Goal: Task Accomplishment & Management: Manage account settings

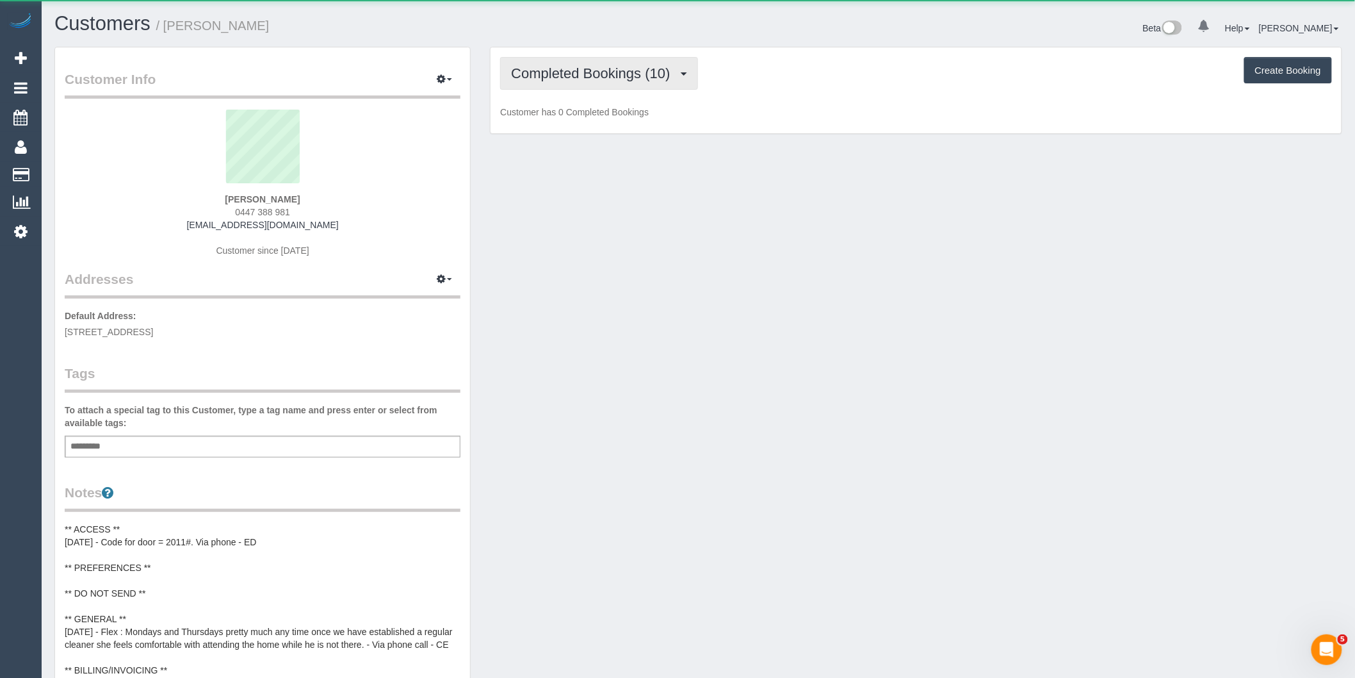
scroll to position [1052, 1355]
click at [610, 74] on span "Completed Bookings (10)" at bounding box center [593, 73] width 165 height 16
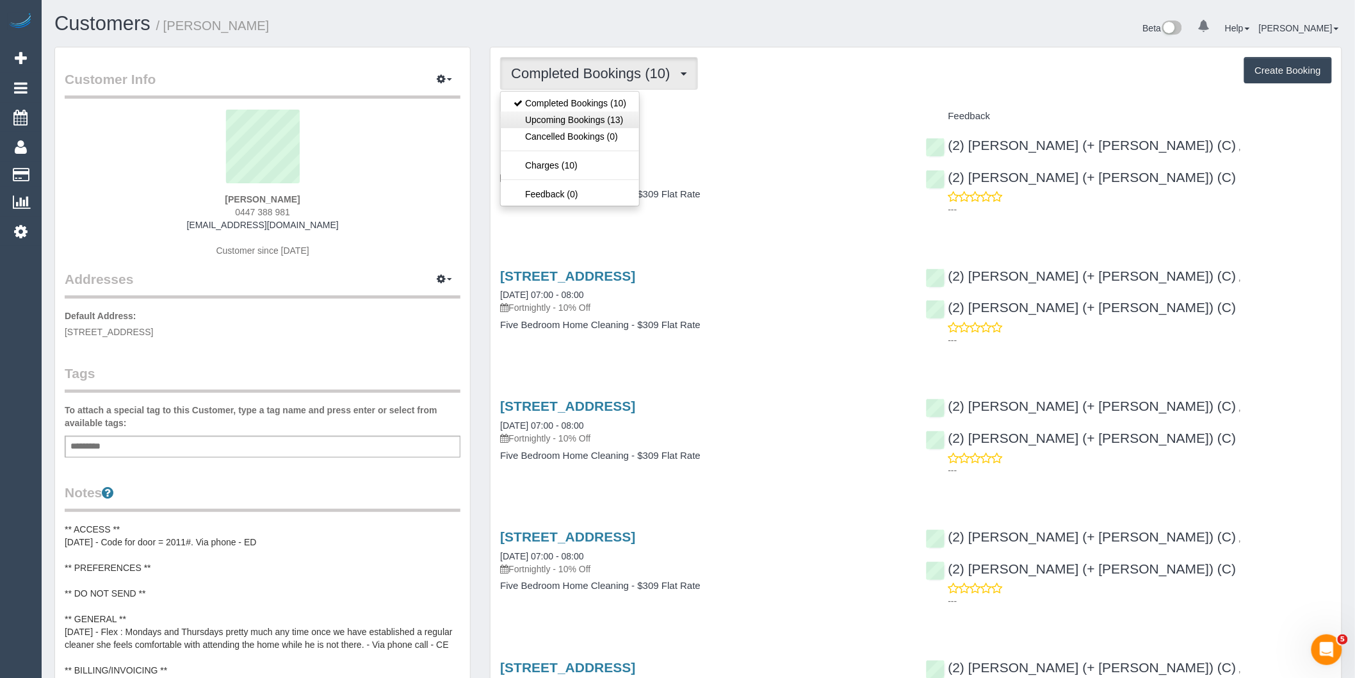
scroll to position [62554, 62698]
click at [602, 123] on link "Upcoming Bookings (13)" at bounding box center [570, 119] width 138 height 17
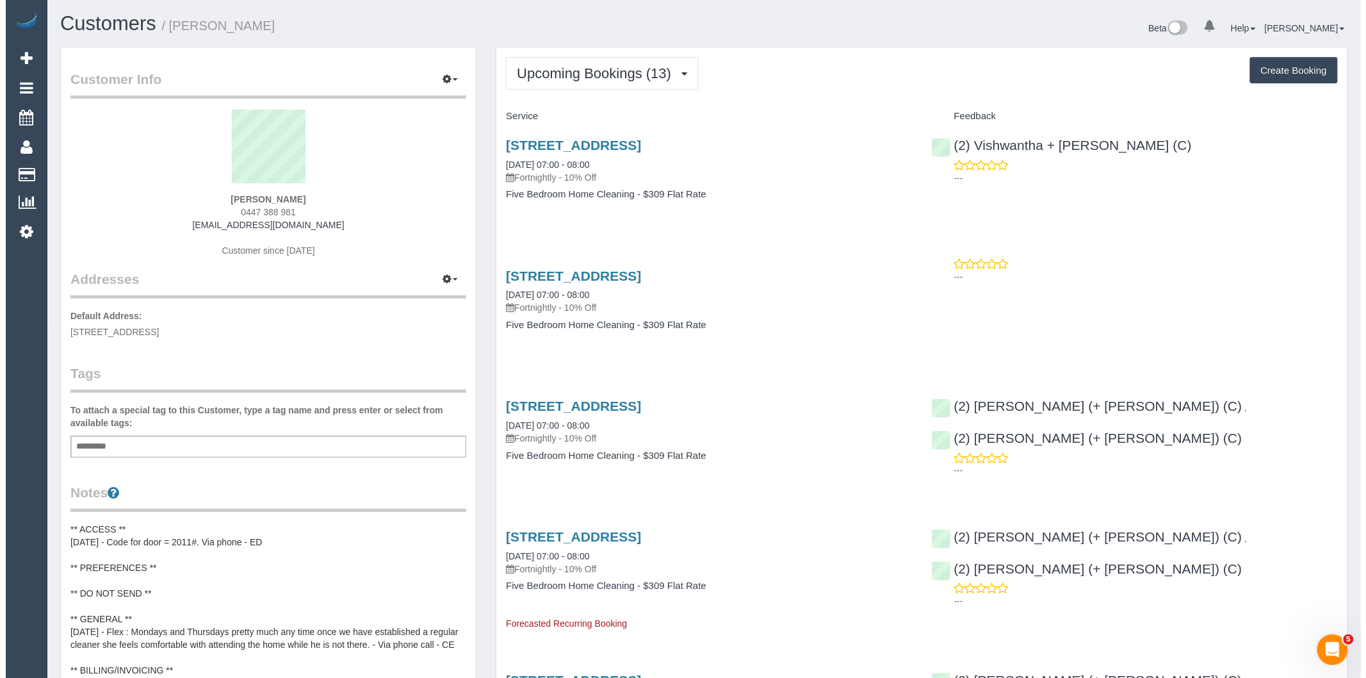
scroll to position [2019, 1355]
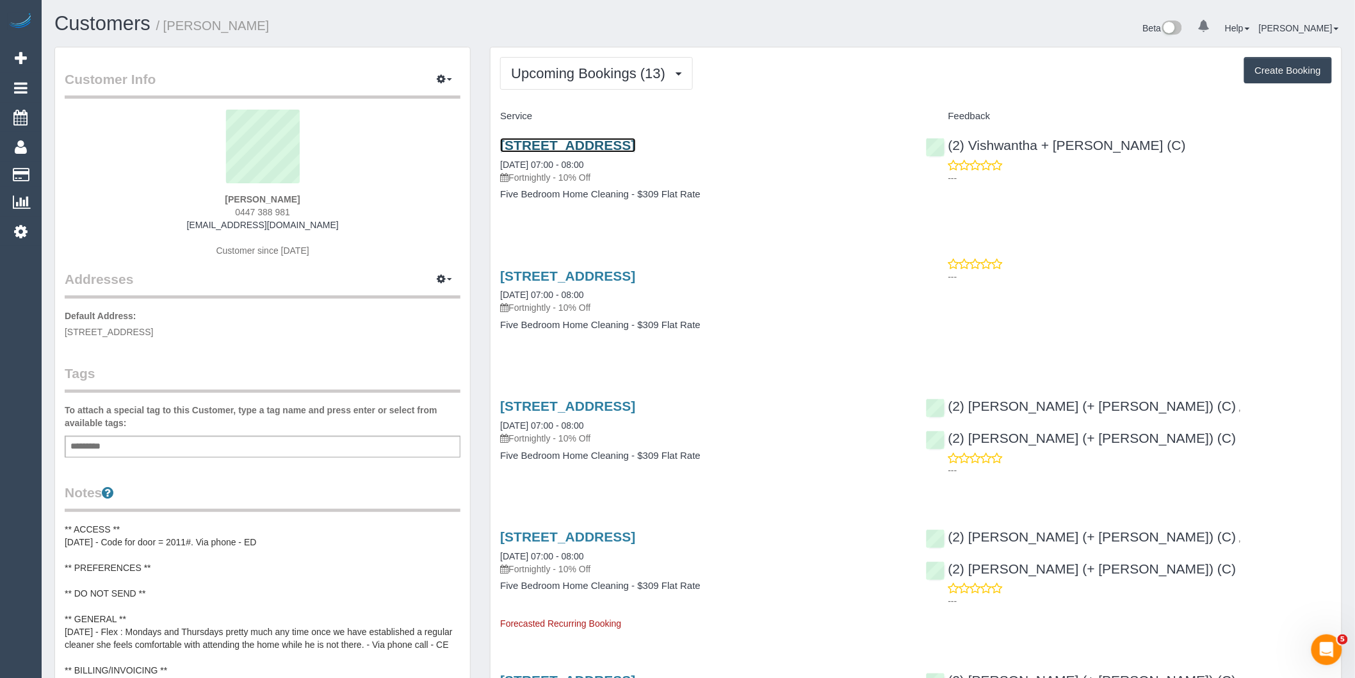
click at [635, 145] on link "7 Potter Court, Northcote, VIC 3070" at bounding box center [567, 145] width 135 height 15
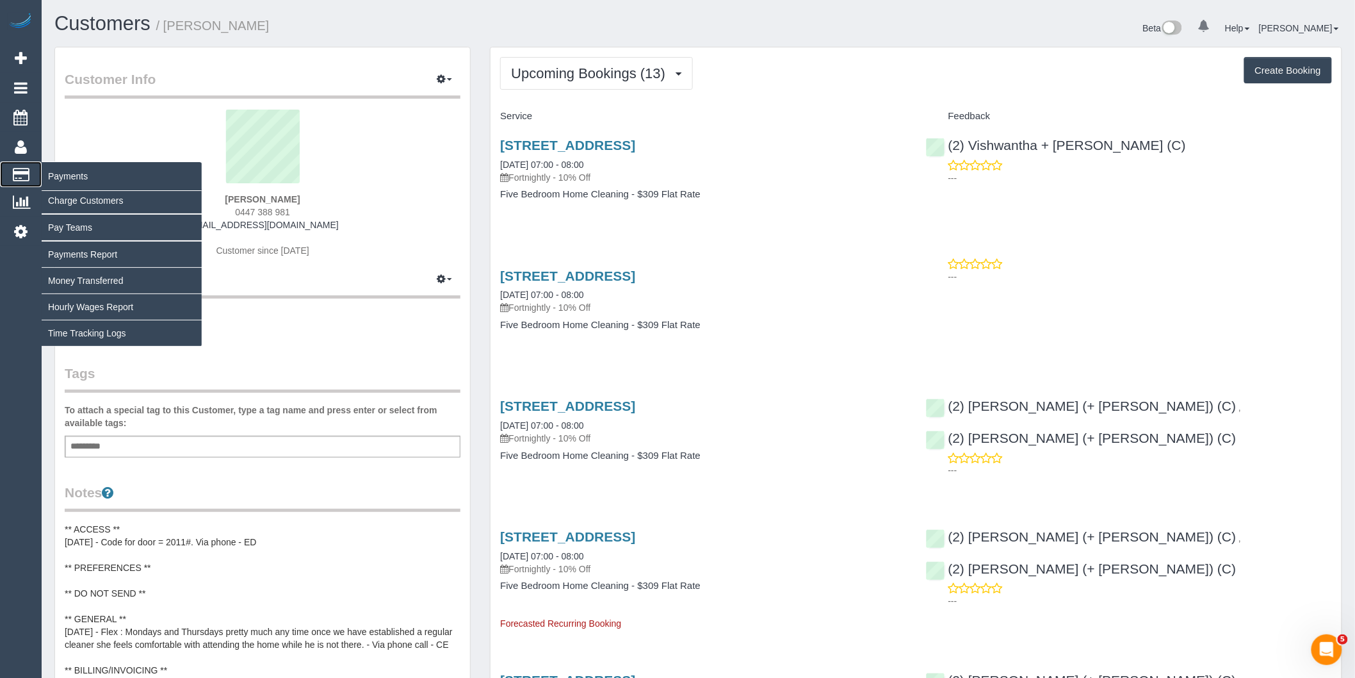
click at [85, 183] on span "Payments" at bounding box center [122, 175] width 160 height 29
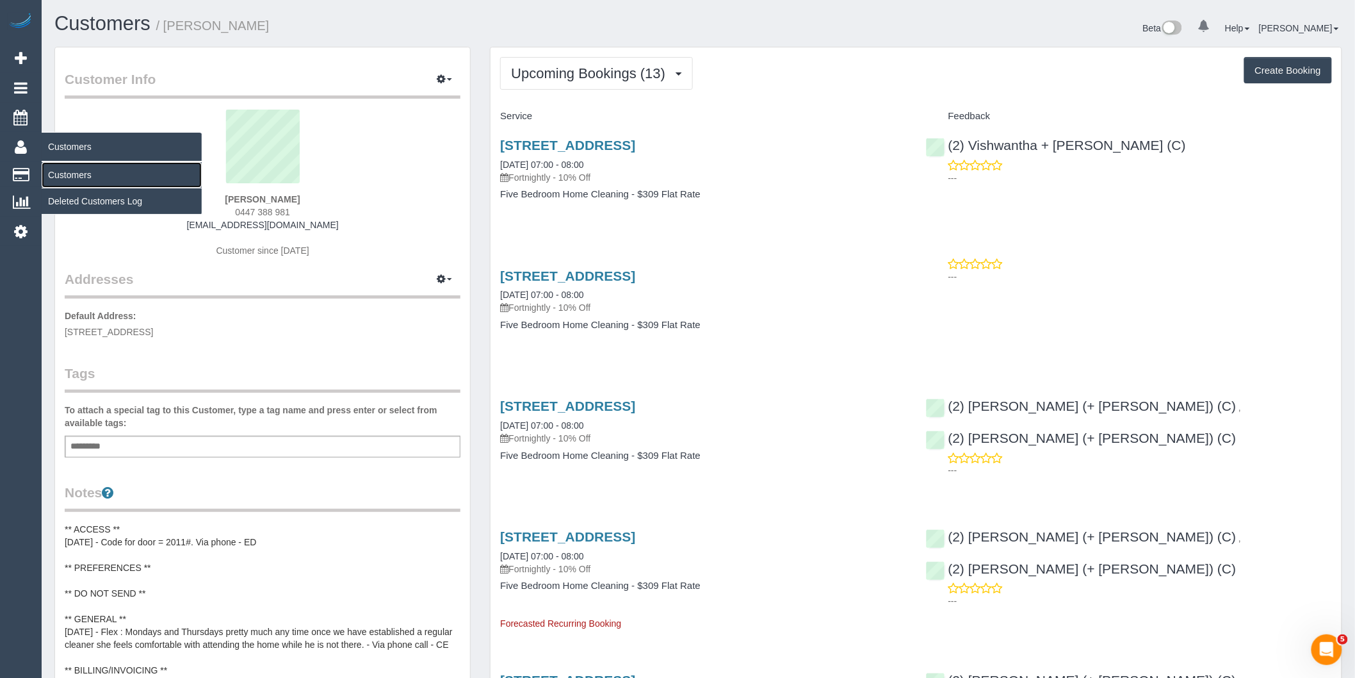
click at [56, 177] on link "Customers" at bounding box center [122, 175] width 160 height 26
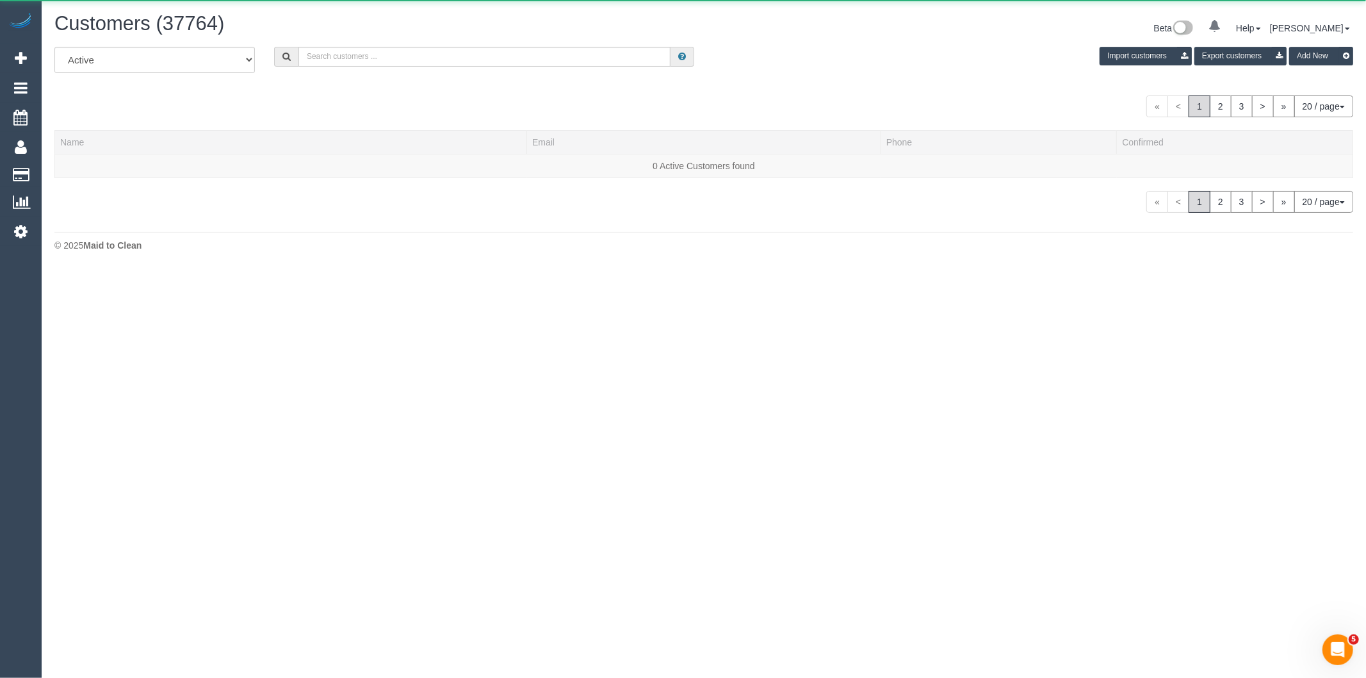
scroll to position [801, 1355]
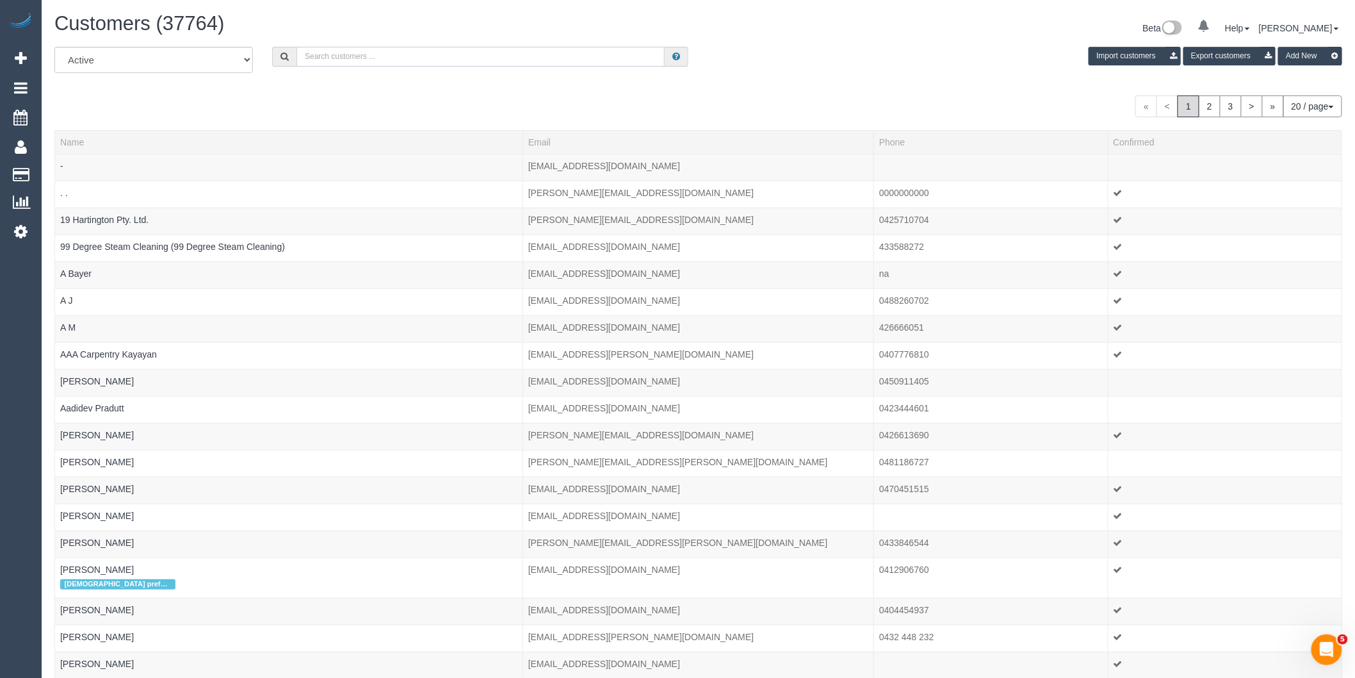
click at [420, 54] on input "text" at bounding box center [481, 57] width 368 height 20
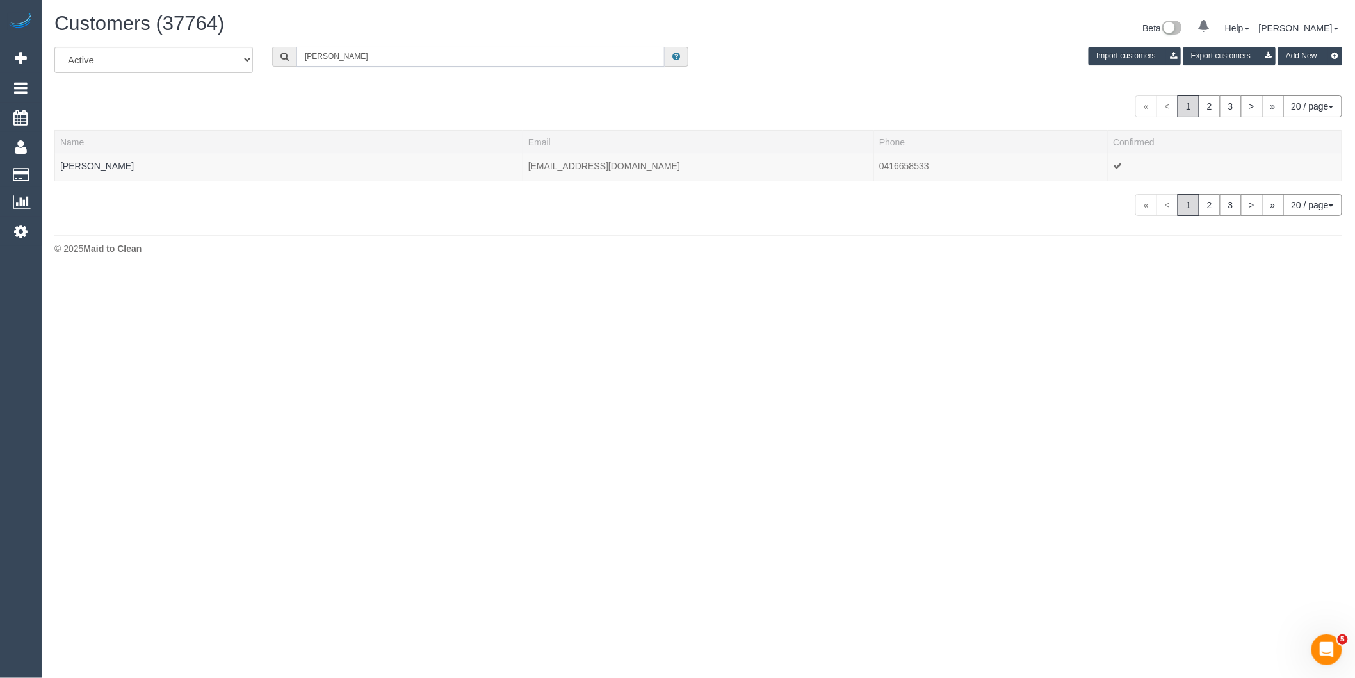
scroll to position [63779, 62687]
type input "Jovan M"
click at [91, 167] on link "Jovan Mavrov" at bounding box center [97, 166] width 74 height 10
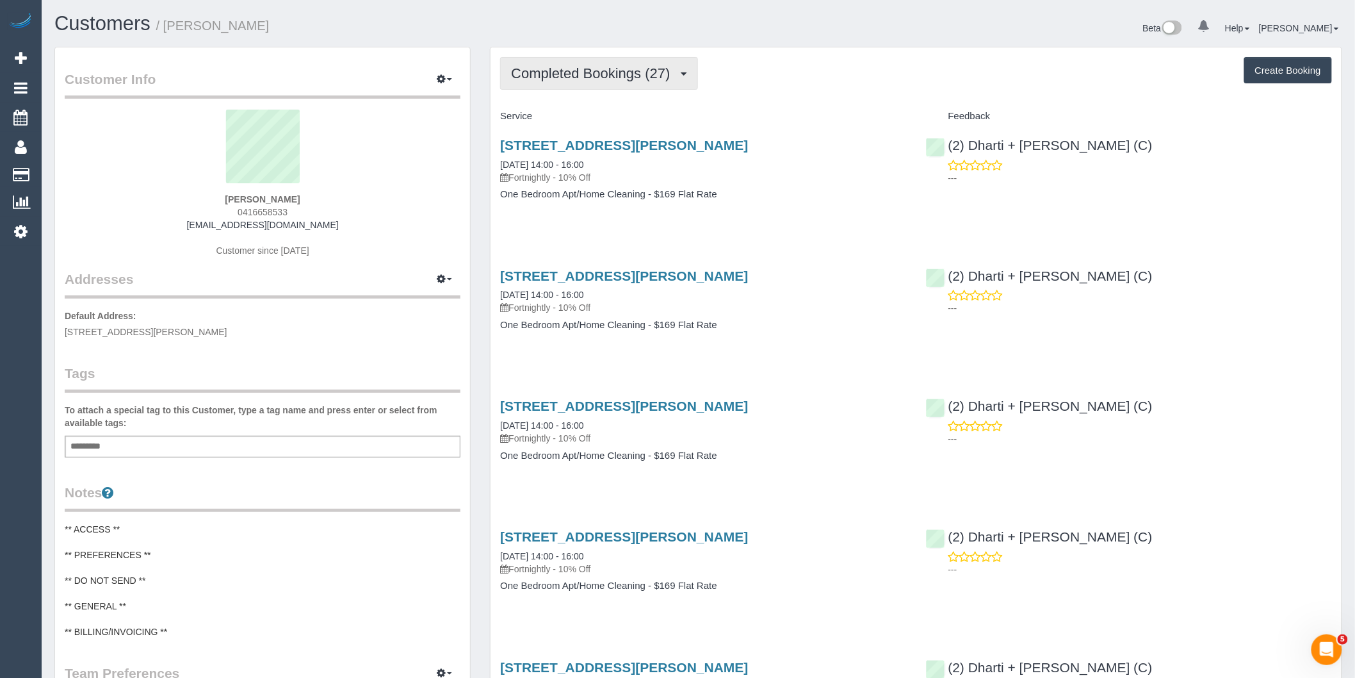
scroll to position [3456, 1355]
click at [612, 78] on span "Completed Bookings (27)" at bounding box center [593, 73] width 165 height 16
click at [594, 117] on link "Upcoming Bookings (11)" at bounding box center [570, 119] width 138 height 17
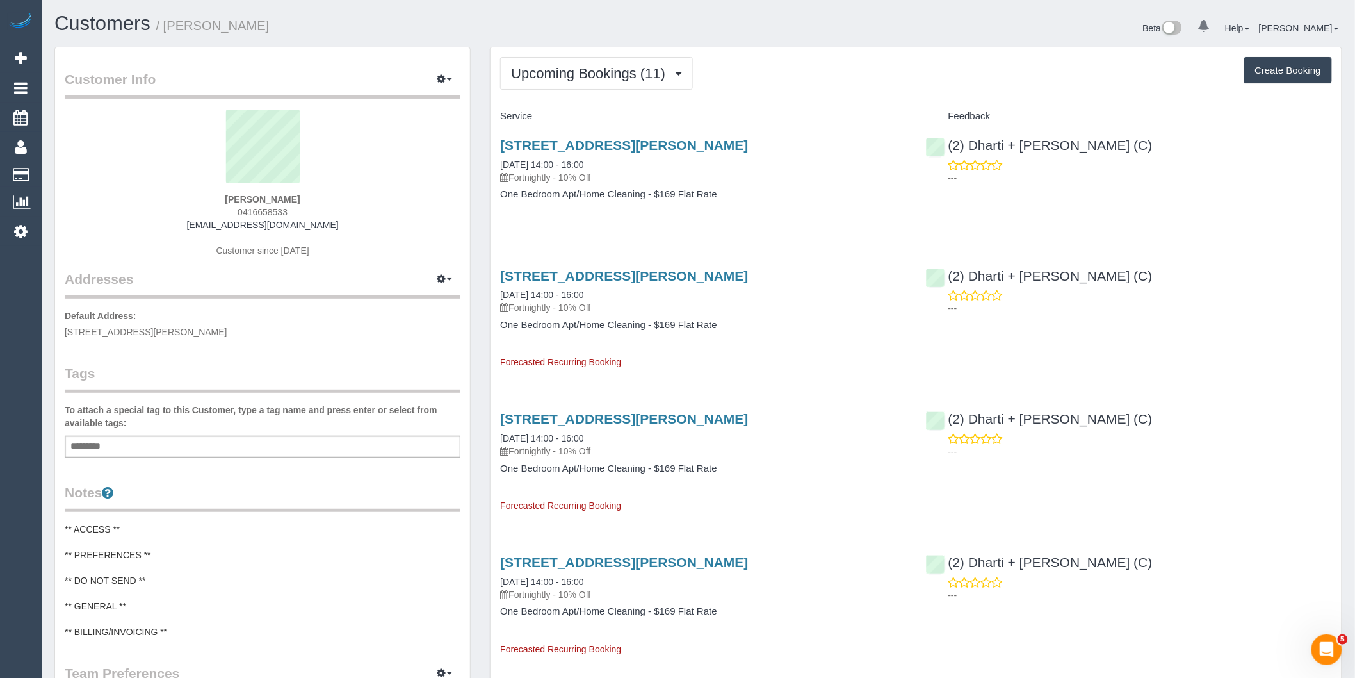
scroll to position [1758, 1355]
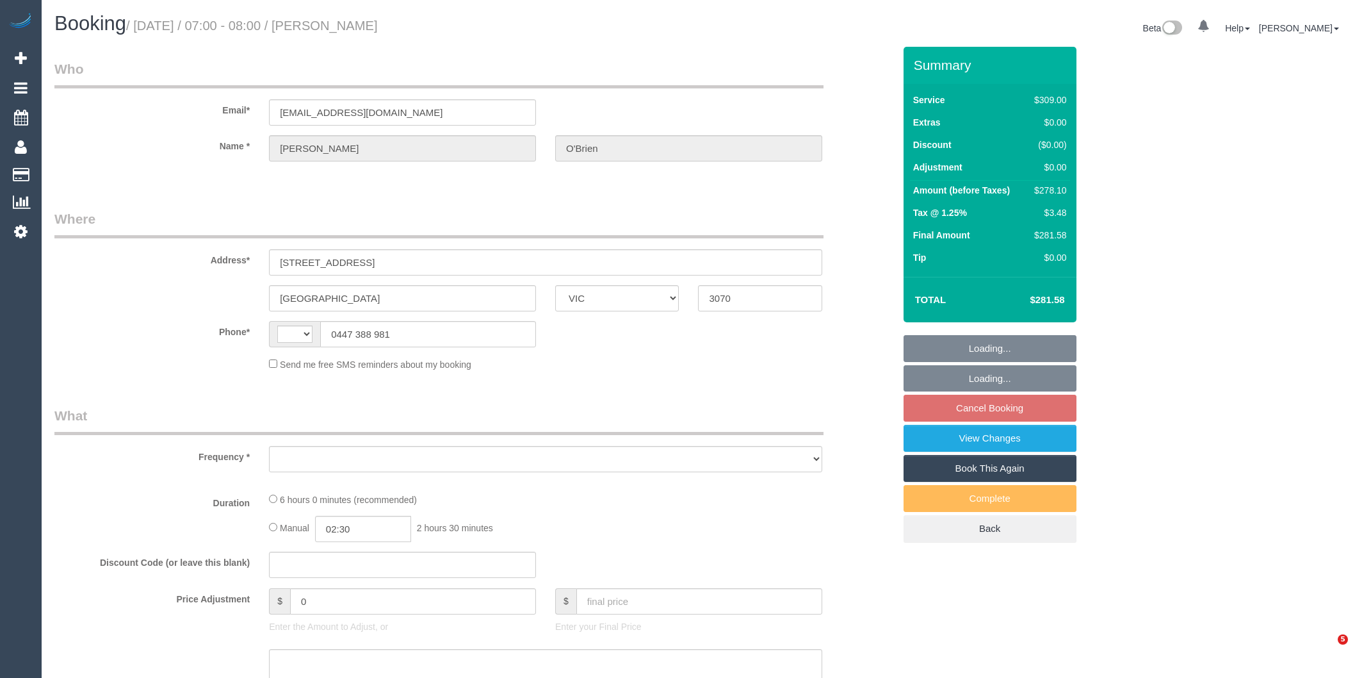
select select "VIC"
select select "object:1099"
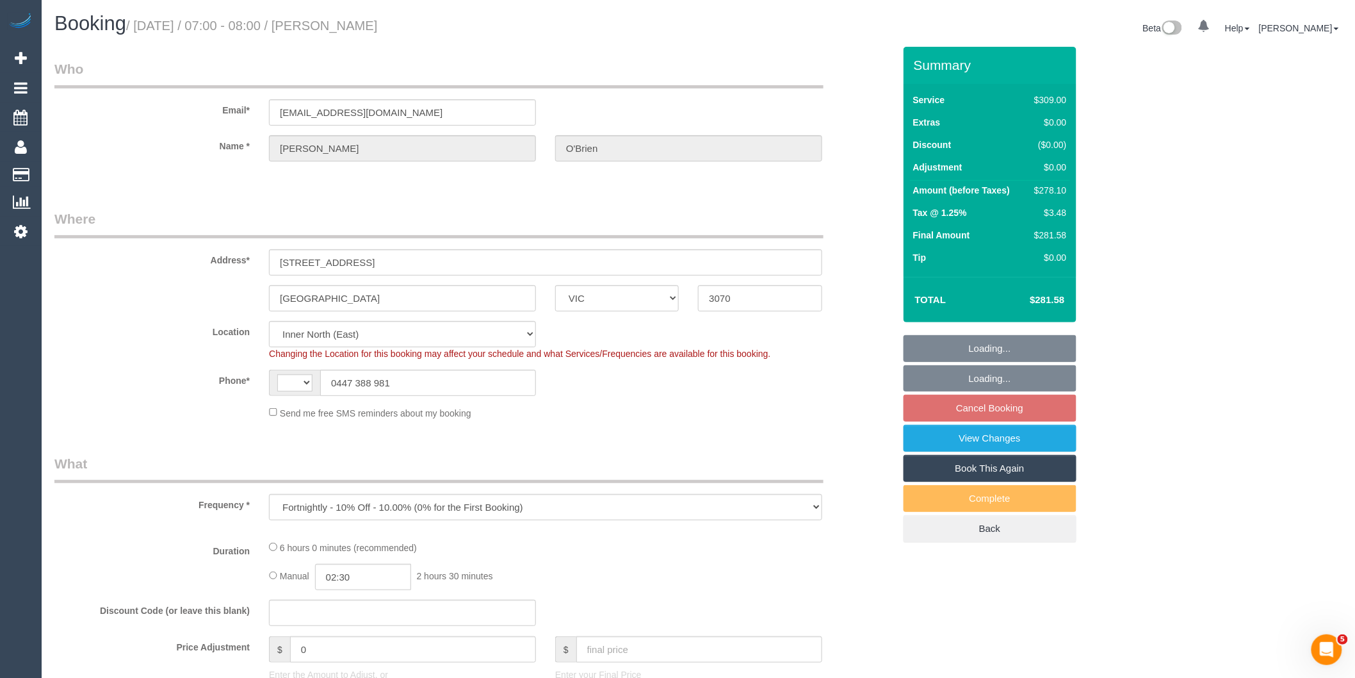
select select "string:AU"
select select "string:stripe-pm_1RO6QW2GScqysDRVb1xD2Jbd"
select select "object:1392"
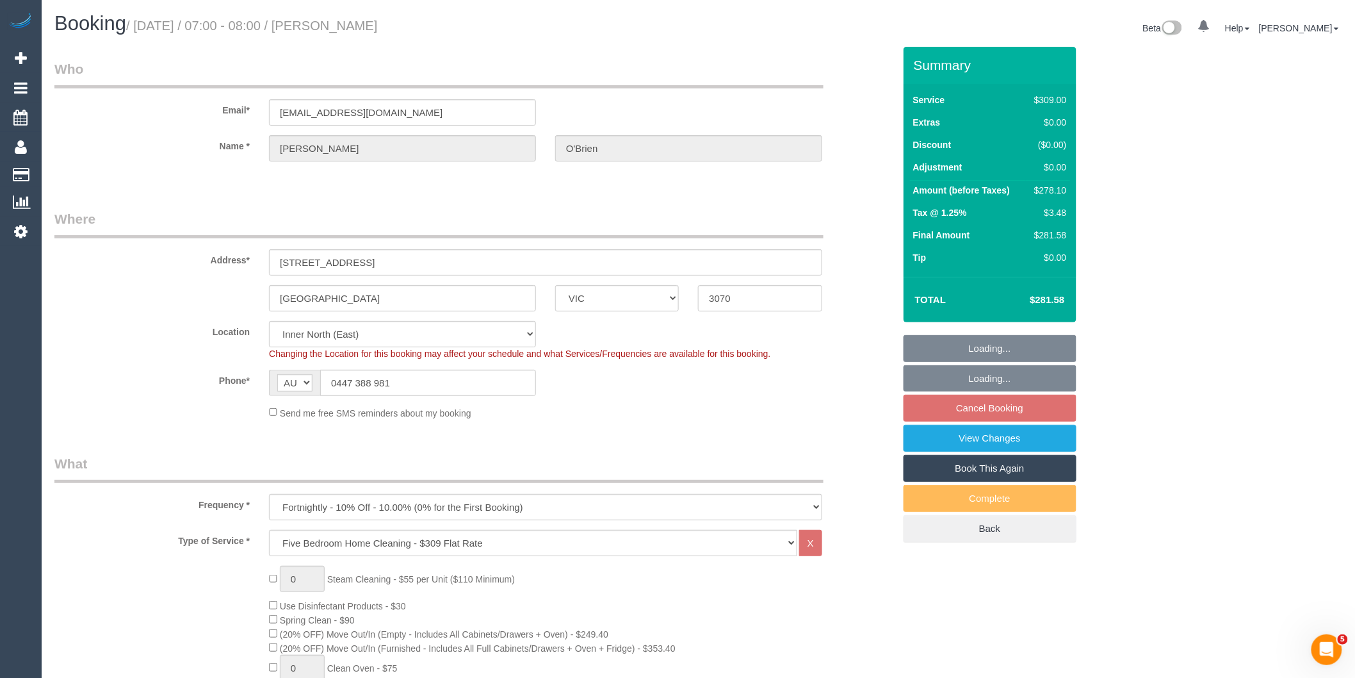
select select "number:27"
select select "number:14"
select select "number:19"
select select "number:22"
select select "number:34"
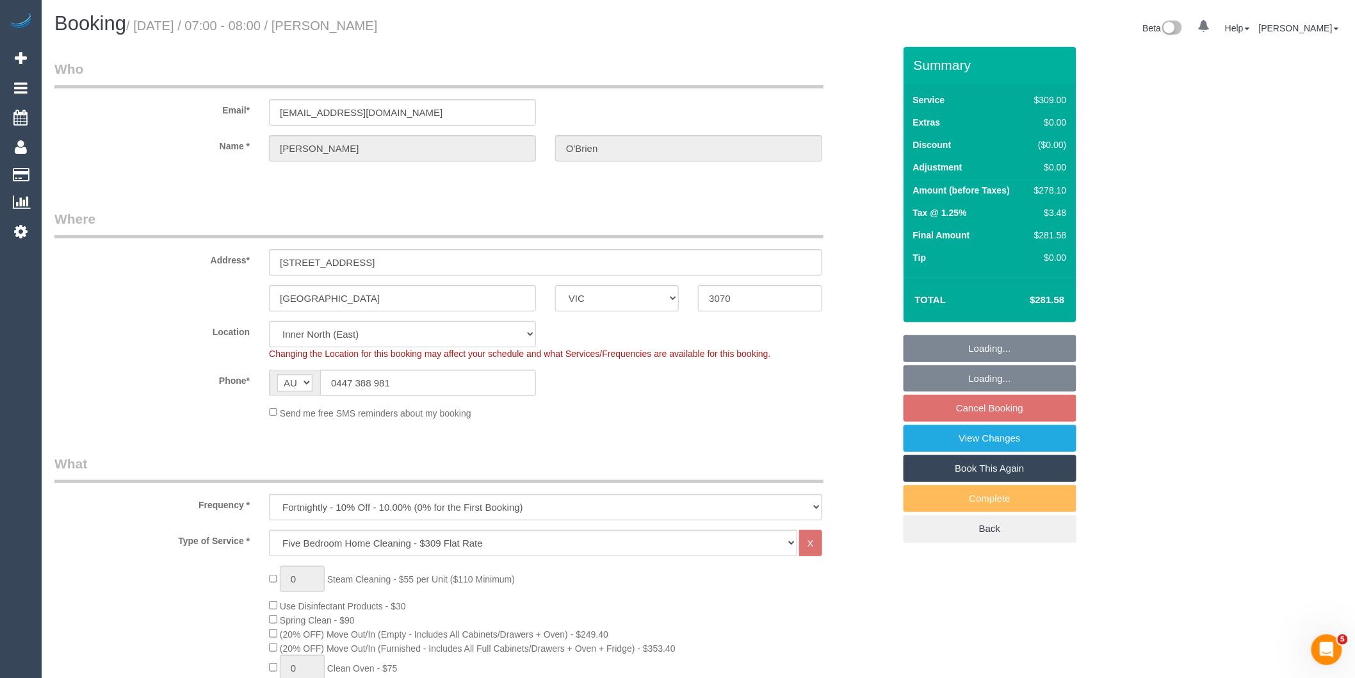
select select "spot1"
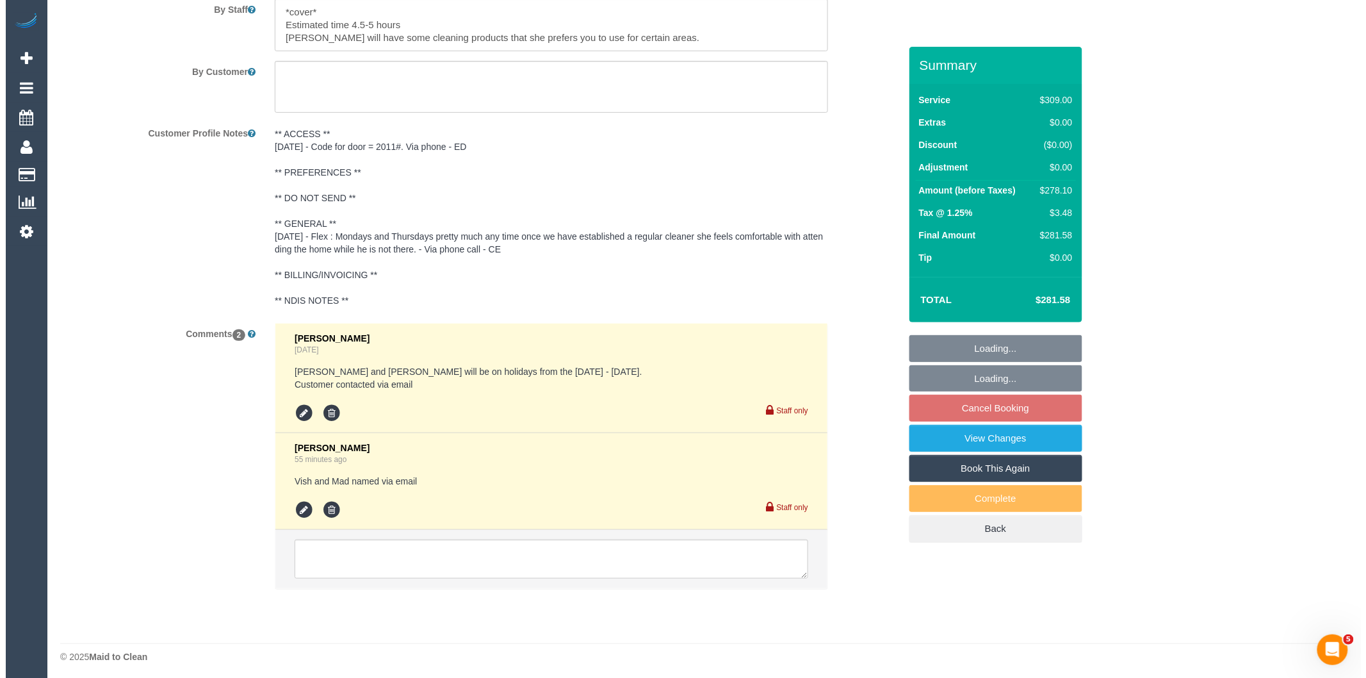
scroll to position [2170, 0]
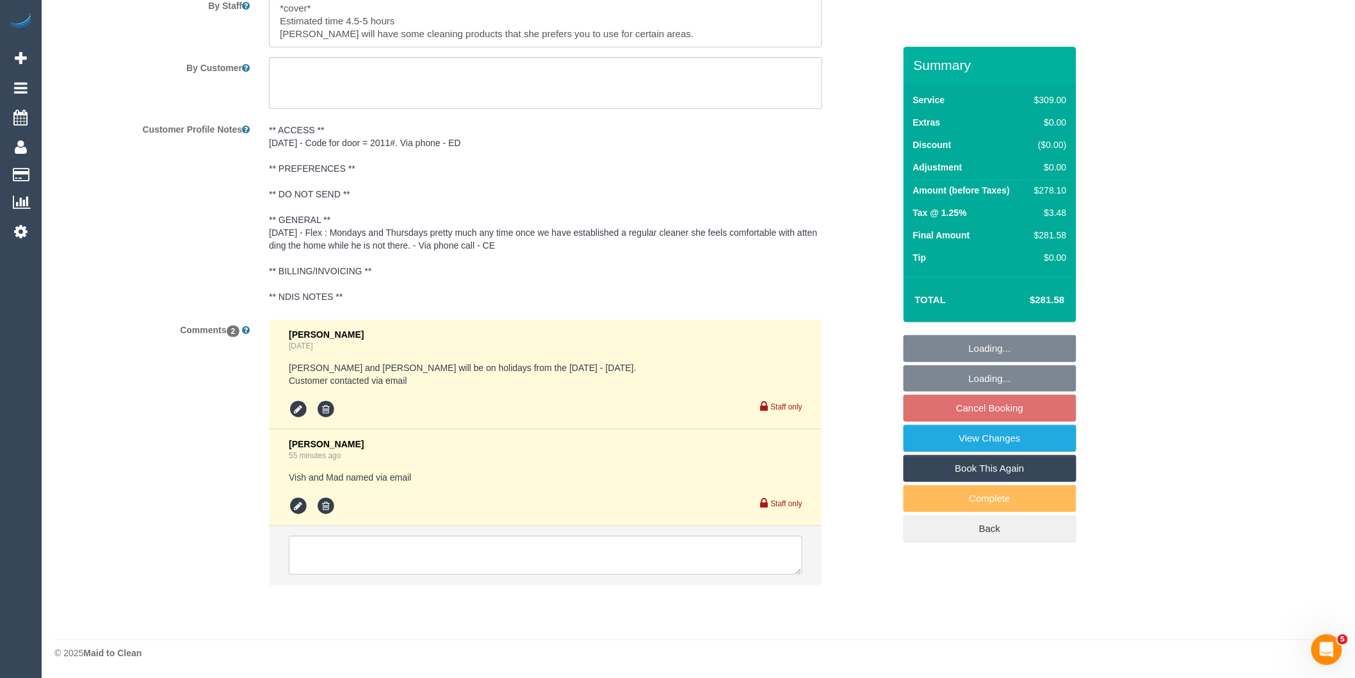
click at [450, 578] on li at bounding box center [546, 555] width 552 height 59
click at [388, 564] on textarea at bounding box center [546, 555] width 514 height 40
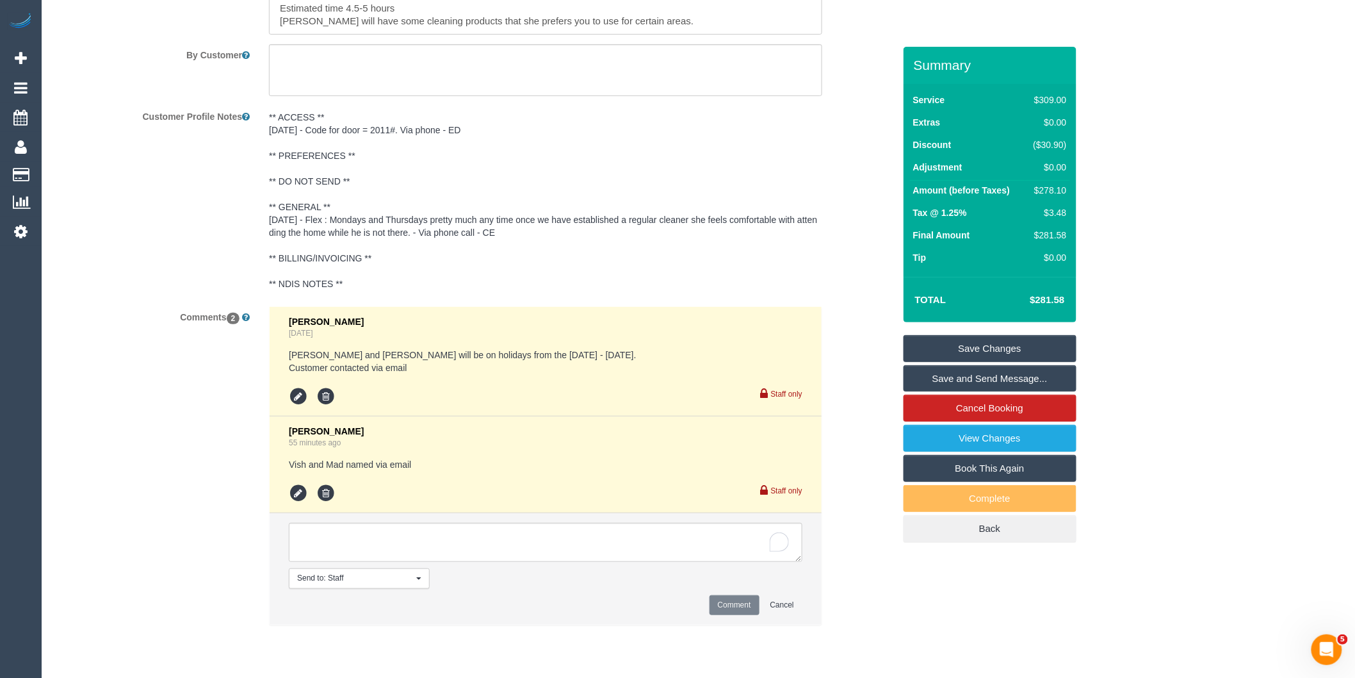
click at [967, 379] on link "Save and Send Message..." at bounding box center [990, 378] width 173 height 27
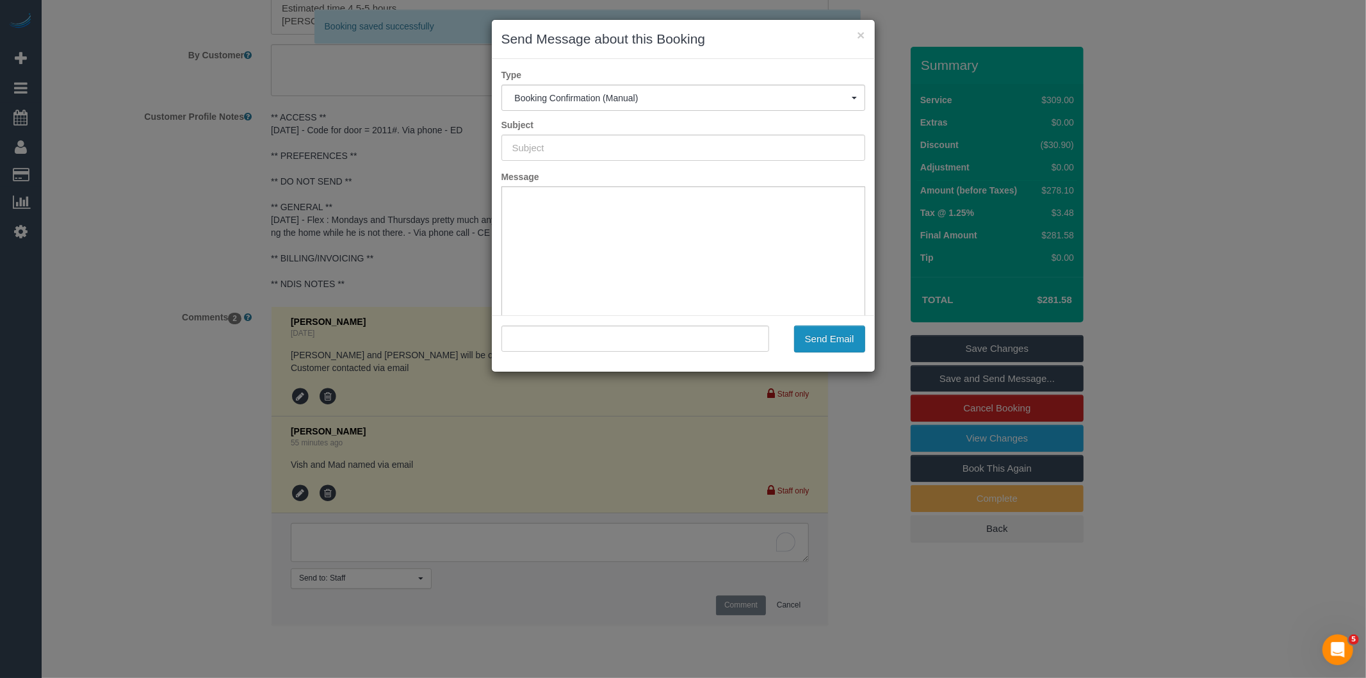
scroll to position [0, 0]
type input "Booking Confirmed"
type input ""[PERSON_NAME]" <[EMAIL_ADDRESS][DOMAIN_NAME]>"
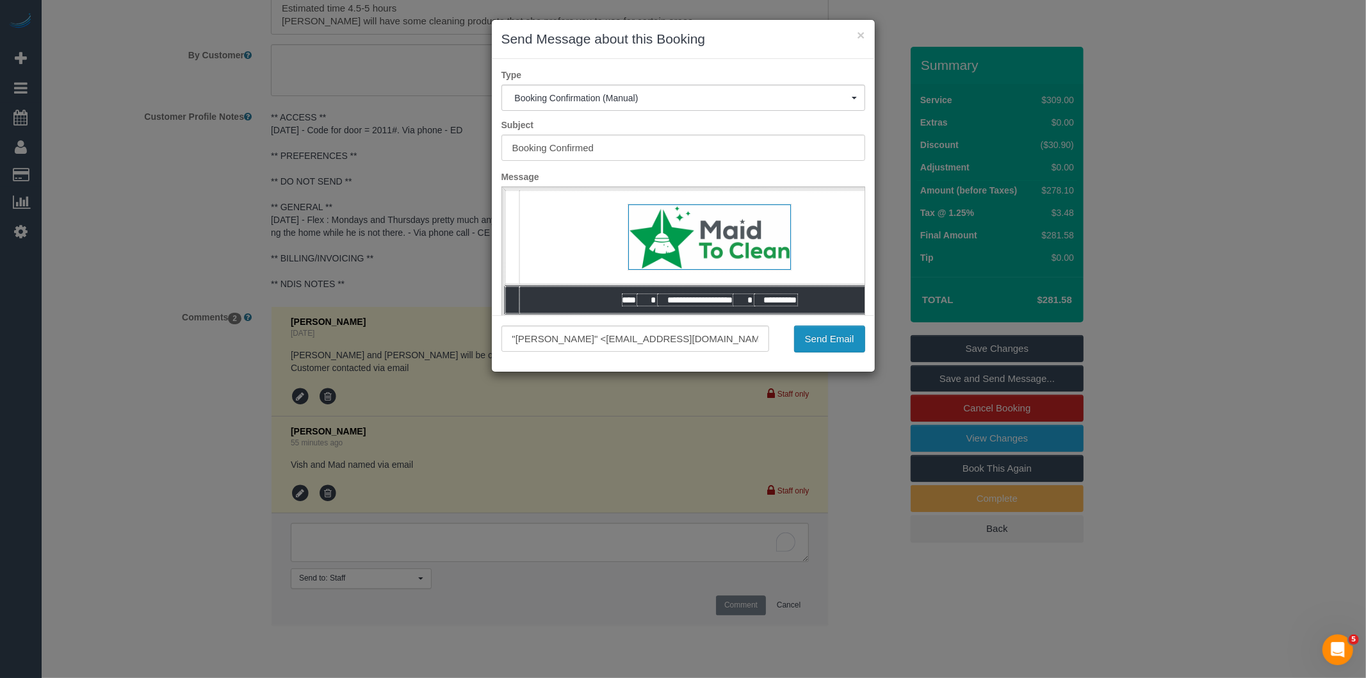
click at [839, 341] on button "Send Email" at bounding box center [829, 338] width 71 height 27
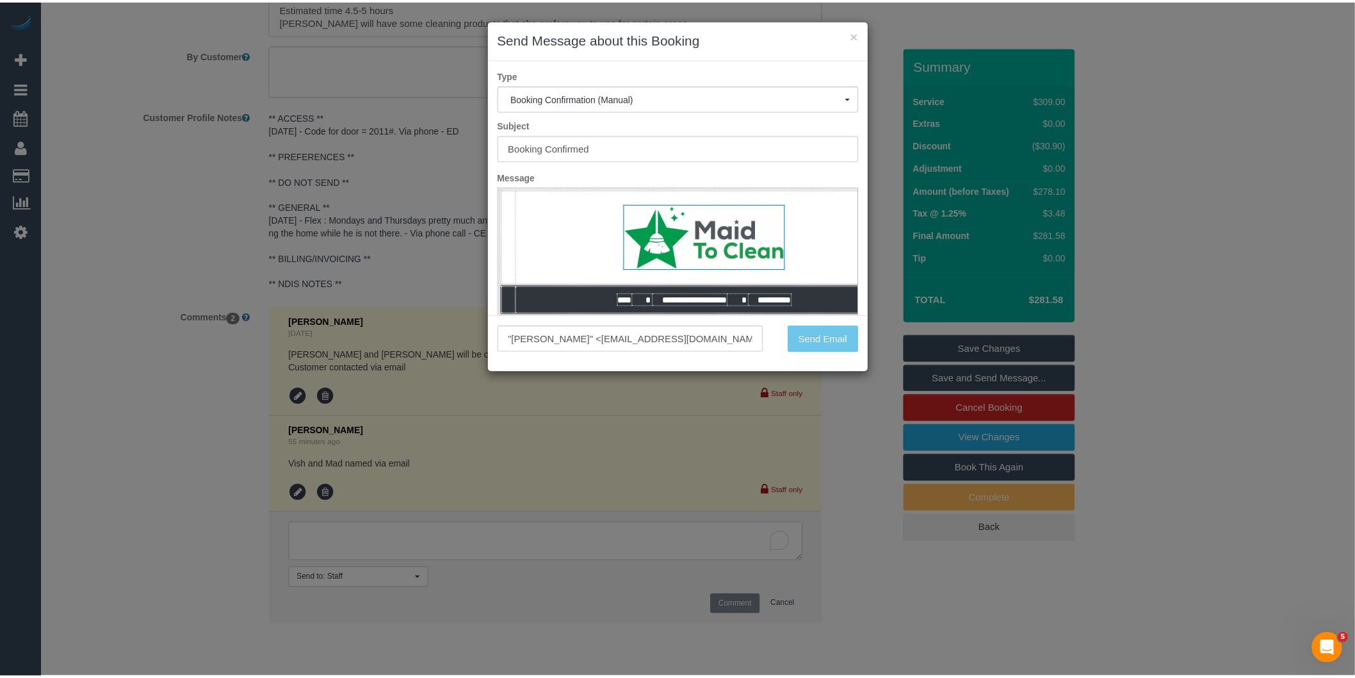
scroll to position [2216, 0]
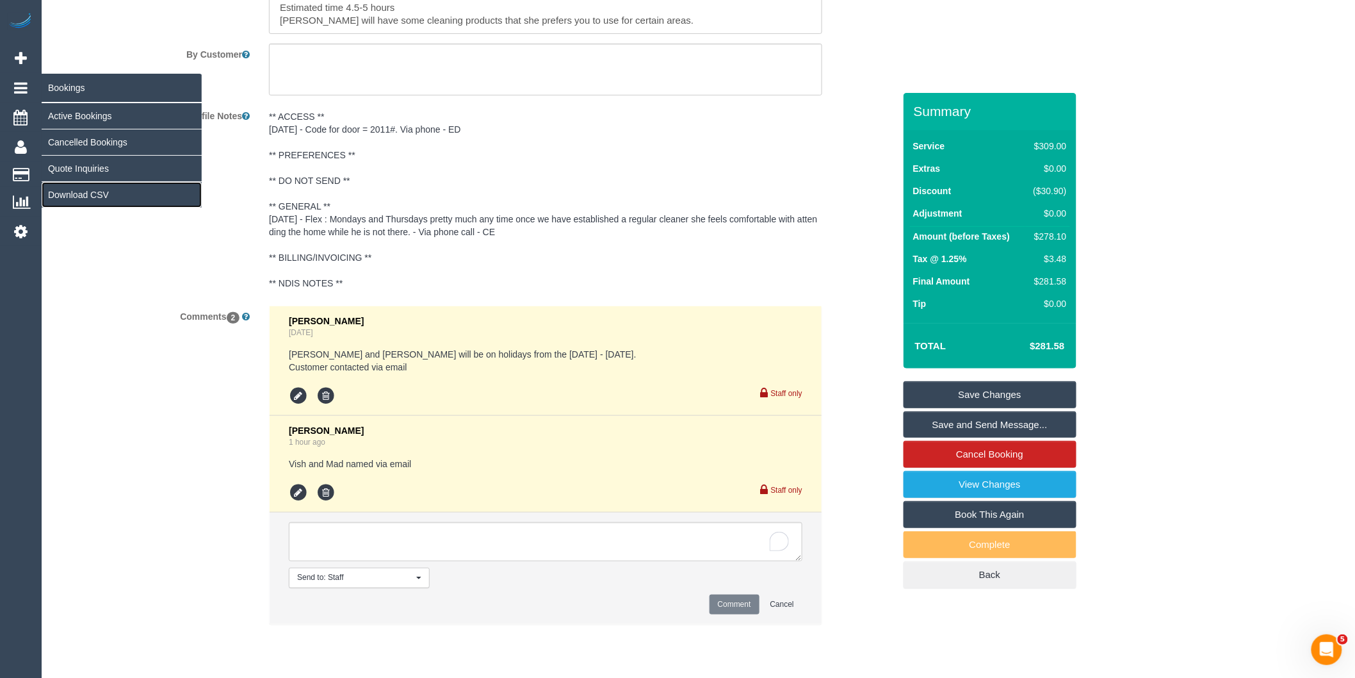
click at [74, 191] on link "Download CSV" at bounding box center [122, 195] width 160 height 26
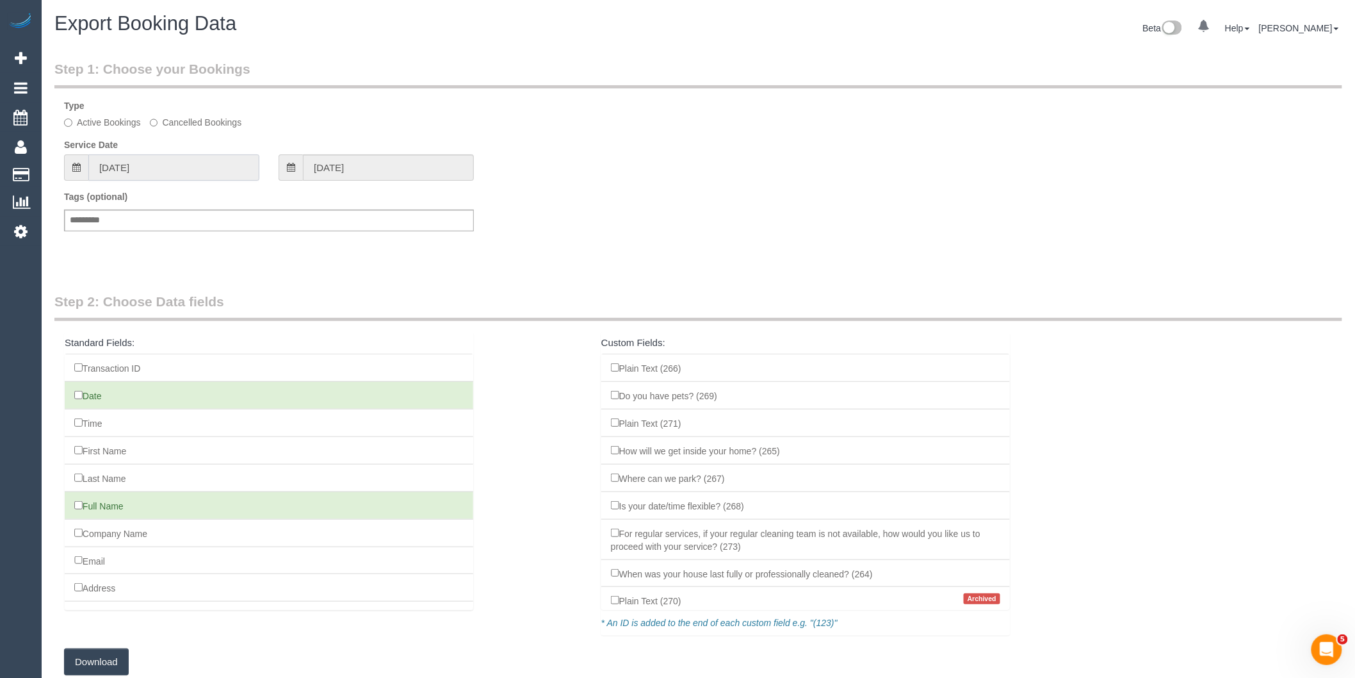
click at [138, 167] on input "25/08/2025" at bounding box center [173, 167] width 171 height 26
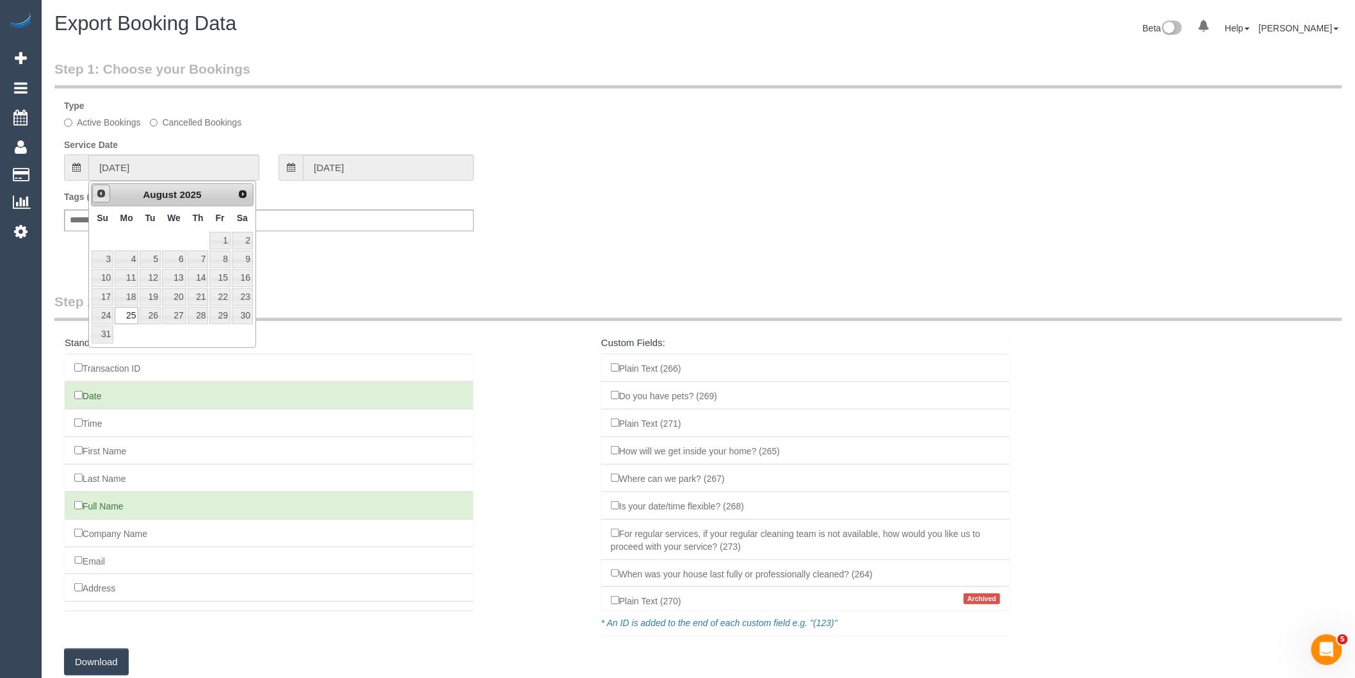
click at [102, 196] on span "Prev" at bounding box center [101, 193] width 10 height 10
click at [107, 240] on link "1" at bounding box center [103, 240] width 22 height 17
type input "01/06/2025"
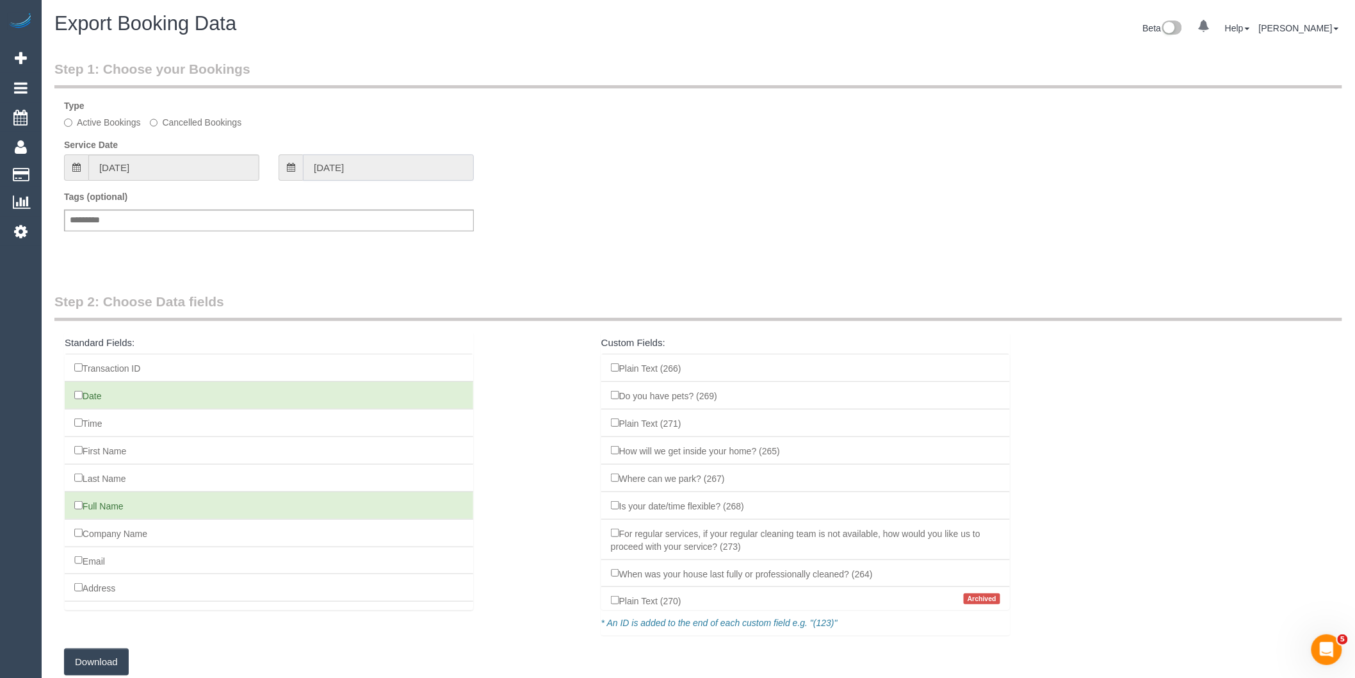
click at [356, 174] on input "01/06/2025" at bounding box center [388, 167] width 171 height 26
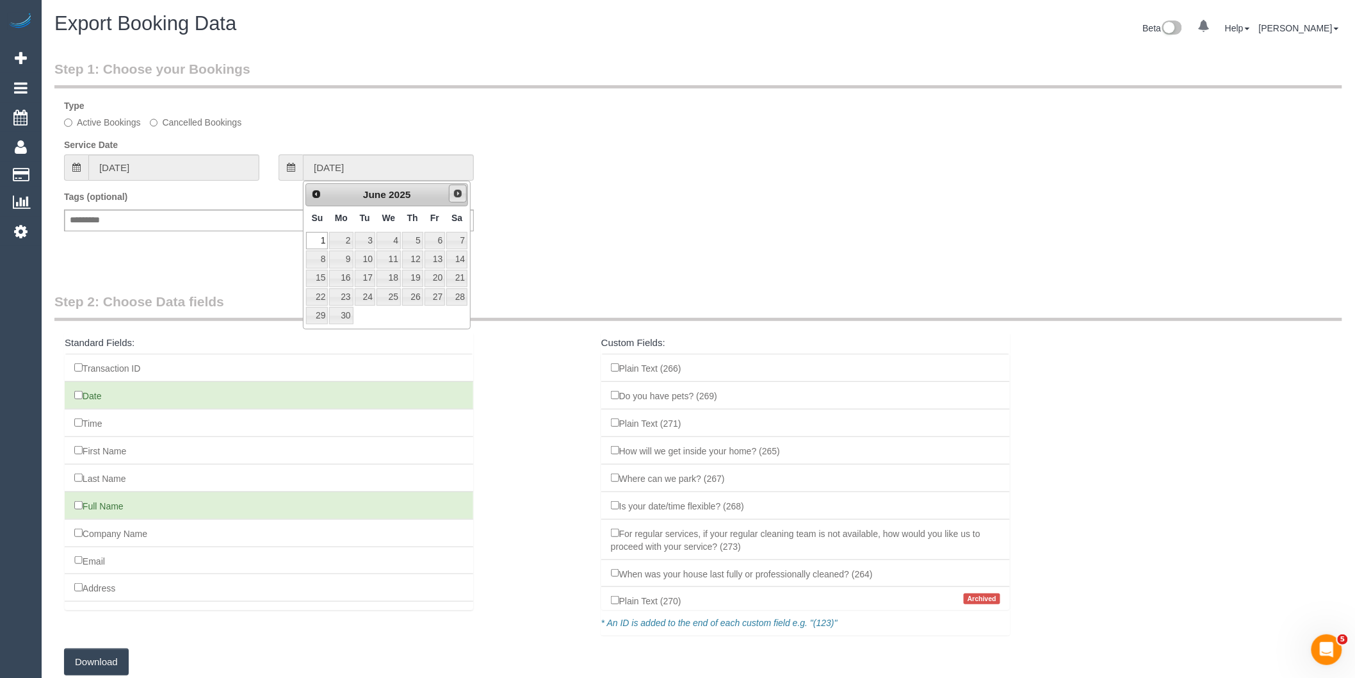
click at [459, 189] on span "Next" at bounding box center [458, 193] width 10 height 10
click at [429, 312] on link "31" at bounding box center [435, 315] width 20 height 17
type input "31/10/2025"
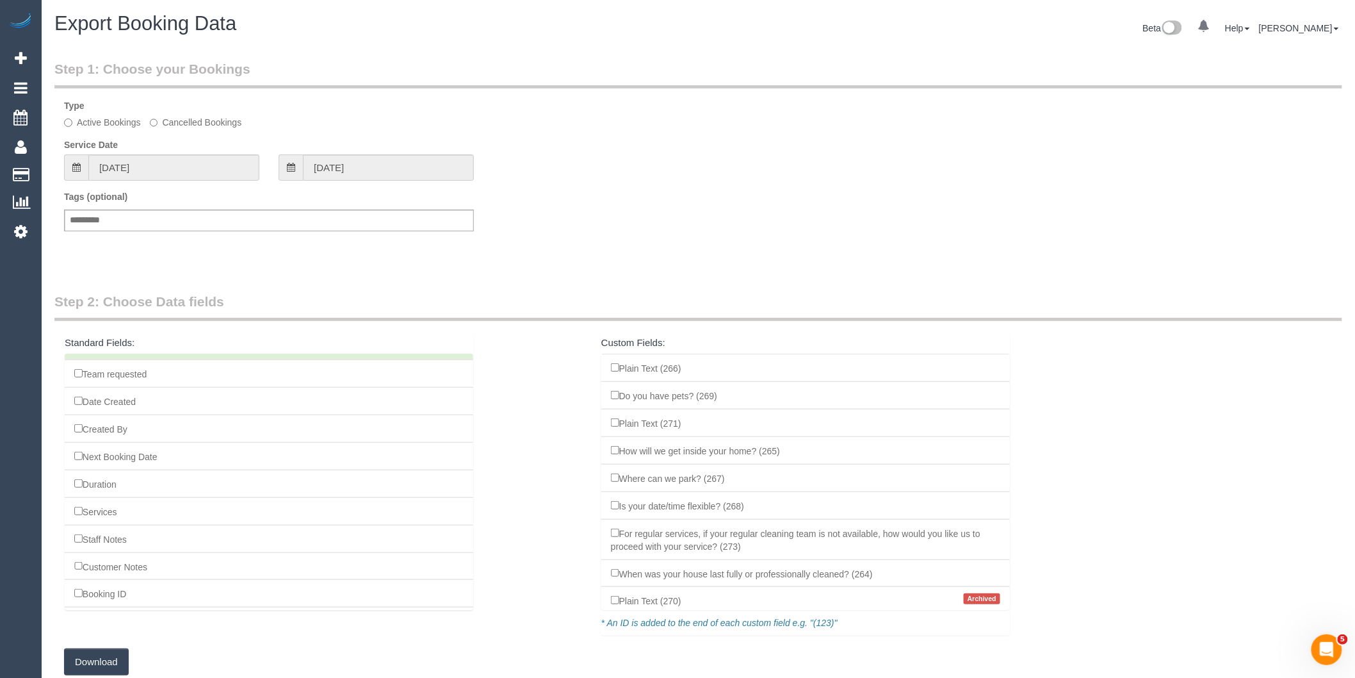
scroll to position [996, 0]
click at [111, 665] on button "Download" at bounding box center [96, 661] width 65 height 27
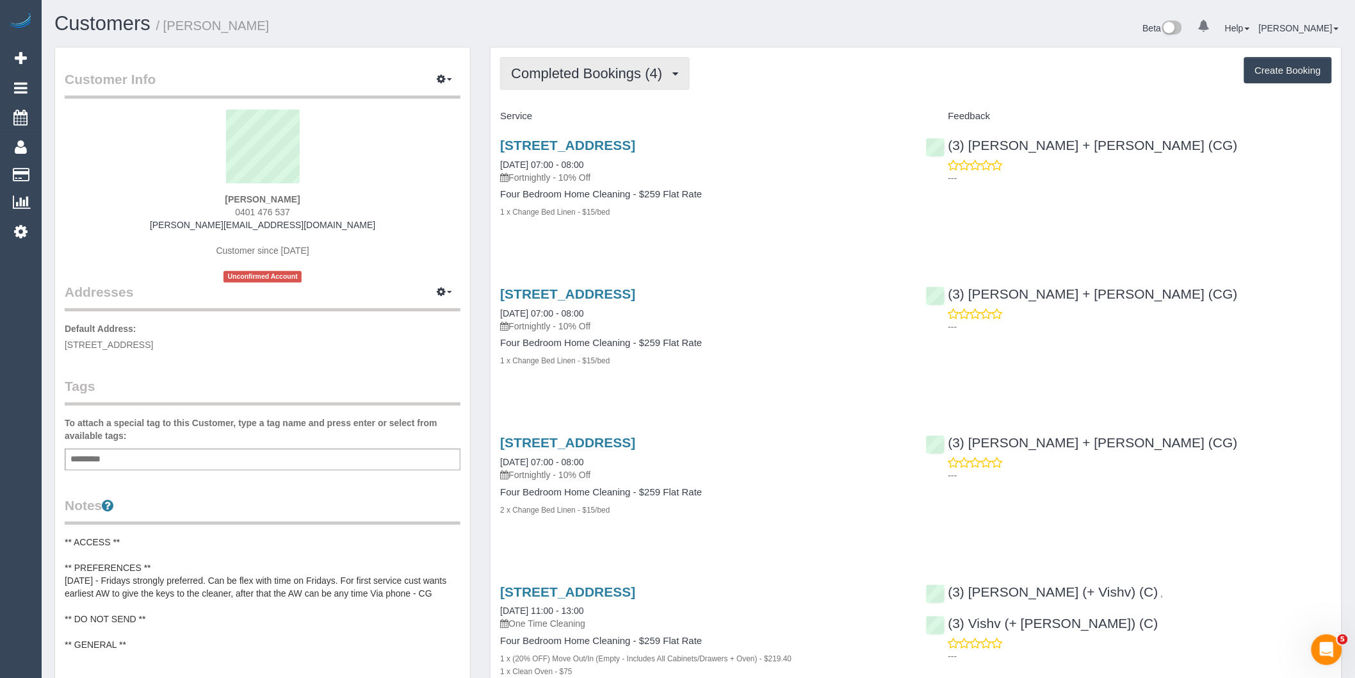
click at [632, 79] on span "Completed Bookings (4)" at bounding box center [590, 73] width 158 height 16
click at [601, 113] on link "Upcoming Bookings (11)" at bounding box center [568, 119] width 135 height 17
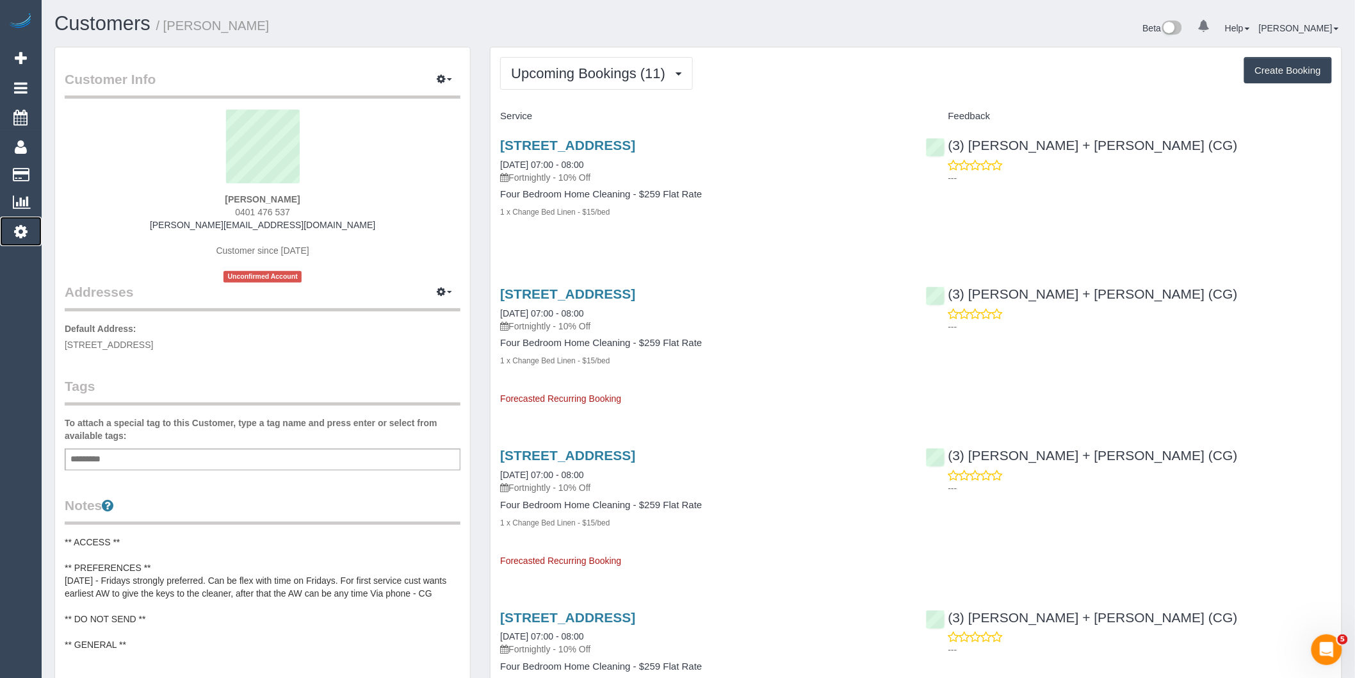
click at [21, 233] on icon at bounding box center [20, 231] width 13 height 15
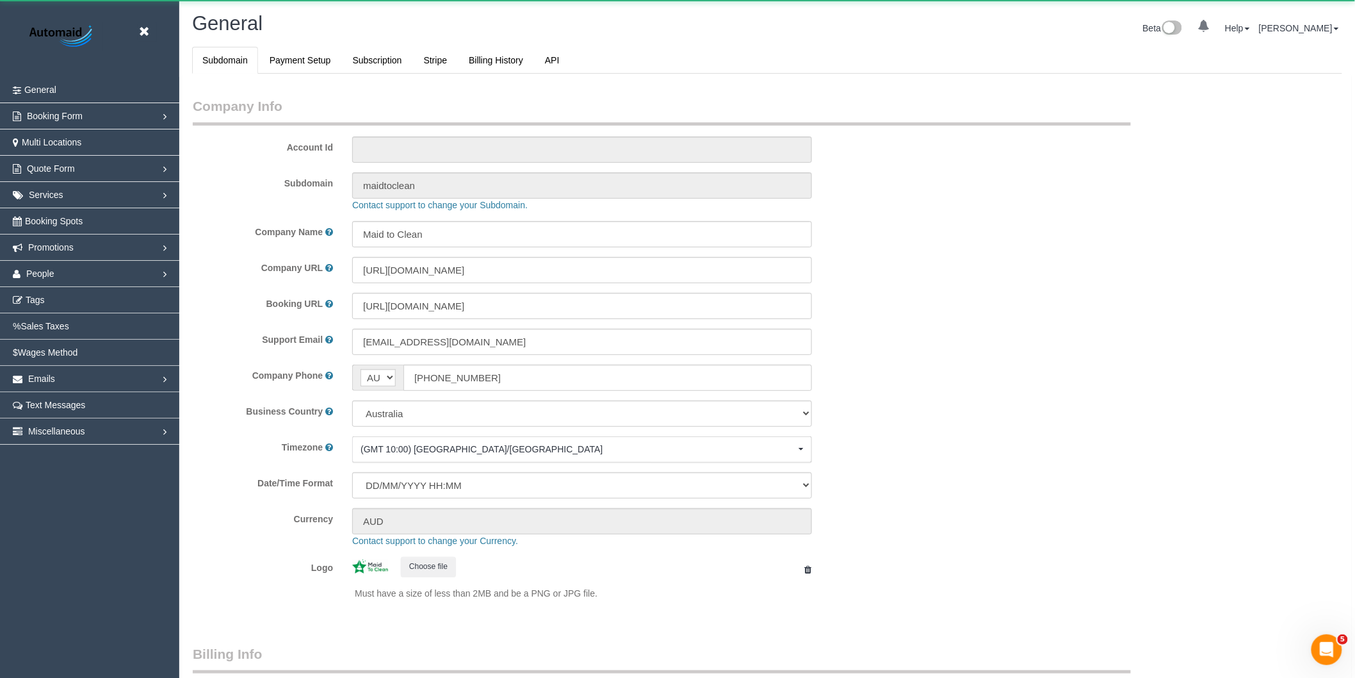
select select "string:AU"
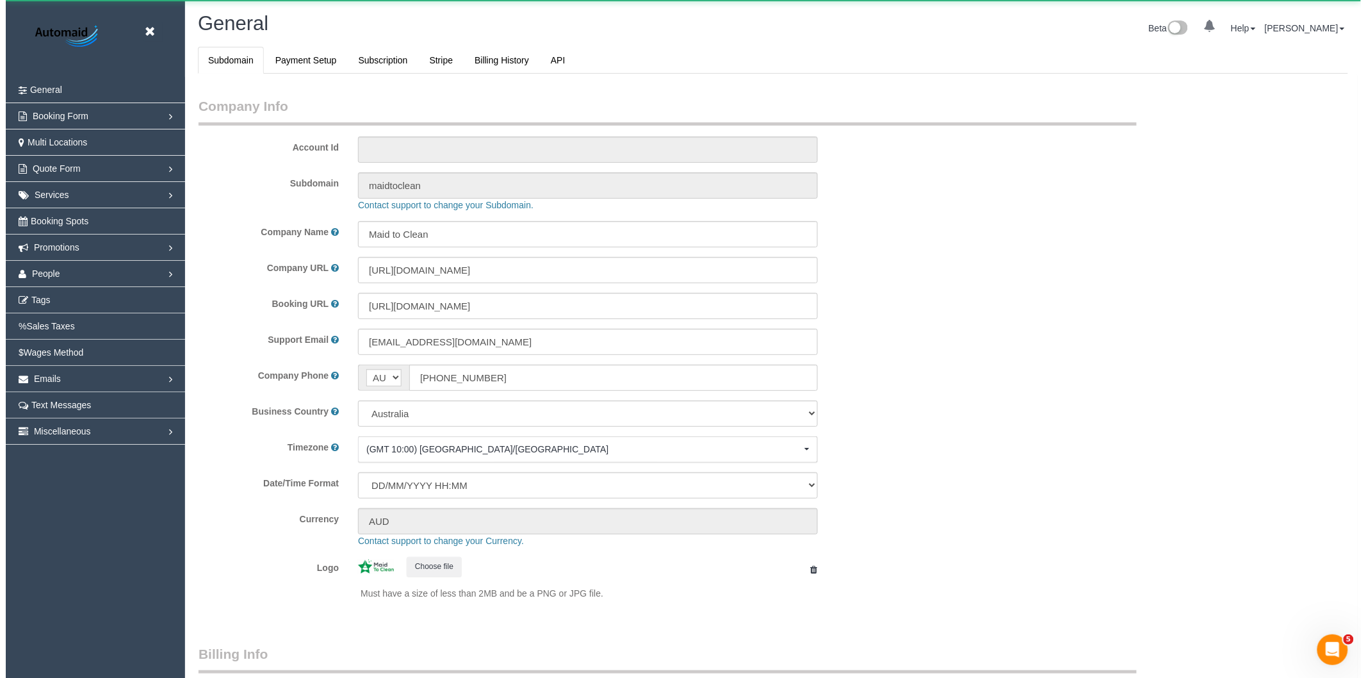
scroll to position [2885, 1355]
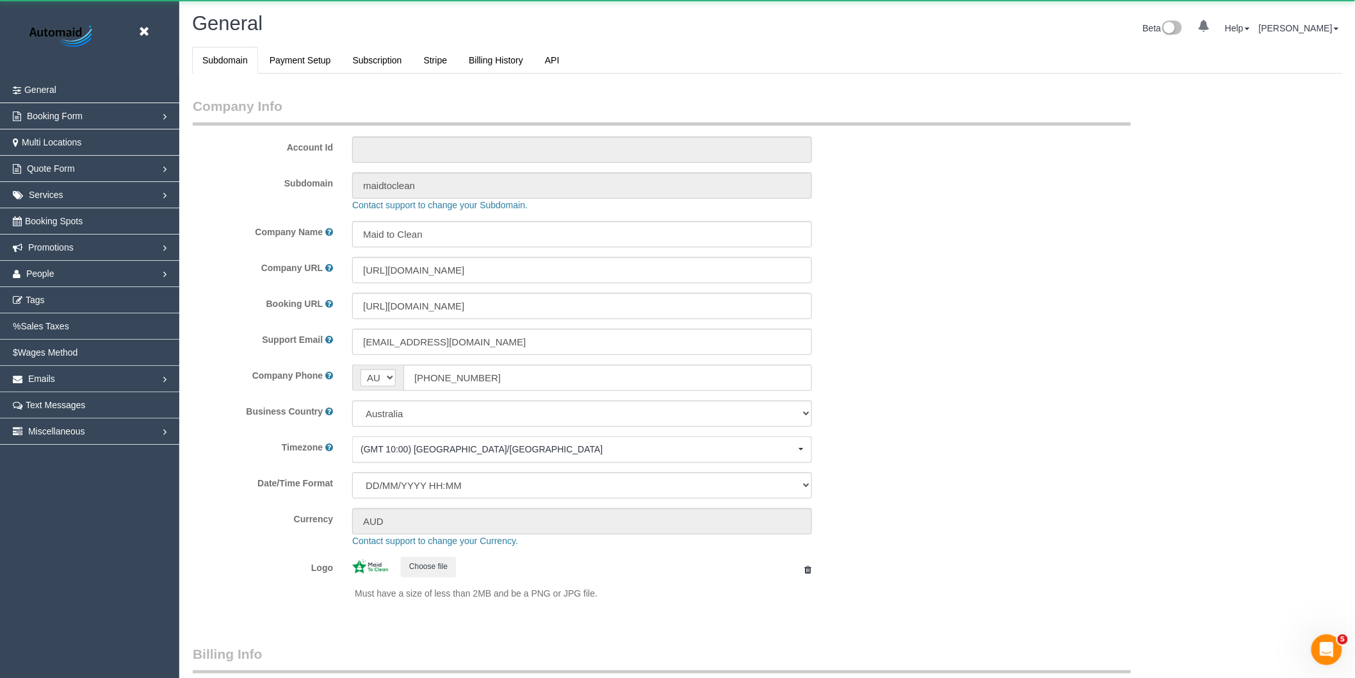
select select "1"
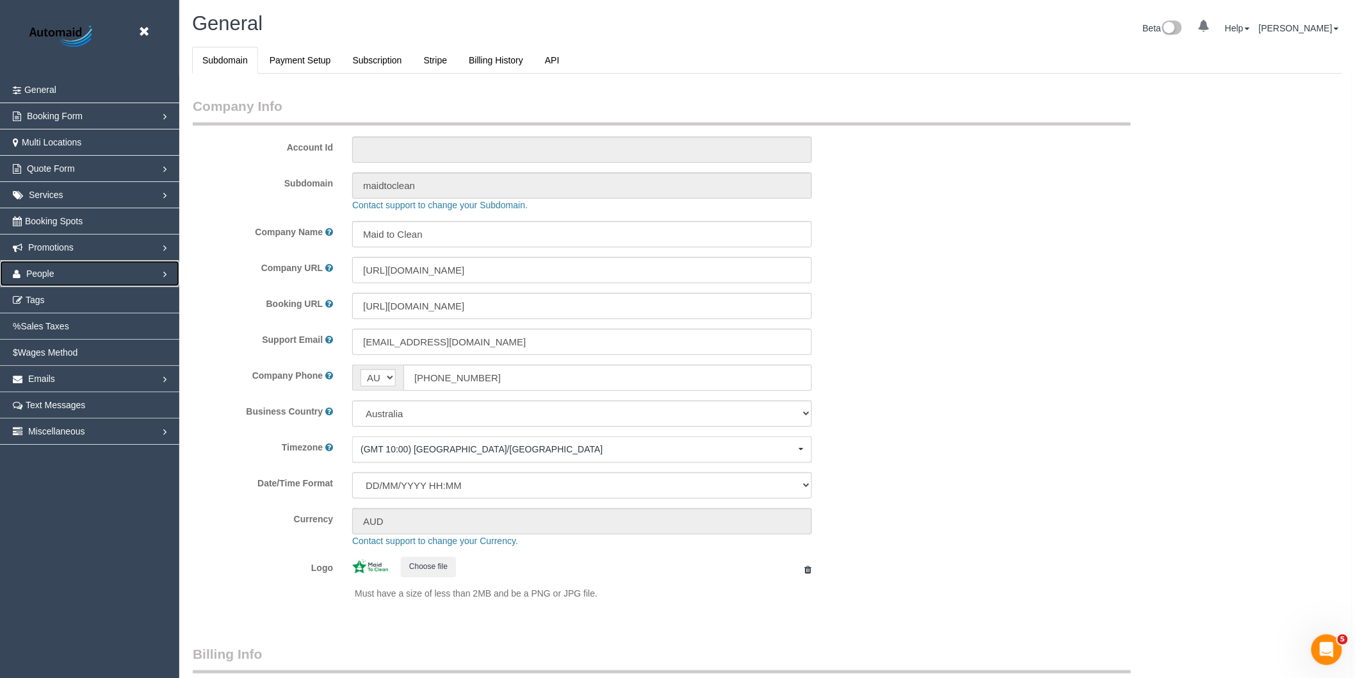
click at [86, 272] on link "People" at bounding box center [89, 274] width 179 height 26
click at [48, 306] on link "Teams" at bounding box center [89, 300] width 179 height 26
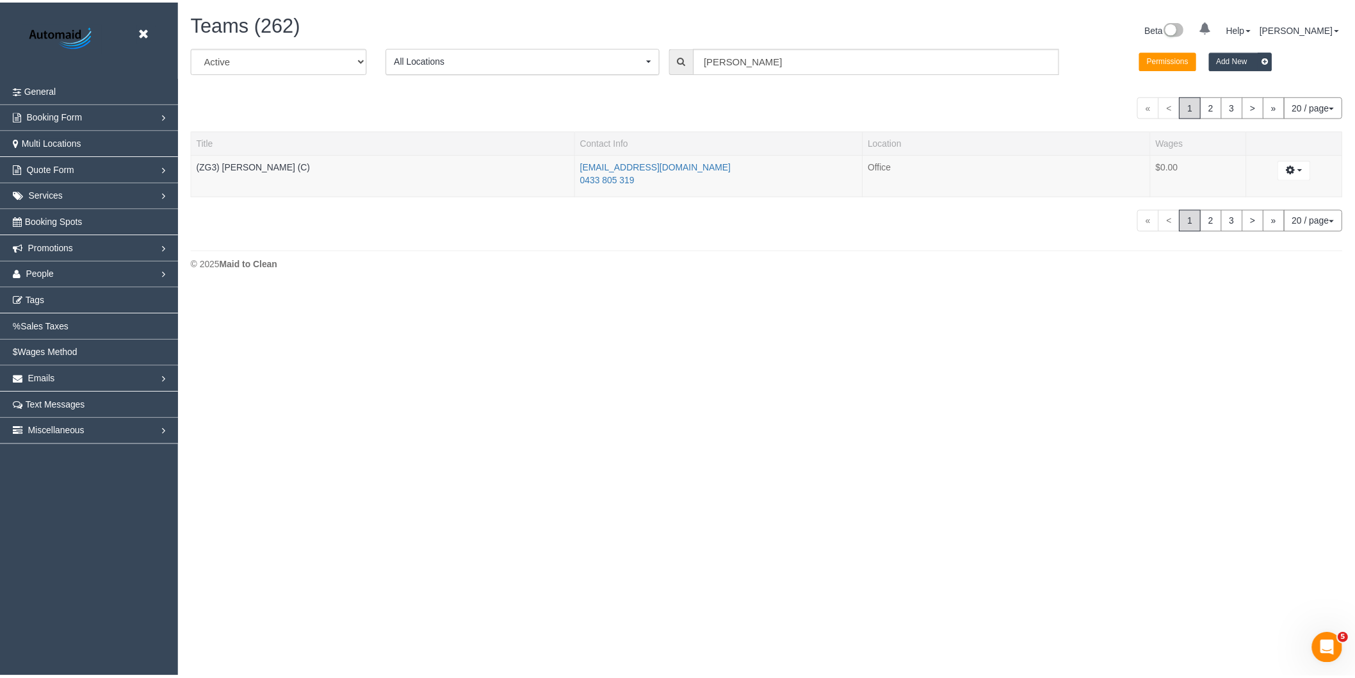
scroll to position [290, 1366]
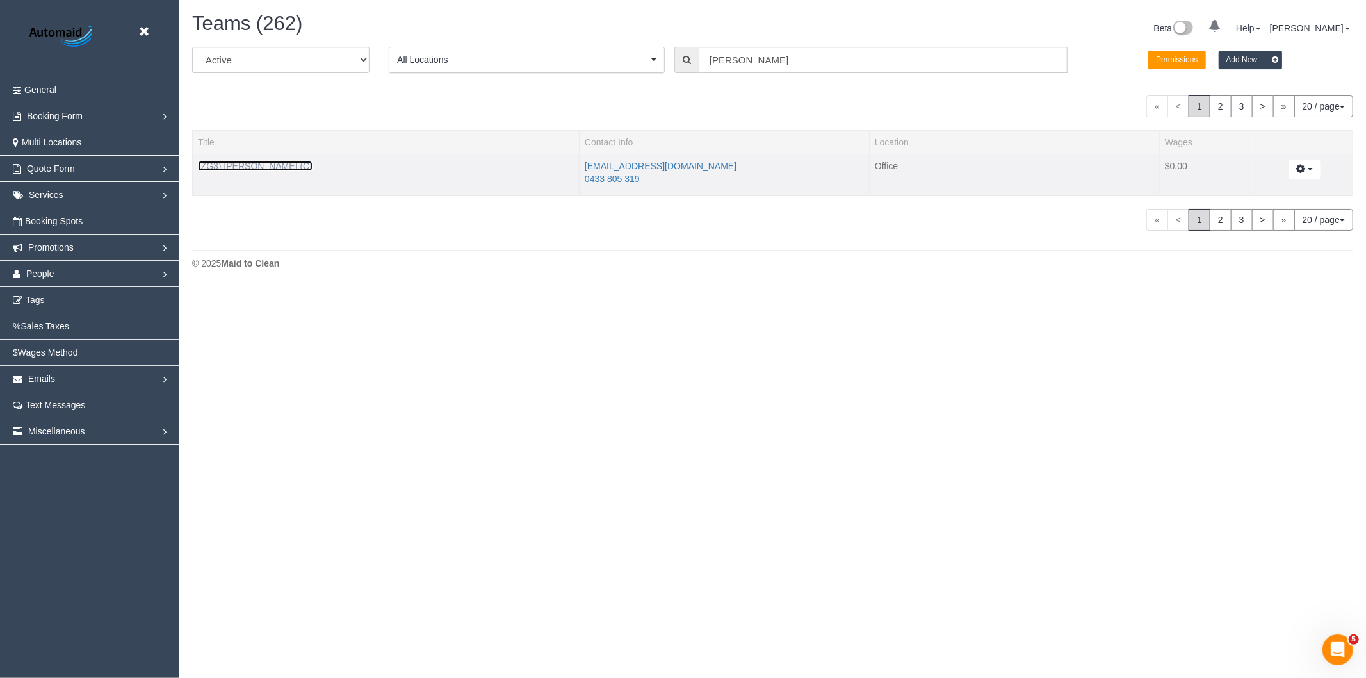
click at [277, 161] on link "(ZG3) Gordana Rogan (C)" at bounding box center [255, 166] width 115 height 10
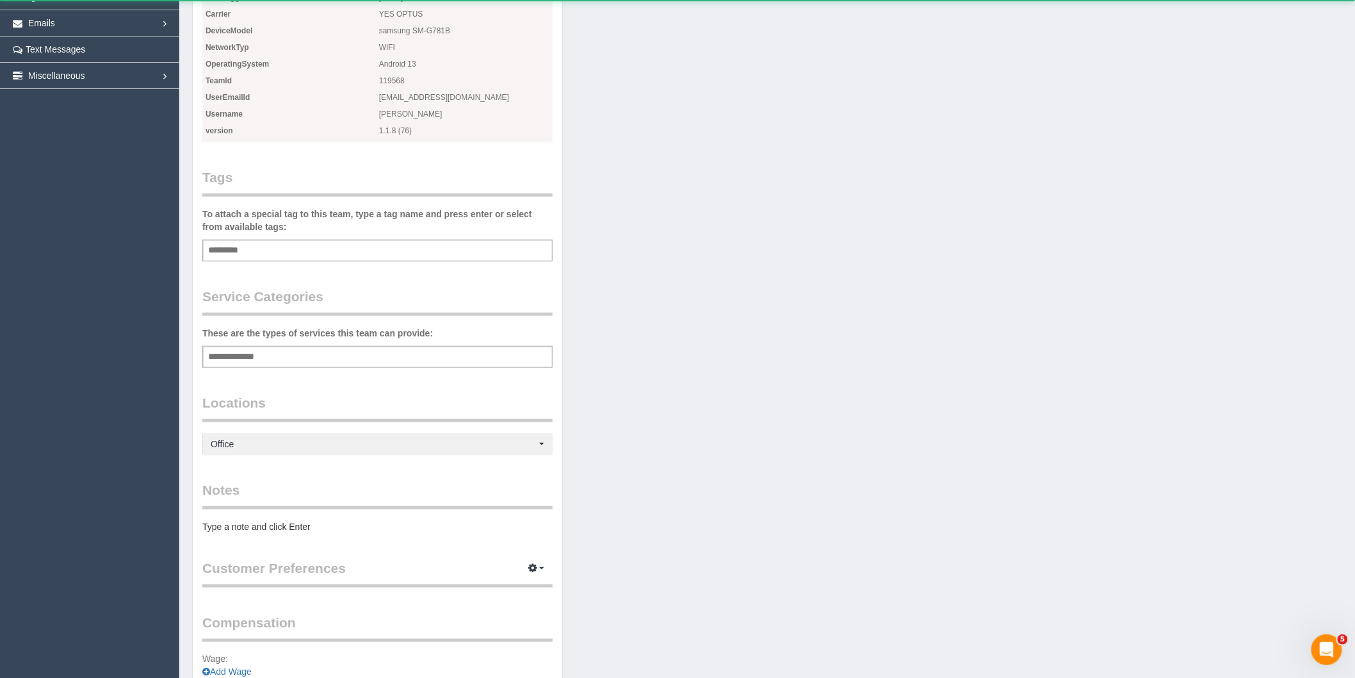
scroll to position [1187, 1355]
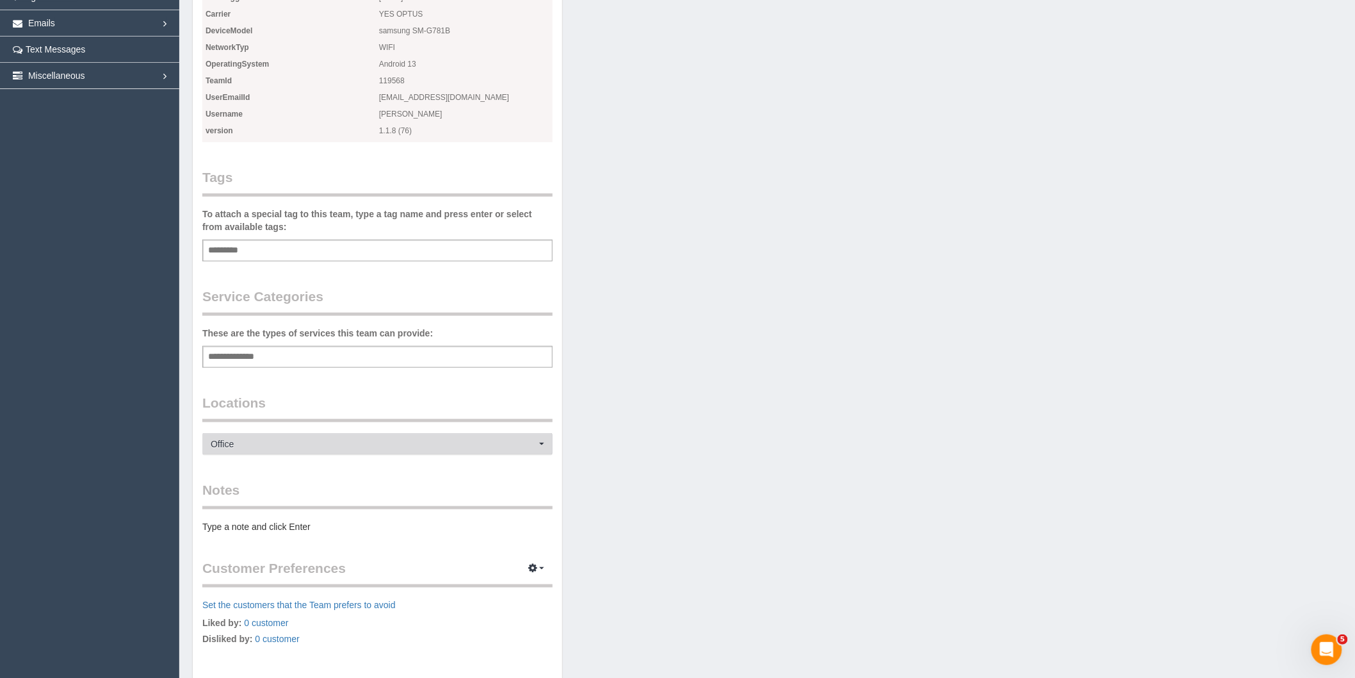
click at [272, 444] on span "Office" at bounding box center [373, 443] width 325 height 13
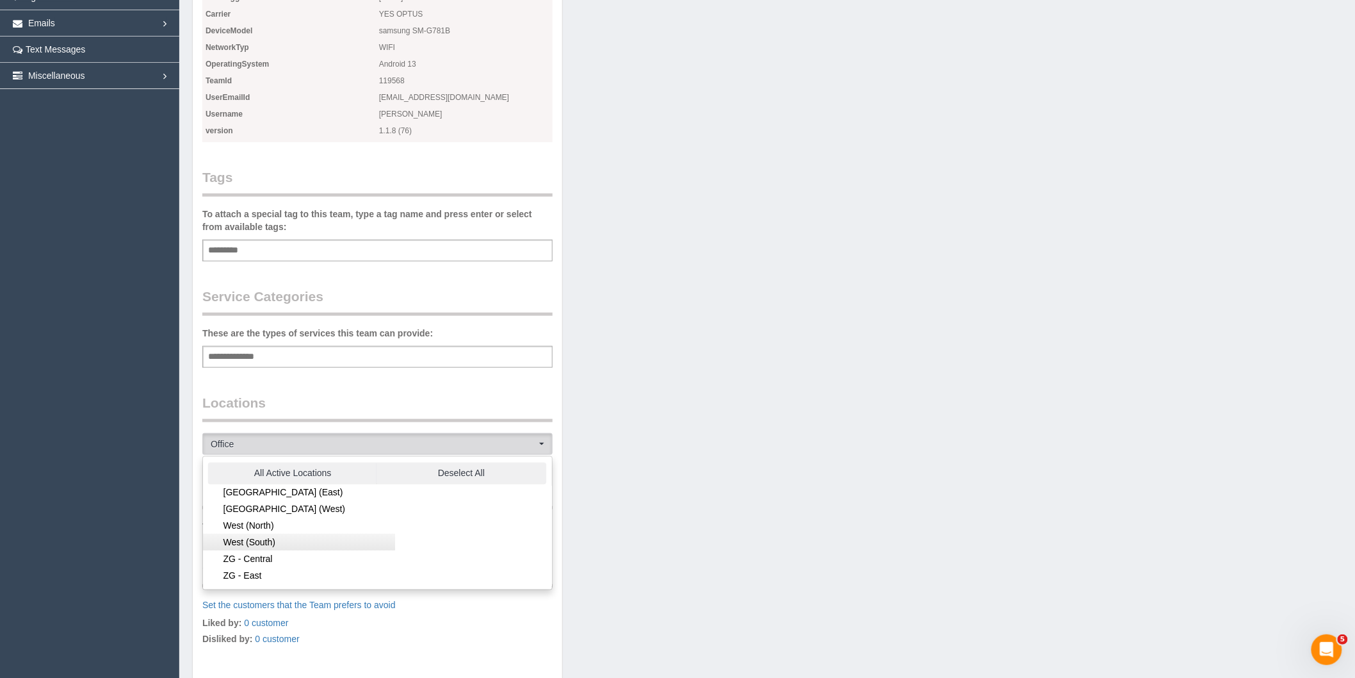
scroll to position [315, 0]
click at [256, 530] on link "ZG - Central" at bounding box center [299, 528] width 192 height 17
click at [259, 541] on link "ZG - East" at bounding box center [299, 545] width 192 height 17
click at [261, 553] on link "ZG - North" at bounding box center [299, 561] width 192 height 17
click at [259, 556] on link "ZG - North" at bounding box center [299, 561] width 192 height 17
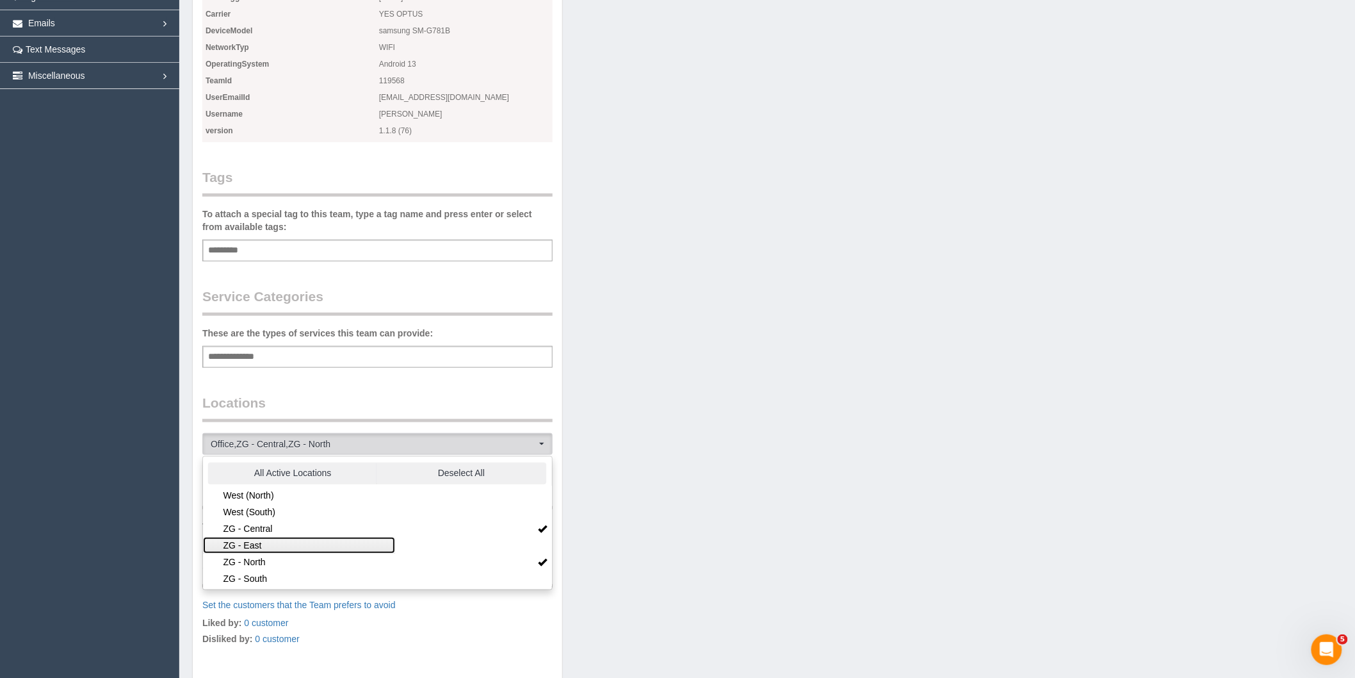
click at [259, 544] on link "ZG - East" at bounding box center [299, 545] width 192 height 17
click at [263, 577] on link "ZG - South" at bounding box center [299, 578] width 192 height 17
click at [391, 402] on legend "Locations" at bounding box center [377, 407] width 350 height 29
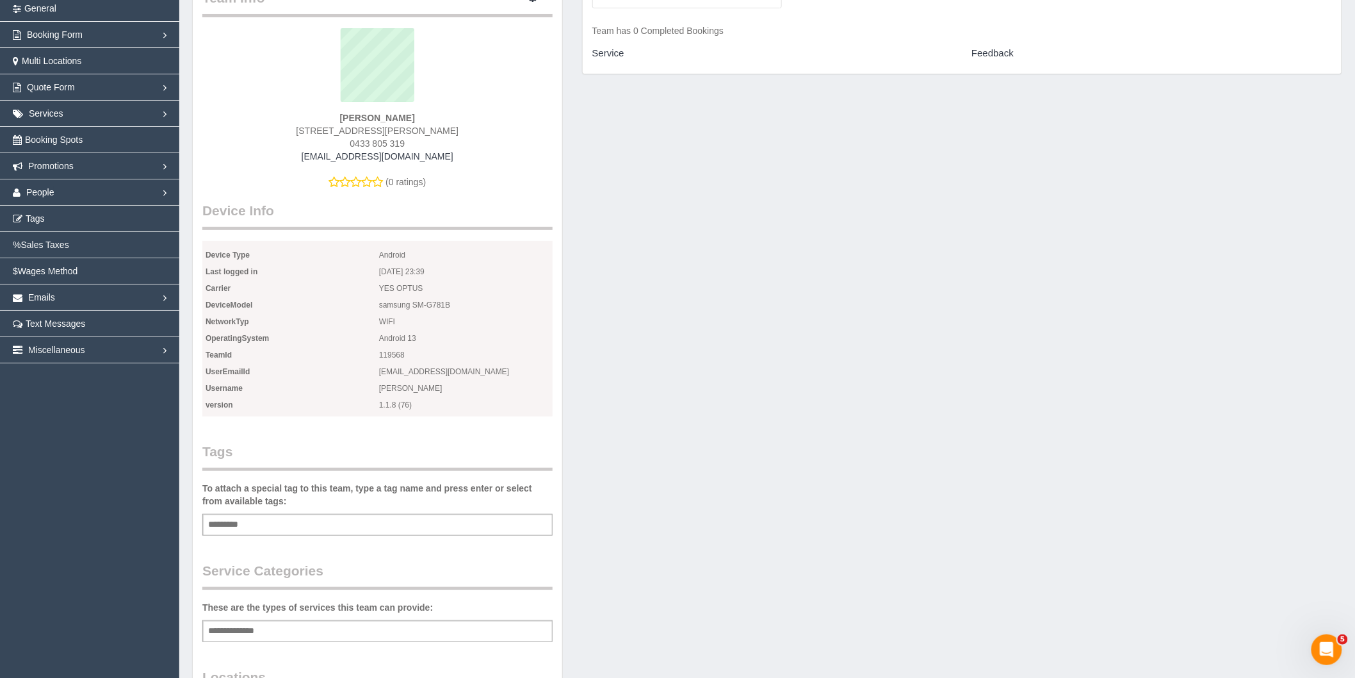
scroll to position [0, 0]
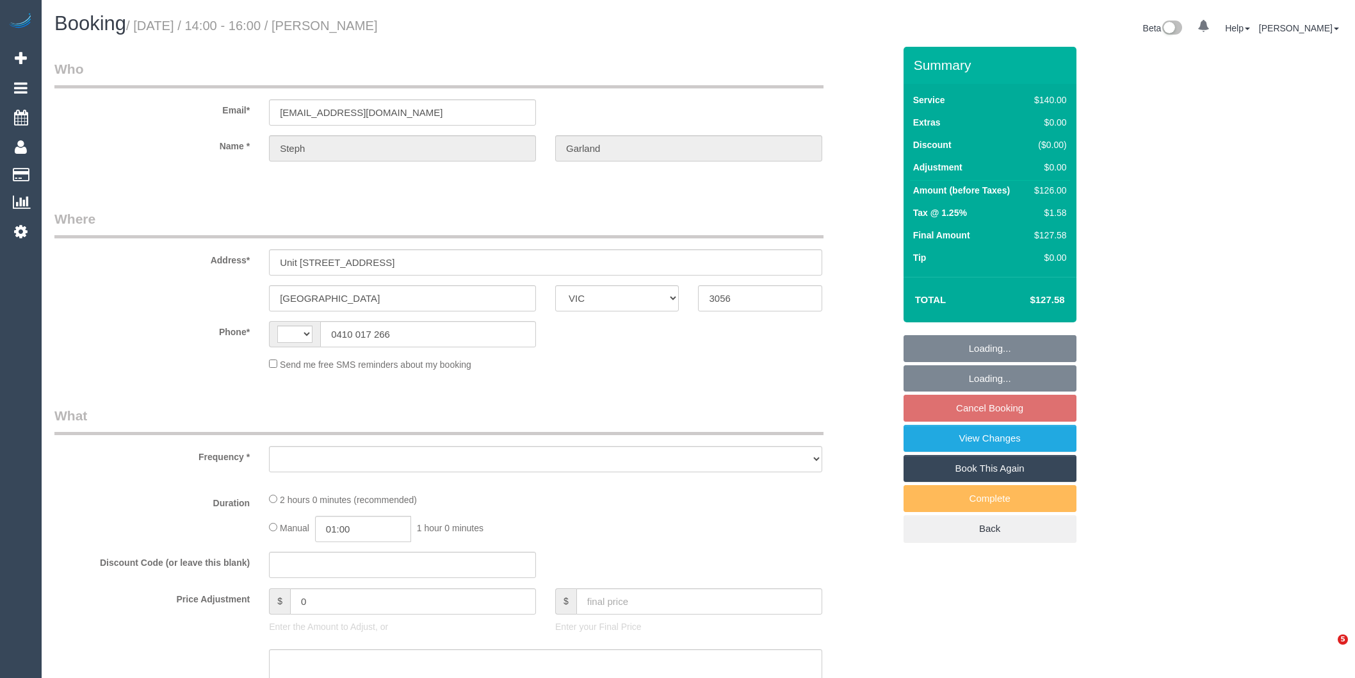
select select "VIC"
select select "string:AU"
select select "string:stripe-pm_1Rhe9w2GScqysDRVUxuitNFq"
select select "number:28"
select select "number:14"
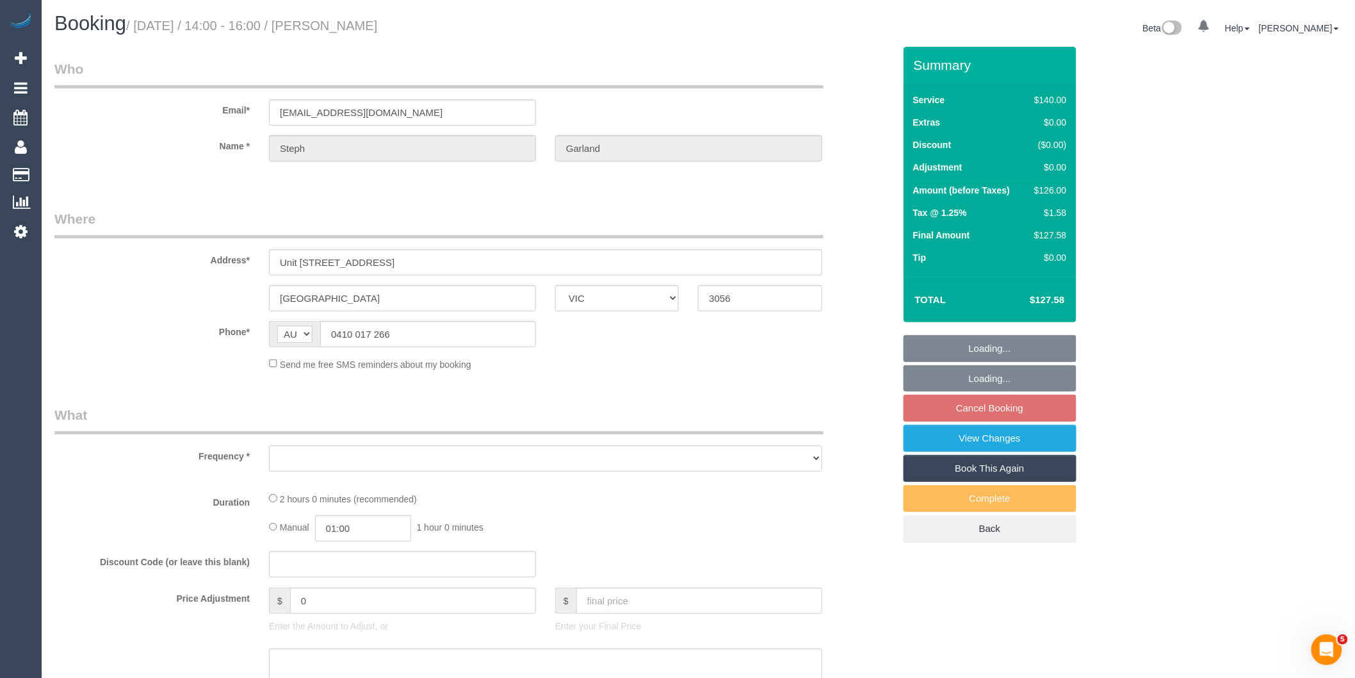
select select "number:19"
select select "number:25"
select select "number:33"
select select "number:26"
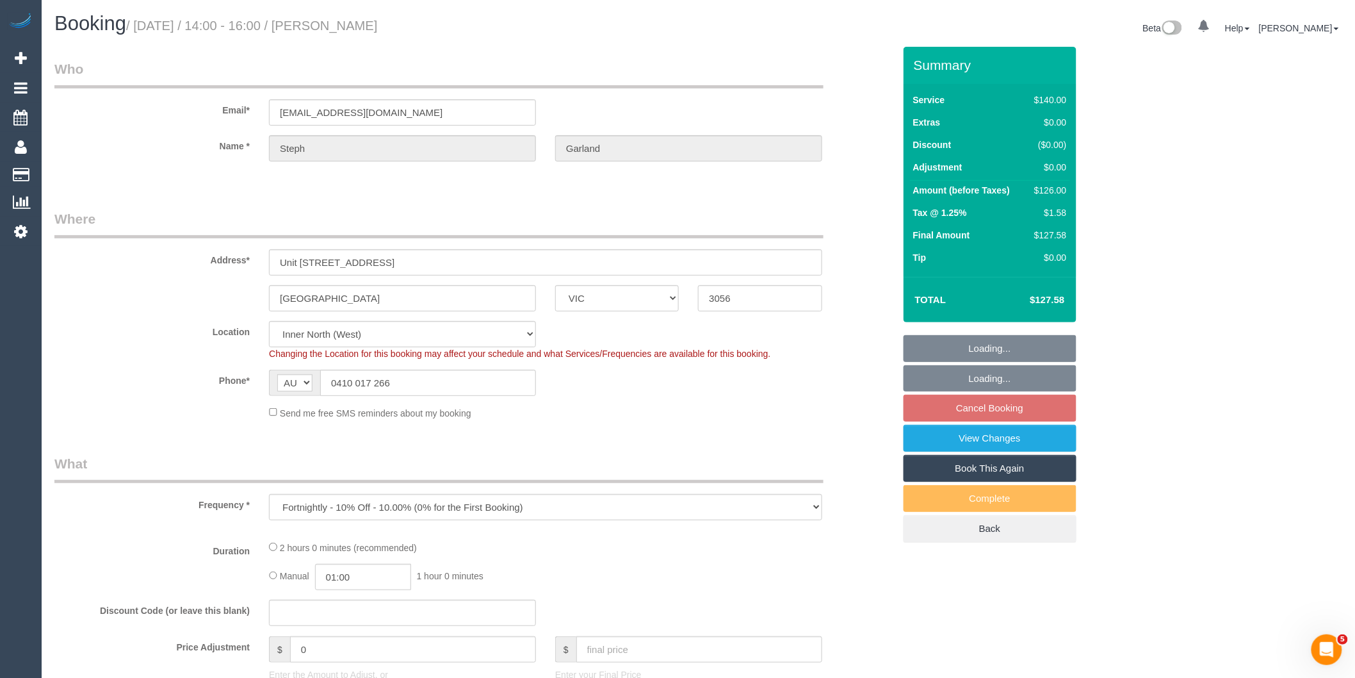
select select "object:1600"
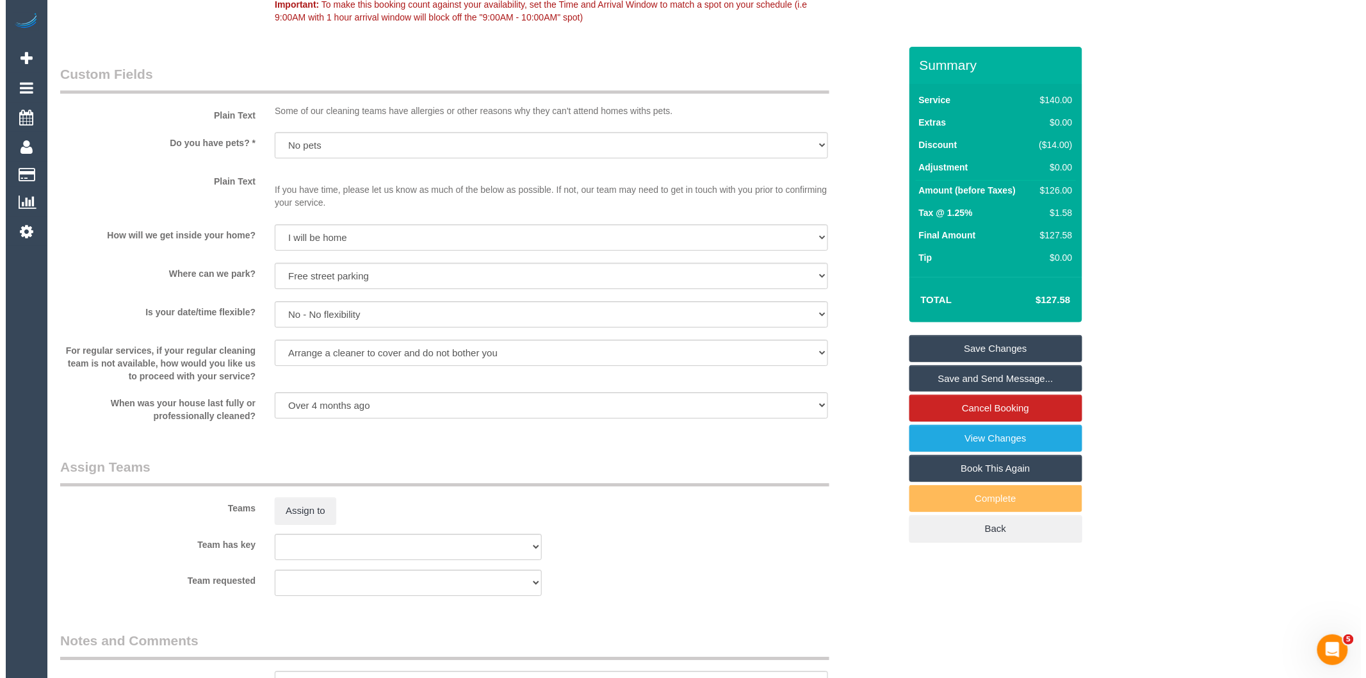
scroll to position [1708, 0]
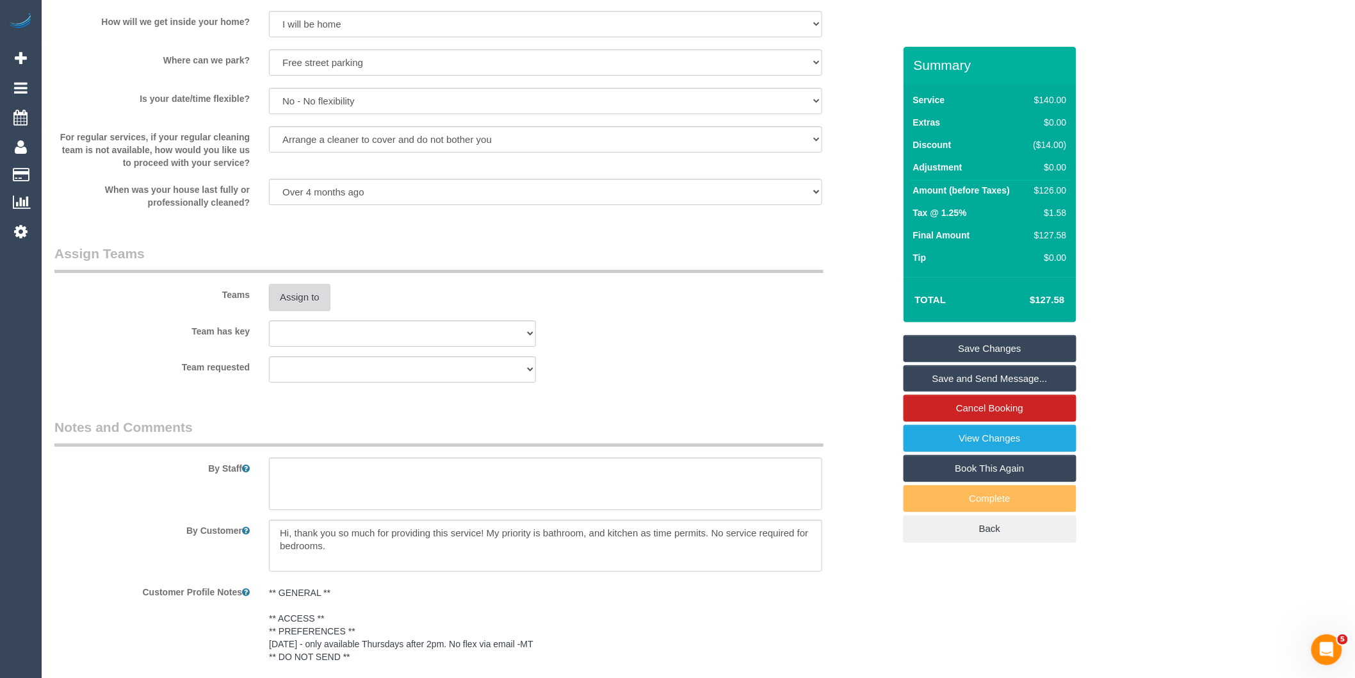
click at [291, 302] on button "Assign to" at bounding box center [299, 297] width 61 height 27
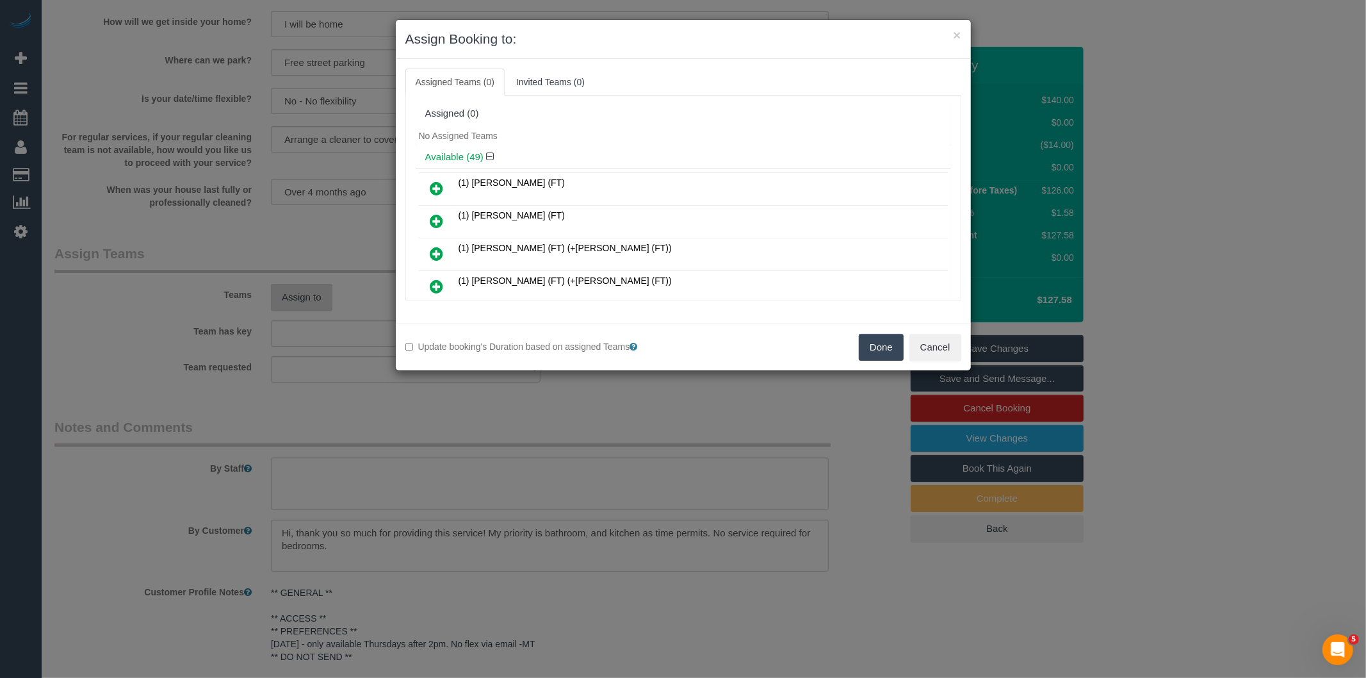
scroll to position [5055, 0]
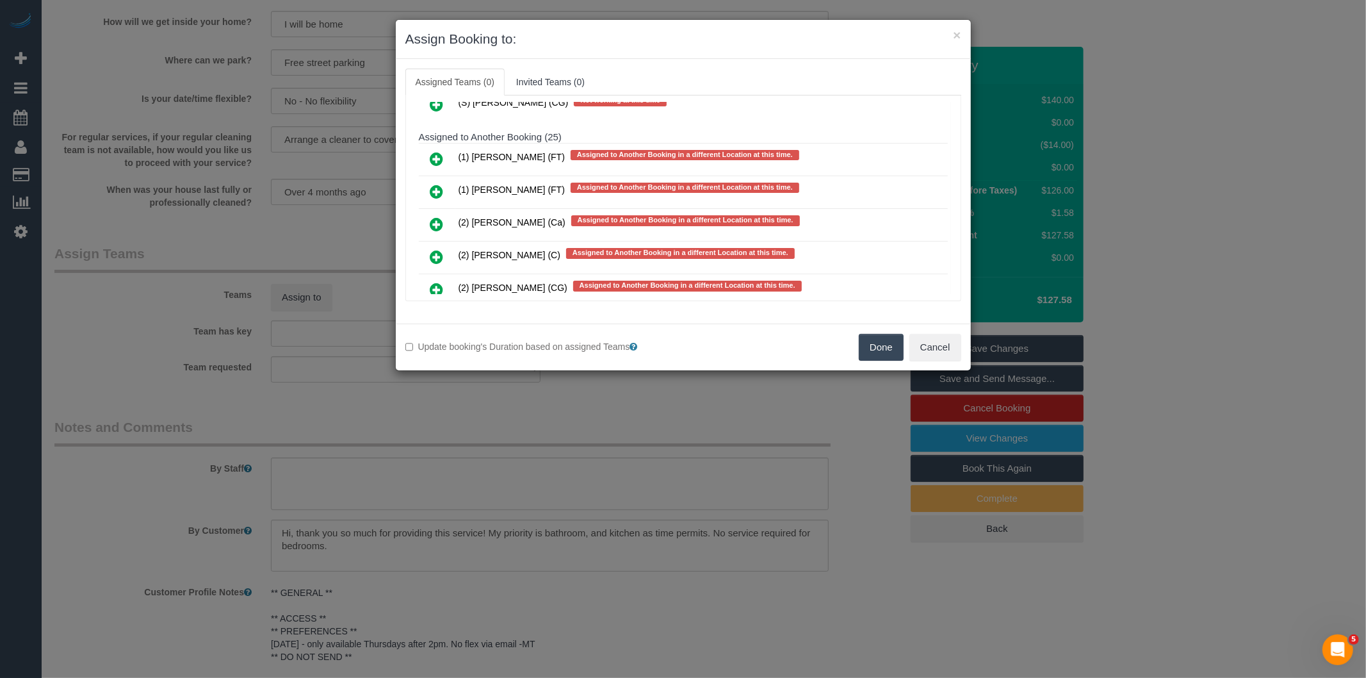
click at [430, 282] on icon at bounding box center [436, 289] width 13 height 15
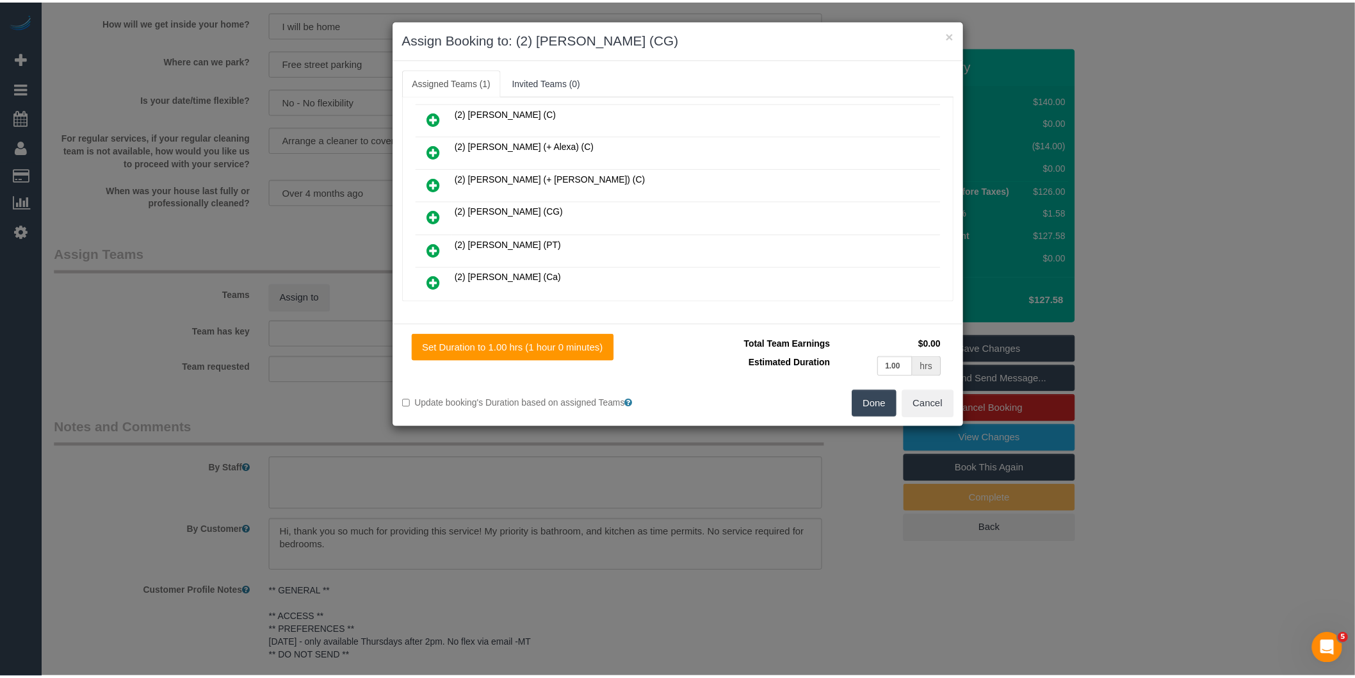
scroll to position [0, 0]
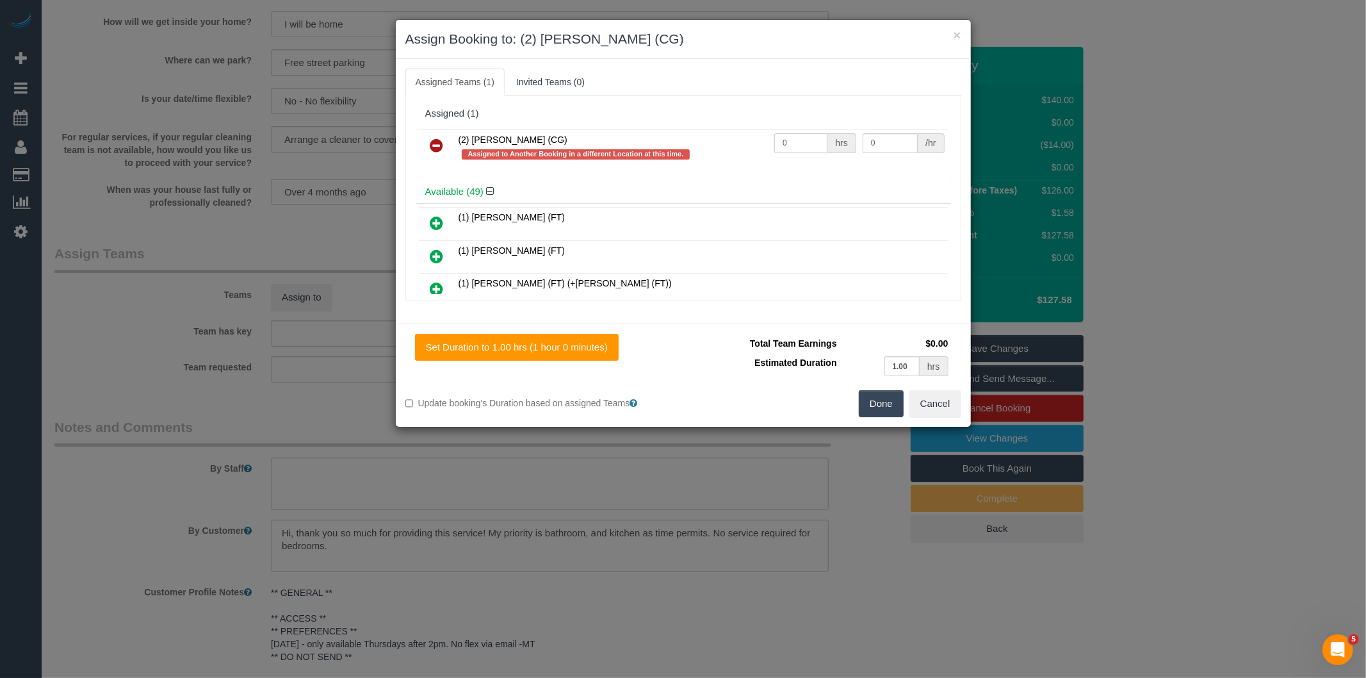
drag, startPoint x: 812, startPoint y: 138, endPoint x: 607, endPoint y: 152, distance: 204.8
click at [641, 149] on tr "(2) Binoy Adheesha (CG) Assigned to Another Booking in a different Location at …" at bounding box center [683, 147] width 529 height 37
type input "2"
type input "41.25"
click at [884, 402] on button "Done" at bounding box center [881, 403] width 45 height 27
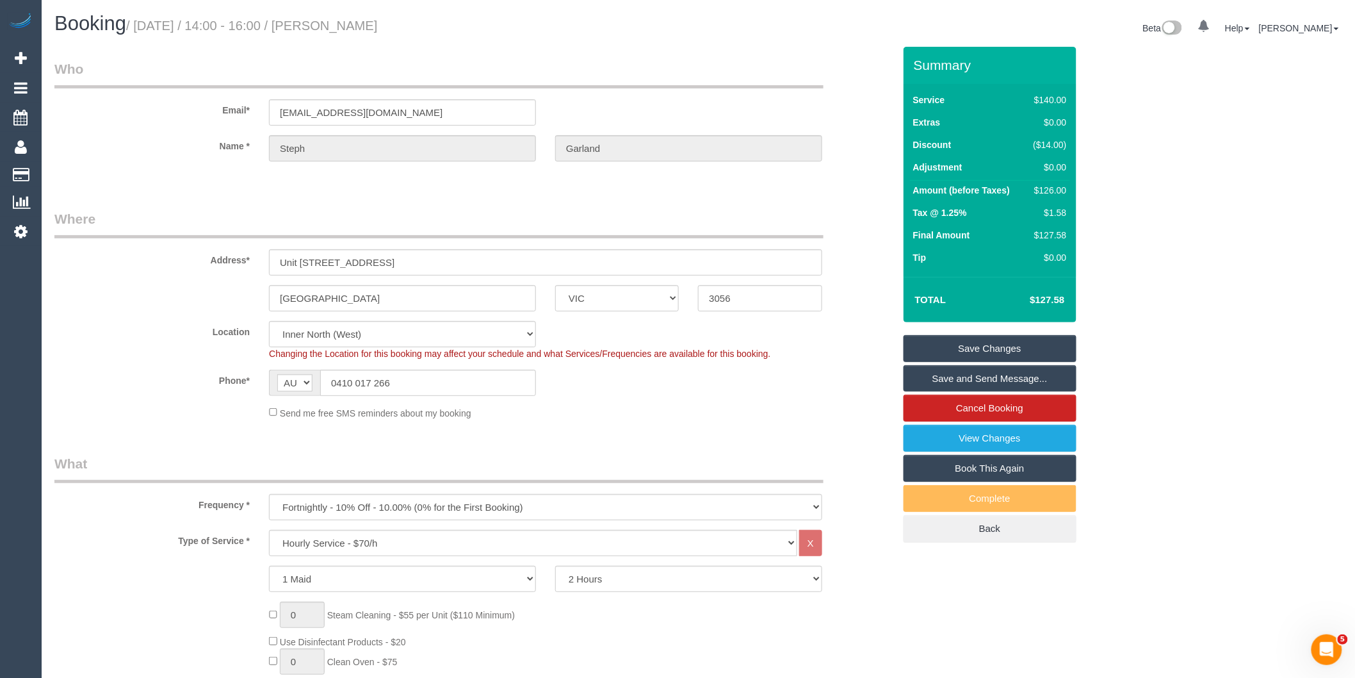
click at [934, 379] on link "Save and Send Message..." at bounding box center [990, 378] width 173 height 27
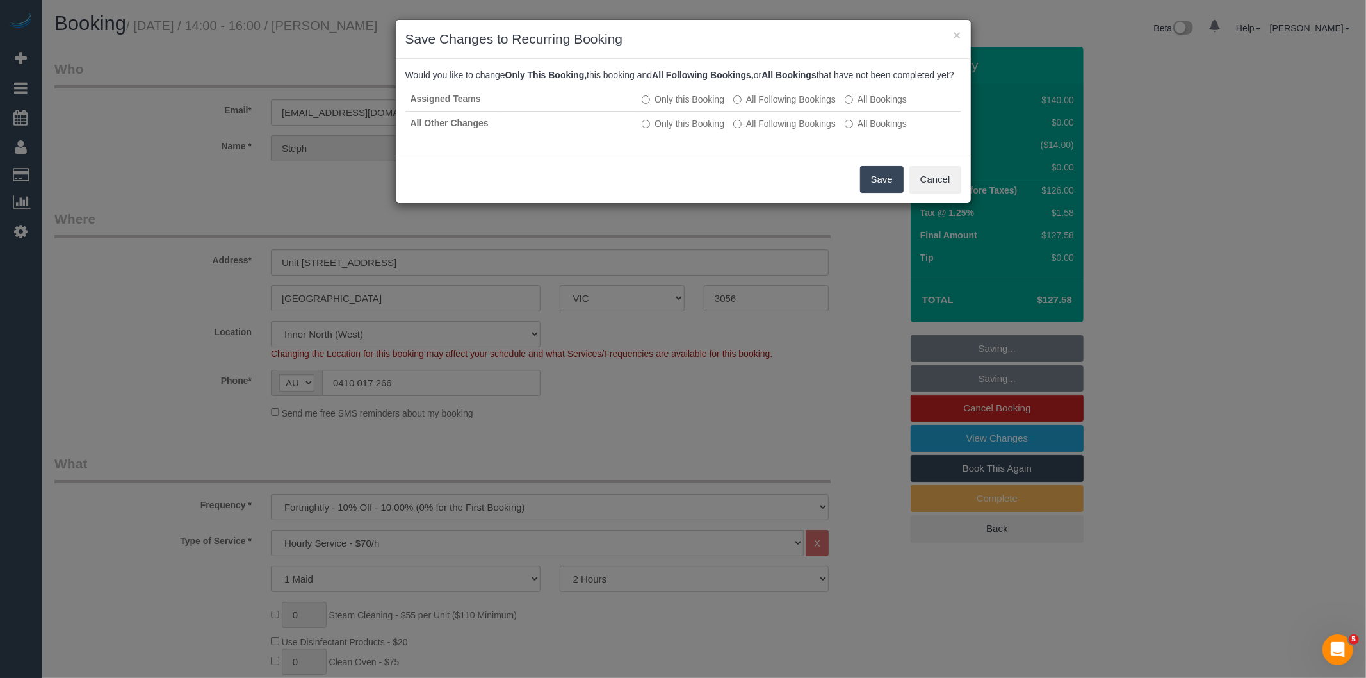
drag, startPoint x: 875, startPoint y: 197, endPoint x: 756, endPoint y: 384, distance: 222.3
click at [756, 384] on div "× Save Changes to Recurring Booking Would you like to change Only This Booking,…" at bounding box center [683, 339] width 1366 height 678
drag, startPoint x: 744, startPoint y: 111, endPoint x: 747, endPoint y: 129, distance: 18.8
click at [745, 106] on label "All Following Bookings" at bounding box center [784, 99] width 102 height 13
click at [748, 130] on label "All Following Bookings" at bounding box center [784, 123] width 102 height 13
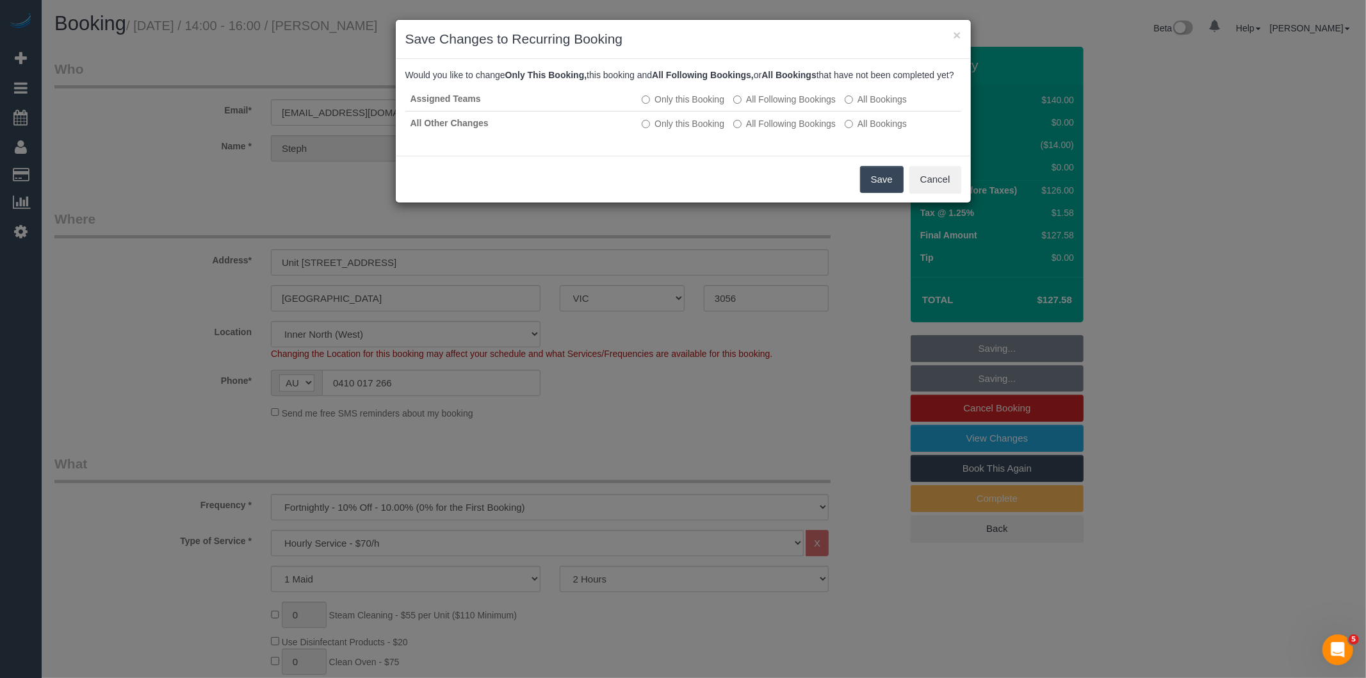
click at [887, 193] on button "Save" at bounding box center [882, 179] width 44 height 27
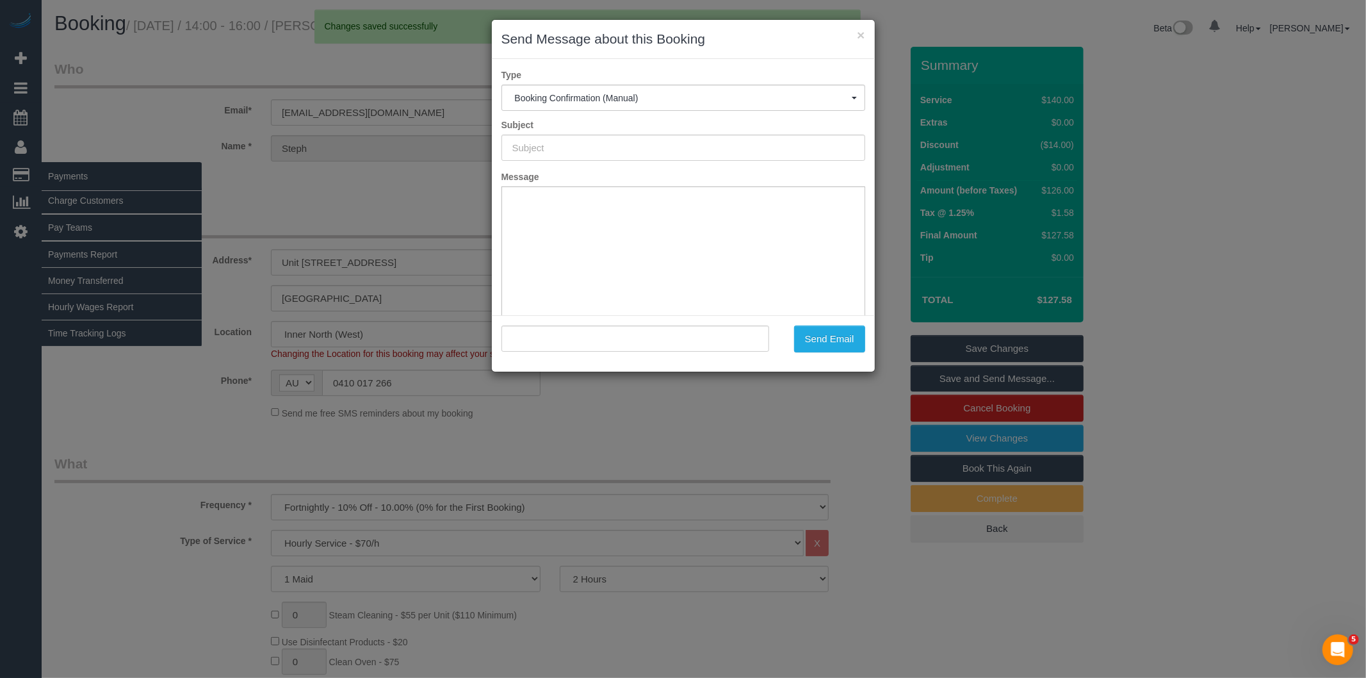
type input "Booking Confirmed"
type input ""Steph Garland" <stephgarland@hotmail.com>"
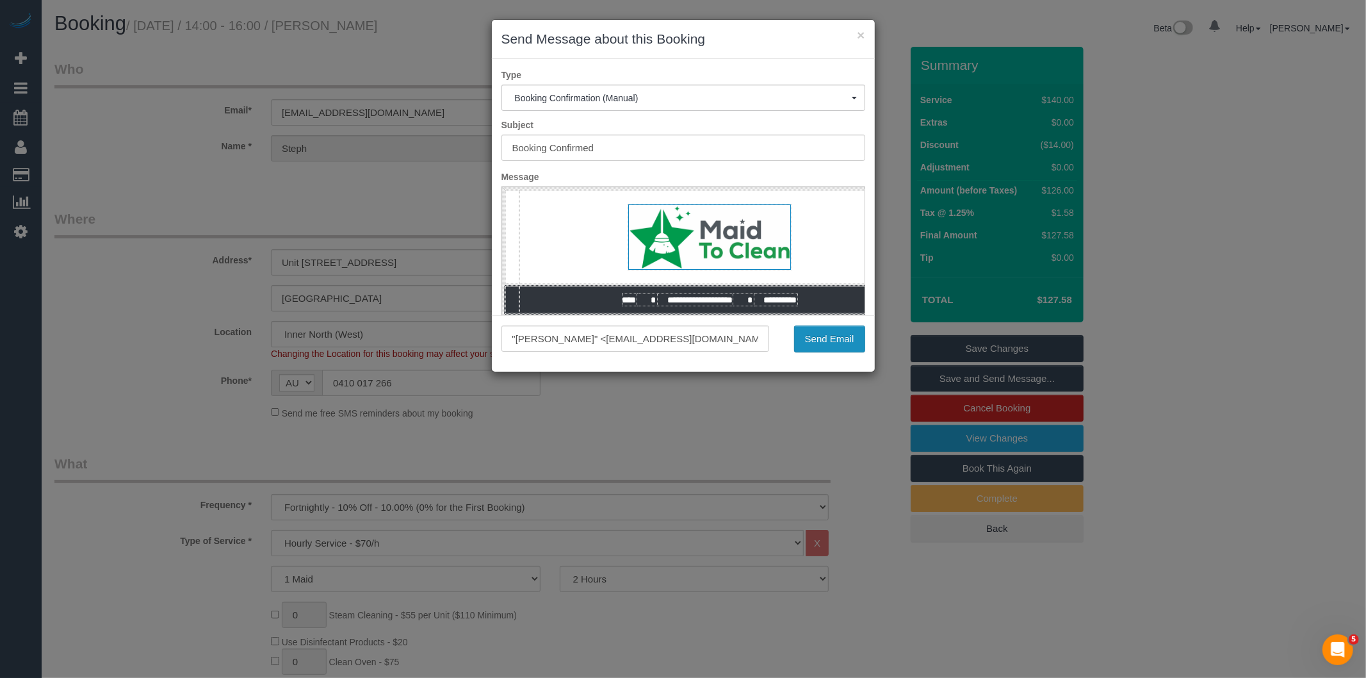
click at [850, 335] on button "Send Email" at bounding box center [829, 338] width 71 height 27
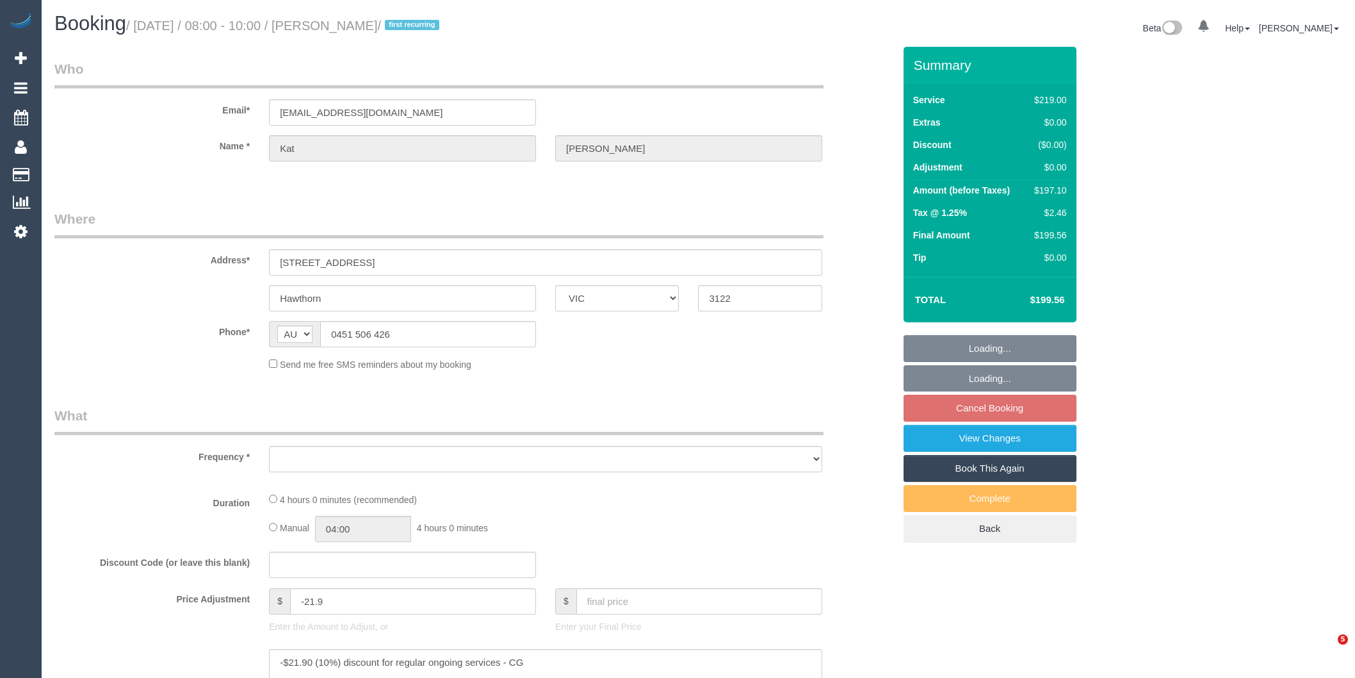
select select "VIC"
select select "string:stripe-pm_1RvSDt2GScqysDRVQCnpcIoG"
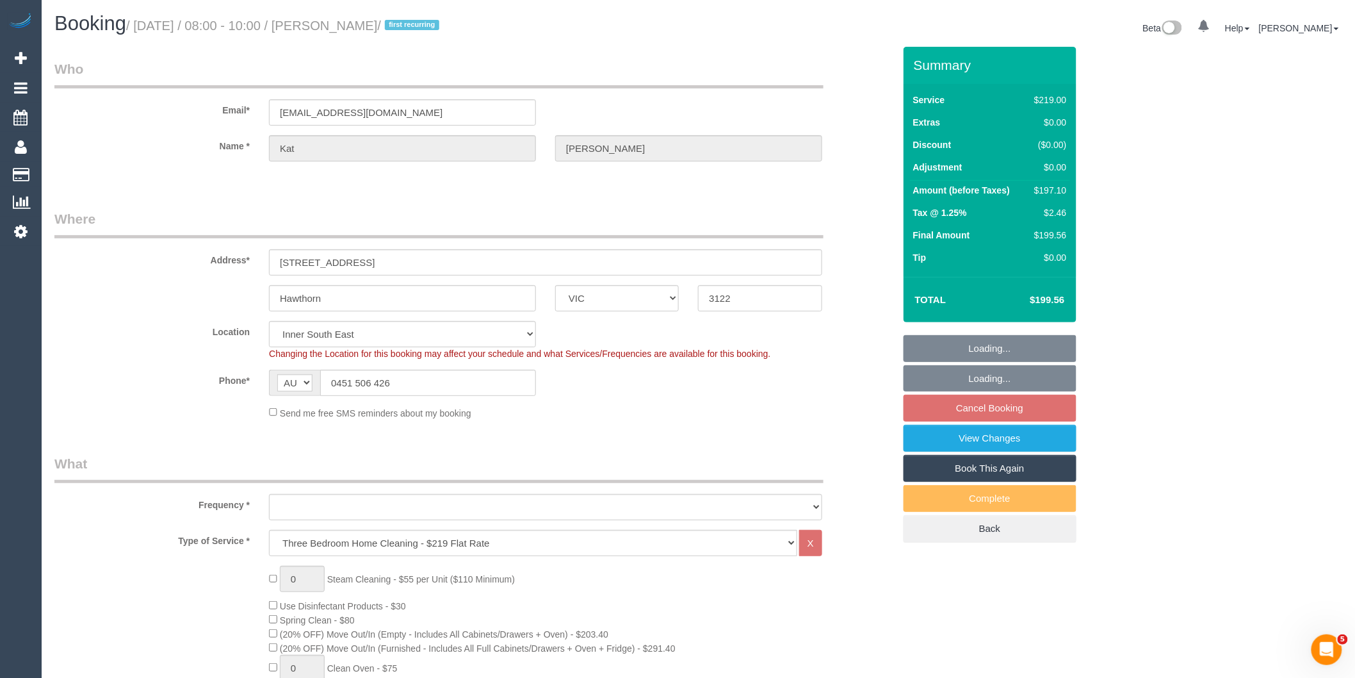
select select "object:645"
select select "number:28"
select select "number:14"
select select "number:19"
select select "number:36"
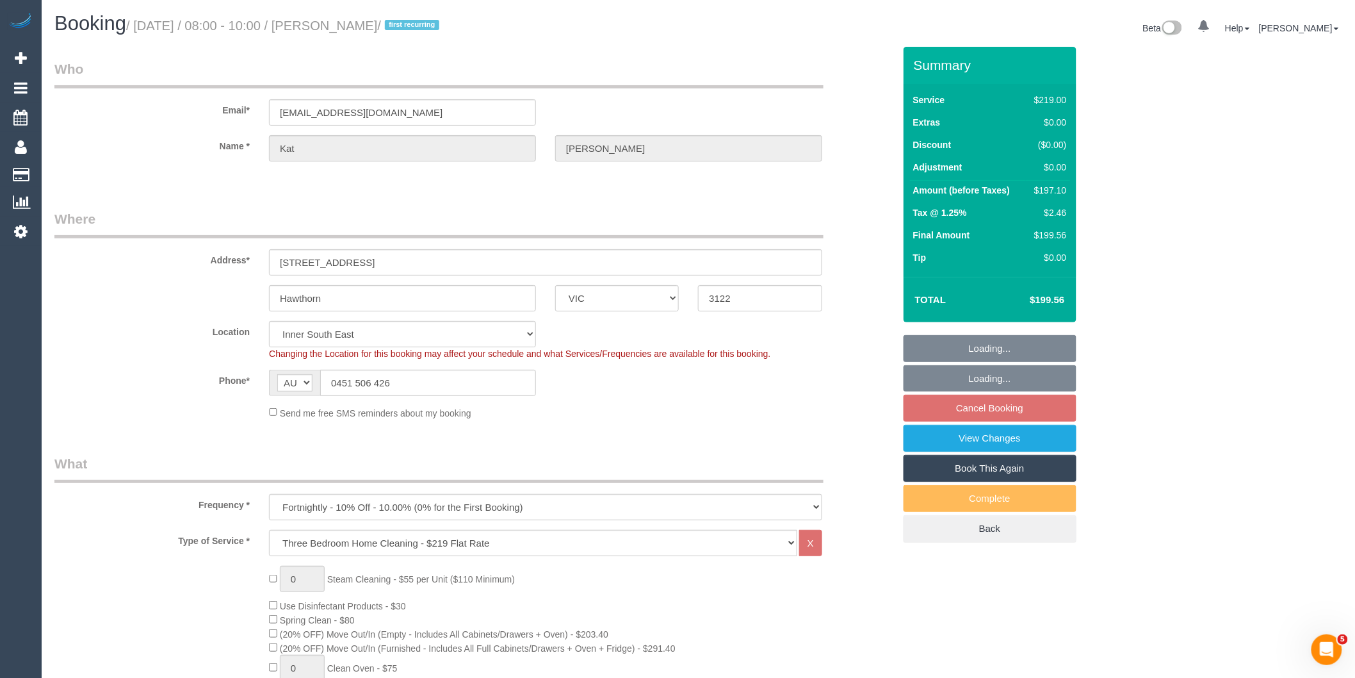
select select "number:34"
select select "object:1397"
select select "spot2"
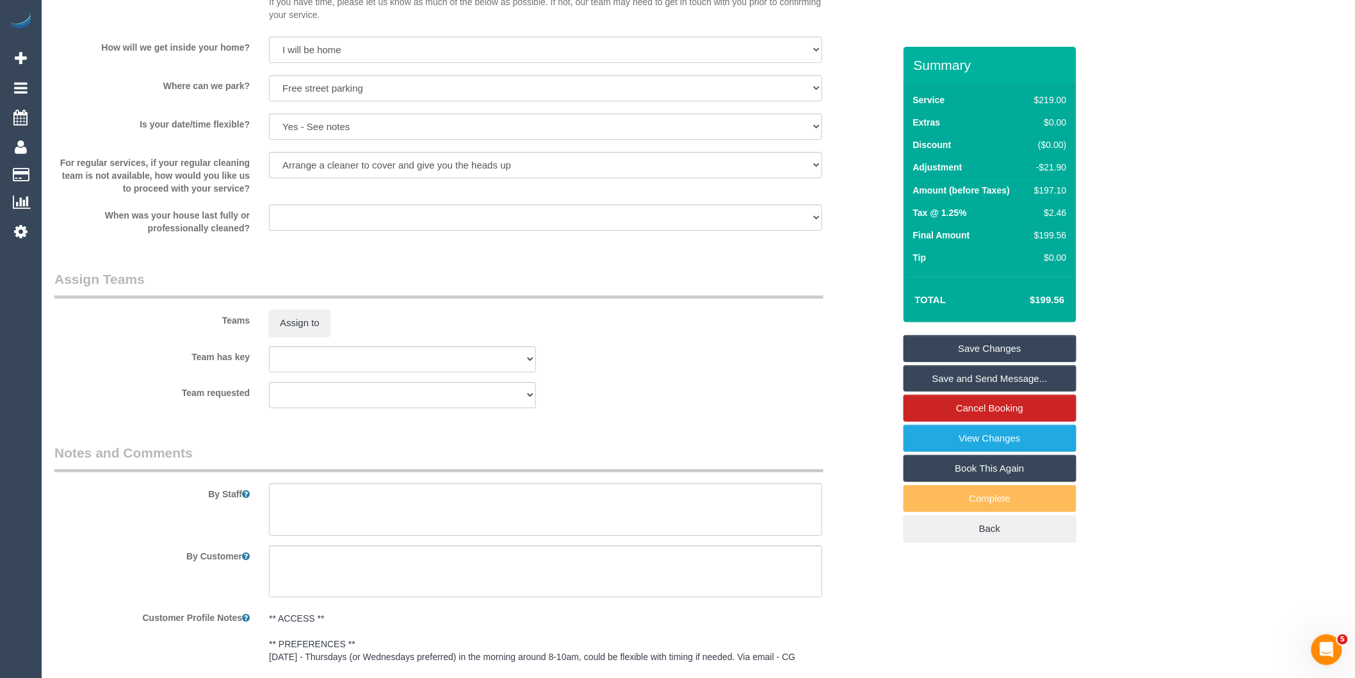
scroll to position [1708, 0]
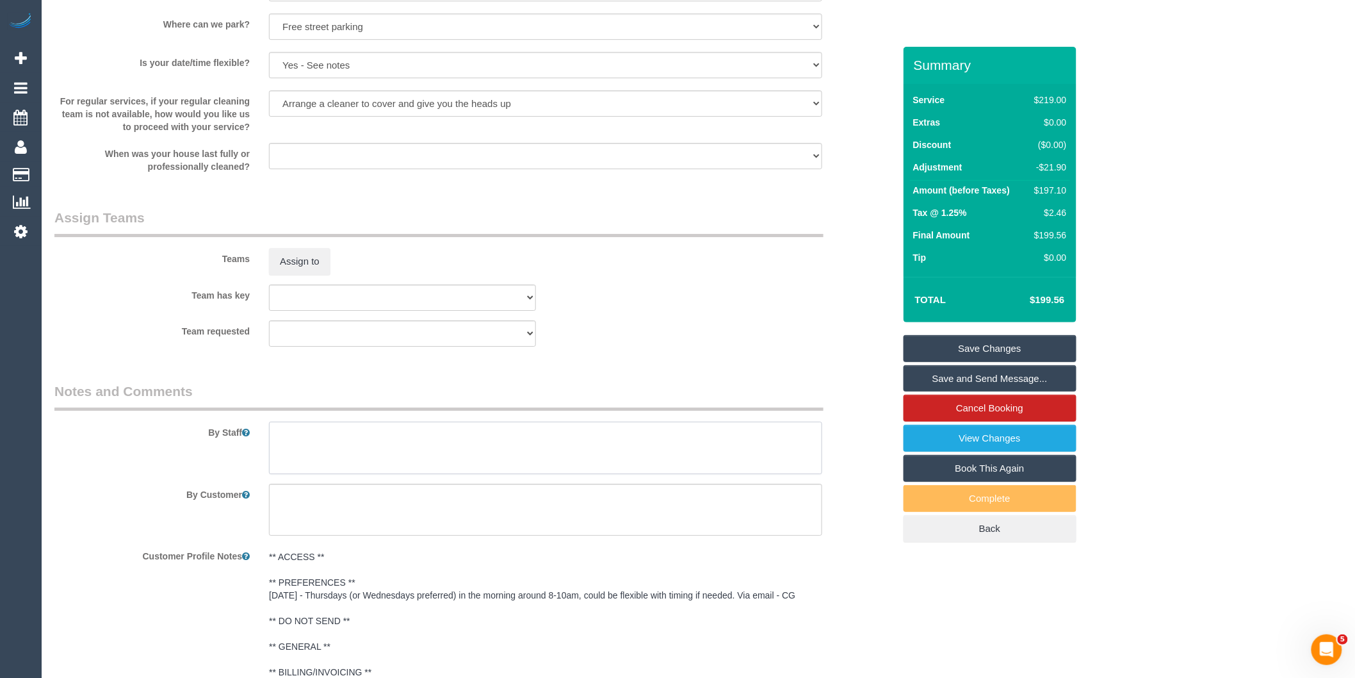
click at [341, 441] on textarea at bounding box center [545, 447] width 553 height 53
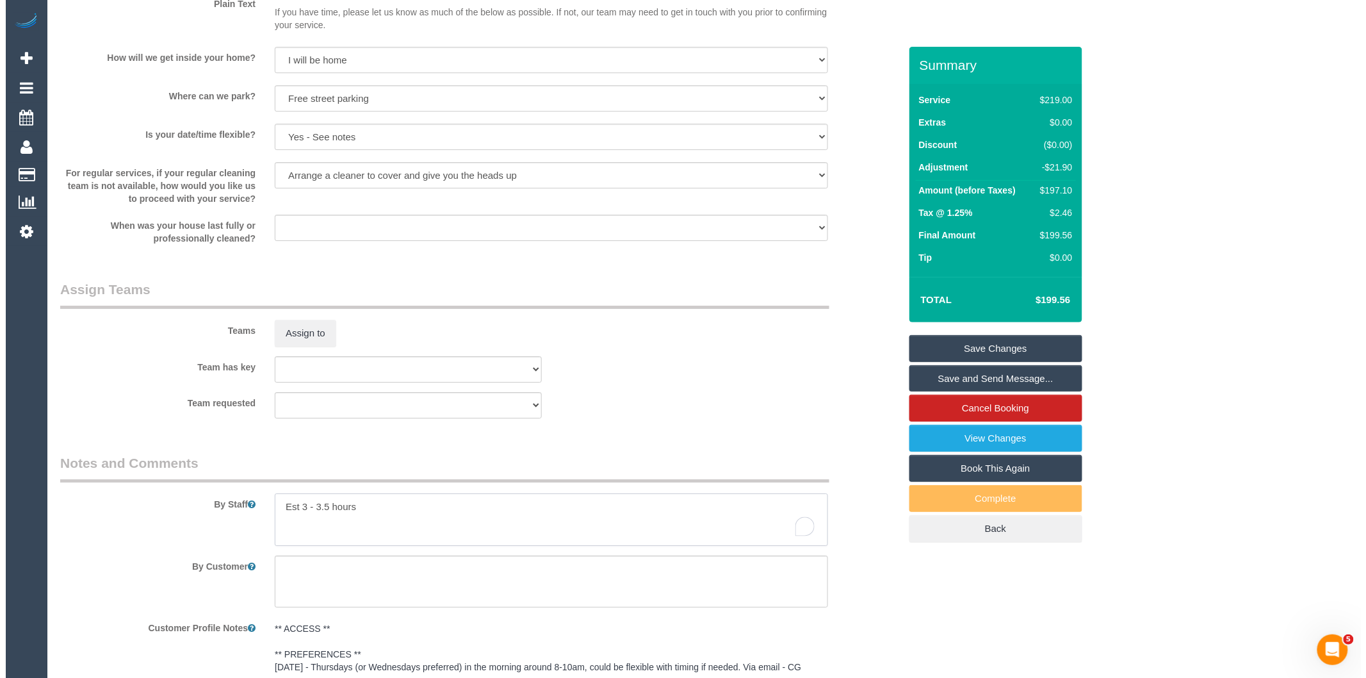
scroll to position [1565, 0]
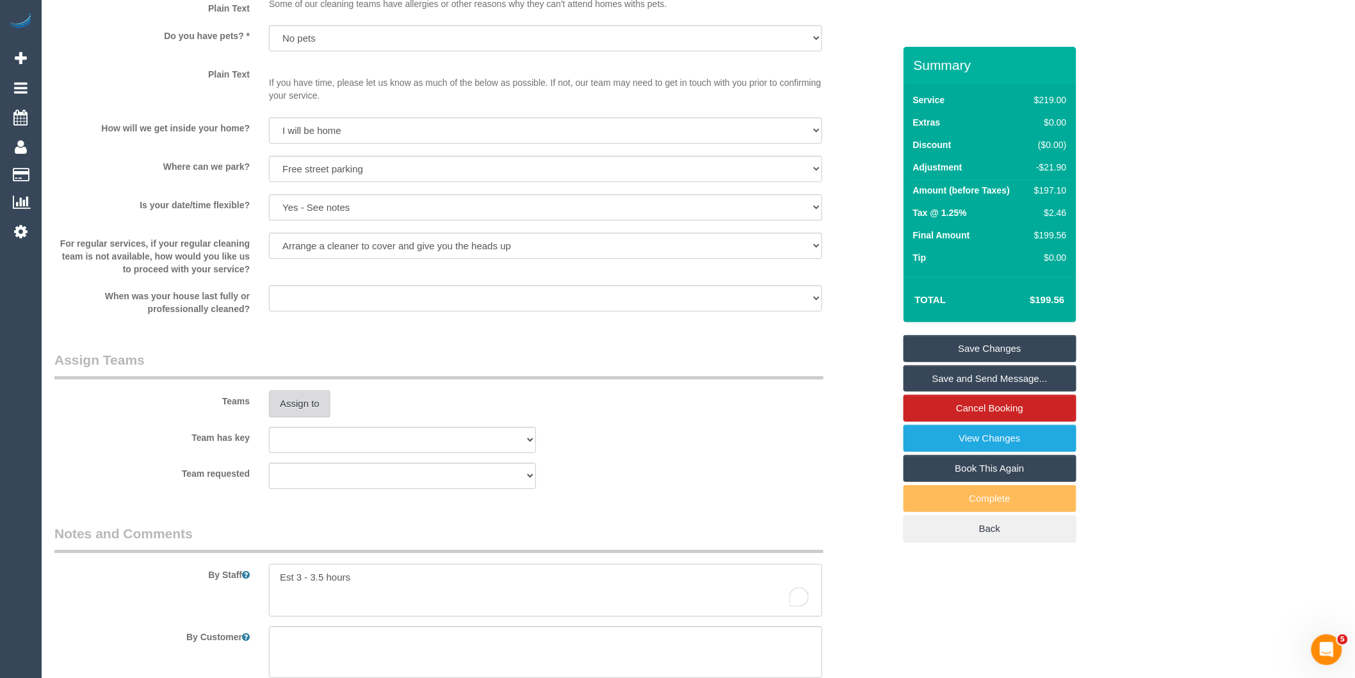
type textarea "Est 3 - 3.5 hours"
click at [311, 417] on button "Assign to" at bounding box center [299, 403] width 61 height 27
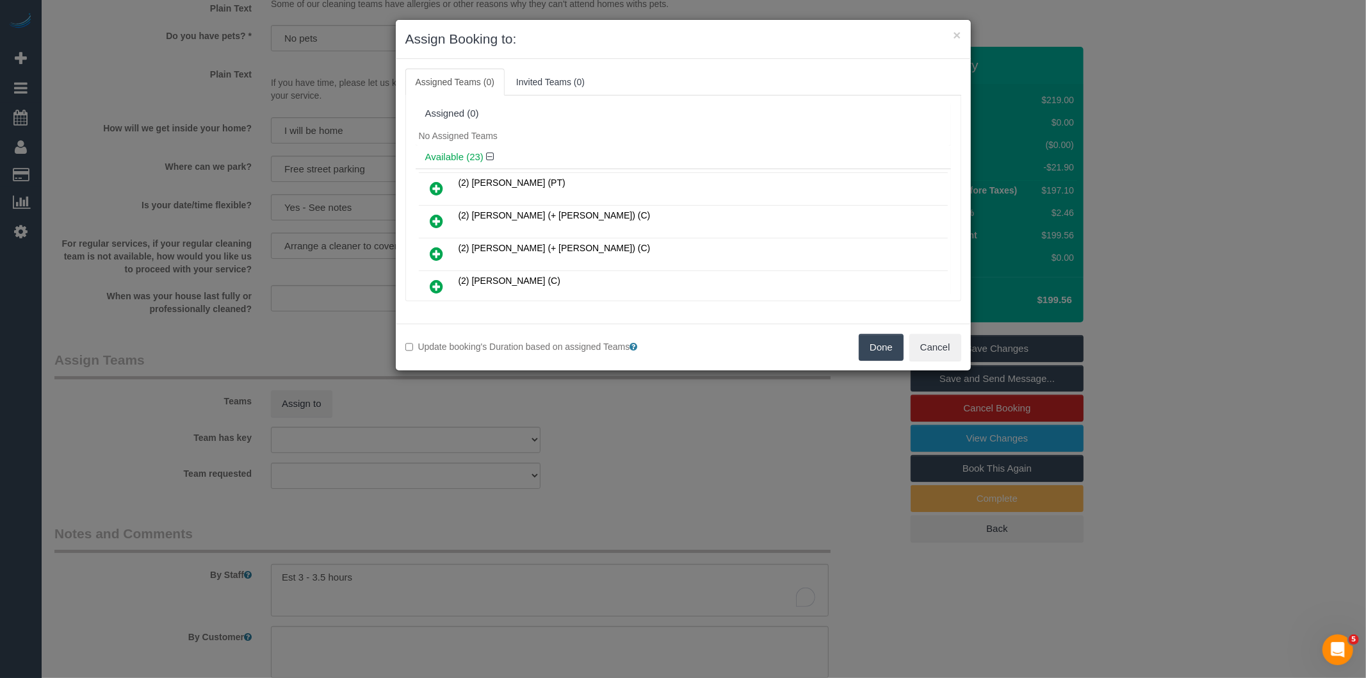
scroll to position [530, 0]
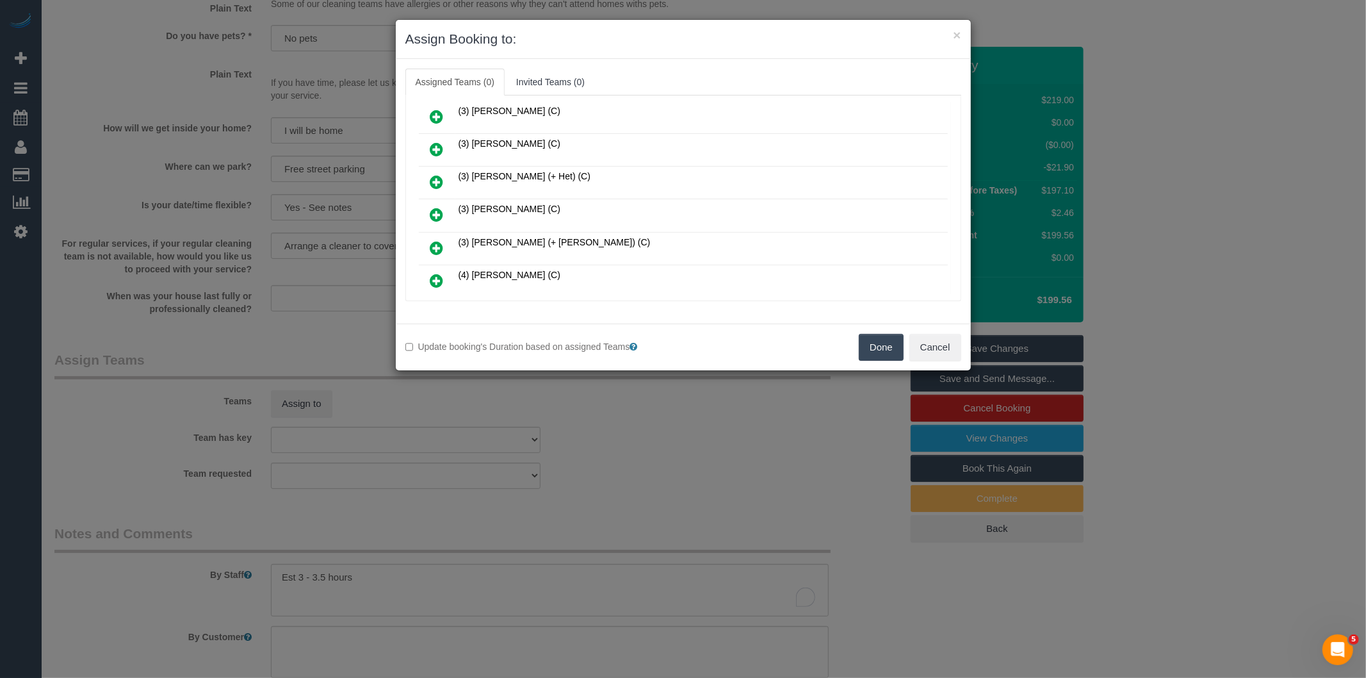
click at [436, 207] on icon at bounding box center [436, 214] width 13 height 15
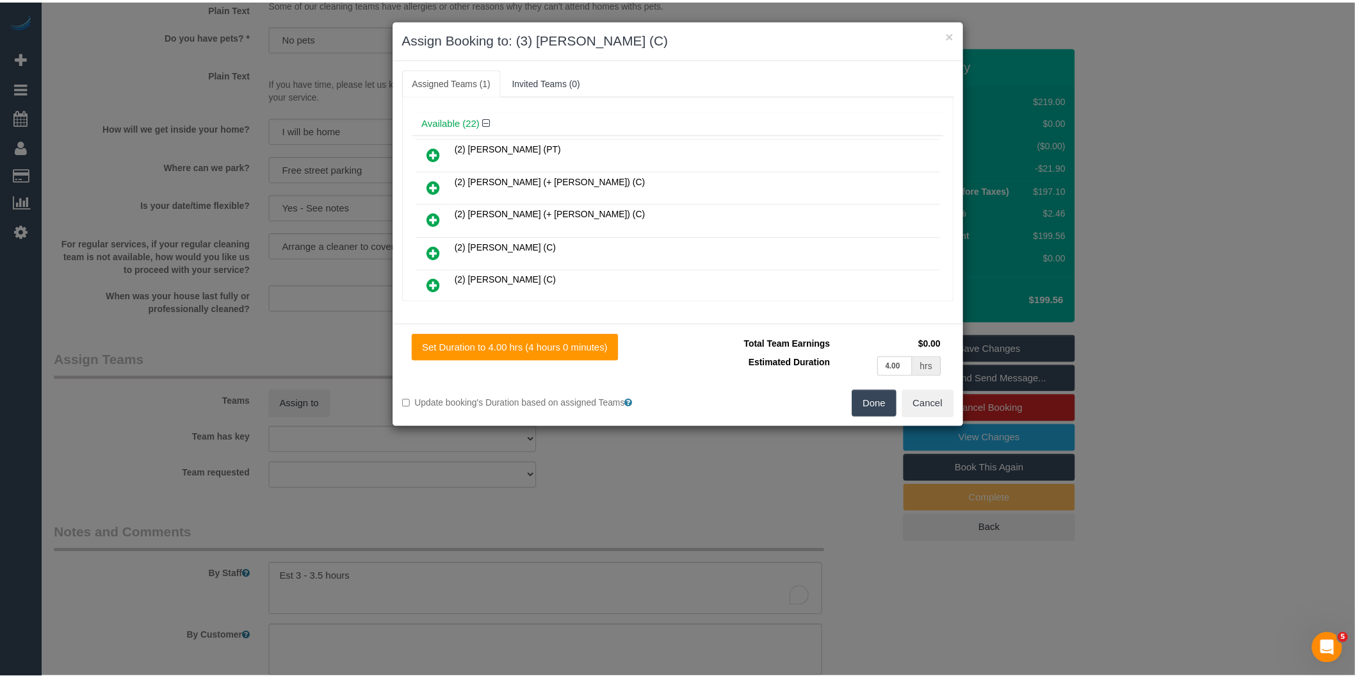
scroll to position [0, 0]
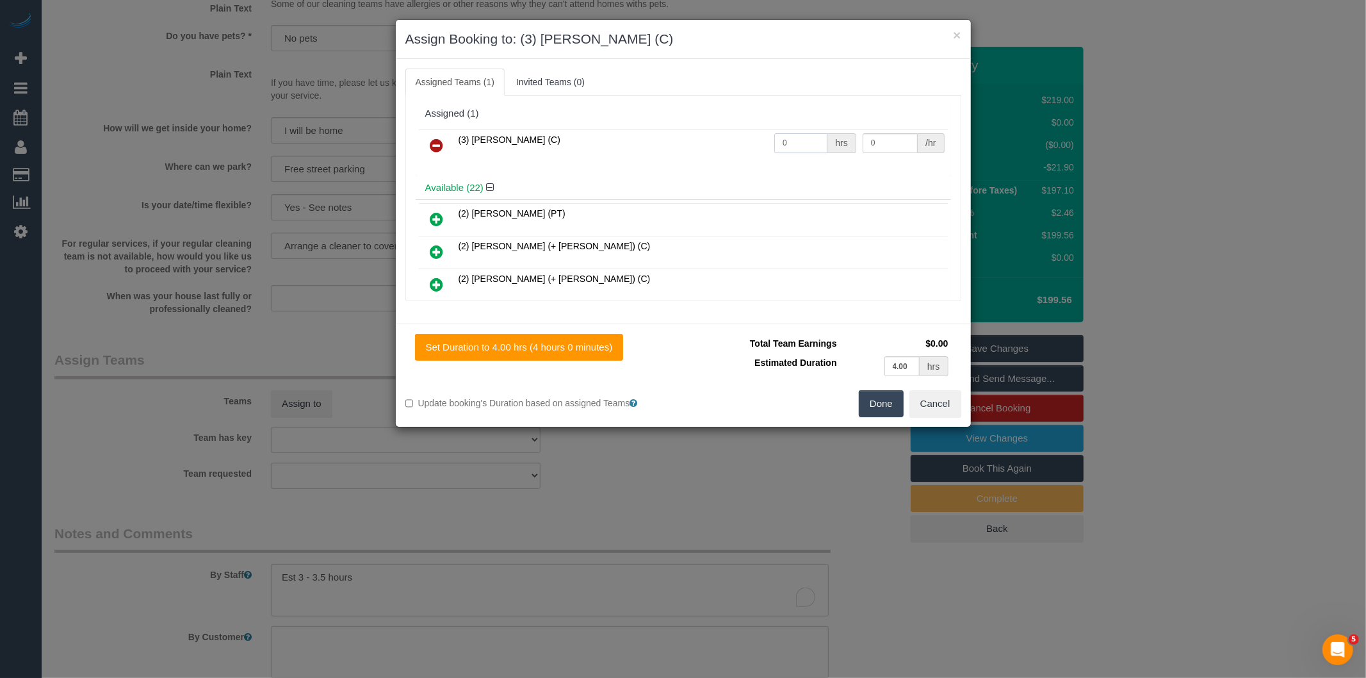
drag, startPoint x: 785, startPoint y: 149, endPoint x: 615, endPoint y: 136, distance: 170.2
click at [626, 143] on tr "(3) Rowan Walia (C) 0 hrs 0 /hr" at bounding box center [683, 145] width 529 height 33
type input "1"
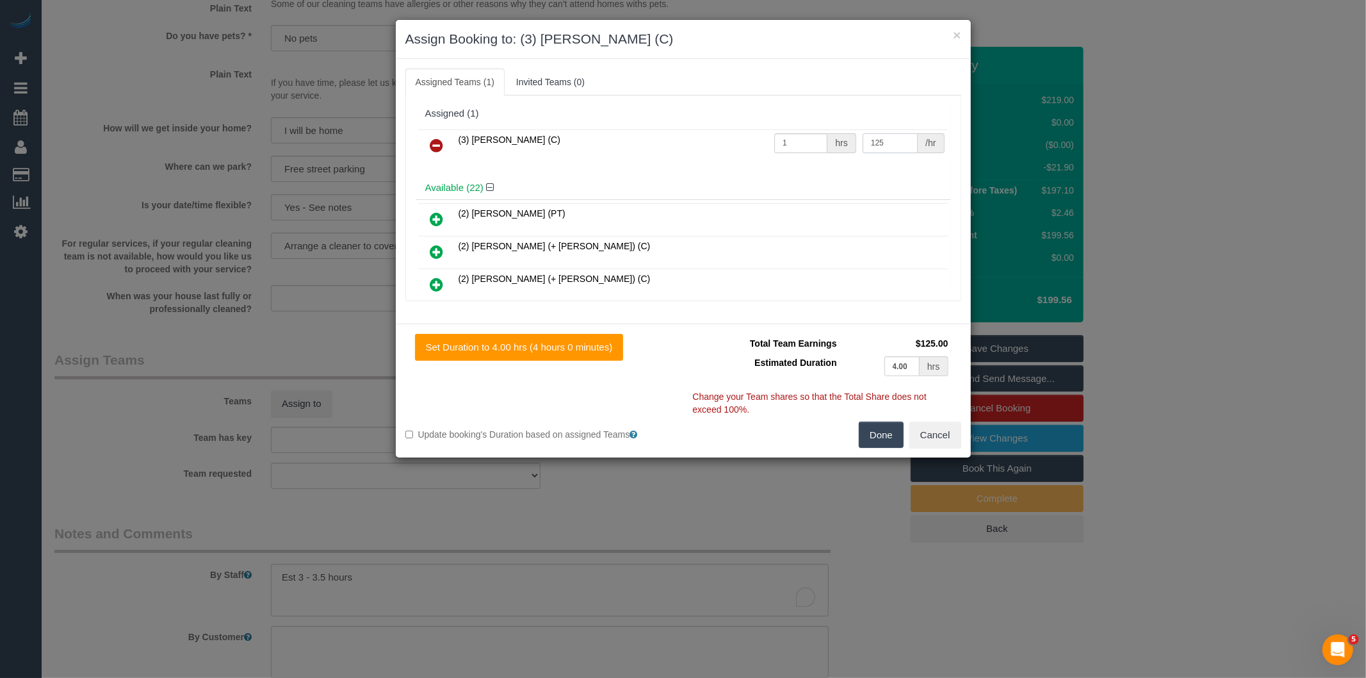
type input "125"
click at [884, 440] on button "Done" at bounding box center [881, 434] width 45 height 27
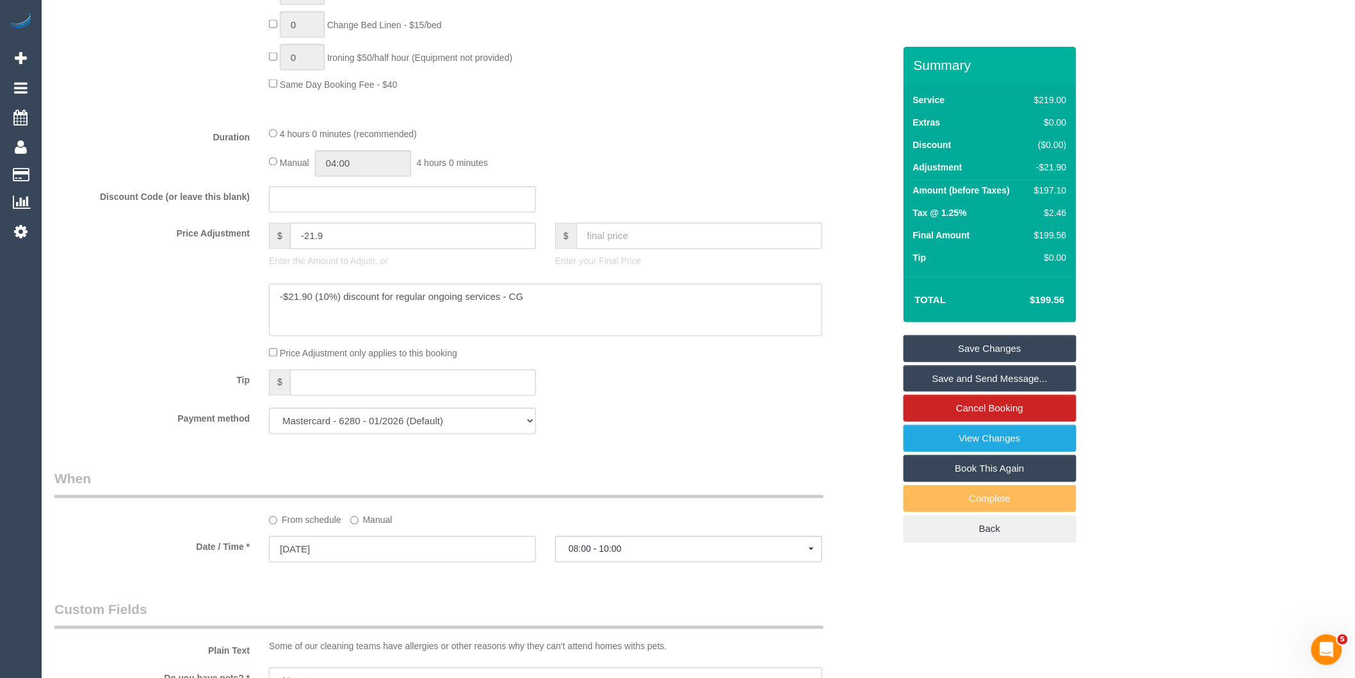
scroll to position [771, 0]
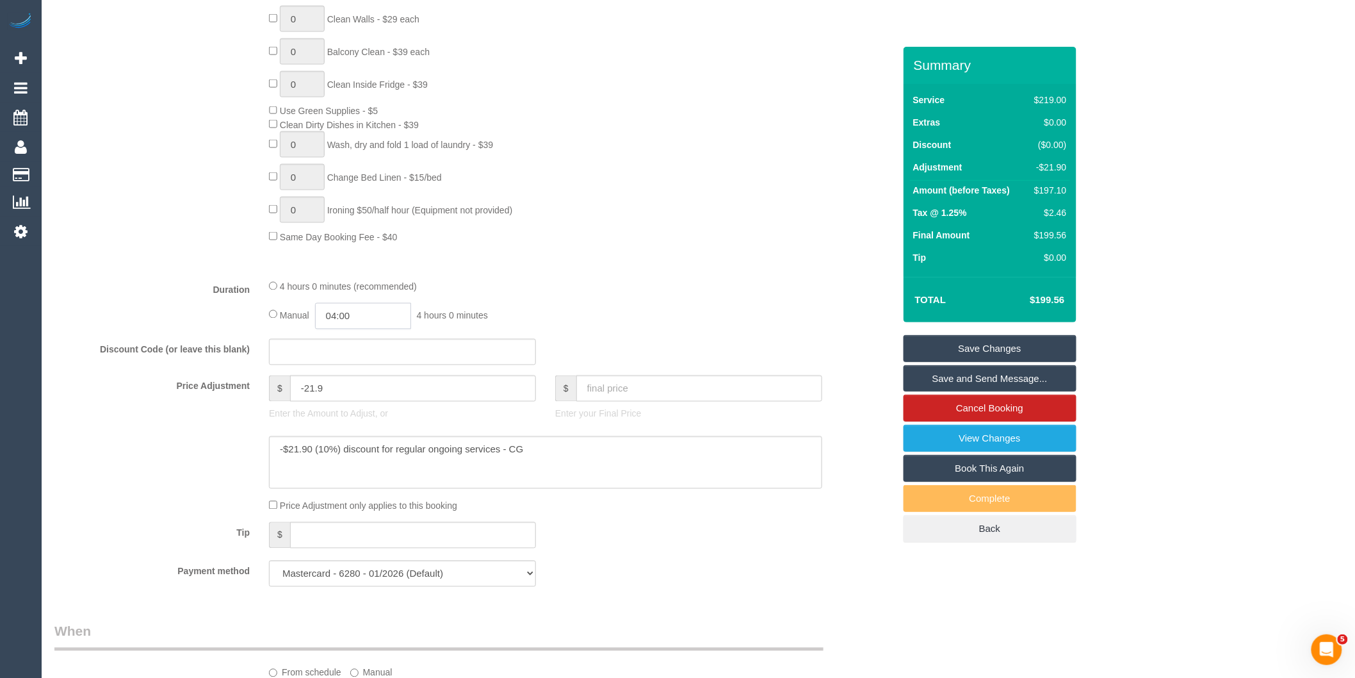
click at [386, 329] on input "04:00" at bounding box center [363, 316] width 96 height 26
type input "03:30"
click at [352, 348] on li "03:30" at bounding box center [349, 353] width 57 height 17
click at [580, 329] on div "Manual 03:30 3 hours 30 minutes" at bounding box center [545, 316] width 553 height 26
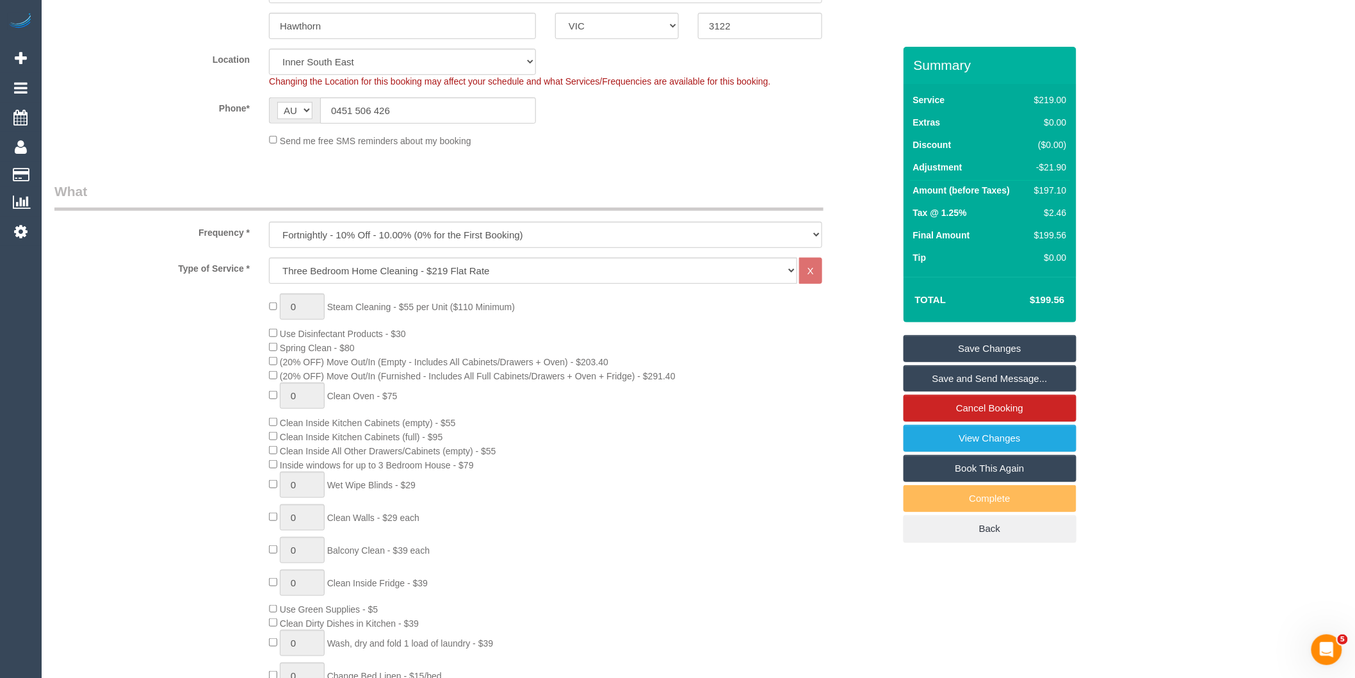
select select "spot18"
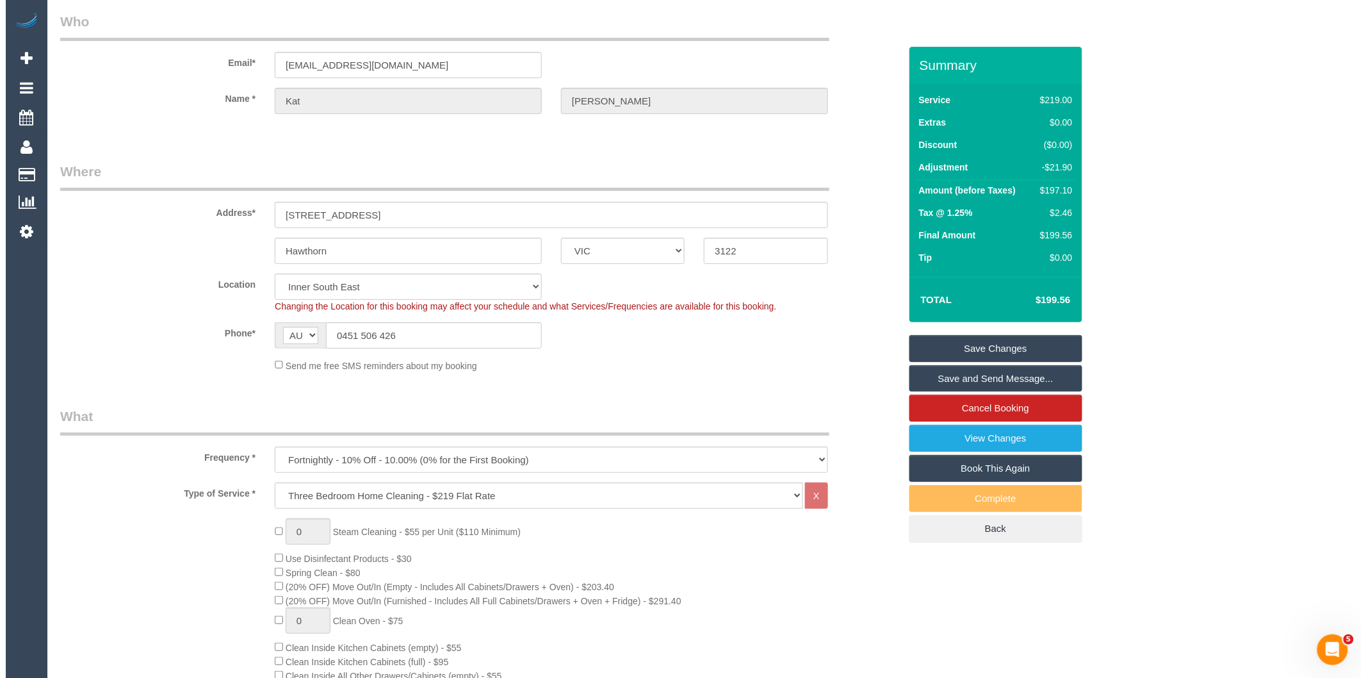
scroll to position [0, 0]
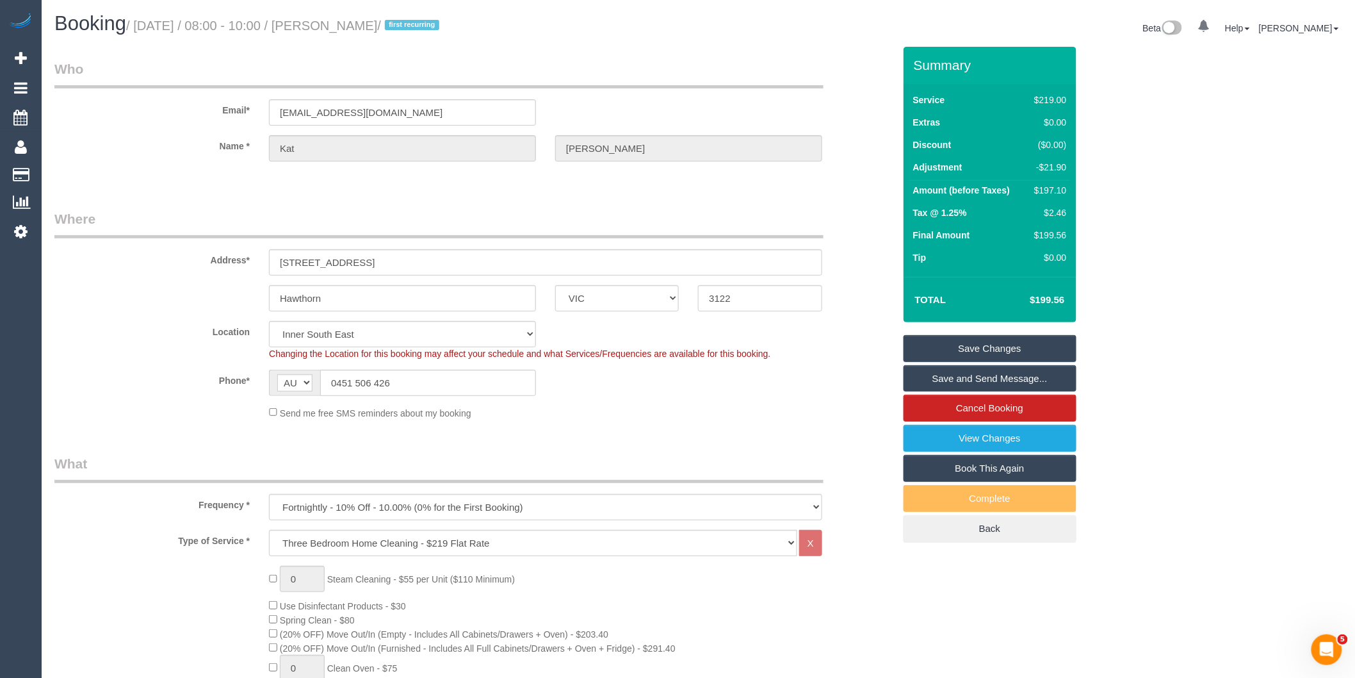
click at [949, 379] on link "Save and Send Message..." at bounding box center [990, 378] width 173 height 27
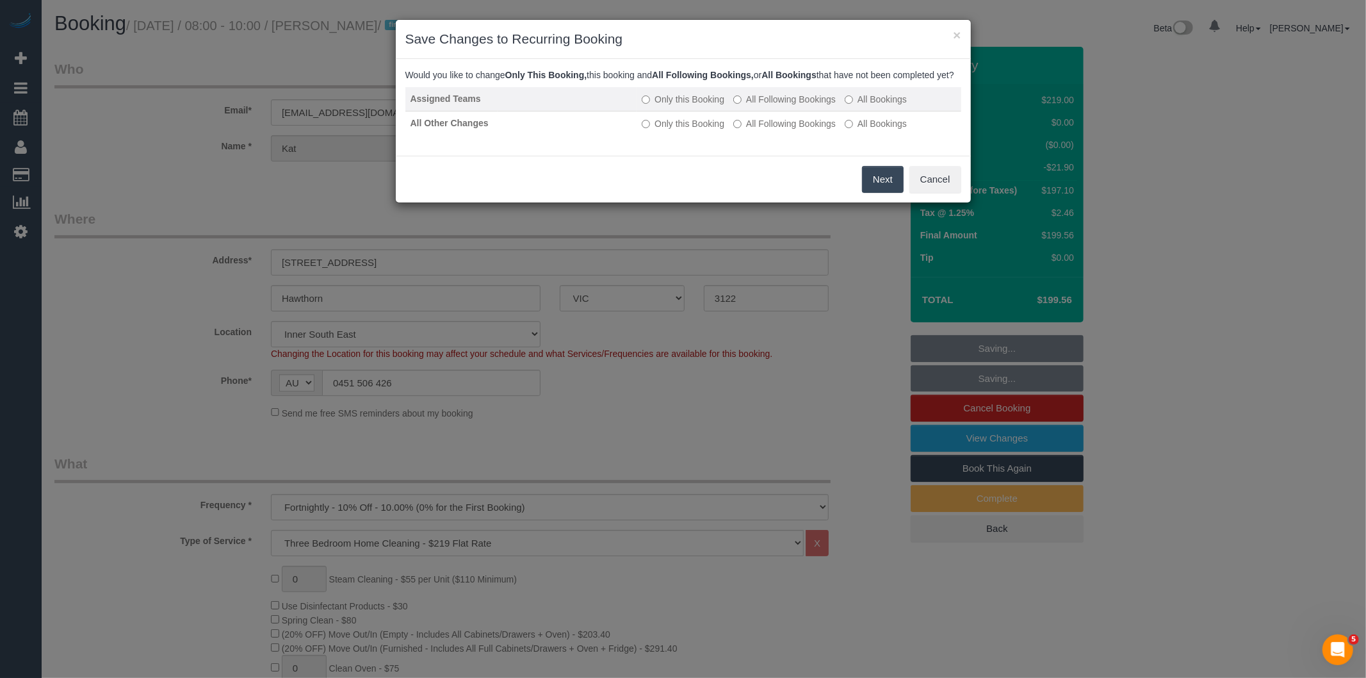
drag, startPoint x: 746, startPoint y: 97, endPoint x: 756, endPoint y: 117, distance: 22.9
click at [747, 101] on div "Would you like to change Only This Booking, this booking and All Following Book…" at bounding box center [683, 108] width 556 height 78
click at [756, 106] on label "All Following Bookings" at bounding box center [784, 99] width 102 height 13
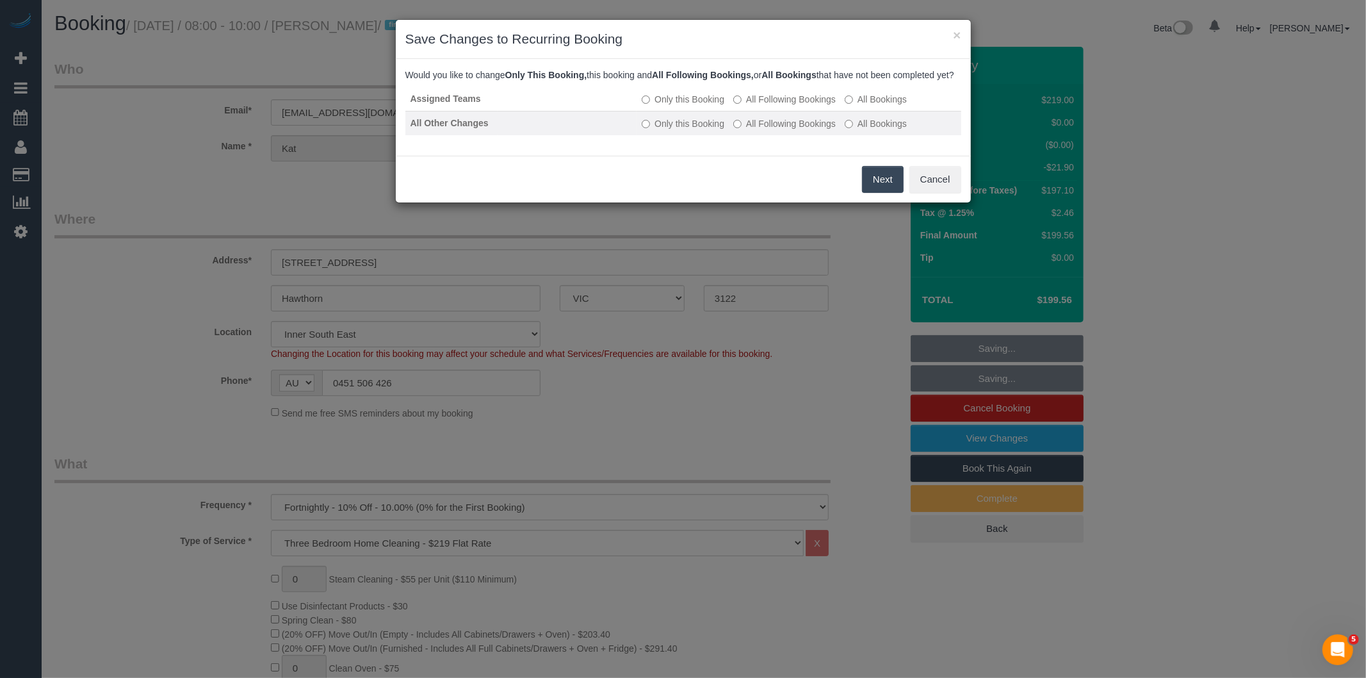
click at [755, 130] on label "All Following Bookings" at bounding box center [784, 123] width 102 height 13
click at [872, 183] on button "Save" at bounding box center [882, 179] width 44 height 27
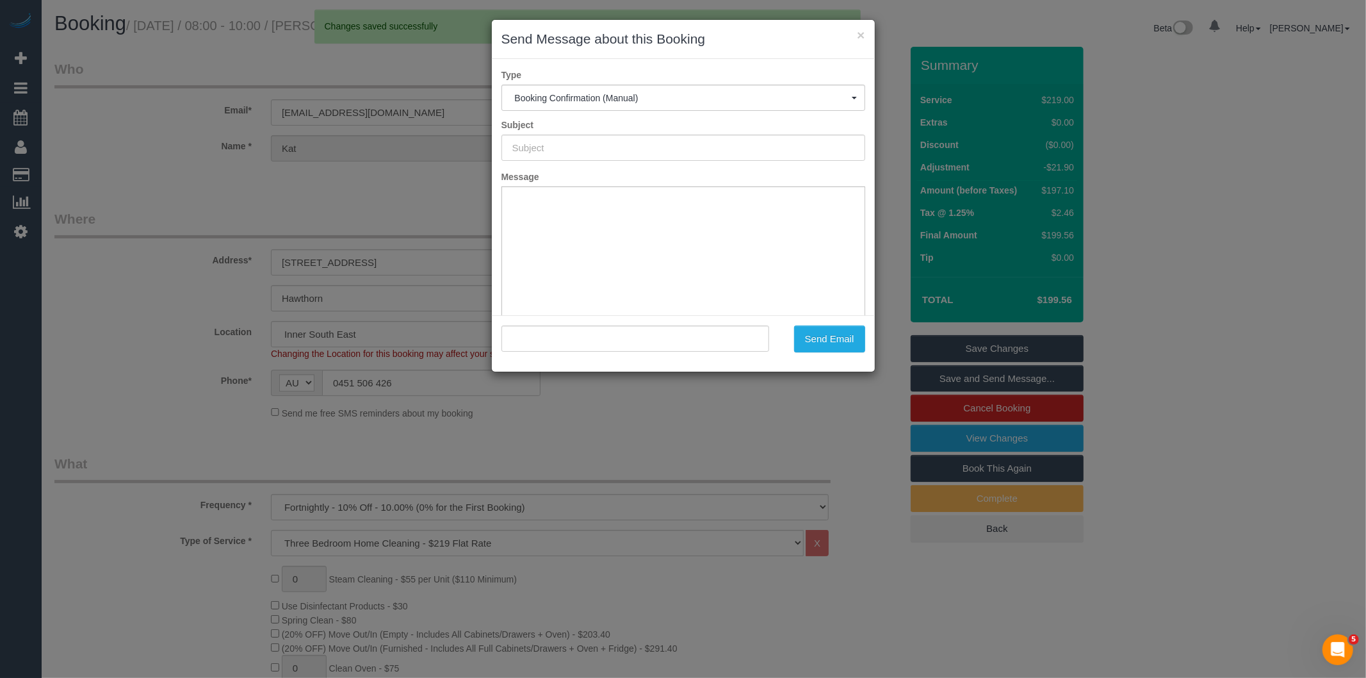
type input "Booking Confirmed"
type input ""Kat Lambert" <katandsimon2020@gmail.com>"
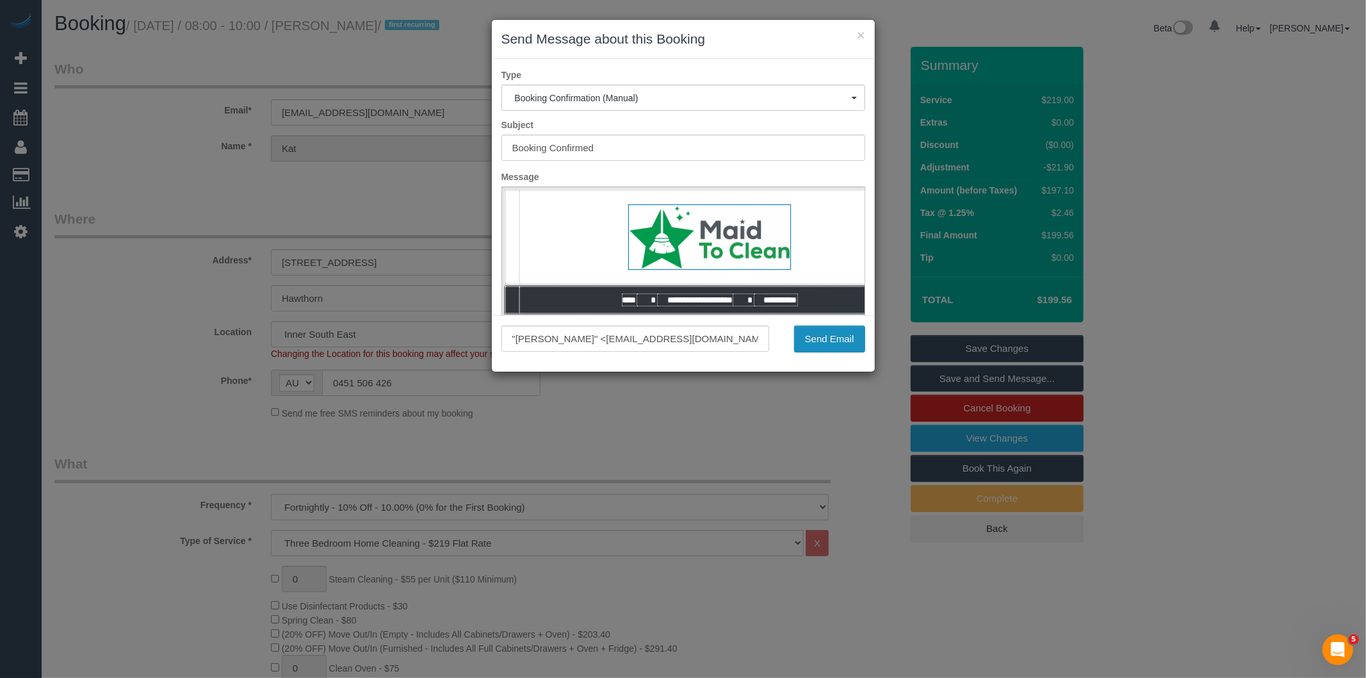
click at [808, 338] on button "Send Email" at bounding box center [829, 338] width 71 height 27
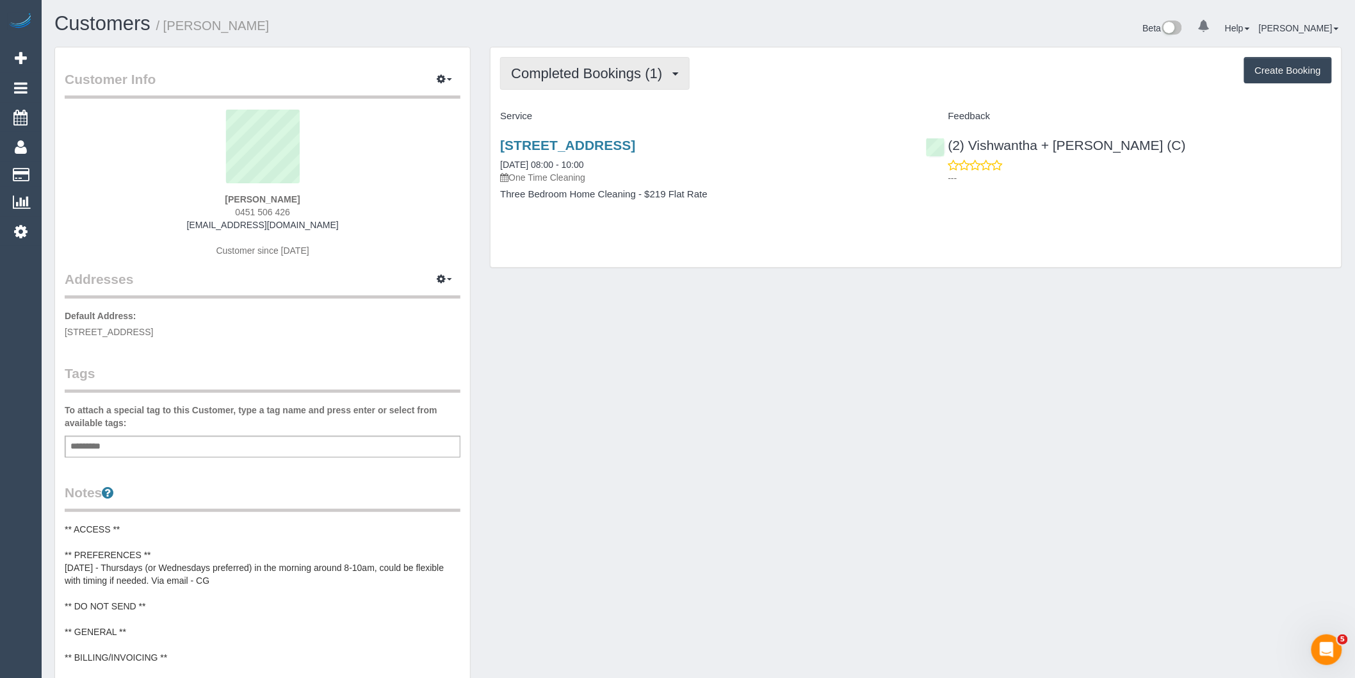
click at [637, 81] on button "Completed Bookings (1)" at bounding box center [595, 73] width 190 height 33
click at [618, 124] on link "Upcoming Bookings (11)" at bounding box center [568, 119] width 135 height 17
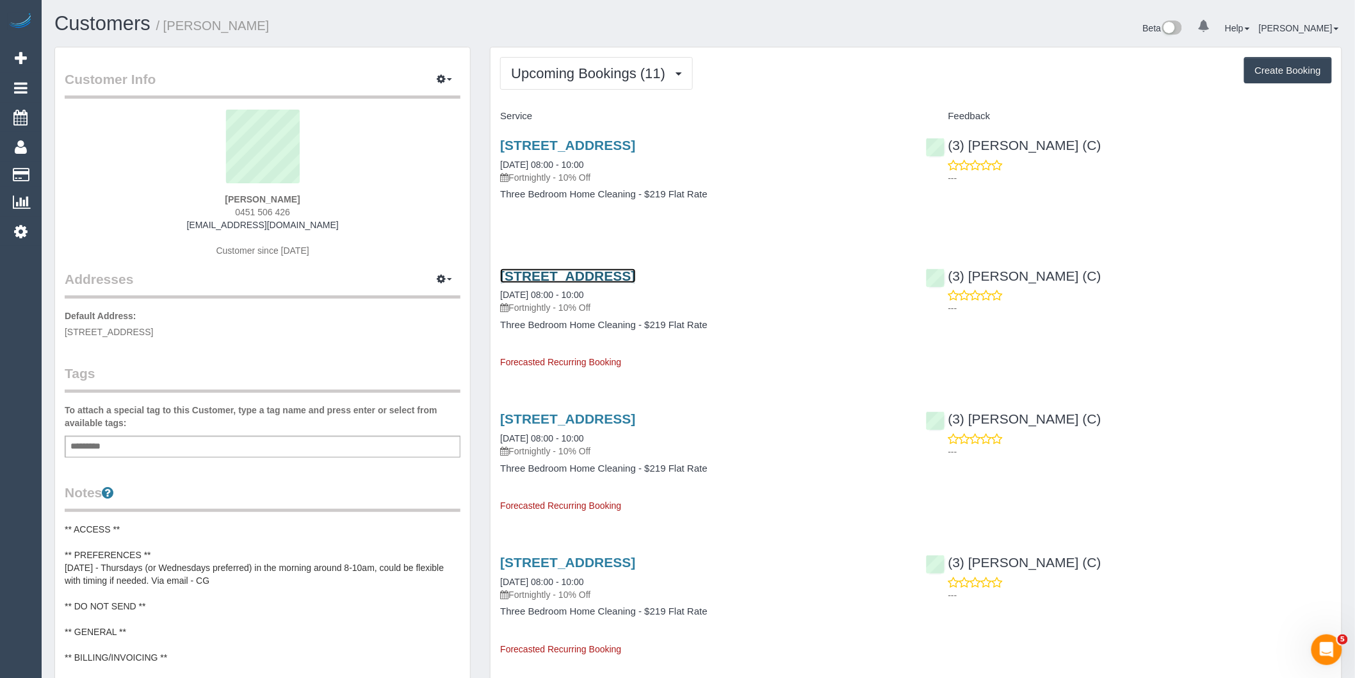
click at [635, 276] on link "[STREET_ADDRESS]" at bounding box center [567, 275] width 135 height 15
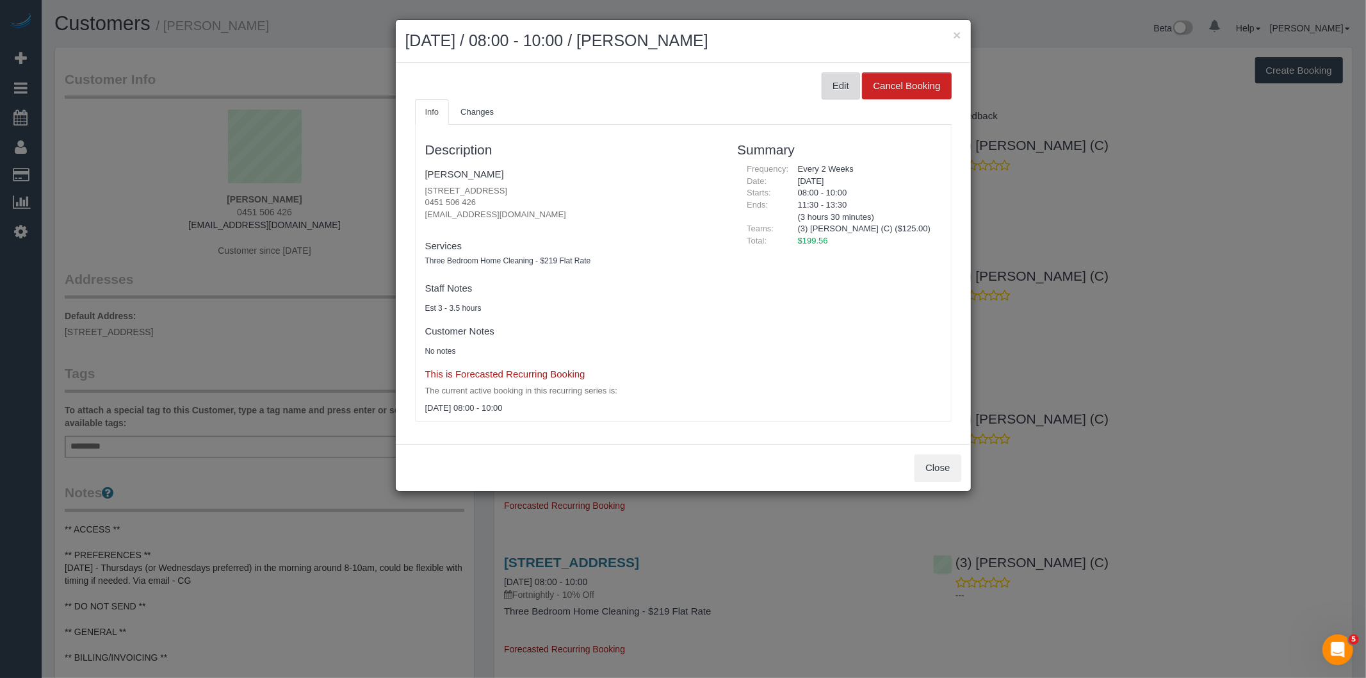
click at [844, 85] on button "Edit" at bounding box center [841, 85] width 38 height 27
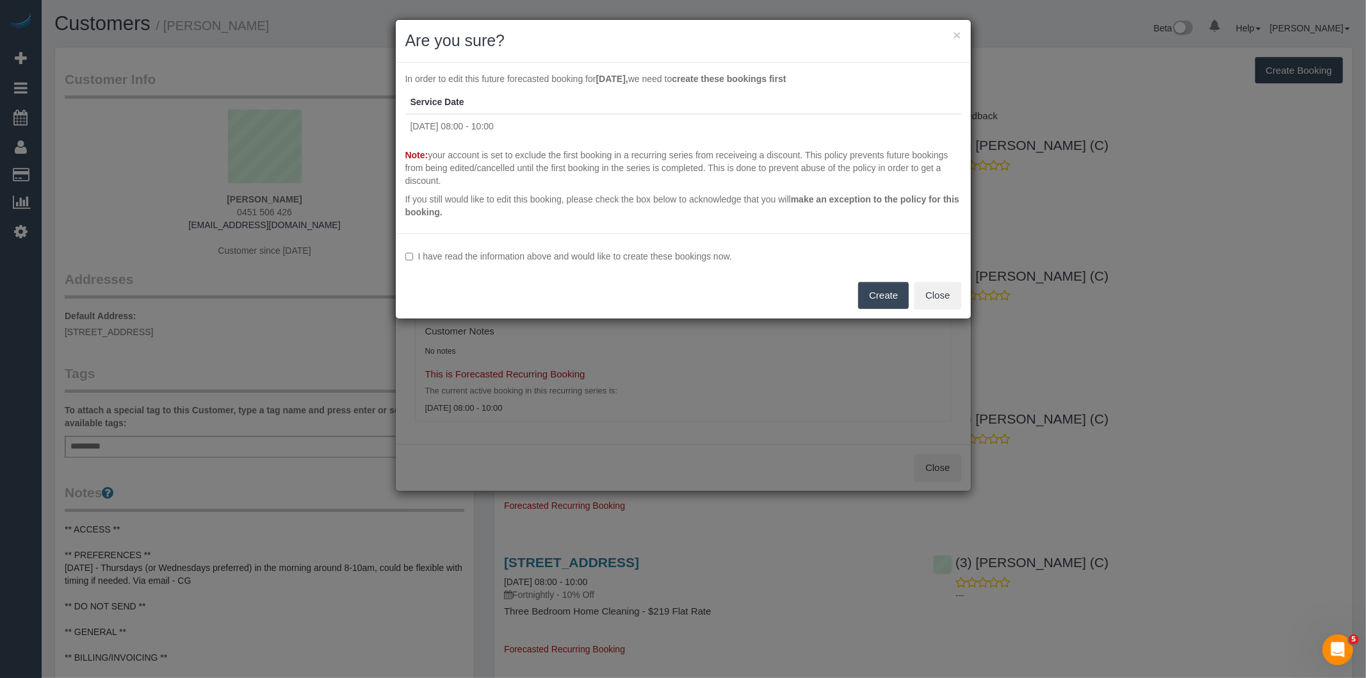
drag, startPoint x: 490, startPoint y: 259, endPoint x: 596, endPoint y: 269, distance: 106.8
click at [490, 259] on label "I have read the information above and would like to create these bookings now." at bounding box center [683, 256] width 556 height 13
click at [888, 289] on button "Create" at bounding box center [883, 295] width 51 height 27
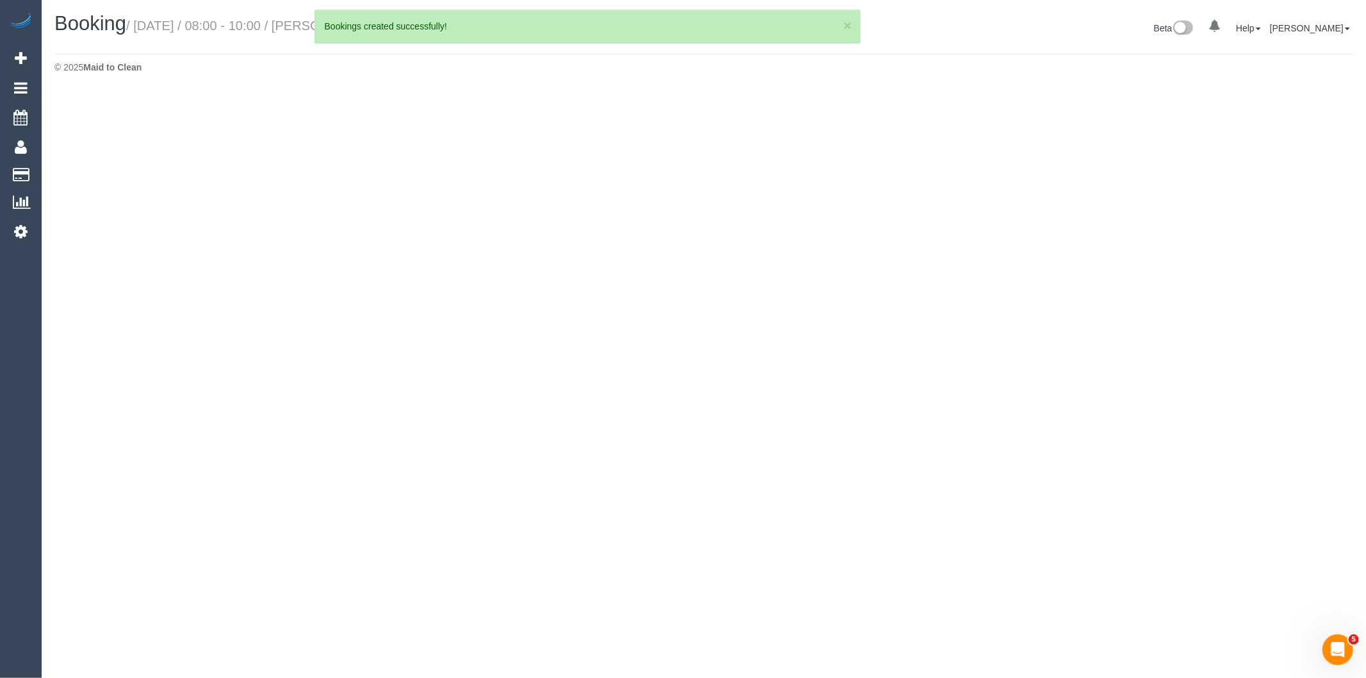
select select "VIC"
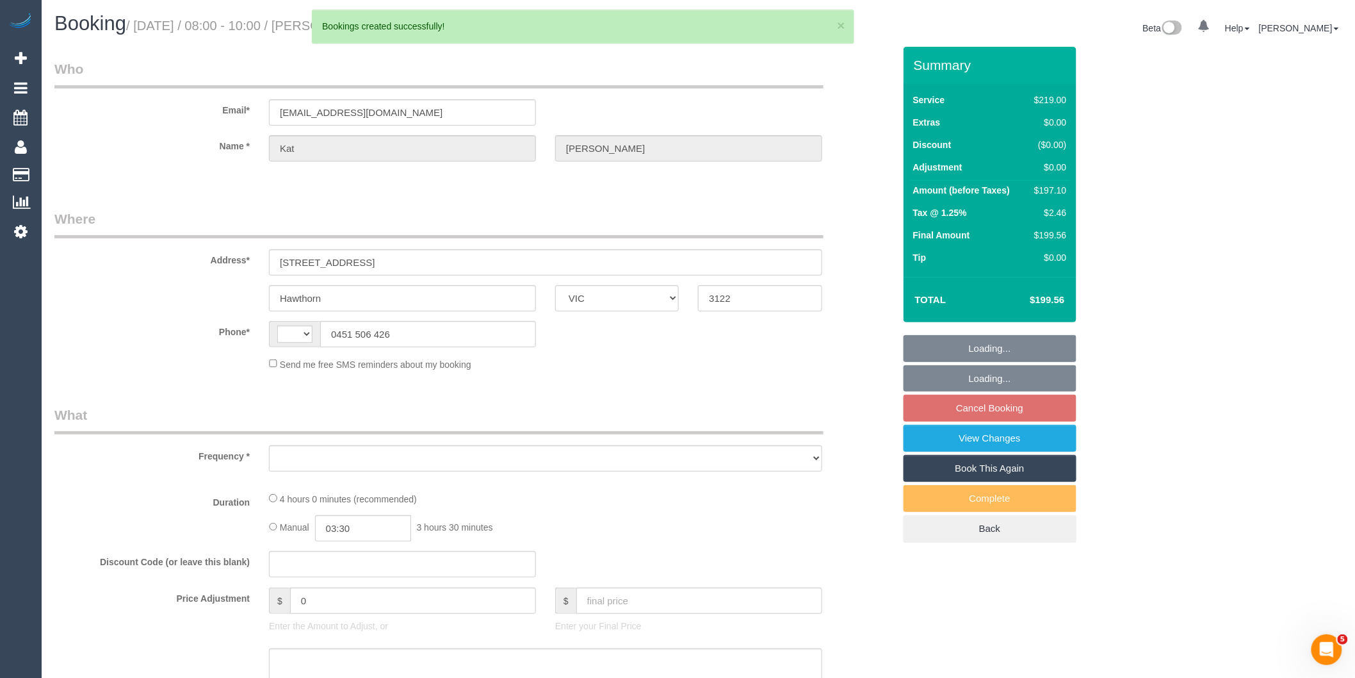
select select "string:AU"
select select "object:950"
select select "string:stripe-pm_1RvSDt2GScqysDRVQCnpcIoG"
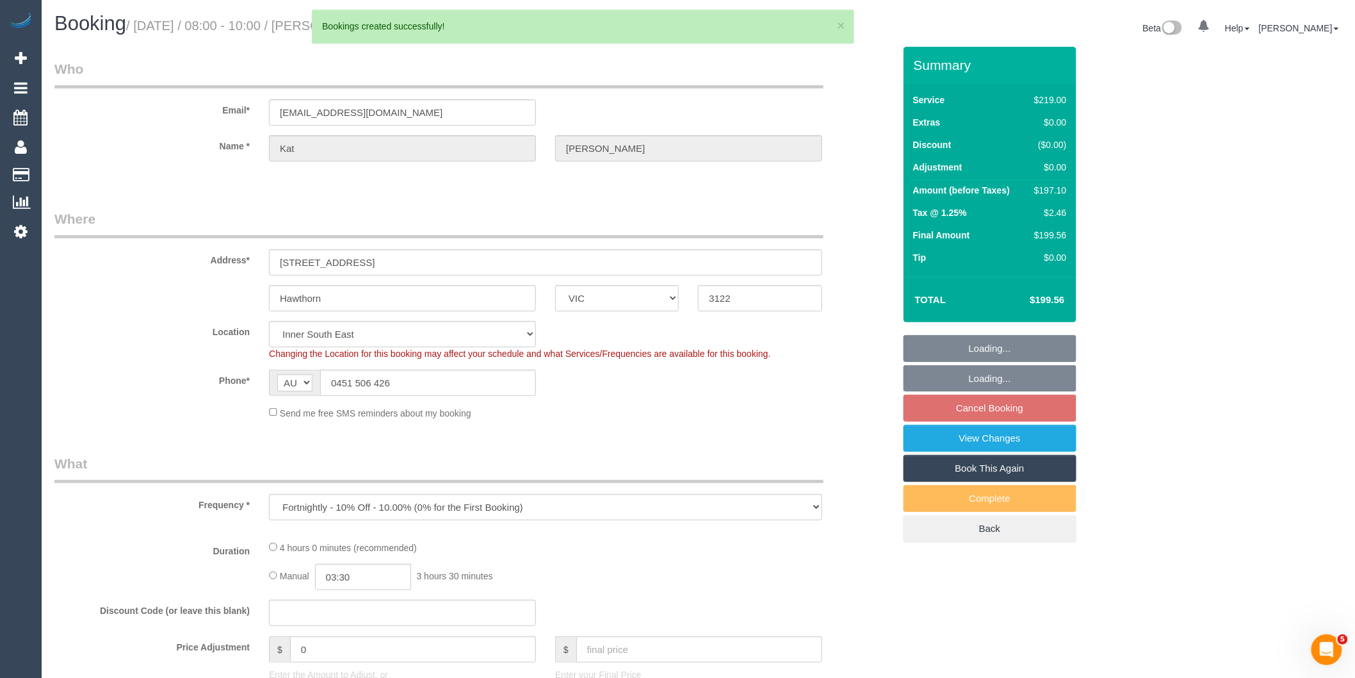
select select "object:1204"
select select "number:28"
select select "number:14"
select select "number:19"
select select "number:36"
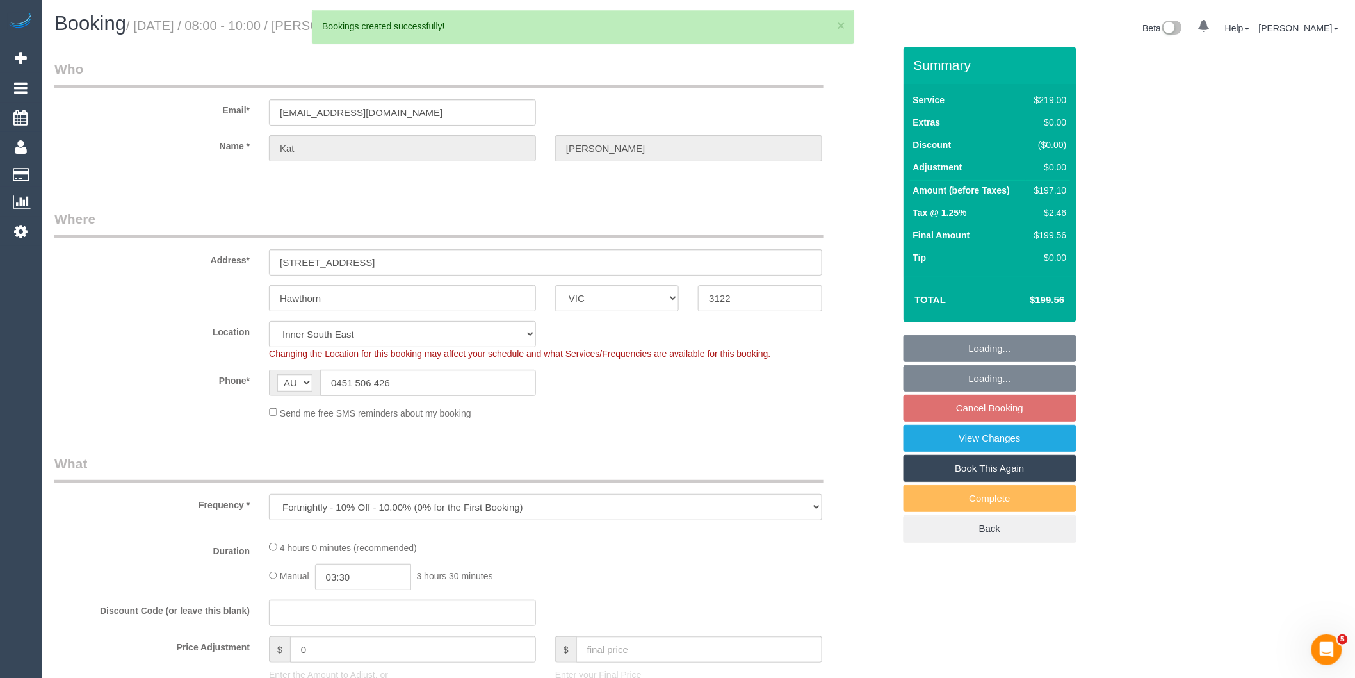
select select "number:34"
select select "spot2"
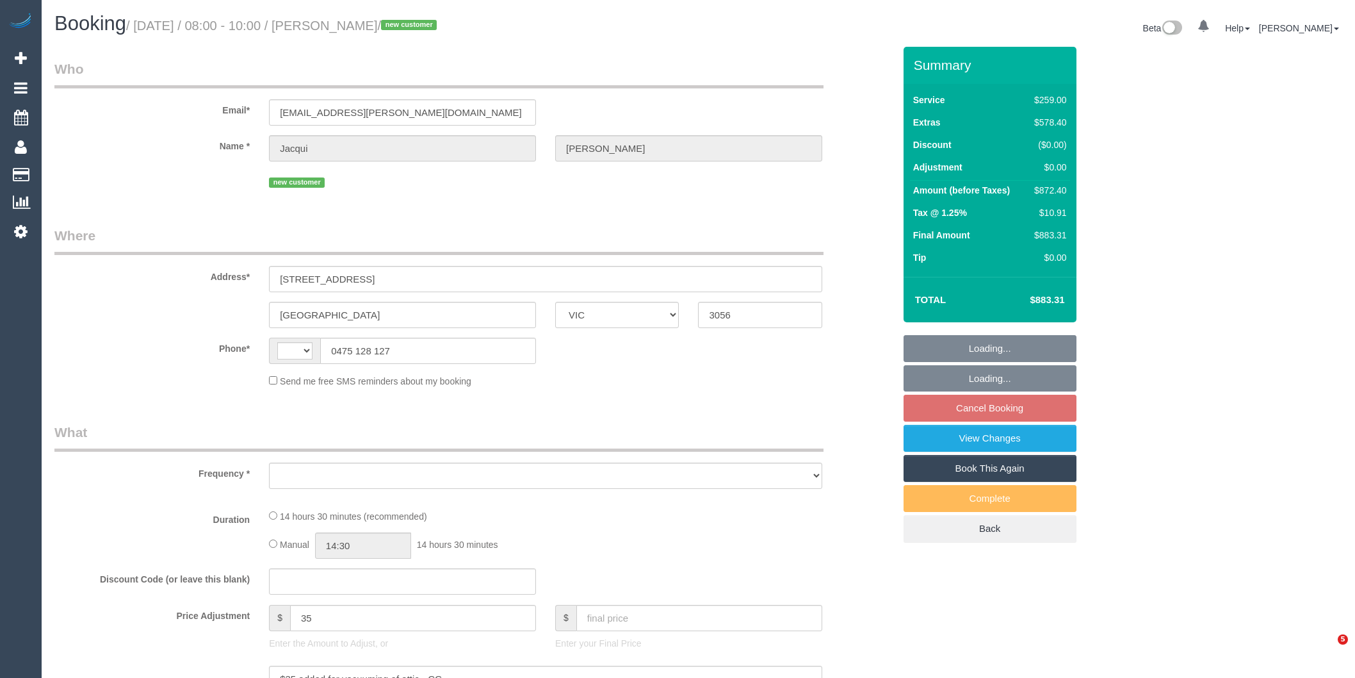
select select "VIC"
select select "string:stripe-pm_1SAiQG2GScqysDRVxhpdXMCo"
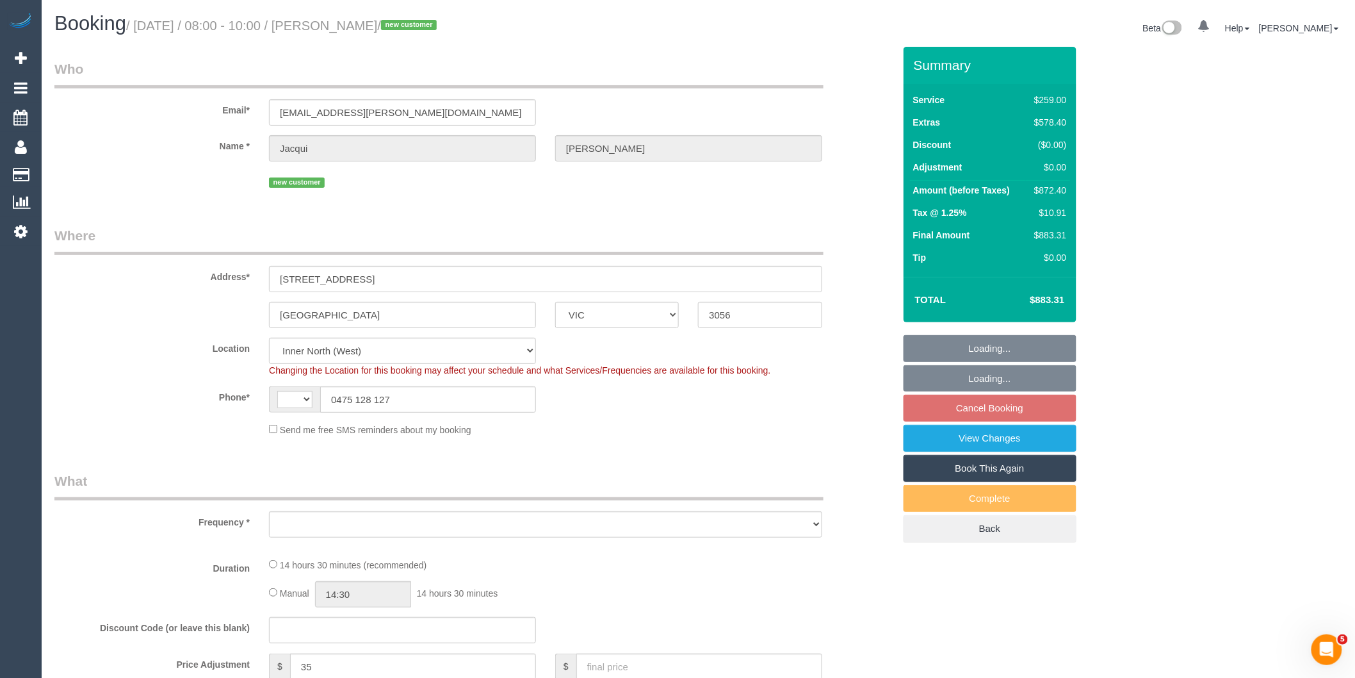
select select "string:AU"
select select "object:453"
select select "number:28"
select select "number:14"
select select "number:19"
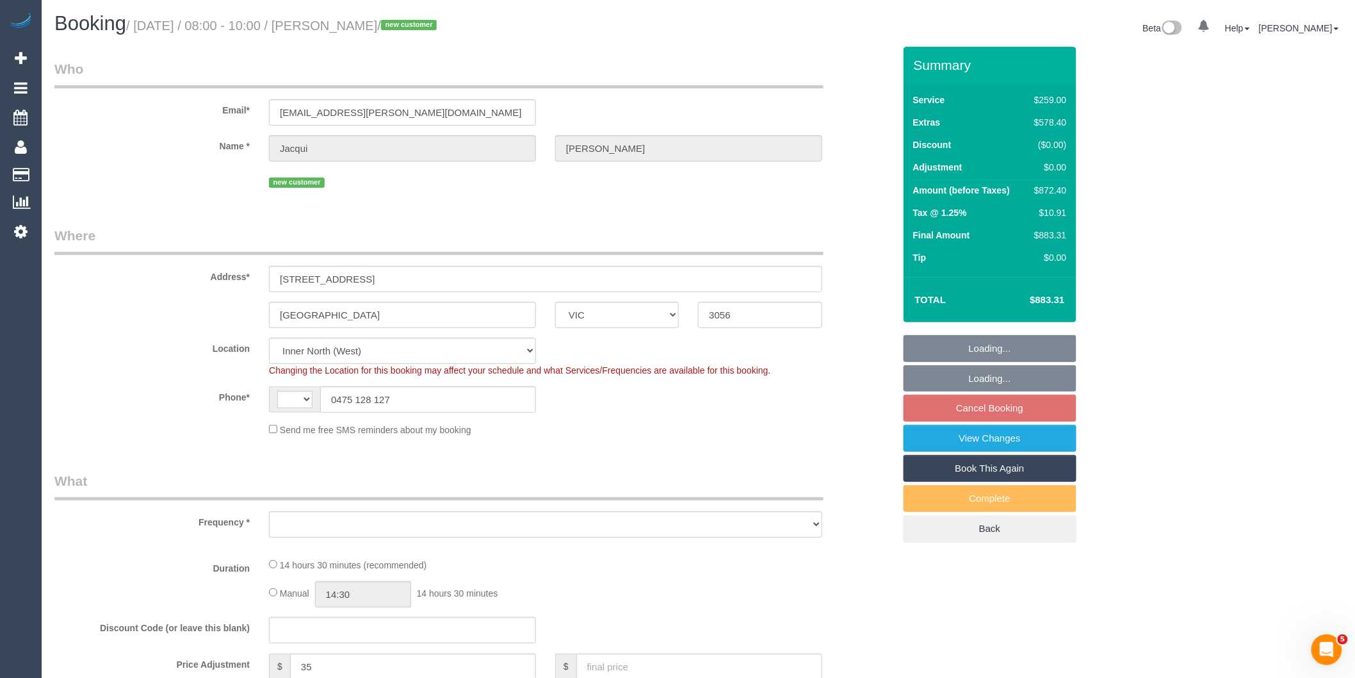
select select "number:36"
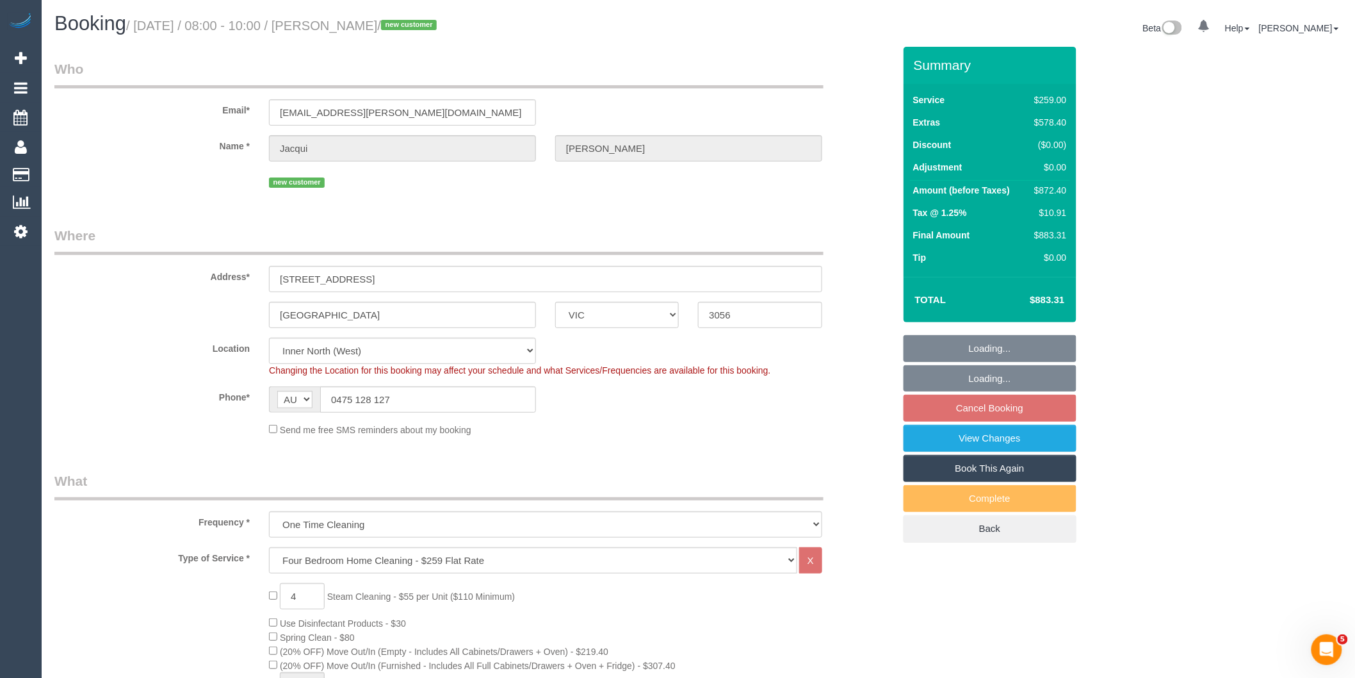
select select "object:1687"
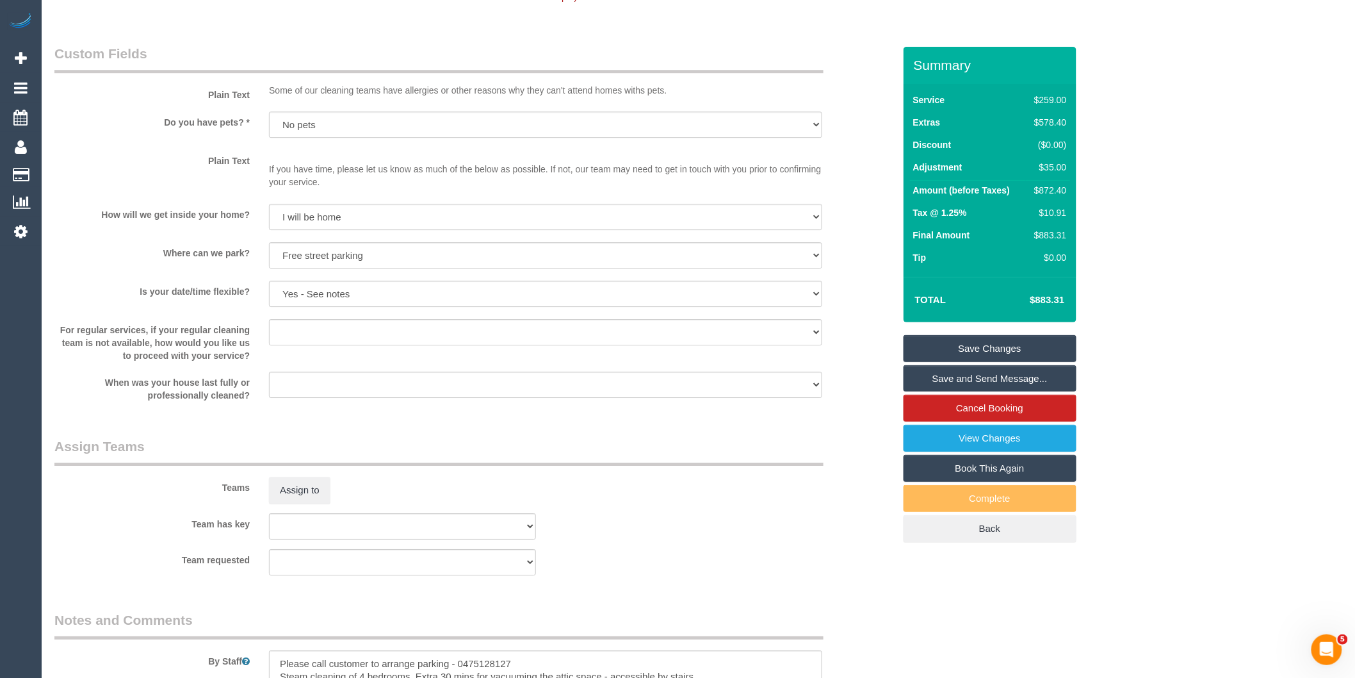
scroll to position [1993, 0]
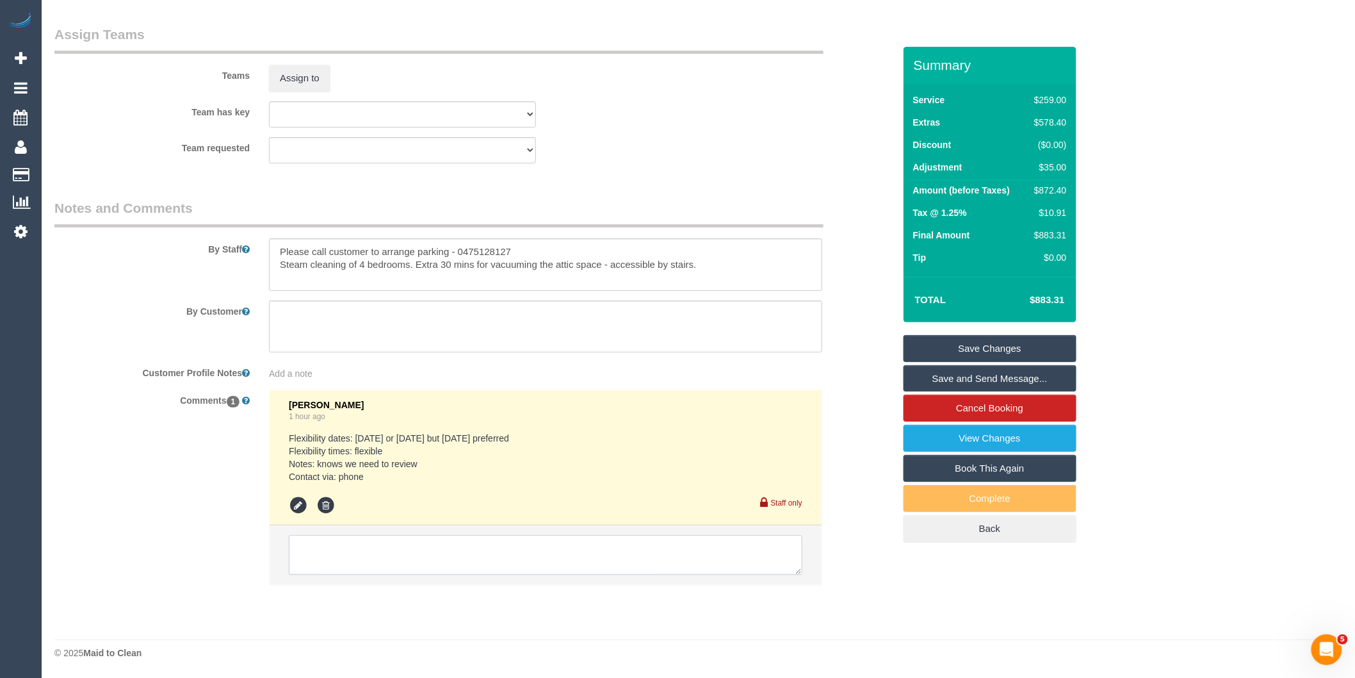
click at [443, 561] on textarea at bounding box center [546, 555] width 514 height 40
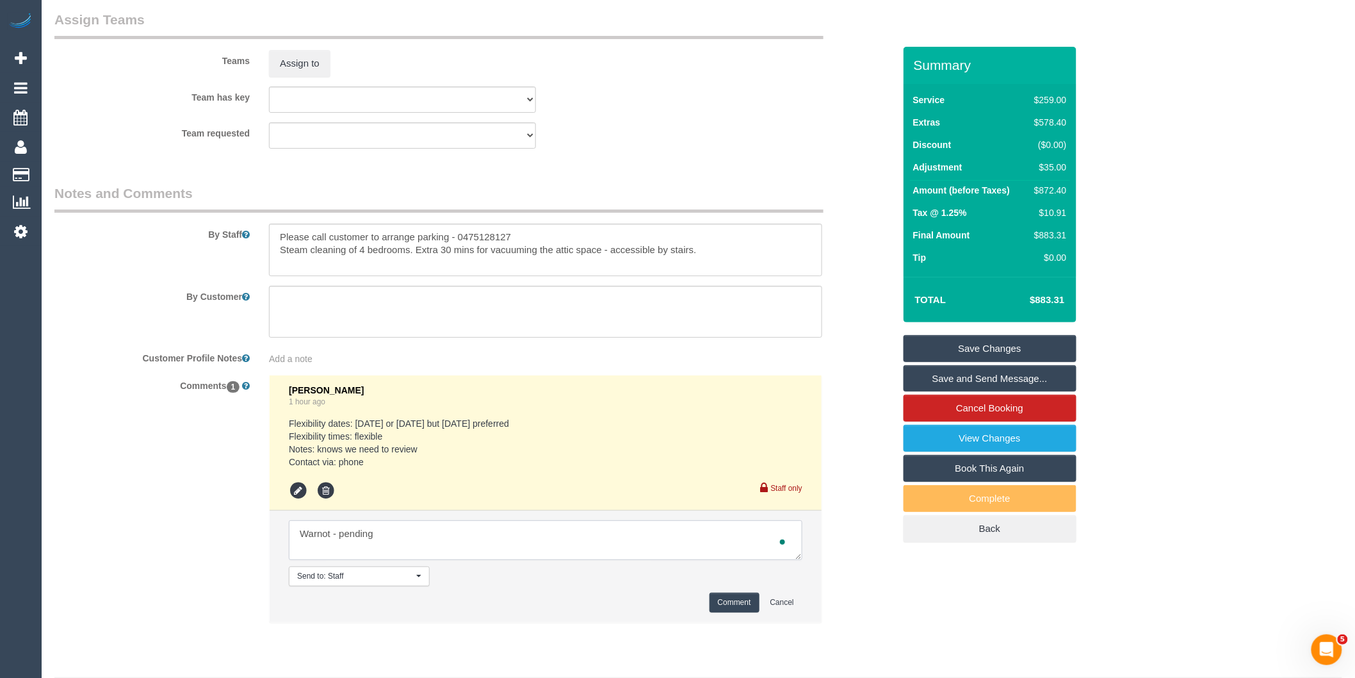
type textarea "Warnot - pending"
click at [729, 612] on button "Comment" at bounding box center [735, 603] width 50 height 20
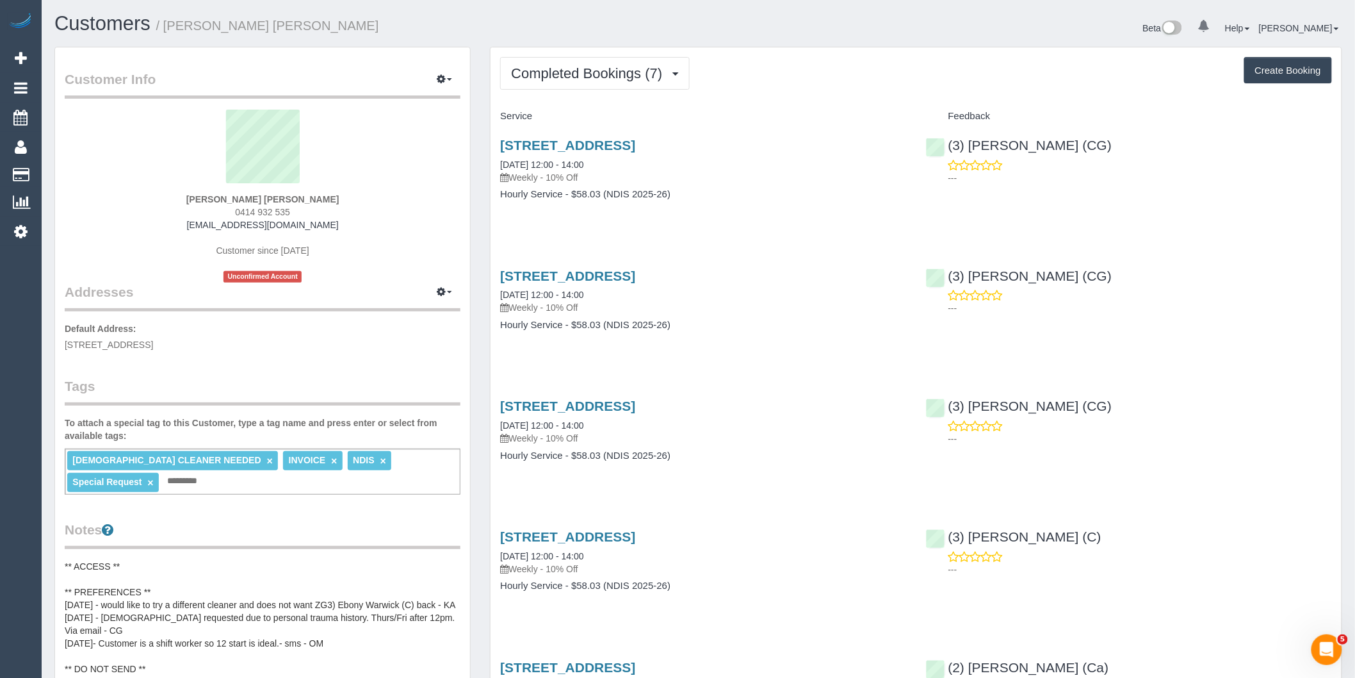
drag, startPoint x: 293, startPoint y: 209, endPoint x: 240, endPoint y: 212, distance: 53.2
click at [240, 212] on div "[PERSON_NAME] [PERSON_NAME] 0414 932 535 [EMAIL_ADDRESS][DOMAIN_NAME] Customer …" at bounding box center [263, 196] width 396 height 173
copy span "414 932 535"
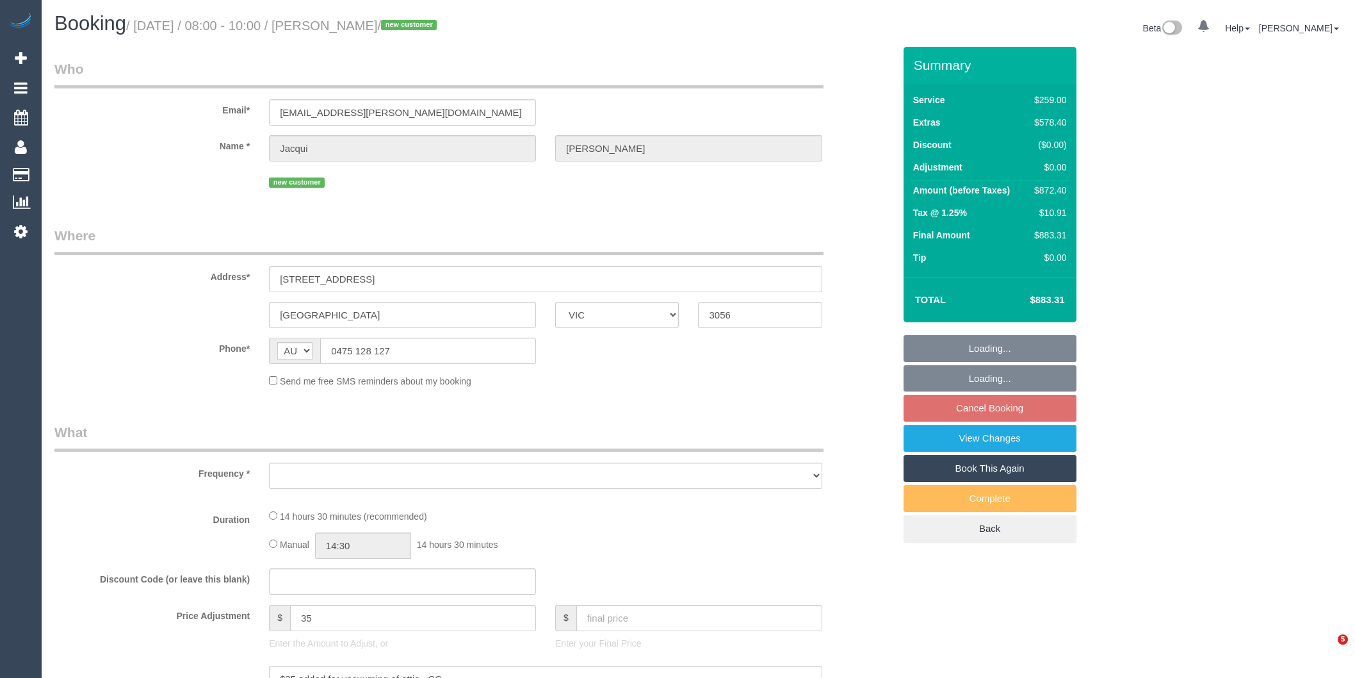
select select "VIC"
select select "string:stripe-pm_1SAiQG2GScqysDRVxhpdXMCo"
select select "number:28"
select select "number:14"
select select "number:19"
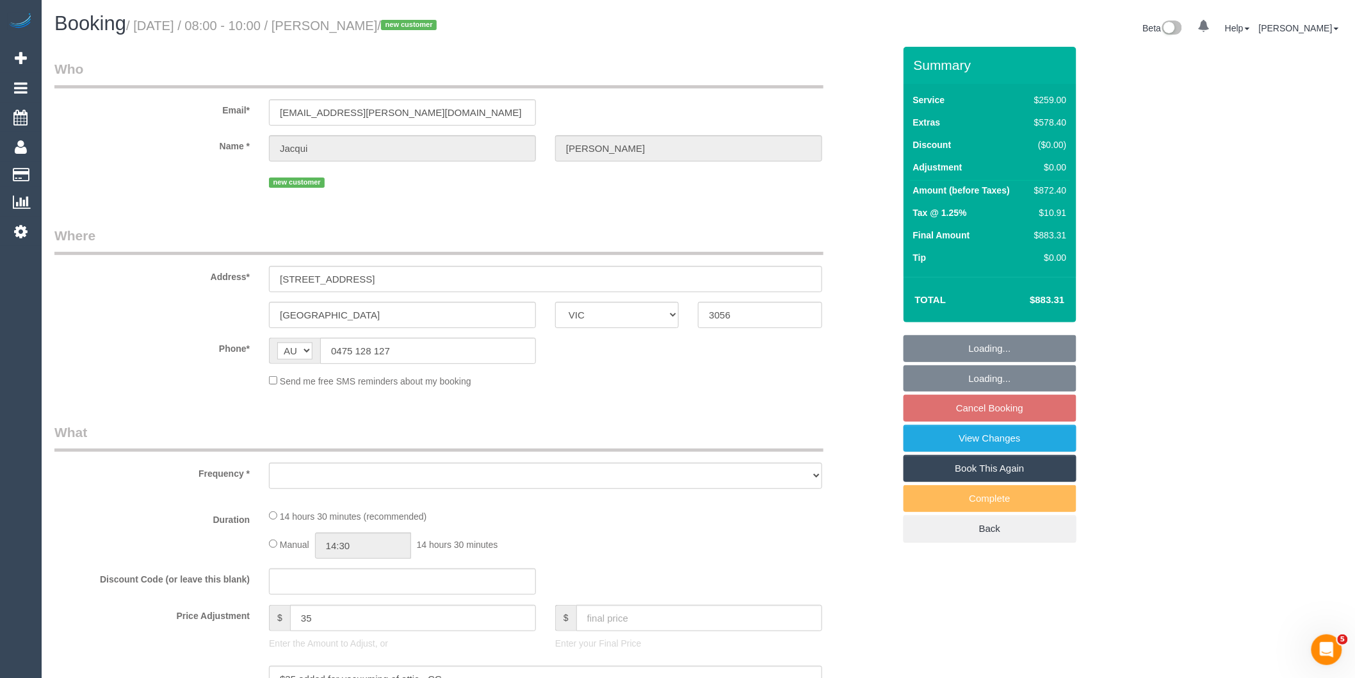
select select "number:36"
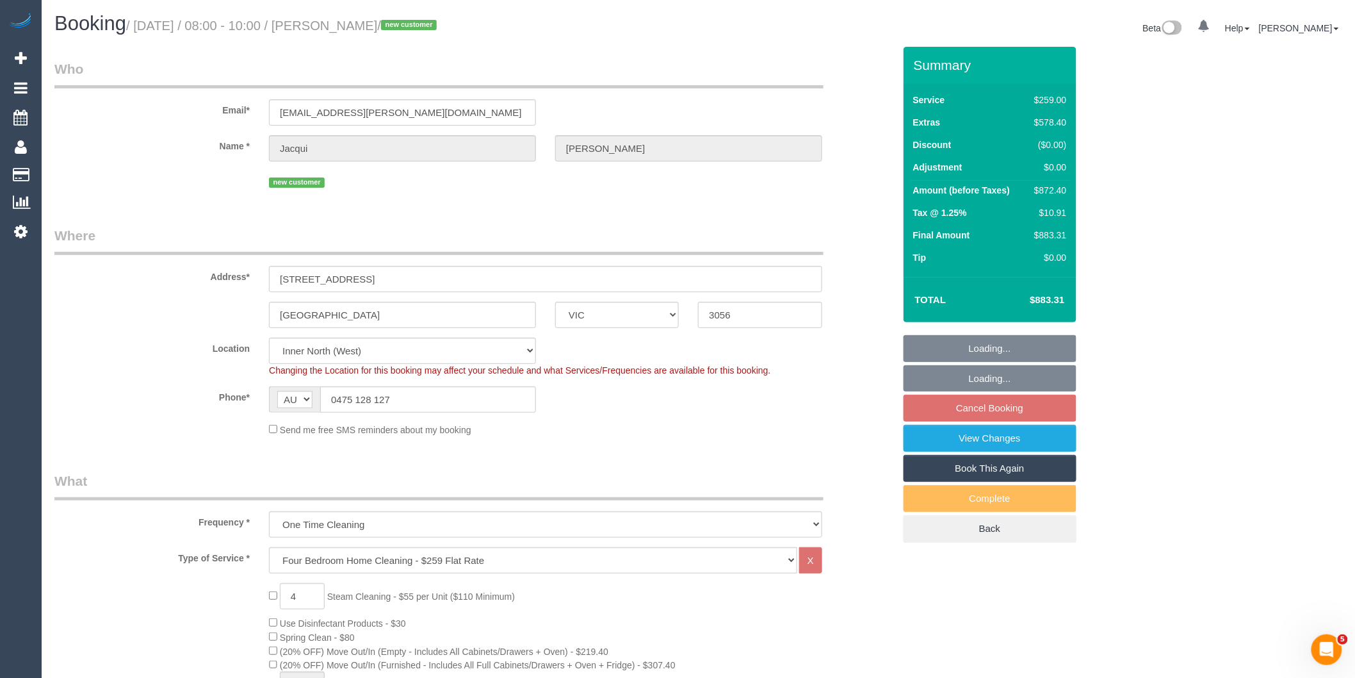
select select "object:819"
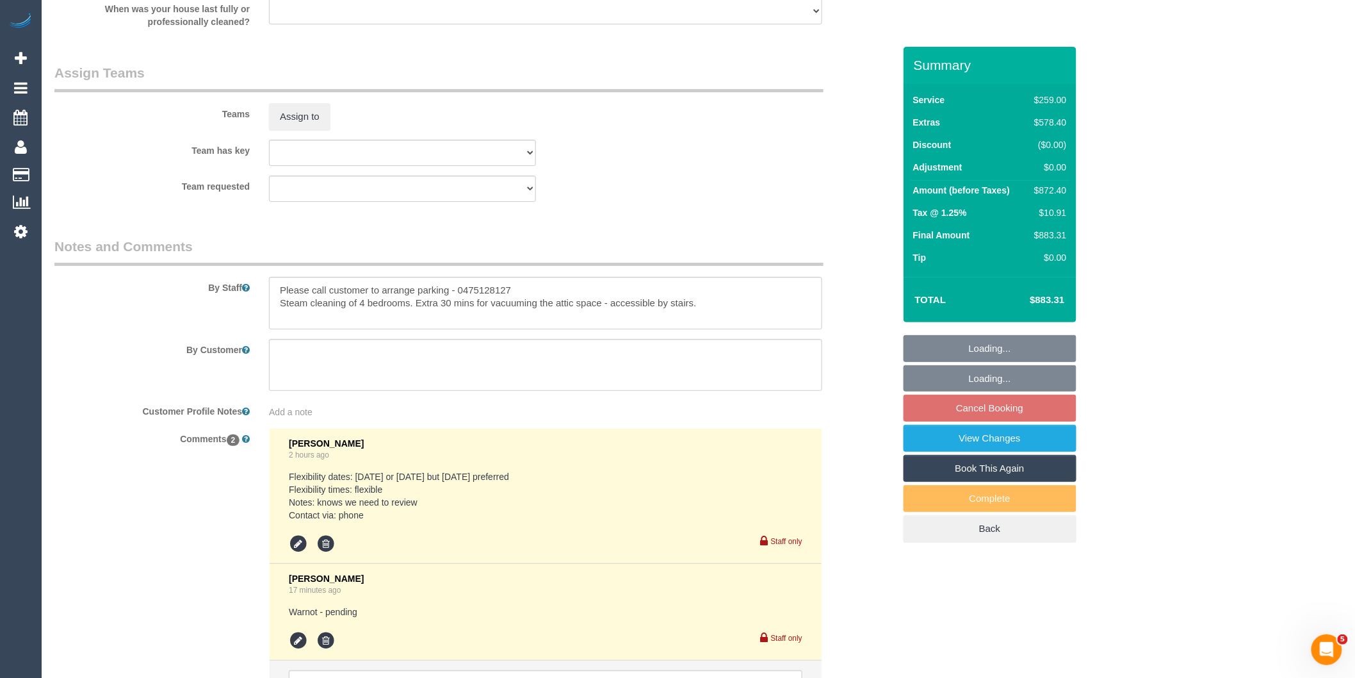
scroll to position [2088, 0]
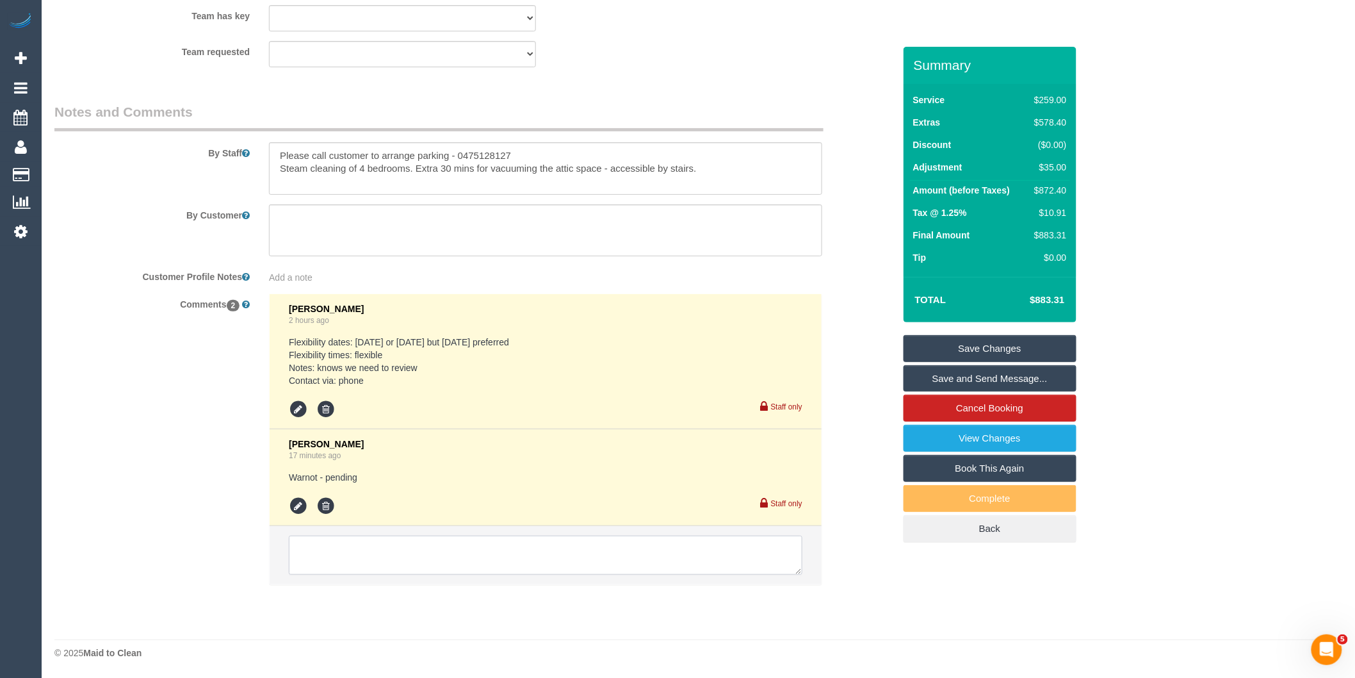
click at [440, 549] on textarea at bounding box center [546, 555] width 514 height 40
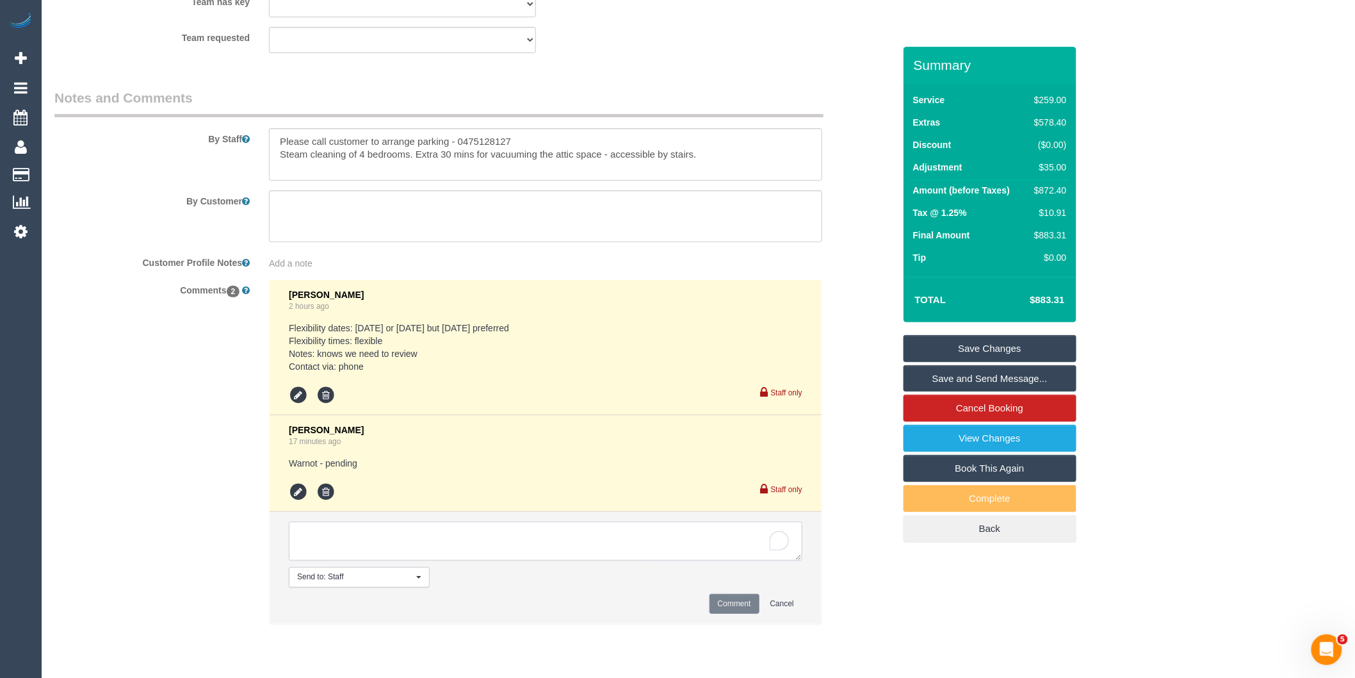
type textarea "E"
type textarea "Warnot agreed via SMS"
click at [724, 610] on button "Comment" at bounding box center [735, 604] width 50 height 20
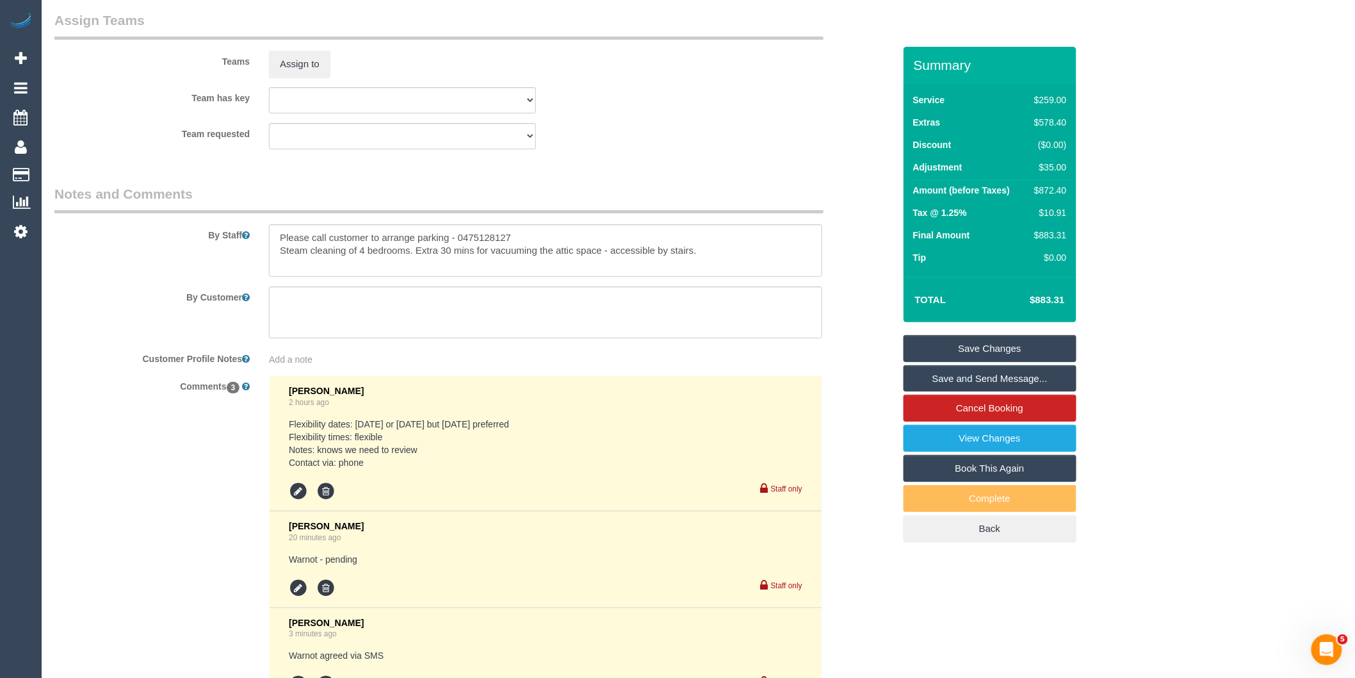
scroll to position [1993, 0]
drag, startPoint x: 279, startPoint y: 265, endPoint x: 290, endPoint y: 264, distance: 11.0
click at [279, 265] on textarea at bounding box center [545, 250] width 553 height 53
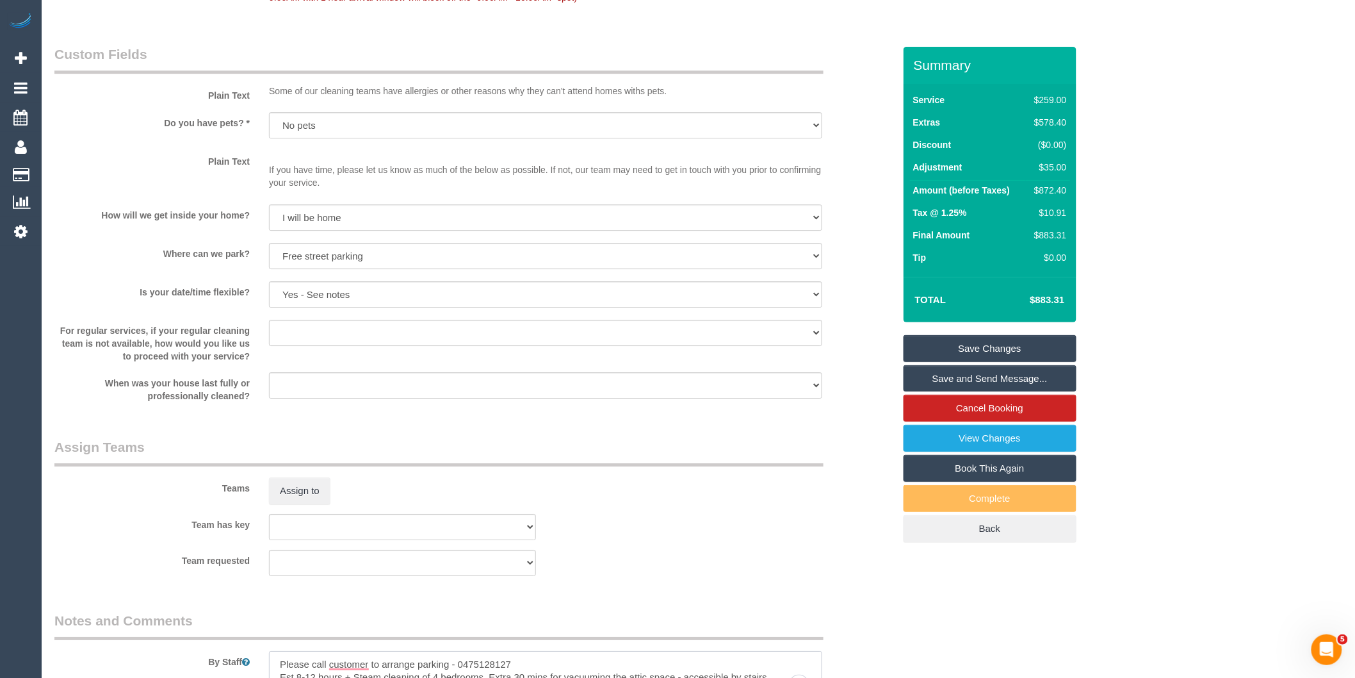
scroll to position [1352, 0]
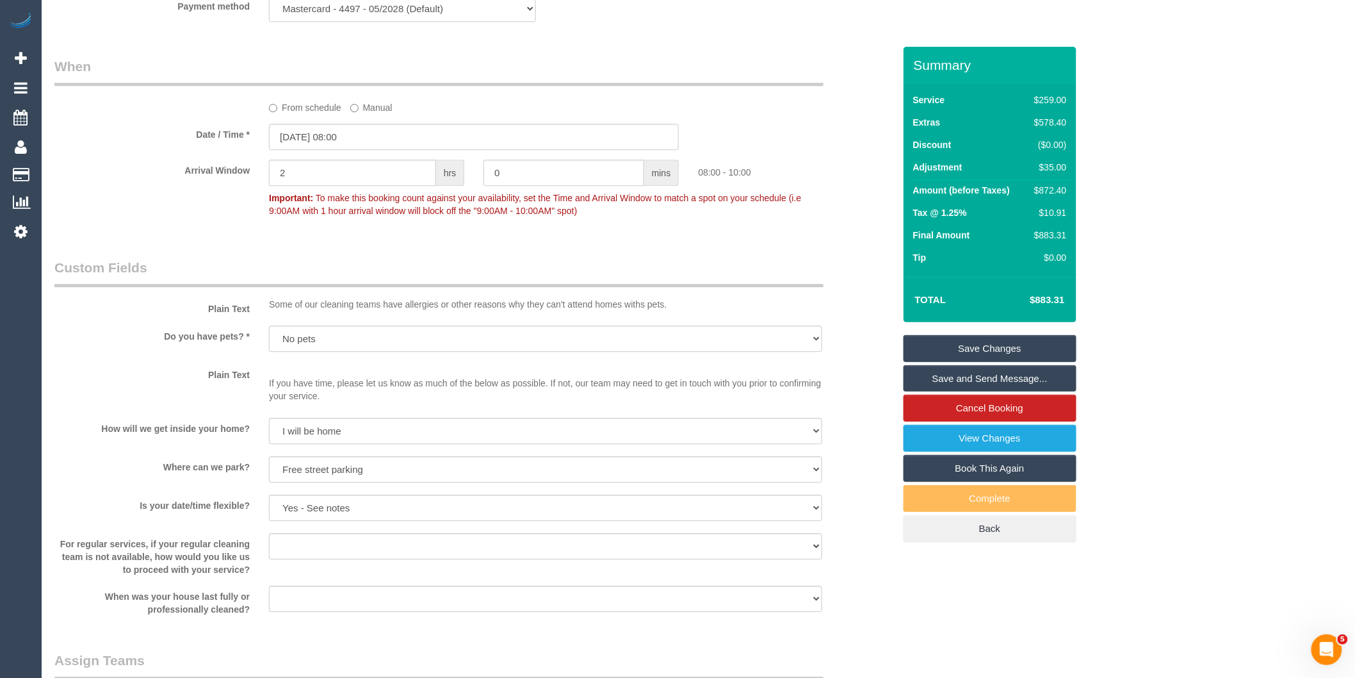
type textarea "Please call customer to arrange parking - 0475128127 Est 8-12 hours + Steam cle…"
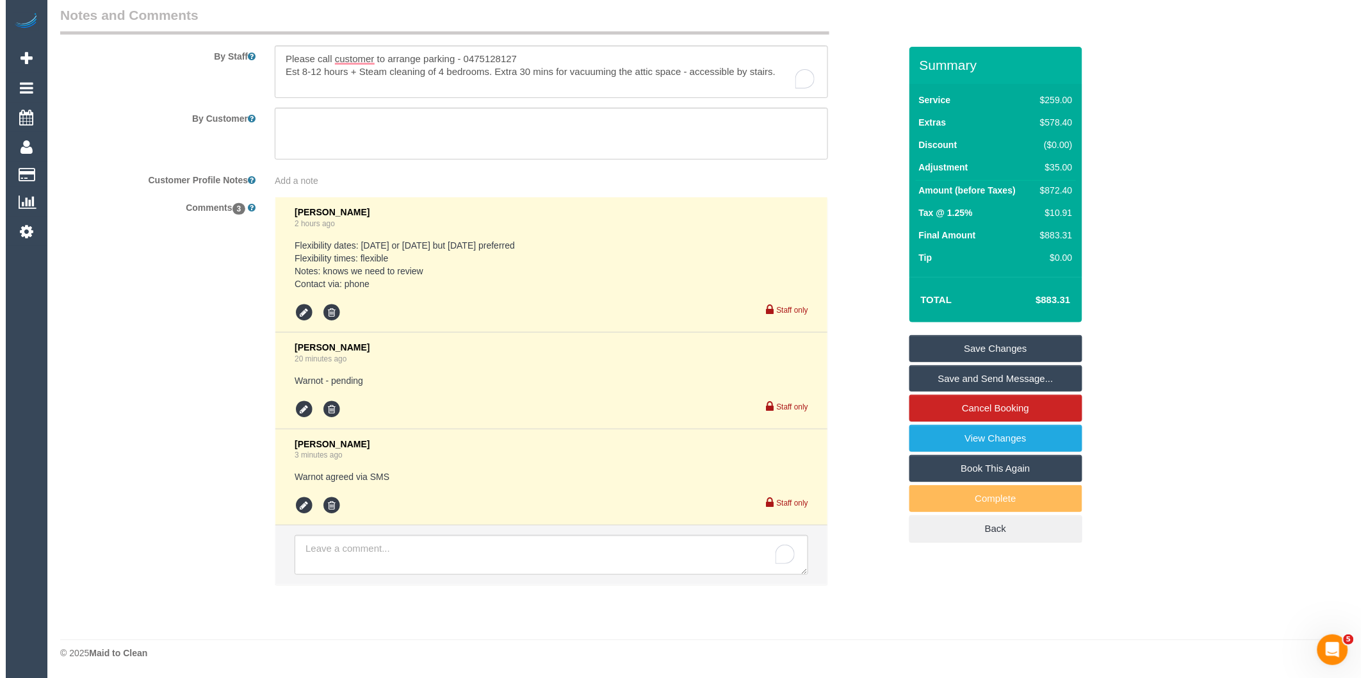
scroll to position [1899, 0]
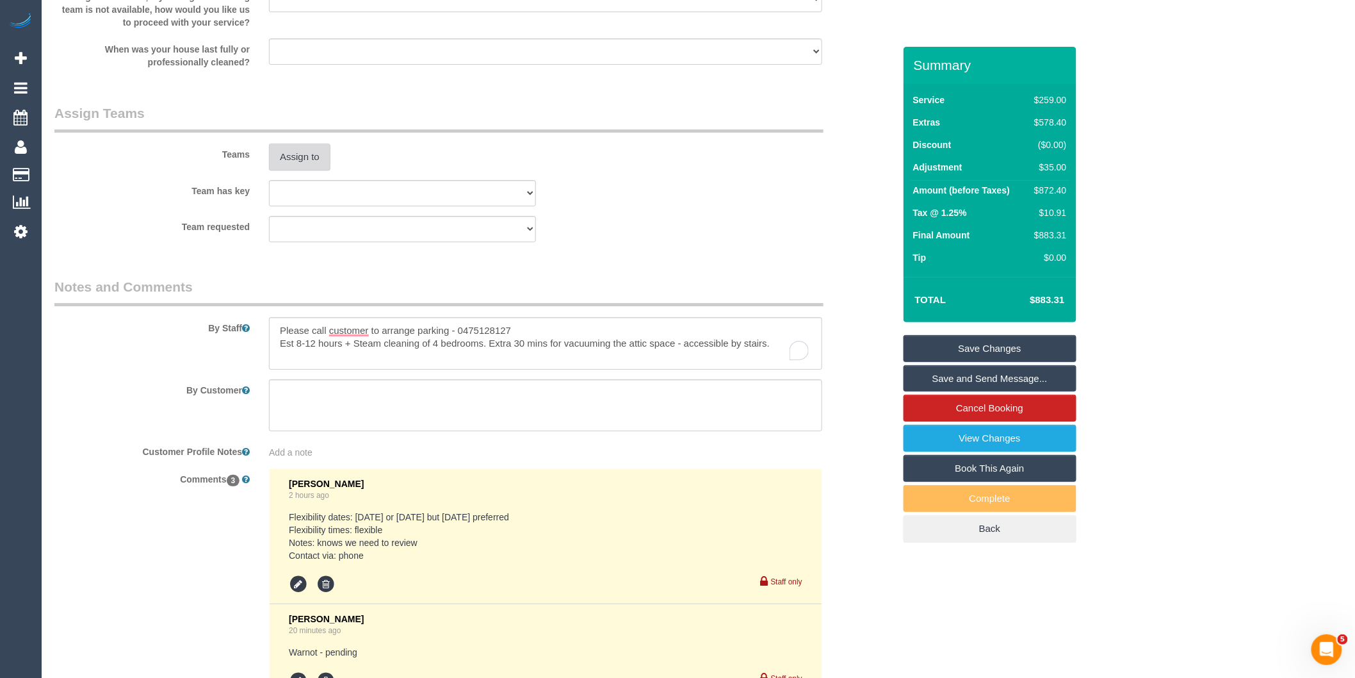
click at [295, 168] on button "Assign to" at bounding box center [299, 156] width 61 height 27
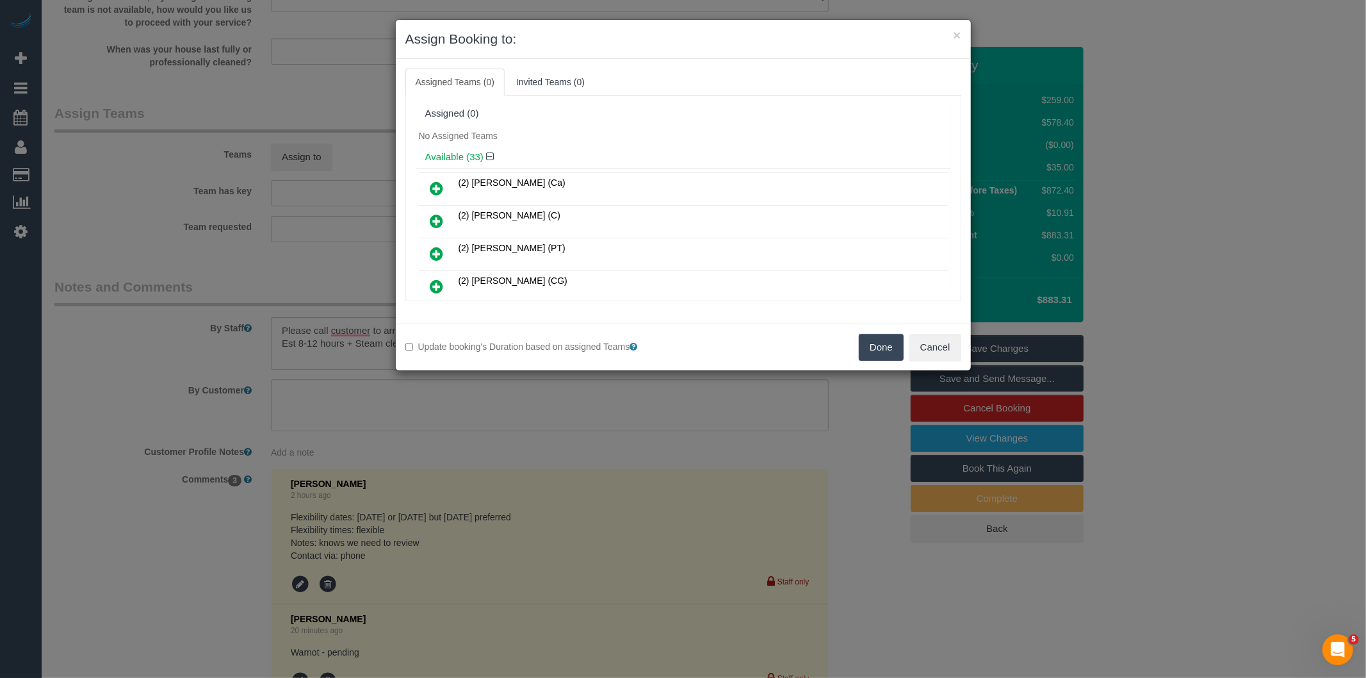
scroll to position [1976, 0]
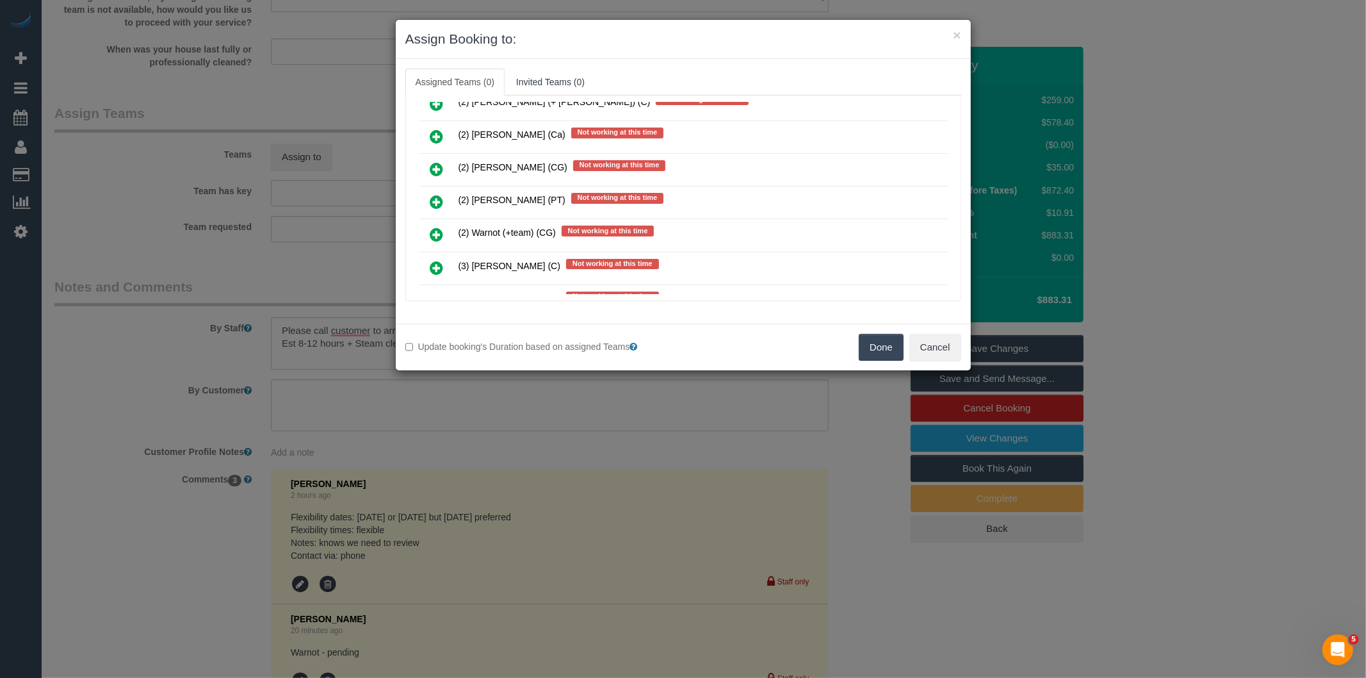
click at [436, 227] on icon at bounding box center [436, 234] width 13 height 15
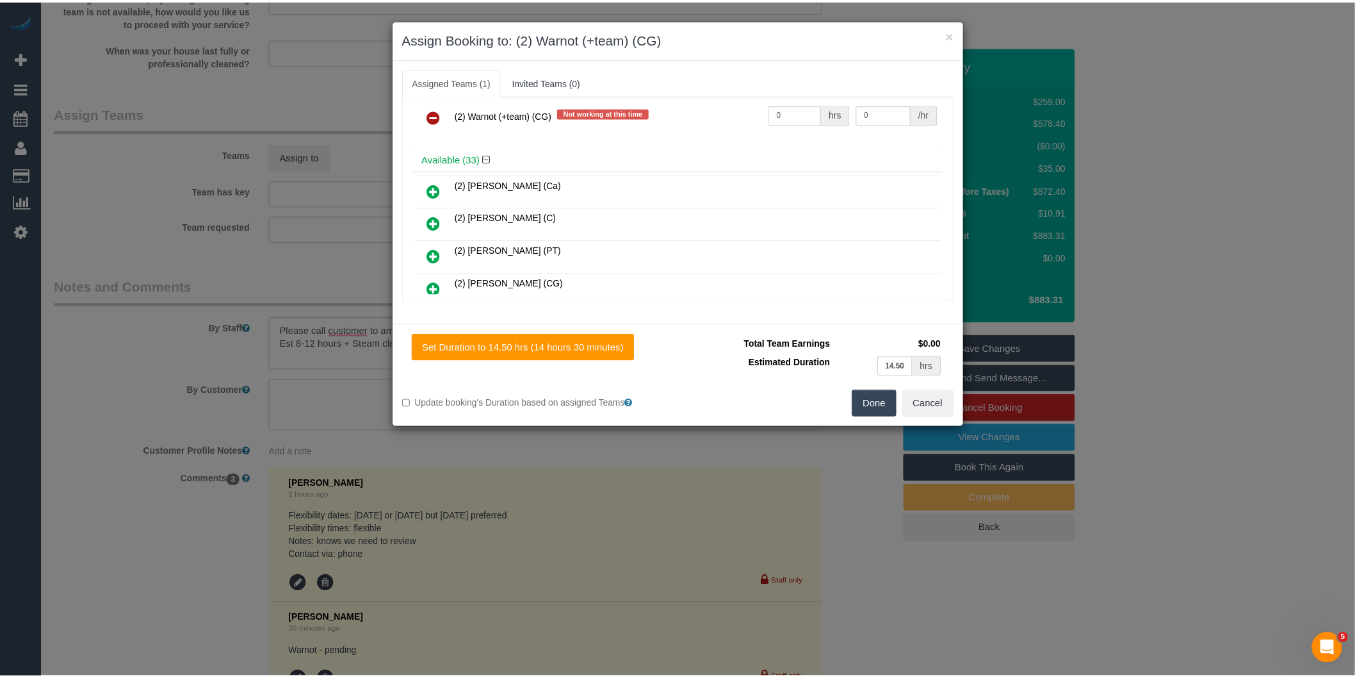
scroll to position [0, 0]
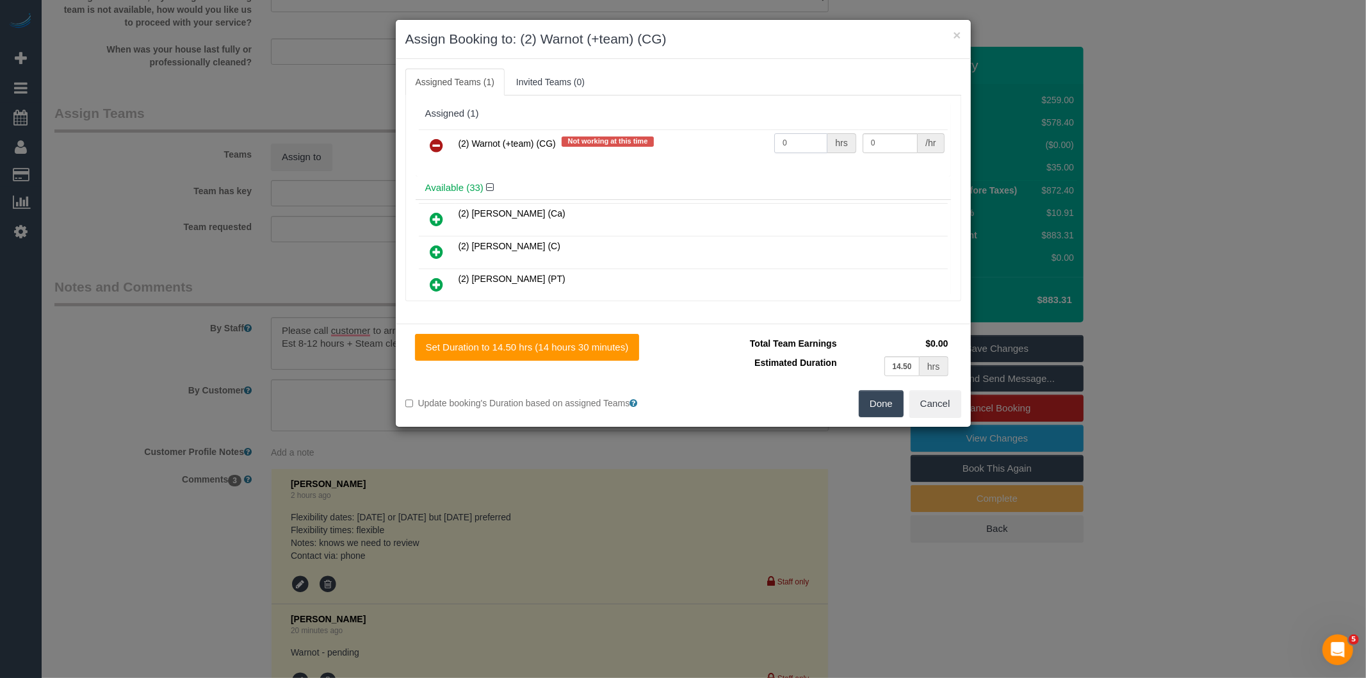
drag, startPoint x: 799, startPoint y: 137, endPoint x: 696, endPoint y: 145, distance: 103.4
click at [696, 145] on tr "(2) Warnot (+team) (CG) Not working at this time 0 hrs 0 /hr" at bounding box center [683, 145] width 529 height 33
type input "1"
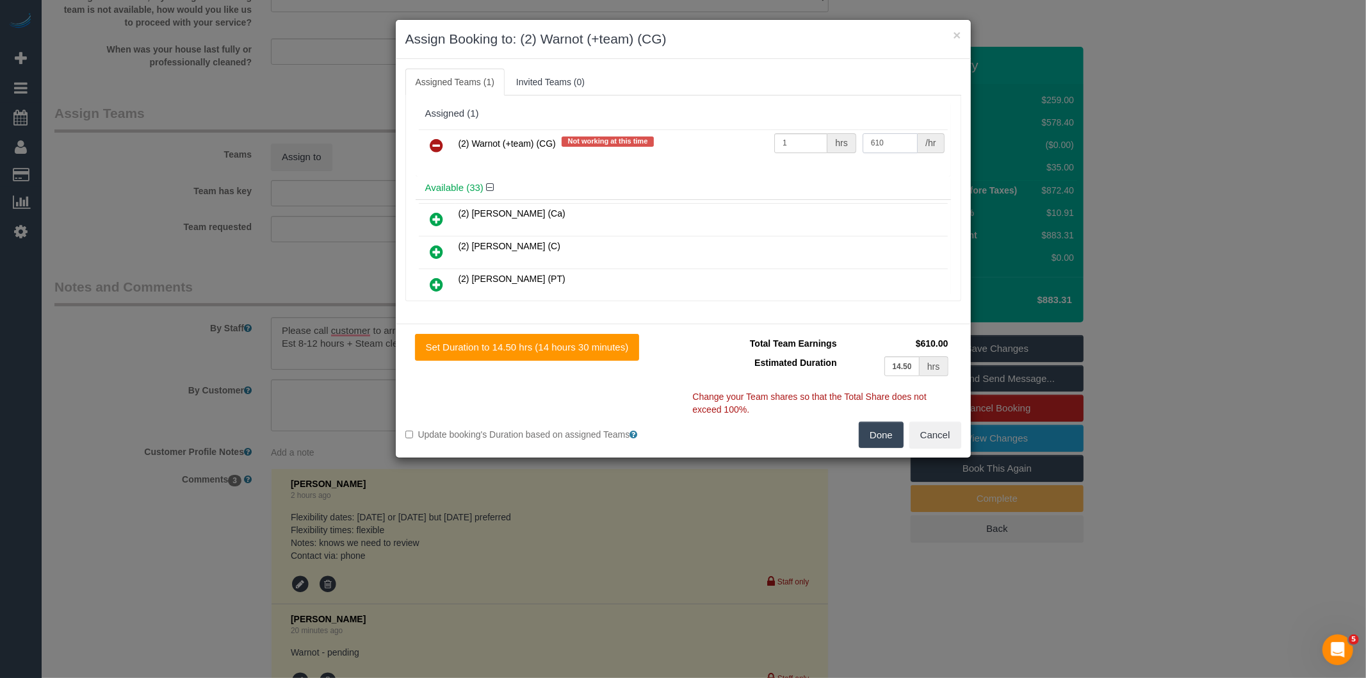
type input "610"
click at [873, 431] on button "Done" at bounding box center [881, 434] width 45 height 27
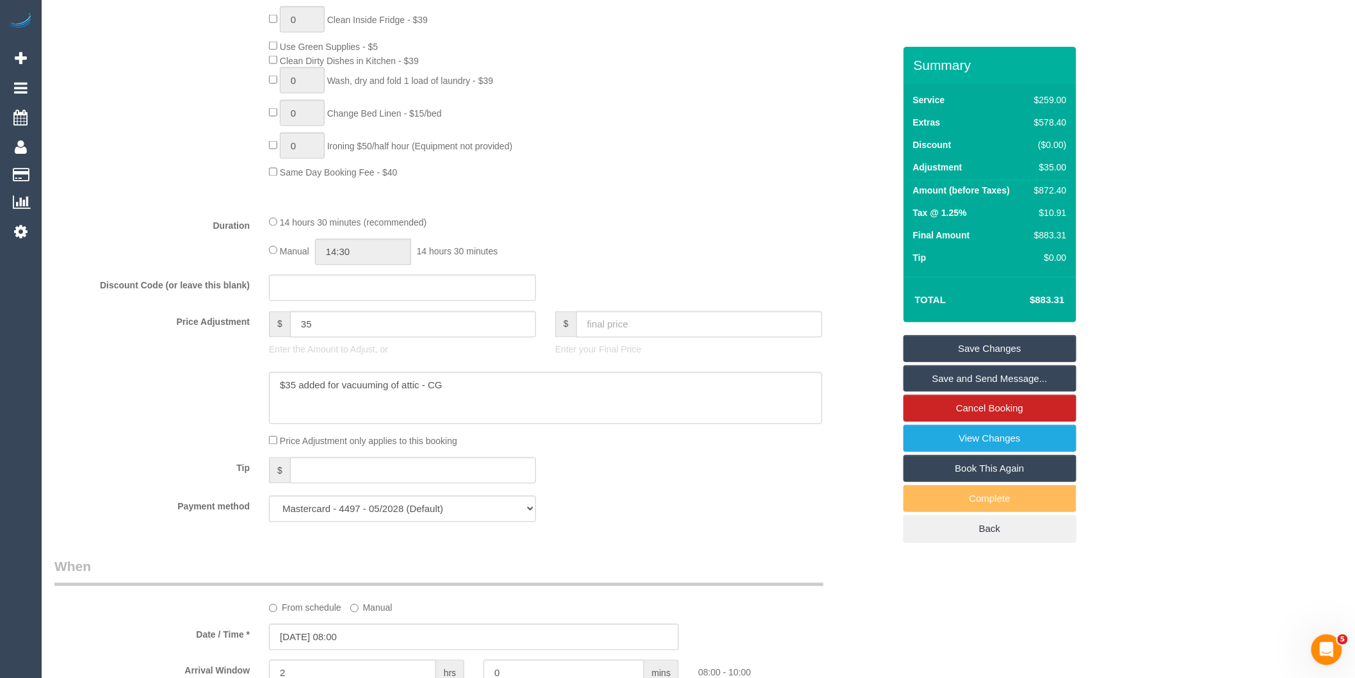
scroll to position [689, 0]
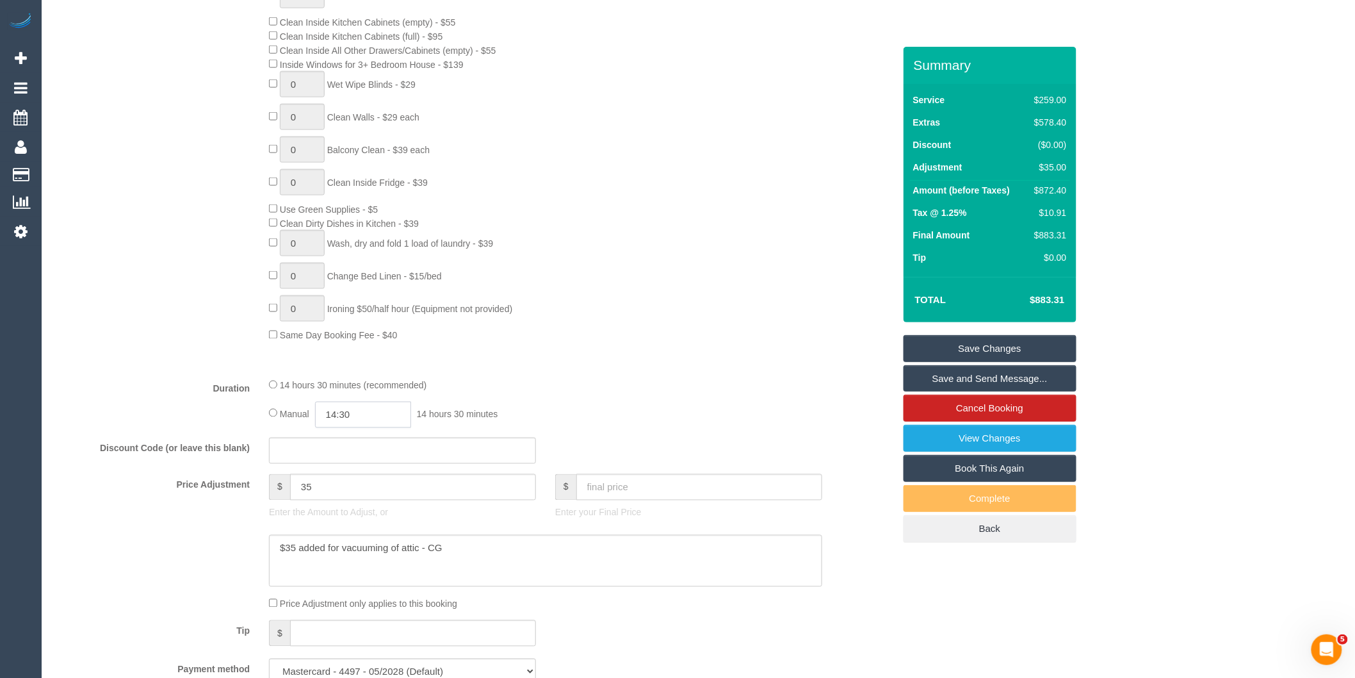
click at [360, 427] on input "14:30" at bounding box center [363, 415] width 96 height 26
type input "12:00"
click at [342, 470] on li "12:00" at bounding box center [349, 472] width 57 height 17
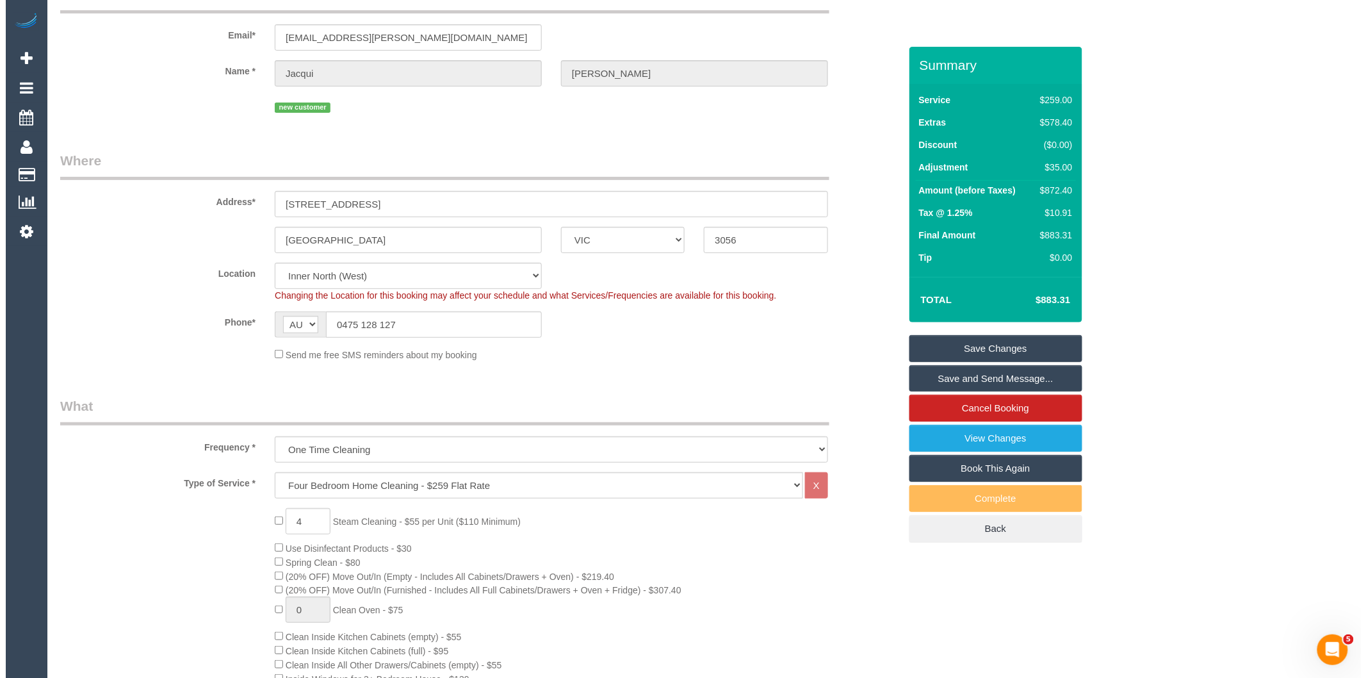
scroll to position [0, 0]
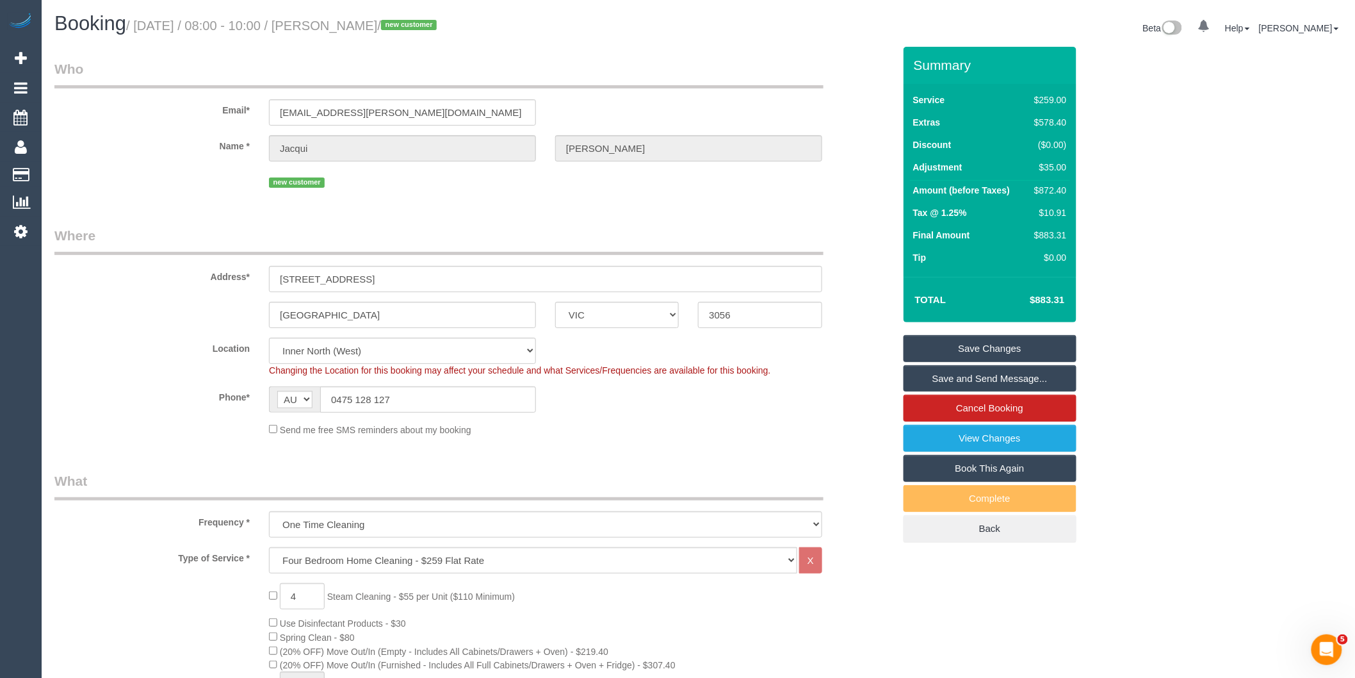
click at [965, 379] on link "Save and Send Message..." at bounding box center [990, 378] width 173 height 27
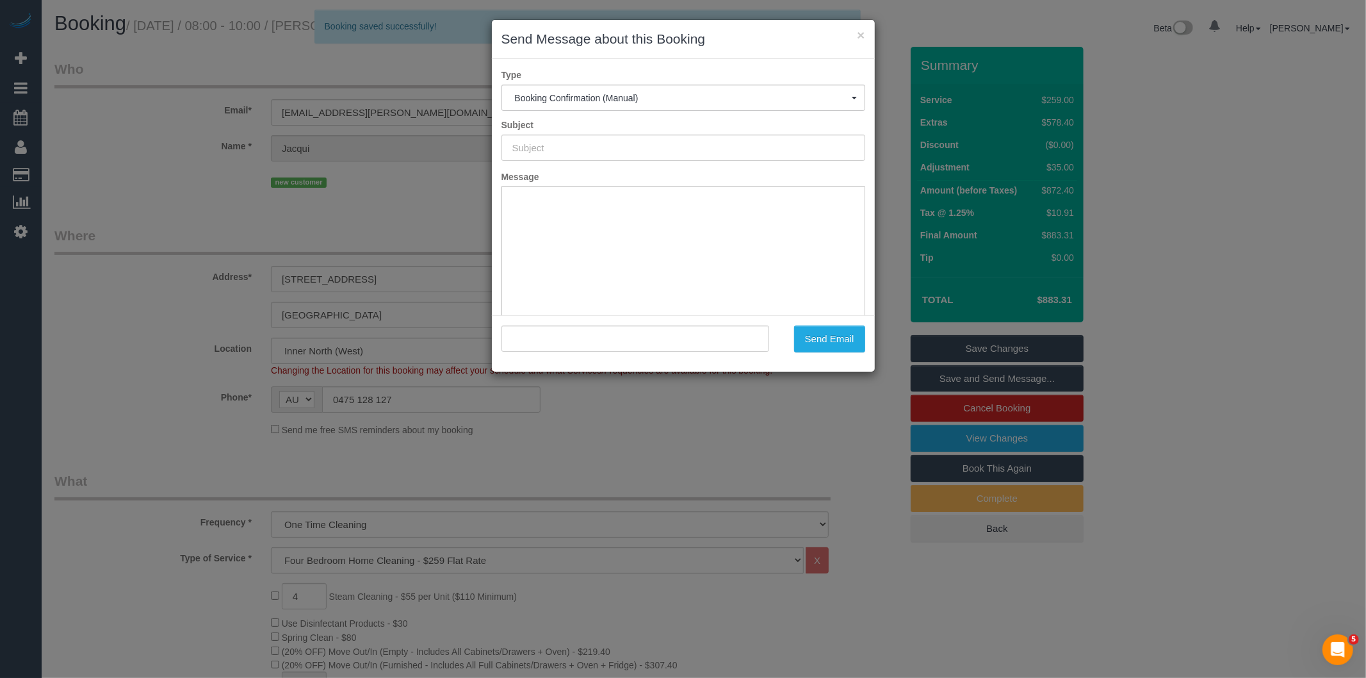
type input "Booking Confirmed"
type input ""Jacqui Ashcroft" <je.ashcroft@outlook.com>"
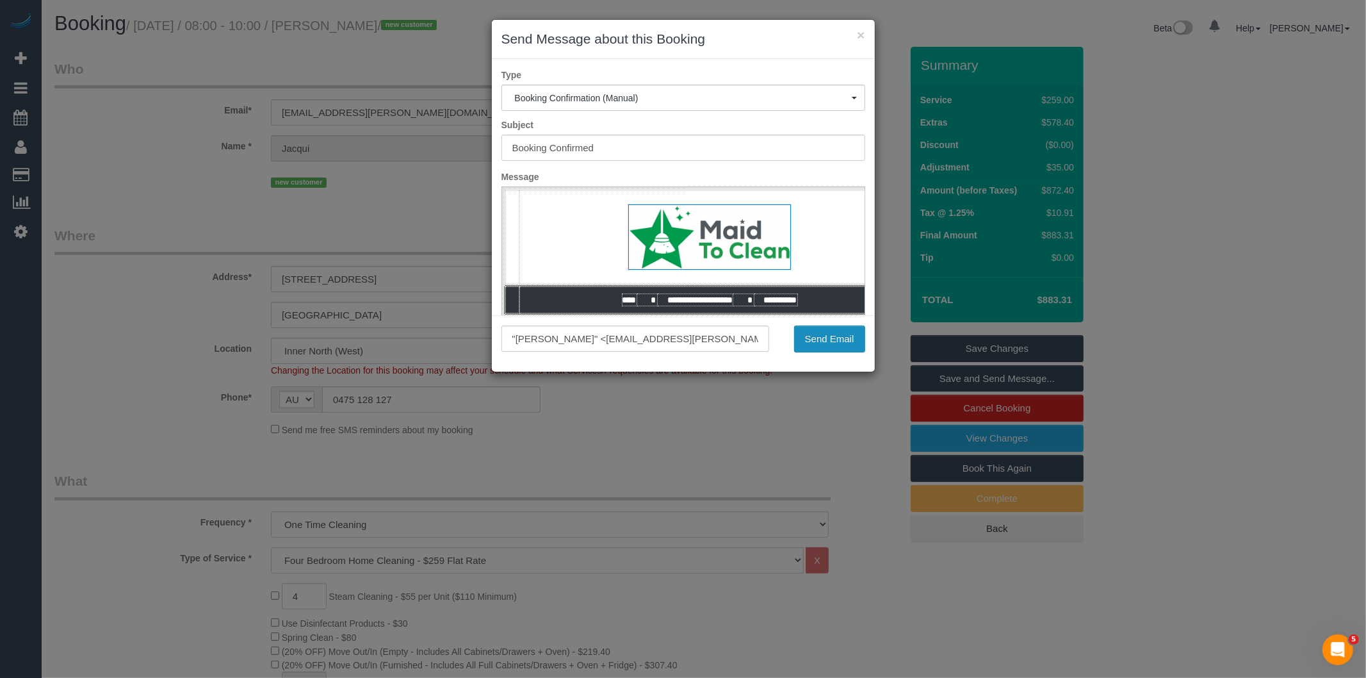
click at [850, 337] on button "Send Email" at bounding box center [829, 338] width 71 height 27
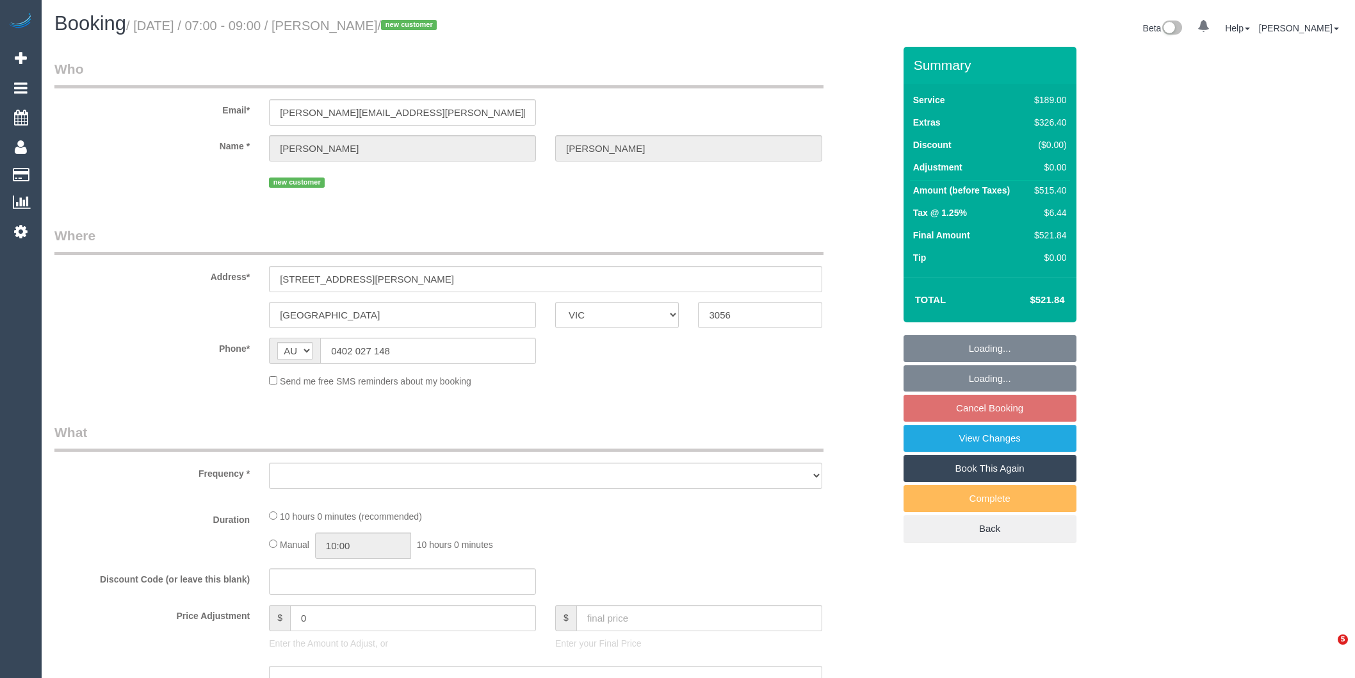
select select "VIC"
select select "object:1687"
select select "number:28"
select select "number:14"
select select "number:19"
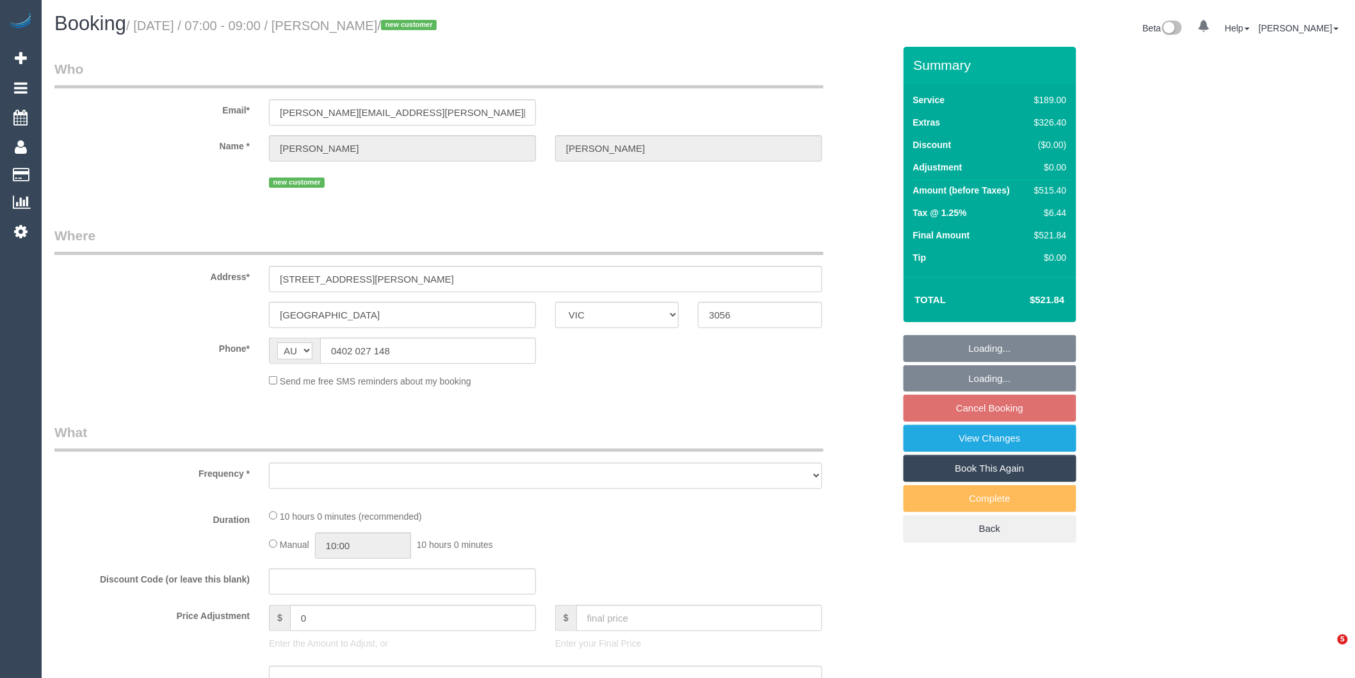
select select "number:24"
select select "VIC"
select select "object:286"
select select "string:stripe-pm_1S6Juf2GScqysDRVNNc3OQ9w"
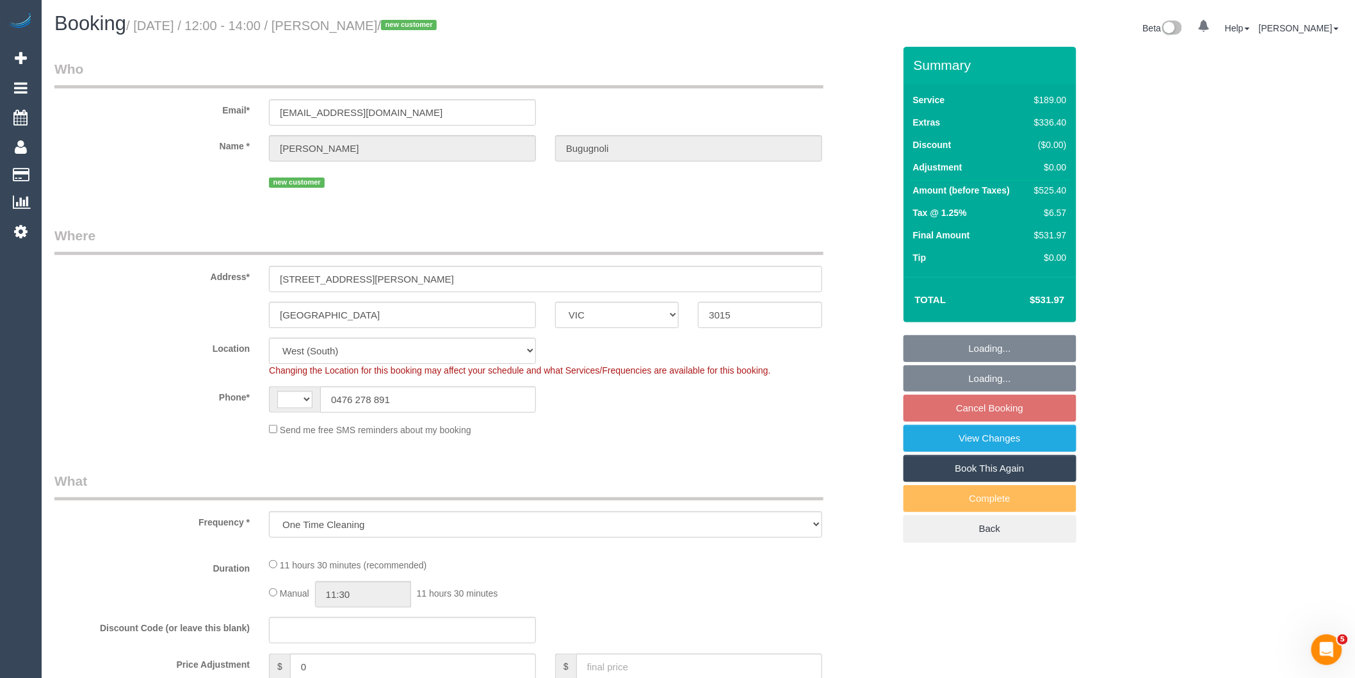
select select "object:538"
select select "string:AU"
select select "number:28"
select select "number:14"
select select "number:18"
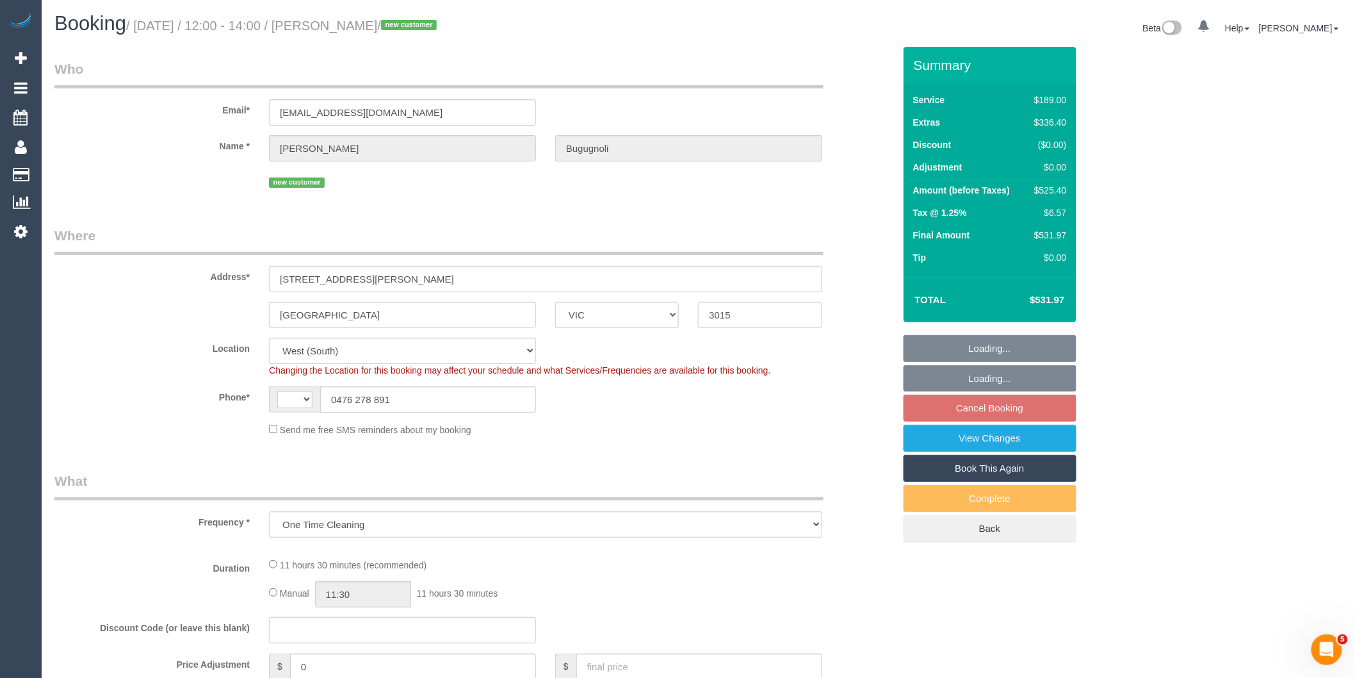
select select "number:24"
select select "spot4"
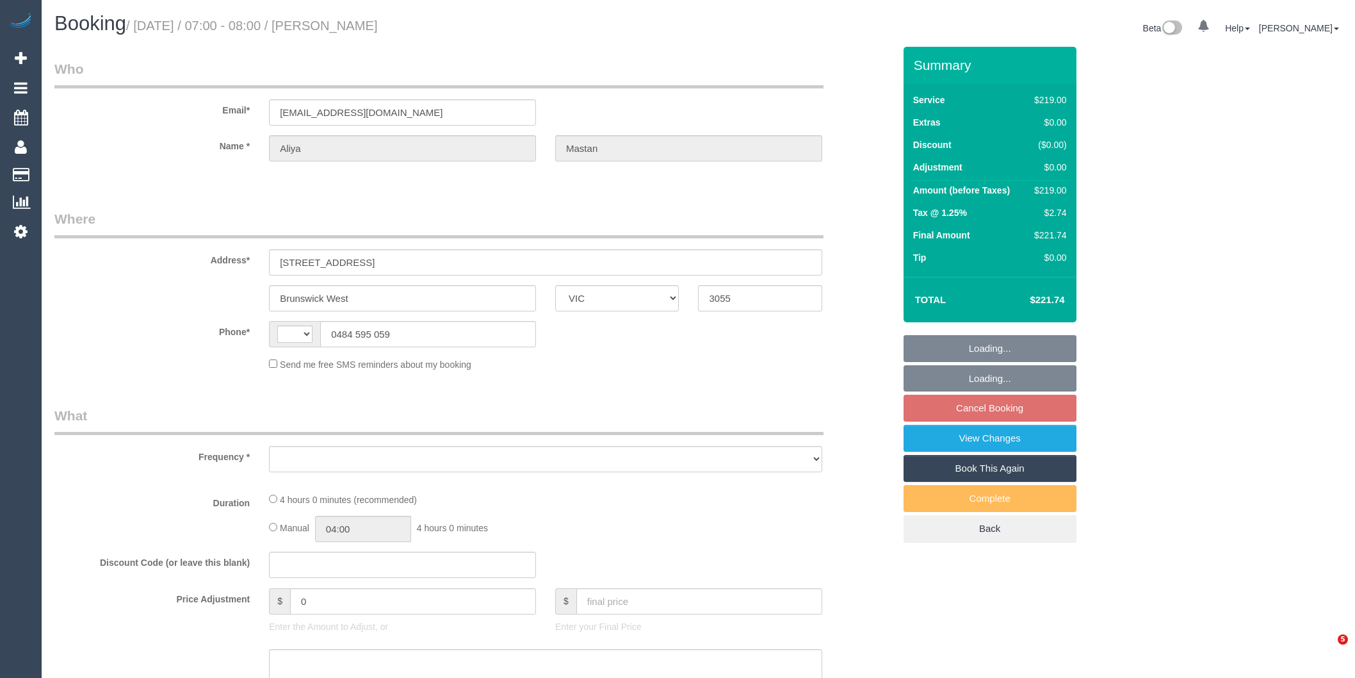
select select "VIC"
select select "string:AU"
select select "object:522"
select select "string:stripe-pm_1RaVY52GScqysDRVpECGMi0S"
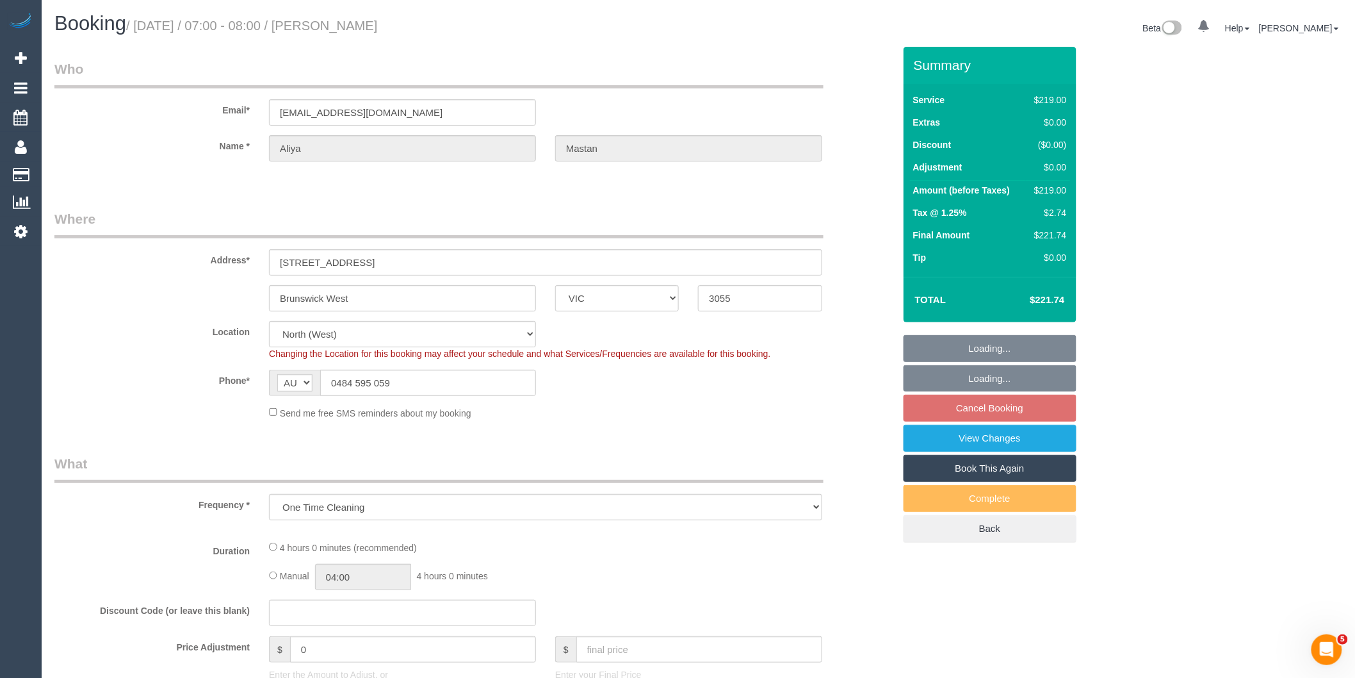
select select "object:529"
select select "number:28"
select select "number:14"
select select "number:18"
select select "number:22"
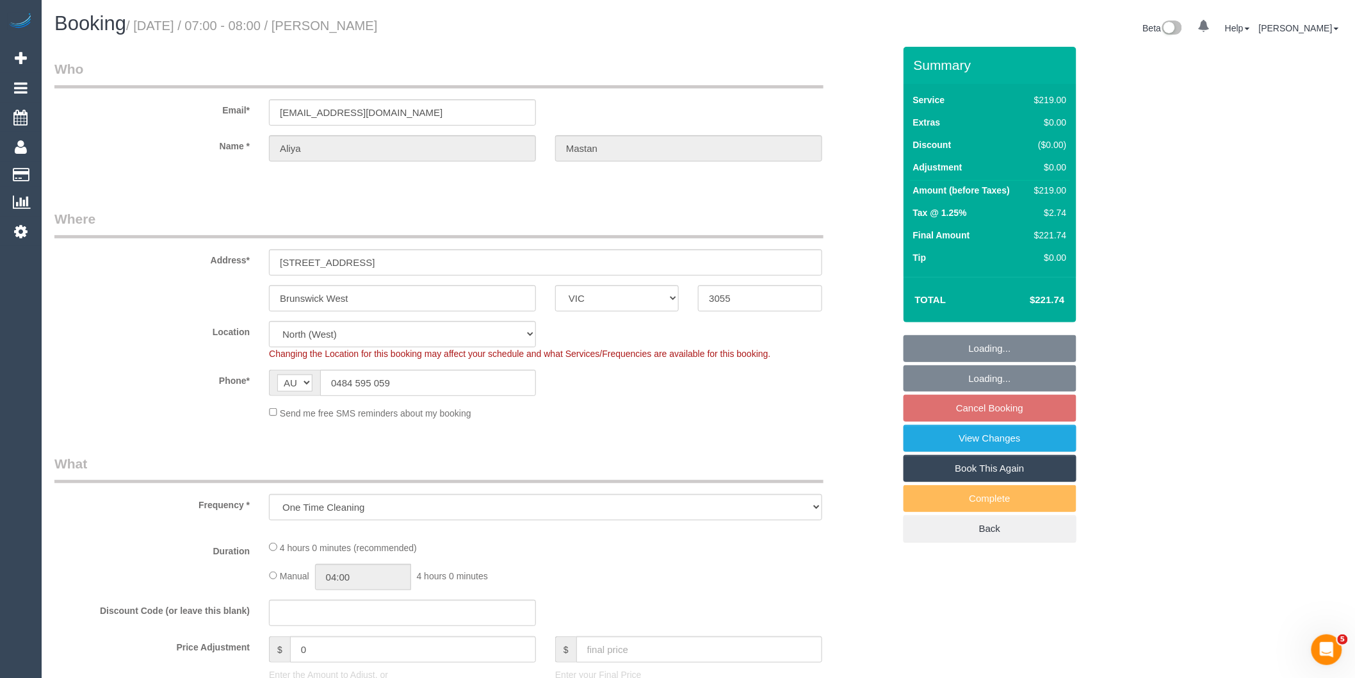
select select "number:12"
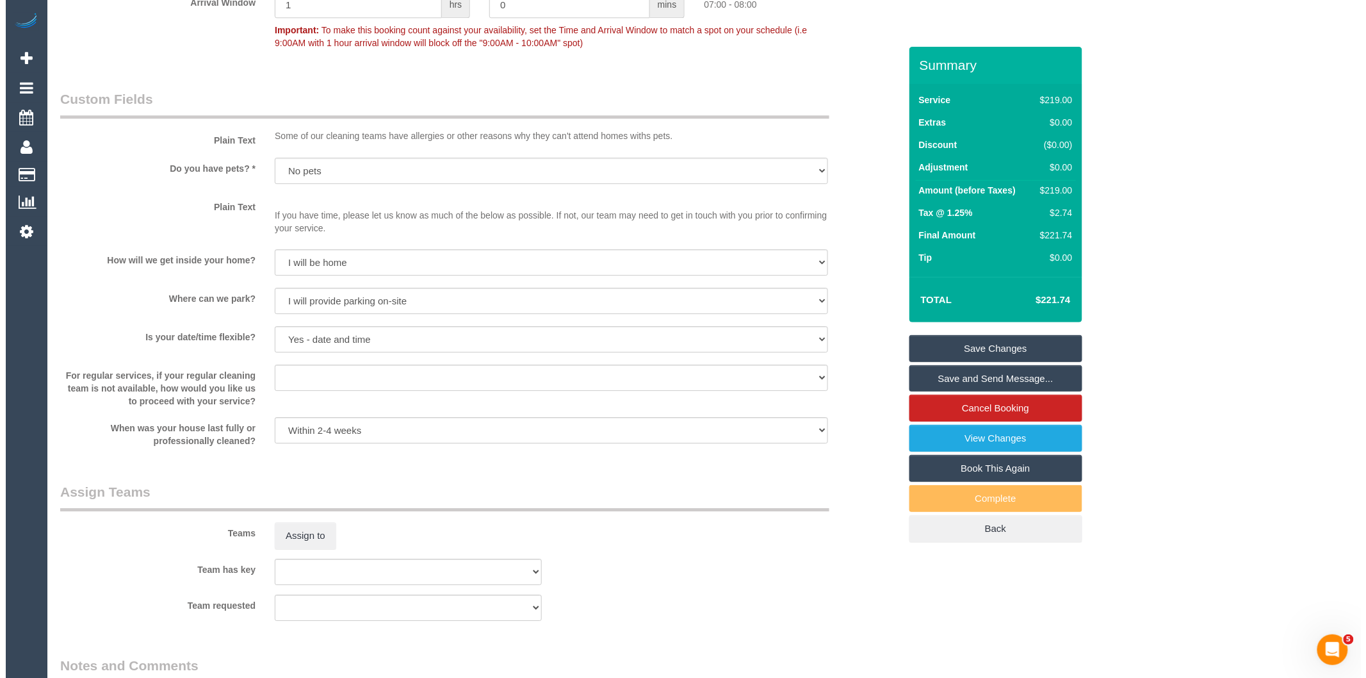
scroll to position [1708, 0]
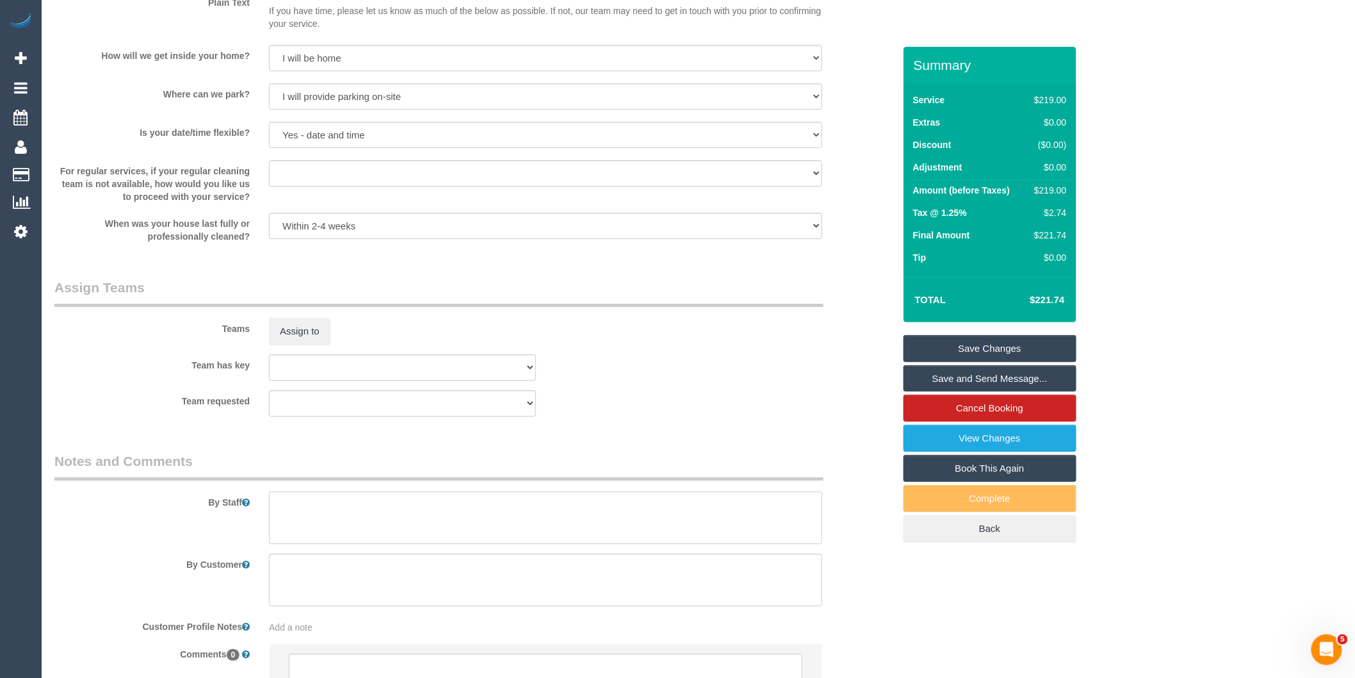
click at [336, 541] on textarea at bounding box center [545, 517] width 553 height 53
type textarea "Est 3 - 4 hours"
click at [295, 345] on button "Assign to" at bounding box center [299, 331] width 61 height 27
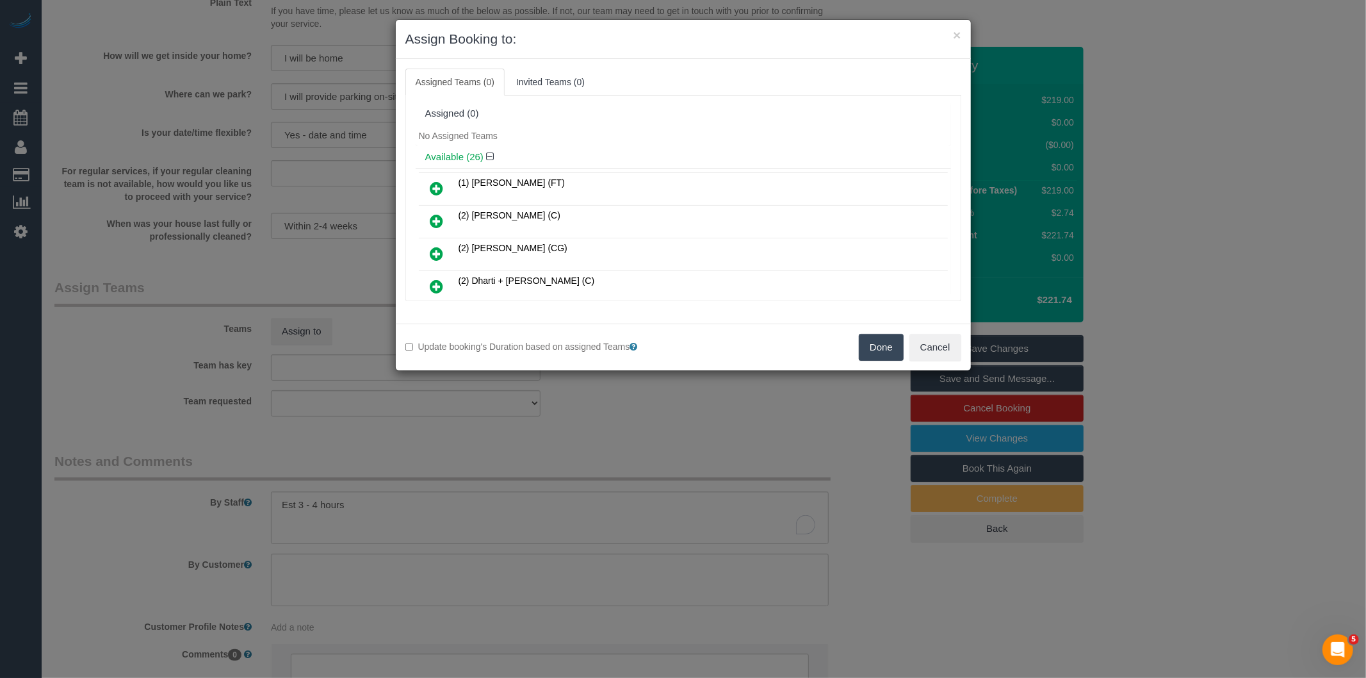
scroll to position [692, 0]
click at [434, 209] on icon at bounding box center [436, 216] width 13 height 15
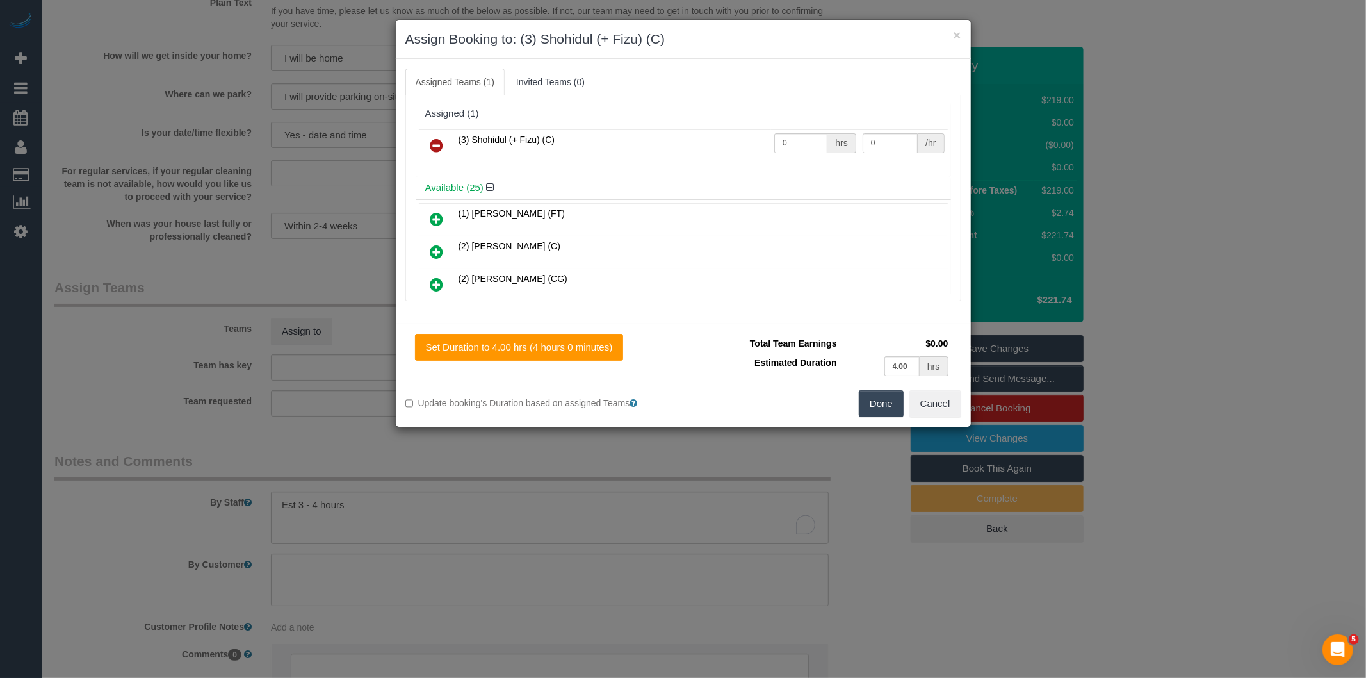
scroll to position [464, 0]
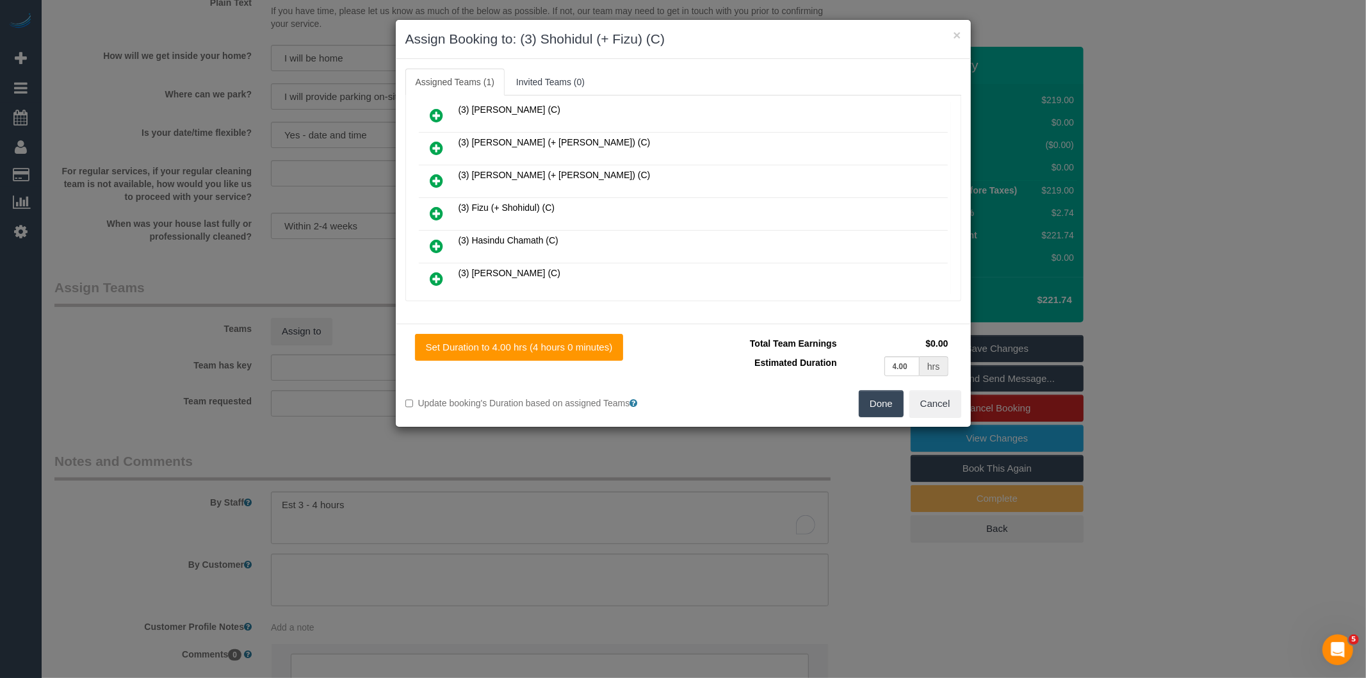
click at [439, 206] on icon at bounding box center [436, 213] width 13 height 15
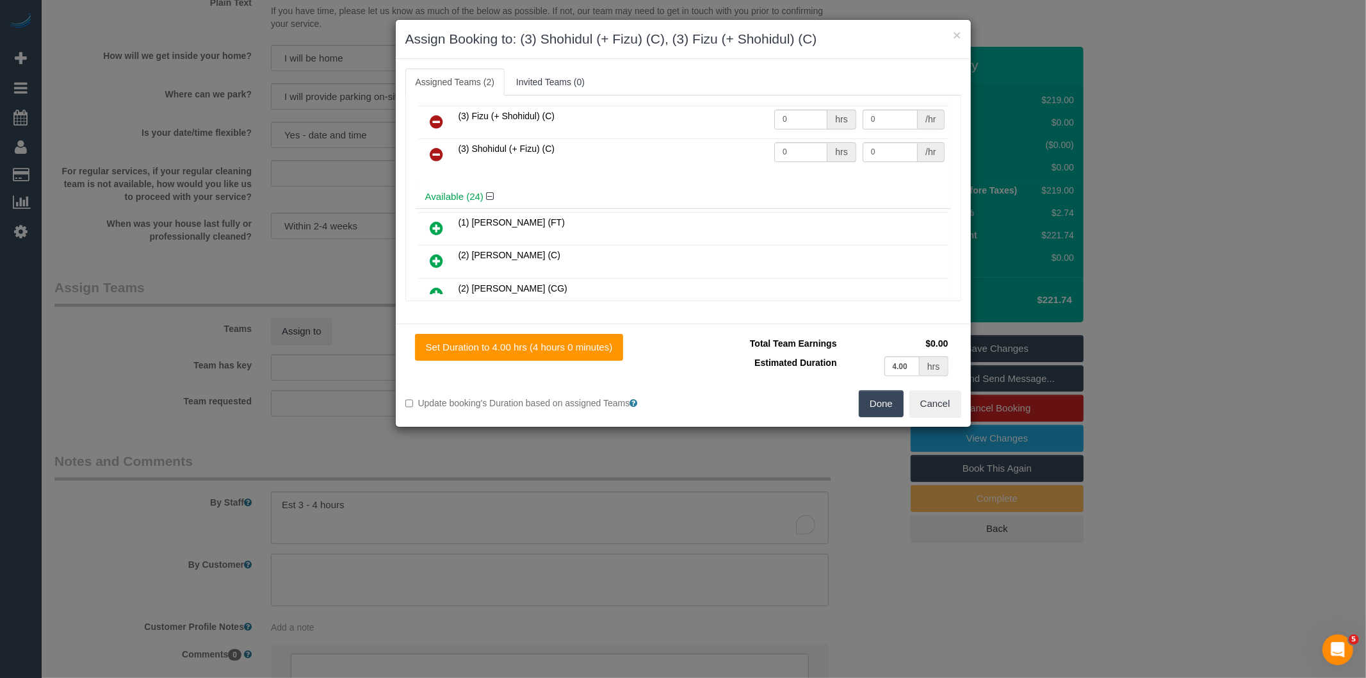
scroll to position [0, 0]
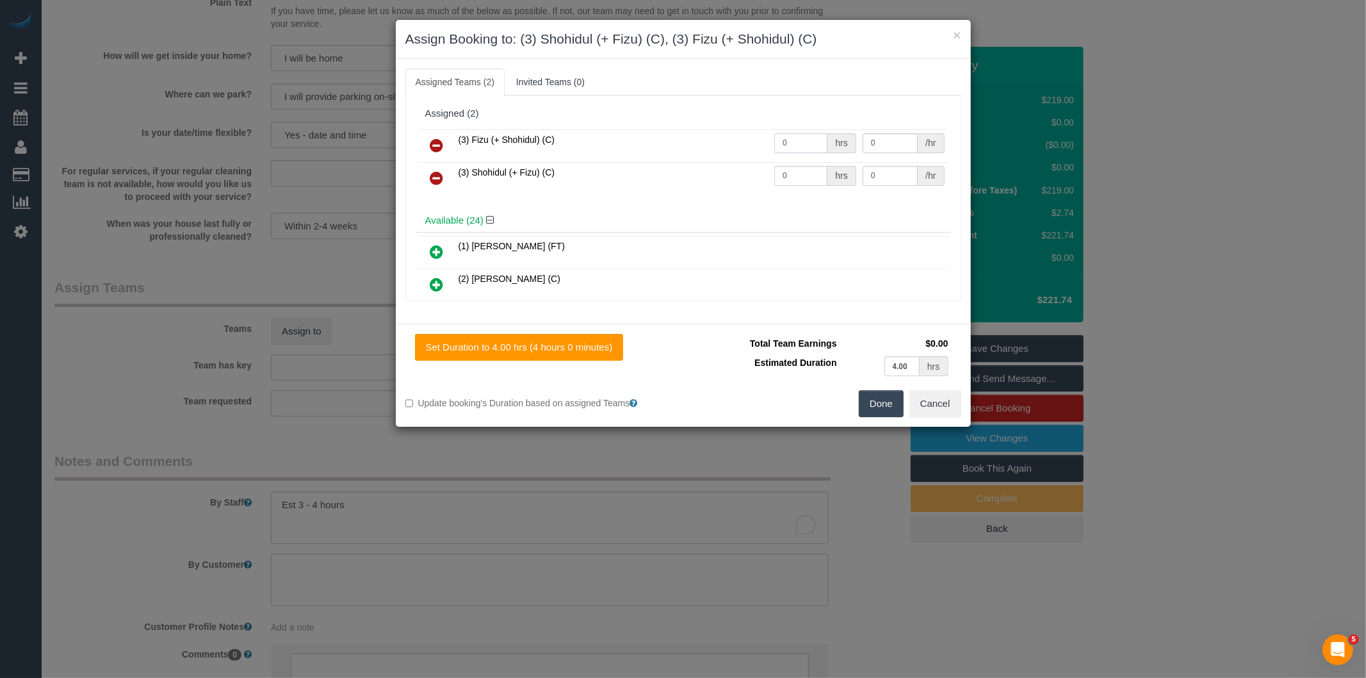
drag, startPoint x: 751, startPoint y: 151, endPoint x: 676, endPoint y: 149, distance: 75.0
click at [707, 155] on tr "(3) Fizu (+ Shohidul) (C) 0 hrs 0 /hr" at bounding box center [683, 145] width 529 height 33
type input "1"
type input "70"
drag, startPoint x: 783, startPoint y: 180, endPoint x: 645, endPoint y: 168, distance: 138.8
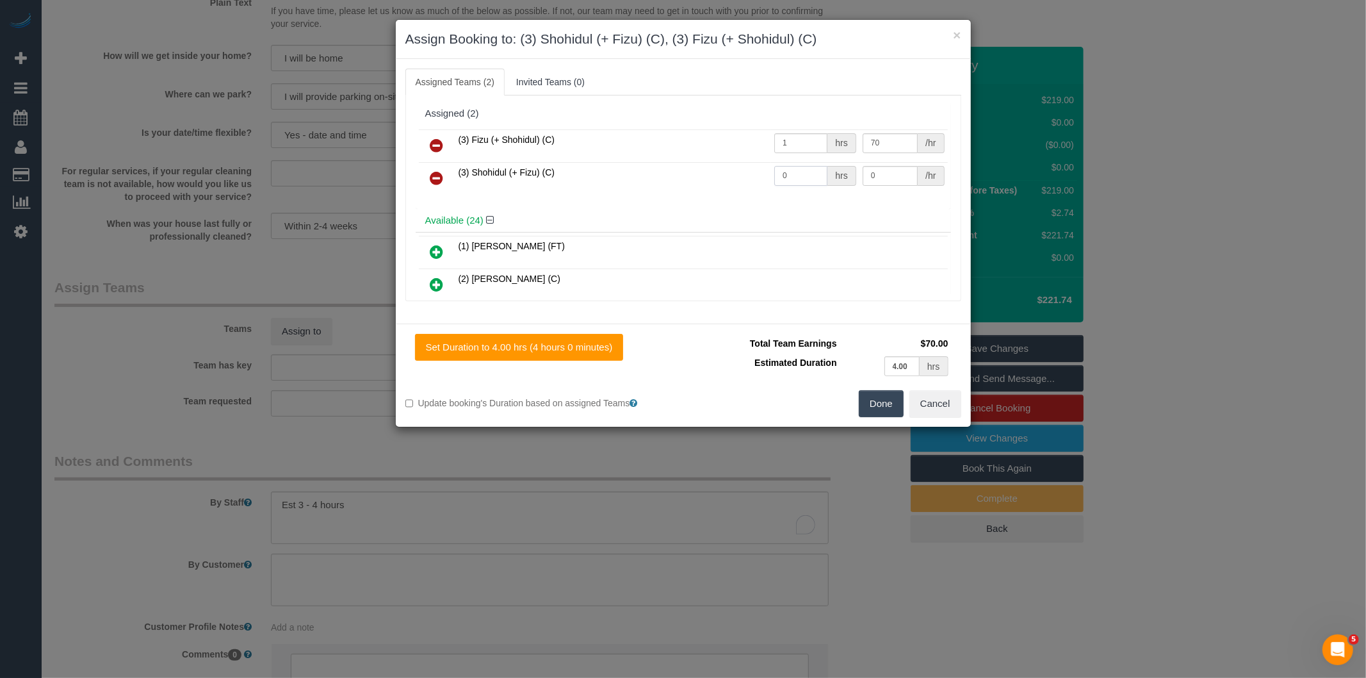
click at [661, 192] on tr "(3) Shohidul (+ Fizu) (C) 0 hrs 0 /hr" at bounding box center [683, 178] width 529 height 33
type input "1"
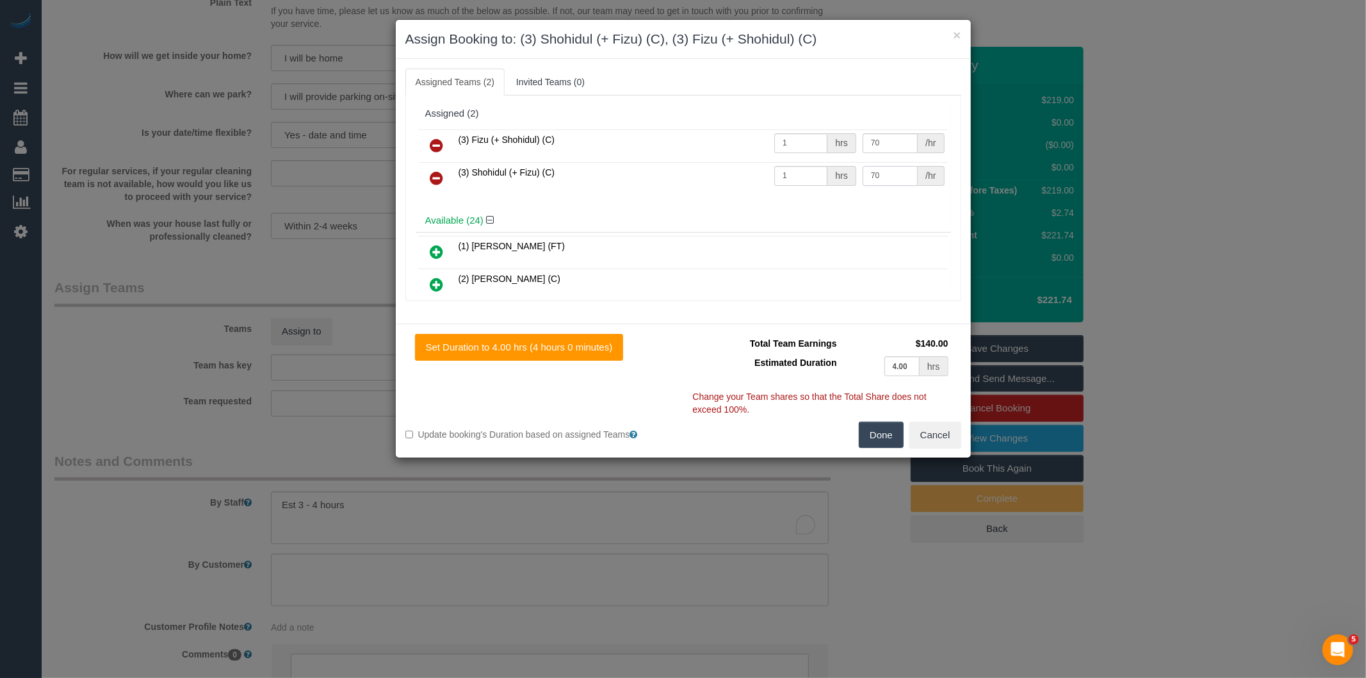
type input "70"
click at [876, 436] on button "Done" at bounding box center [881, 434] width 45 height 27
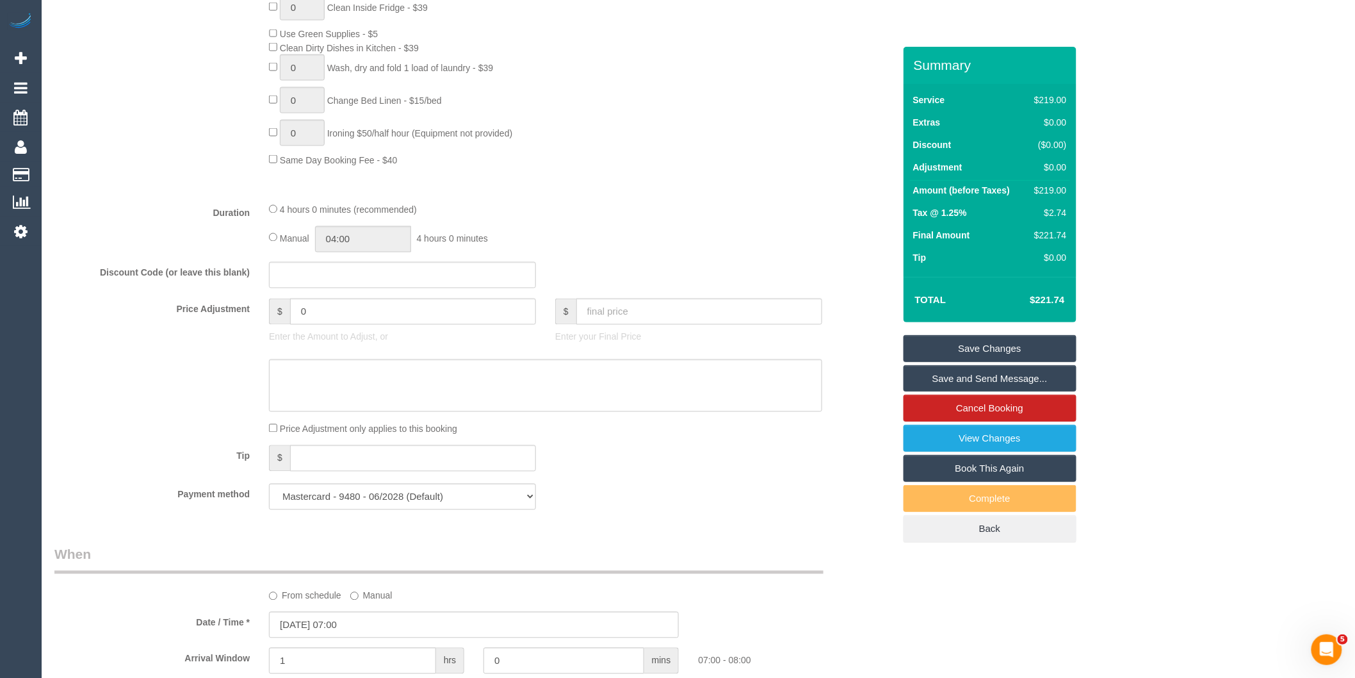
scroll to position [701, 0]
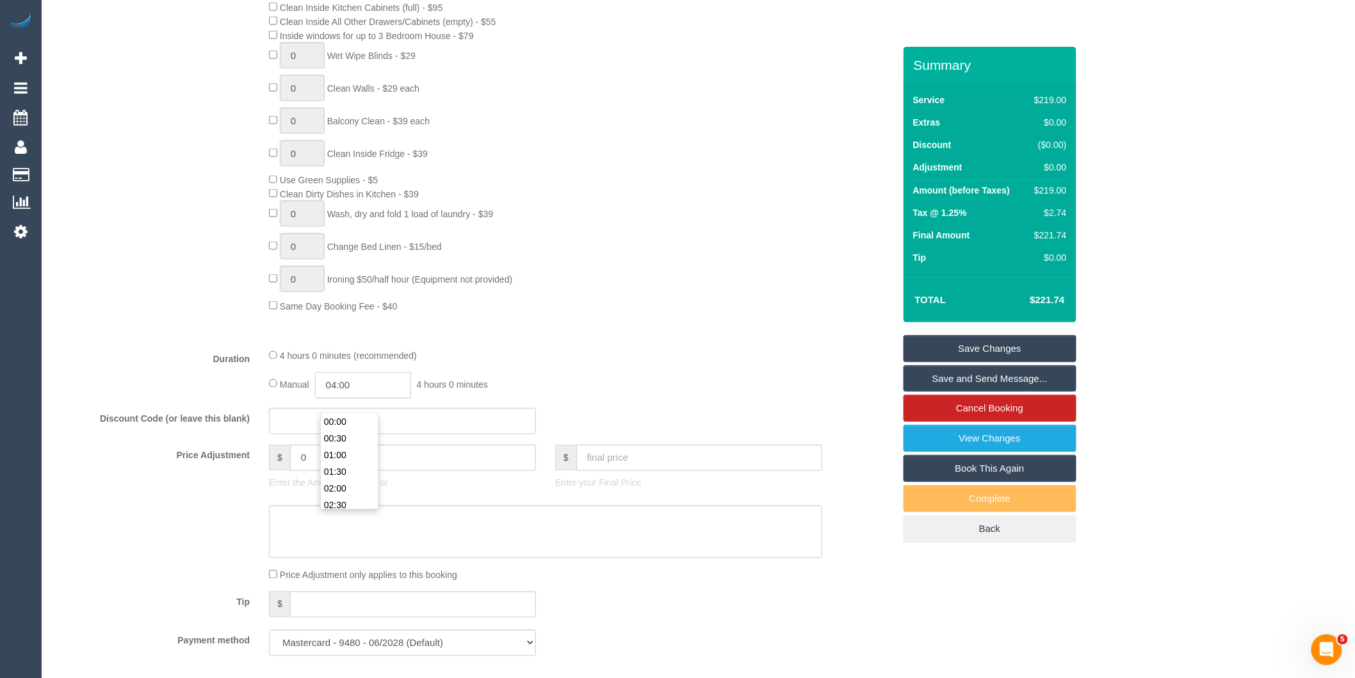
click at [368, 398] on input "04:00" at bounding box center [363, 385] width 96 height 26
type input "02:00"
click at [356, 452] on li "02:00" at bounding box center [349, 458] width 57 height 17
click at [622, 363] on div "4 hours 0 minutes (recommended)" at bounding box center [545, 355] width 553 height 14
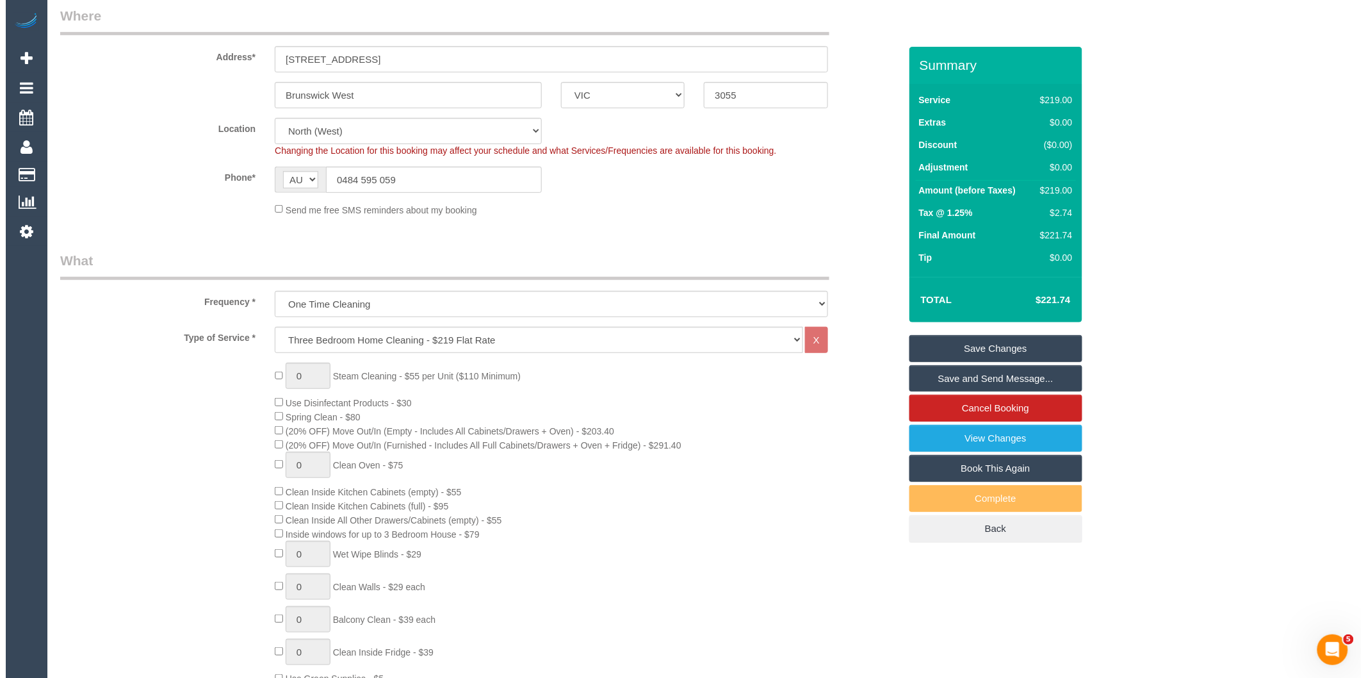
scroll to position [0, 0]
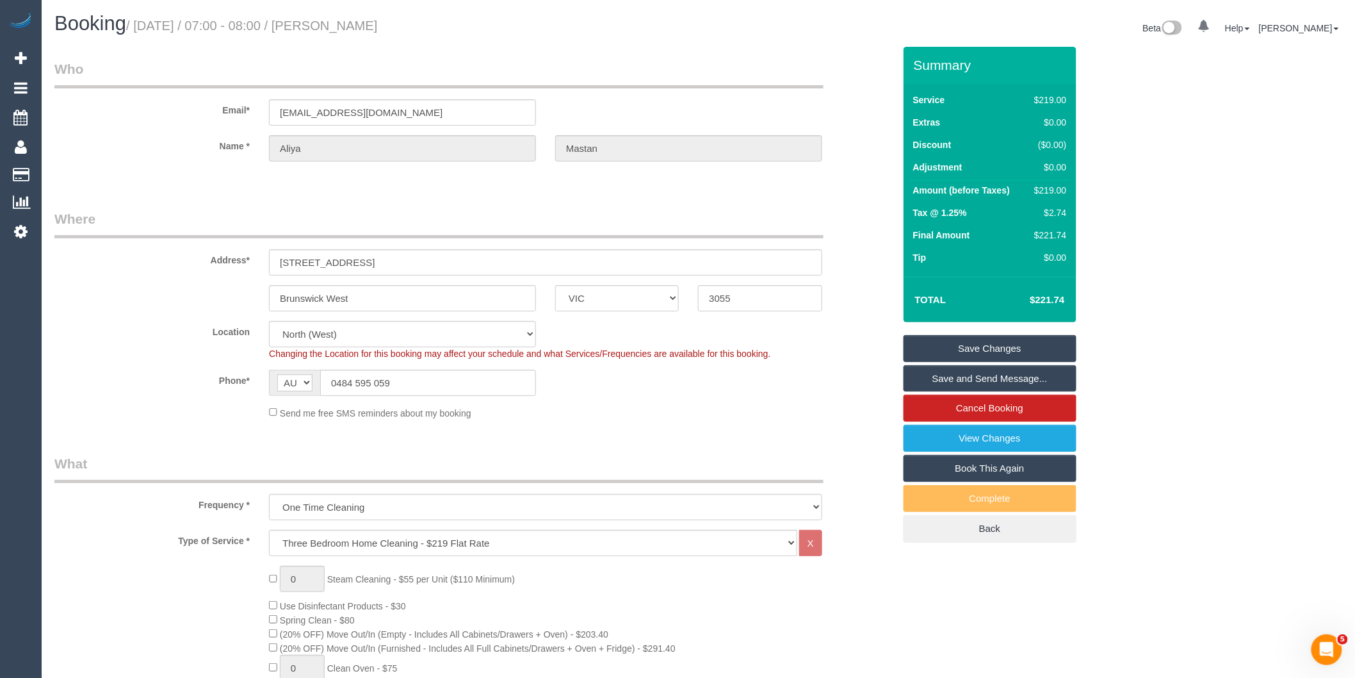
click at [949, 377] on link "Save and Send Message..." at bounding box center [990, 378] width 173 height 27
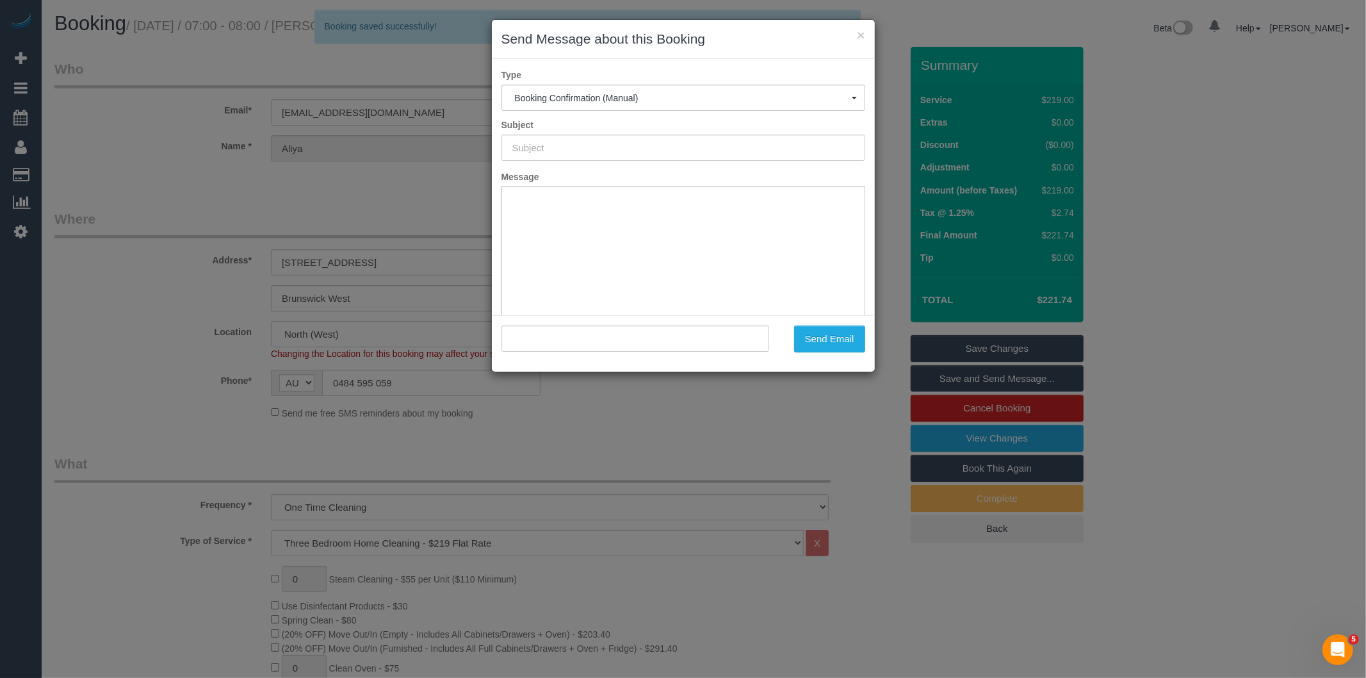
type input "Booking Confirmed"
type input ""Aliya Mastan" <aliya.mastan1@outlook.com>"
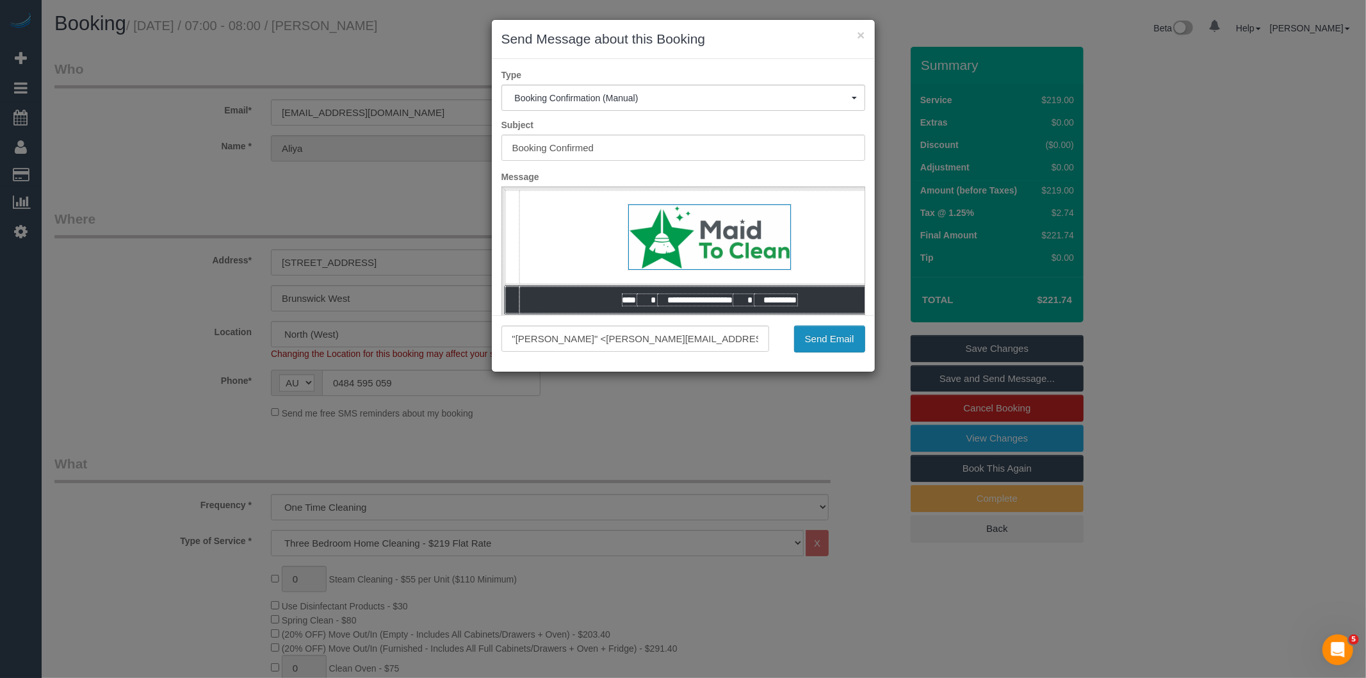
click at [853, 347] on button "Send Email" at bounding box center [829, 338] width 71 height 27
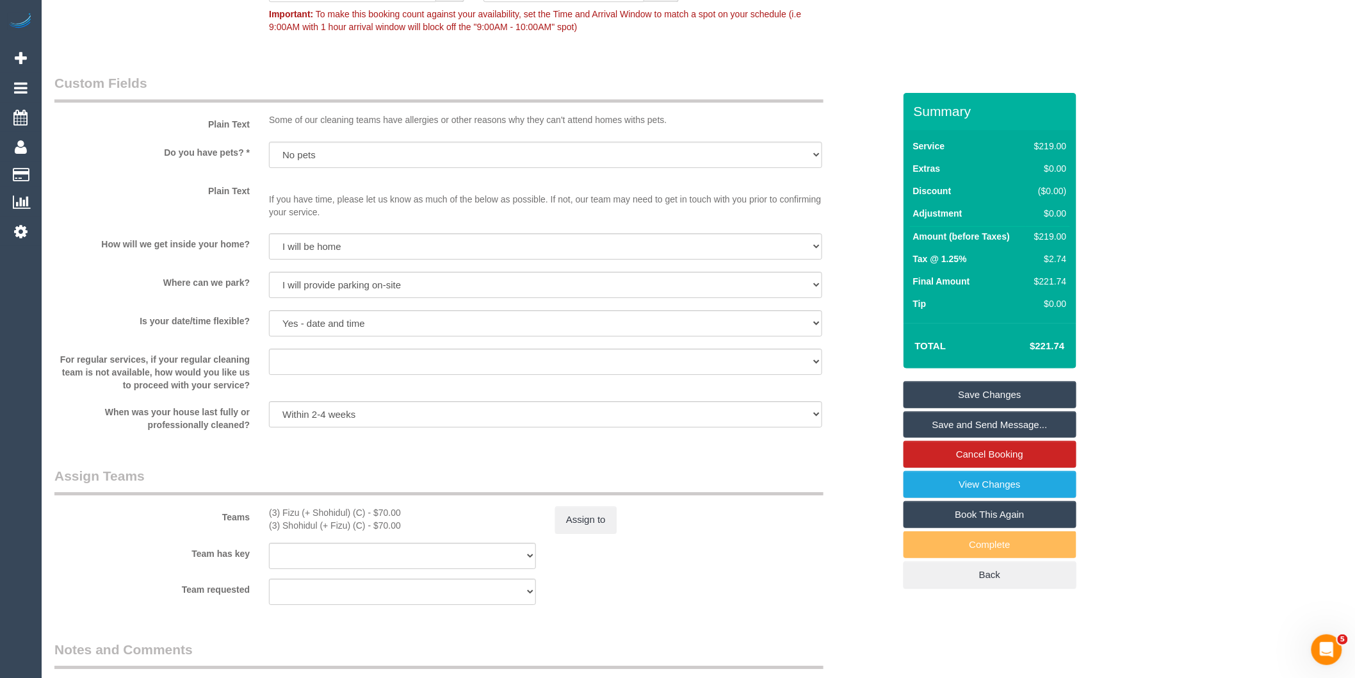
scroll to position [1708, 0]
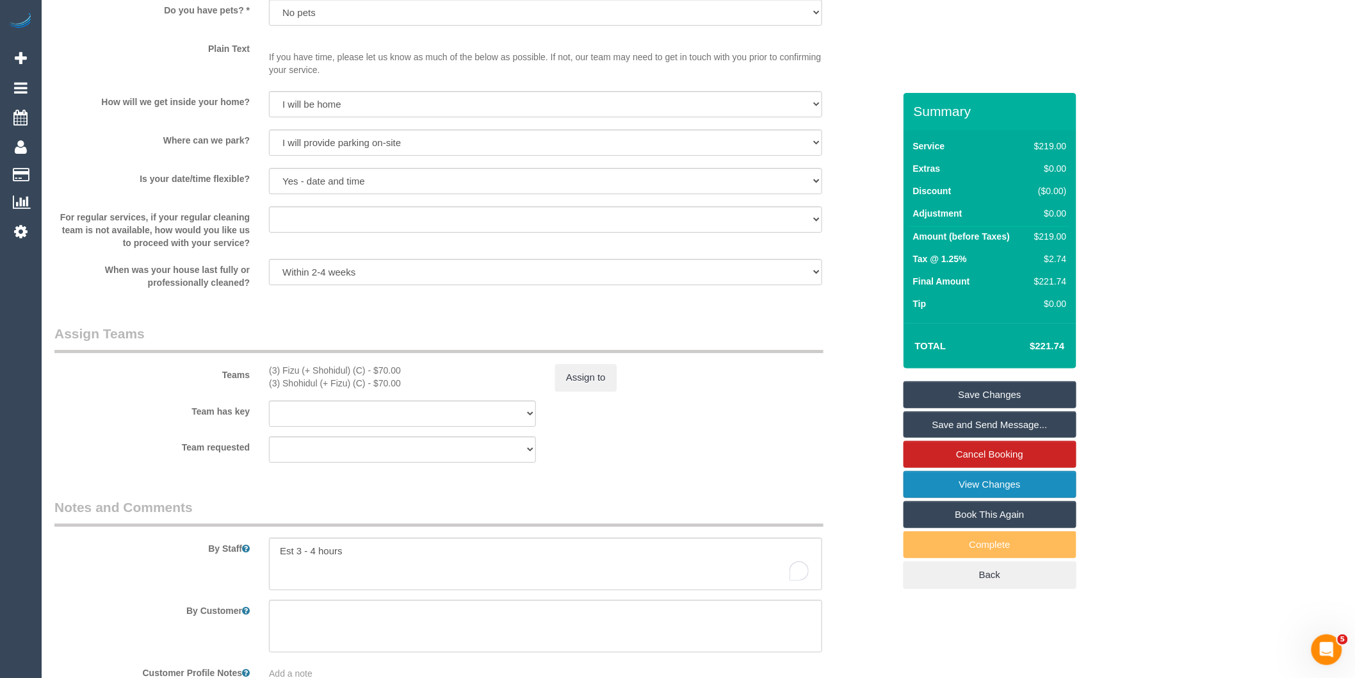
click at [956, 481] on link "View Changes" at bounding box center [990, 484] width 173 height 27
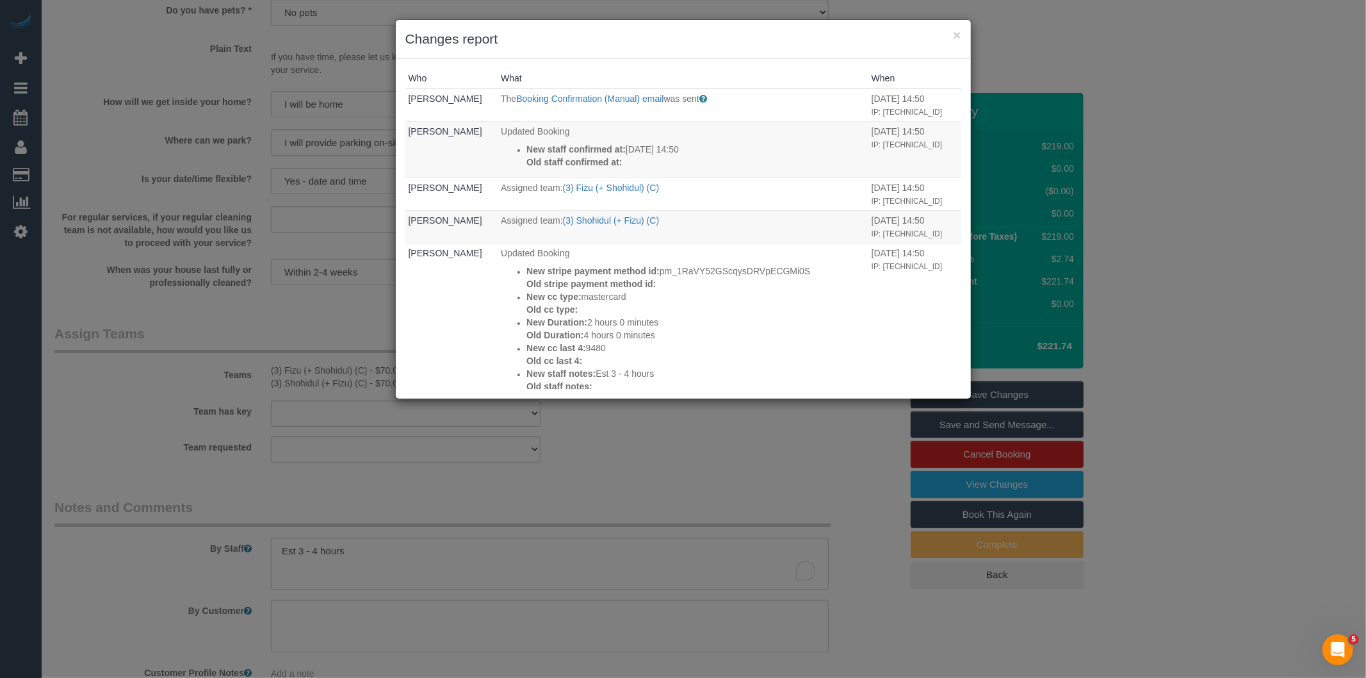
click at [663, 494] on div "× Changes report Who What When Bronie Bryant The Booking Confirmation (Manual) …" at bounding box center [683, 339] width 1366 height 678
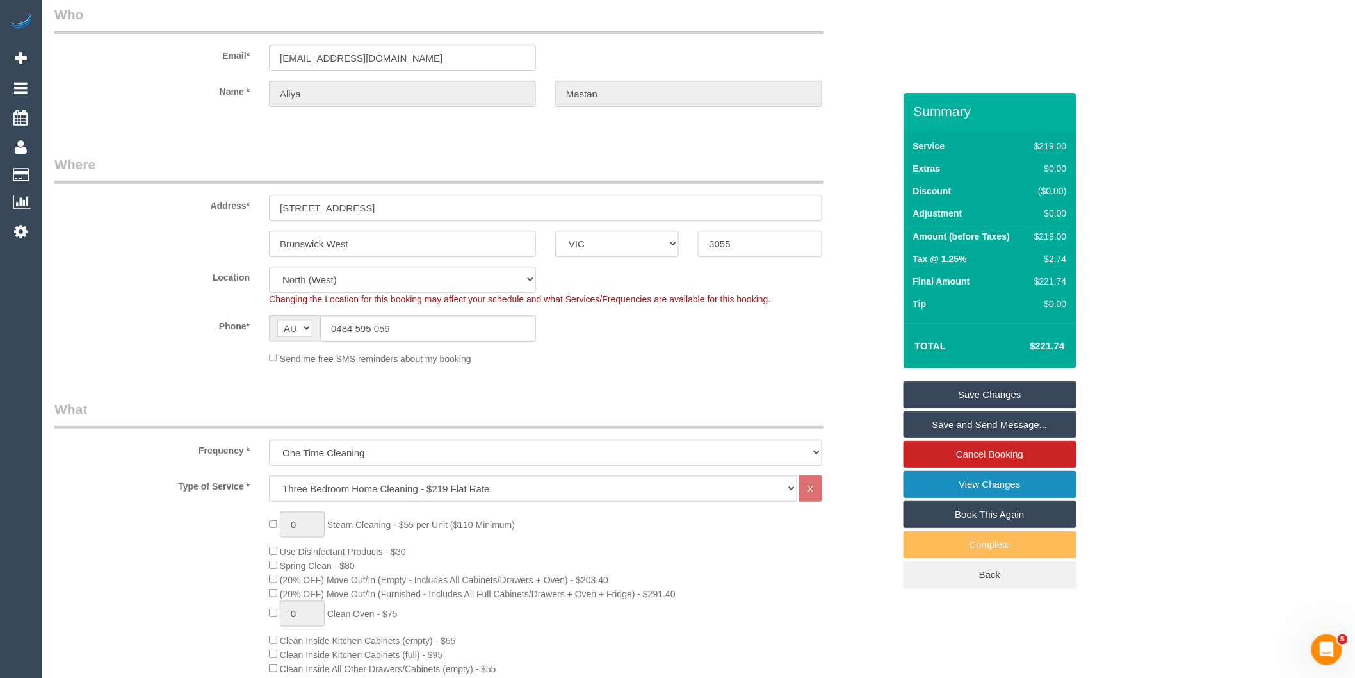
scroll to position [0, 0]
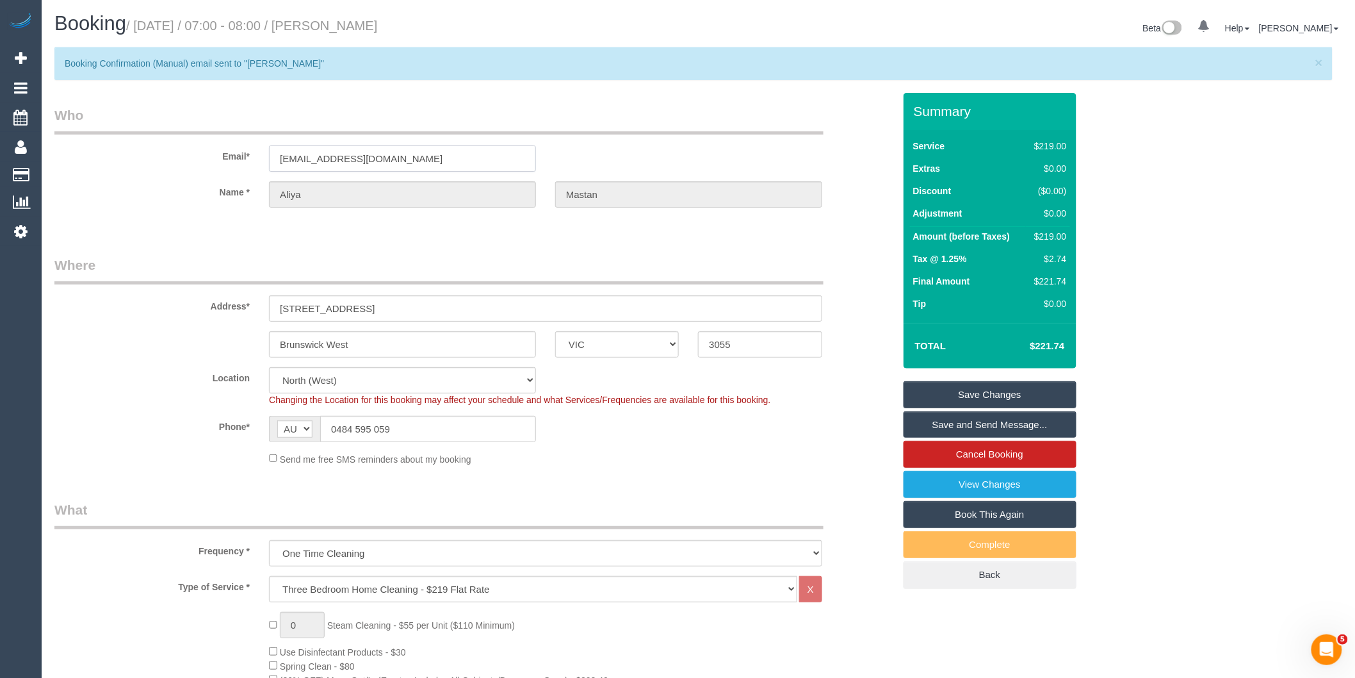
drag, startPoint x: 443, startPoint y: 158, endPoint x: 272, endPoint y: 158, distance: 171.0
click at [272, 158] on input "aliya.mastan1@outlook.com" at bounding box center [402, 158] width 267 height 26
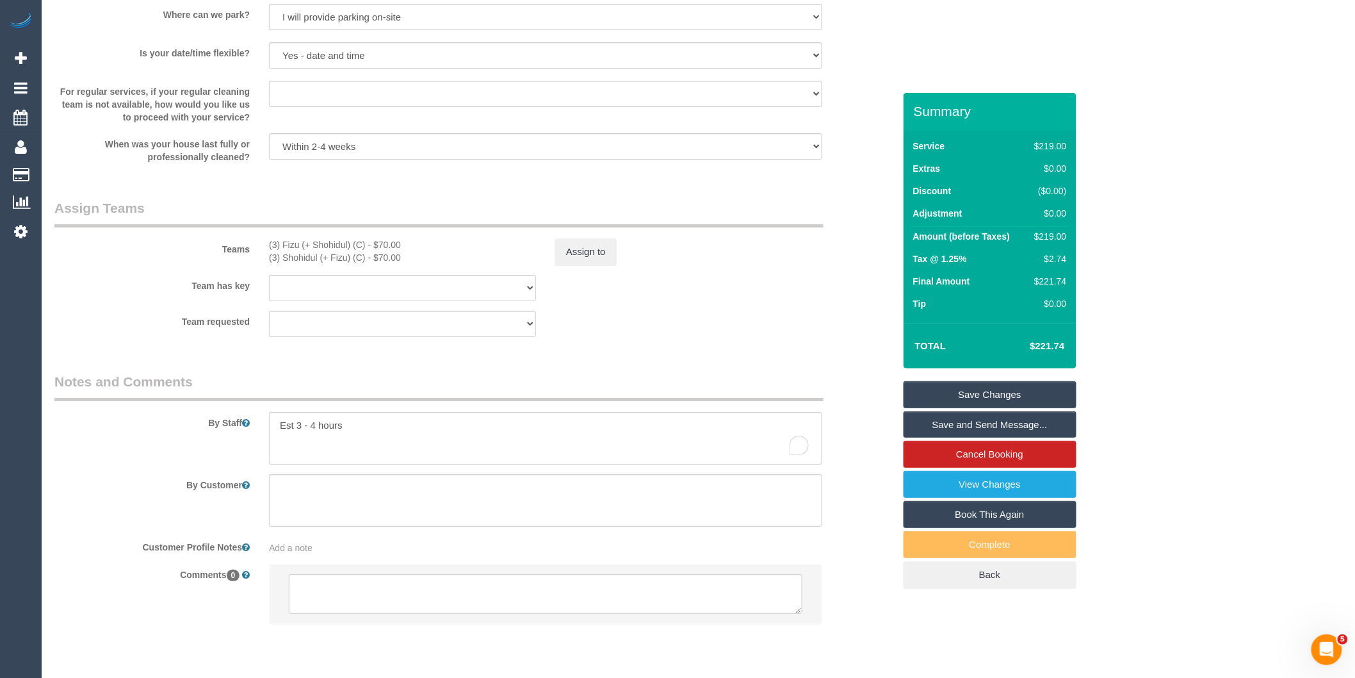
scroll to position [1886, 0]
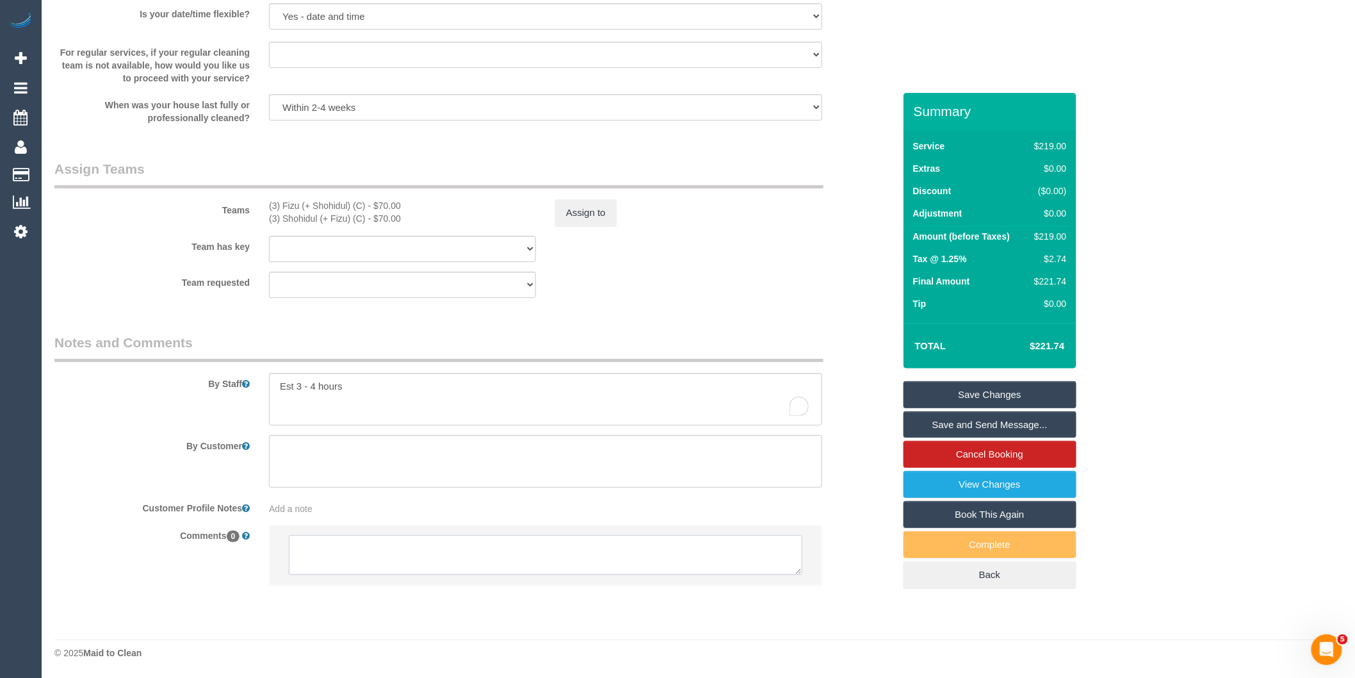
click at [376, 553] on textarea at bounding box center [546, 555] width 514 height 40
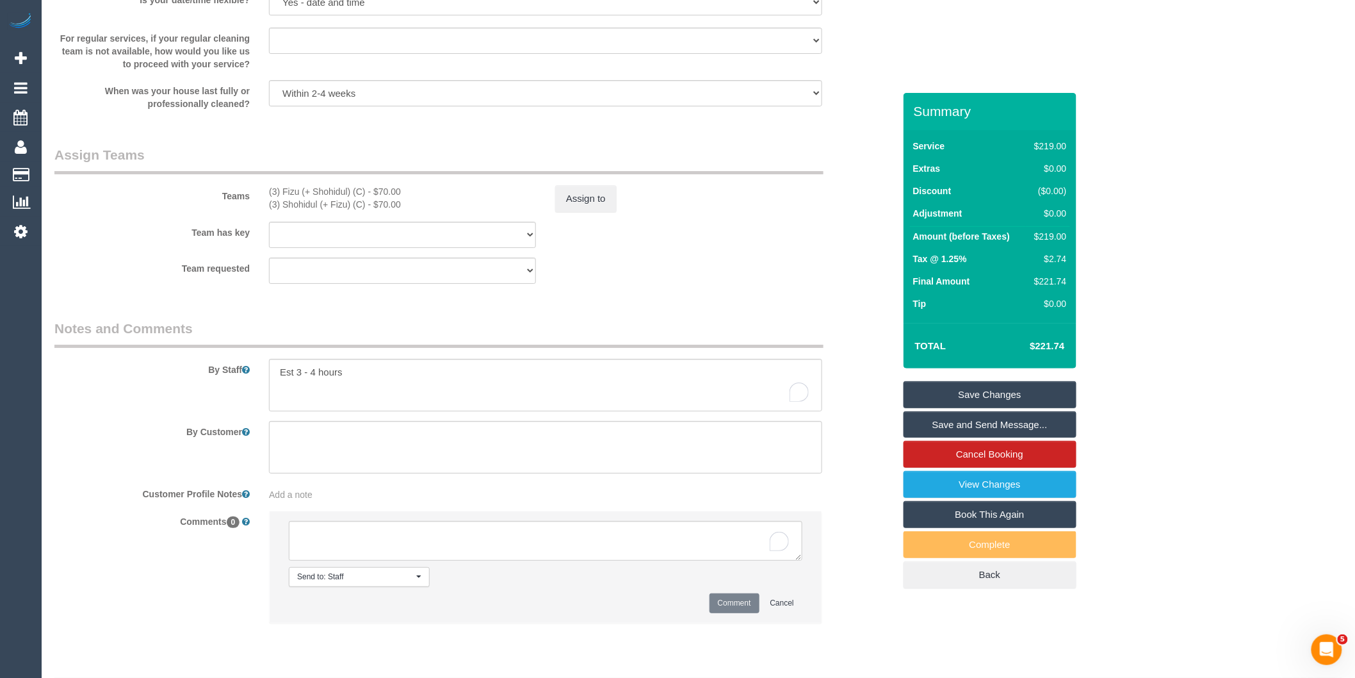
click at [357, 497] on div "Add a note" at bounding box center [545, 492] width 573 height 18
drag, startPoint x: 357, startPoint y: 497, endPoint x: 315, endPoint y: 505, distance: 43.0
click at [315, 501] on div "Add a note" at bounding box center [545, 494] width 553 height 13
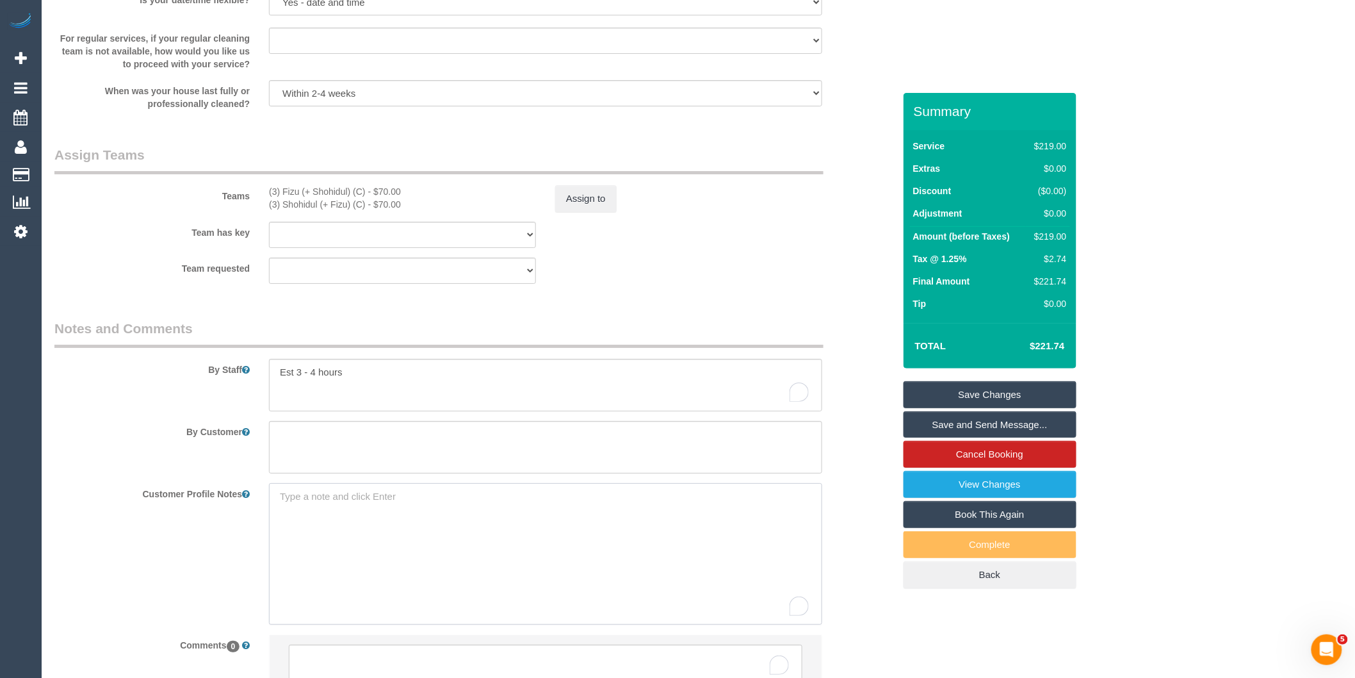
click at [304, 507] on textarea "To enrich screen reader interactions, please activate Accessibility in Grammarl…" at bounding box center [545, 554] width 553 height 142
paste textarea "** ACCESS ** ** PREFERENCES ** ** DO NOT SEND ** ** GENERAL **"
click at [355, 509] on textarea "** ACCESS ** ** PREFERENCES ** ** DO NOT SEND ** ** GENERAL **" at bounding box center [545, 554] width 553 height 142
click at [382, 533] on textarea "** ACCESS ** ** PREFERENCES ** ** DO NOT SEND ** ** GENERAL **" at bounding box center [545, 554] width 553 height 142
click at [388, 561] on textarea "** ACCESS ** ** PREFERENCES ** ** DO NOT SEND ** ** GENERAL **" at bounding box center [545, 554] width 553 height 142
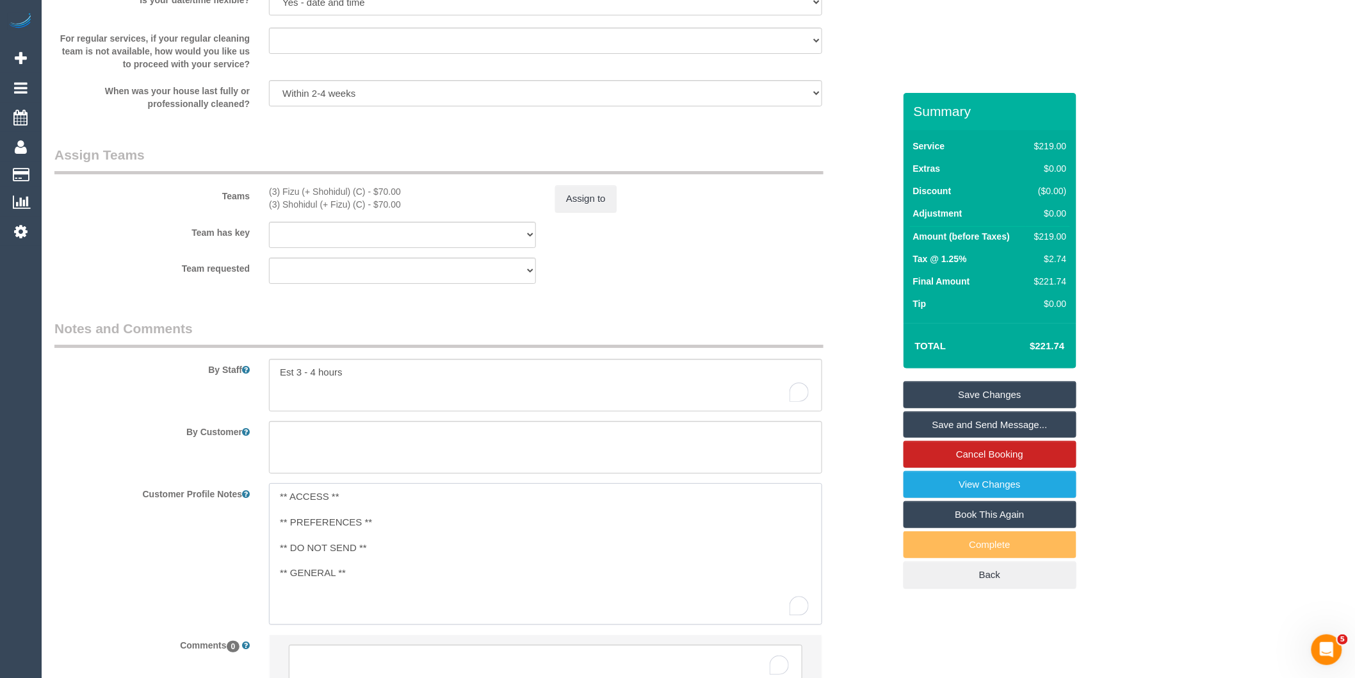
click at [361, 580] on textarea "** ACCESS ** ** PREFERENCES ** ** DO NOT SEND ** ** GENERAL **" at bounding box center [545, 554] width 553 height 142
click at [365, 513] on textarea "** ACCESS ** ** PREFERENCES ** ** DO NOT SEND ** ** GENERAL **" at bounding box center [545, 554] width 553 height 142
type textarea "** ACCESS ** 24/9/25 - Apartment building parking email sent - BB ** PREFERENCE…"
click at [172, 559] on div "Customer Profile Notes ** ACCESS ** 24/9/25 - Apartment building parking email …" at bounding box center [474, 554] width 859 height 142
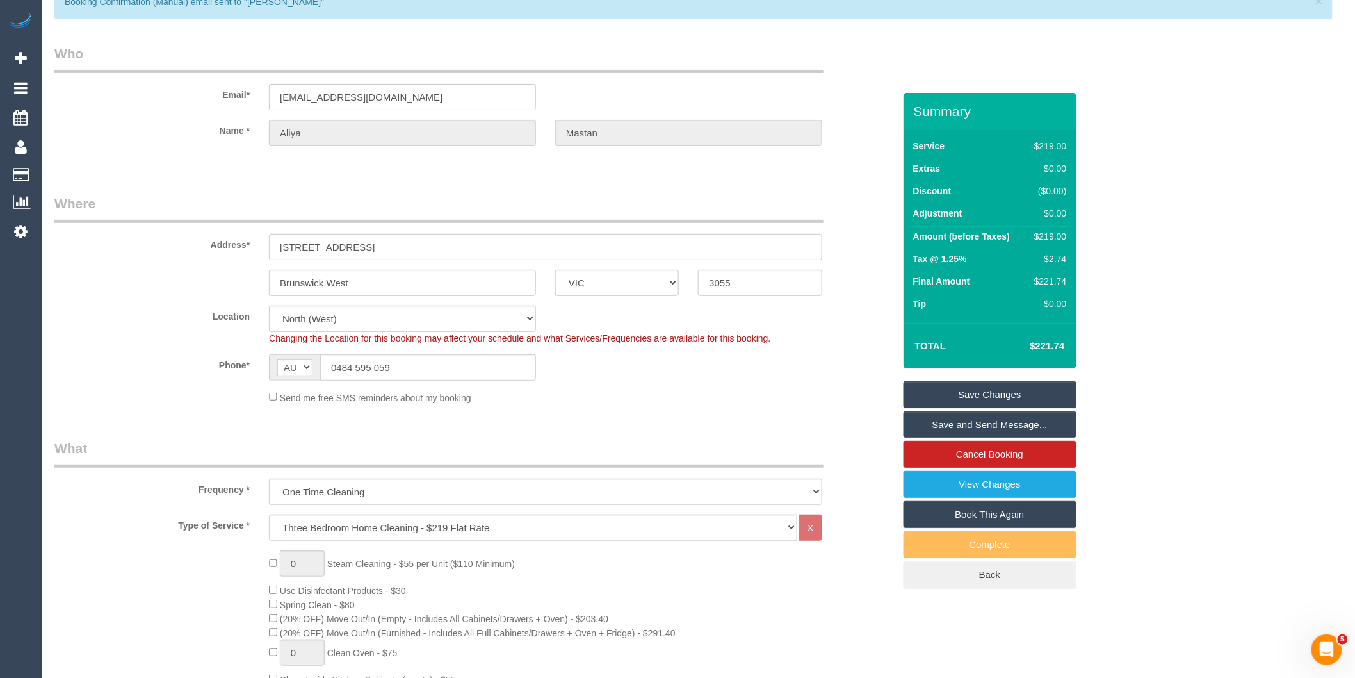
scroll to position [0, 0]
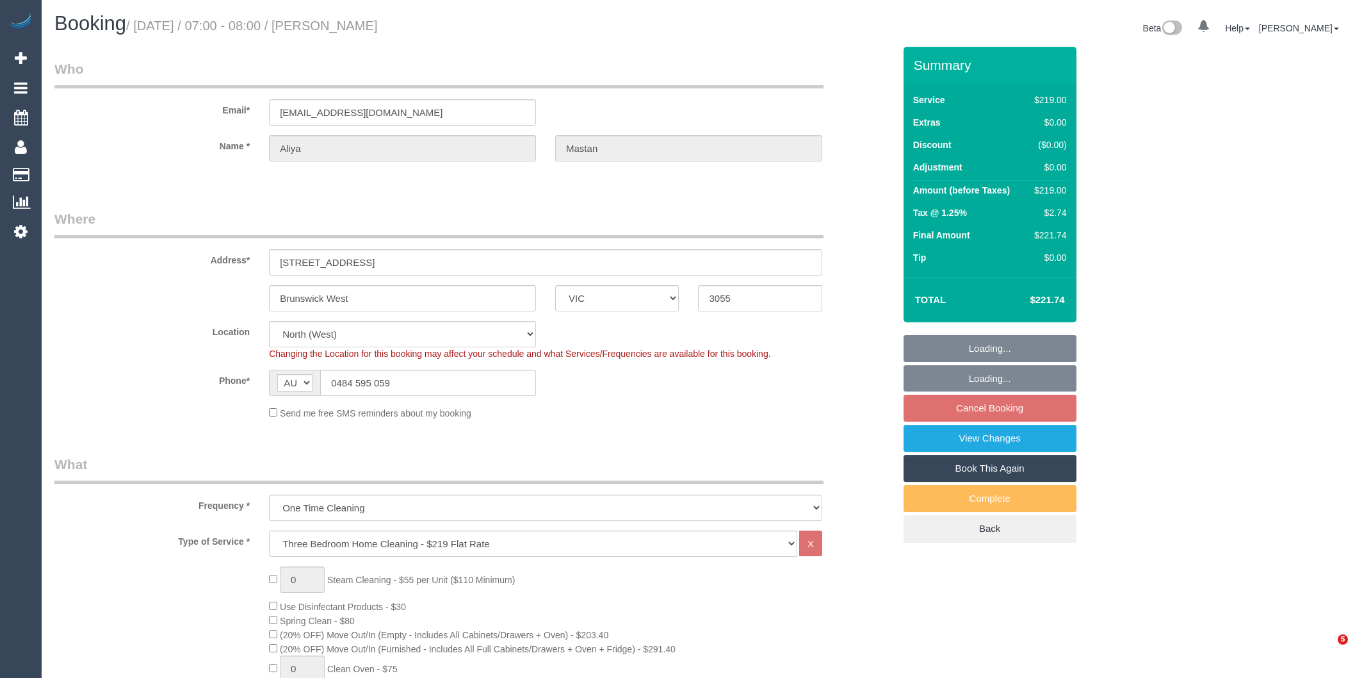
select select "VIC"
select select "object:635"
select select "string:stripe-pm_1RaVY52GScqysDRVpECGMi0S"
select select "number:28"
select select "number:14"
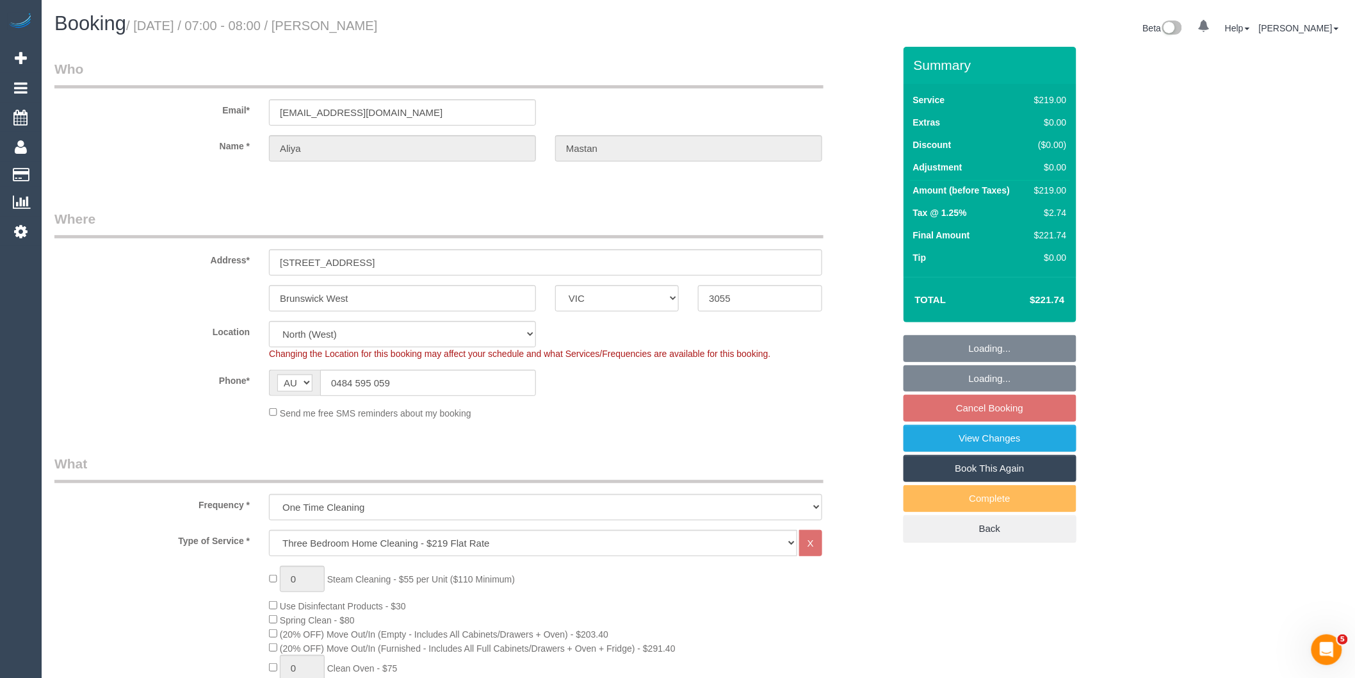
select select "number:18"
select select "number:22"
select select "number:12"
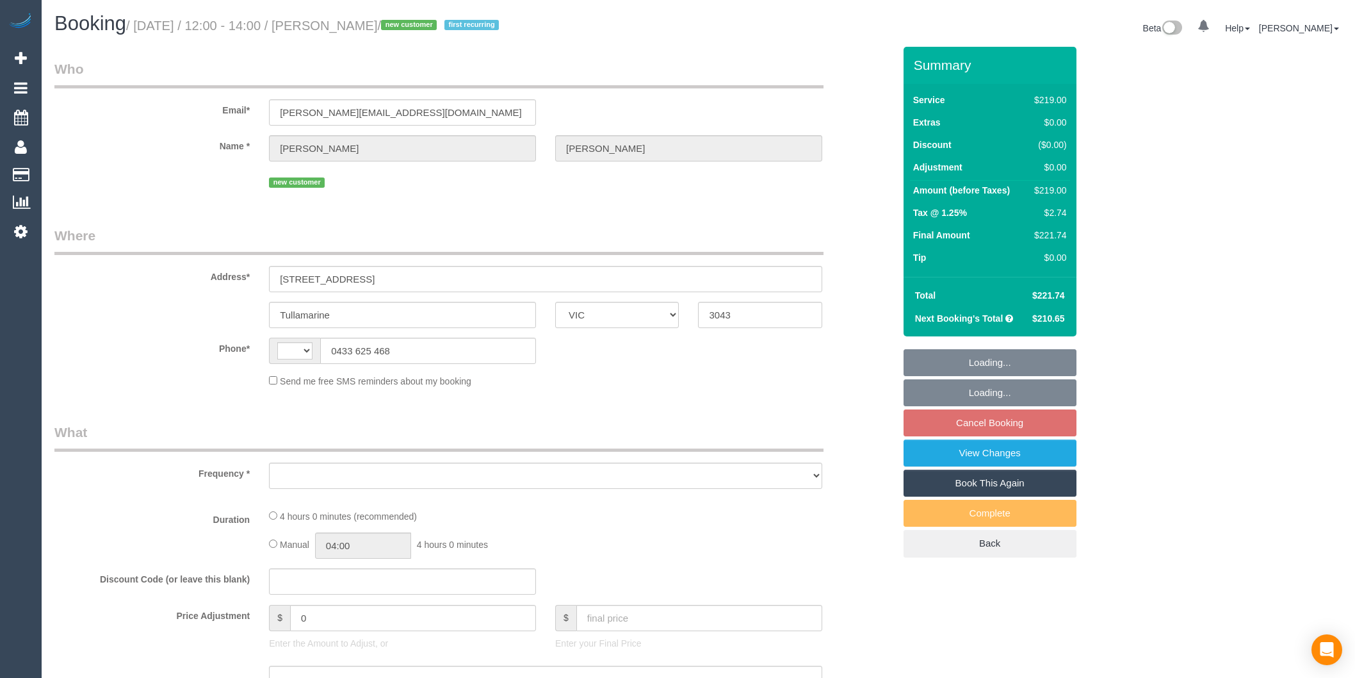
select select "VIC"
select select "string:AU"
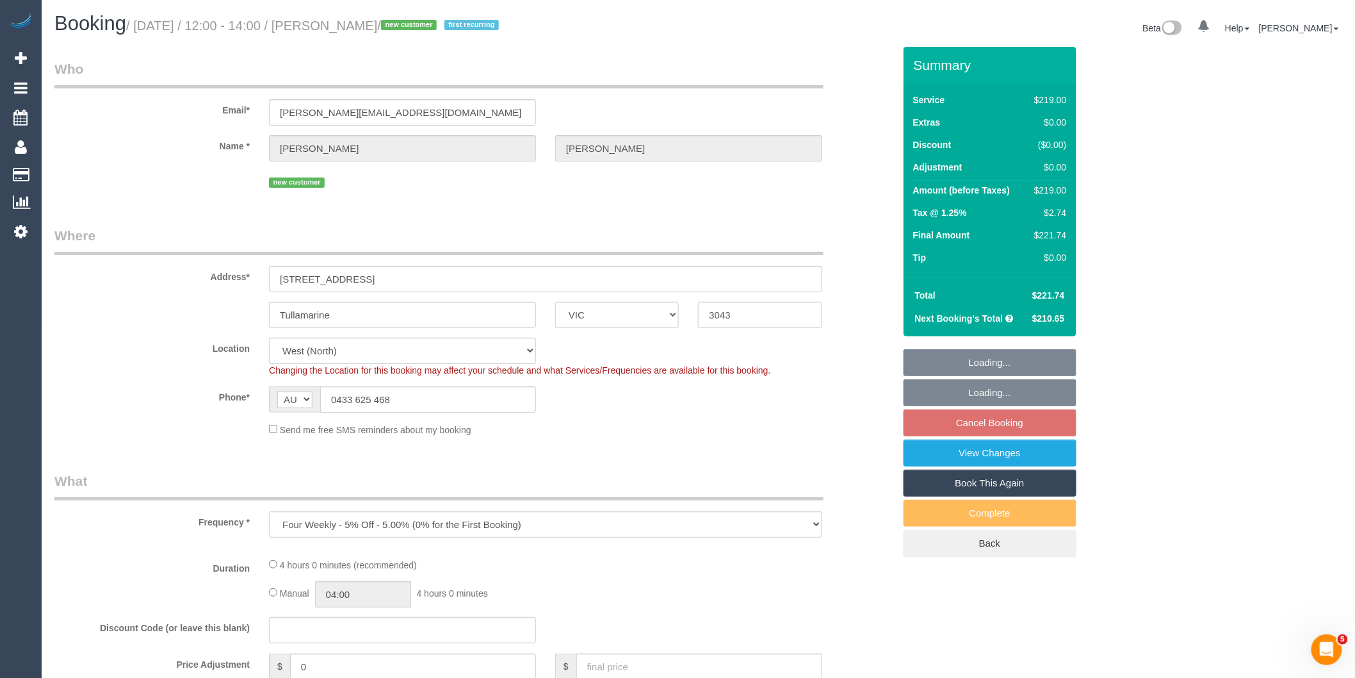
select select "object:543"
select select "string:stripe-pm_1SAhTO2GScqysDRVuPyMgl1d"
select select "number:27"
select select "number:14"
select select "number:18"
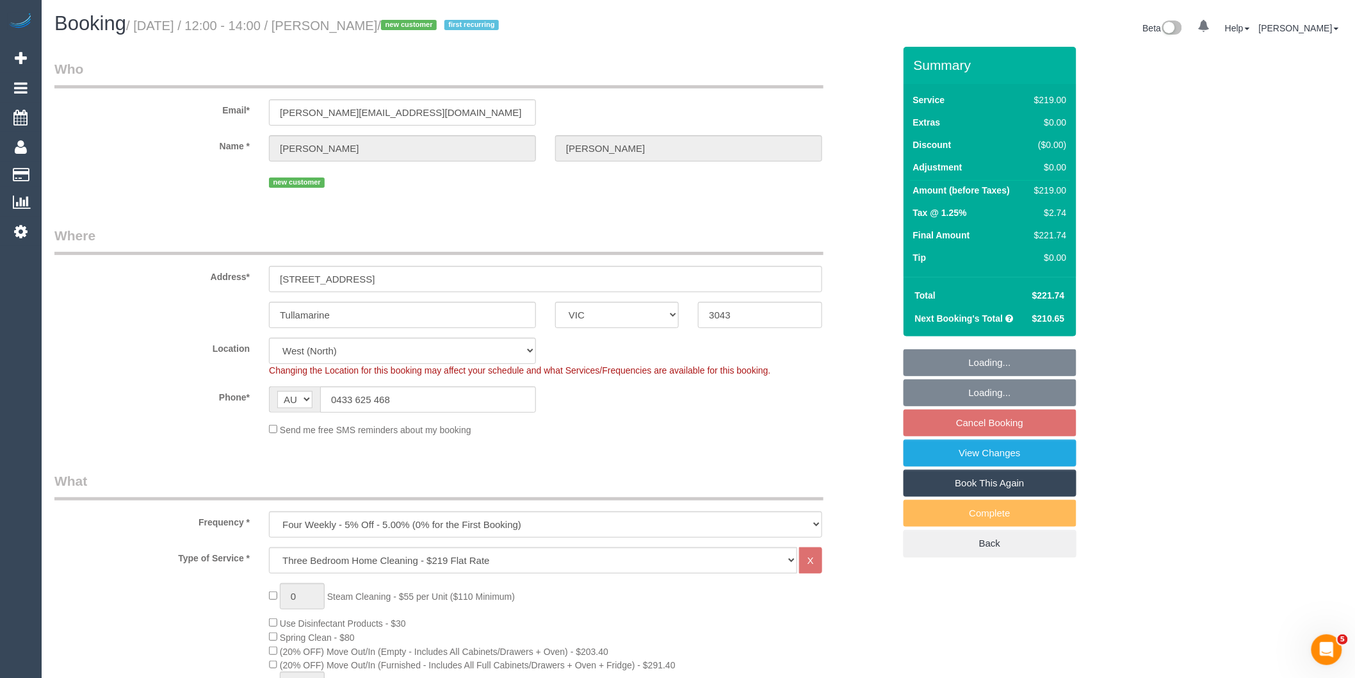
select select "spot4"
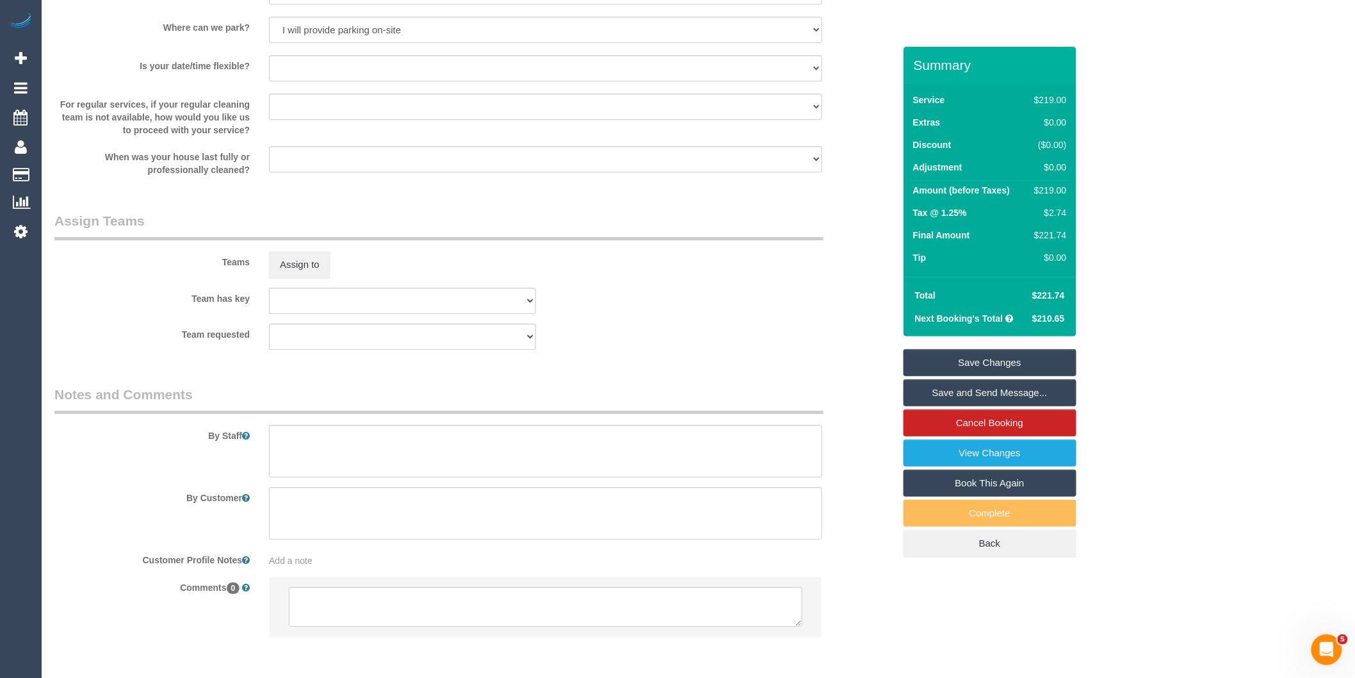
scroll to position [1788, 0]
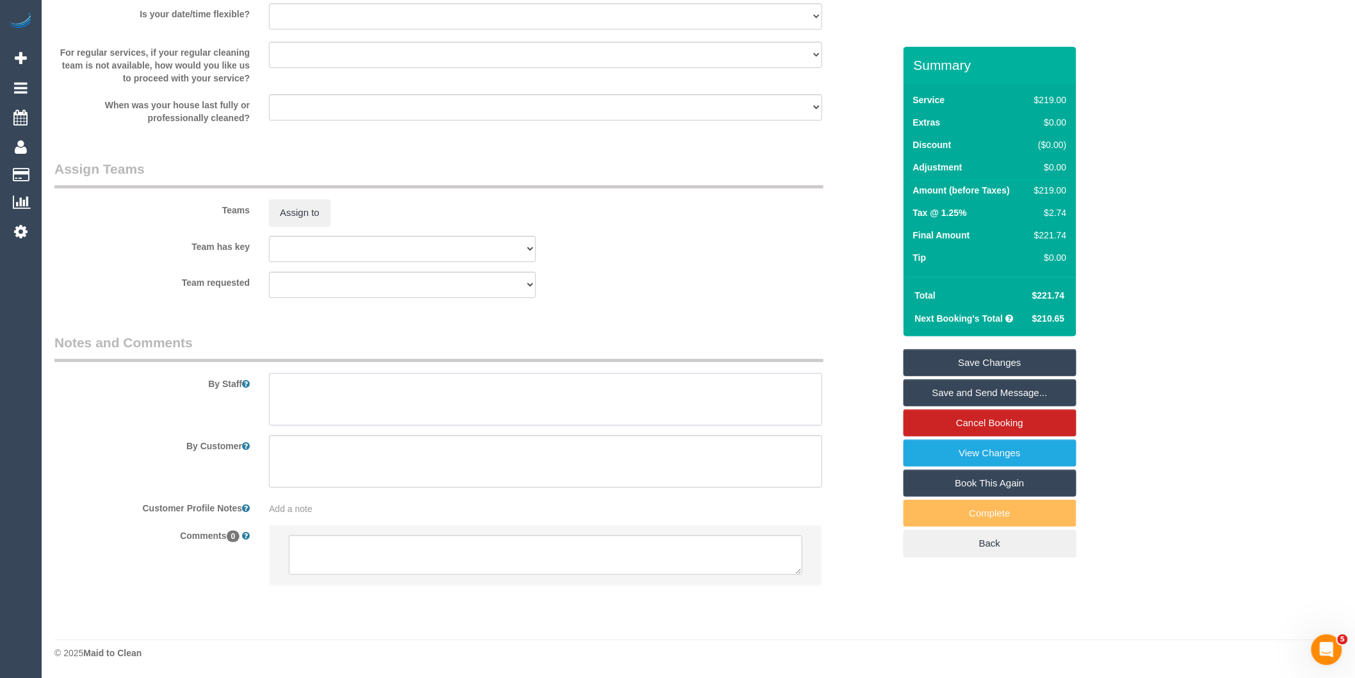
click at [366, 402] on textarea at bounding box center [545, 399] width 553 height 53
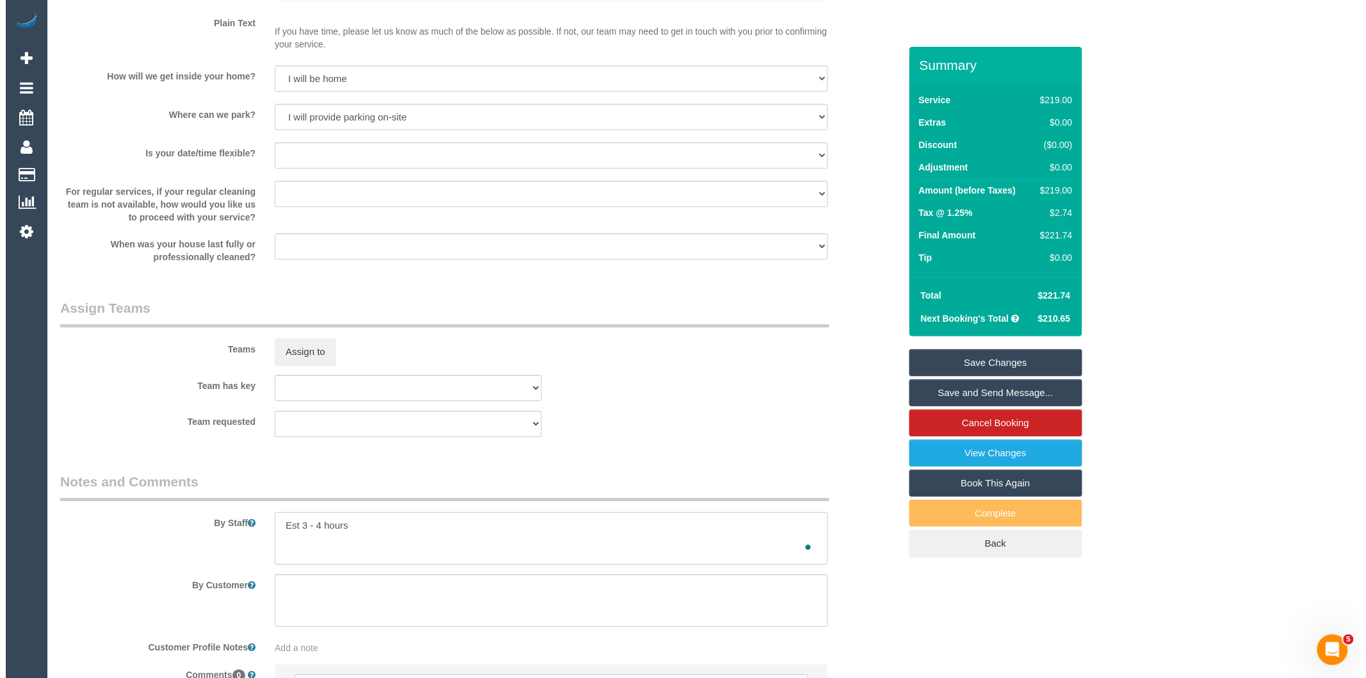
scroll to position [1574, 0]
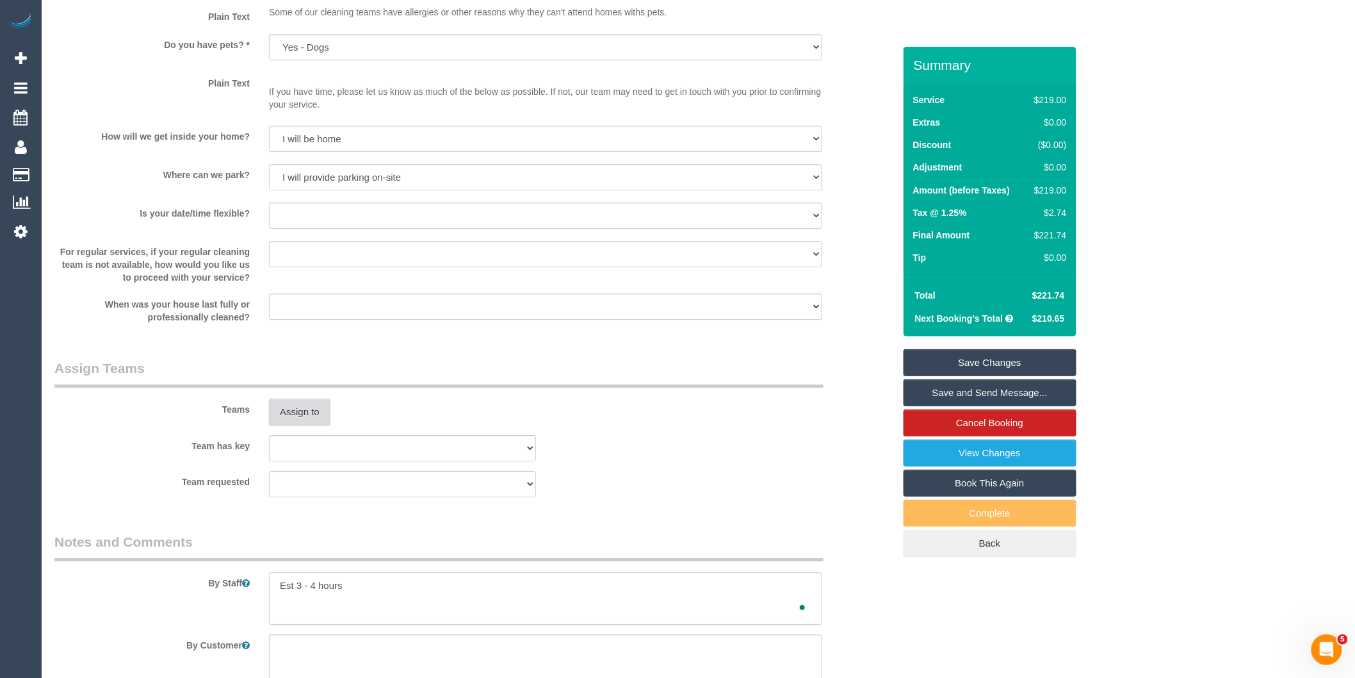
type textarea "Est 3 - 4 hours"
click at [293, 425] on button "Assign to" at bounding box center [299, 411] width 61 height 27
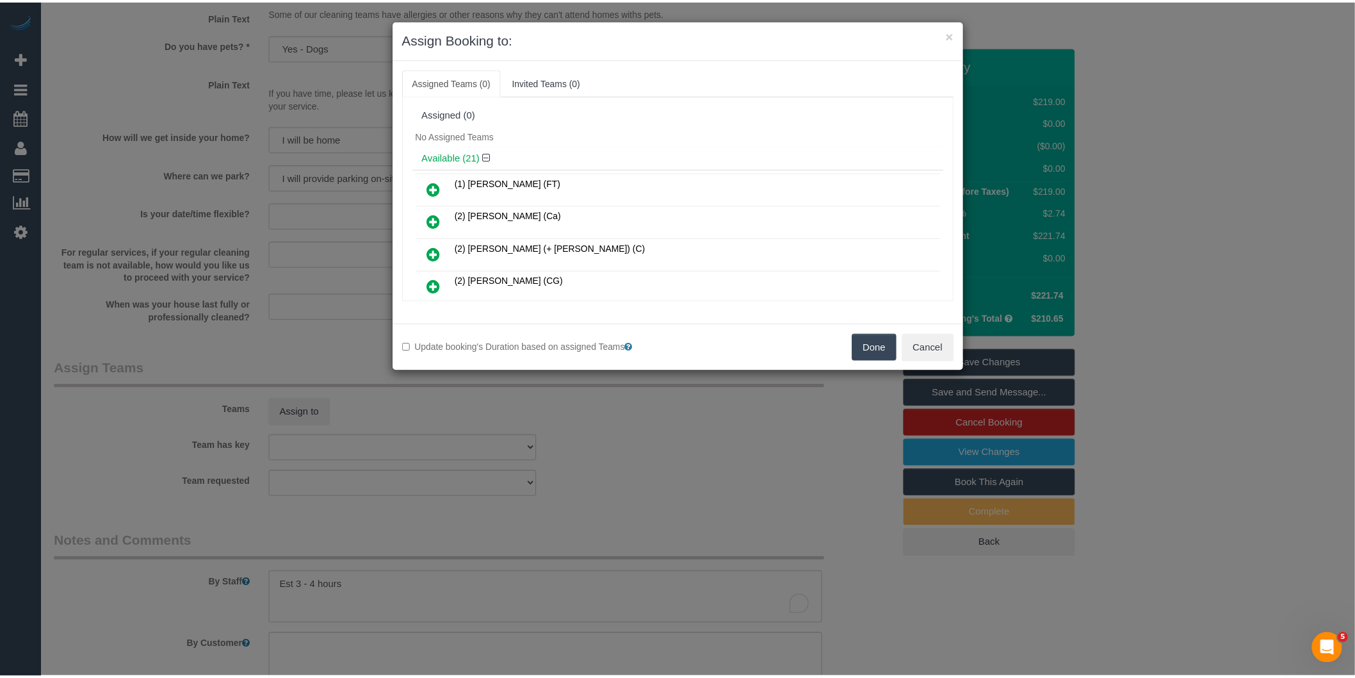
scroll to position [628, 0]
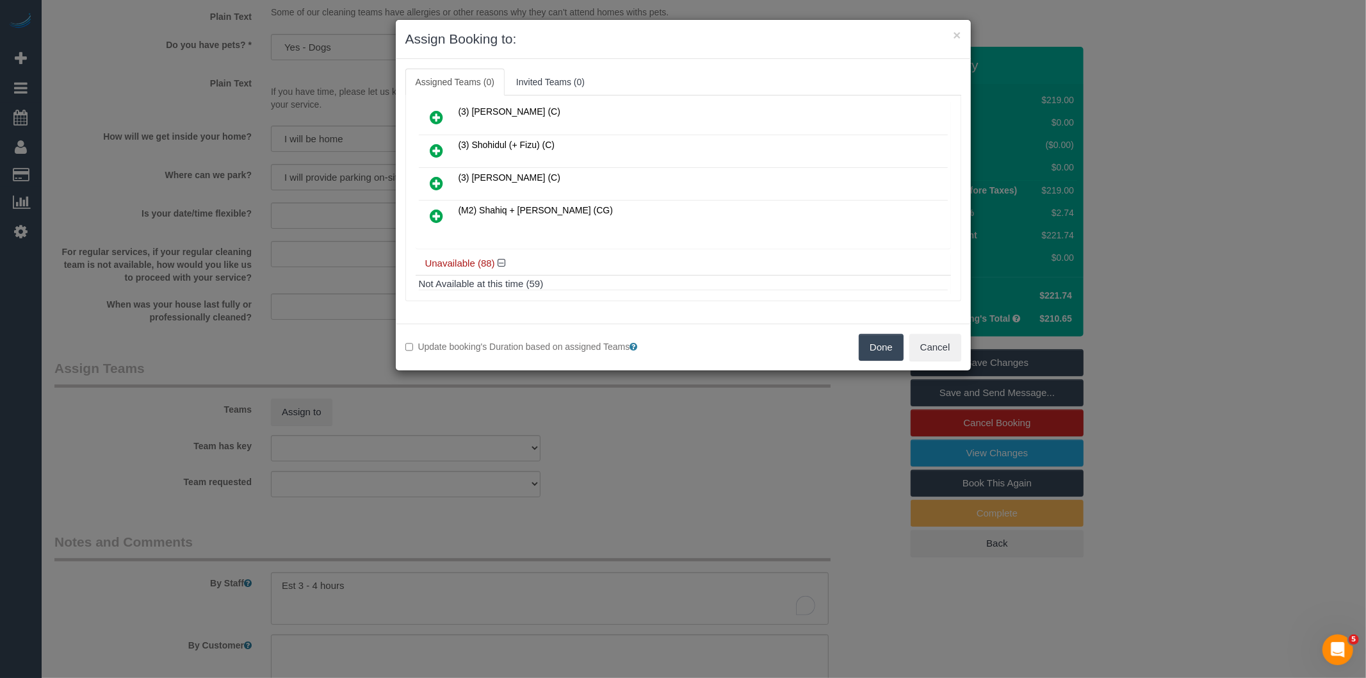
click at [619, 451] on div "× Assign Booking to: Assigned Teams (0) Invited Teams (0) Assigned (0) No Assig…" at bounding box center [683, 339] width 1366 height 678
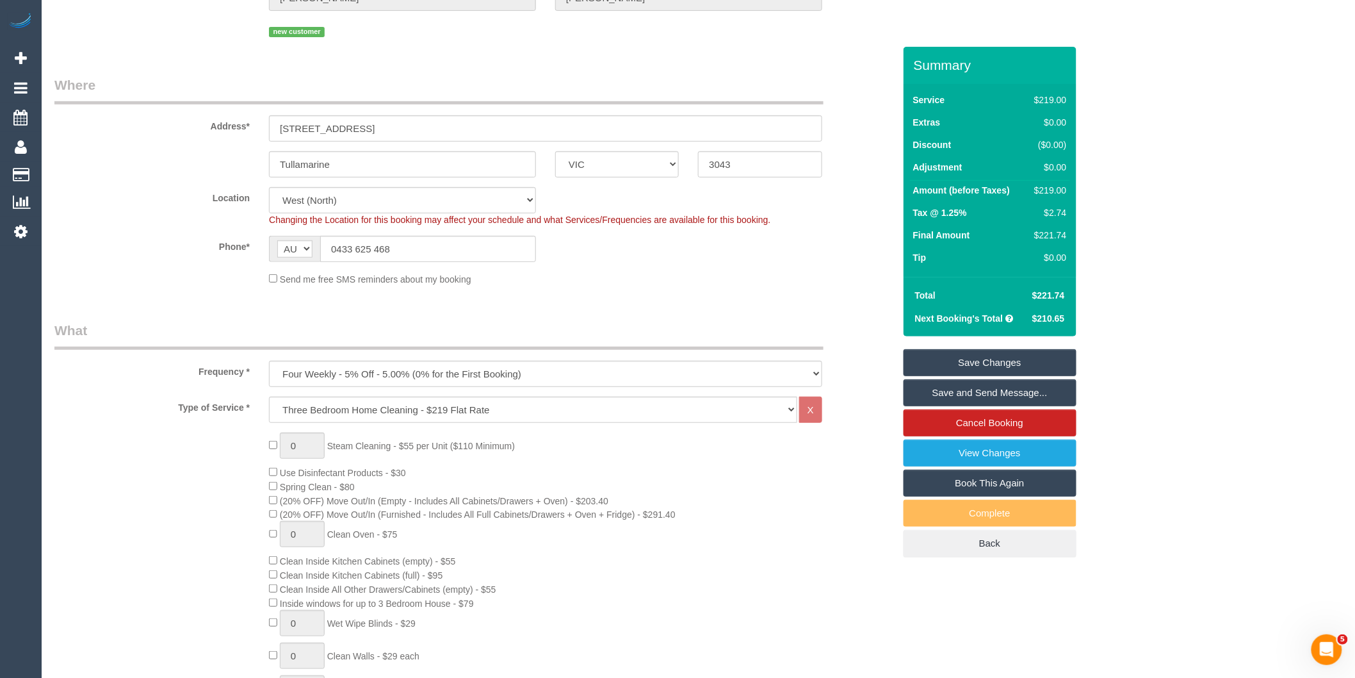
scroll to position [0, 0]
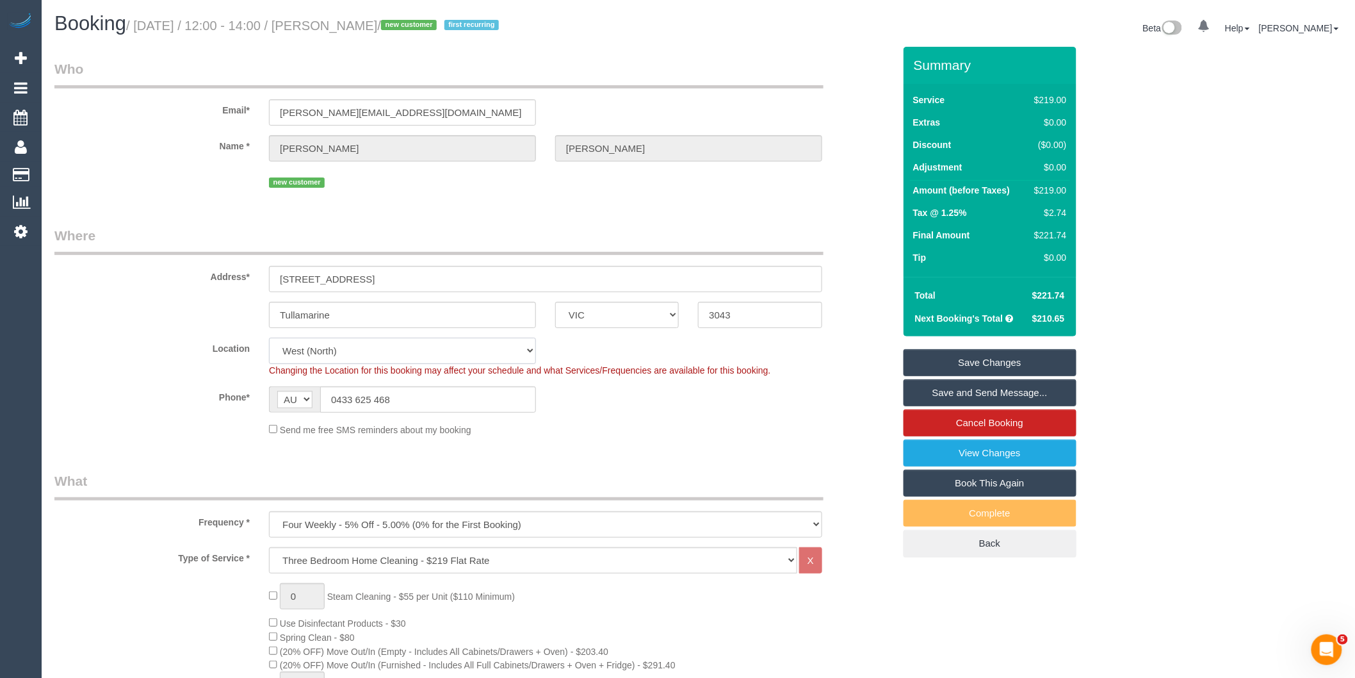
click at [350, 355] on select "Office [GEOGRAPHIC_DATA] (North) East (South) [GEOGRAPHIC_DATA] (East) [GEOGRAP…" at bounding box center [402, 351] width 267 height 26
select select "50"
click at [269, 339] on select "Office [GEOGRAPHIC_DATA] (North) East (South) [GEOGRAPHIC_DATA] (East) [GEOGRAP…" at bounding box center [402, 351] width 267 height 26
click at [650, 239] on legend "Where" at bounding box center [438, 240] width 769 height 29
select select "object:3829"
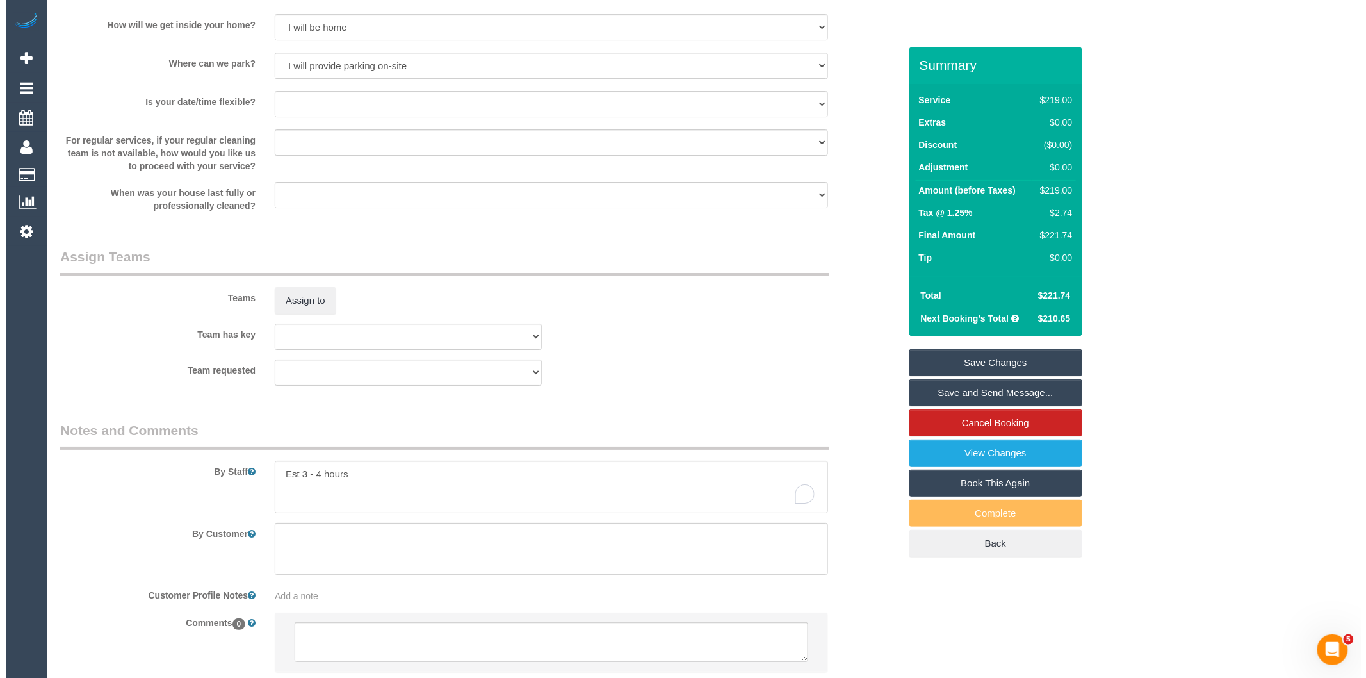
scroll to position [1858, 0]
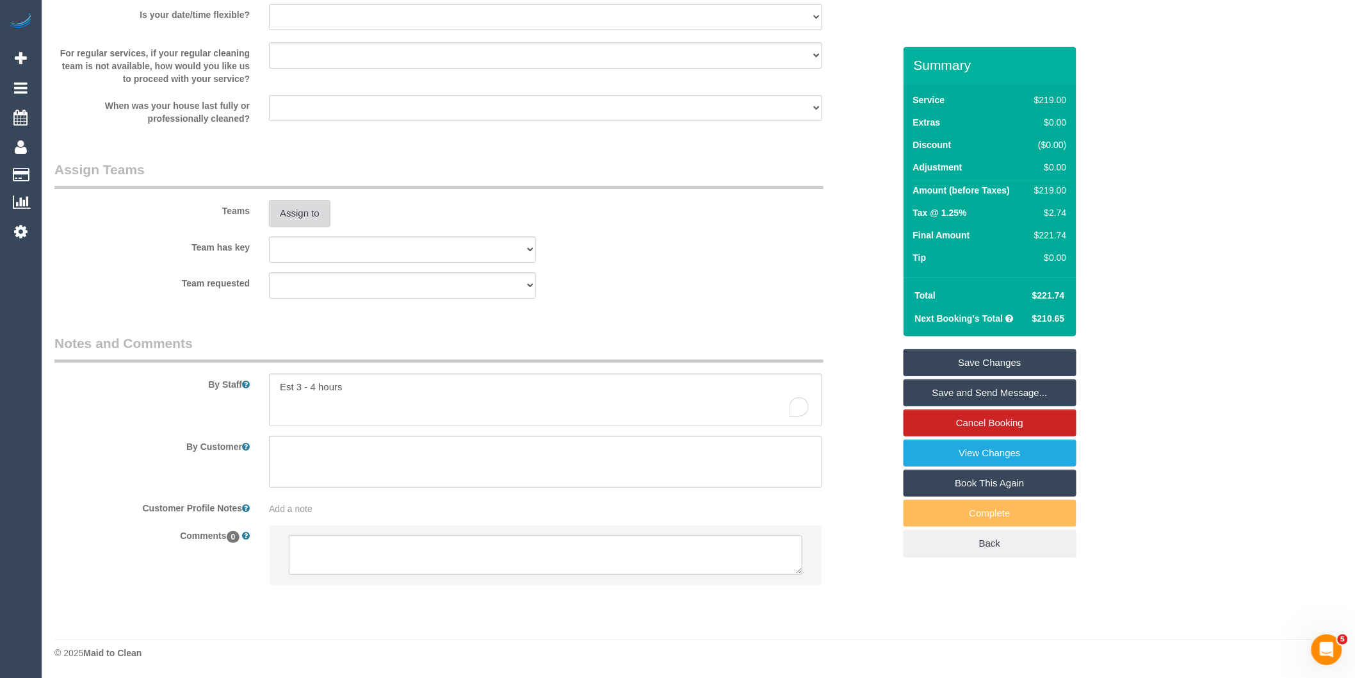
click at [298, 214] on button "Assign to" at bounding box center [299, 213] width 61 height 27
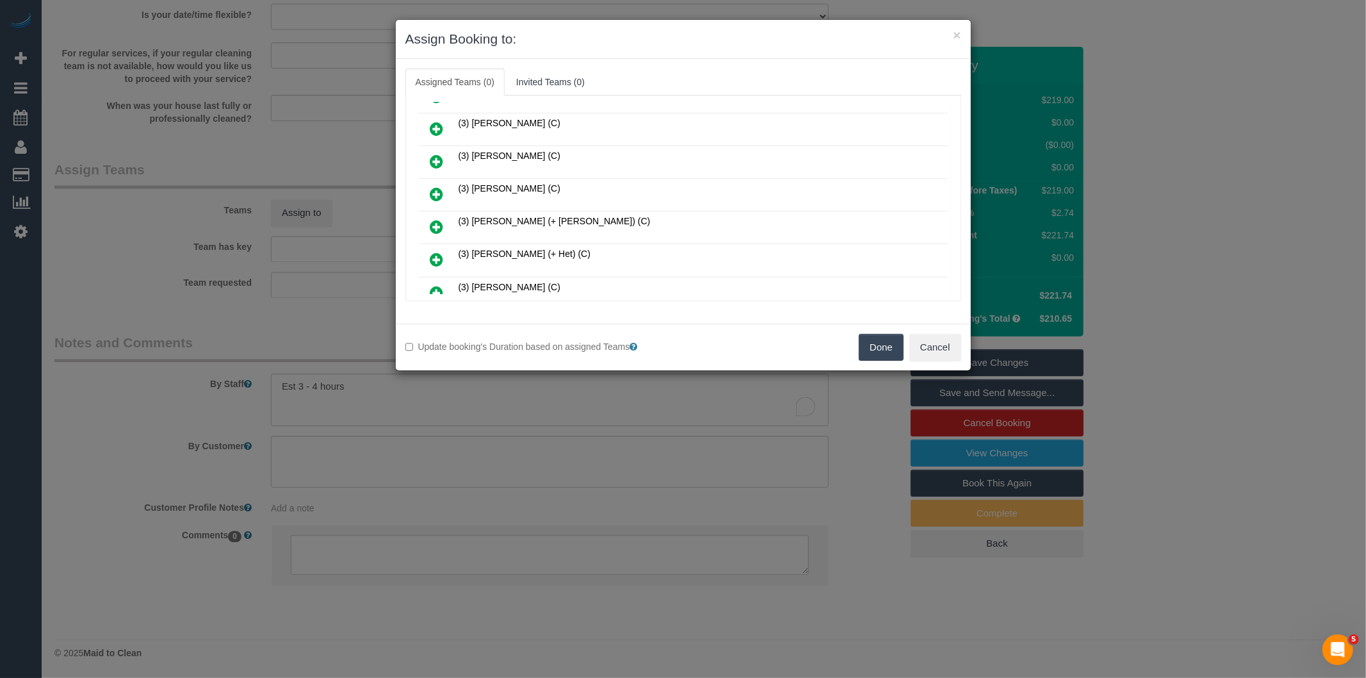
scroll to position [1335, 0]
click at [433, 222] on icon at bounding box center [436, 229] width 13 height 15
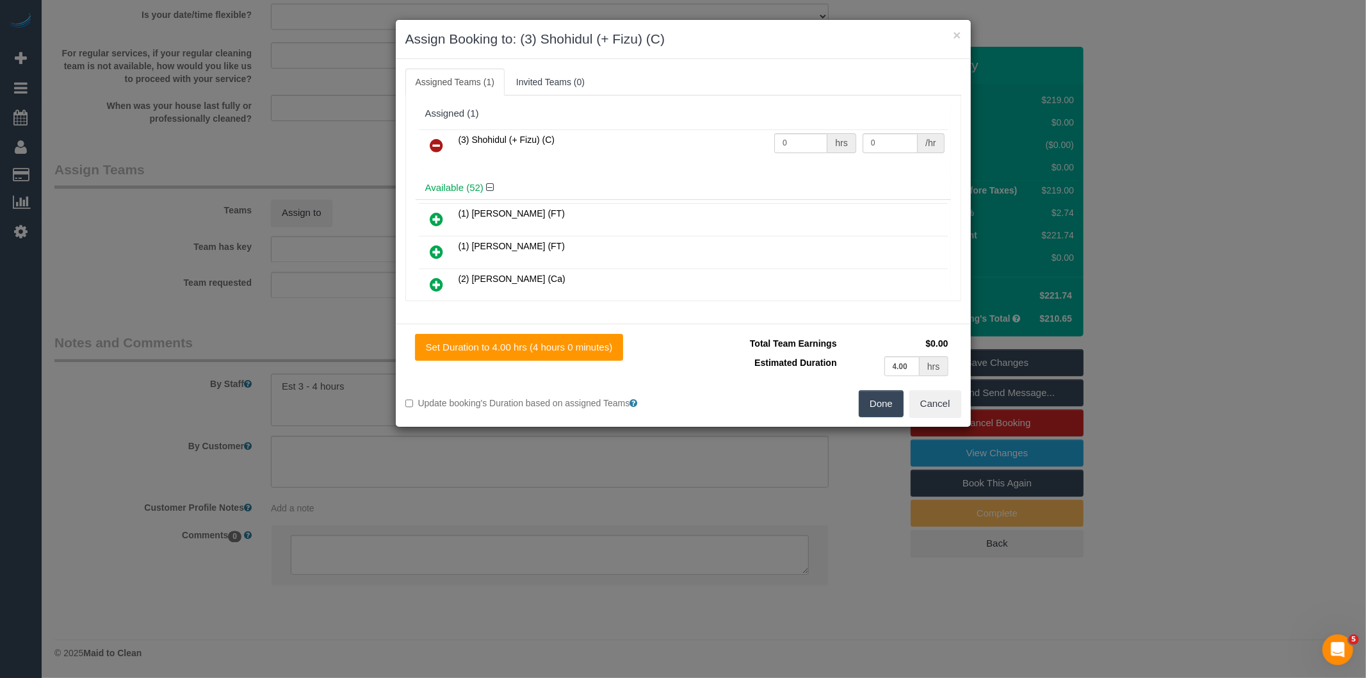
scroll to position [915, 0]
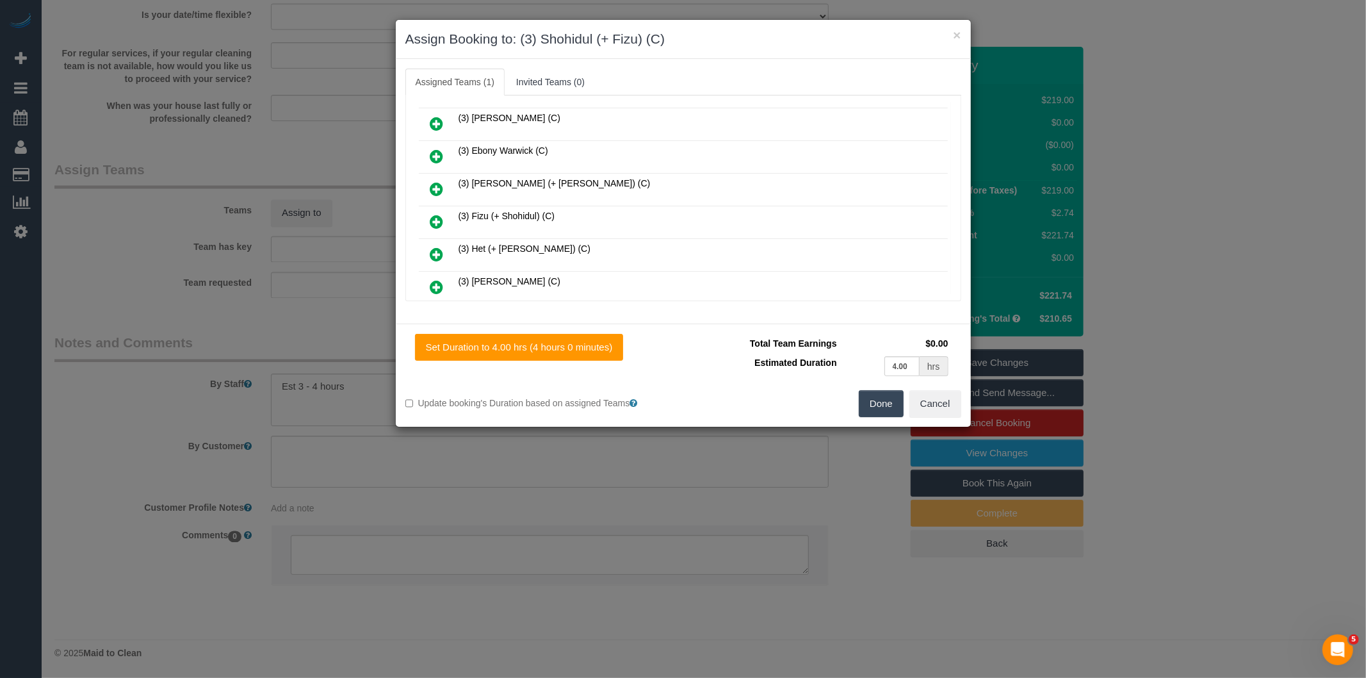
click at [436, 214] on icon at bounding box center [436, 221] width 13 height 15
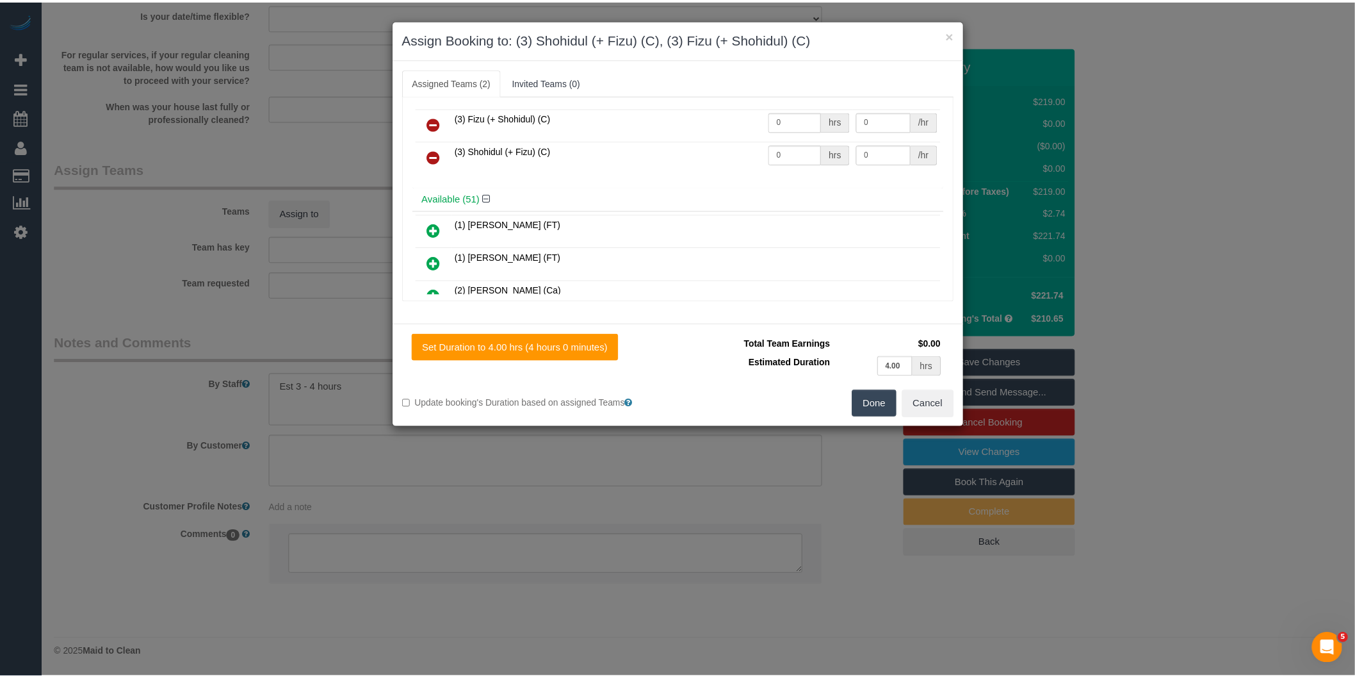
scroll to position [0, 0]
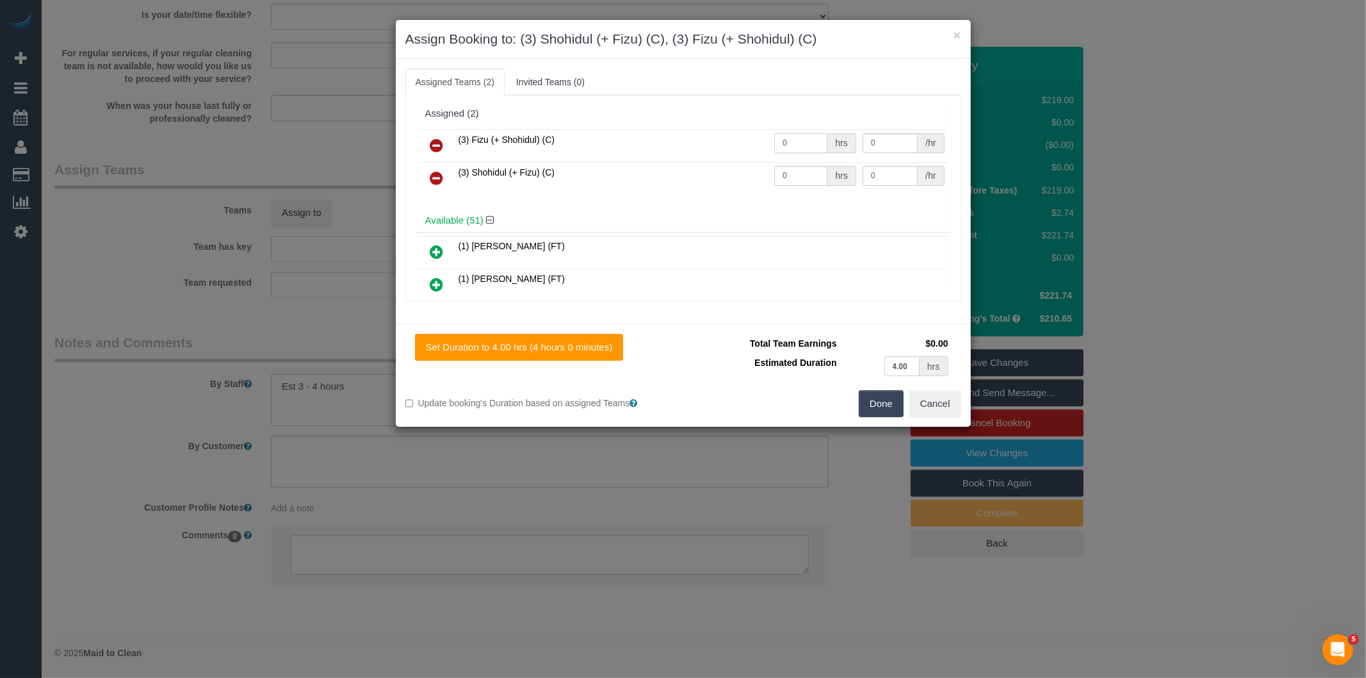
drag, startPoint x: 796, startPoint y: 146, endPoint x: 628, endPoint y: 148, distance: 168.5
click at [642, 155] on tr "(3) Fizu (+ Shohidul) (C) 0 hrs 0 /hr" at bounding box center [683, 145] width 529 height 33
type input "1"
type input "70"
drag, startPoint x: 799, startPoint y: 169, endPoint x: 707, endPoint y: 158, distance: 92.3
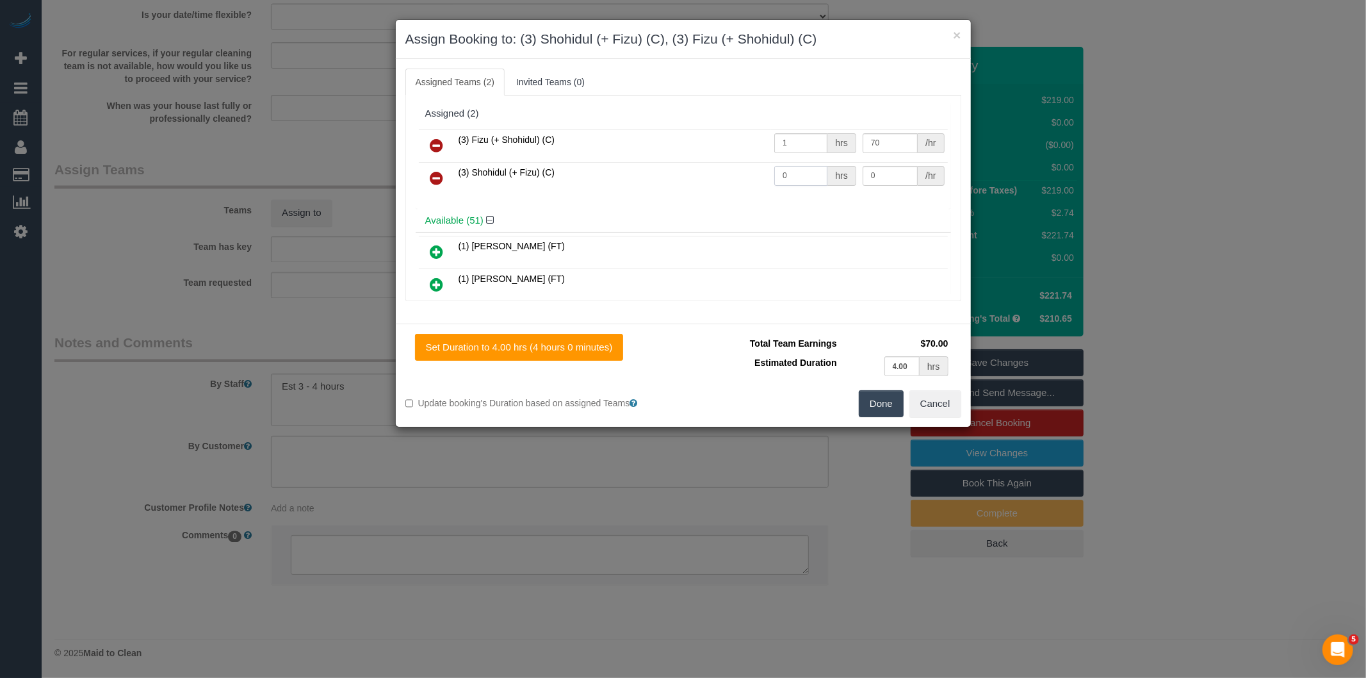
click at [719, 165] on tr "(3) Shohidul (+ Fizu) (C) 0 hrs 0 /hr" at bounding box center [683, 178] width 529 height 33
type input "1"
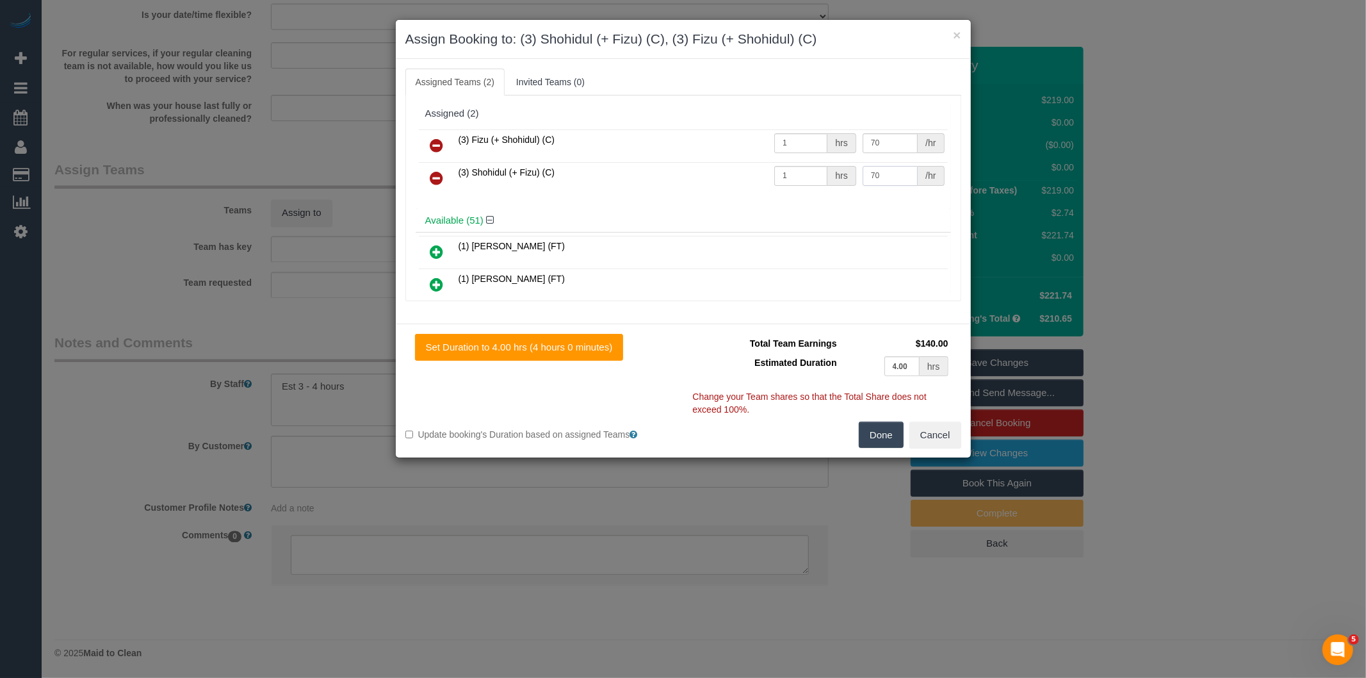
type input "70"
click at [893, 440] on button "Done" at bounding box center [881, 434] width 45 height 27
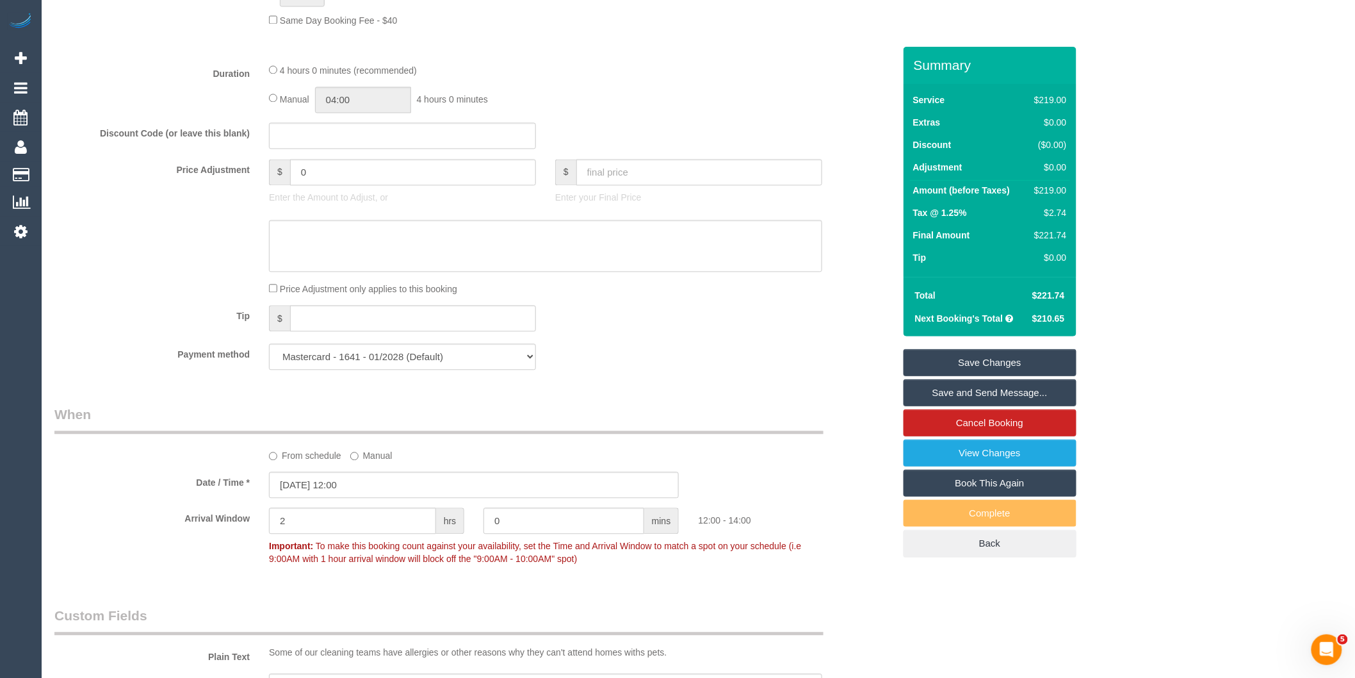
scroll to position [790, 0]
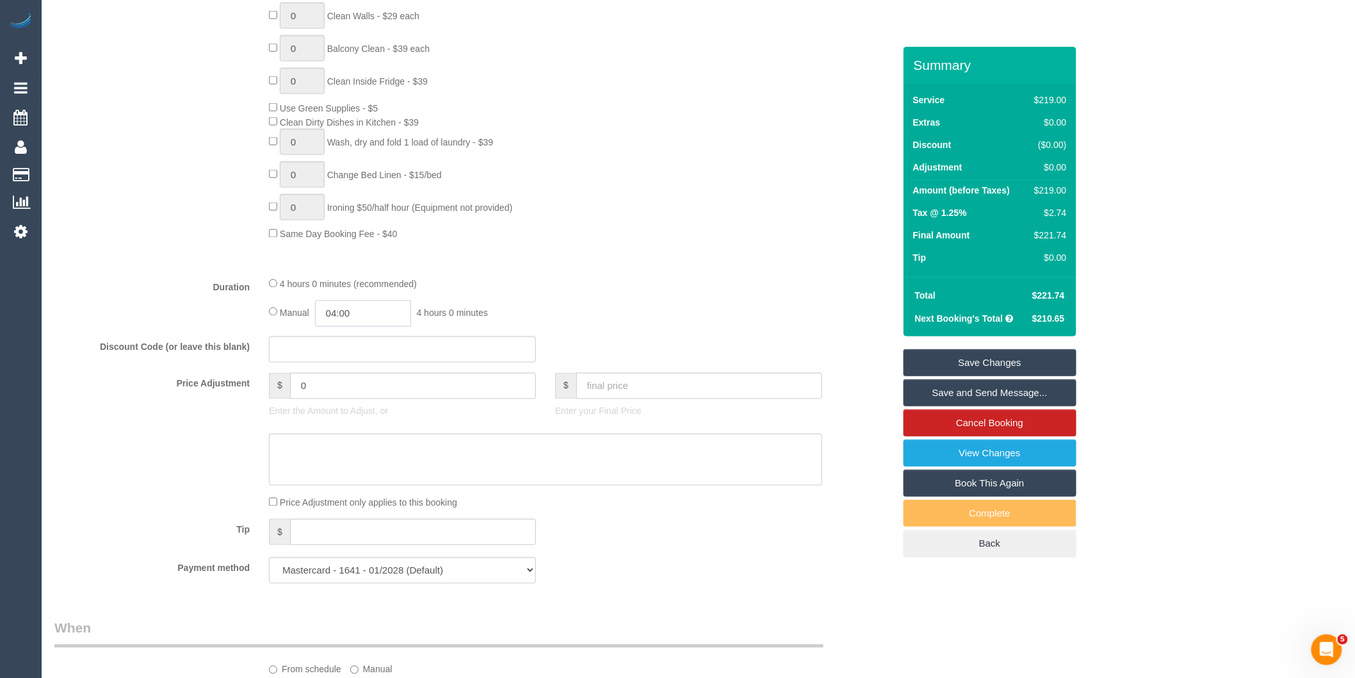
click at [348, 327] on input "04:00" at bounding box center [363, 313] width 96 height 26
type input "02:00"
click at [359, 381] on li "02:00" at bounding box center [349, 387] width 57 height 17
click at [653, 306] on div "4 hours 0 minutes (recommended) Manual 02:00 2 hours 0 minutes" at bounding box center [545, 302] width 573 height 50
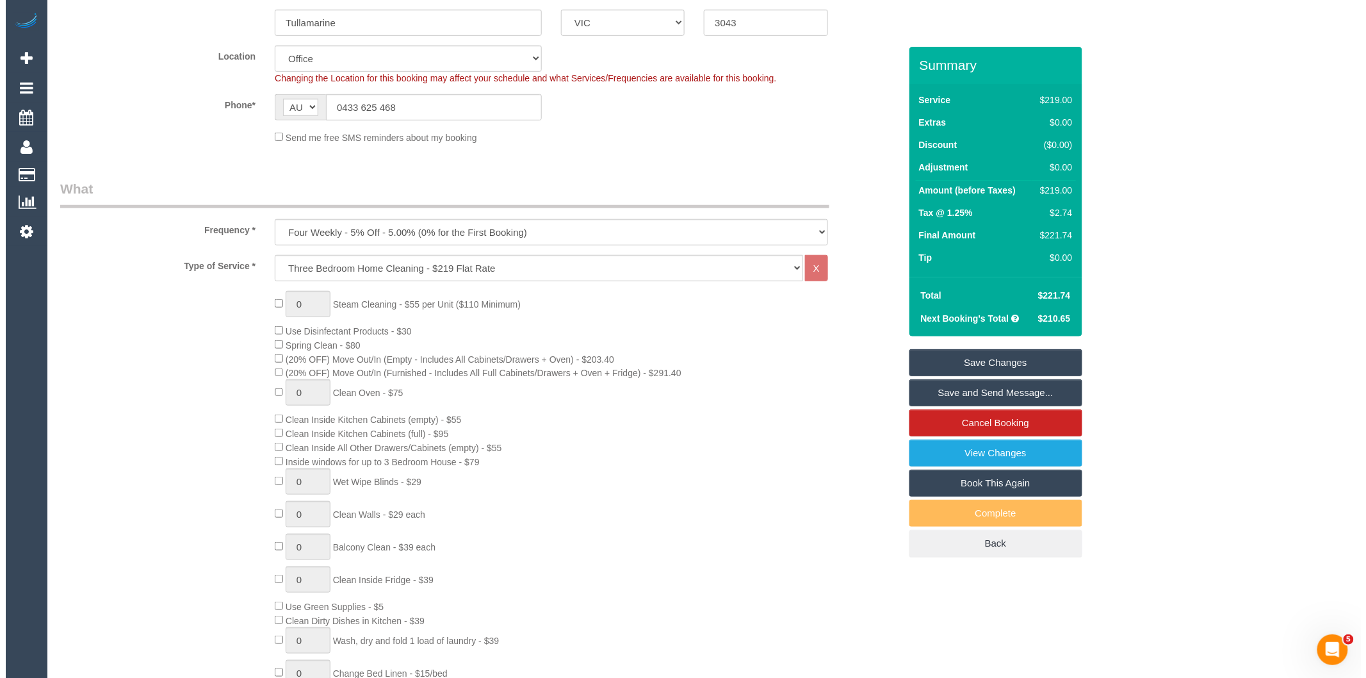
scroll to position [0, 0]
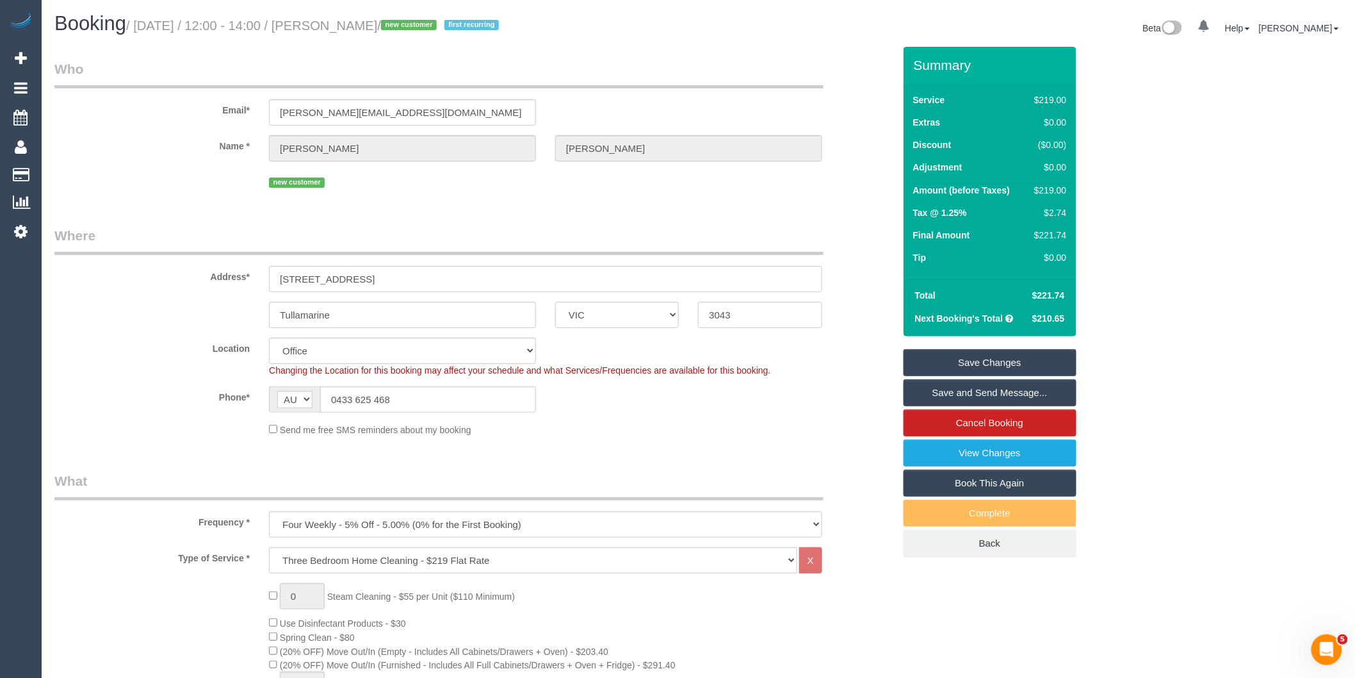
click at [979, 386] on link "Save and Send Message..." at bounding box center [990, 392] width 173 height 27
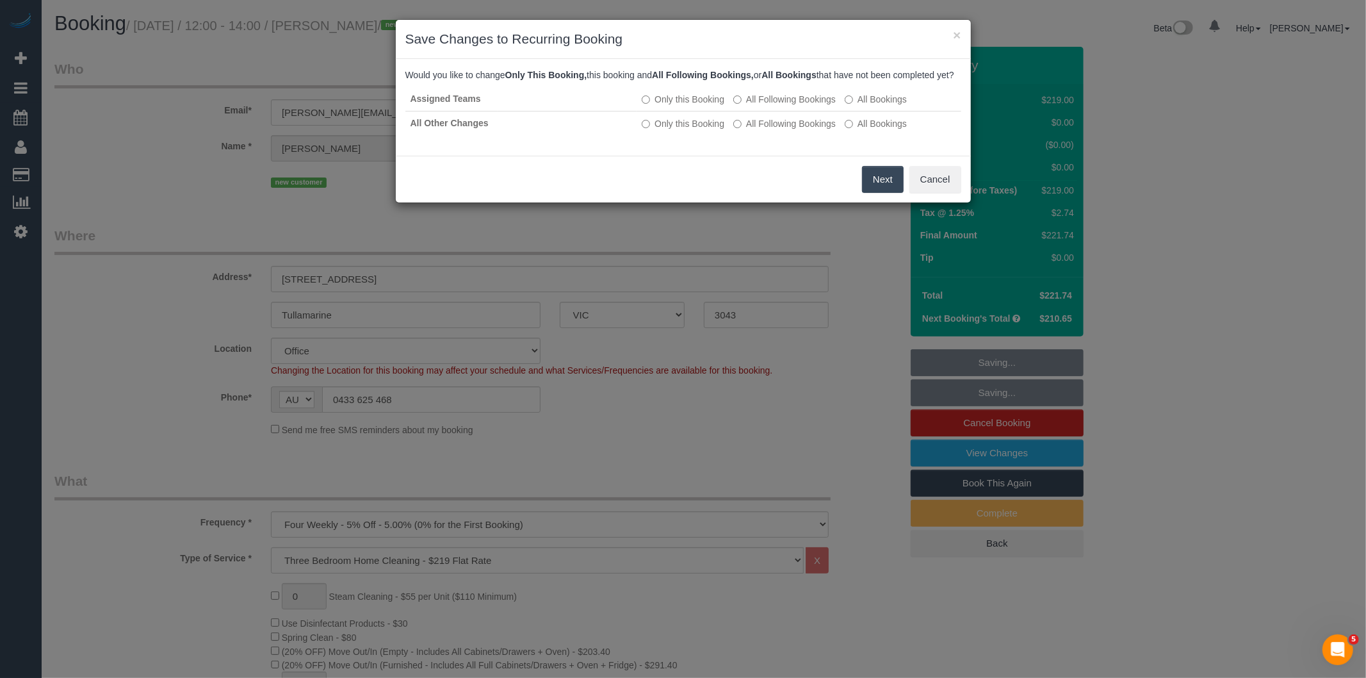
click at [879, 193] on button "Next" at bounding box center [883, 179] width 42 height 27
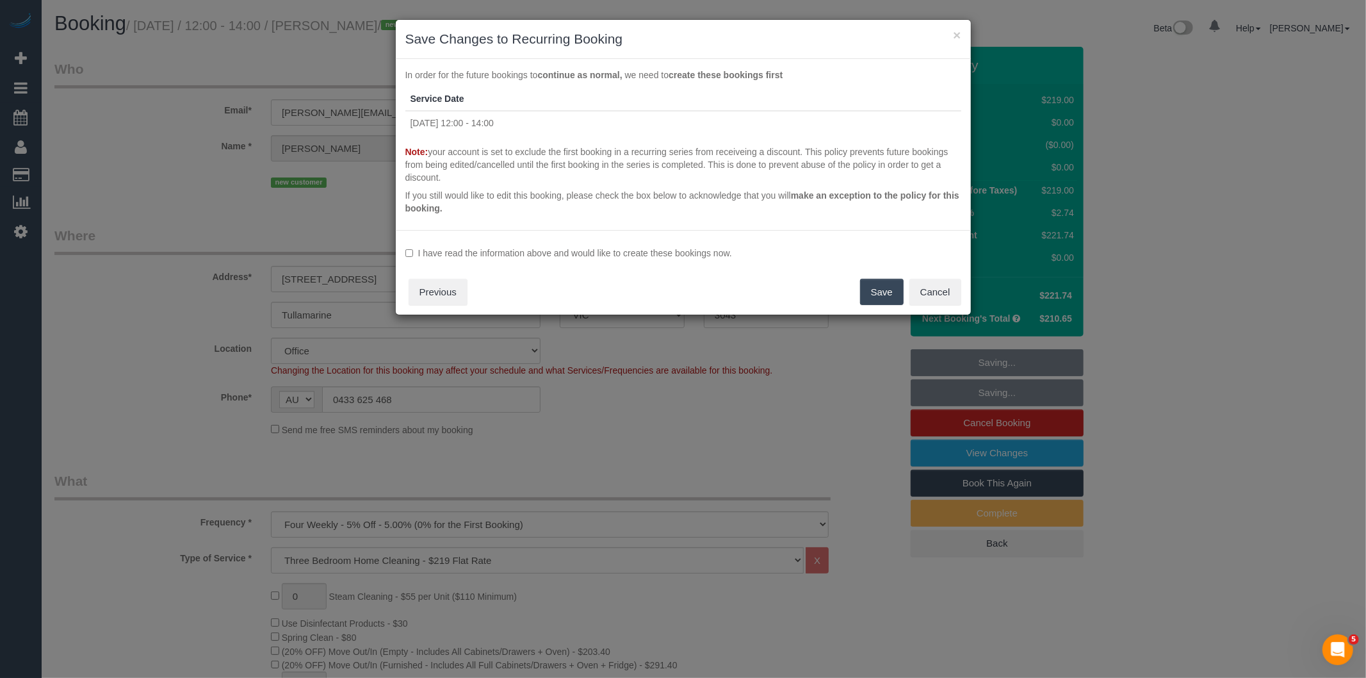
click at [587, 250] on label "I have read the information above and would like to create these bookings now." at bounding box center [683, 253] width 556 height 13
click at [871, 292] on button "Save" at bounding box center [882, 292] width 44 height 27
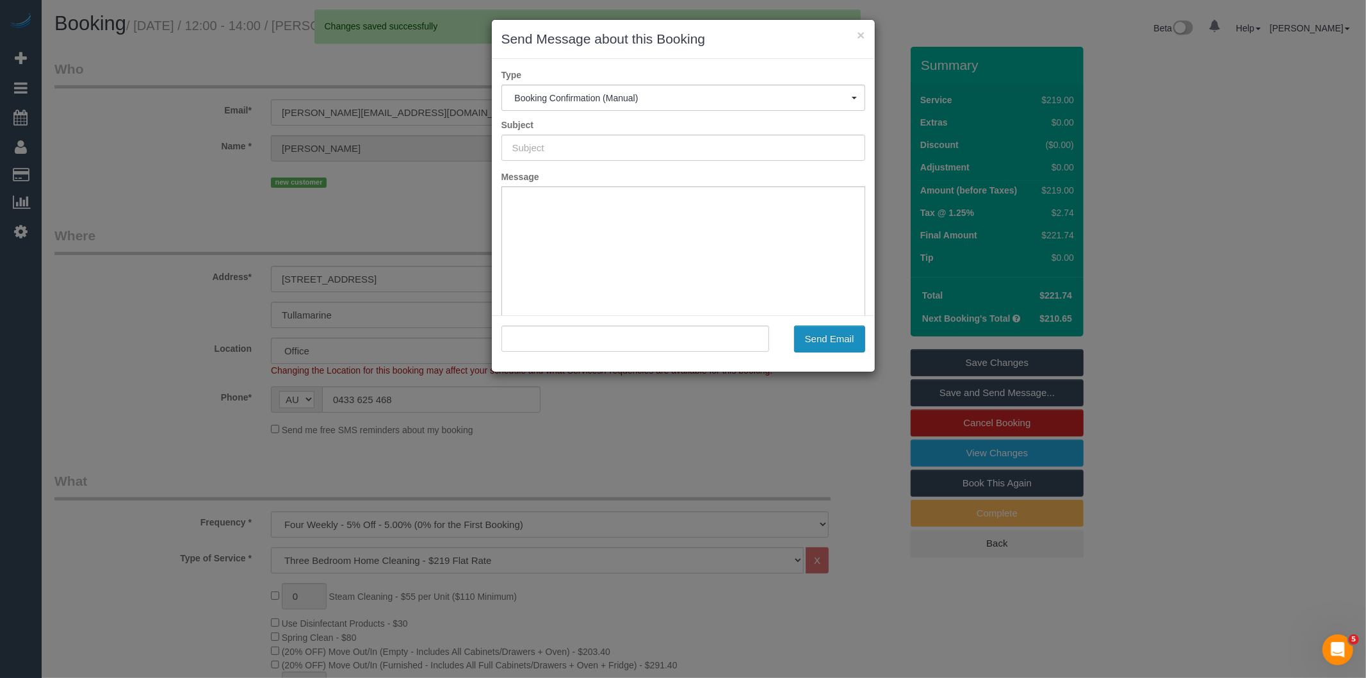
type input "Booking Confirmed"
type input ""[PERSON_NAME]" <[PERSON_NAME][EMAIL_ADDRESS][DOMAIN_NAME]>"
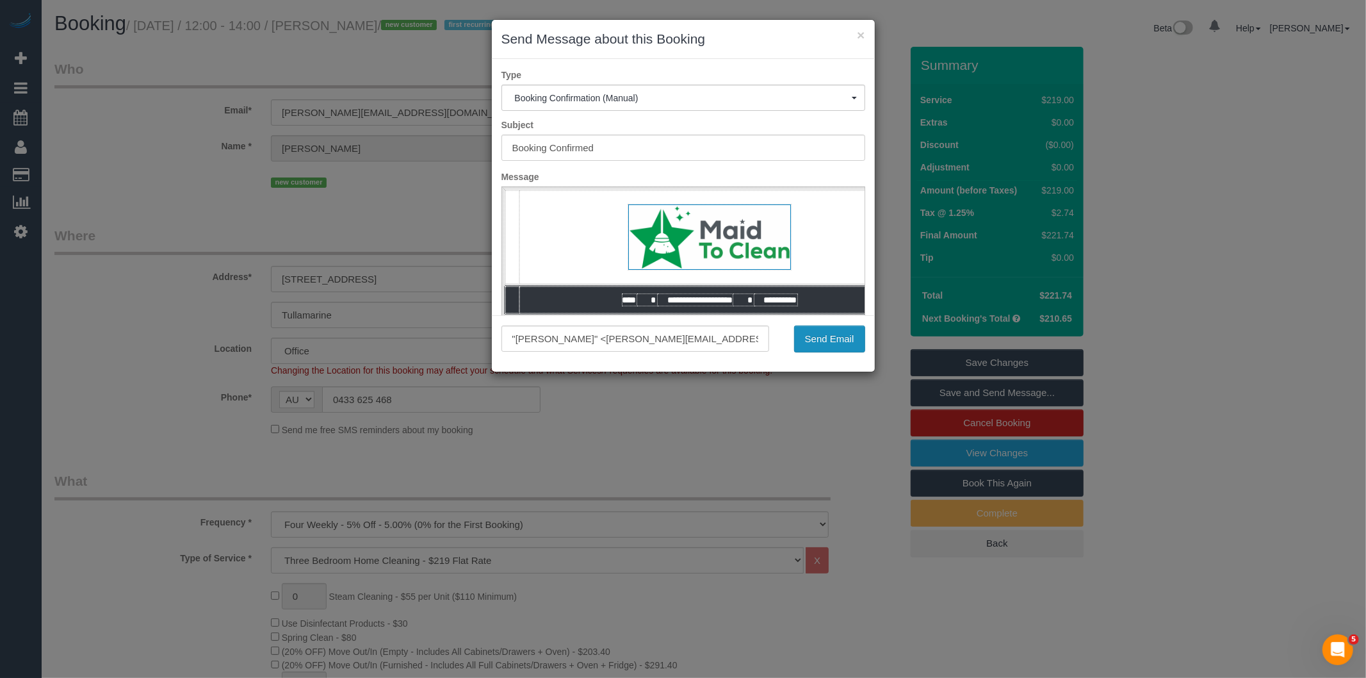
click at [831, 341] on button "Send Email" at bounding box center [829, 338] width 71 height 27
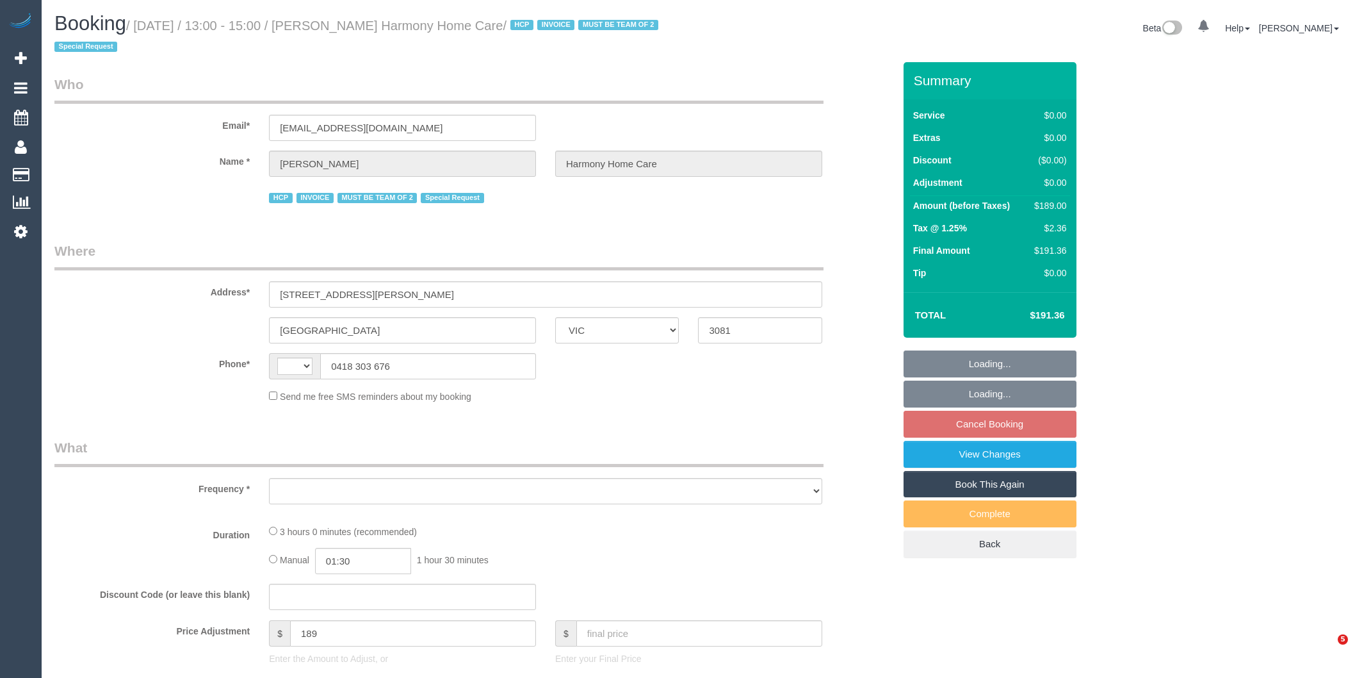
select select "VIC"
select select "string:AU"
select select "object:280"
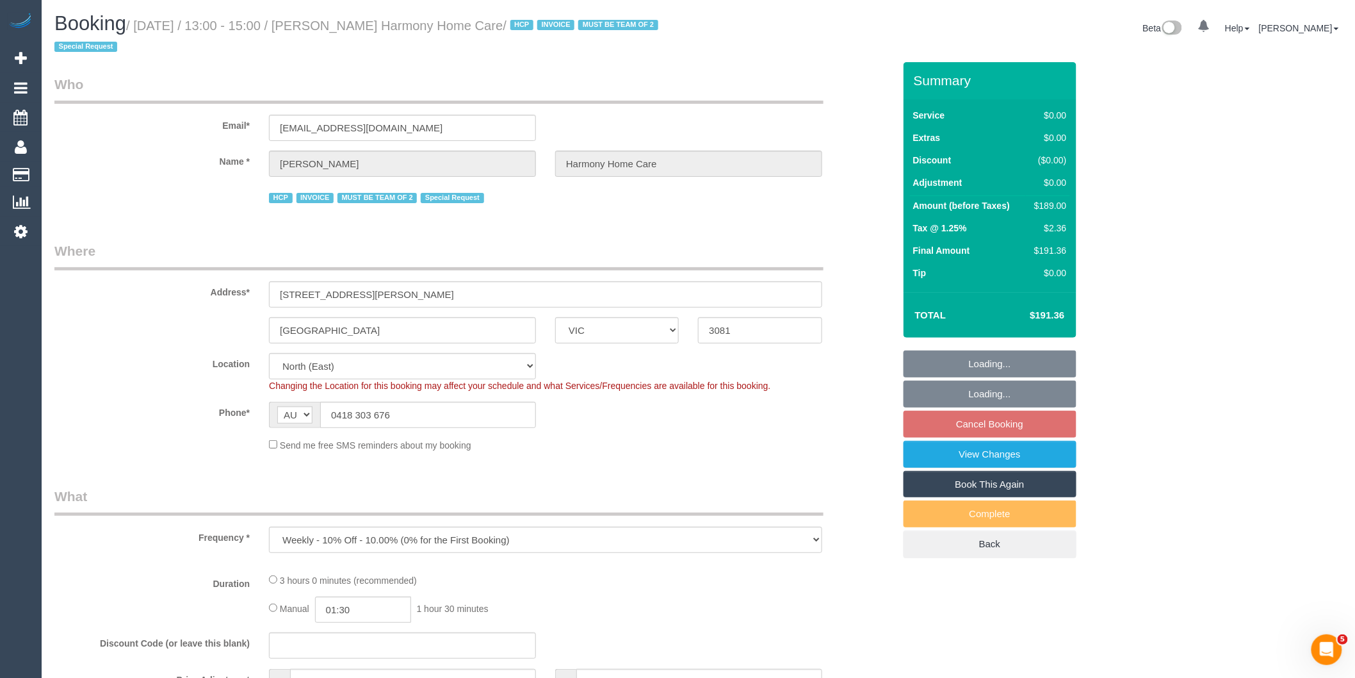
select select "number:28"
select select "number:14"
select select "number:19"
select select "number:36"
select select "number:35"
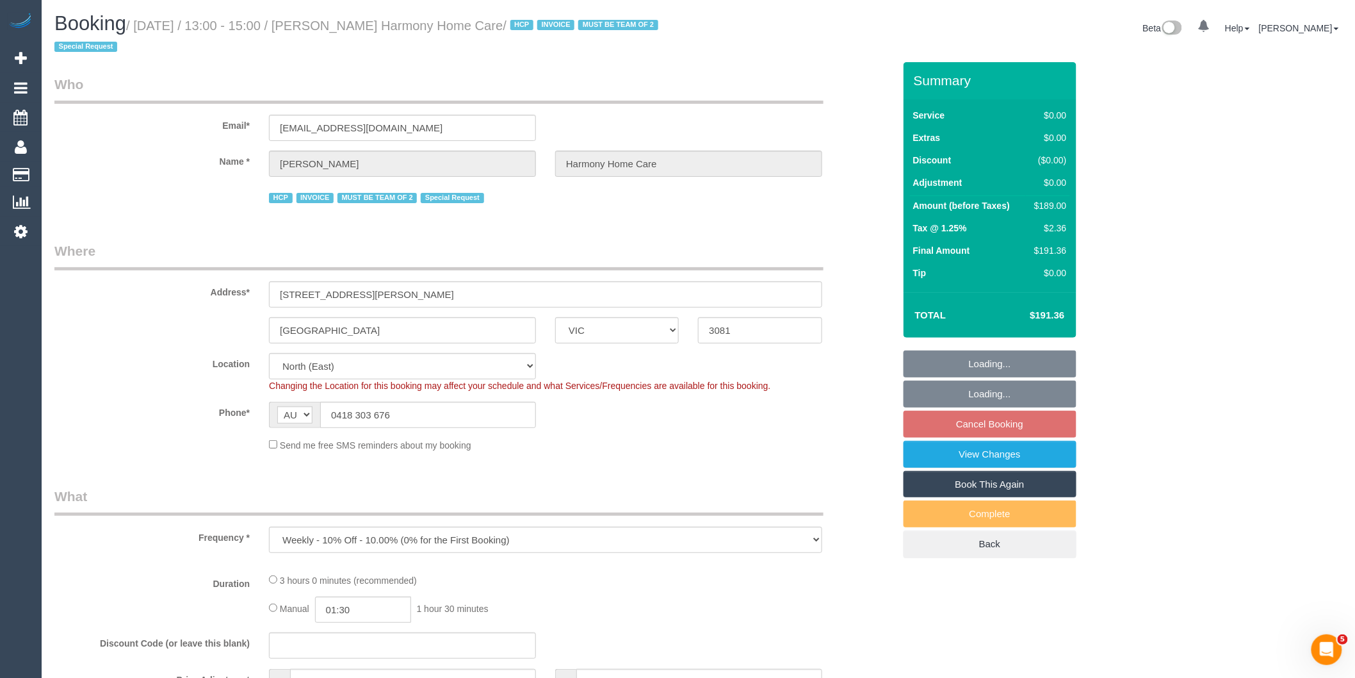
select select "object:705"
select select "180"
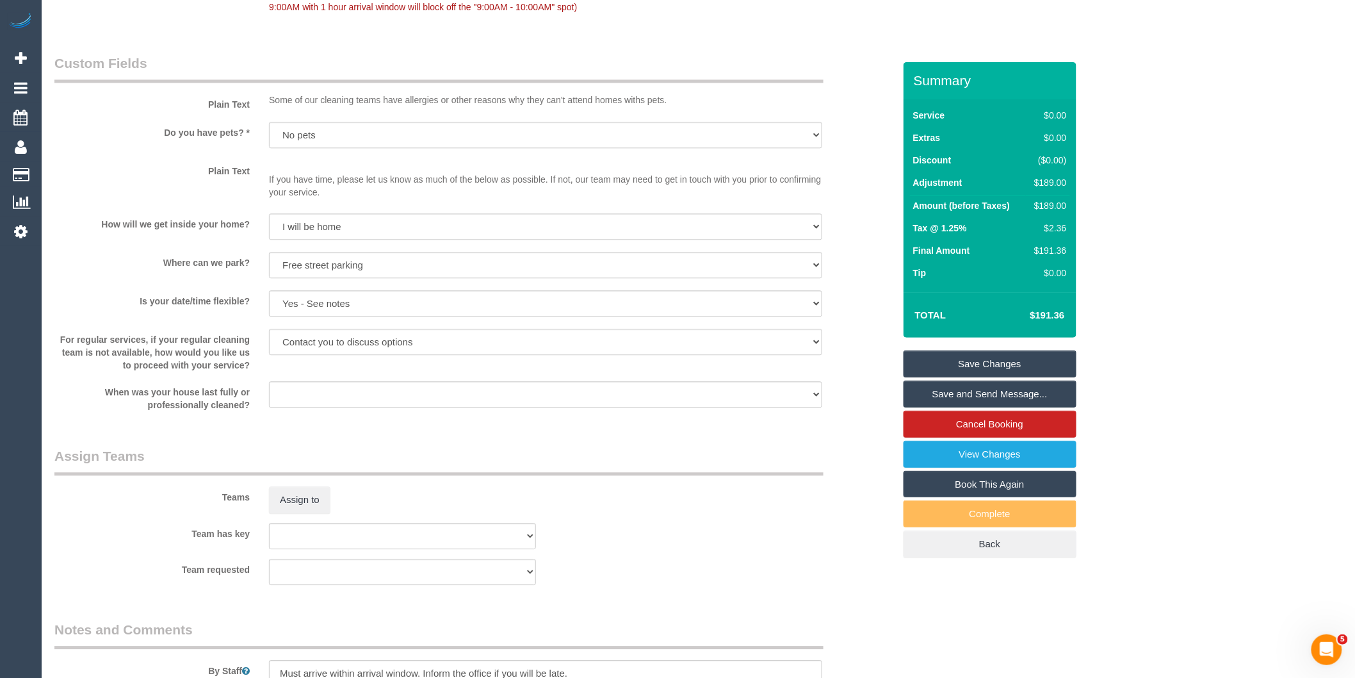
scroll to position [1352, 0]
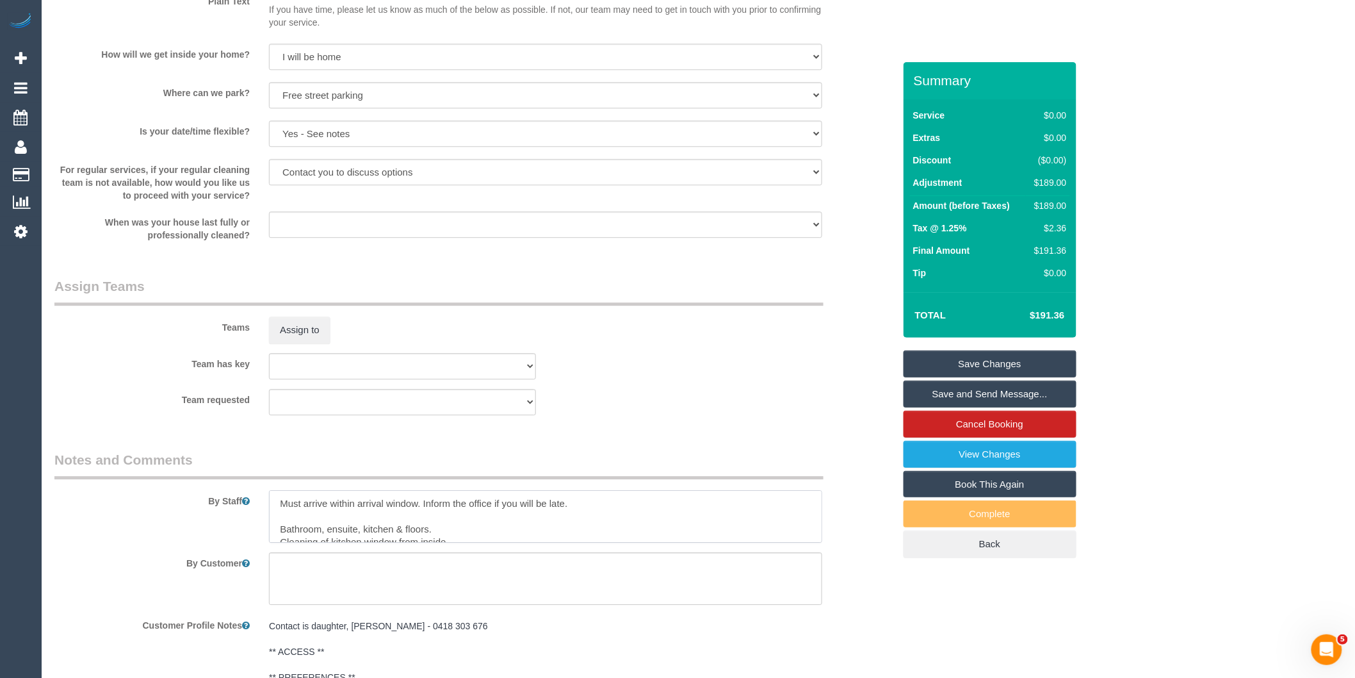
drag, startPoint x: 281, startPoint y: 500, endPoint x: 452, endPoint y: 414, distance: 191.6
click at [281, 500] on textarea at bounding box center [545, 516] width 553 height 53
type textarea "*cover* Must arrive within arrival window. Inform the office if you will be lat…"
click at [314, 342] on button "Assign to" at bounding box center [299, 329] width 61 height 27
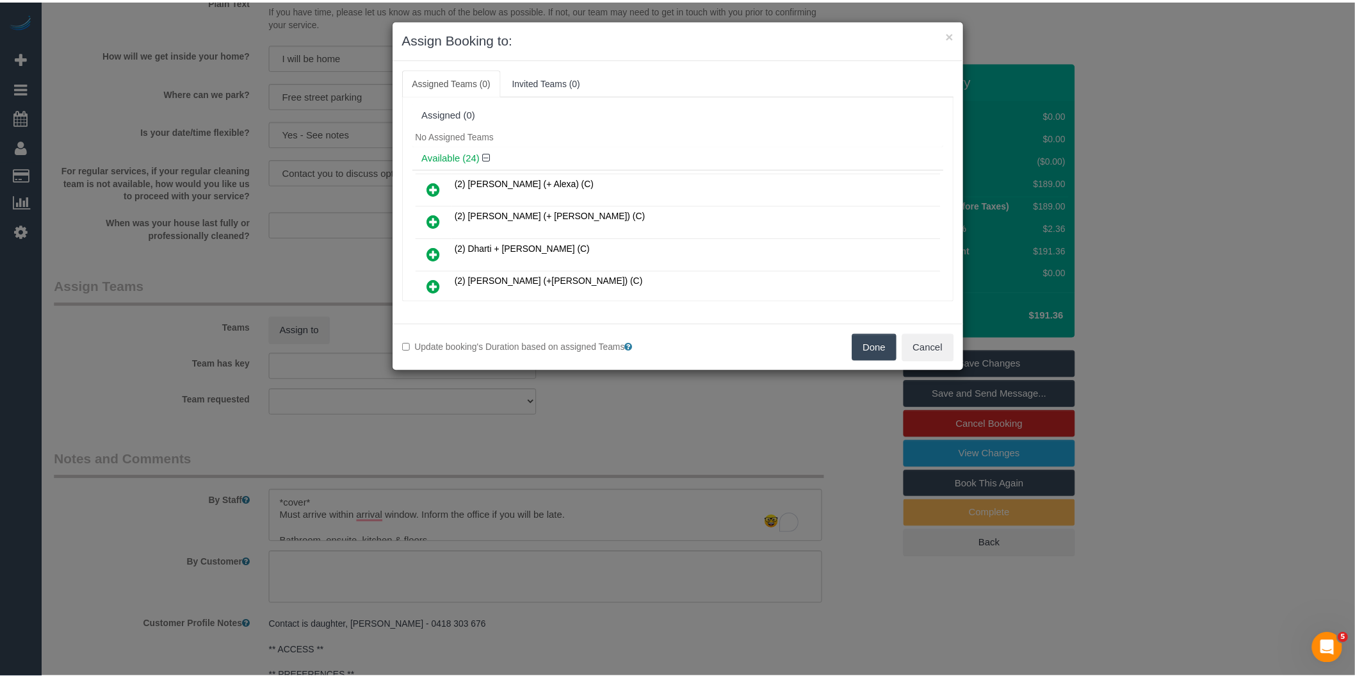
scroll to position [692, 0]
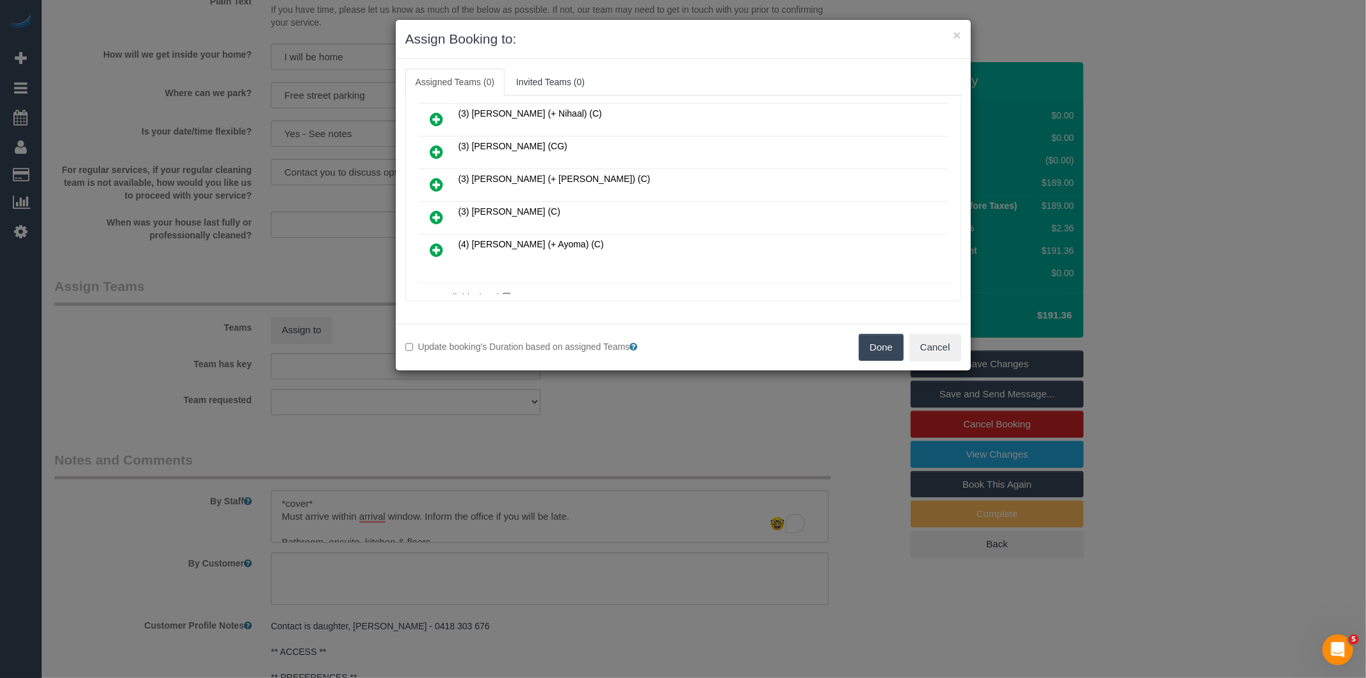
click at [633, 420] on div "× Assign Booking to: Assigned Teams (0) Invited Teams (0) Assigned (0) No Assig…" at bounding box center [683, 339] width 1366 height 678
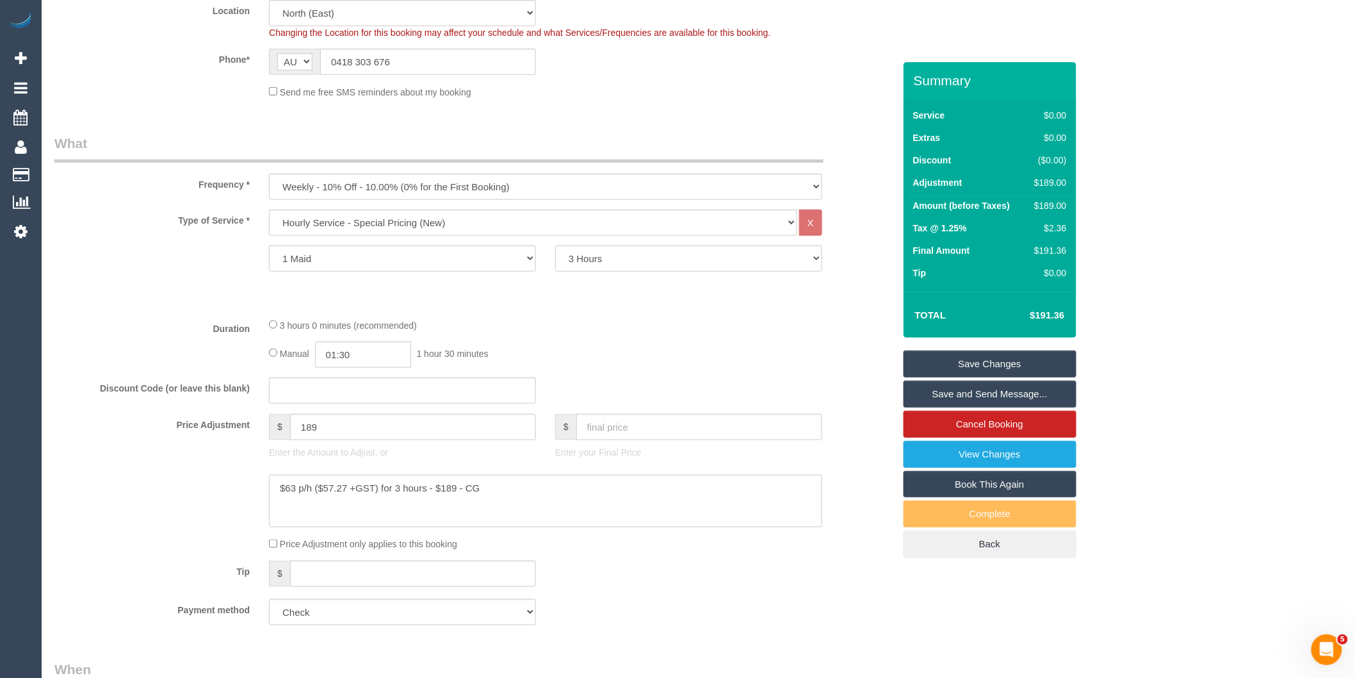
scroll to position [0, 0]
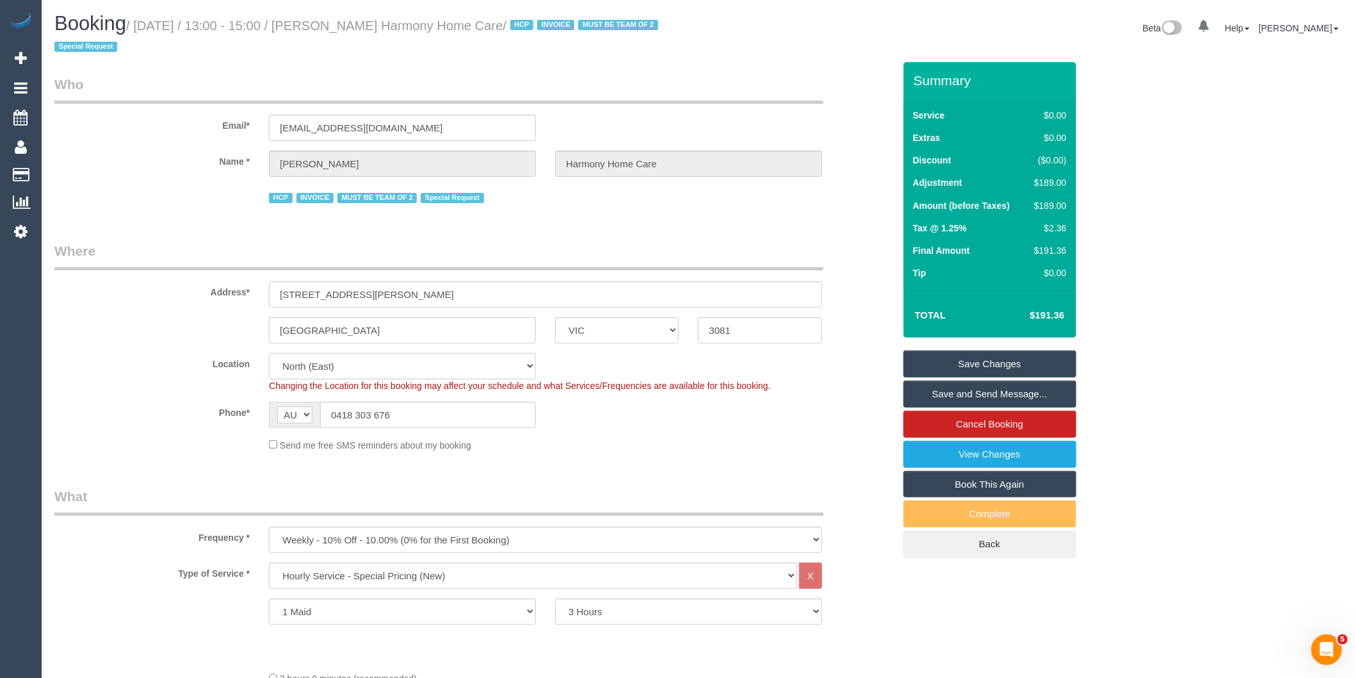
click at [377, 377] on select "Office City East (North) East (South) Inner East Inner North (East) Inner North…" at bounding box center [402, 366] width 267 height 26
select select "50"
click at [269, 353] on select "Office City East (North) East (South) Inner East Inner North (East) Inner North…" at bounding box center [402, 366] width 267 height 26
select select "object:4284"
click at [602, 430] on sui-booking-location "Location Office City East (North) East (South) Inner East Inner North (East) In…" at bounding box center [474, 402] width 840 height 99
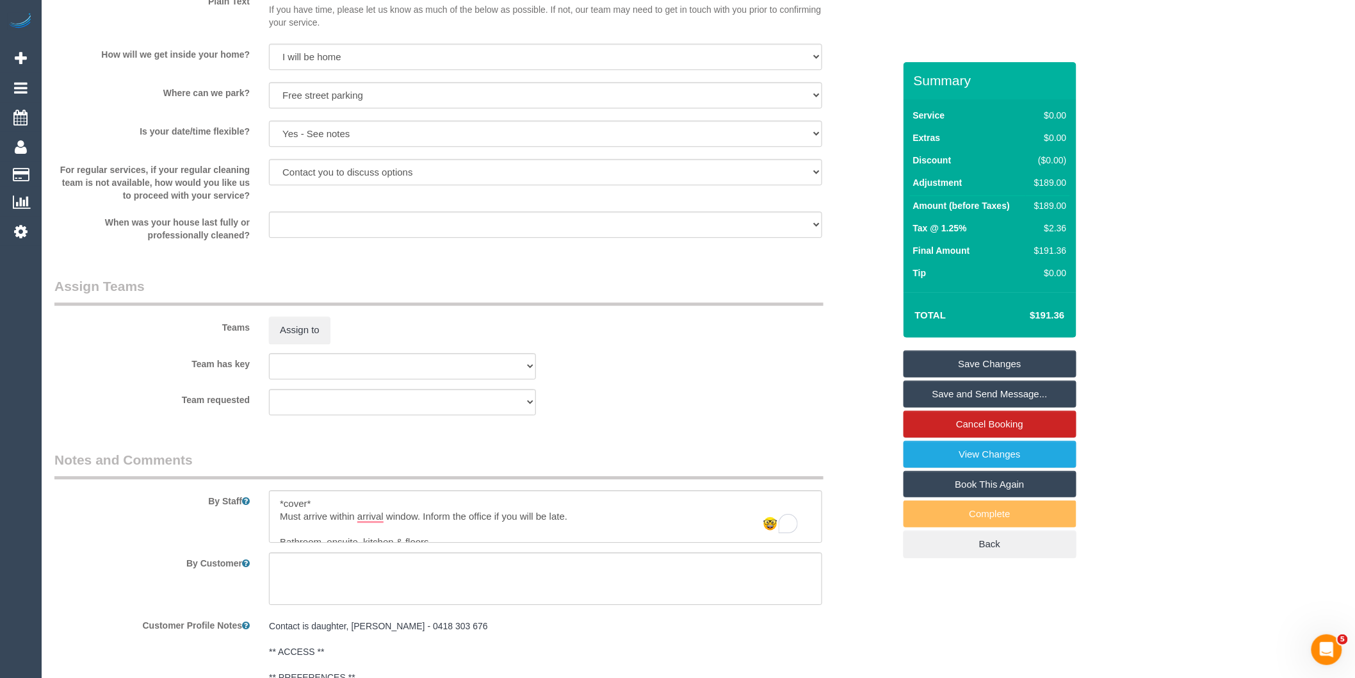
scroll to position [1708, 0]
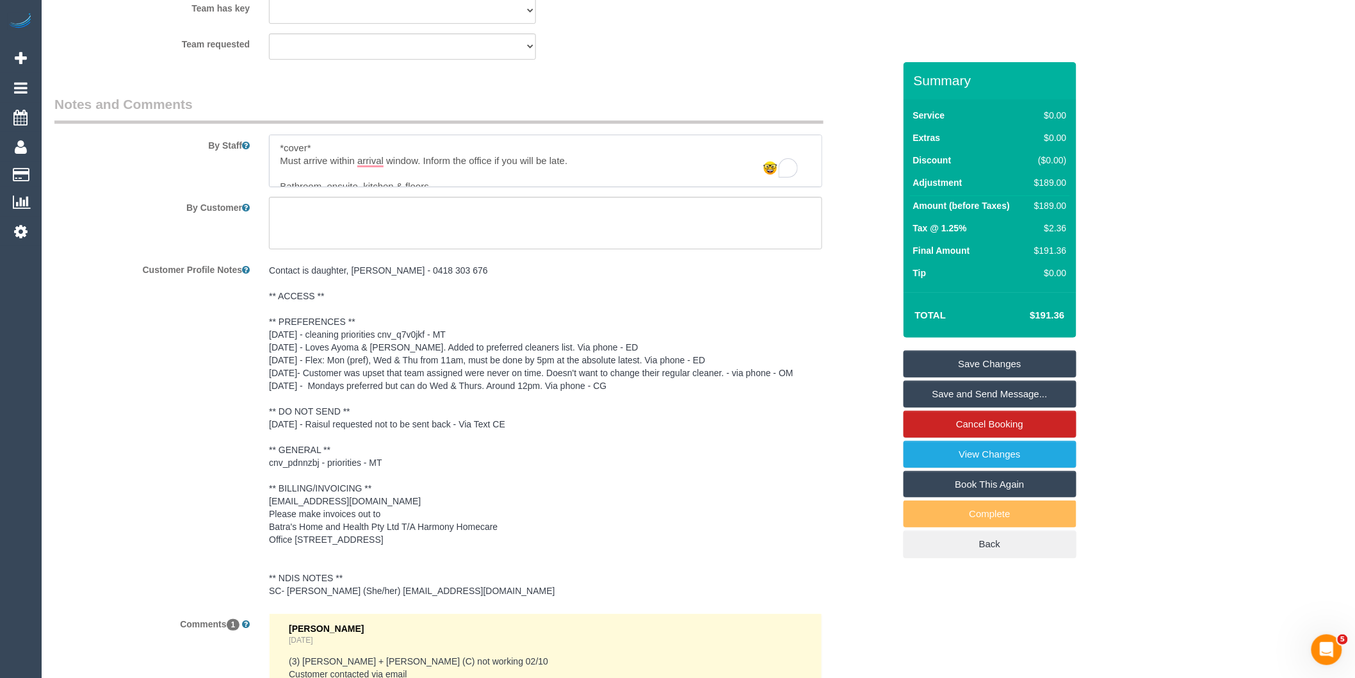
click at [290, 187] on textarea "To enrich screen reader interactions, please activate Accessibility in Grammarl…" at bounding box center [545, 161] width 553 height 53
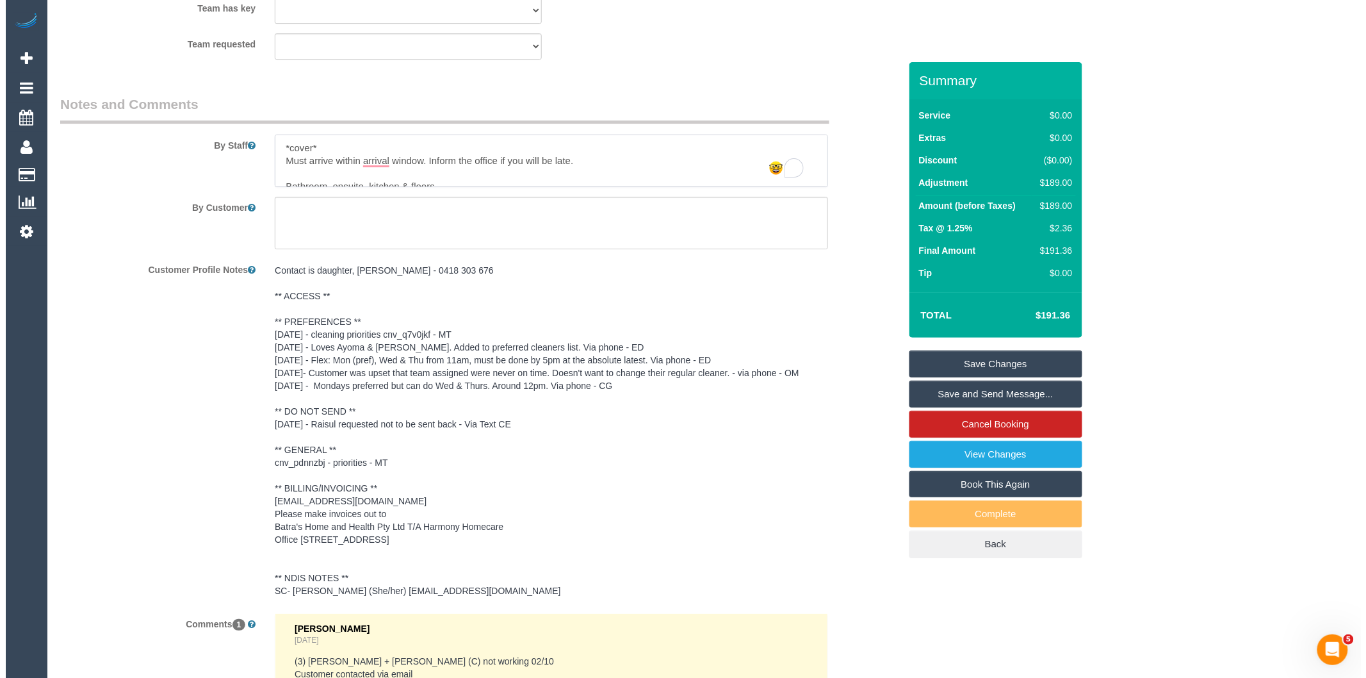
scroll to position [1494, 0]
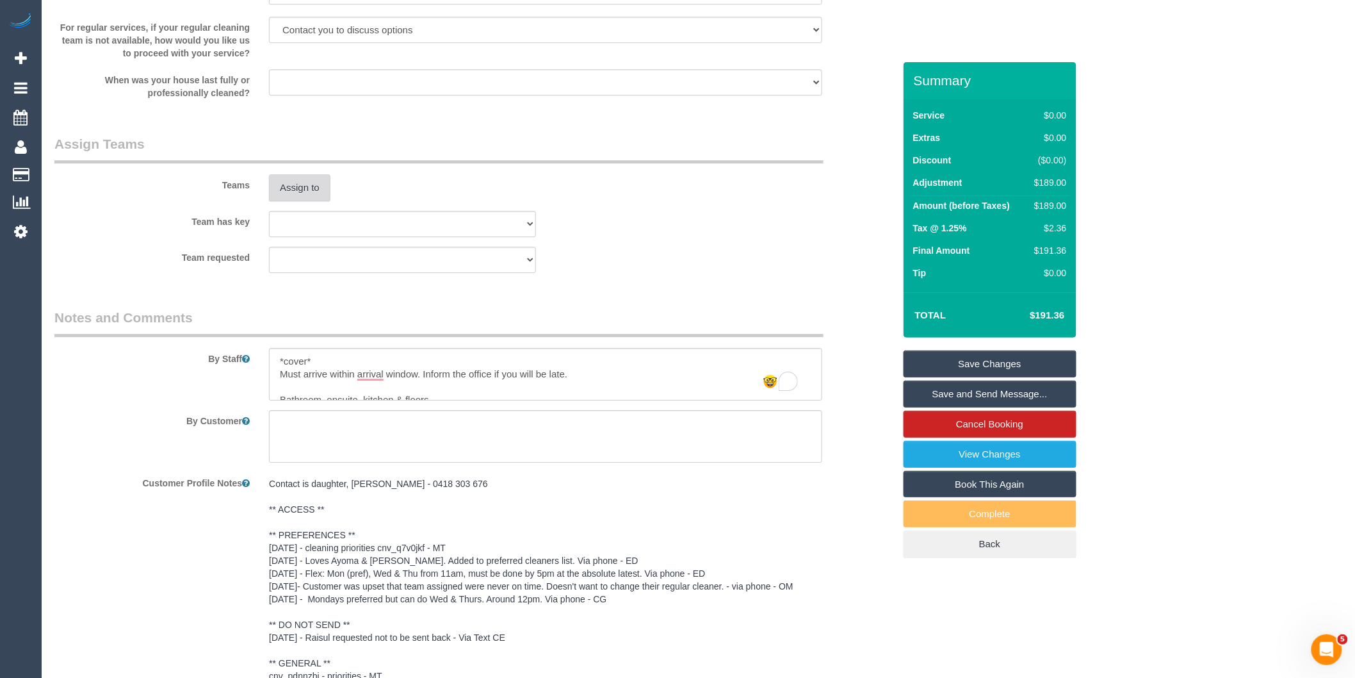
click at [295, 186] on button "Assign to" at bounding box center [299, 187] width 61 height 27
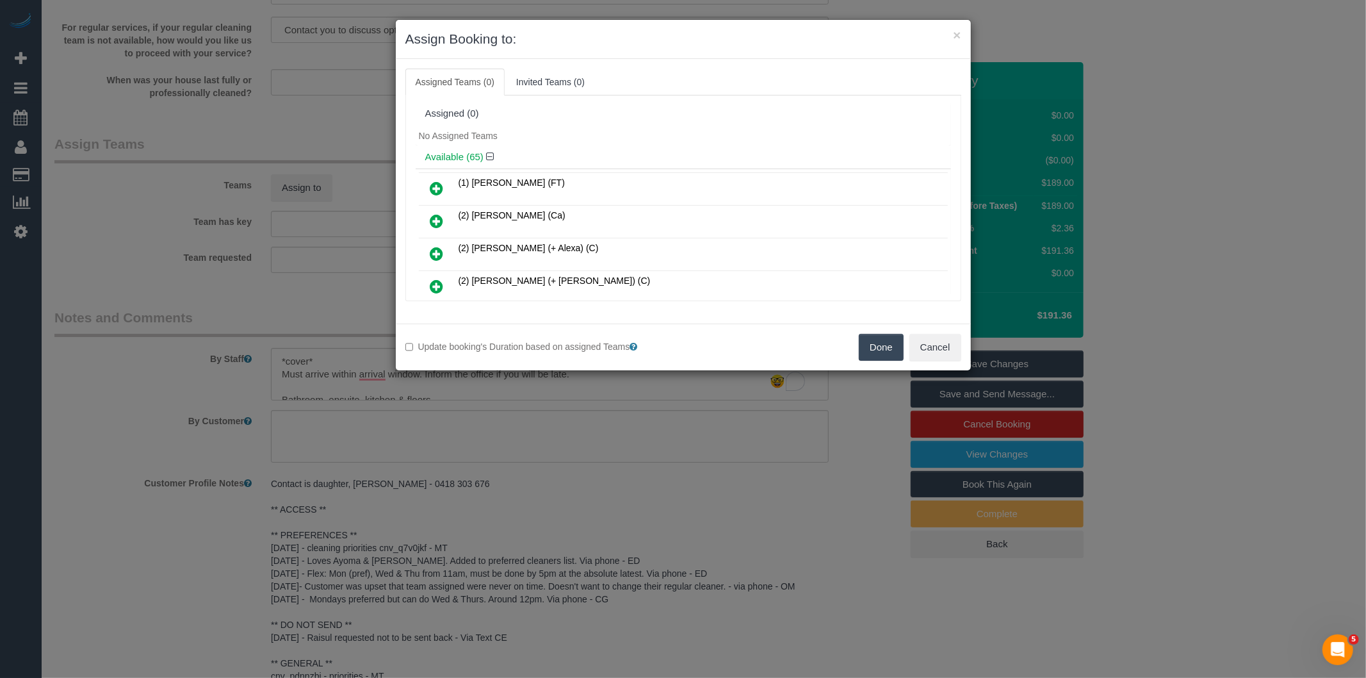
scroll to position [7886, 0]
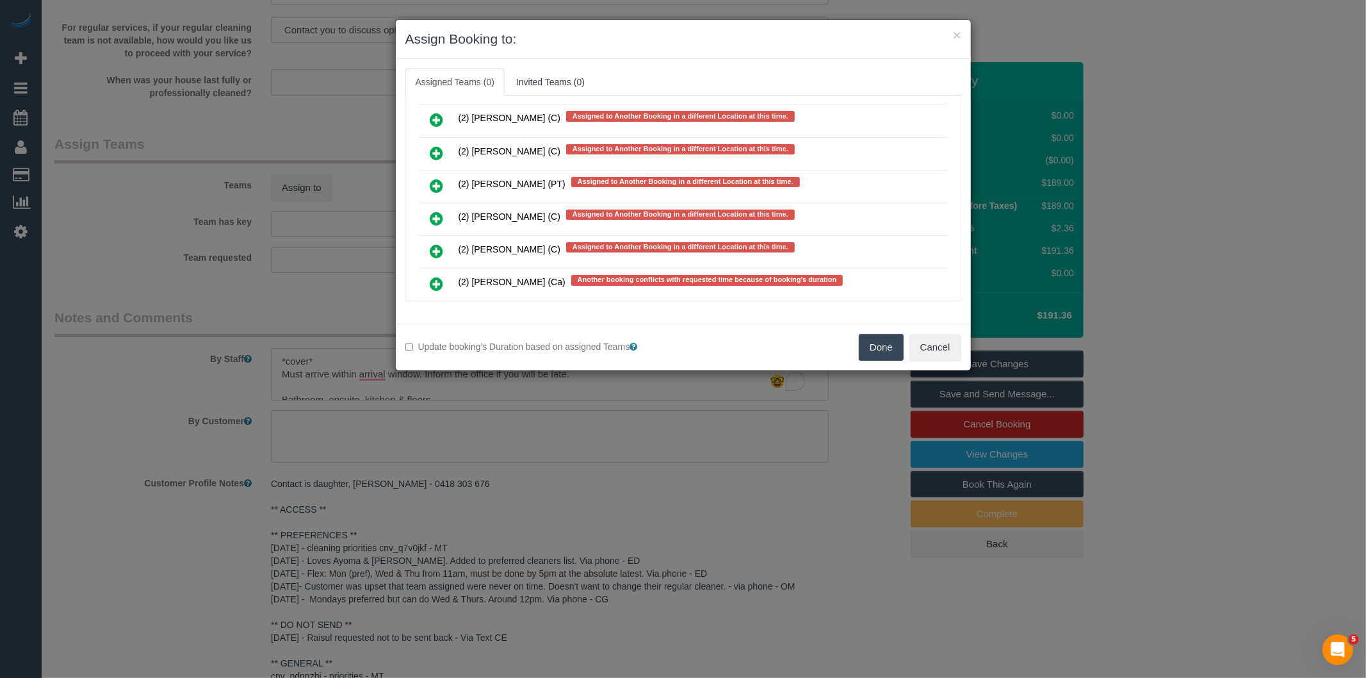
click at [441, 341] on icon at bounding box center [436, 348] width 13 height 15
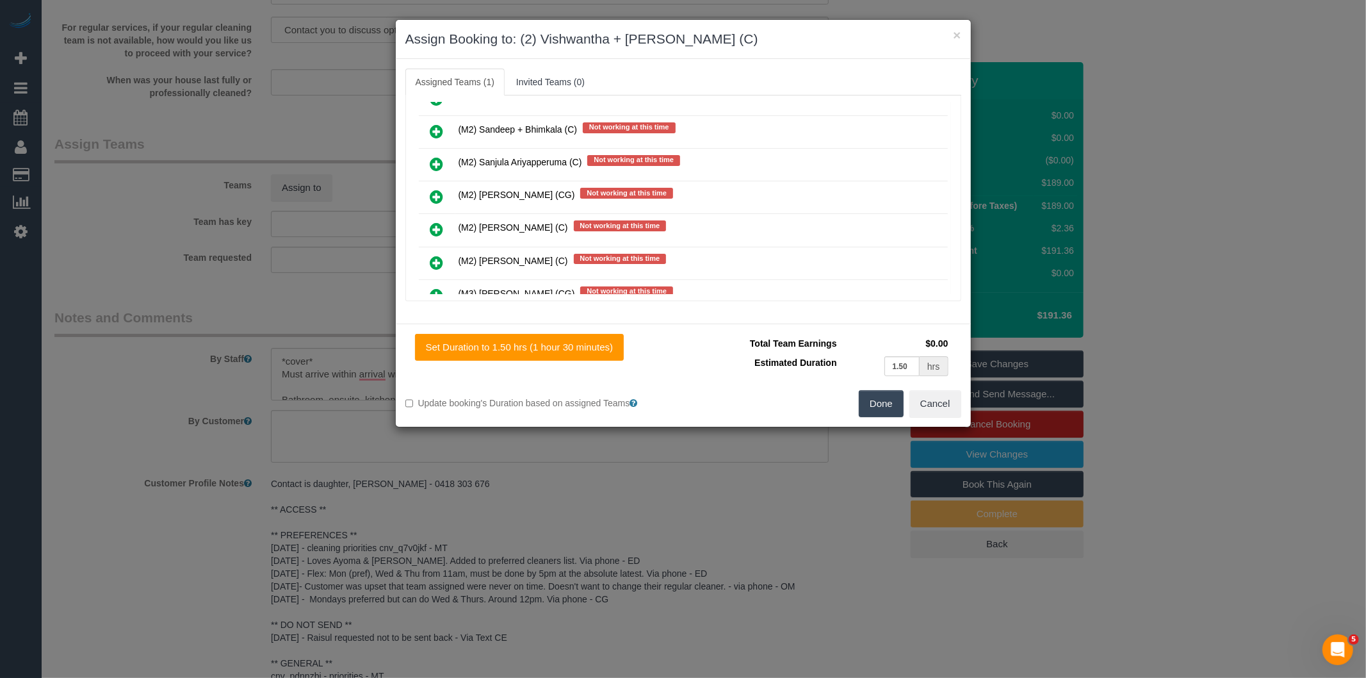
scroll to position [0, 0]
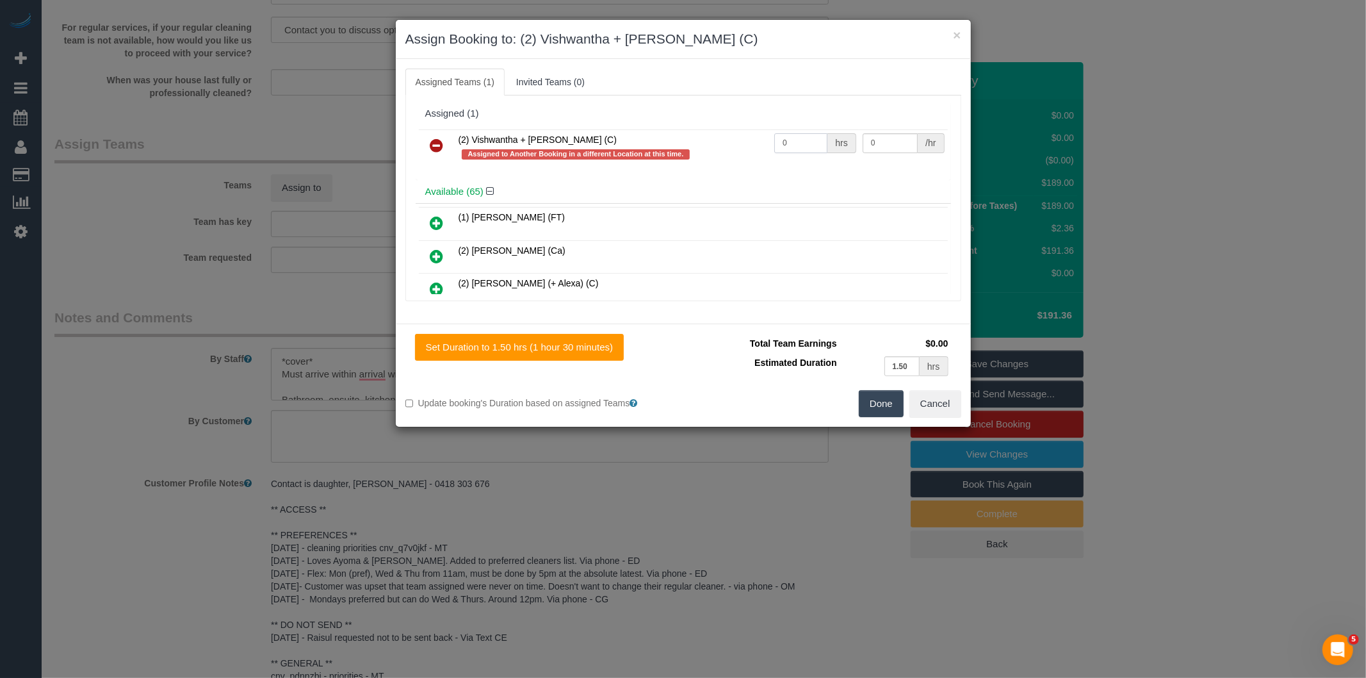
drag, startPoint x: 788, startPoint y: 148, endPoint x: 701, endPoint y: 158, distance: 87.6
click at [701, 158] on tr "(2) Vishwantha + Madhushika (C) Assigned to Another Booking in a different Loca…" at bounding box center [683, 147] width 529 height 37
type input "3"
type input "37.5"
click at [876, 399] on button "Done" at bounding box center [881, 403] width 45 height 27
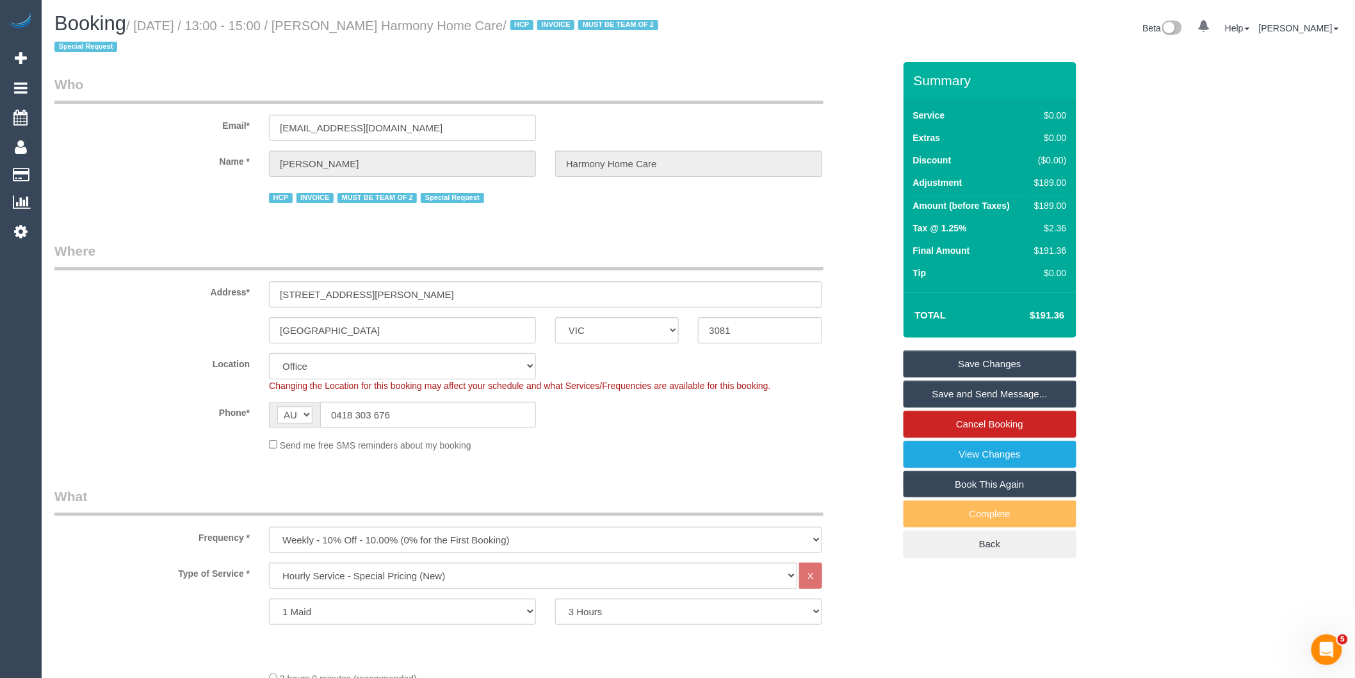
click at [976, 395] on link "Save and Send Message..." at bounding box center [990, 393] width 173 height 27
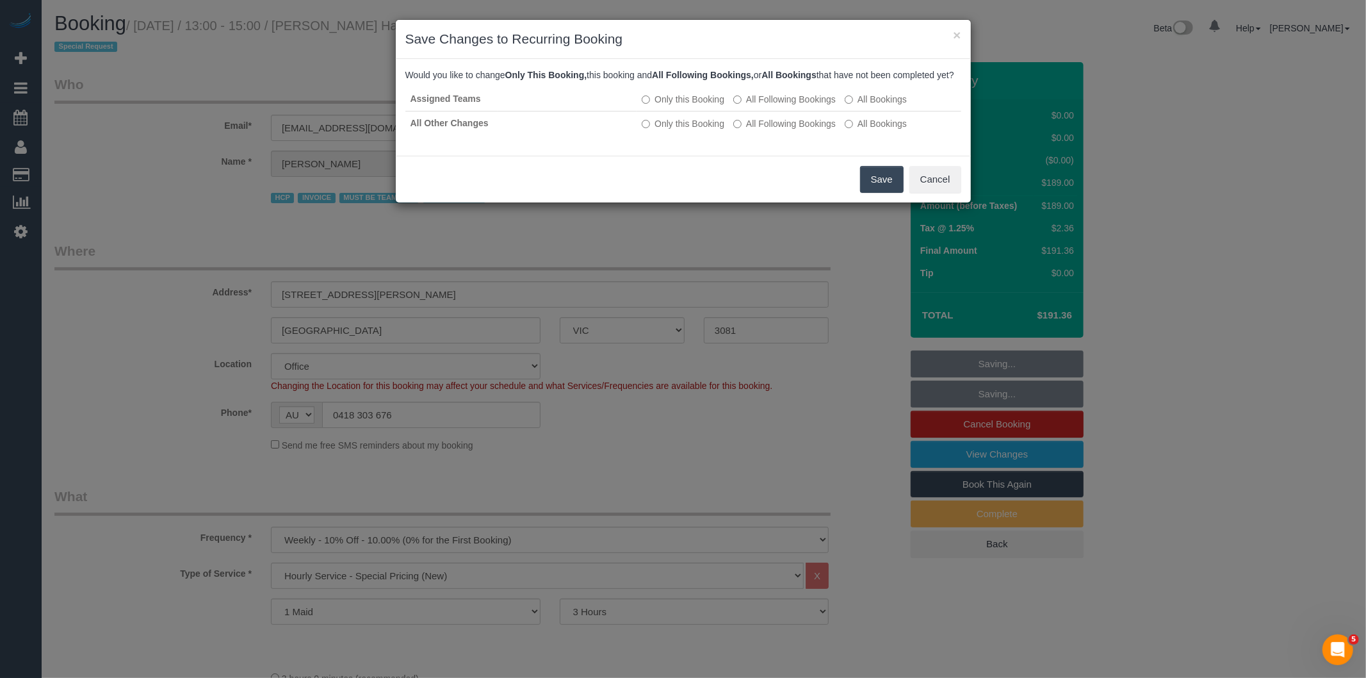
click at [895, 186] on button "Save" at bounding box center [882, 179] width 44 height 27
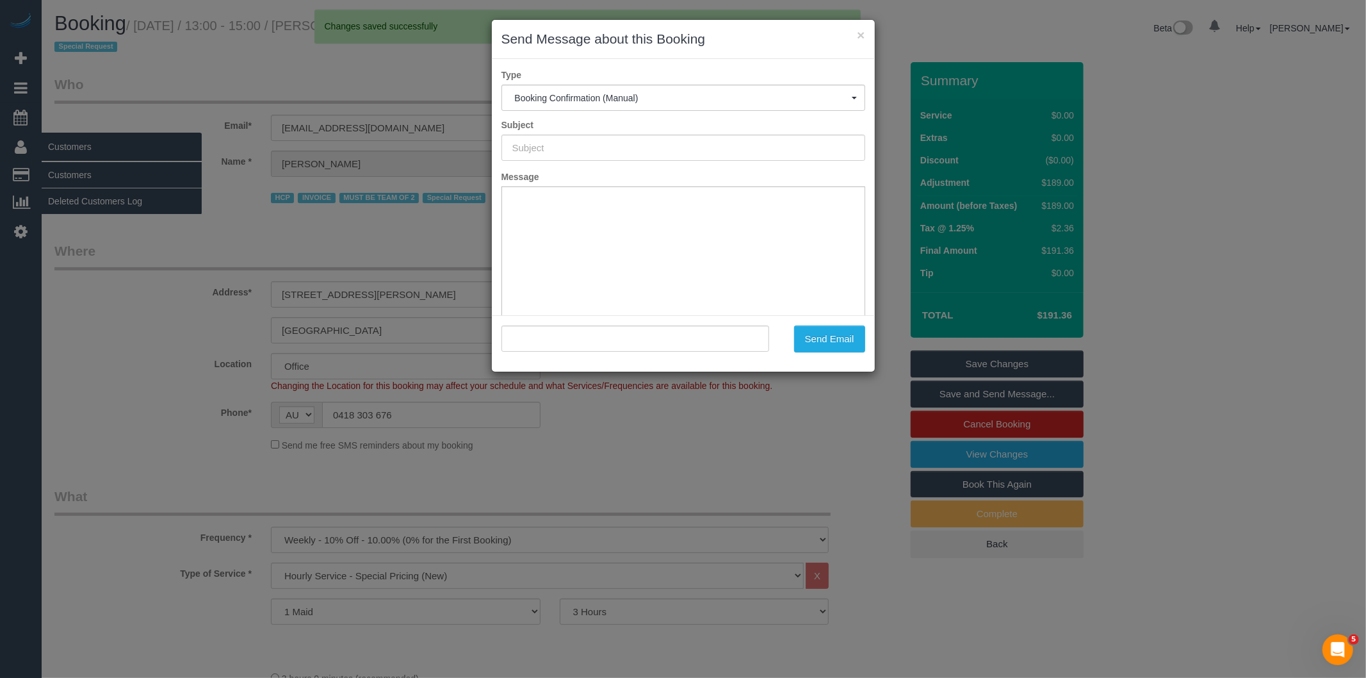
type input "Booking Confirmed"
type input ""Guiseppe Lombardo Harmony Home Care" <blombardo97@outlook.com>"
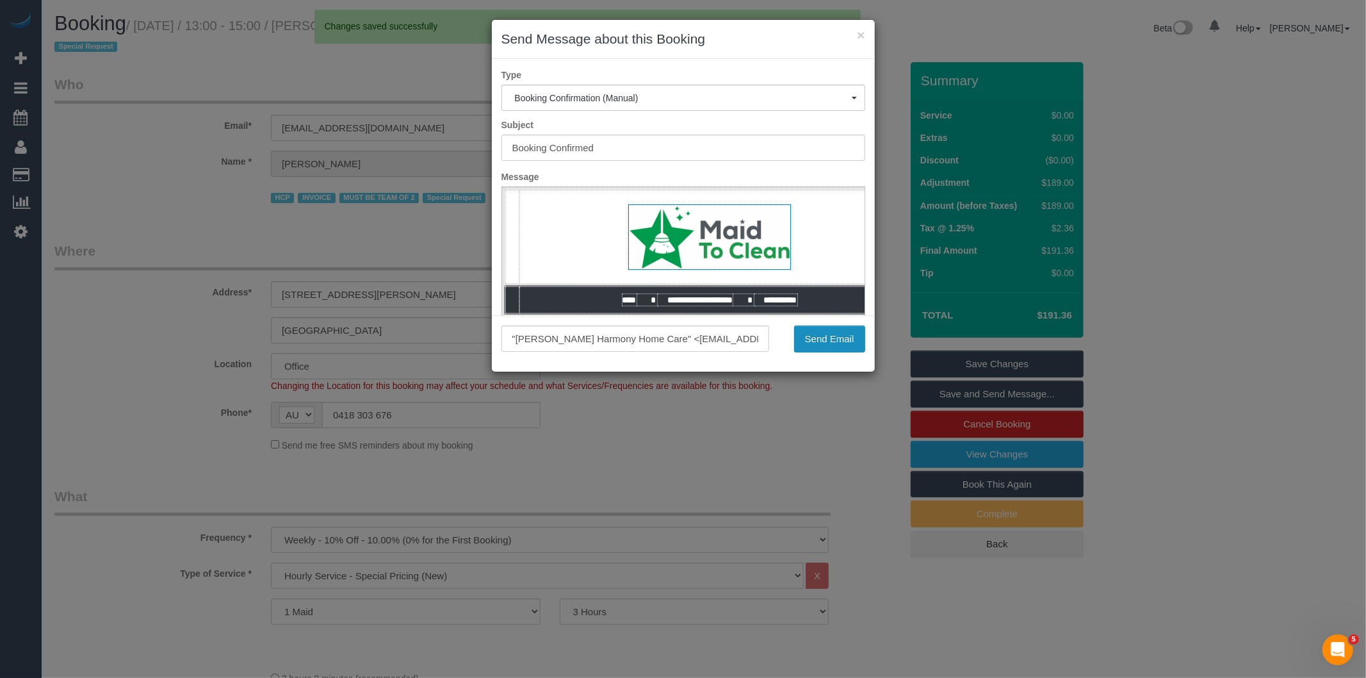
click at [834, 336] on button "Send Email" at bounding box center [829, 338] width 71 height 27
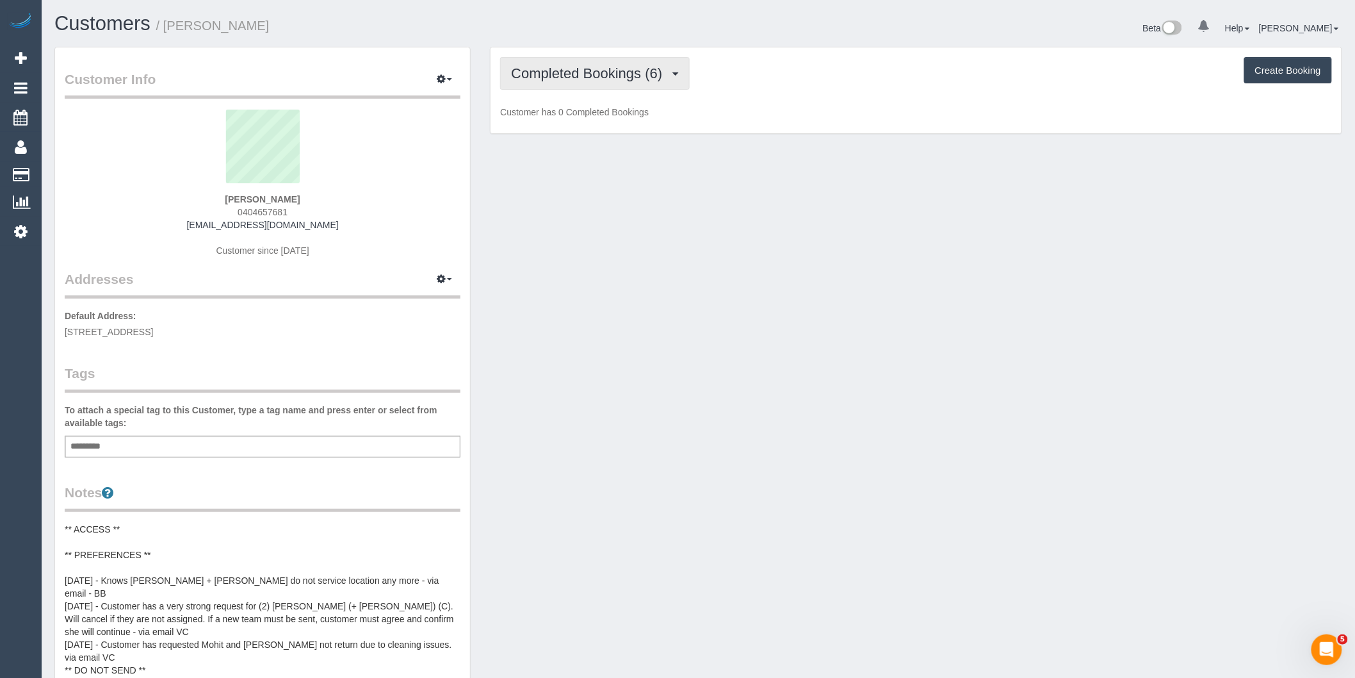
click at [669, 74] on span "Completed Bookings (6)" at bounding box center [590, 73] width 158 height 16
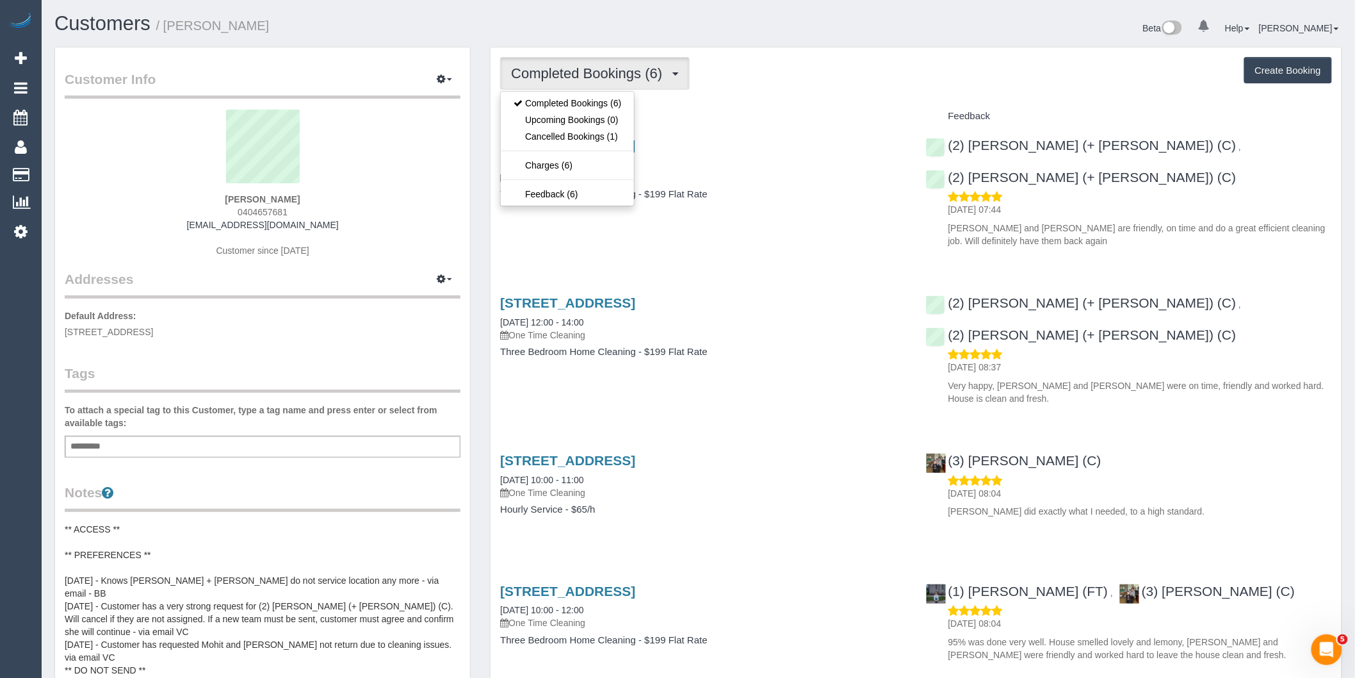
click at [734, 207] on div "[STREET_ADDRESS] [DATE] 08:00 - 09:00 One Time Cleaning Three Bedroom Home Clea…" at bounding box center [703, 176] width 425 height 99
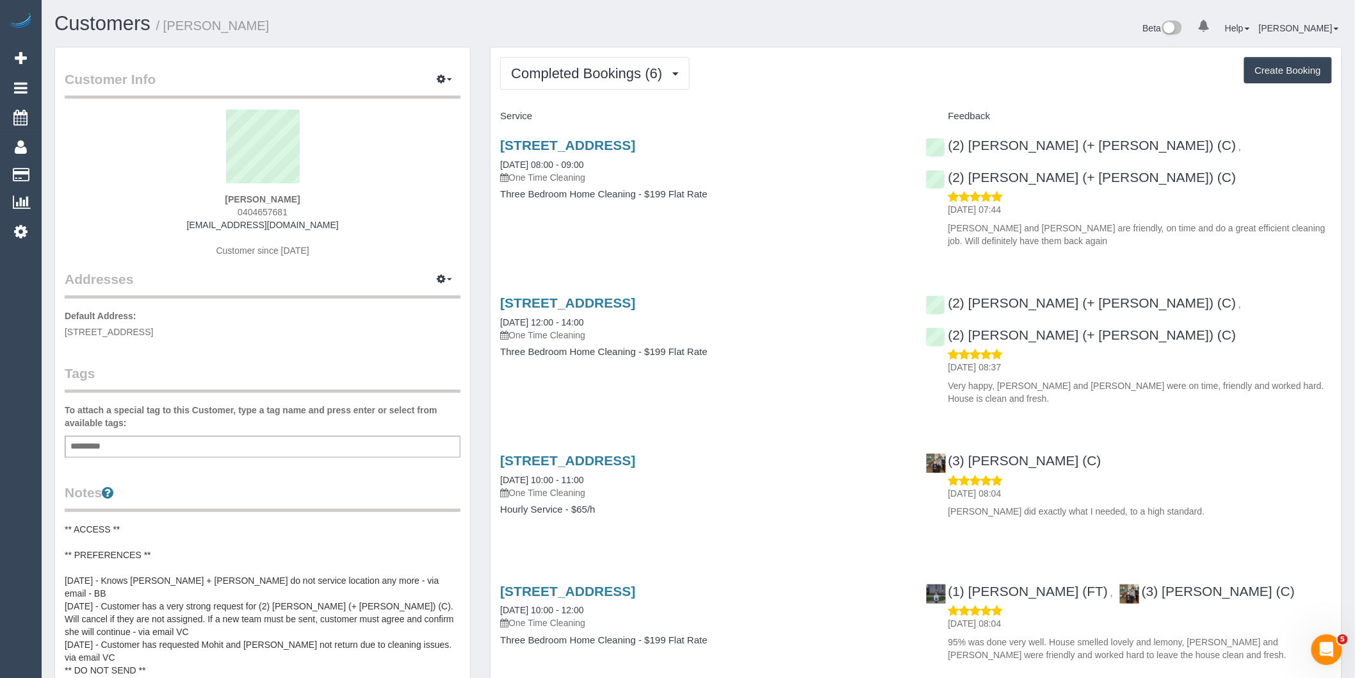
click at [1272, 72] on button "Create Booking" at bounding box center [1289, 70] width 88 height 27
select select "VIC"
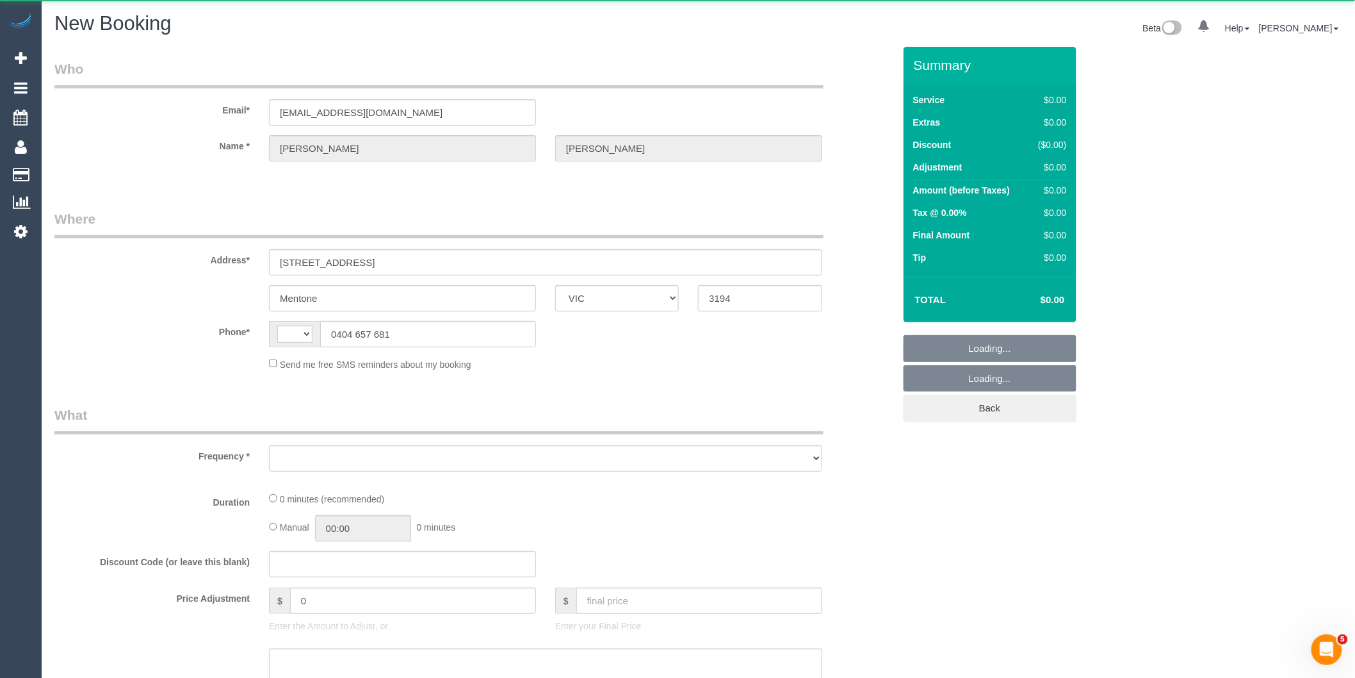
select select "string:AU"
select select "object:1355"
select select "string:stripe-pm_1NljCs2GScqysDRVwF2iZOCg"
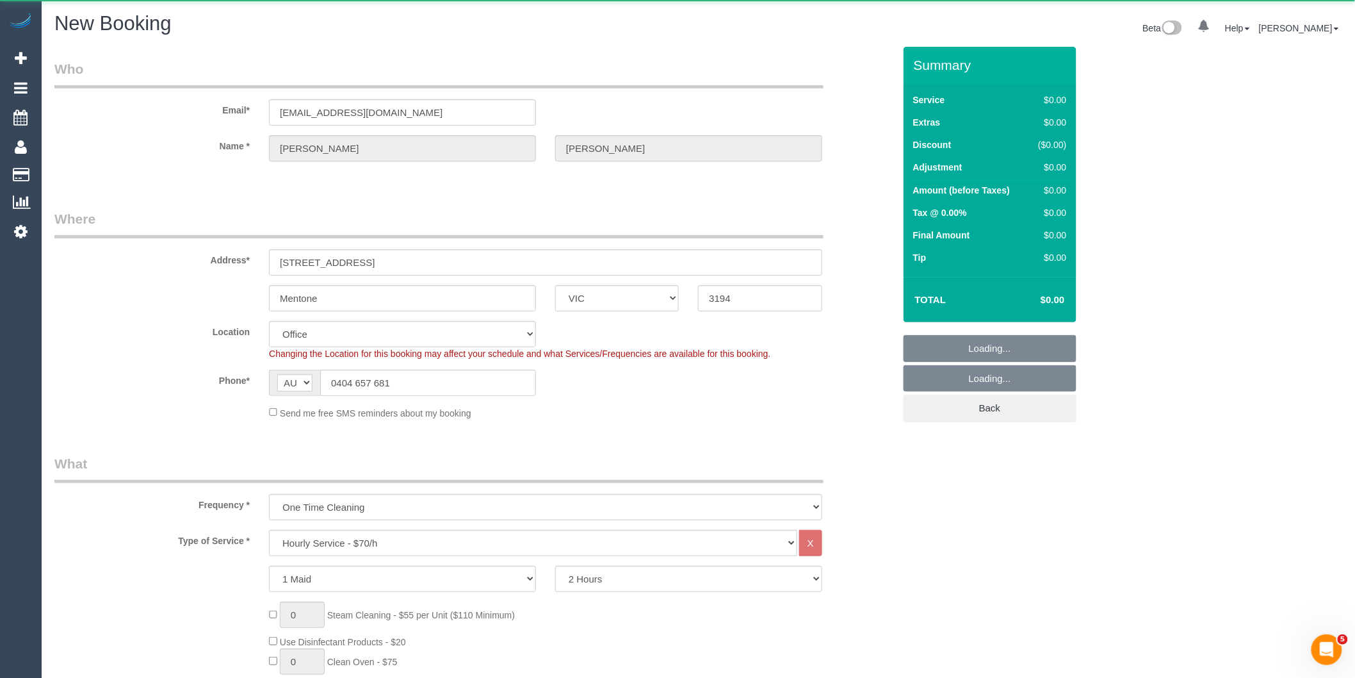
select select "object:1919"
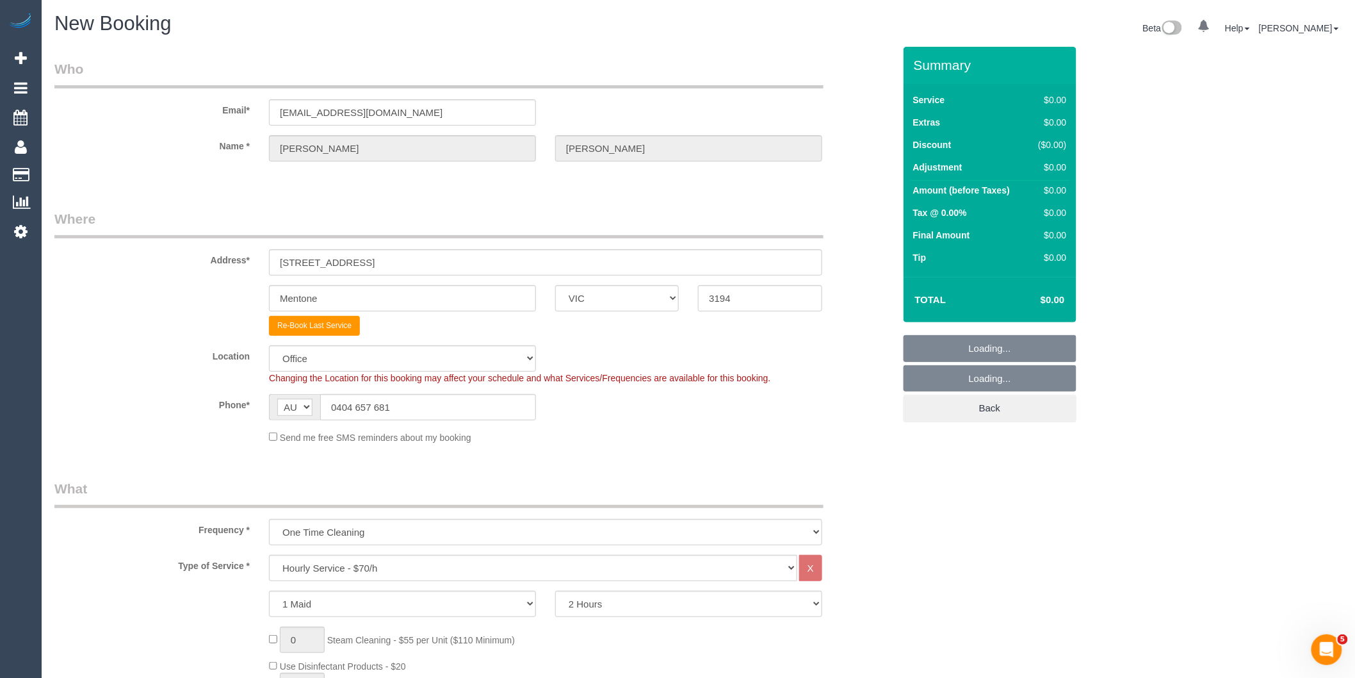
select select "64"
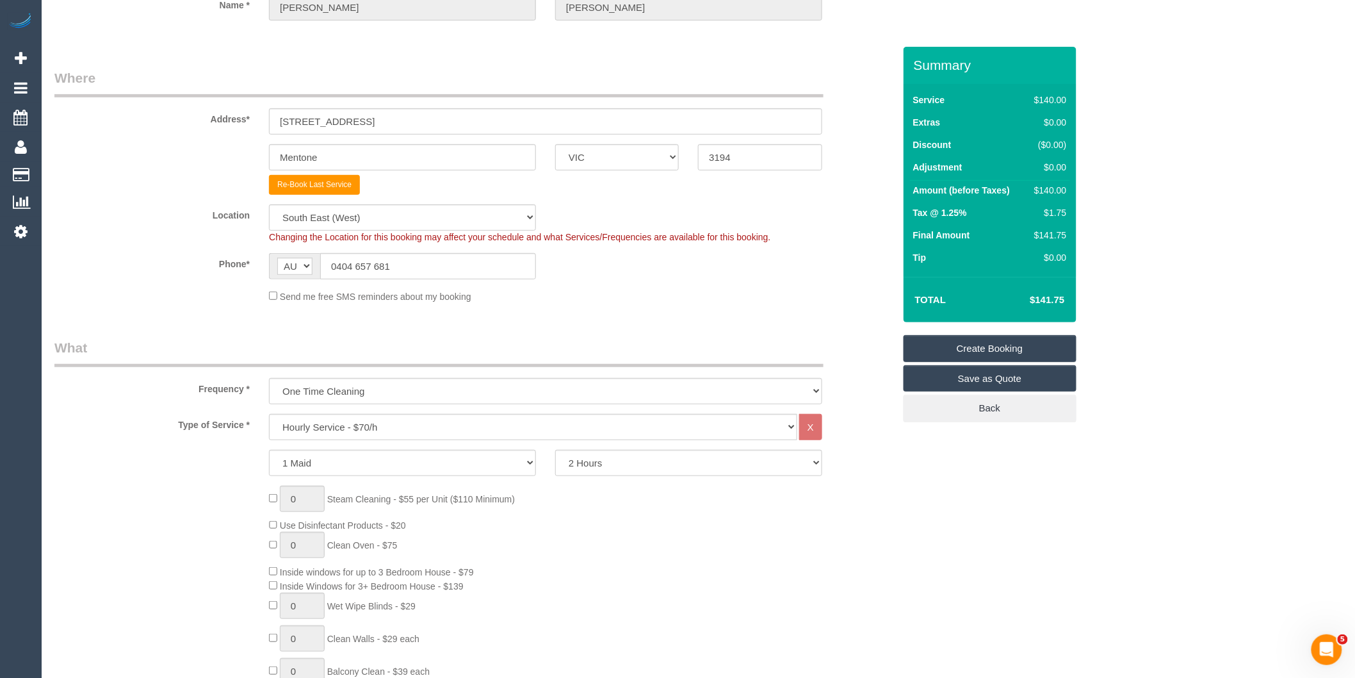
scroll to position [142, 0]
click at [449, 389] on select "One Time Cleaning Weekly - 10% Off - 10.00% (0% for the First Booking) Fortnigh…" at bounding box center [545, 390] width 553 height 26
select select "object:3249"
click at [269, 377] on select "One Time Cleaning Weekly - 10% Off - 10.00% (0% for the First Booking) Fortnigh…" at bounding box center [545, 390] width 553 height 26
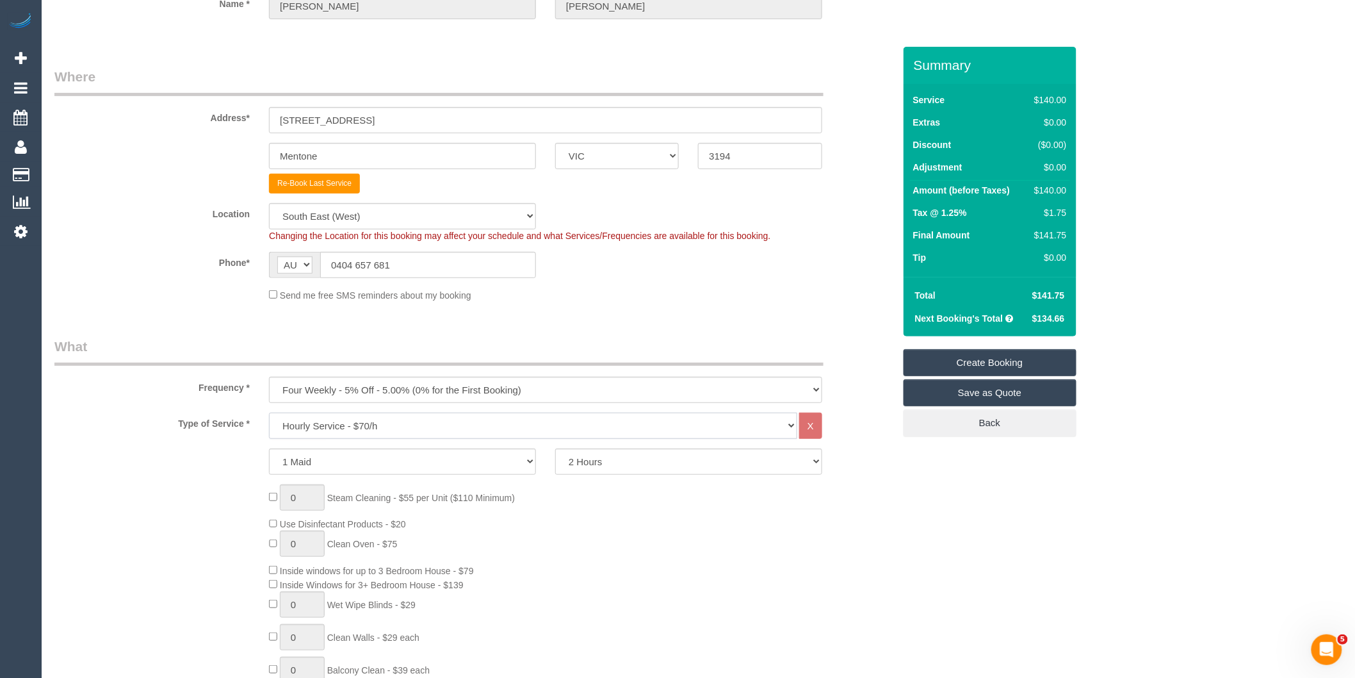
click at [366, 427] on select "Hourly Service - $70/h Hourly Service - $65/h Hourly Service - $60/h Hourly Ser…" at bounding box center [533, 426] width 528 height 26
select select "212"
click at [269, 413] on select "Hourly Service - $70/h Hourly Service - $65/h Hourly Service - $60/h Hourly Ser…" at bounding box center [533, 426] width 528 height 26
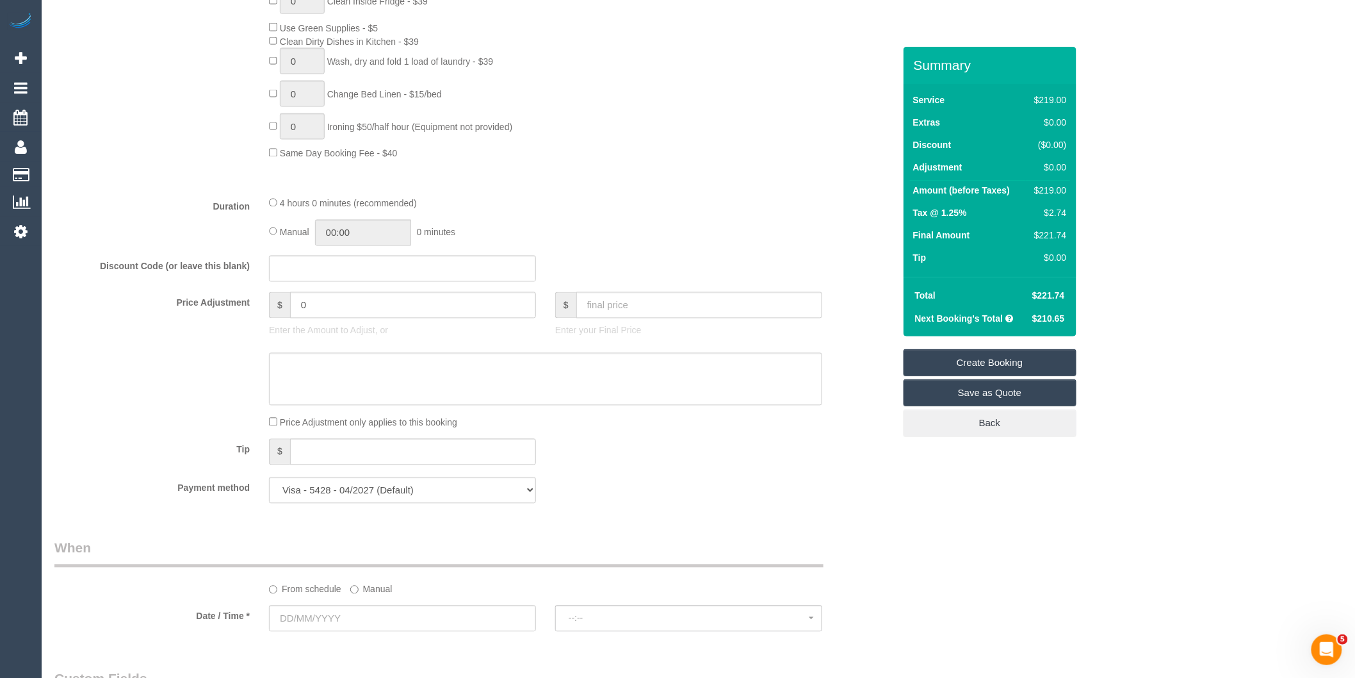
scroll to position [1067, 0]
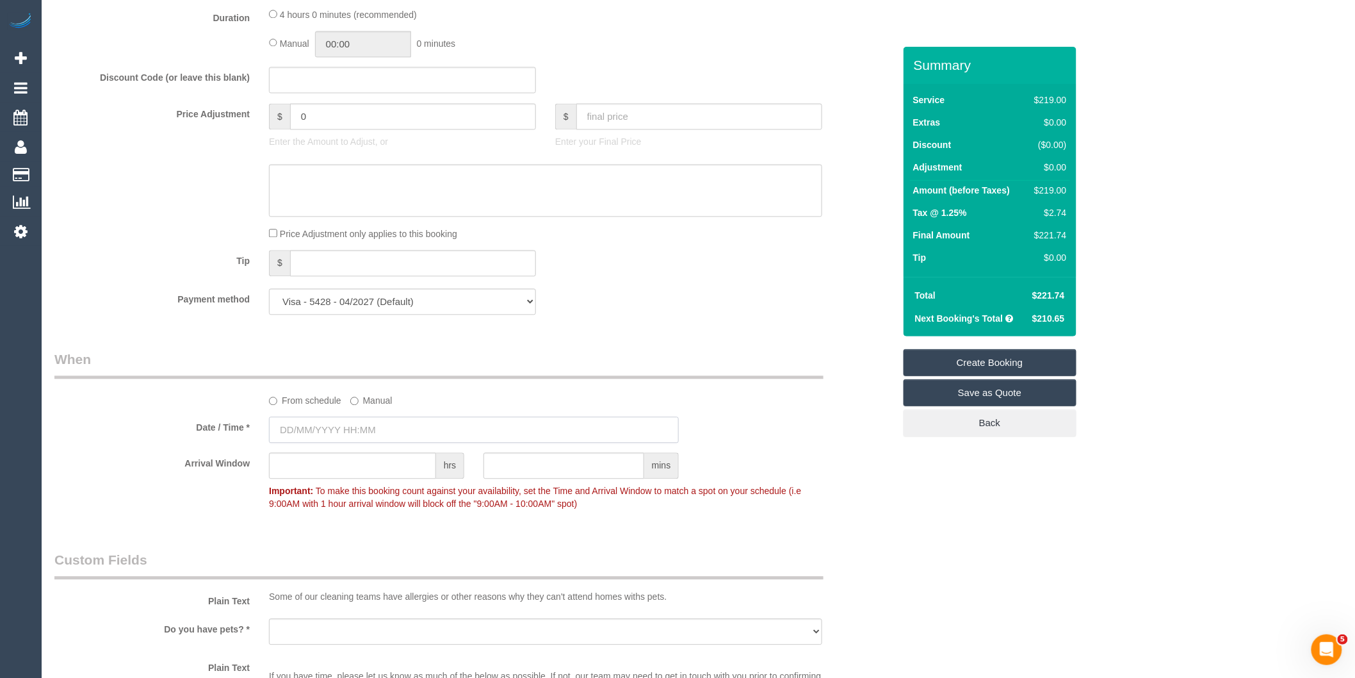
click at [382, 438] on input "text" at bounding box center [474, 429] width 410 height 26
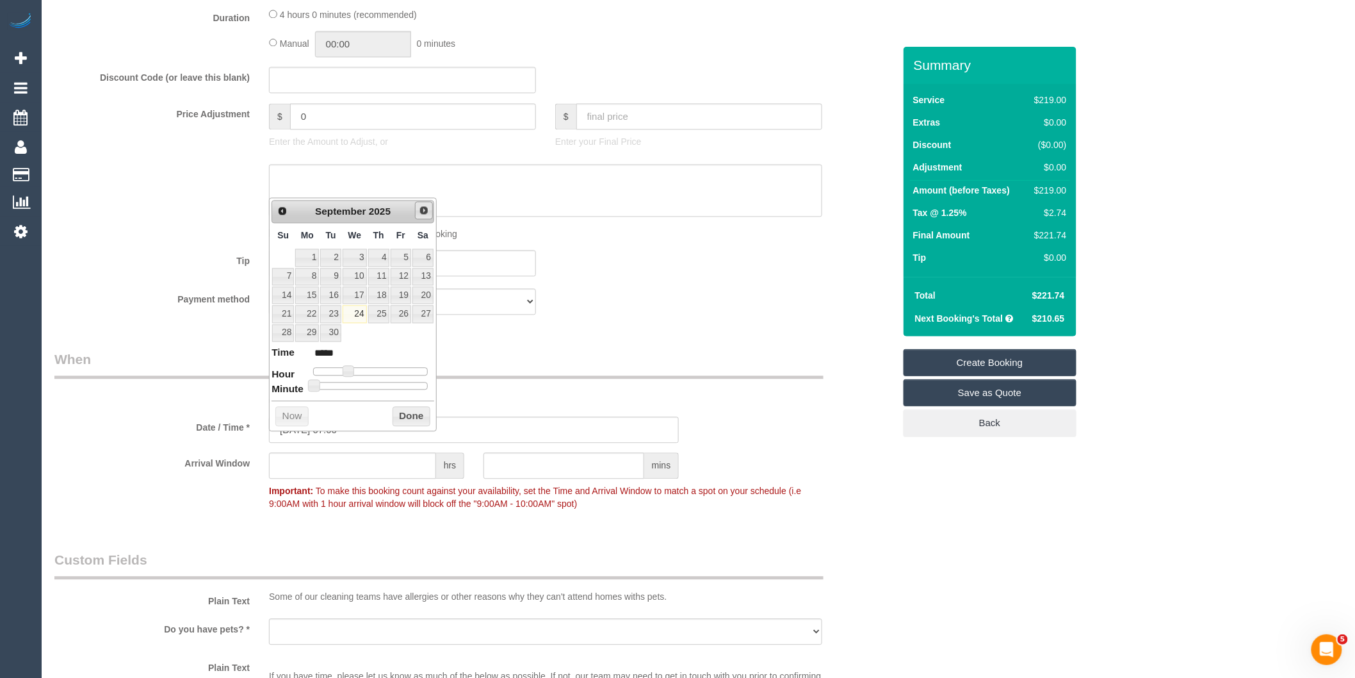
click at [420, 208] on span "Next" at bounding box center [424, 210] width 10 height 10
click at [381, 254] on link "2" at bounding box center [378, 257] width 21 height 17
type input "[DATE] 06:00"
type input "*****"
type input "[DATE] 07:00"
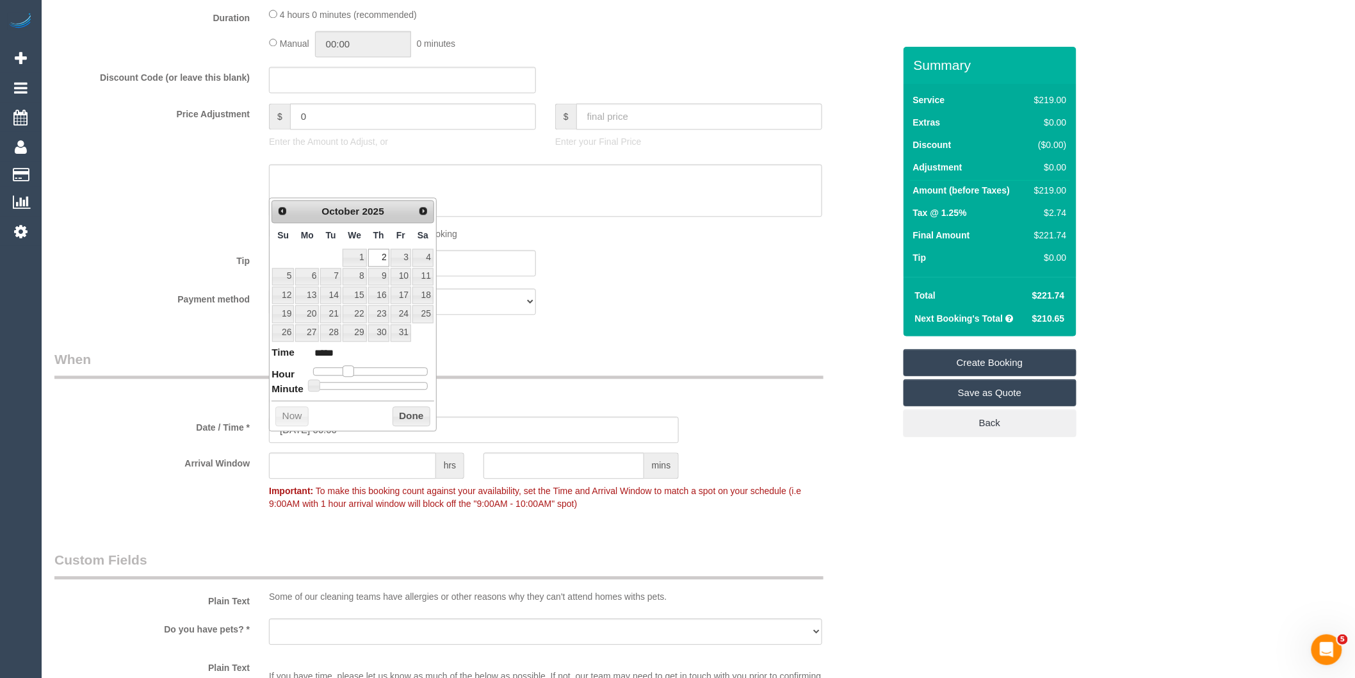
type input "*****"
type input "[DATE] 08:00"
type input "*****"
drag, startPoint x: 352, startPoint y: 368, endPoint x: 359, endPoint y: 372, distance: 7.5
click at [359, 372] on span at bounding box center [354, 371] width 12 height 12
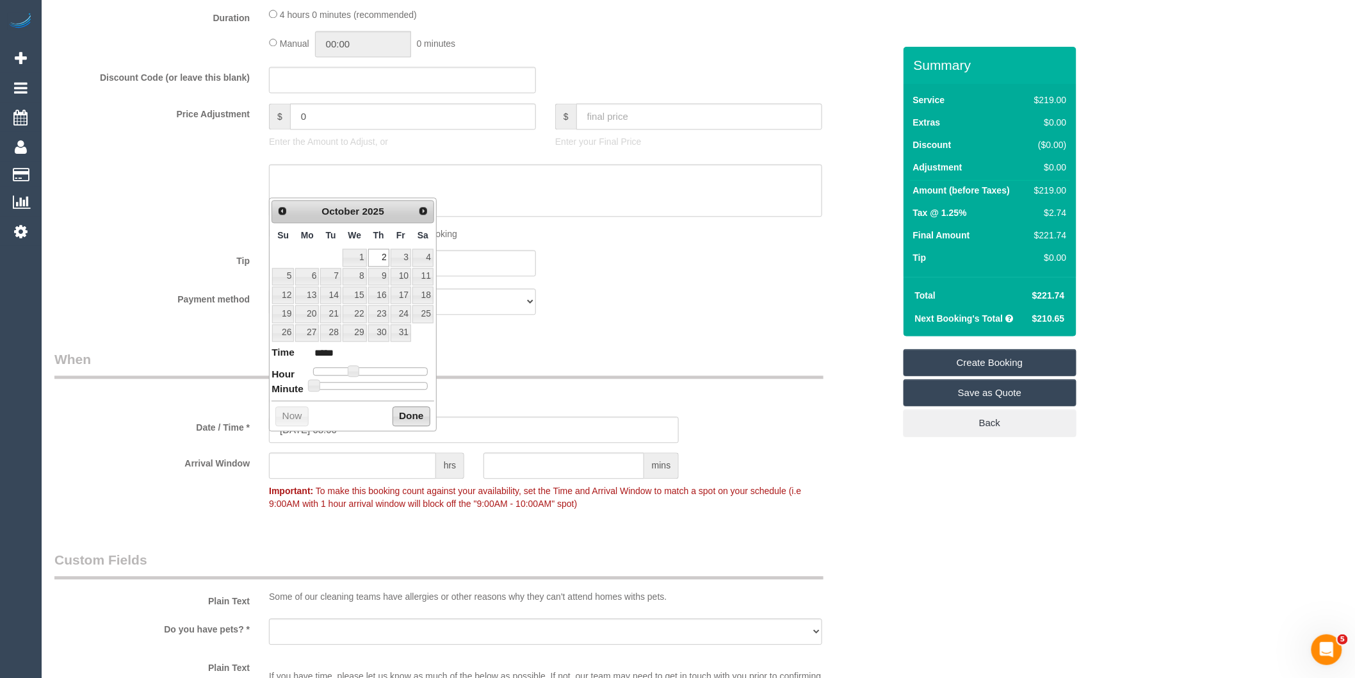
click at [401, 411] on button "Done" at bounding box center [412, 416] width 38 height 20
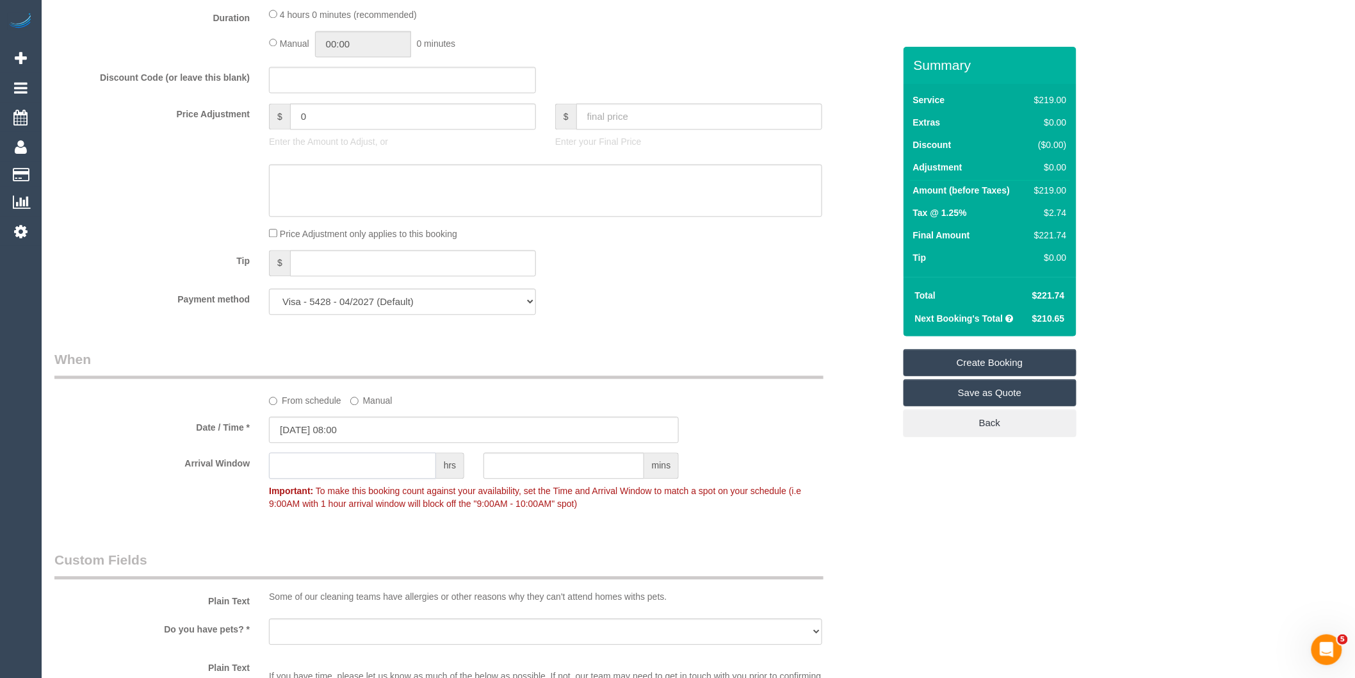
click at [386, 478] on input "text" at bounding box center [352, 465] width 167 height 26
type input "2"
click at [687, 275] on div "Tip $" at bounding box center [474, 264] width 859 height 29
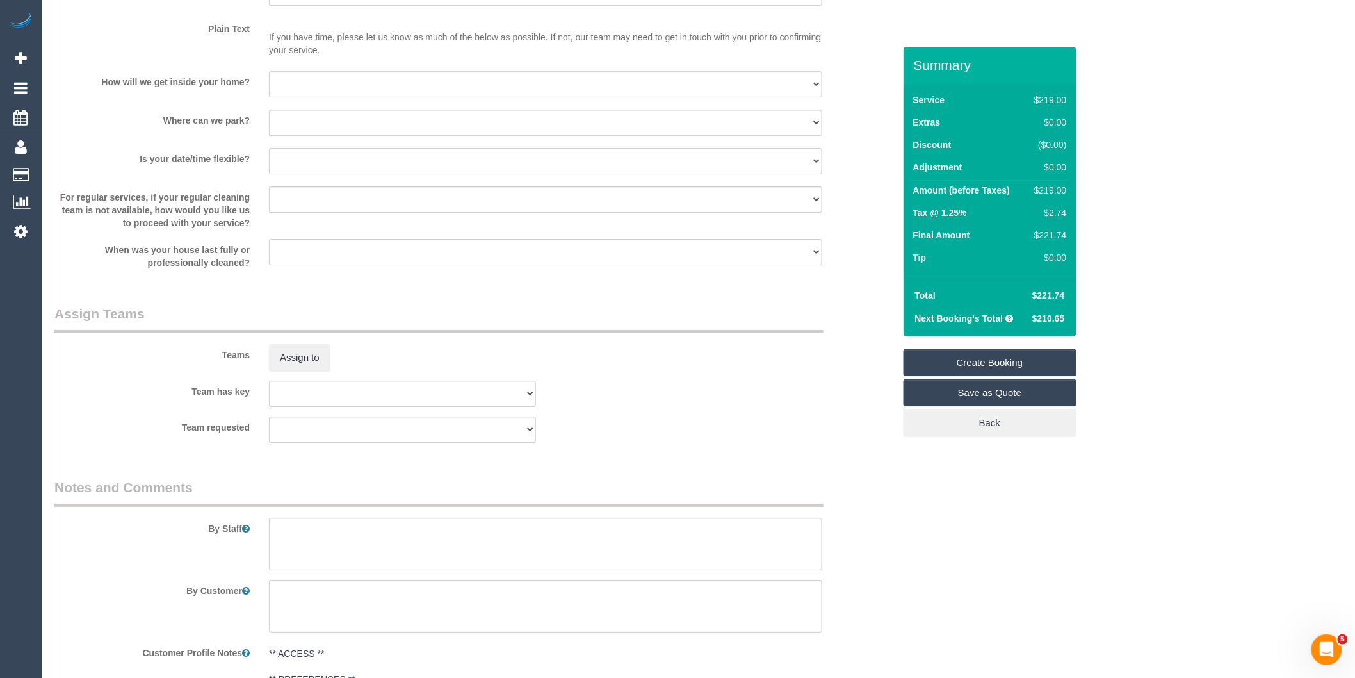
scroll to position [1917, 0]
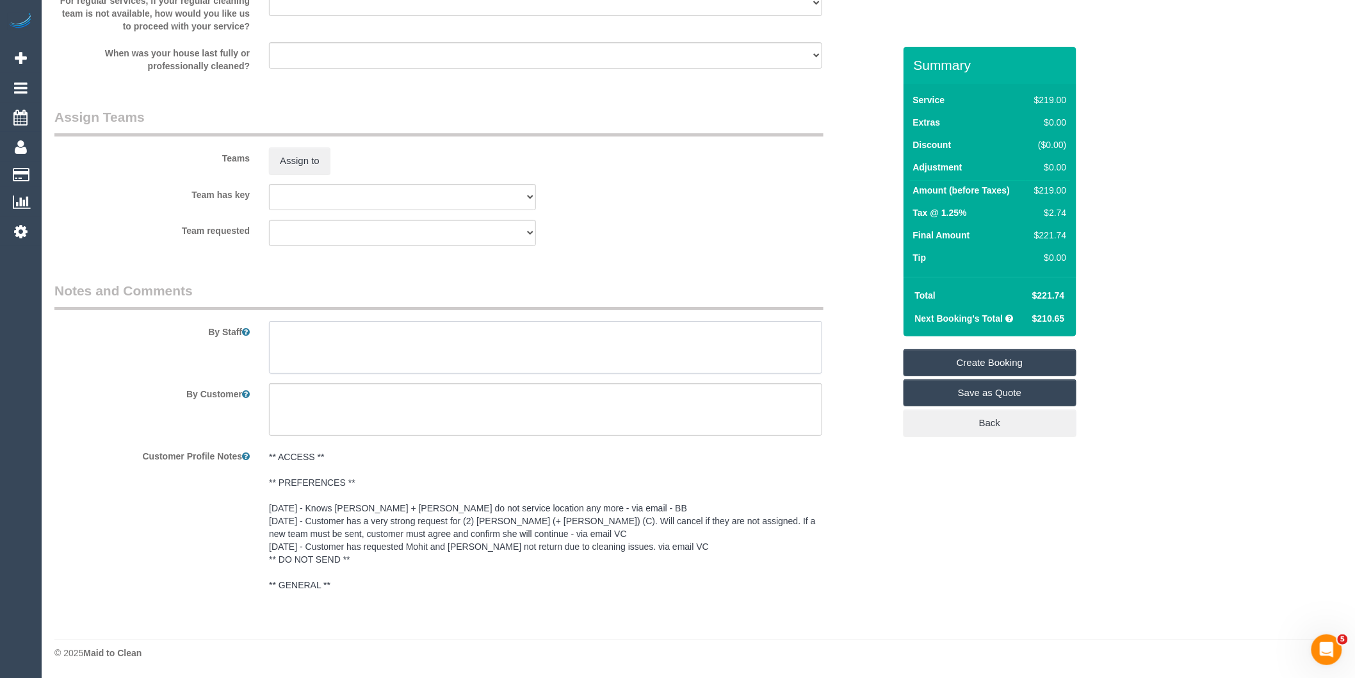
click at [363, 345] on textarea at bounding box center [545, 347] width 553 height 53
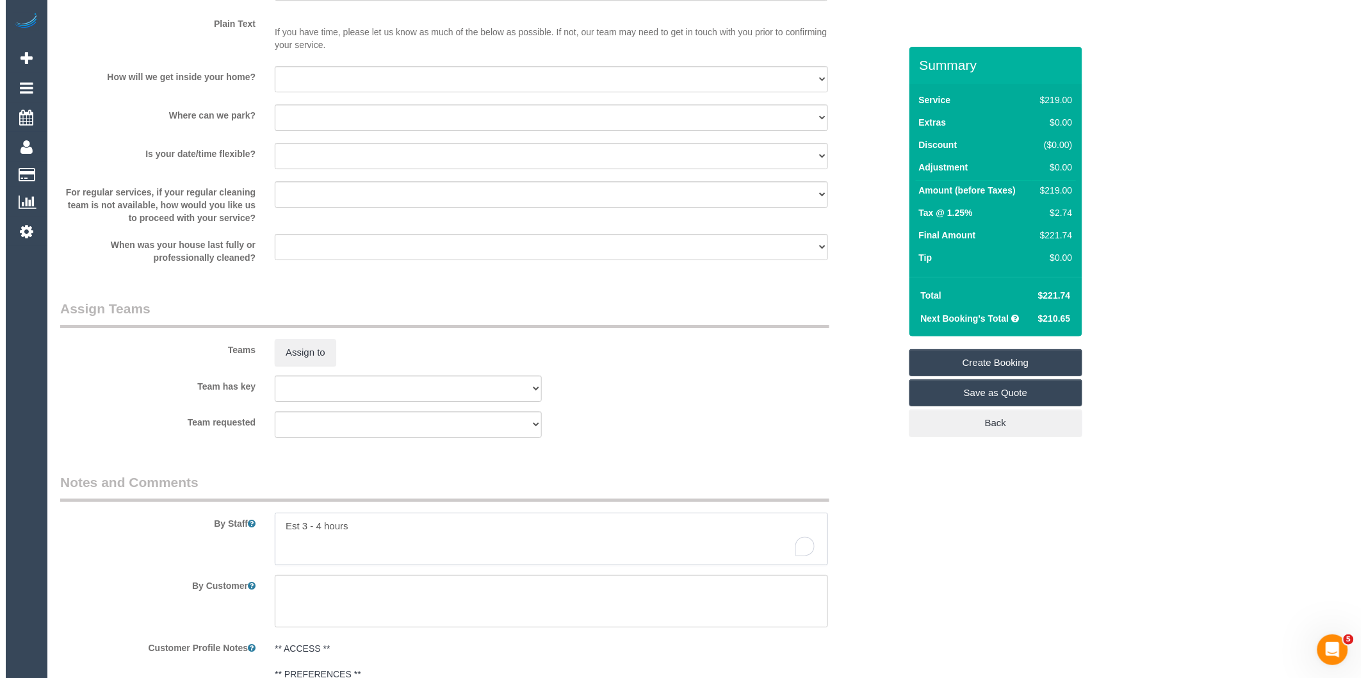
scroll to position [1703, 0]
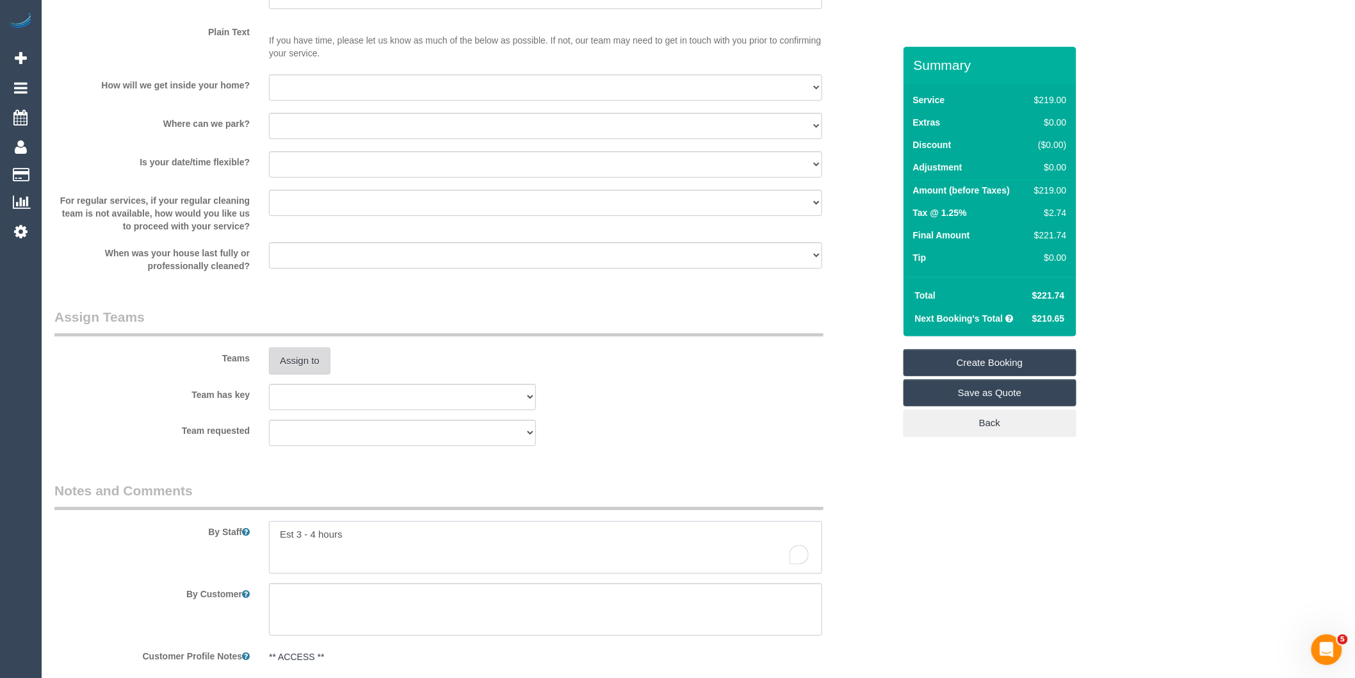
type textarea "Est 3 - 4 hours"
click at [305, 374] on button "Assign to" at bounding box center [299, 360] width 61 height 27
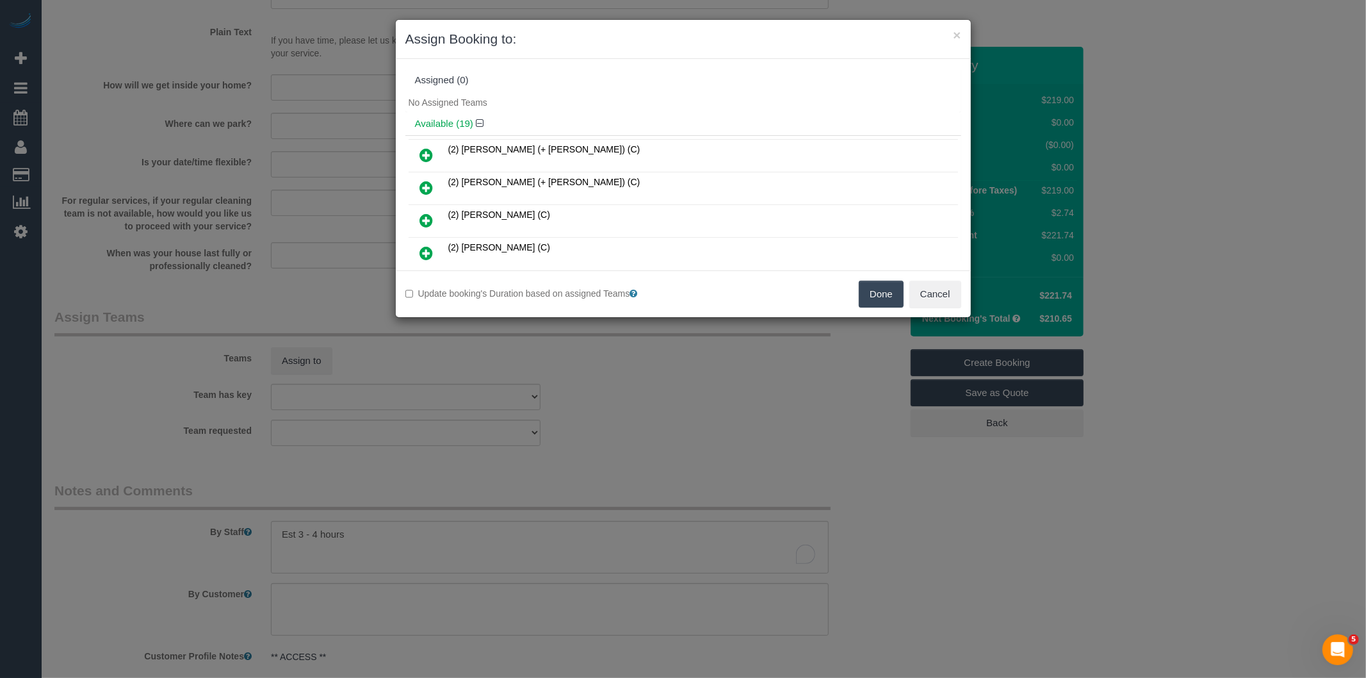
scroll to position [274, 0]
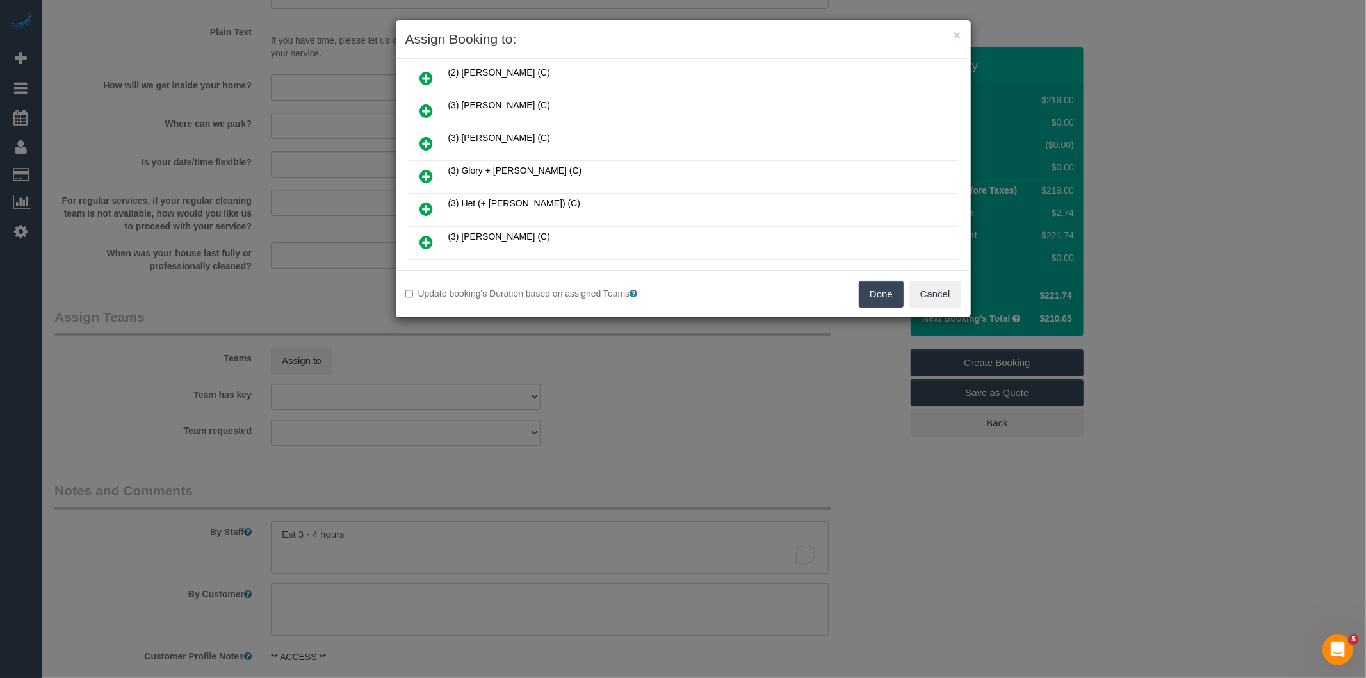
click at [432, 168] on icon at bounding box center [426, 175] width 13 height 15
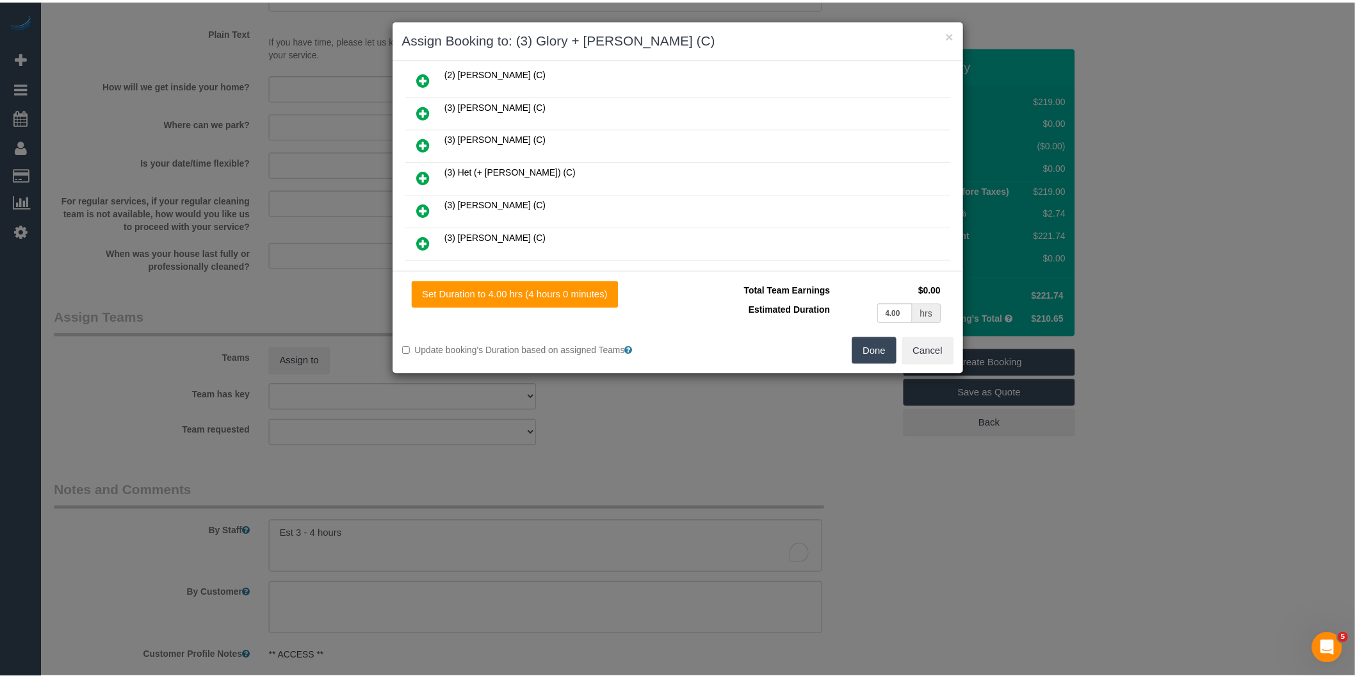
scroll to position [0, 0]
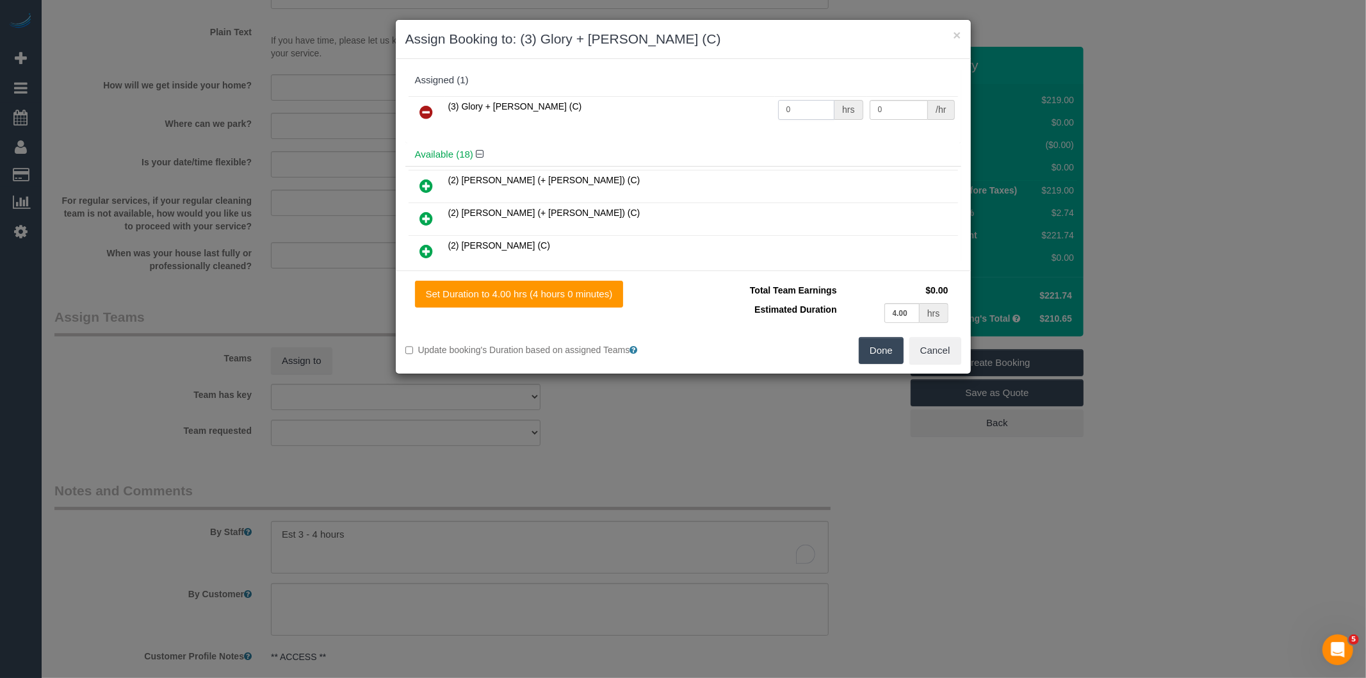
drag, startPoint x: 796, startPoint y: 113, endPoint x: 628, endPoint y: 128, distance: 167.8
click at [628, 128] on tr "(3) Glory + [PERSON_NAME] (C) 0 hrs 0 /hr" at bounding box center [684, 112] width 550 height 33
type input "1"
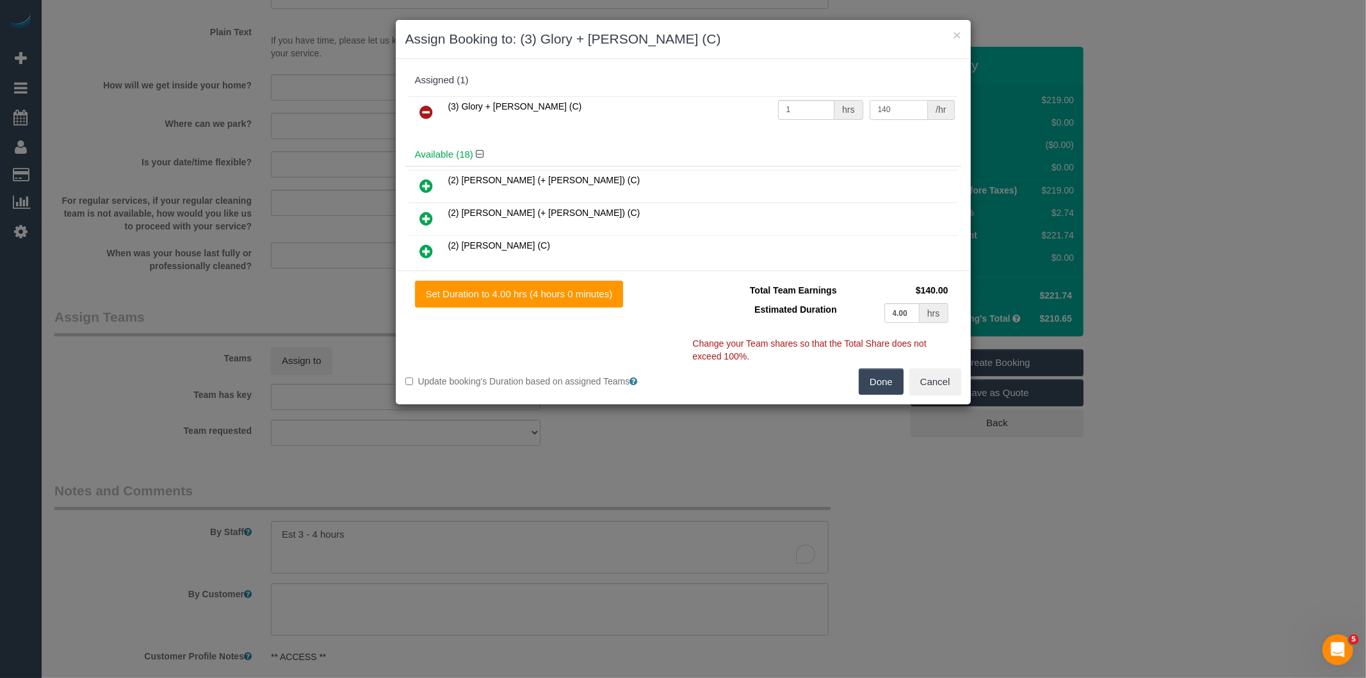
type input "140"
click at [882, 379] on button "Done" at bounding box center [881, 381] width 45 height 27
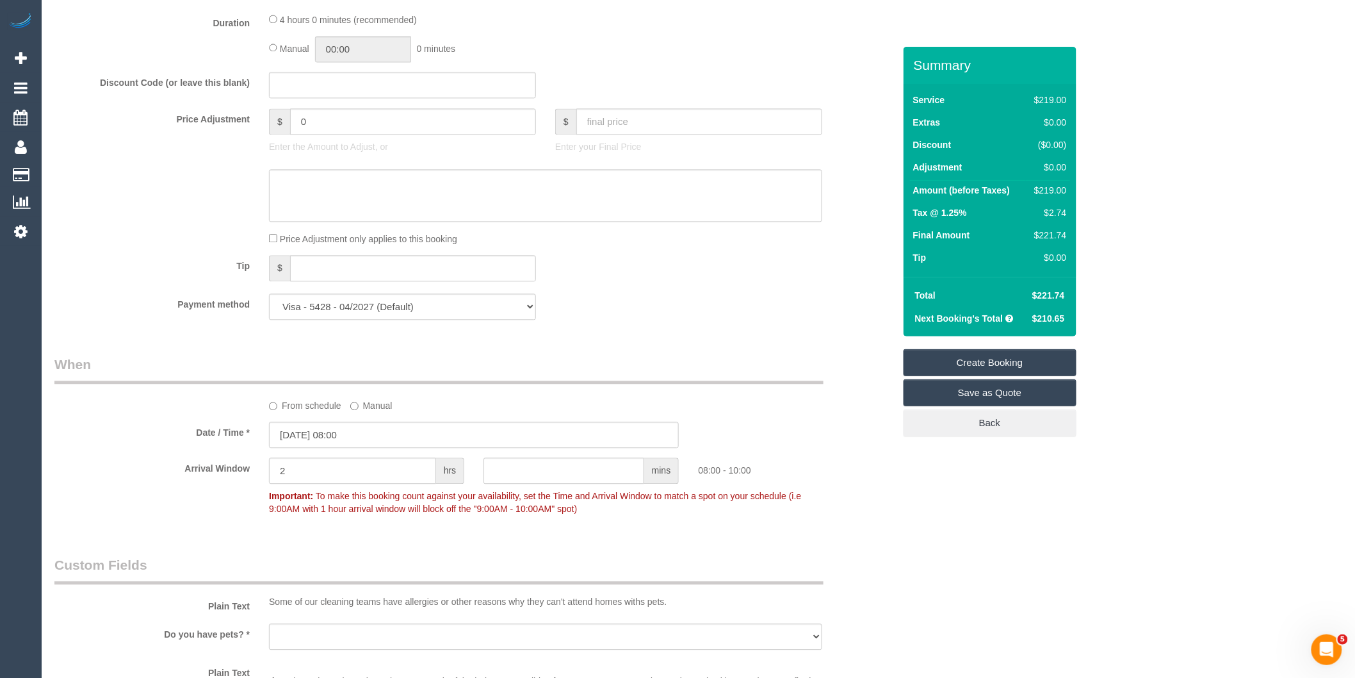
scroll to position [778, 0]
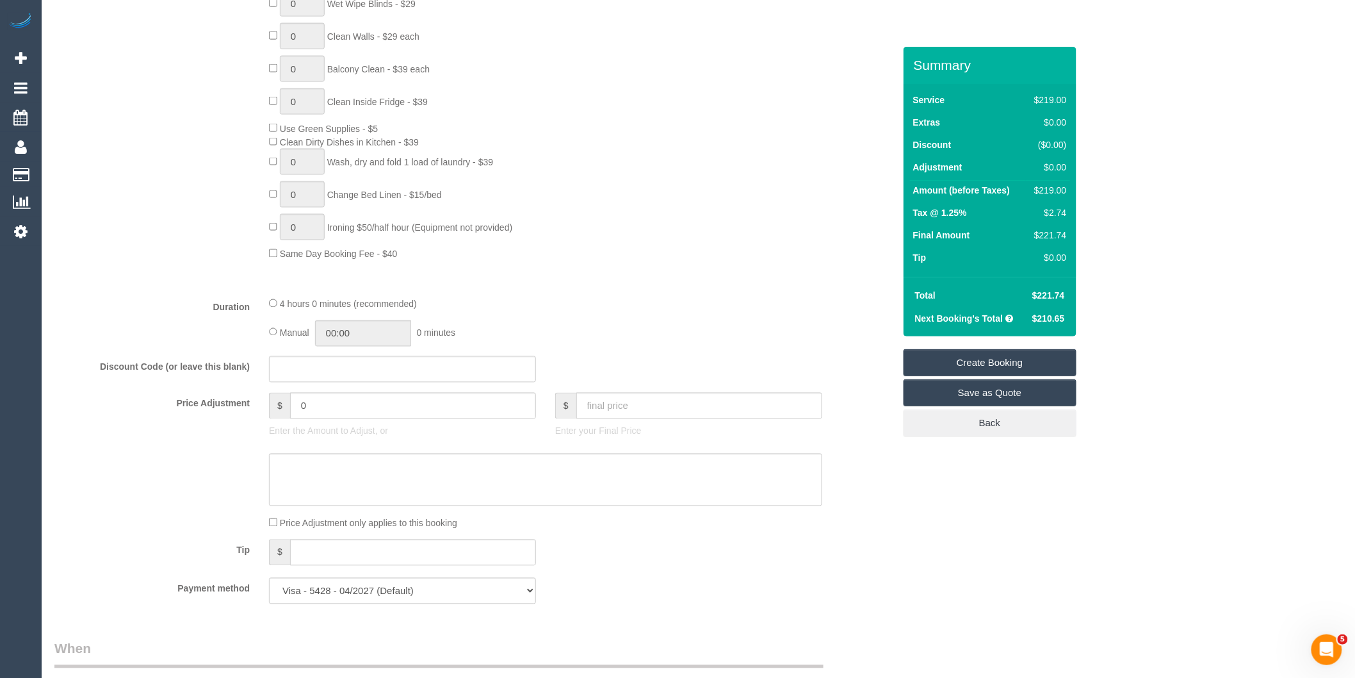
click at [279, 347] on div "Manual 00:00 0 minutes" at bounding box center [545, 333] width 553 height 26
click at [363, 346] on input "04:00" at bounding box center [363, 333] width 96 height 26
type input "02:00"
click at [335, 400] on li "02:00" at bounding box center [349, 406] width 57 height 17
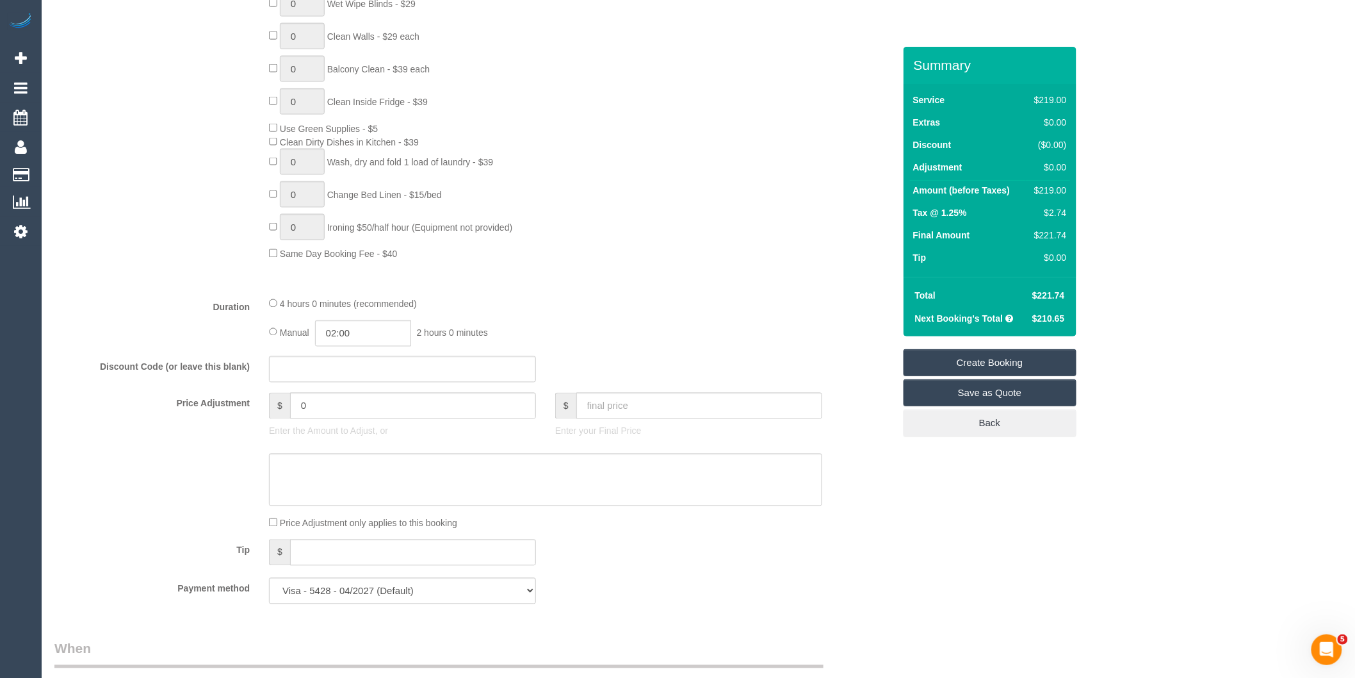
click at [590, 311] on div "4 hours 0 minutes (recommended)" at bounding box center [545, 304] width 553 height 14
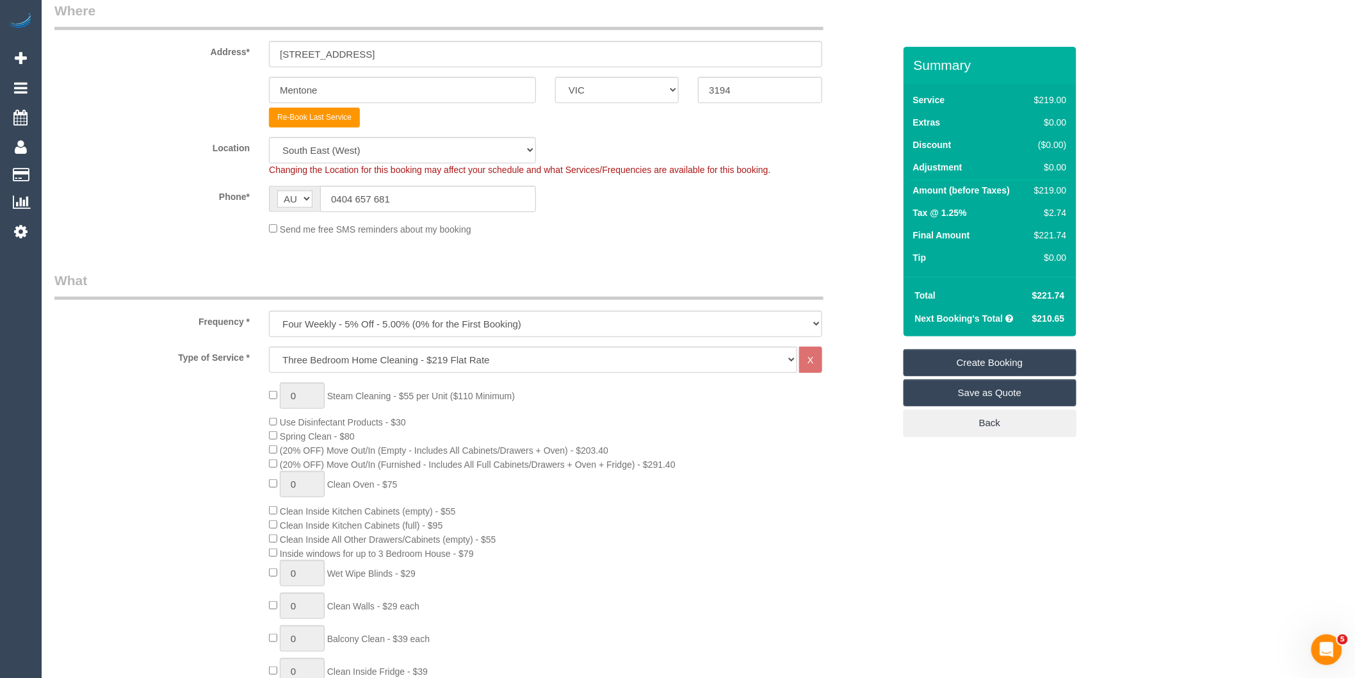
scroll to position [0, 0]
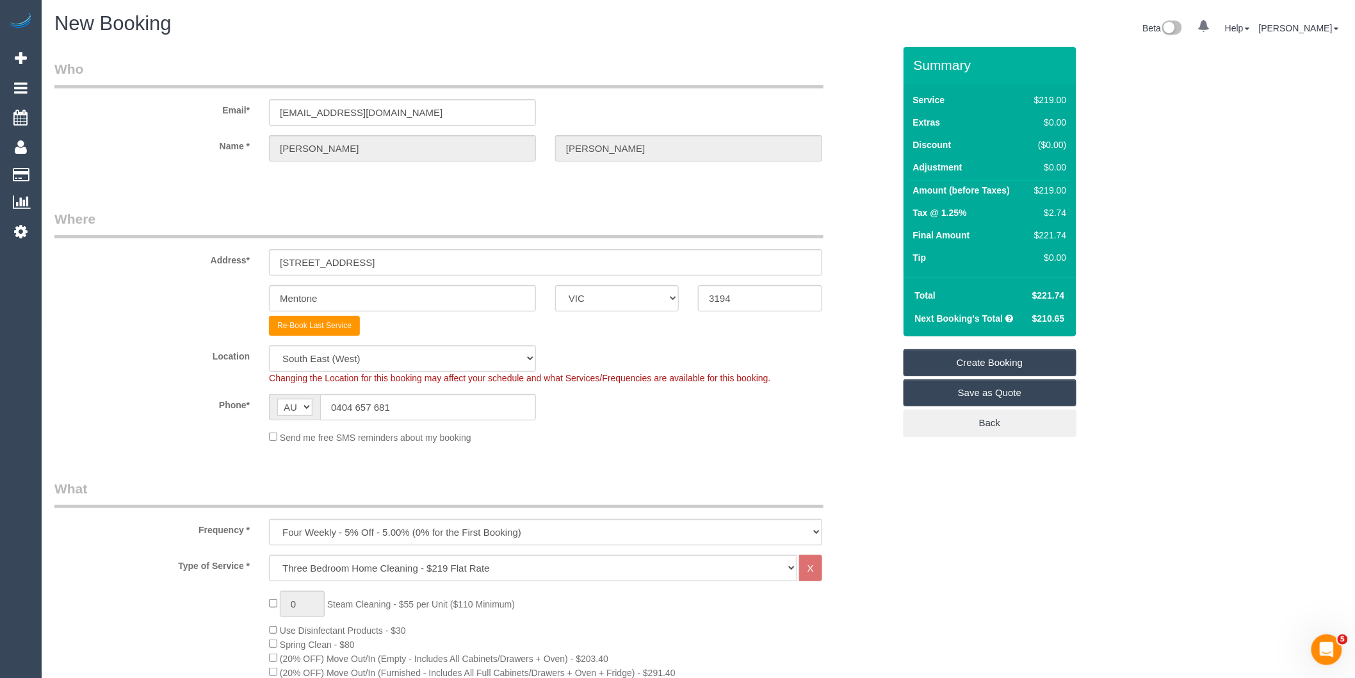
click at [1002, 366] on link "Create Booking" at bounding box center [990, 362] width 173 height 27
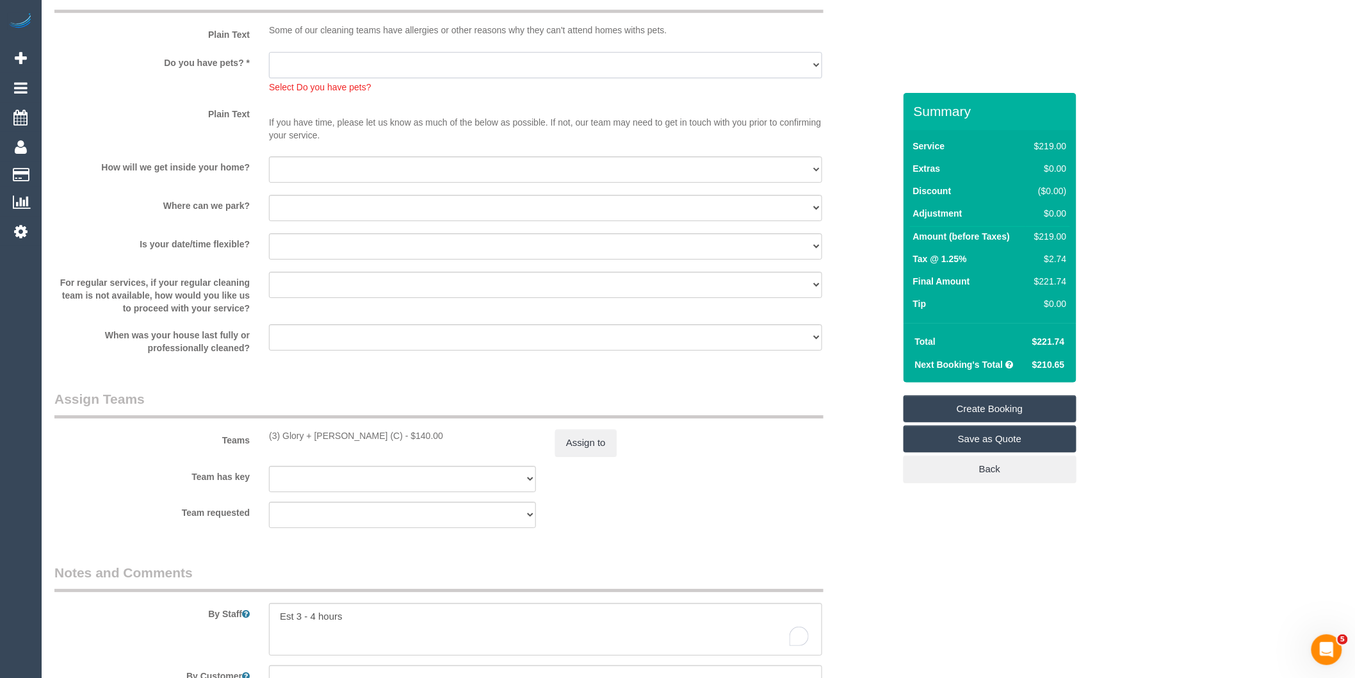
click at [373, 78] on select "Yes - Cats Yes - Dogs No pets Yes - Dogs and Cats Yes - Other" at bounding box center [545, 65] width 553 height 26
click at [269, 67] on select "Yes - Cats Yes - Dogs No pets Yes - Dogs and Cats Yes - Other" at bounding box center [545, 65] width 553 height 26
click at [363, 76] on select "Yes - Cats Yes - Dogs No pets Yes - Dogs and Cats Yes - Other" at bounding box center [545, 65] width 553 height 26
select select "number:28"
click at [269, 67] on select "Yes - Cats Yes - Dogs No pets Yes - Dogs and Cats Yes - Other" at bounding box center [545, 65] width 553 height 26
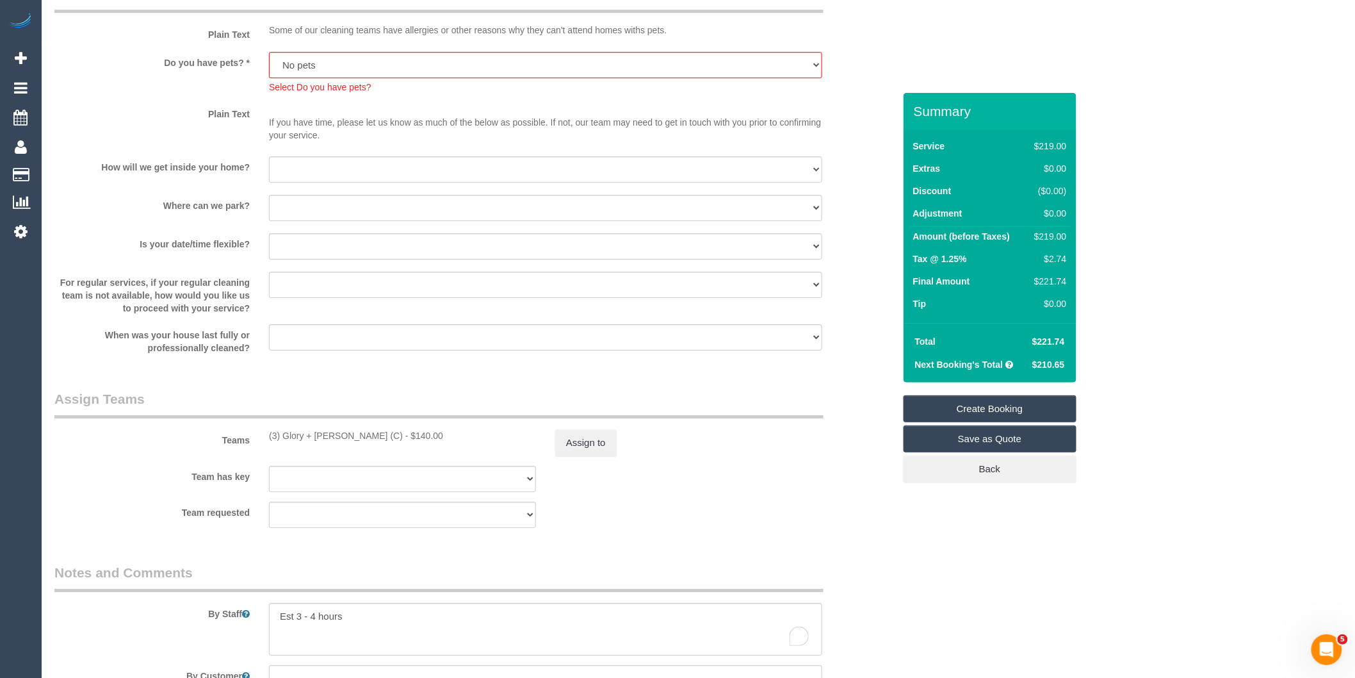
click at [988, 408] on link "Create Booking" at bounding box center [990, 408] width 173 height 27
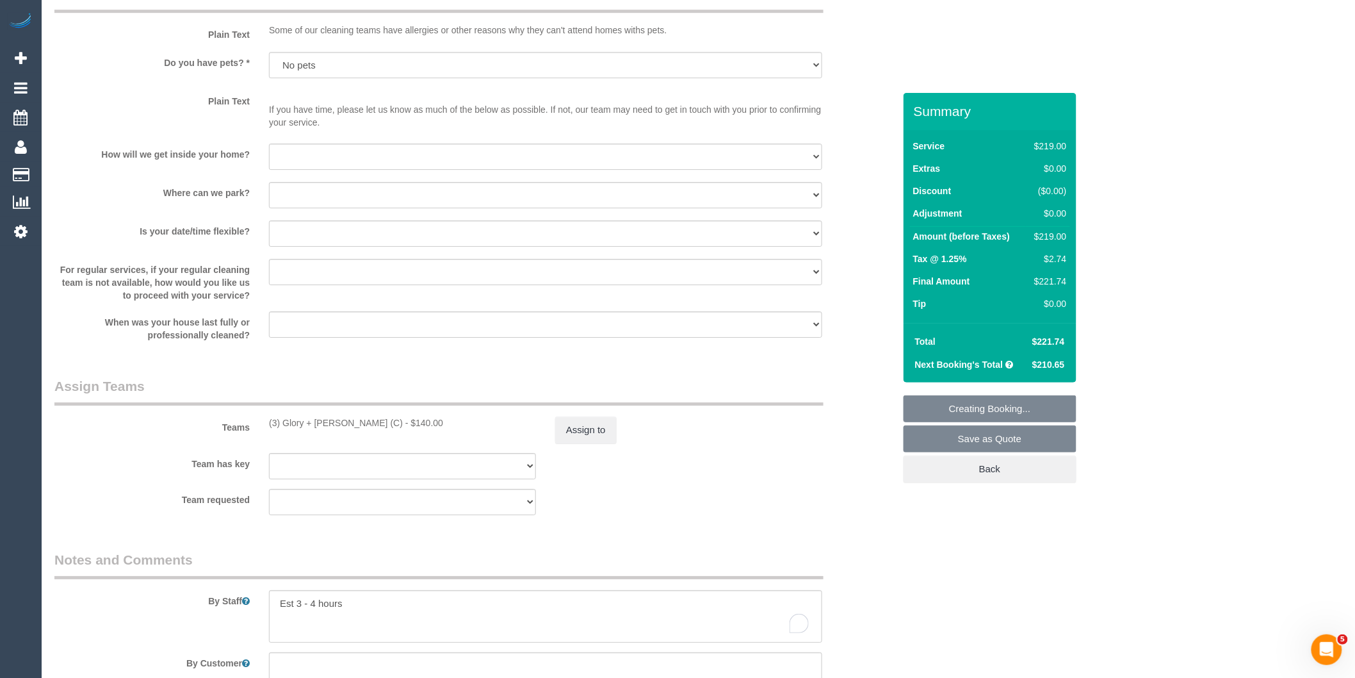
scroll to position [1633, 0]
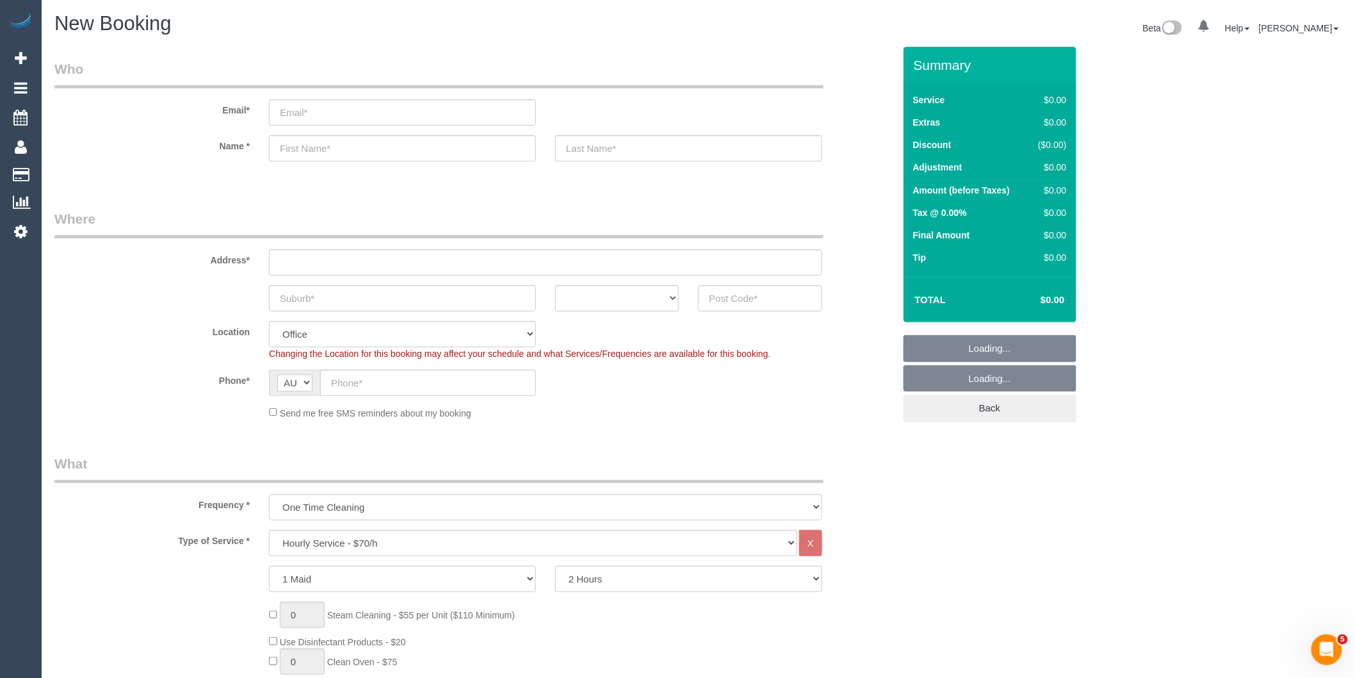
select select "object:9772"
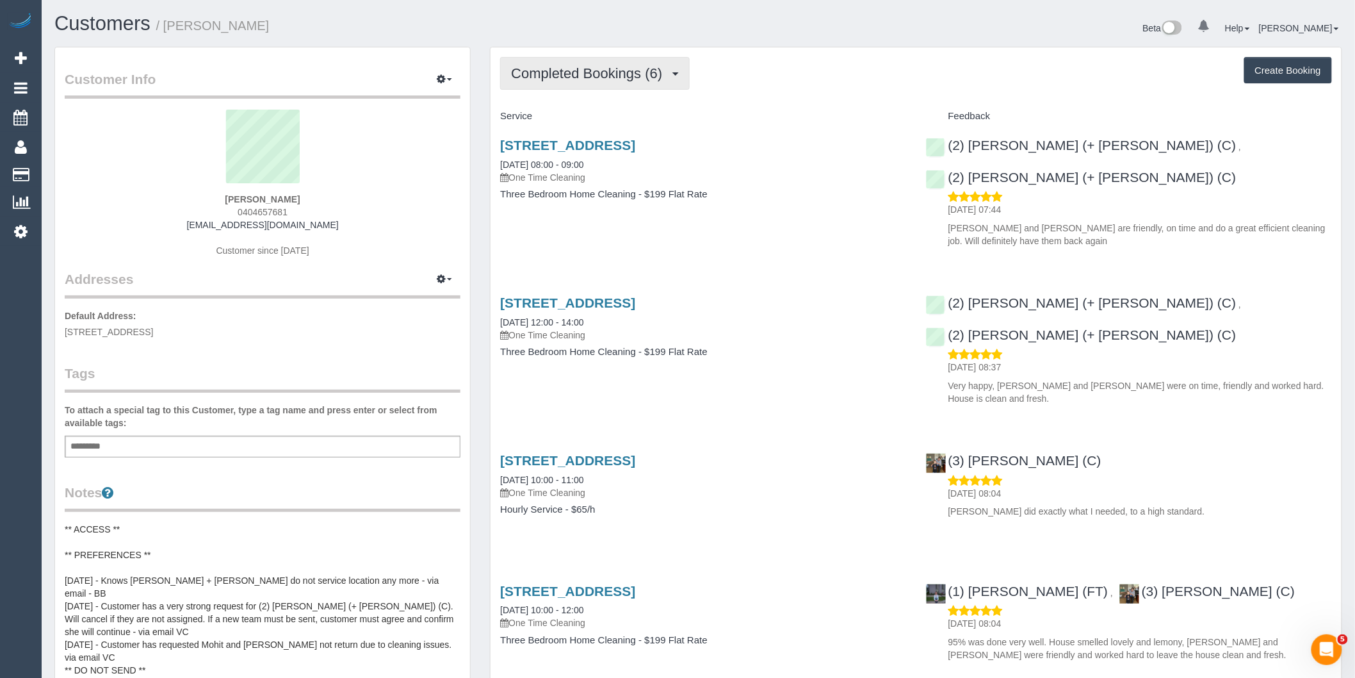
click at [594, 77] on span "Completed Bookings (6)" at bounding box center [590, 73] width 158 height 16
click at [585, 120] on link "Upcoming Bookings (11)" at bounding box center [568, 119] width 135 height 17
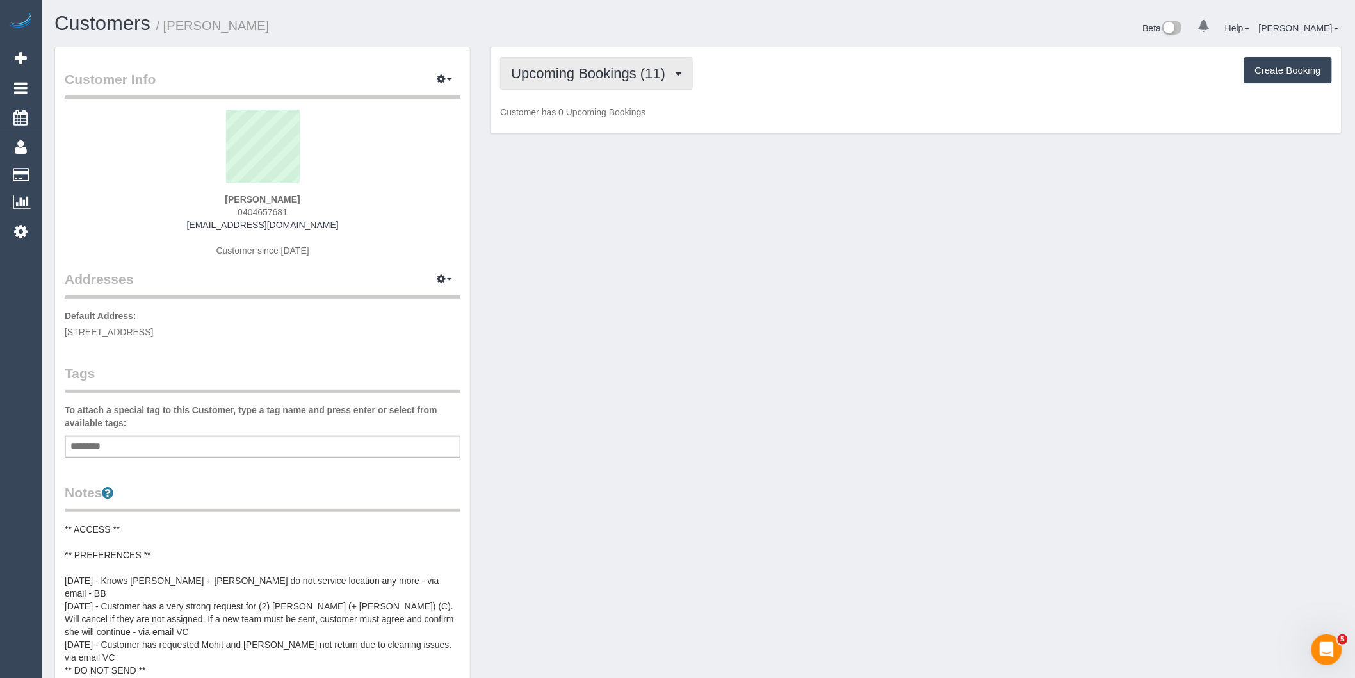
click at [620, 65] on button "Upcoming Bookings (11)" at bounding box center [596, 73] width 193 height 33
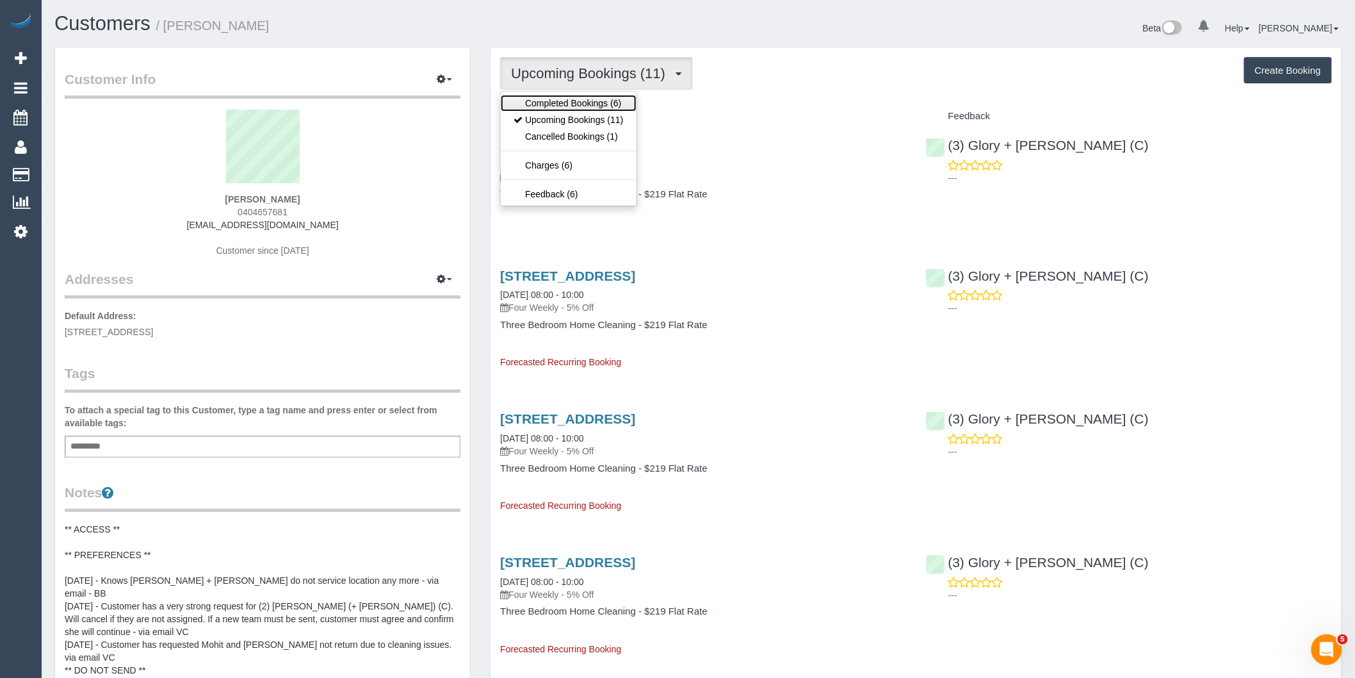
click at [612, 100] on link "Completed Bookings (6)" at bounding box center [568, 103] width 135 height 17
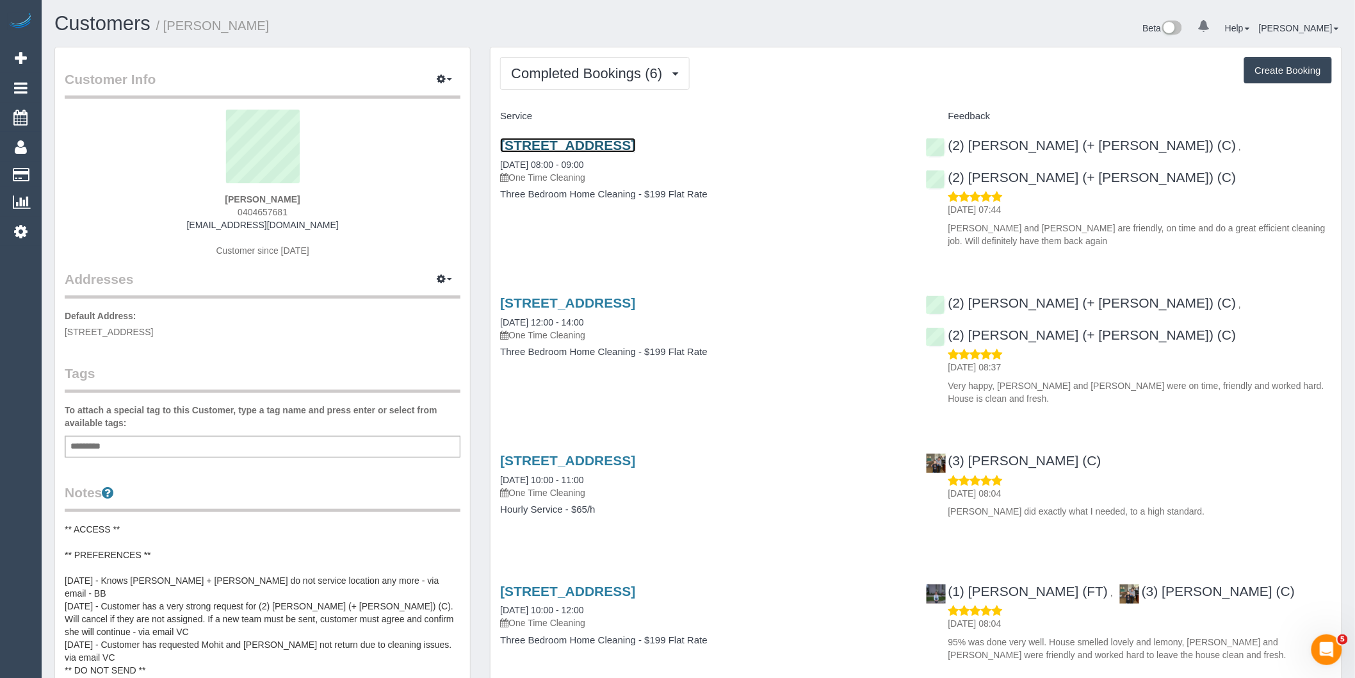
click at [635, 143] on link "154 Oak Ave, Mentone, VIC 3194" at bounding box center [567, 145] width 135 height 15
click at [594, 125] on div "Service" at bounding box center [703, 117] width 425 height 22
click at [592, 94] on div "Completed Bookings (6) Completed Bookings (6) Upcoming Bookings (11) Cancelled …" at bounding box center [916, 534] width 851 height 974
click at [593, 83] on button "Completed Bookings (6)" at bounding box center [595, 73] width 190 height 33
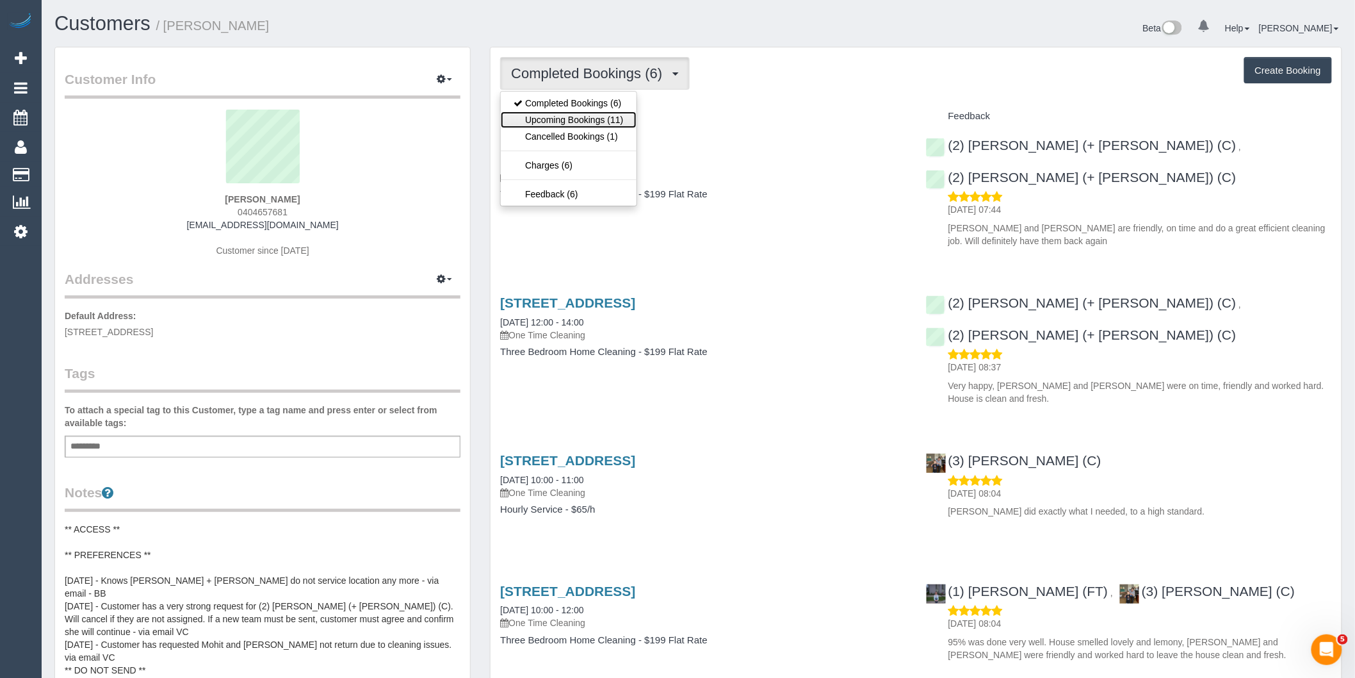
click at [589, 122] on link "Upcoming Bookings (11)" at bounding box center [568, 119] width 135 height 17
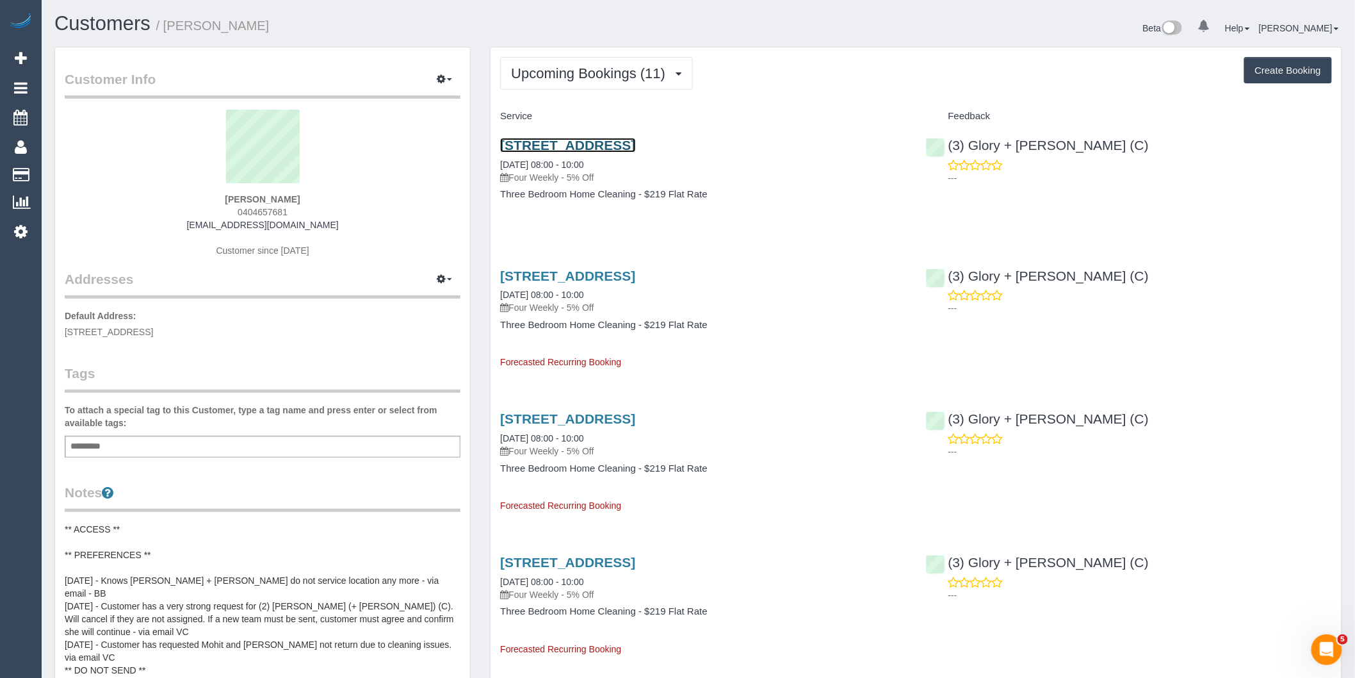
click at [630, 143] on link "154 Oak Avenue, Mentone, VIC 3194" at bounding box center [567, 145] width 135 height 15
click at [578, 88] on button "Upcoming Bookings (11)" at bounding box center [596, 73] width 193 height 33
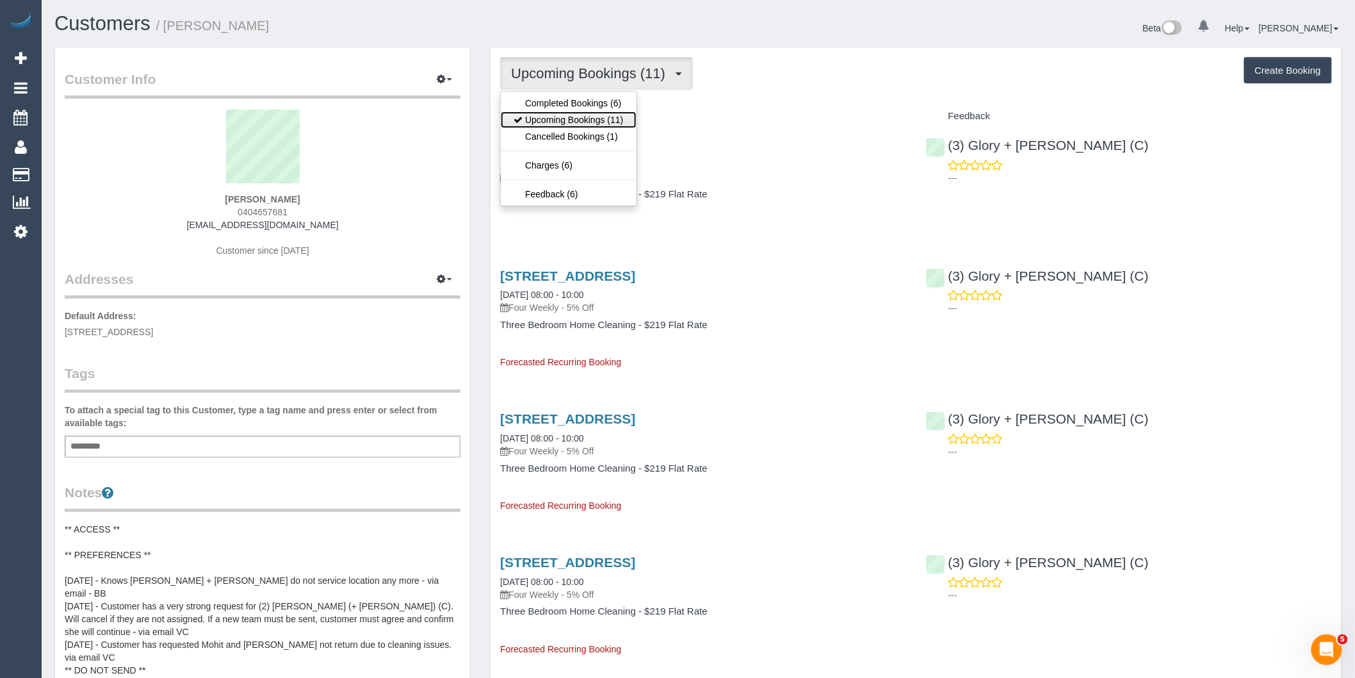
click at [571, 119] on link "Upcoming Bookings (11)" at bounding box center [568, 119] width 135 height 17
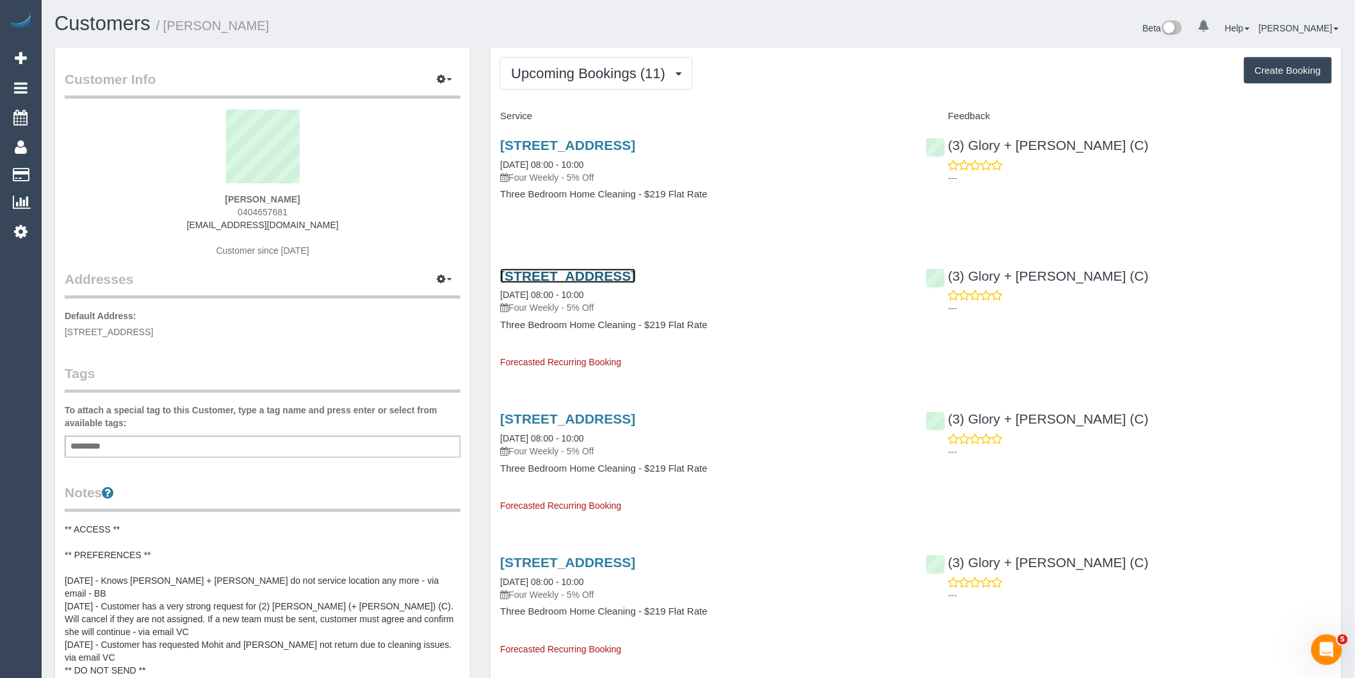
click at [635, 274] on link "154 Oak Avenue, Mentone, VIC 3194" at bounding box center [567, 275] width 135 height 15
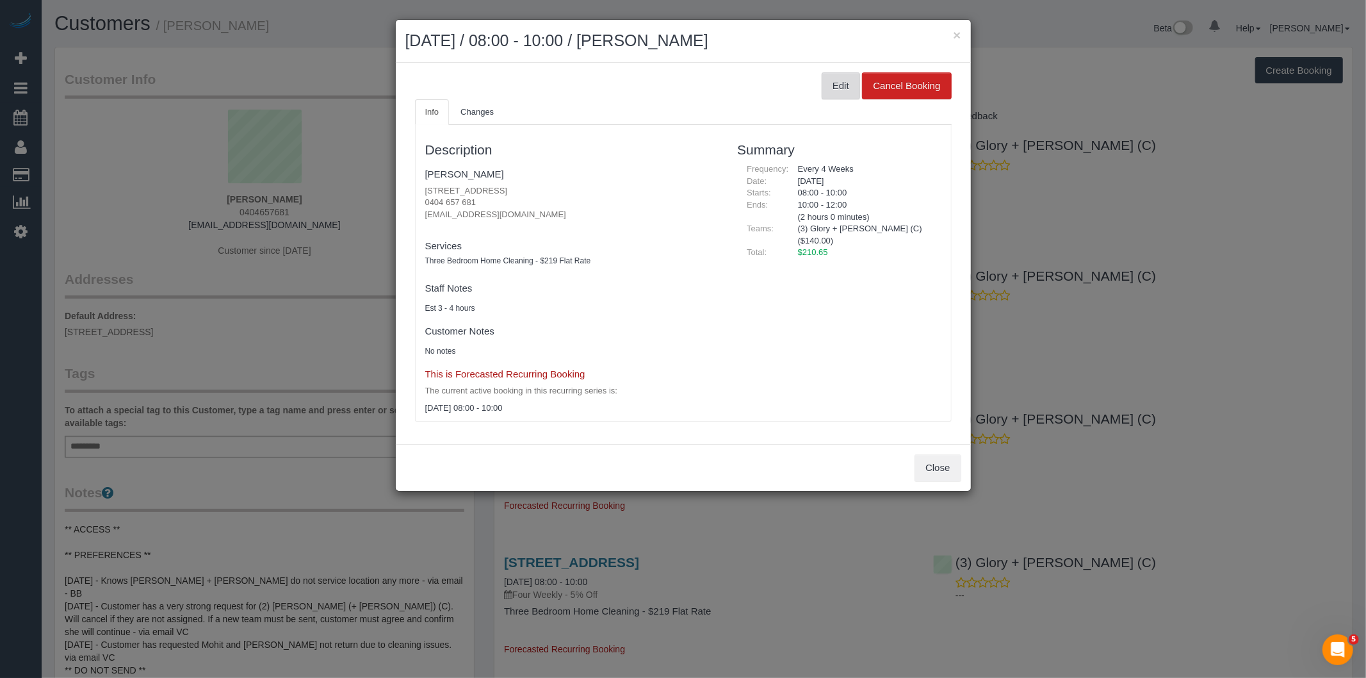
click at [848, 87] on button "Edit" at bounding box center [841, 85] width 38 height 27
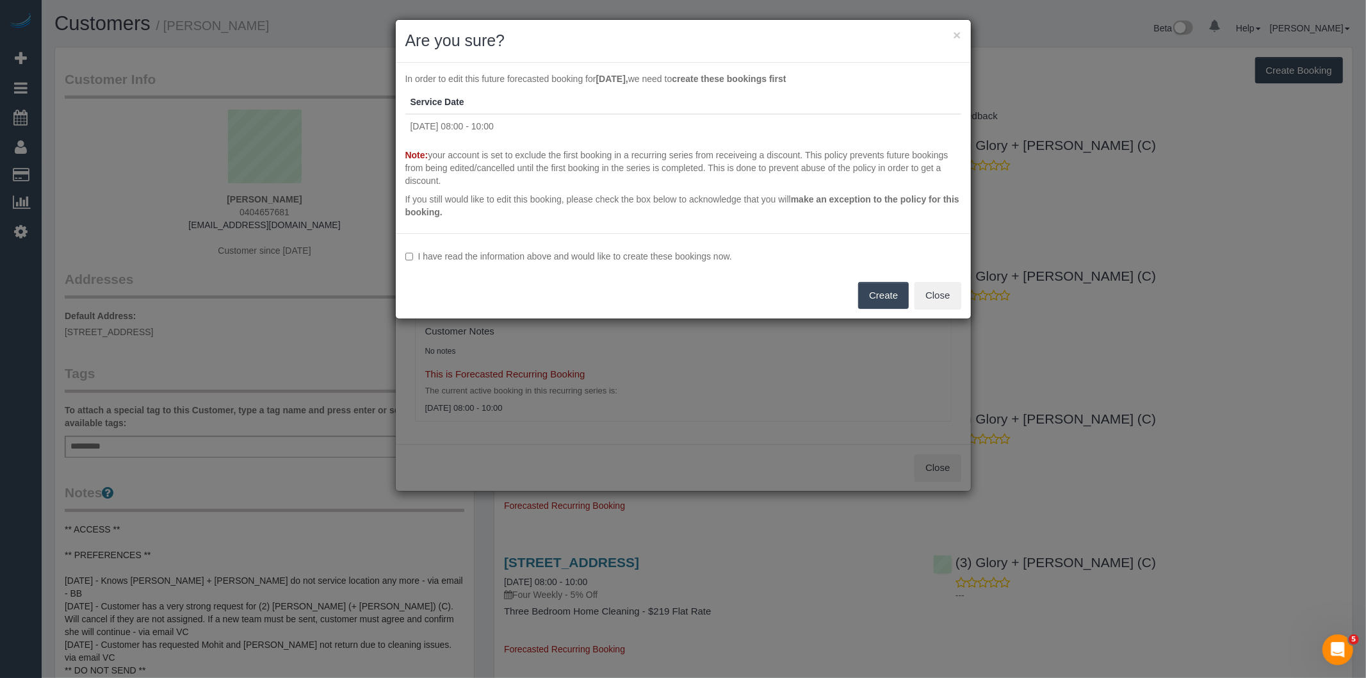
click at [878, 297] on button "Create" at bounding box center [883, 295] width 51 height 27
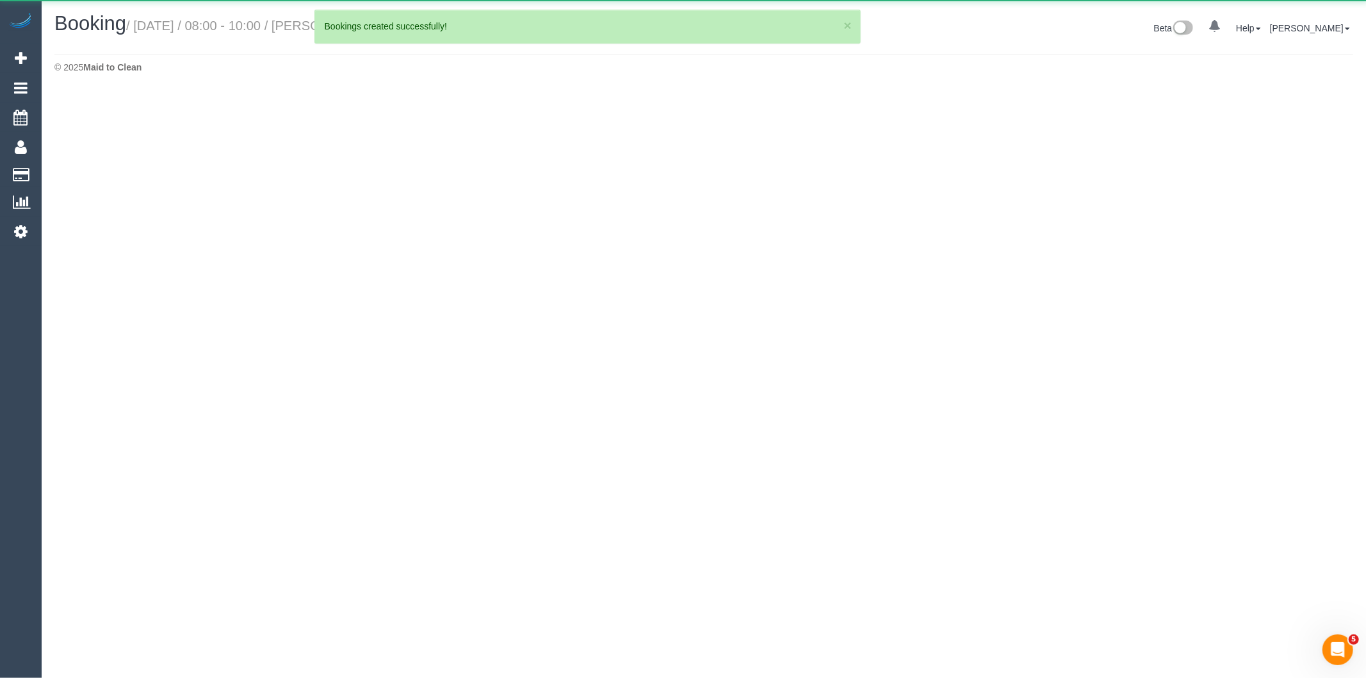
select select "VIC"
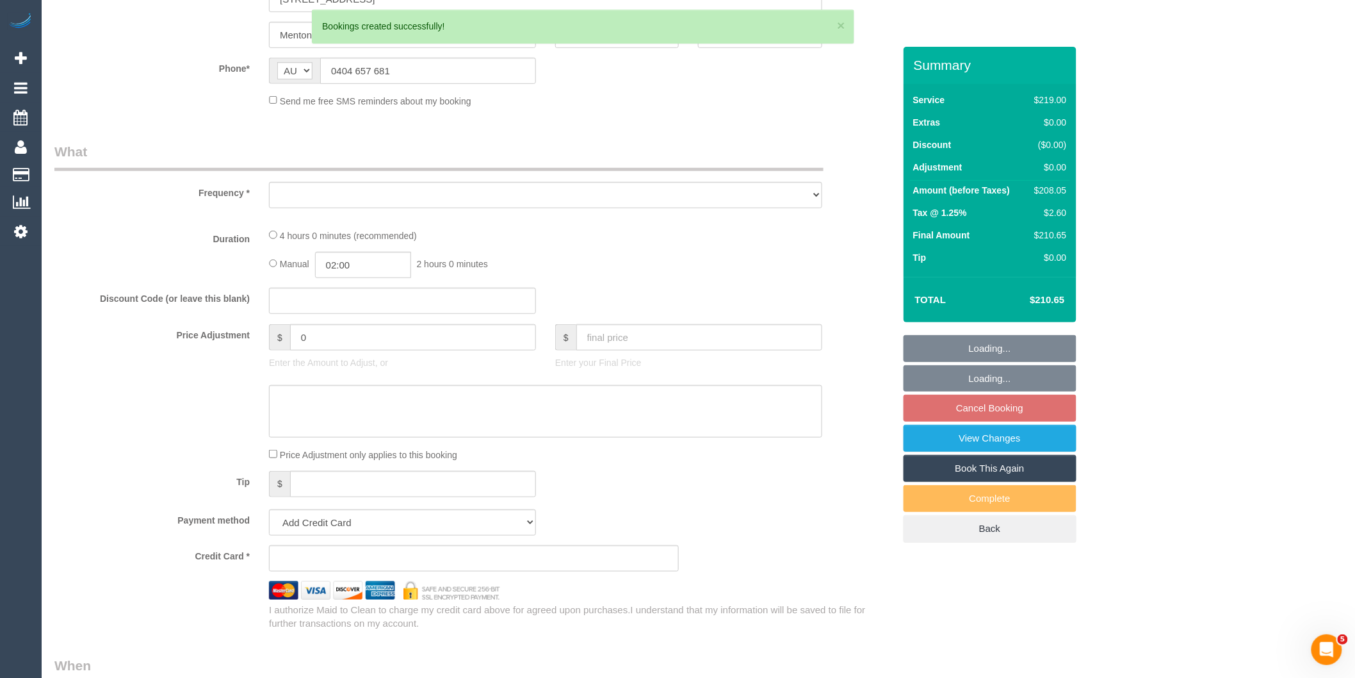
select select "object:5318"
select select "string:stripe-pm_1NljCs2GScqysDRVwF2iZOCg"
select select "spot19"
select select "number:28"
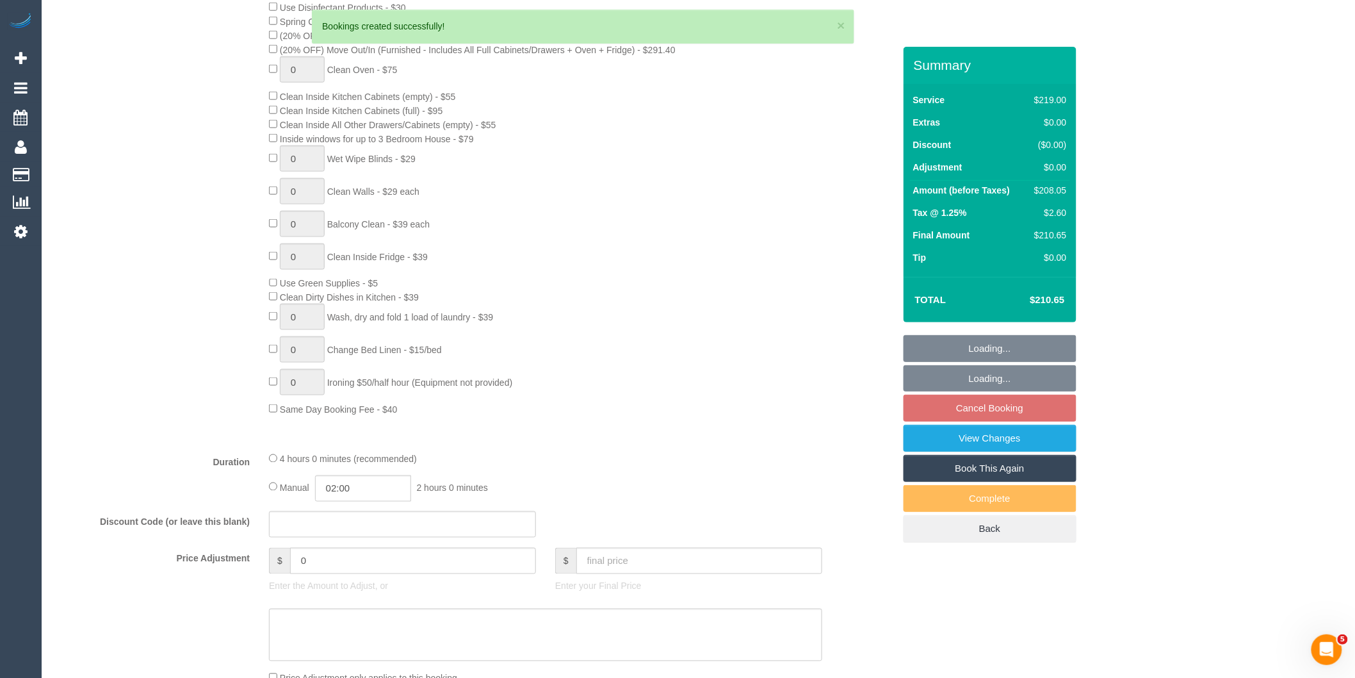
select select "object:5570"
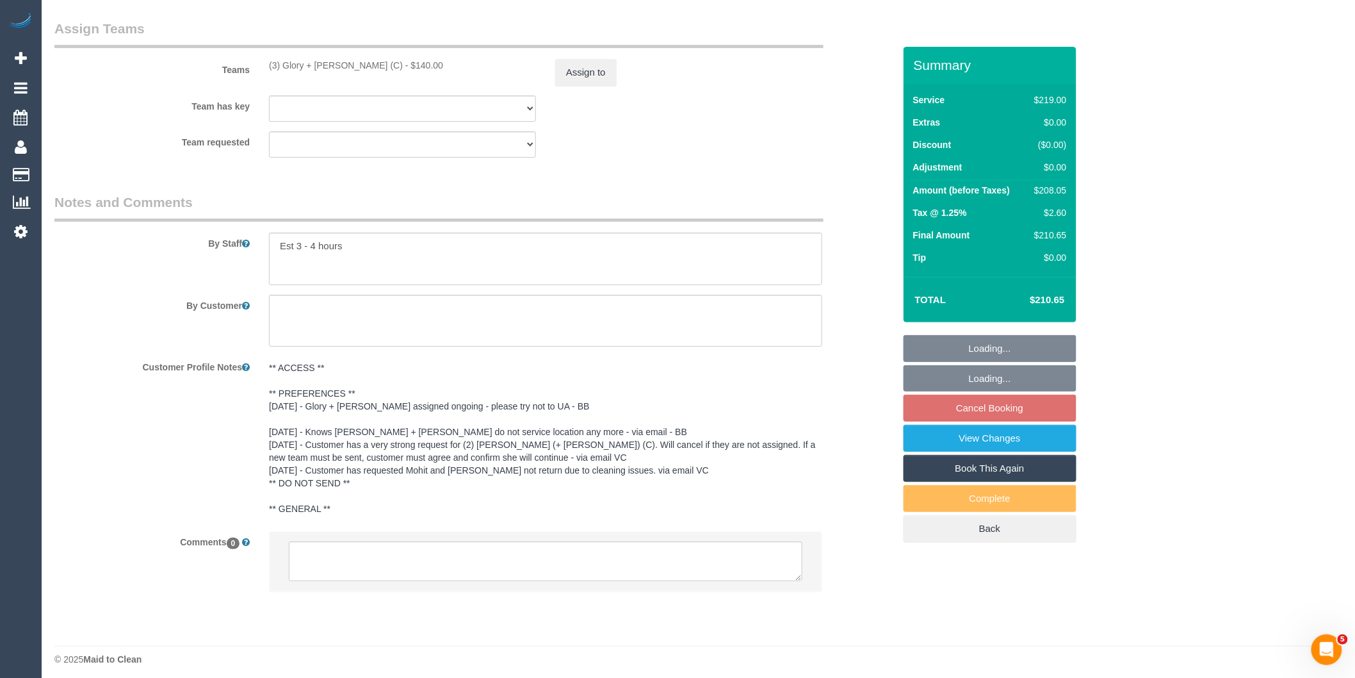
scroll to position [1917, 0]
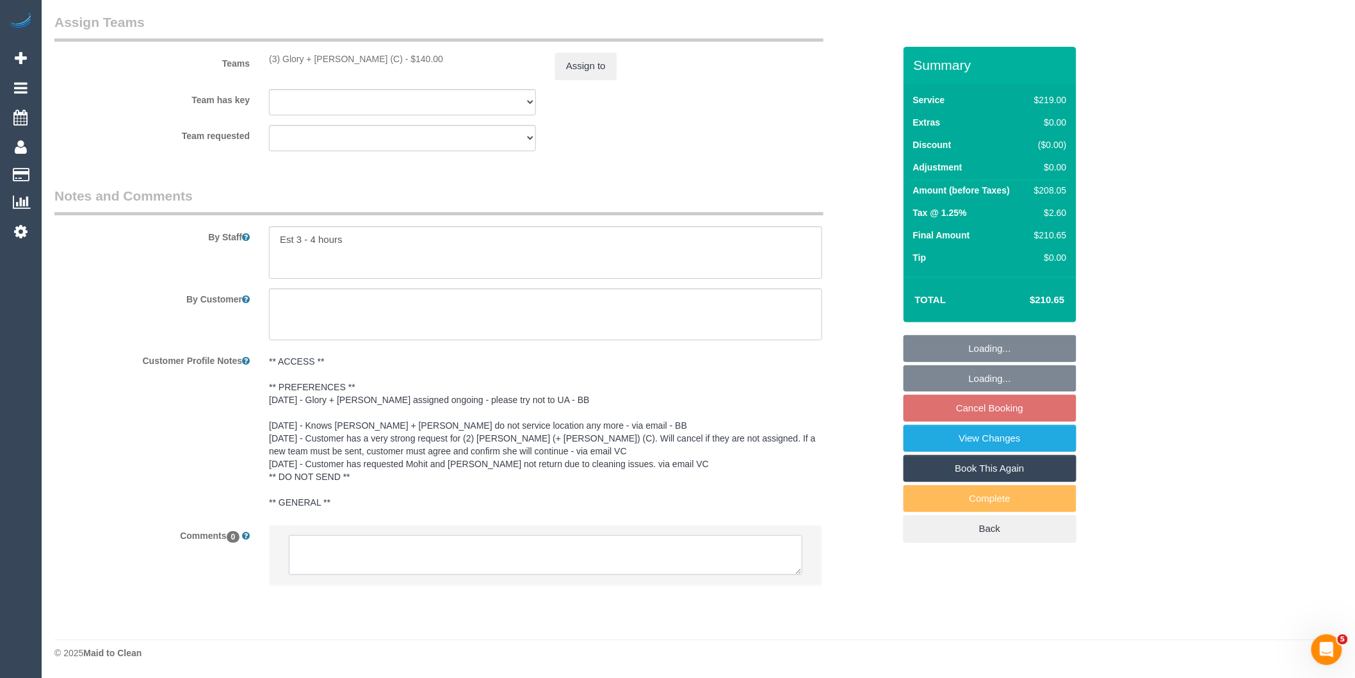
click at [458, 554] on textarea at bounding box center [546, 555] width 514 height 40
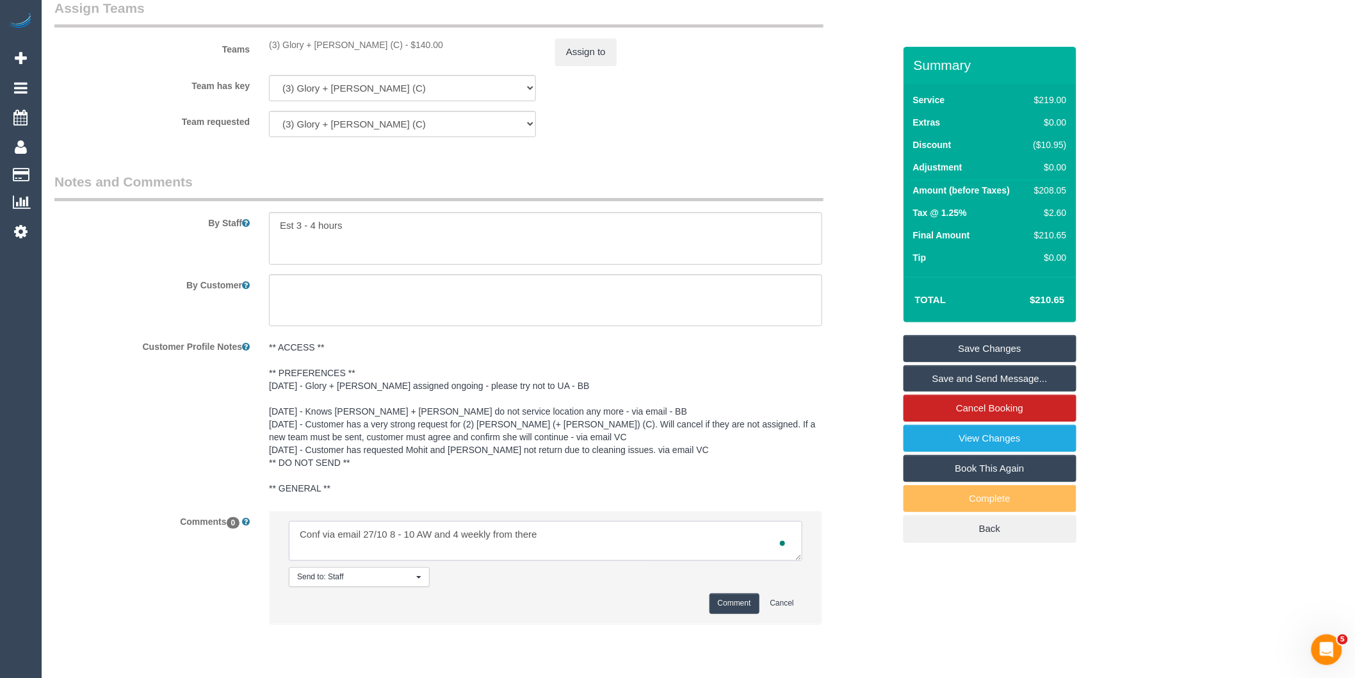
type textarea "Conf via email 27/10 8 - 10 AW and 4 weekly from there"
click at [735, 613] on button "Comment" at bounding box center [735, 603] width 50 height 20
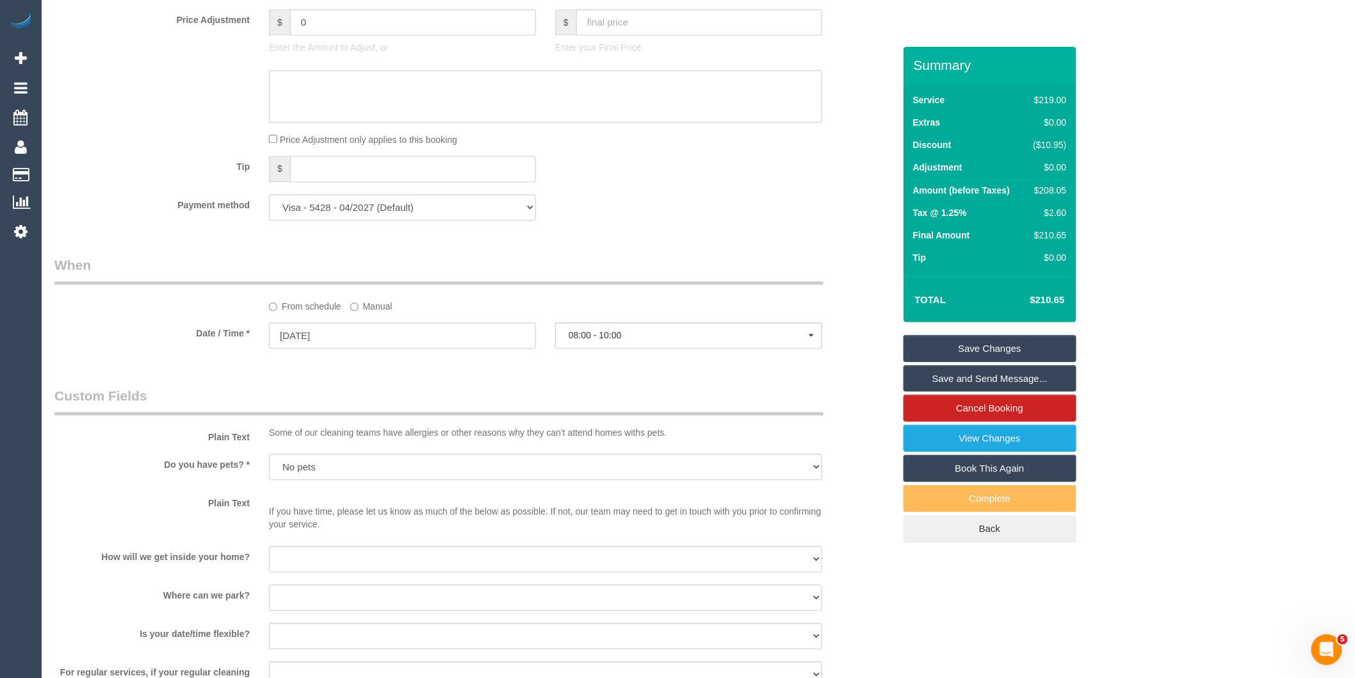
scroll to position [992, 0]
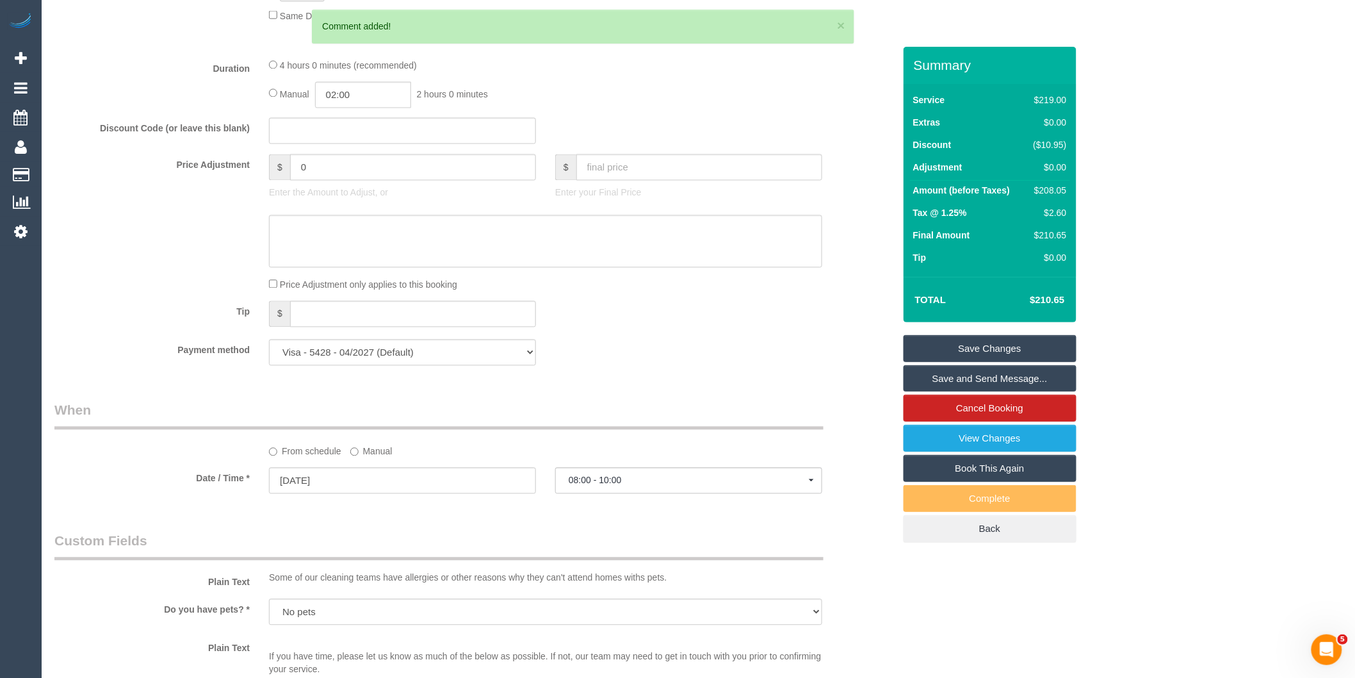
click at [359, 458] on label "Manual" at bounding box center [371, 449] width 42 height 17
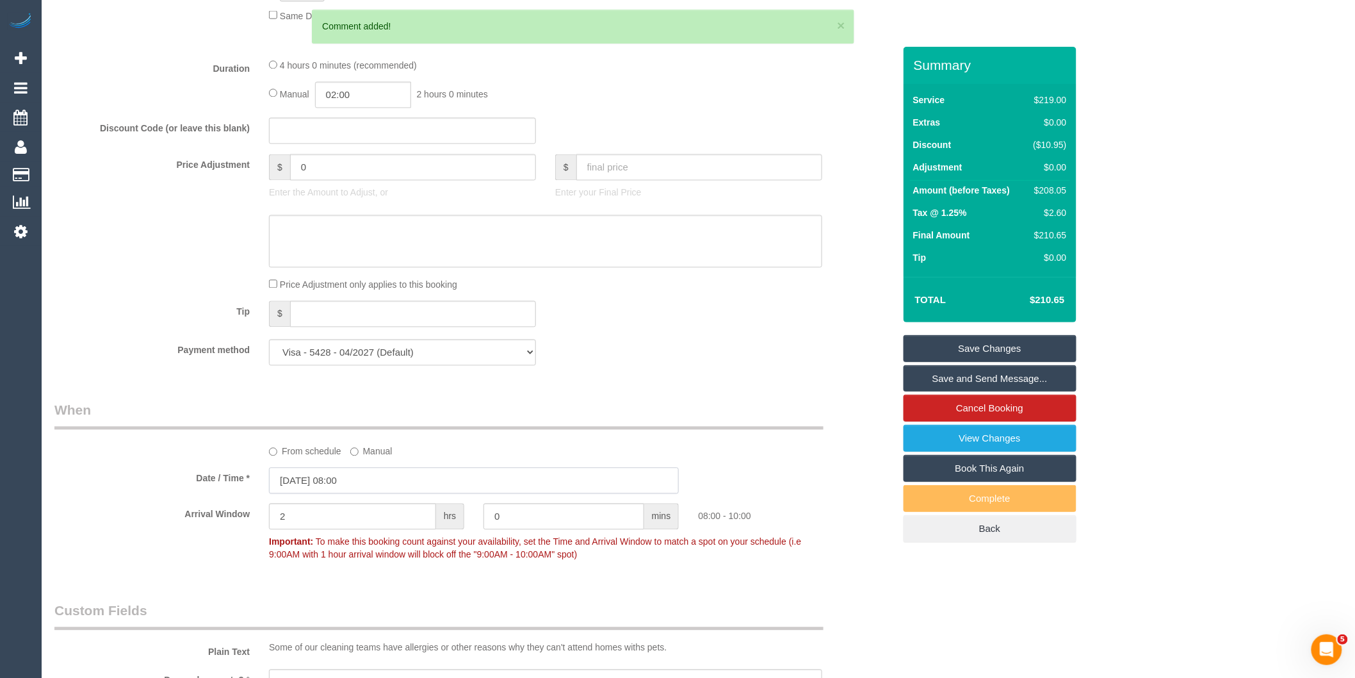
click at [372, 484] on input "30/10/2025 08:00" at bounding box center [474, 481] width 410 height 26
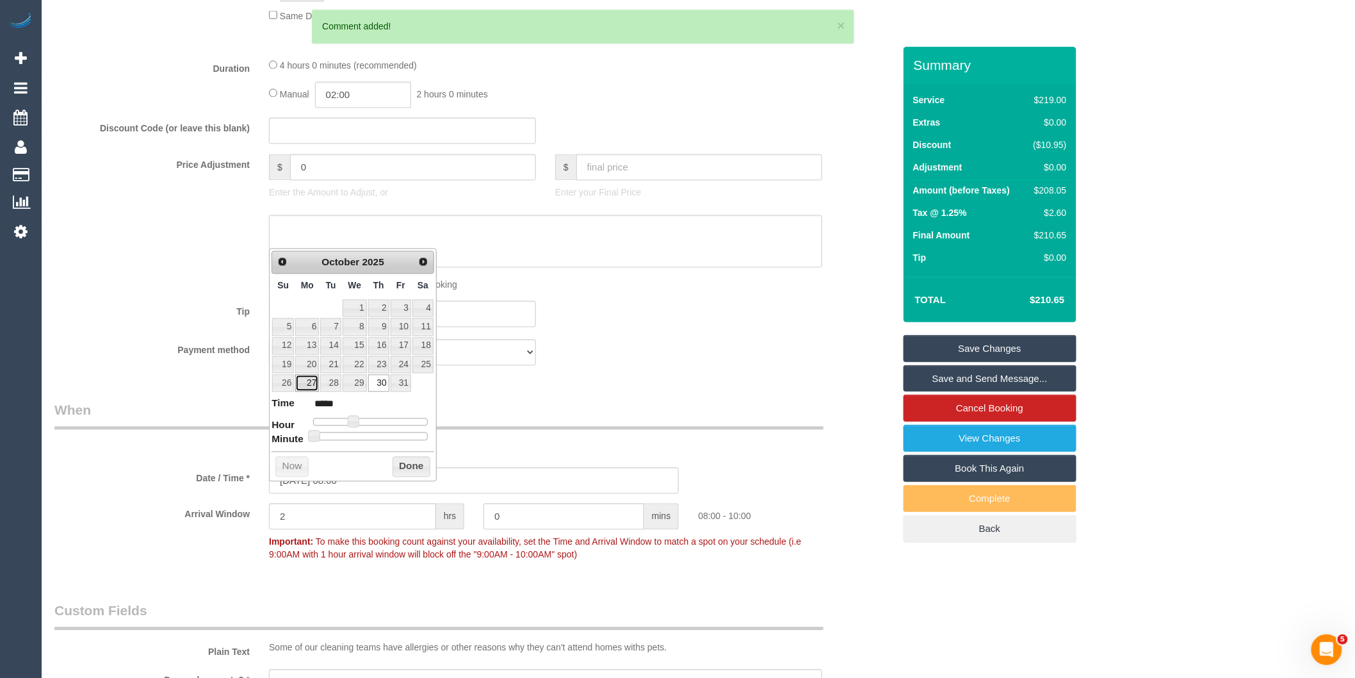
click at [309, 388] on link "27" at bounding box center [307, 383] width 24 height 17
type input "27/10/2025 08:00"
click at [402, 464] on button "Done" at bounding box center [412, 467] width 38 height 20
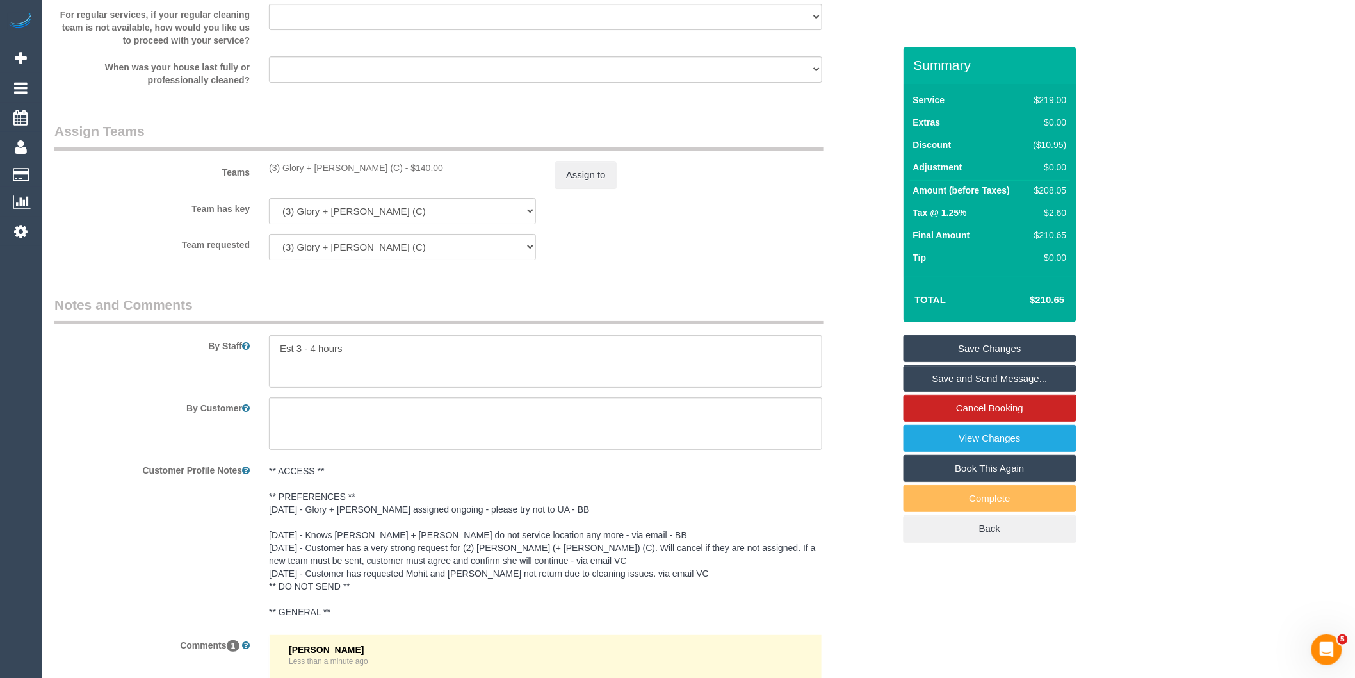
scroll to position [1727, 0]
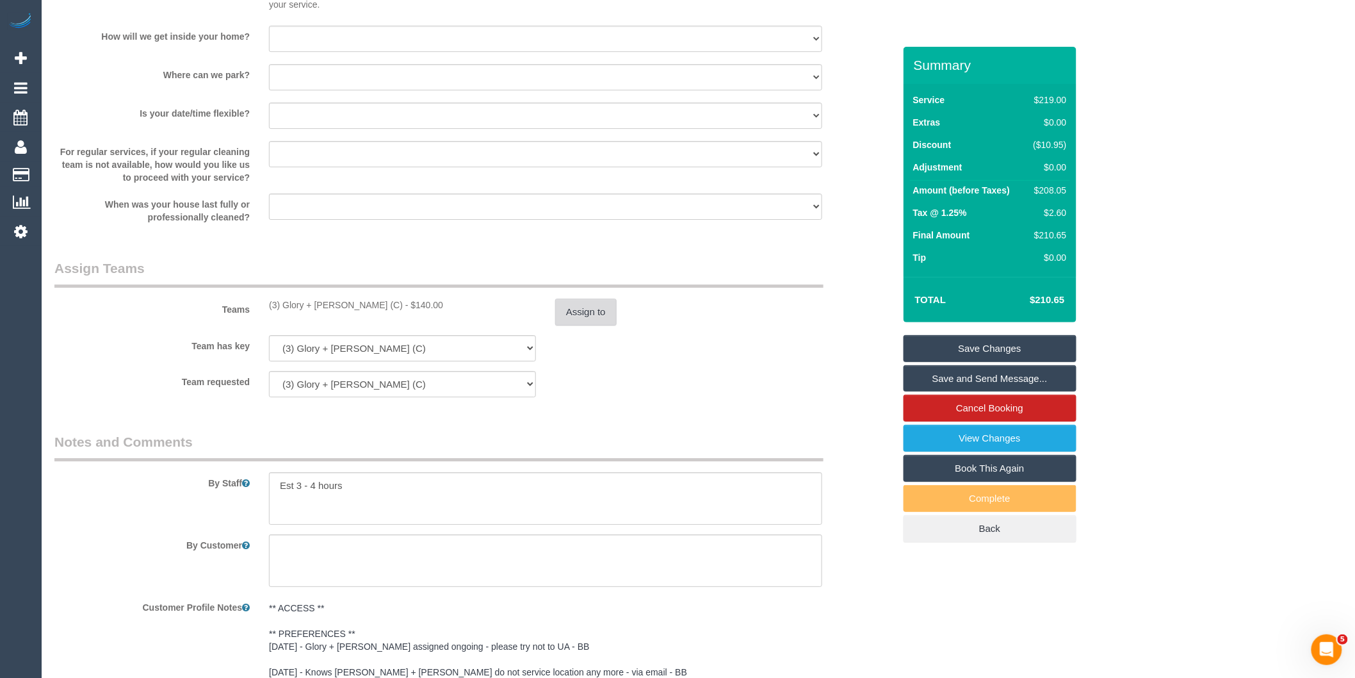
click at [597, 325] on button "Assign to" at bounding box center [585, 311] width 61 height 27
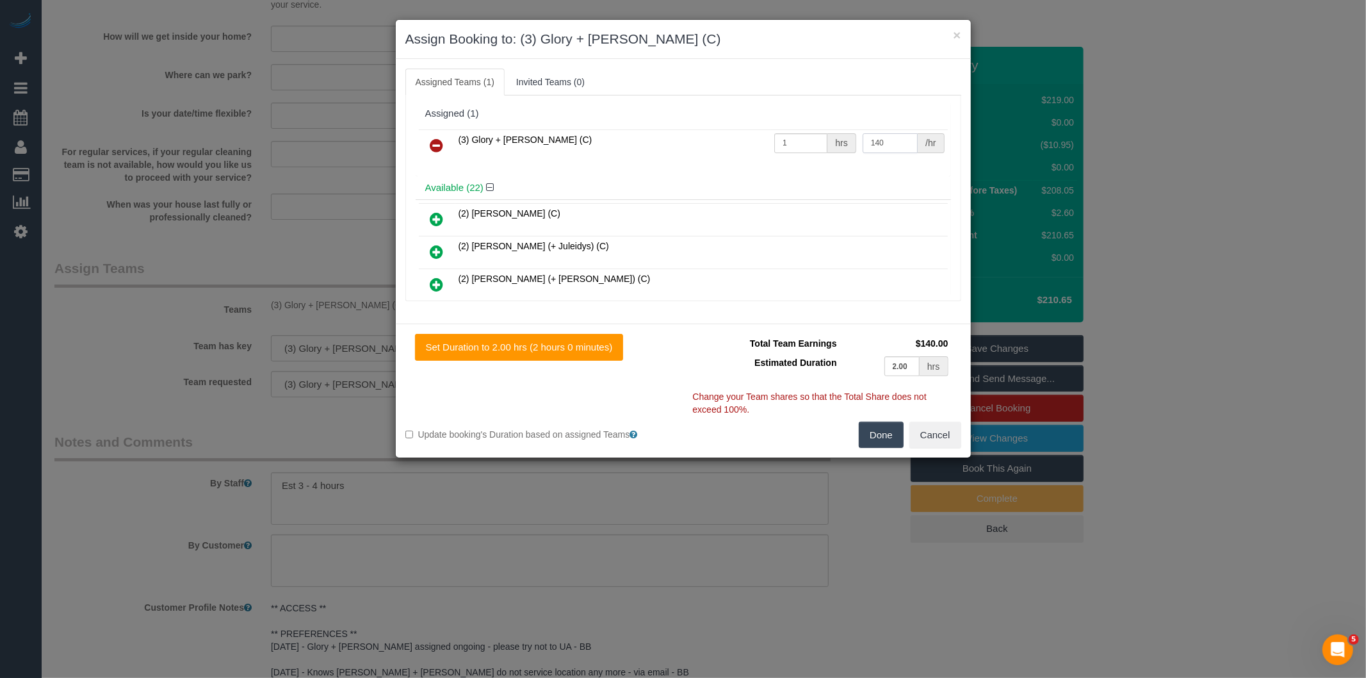
drag, startPoint x: 840, startPoint y: 143, endPoint x: 794, endPoint y: 143, distance: 45.5
click at [804, 143] on tr "(3) Glory + Mary (C) 1 hrs 140 /hr" at bounding box center [683, 145] width 529 height 33
type input "130"
click at [885, 436] on button "Done" at bounding box center [881, 434] width 45 height 27
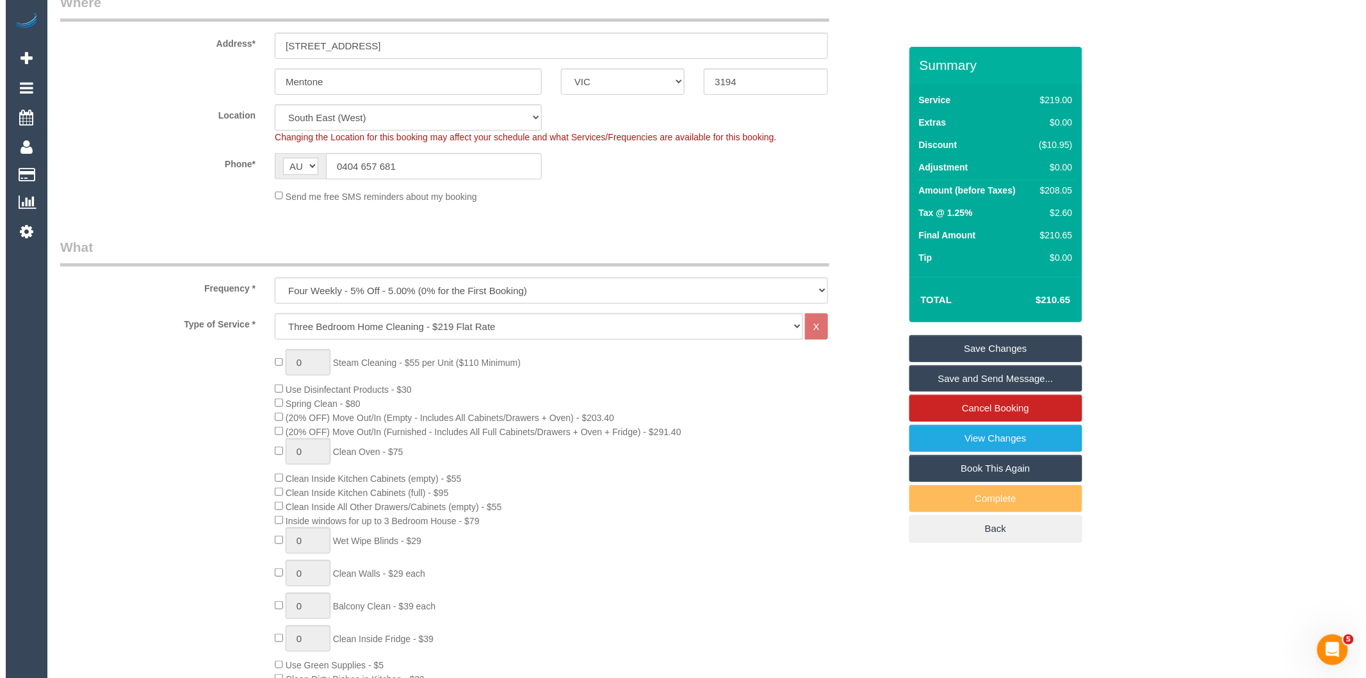
scroll to position [0, 0]
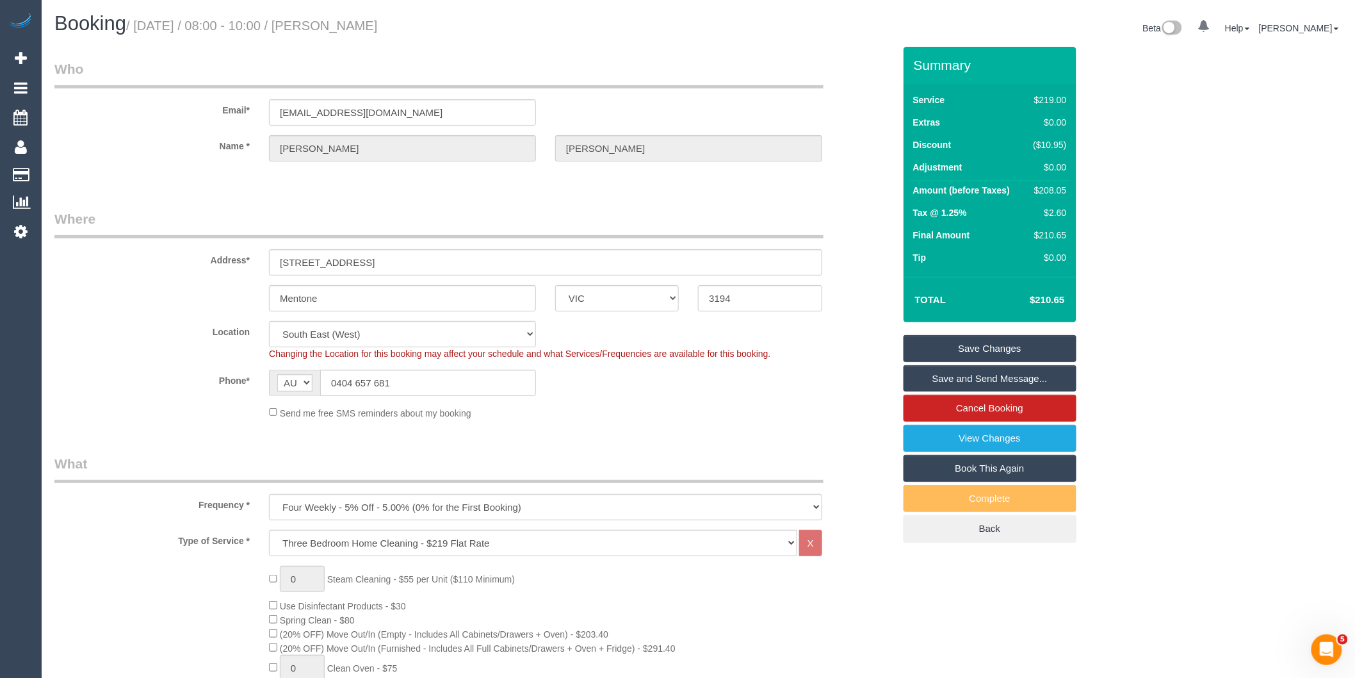
click at [961, 341] on link "Save Changes" at bounding box center [990, 348] width 173 height 27
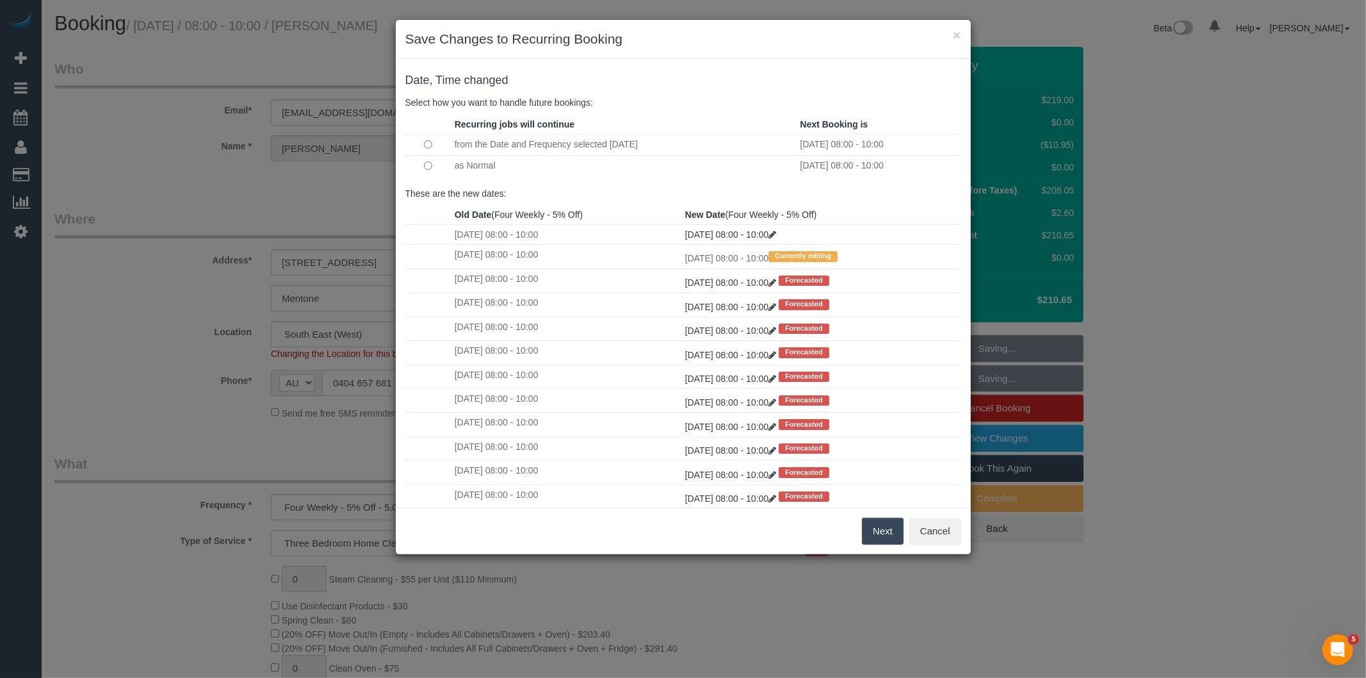
click at [882, 530] on button "Next" at bounding box center [883, 531] width 42 height 27
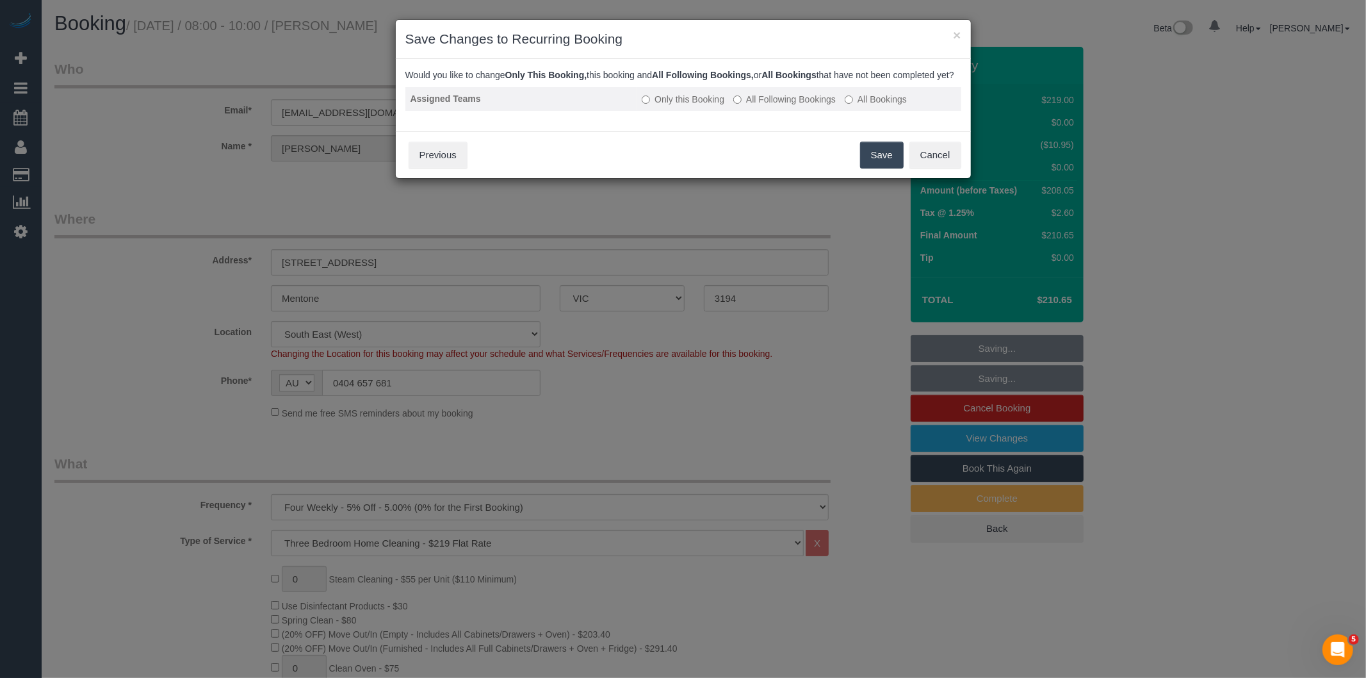
click at [754, 106] on label "All Following Bookings" at bounding box center [784, 99] width 102 height 13
click at [869, 168] on button "Save" at bounding box center [882, 155] width 44 height 27
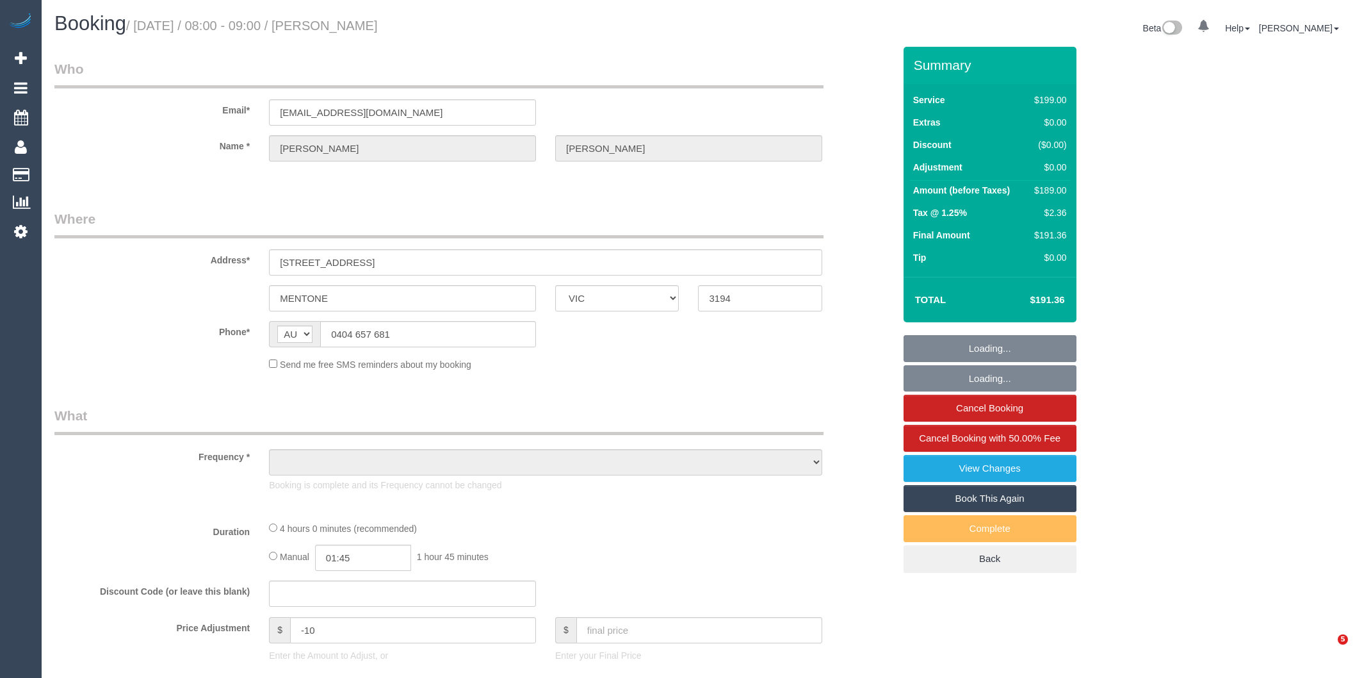
select select "VIC"
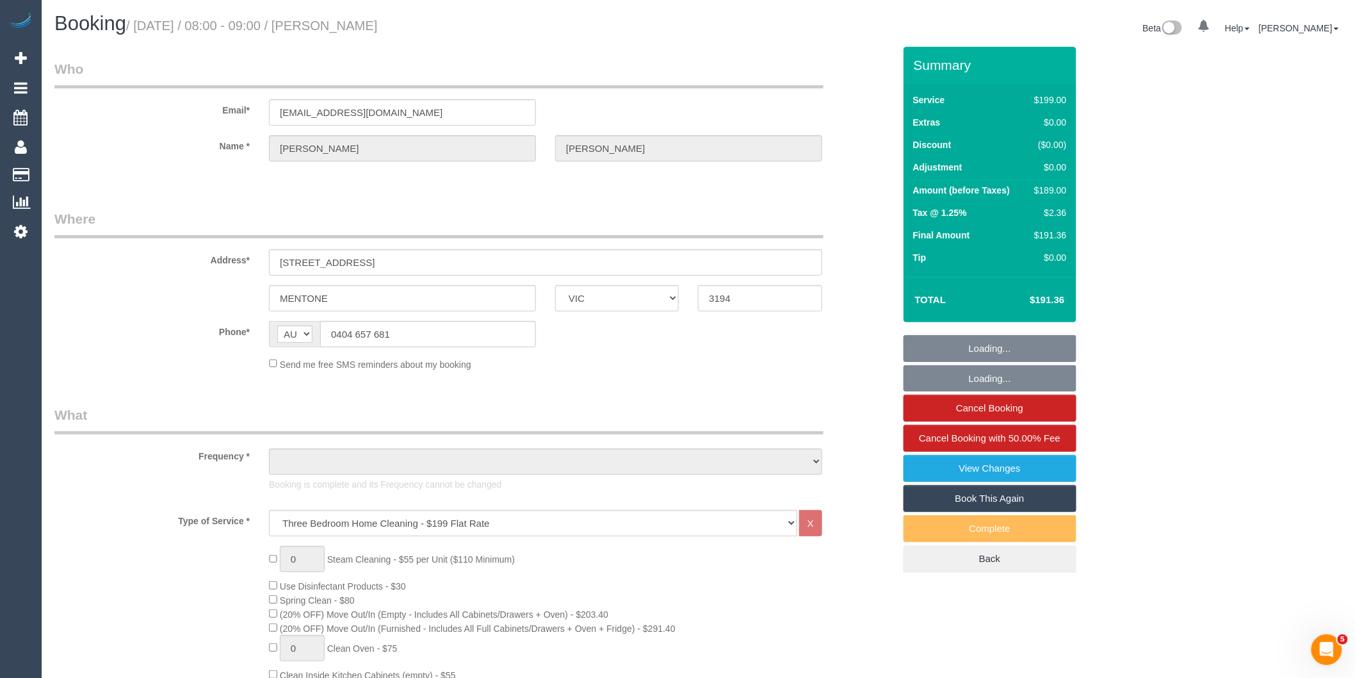
select select "string:stripe-pm_1NljCs2GScqysDRVwF2iZOCg"
select select "object:827"
select select "number:27"
select select "number:14"
select select "number:19"
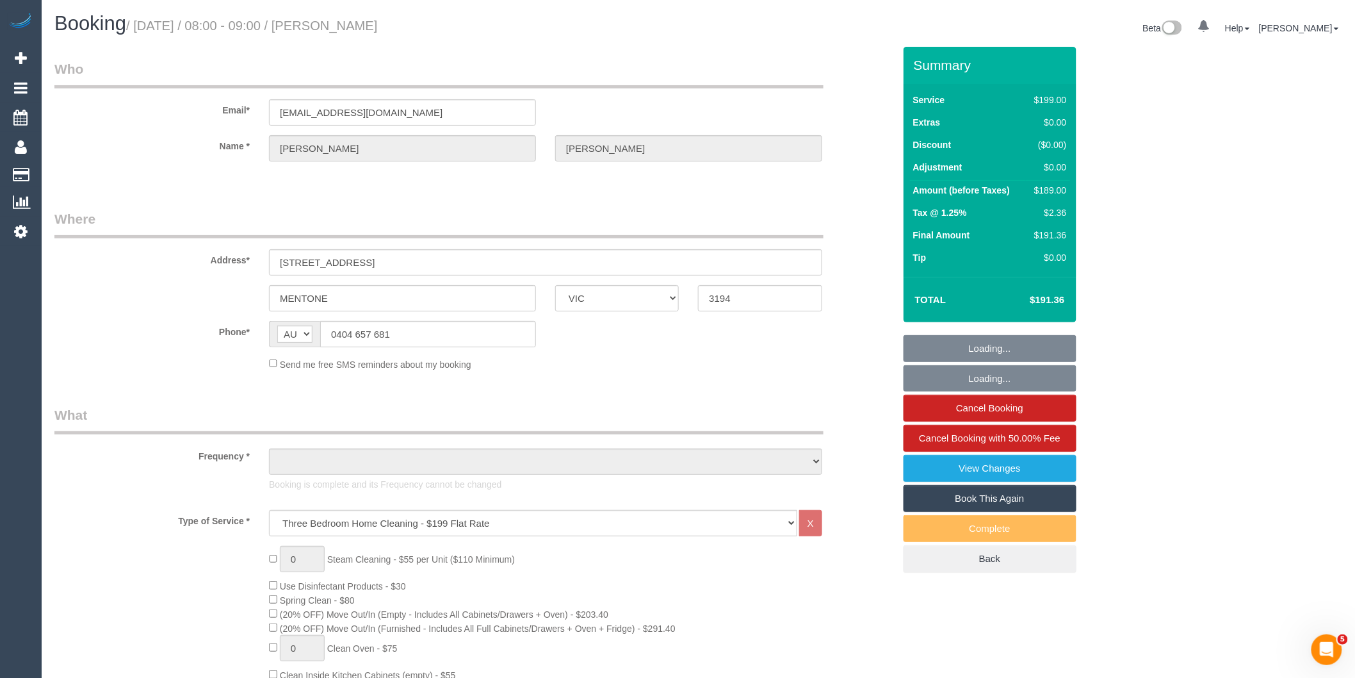
select select "number:25"
select select "number:35"
select select "number:13"
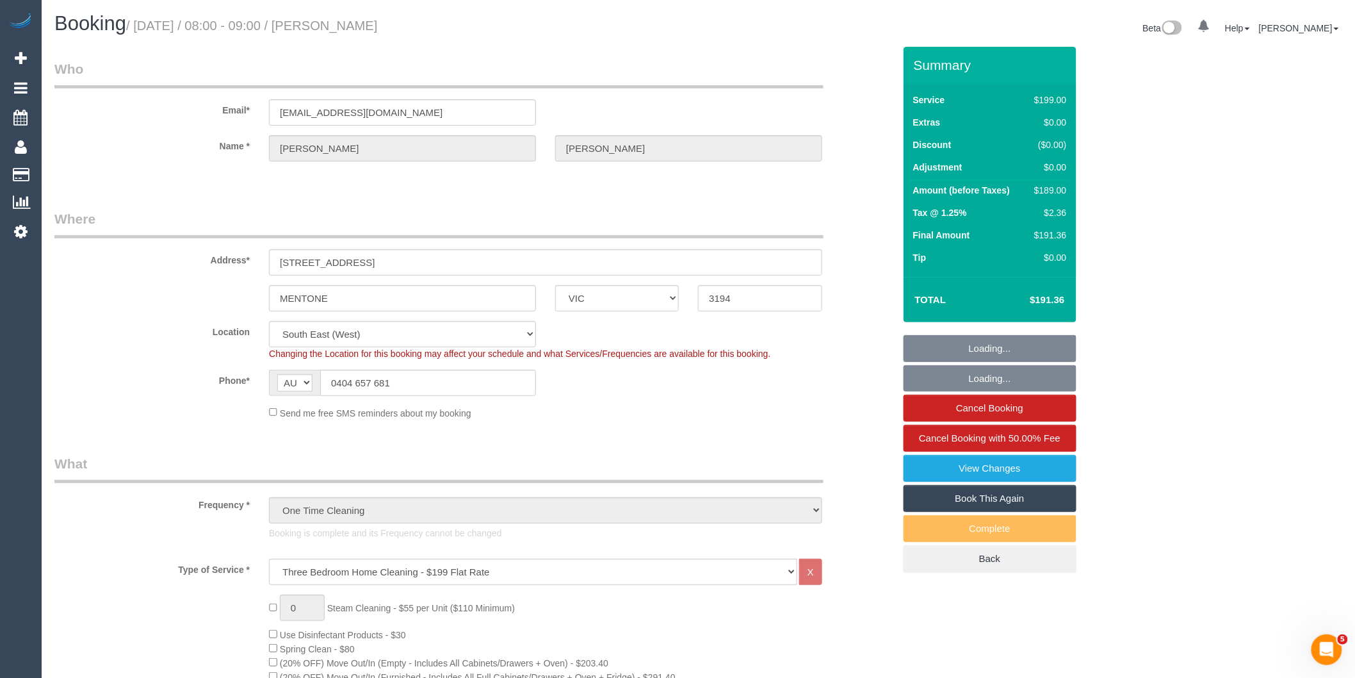
select select "object:1373"
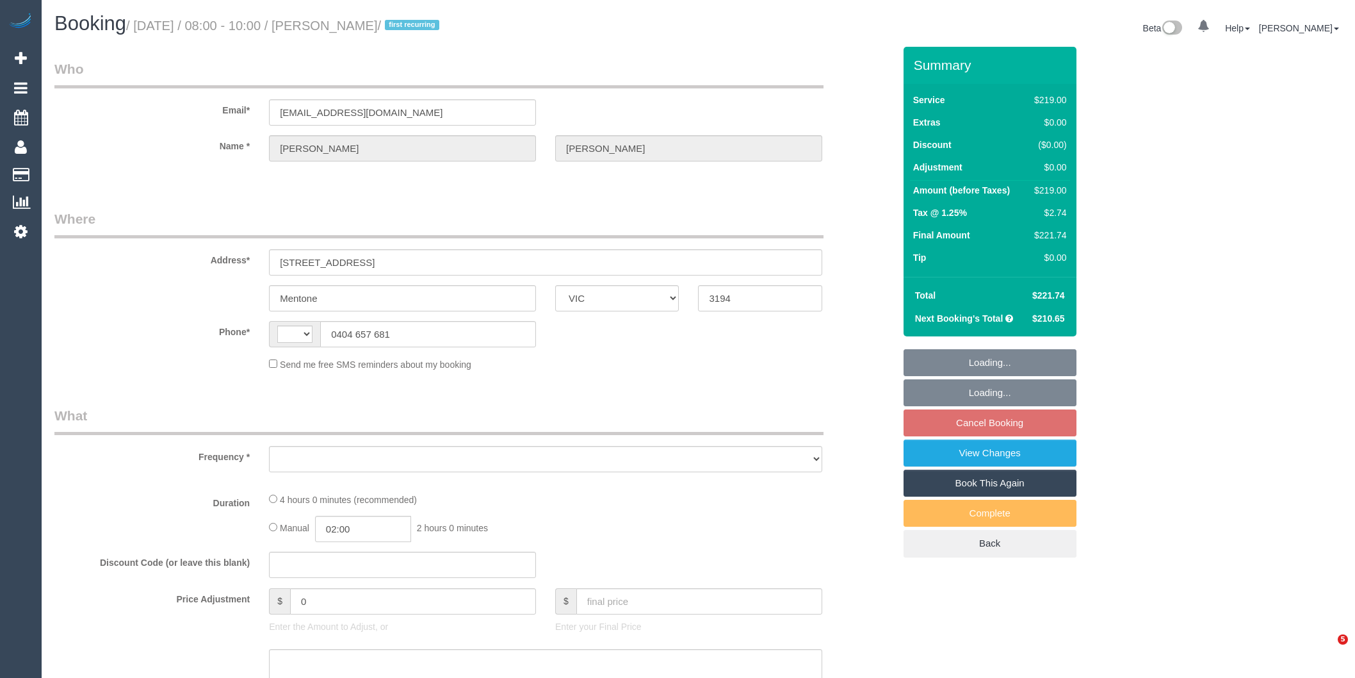
select select "VIC"
select select "string:AU"
select select "object:535"
select select "string:stripe-pm_1NljCs2GScqysDRVwF2iZOCg"
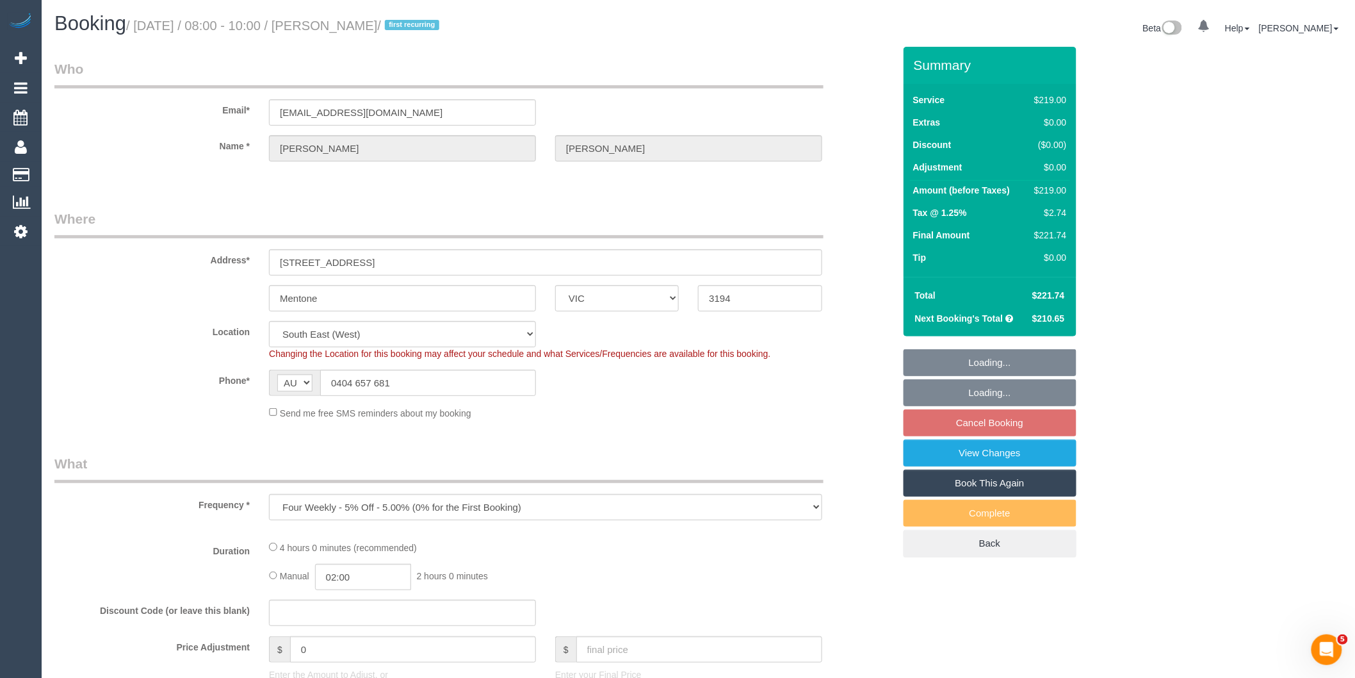
select select "spot2"
select select "number:28"
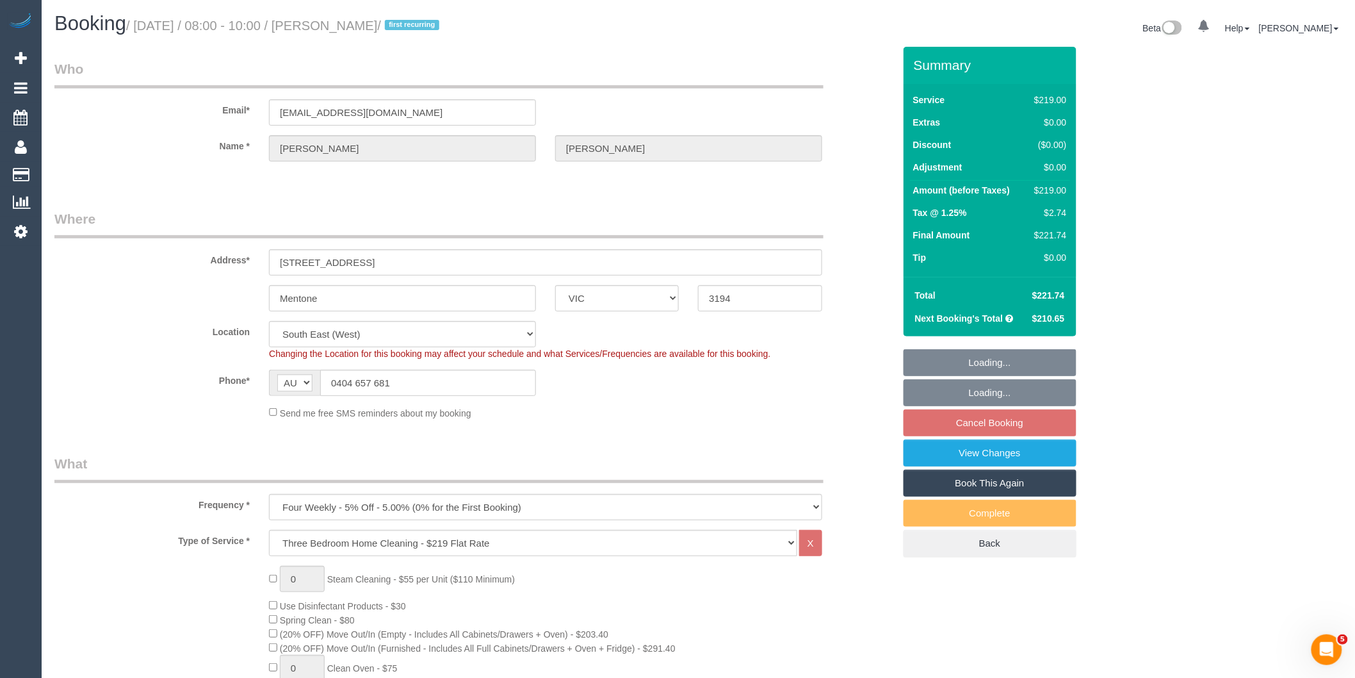
select select "object:1312"
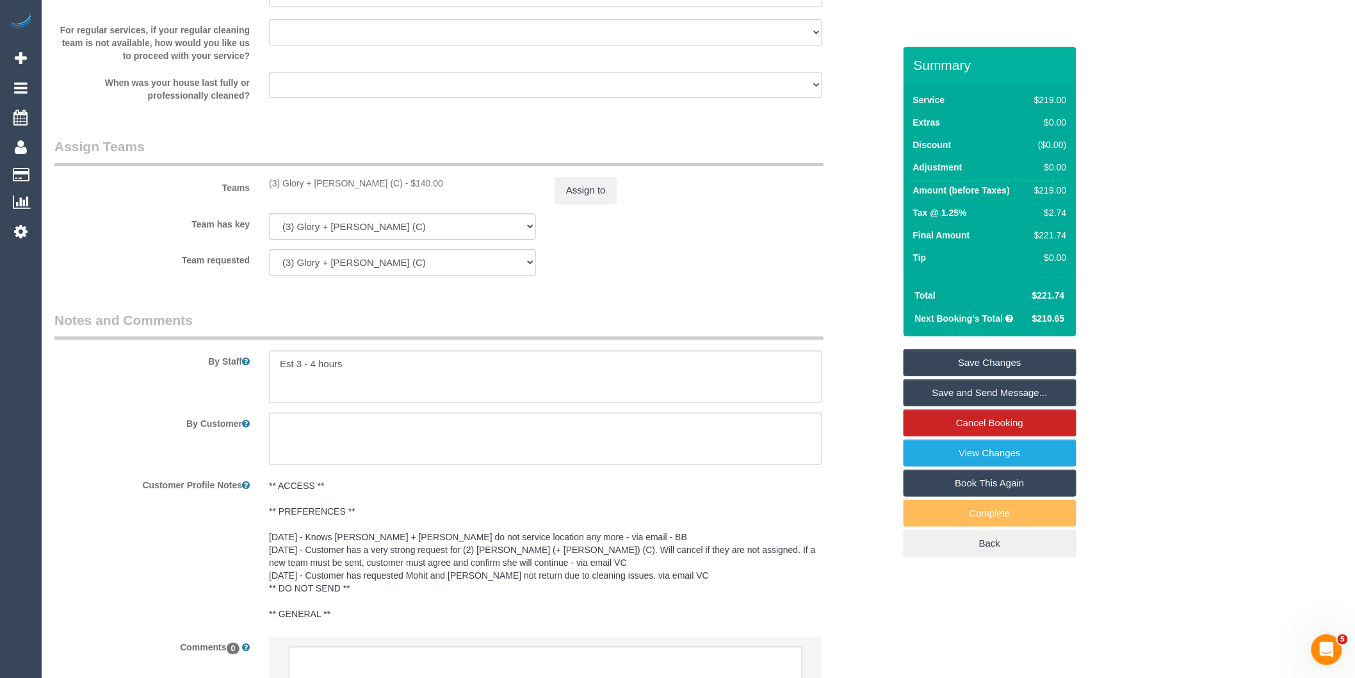
scroll to position [1904, 0]
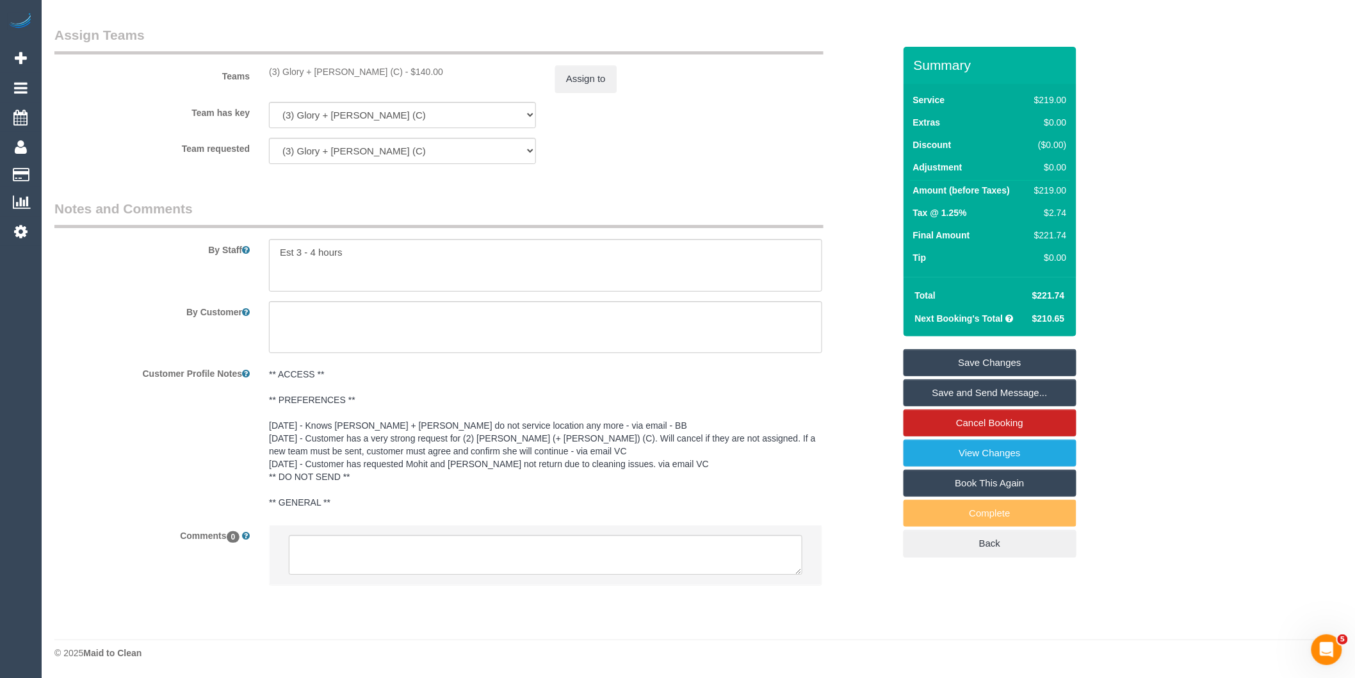
drag, startPoint x: 373, startPoint y: 393, endPoint x: 363, endPoint y: 391, distance: 9.9
click at [373, 393] on pre "** ACCESS ** ** PREFERENCES ** 23/9/25 - Knows Kevin + Daniela do not service l…" at bounding box center [545, 438] width 553 height 141
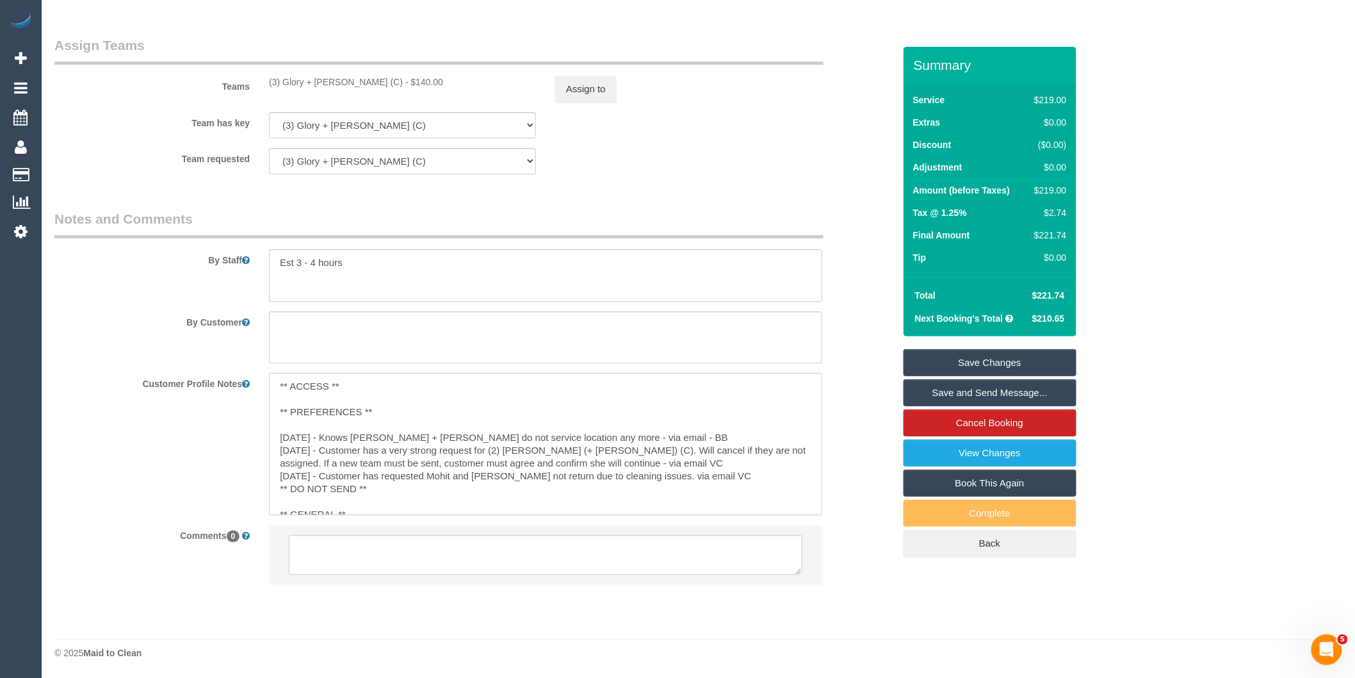
click at [406, 411] on textarea "** ACCESS ** ** PREFERENCES ** 23/9/25 - Knows Kevin + Daniela do not service l…" at bounding box center [545, 444] width 553 height 142
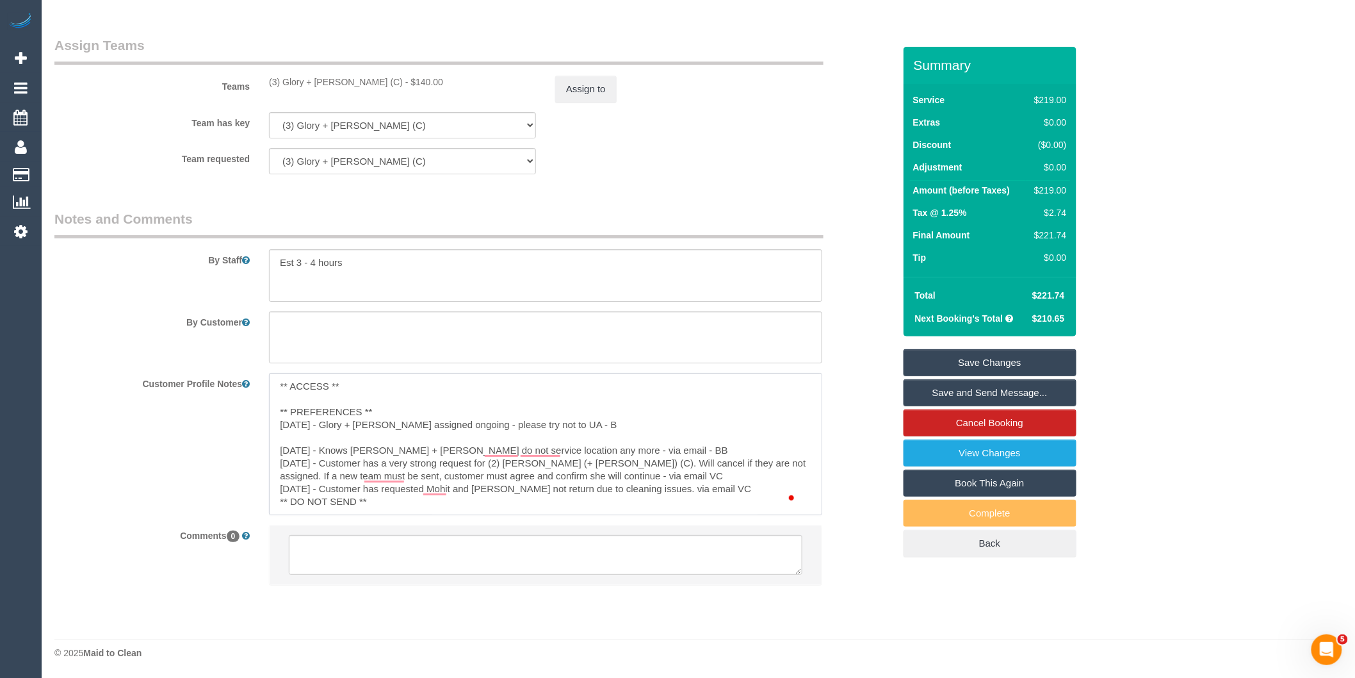
type textarea "** ACCESS ** ** PREFERENCES ** 24/9/25 - Glory + Mary assigned ongoing - please…"
click at [190, 431] on div "Customer Profile Notes ** ACCESS ** ** PREFERENCES ** 24/9/25 - Glory + Mary as…" at bounding box center [474, 444] width 859 height 142
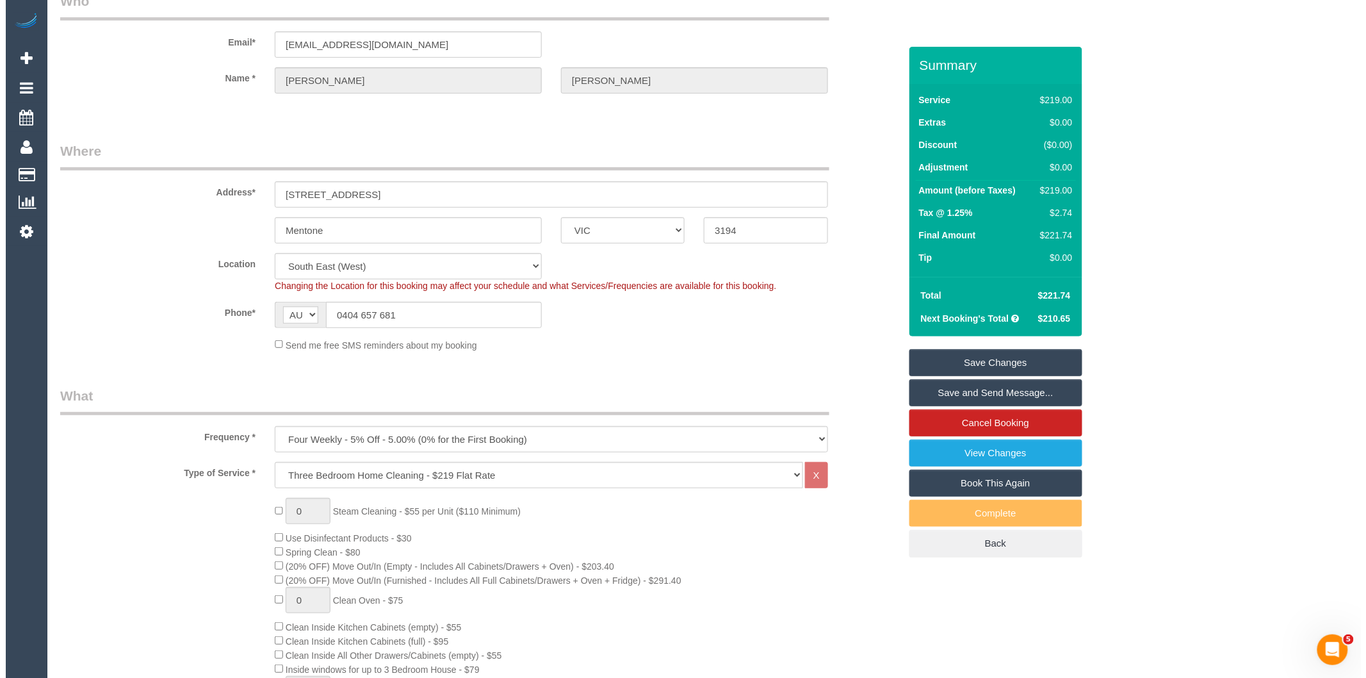
scroll to position [0, 0]
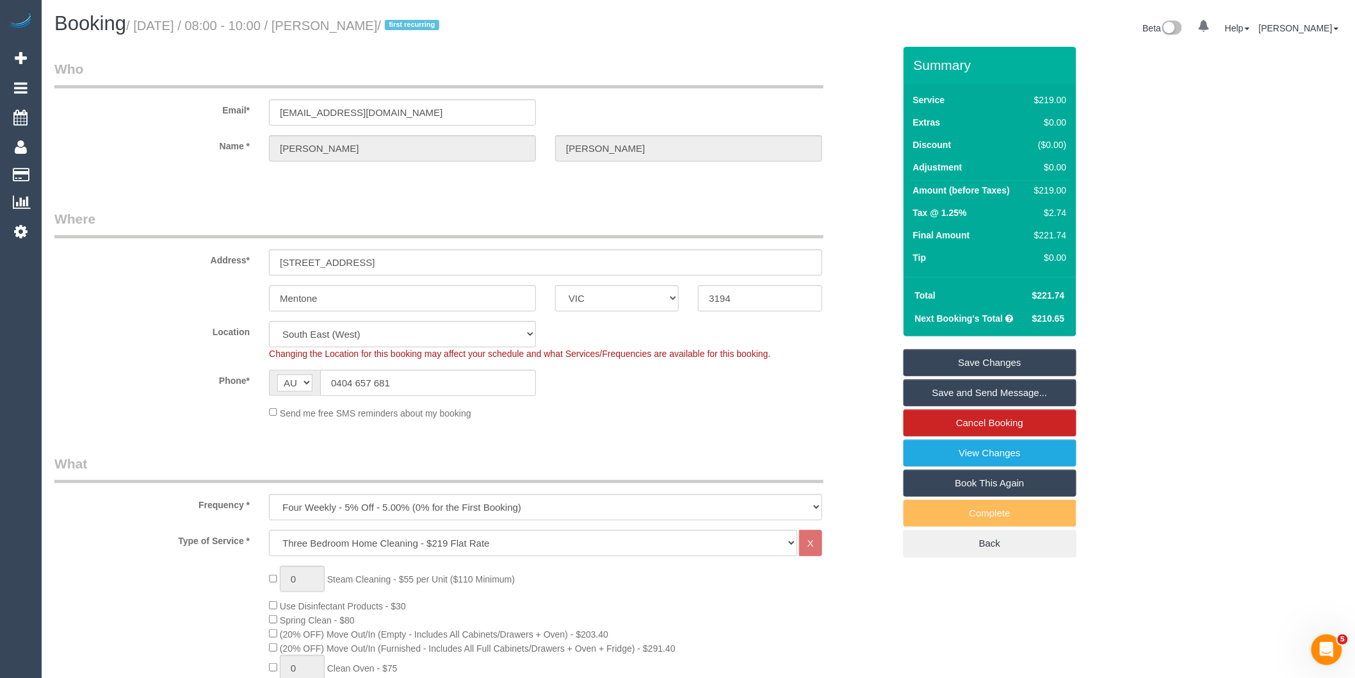
click at [934, 382] on link "Save and Send Message..." at bounding box center [990, 392] width 173 height 27
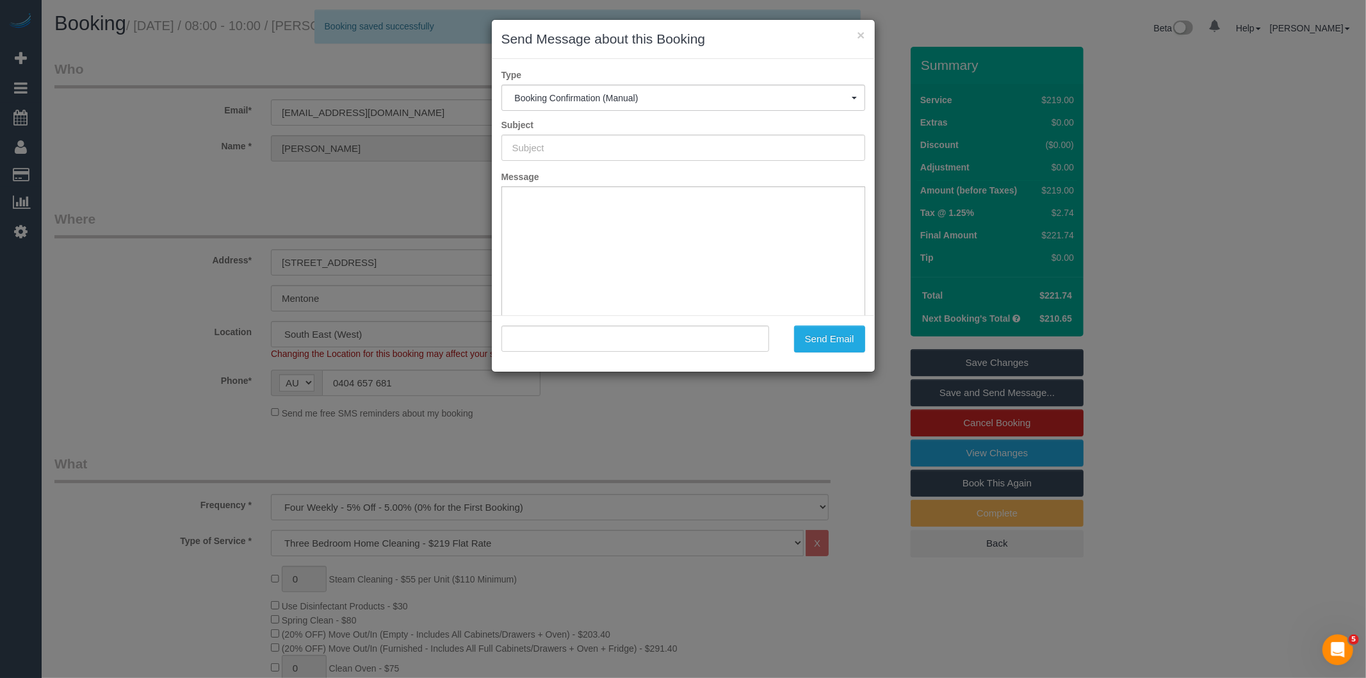
type input "Booking Confirmed"
type input ""Nicola Whitfield" <nwhitfield06@gmail.com>"
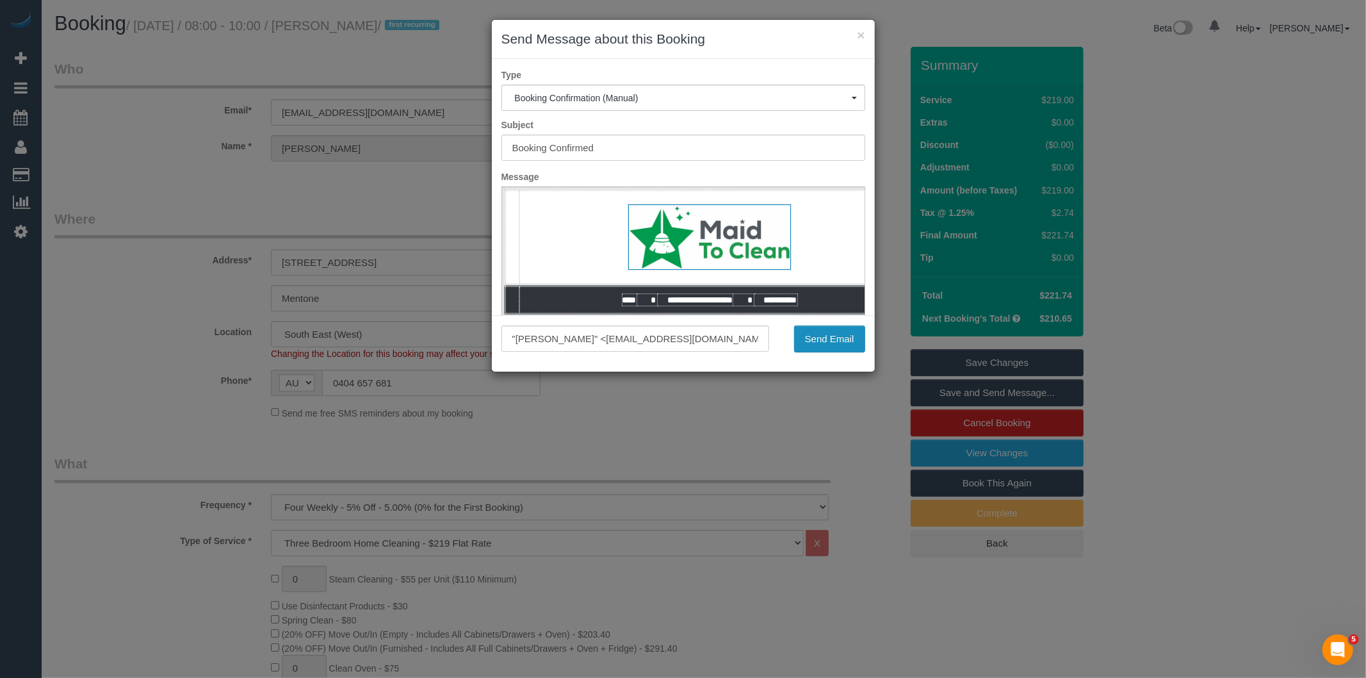
click at [847, 332] on button "Send Email" at bounding box center [829, 338] width 71 height 27
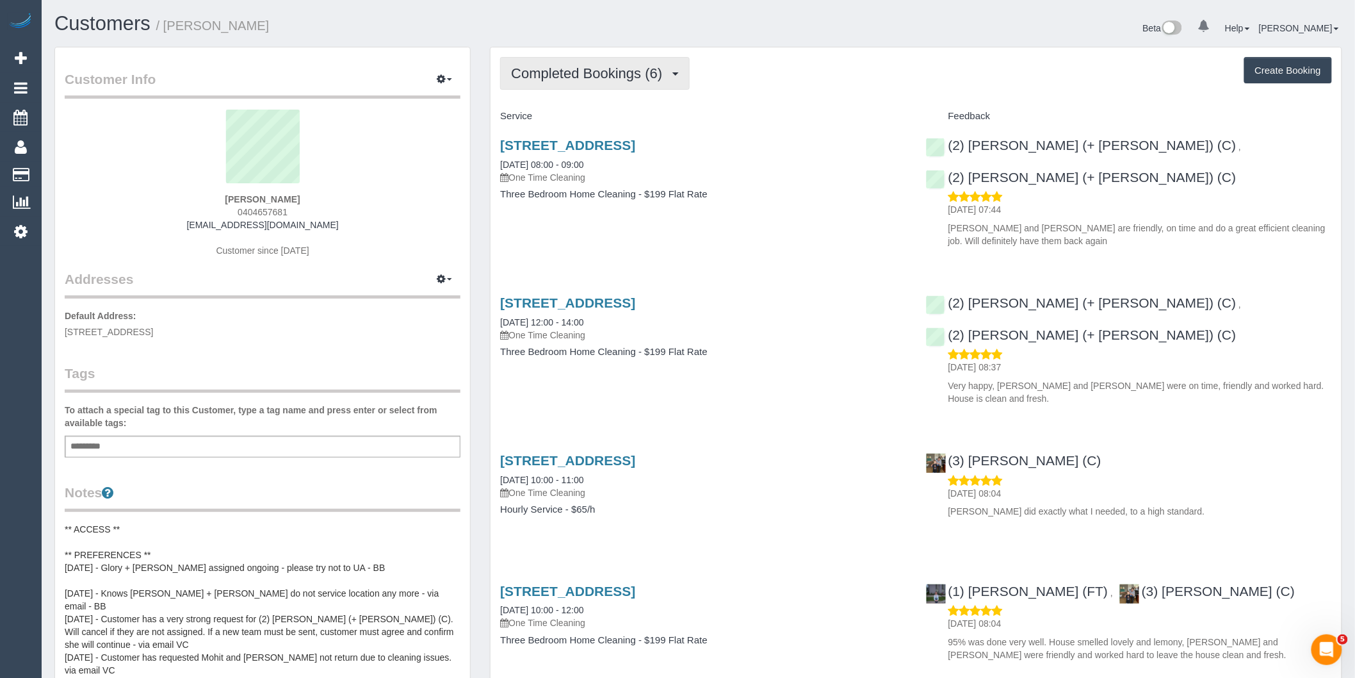
click at [596, 74] on span "Completed Bookings (6)" at bounding box center [590, 73] width 158 height 16
click at [590, 122] on link "Upcoming Bookings (12)" at bounding box center [568, 119] width 135 height 17
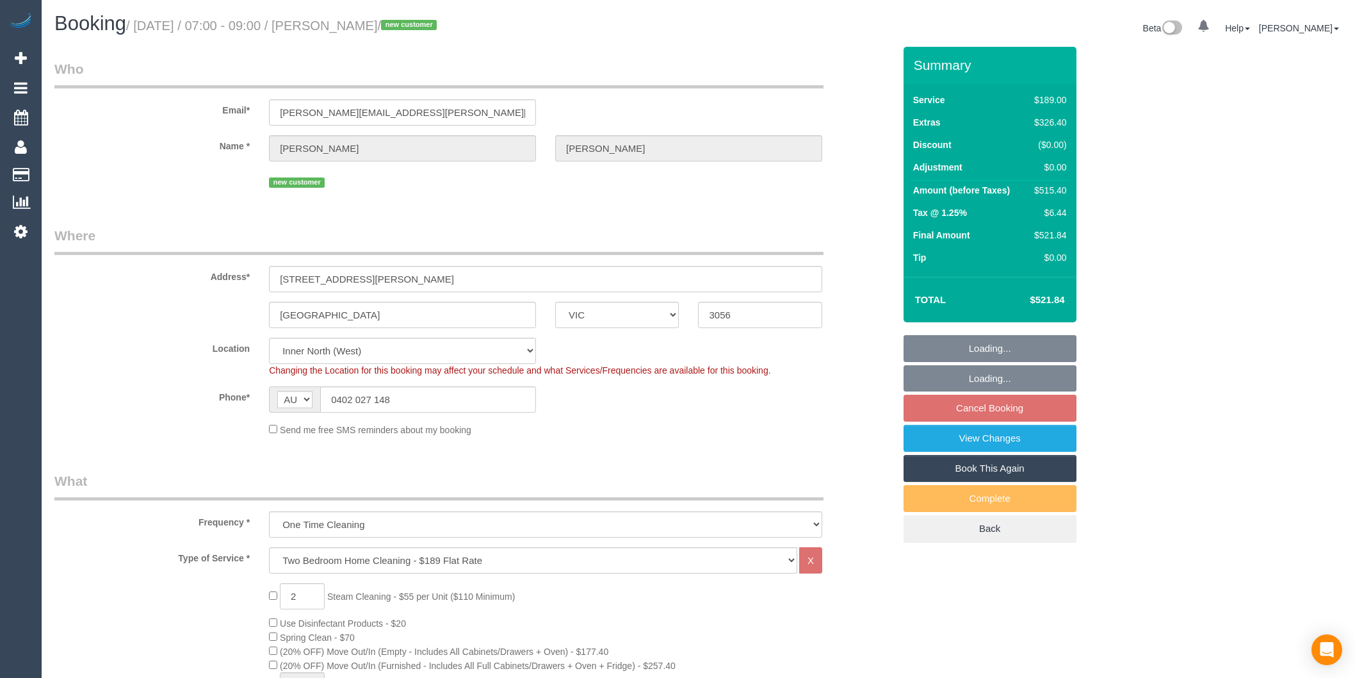
select select "VIC"
select select "string:stripe-pm_1SAj0U2GScqysDRV9sUuafeH"
select select "number:28"
select select "number:14"
select select "number:19"
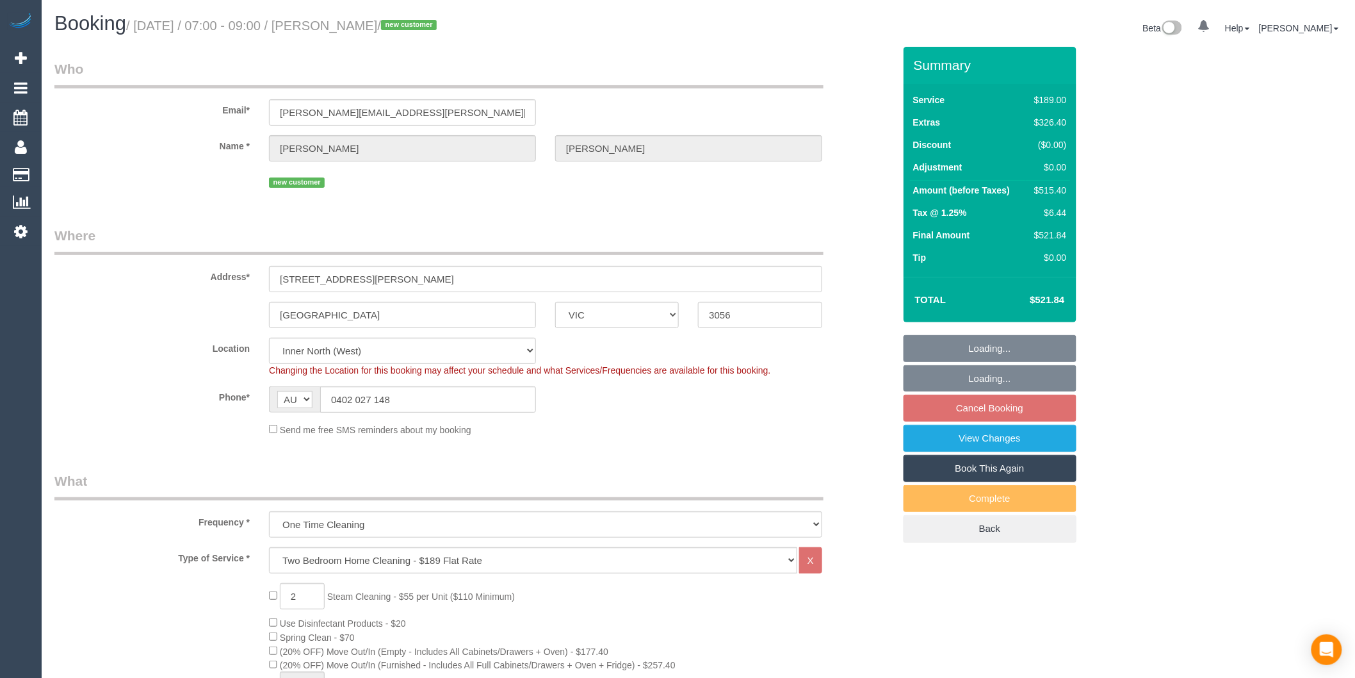
select select "number:24"
select select "object:1687"
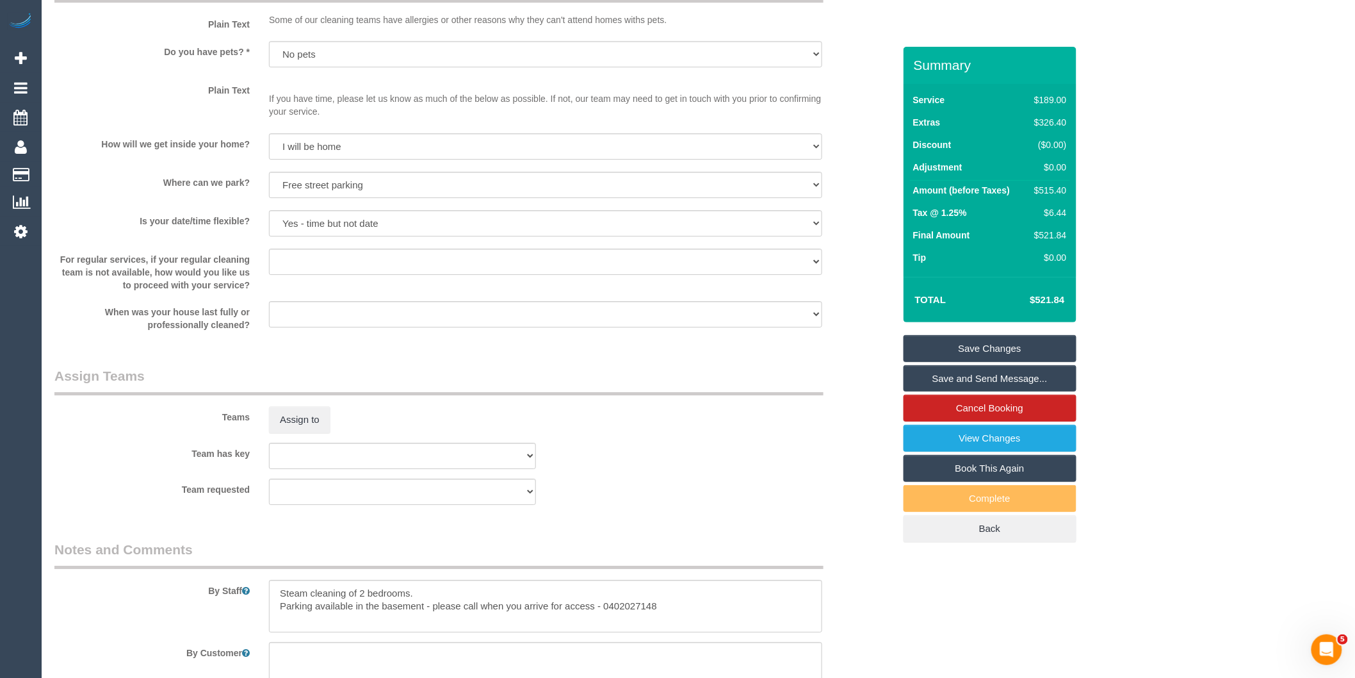
scroll to position [1993, 0]
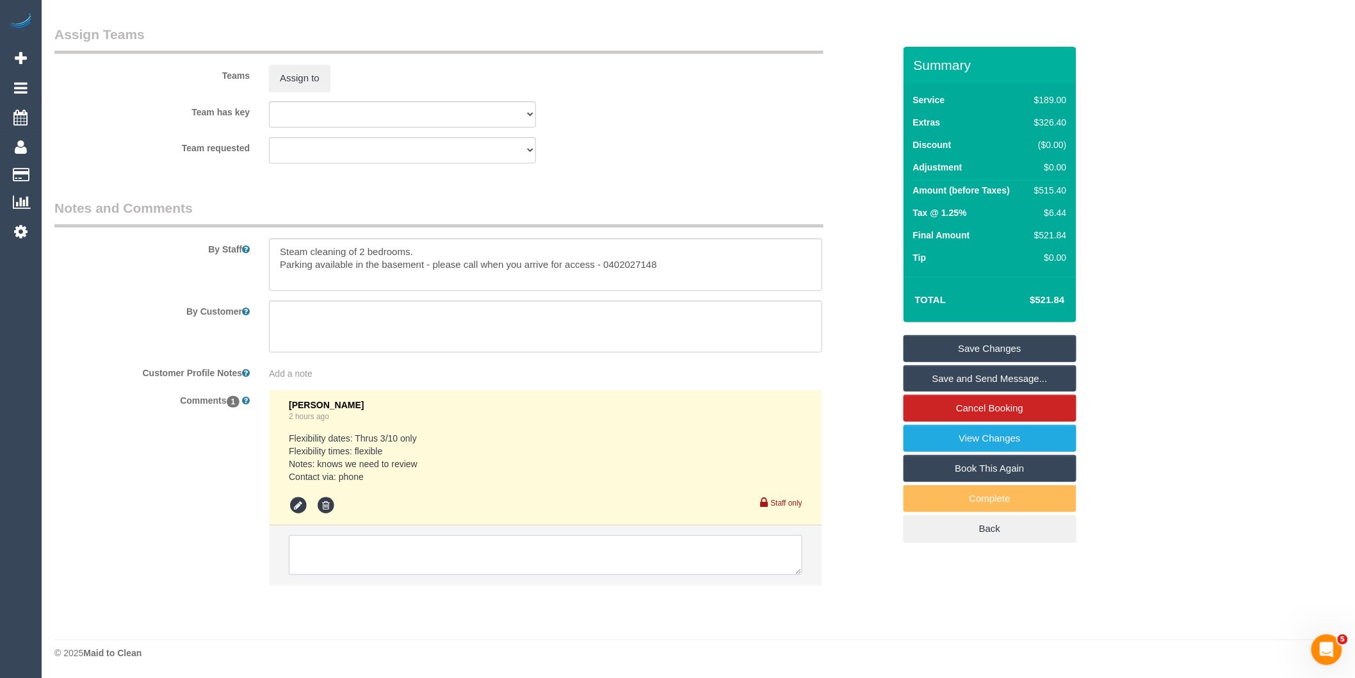
click at [365, 568] on textarea at bounding box center [546, 555] width 514 height 40
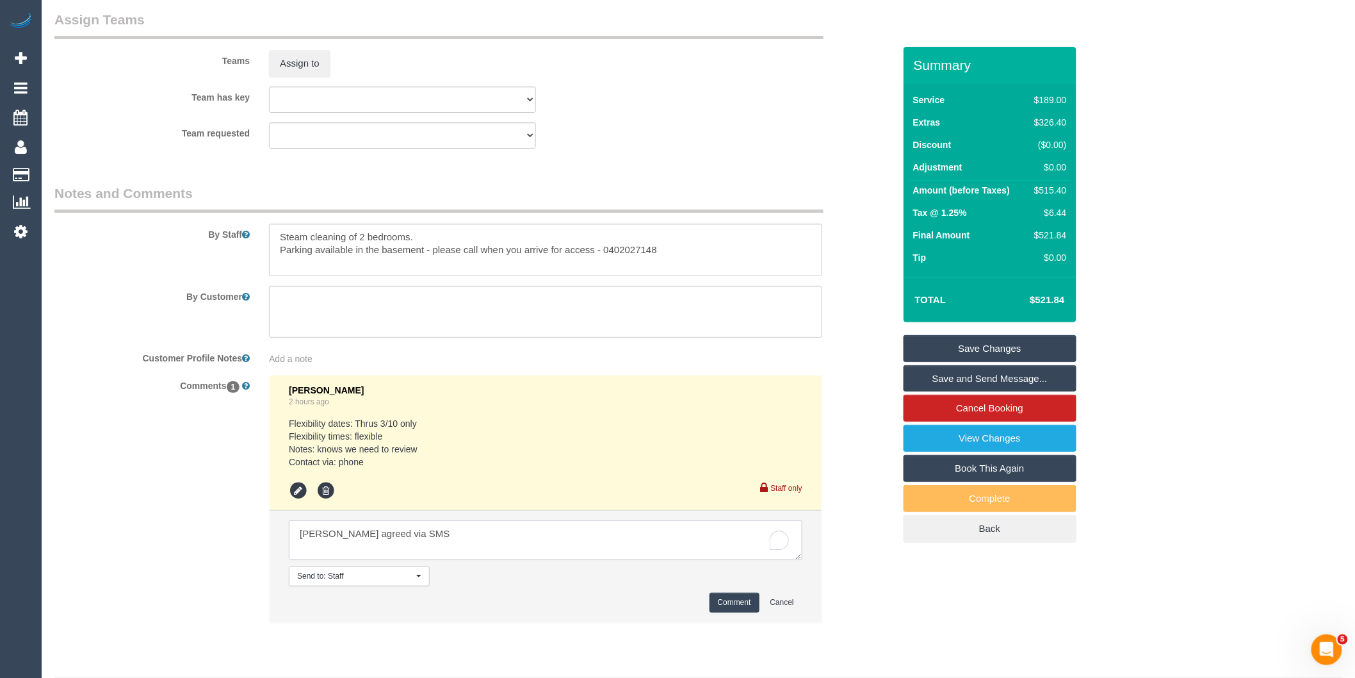
type textarea "Darshan agreed via SMS"
click at [724, 612] on button "Comment" at bounding box center [735, 603] width 50 height 20
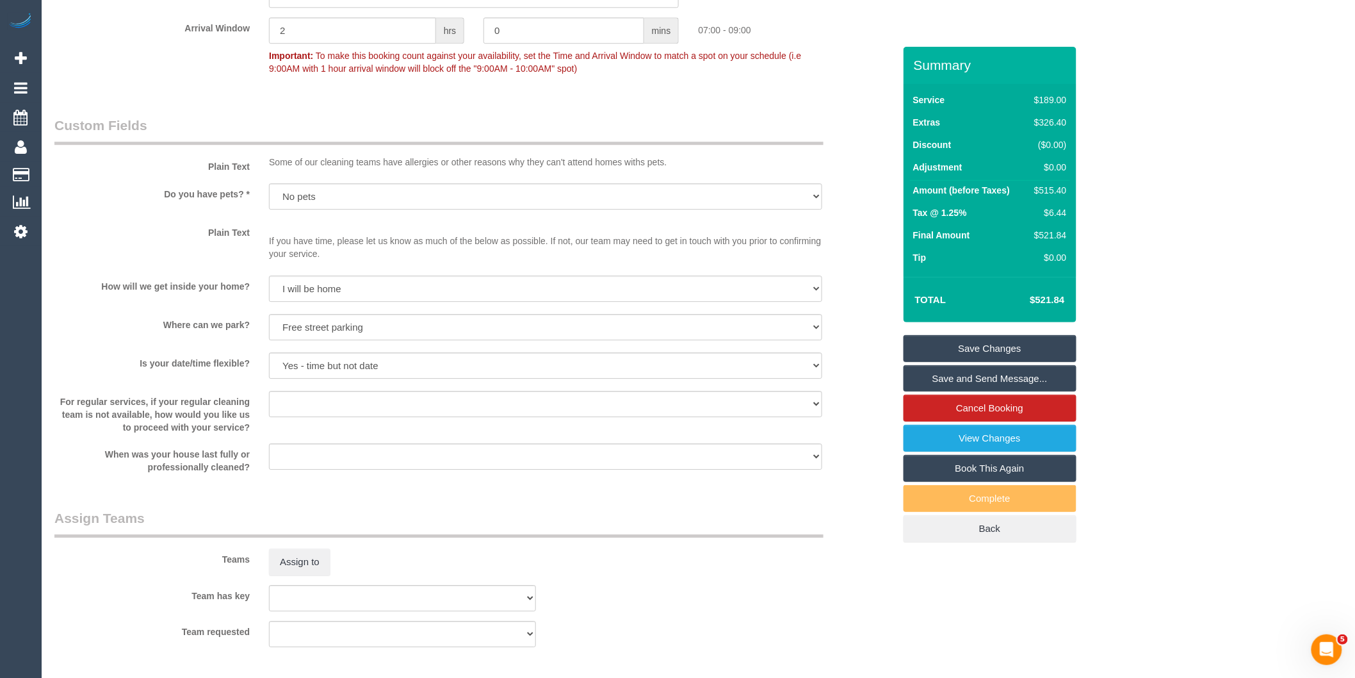
scroll to position [1850, 0]
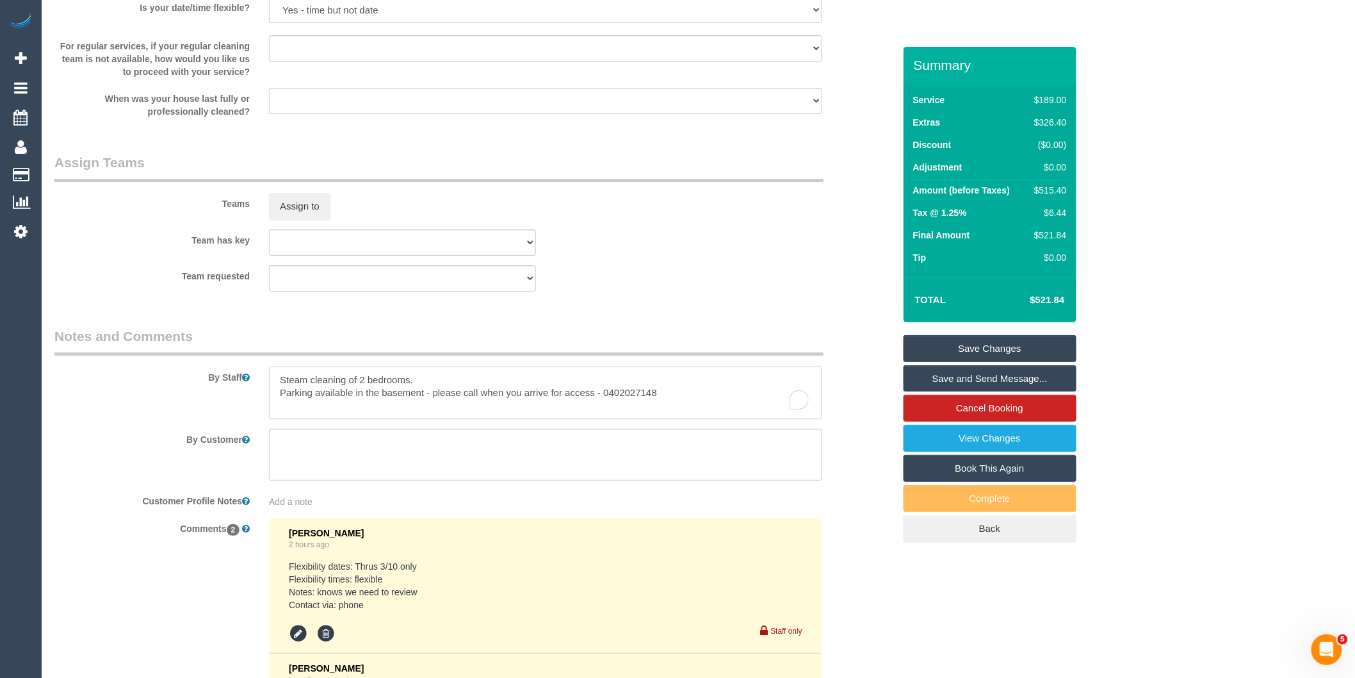
click at [275, 391] on textarea "To enrich screen reader interactions, please activate Accessibility in Grammarl…" at bounding box center [545, 392] width 553 height 53
click at [490, 405] on textarea "To enrich screen reader interactions, please activate Accessibility in Grammarl…" at bounding box center [545, 392] width 553 height 53
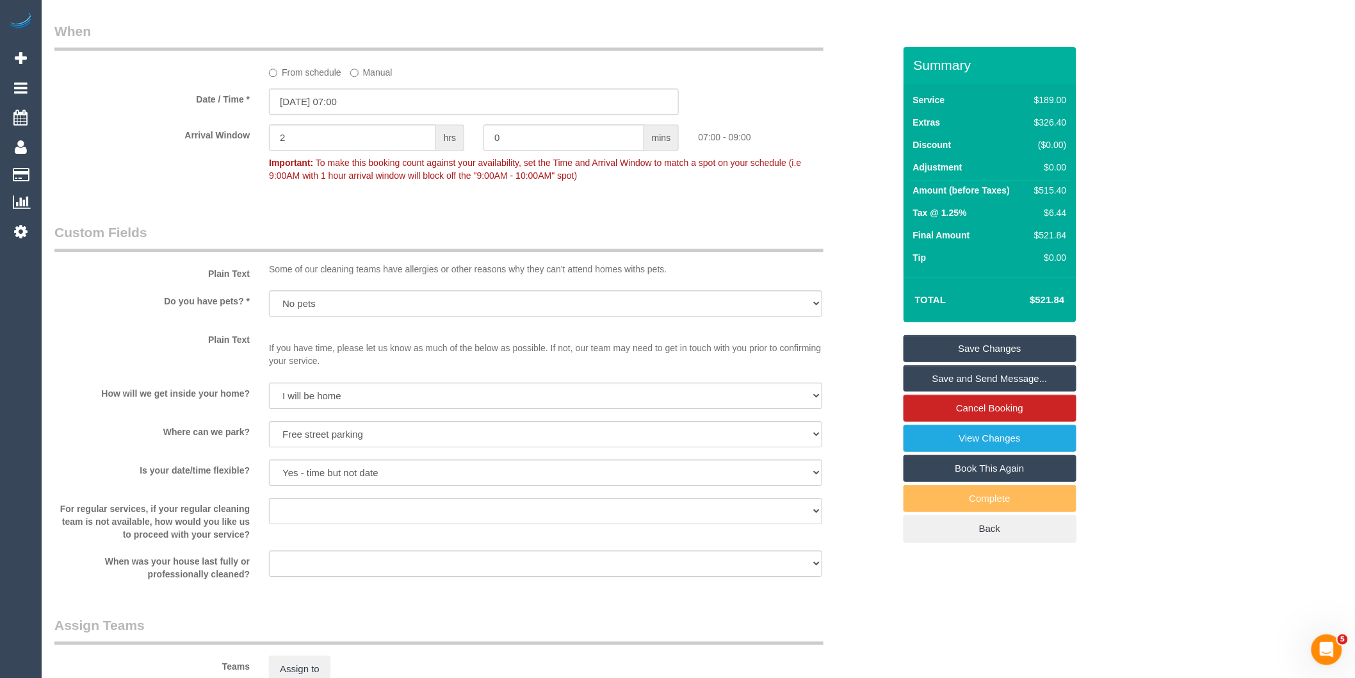
scroll to position [1281, 0]
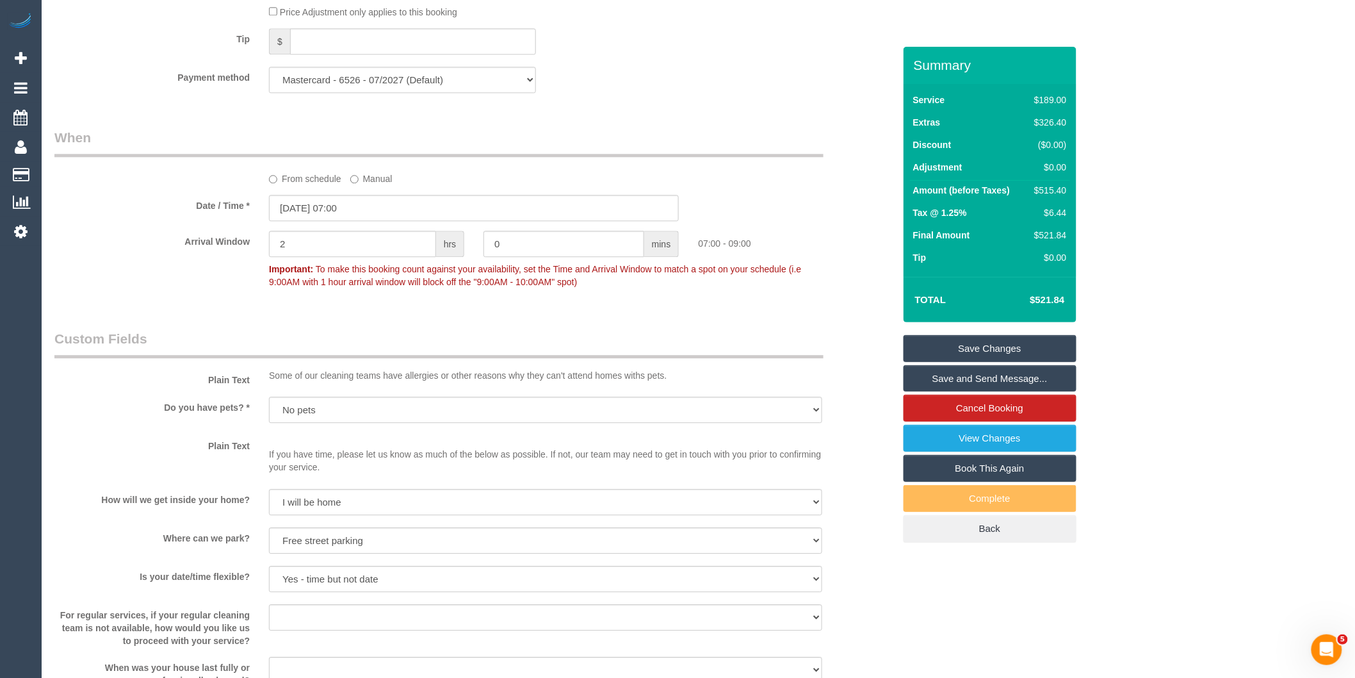
type textarea "Est 5.5 - 7.5 hours +Steam cleaning of 2 bedrooms. Parking available in the bas…"
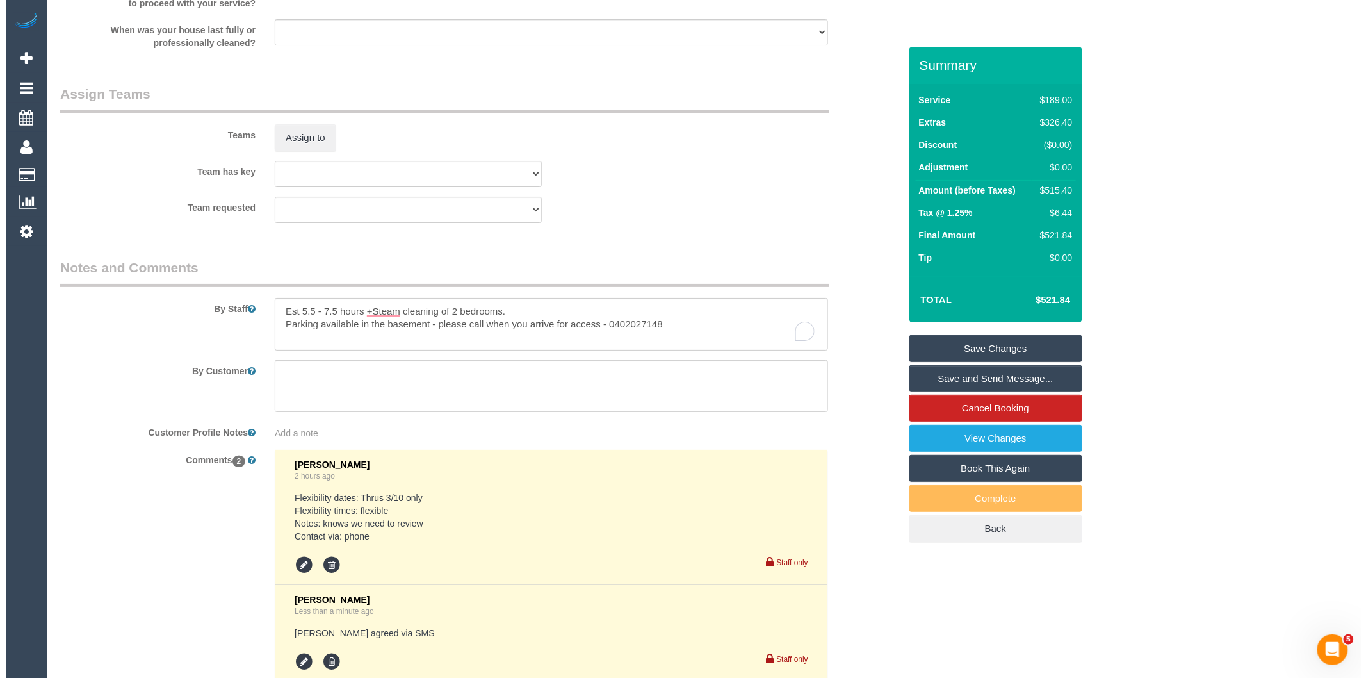
scroll to position [1922, 0]
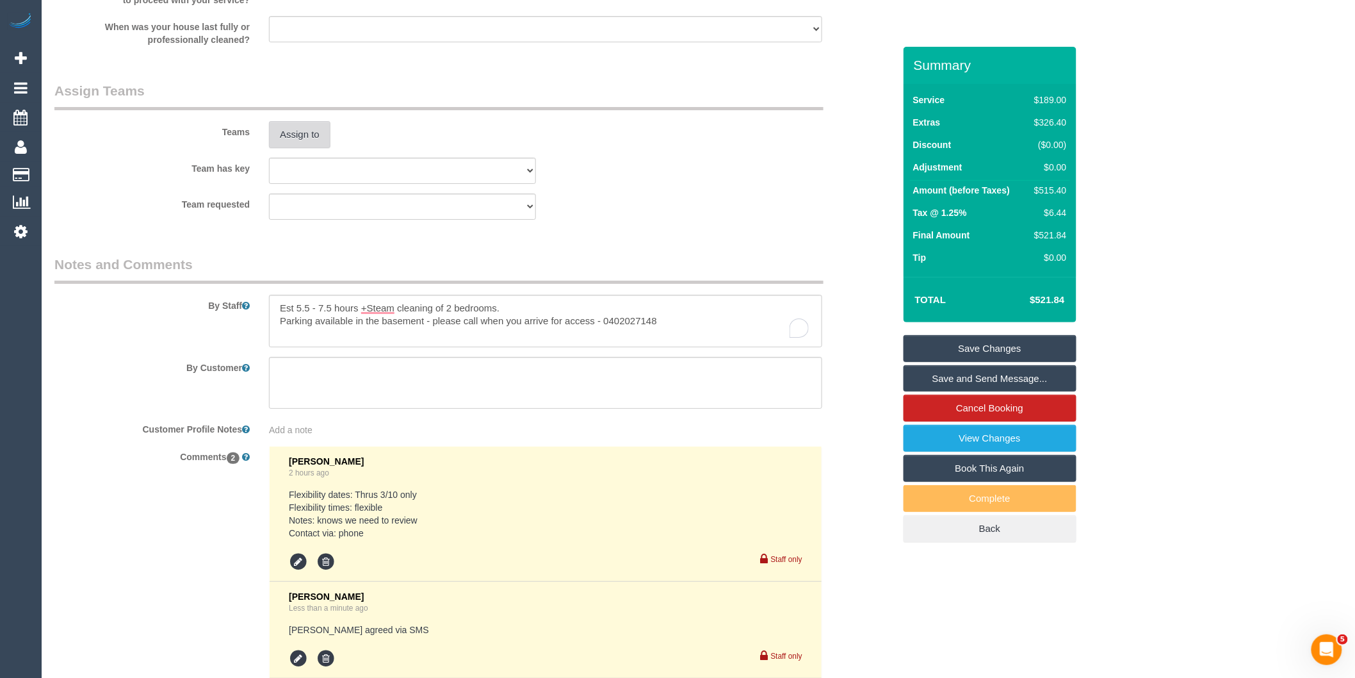
click at [304, 148] on button "Assign to" at bounding box center [299, 134] width 61 height 27
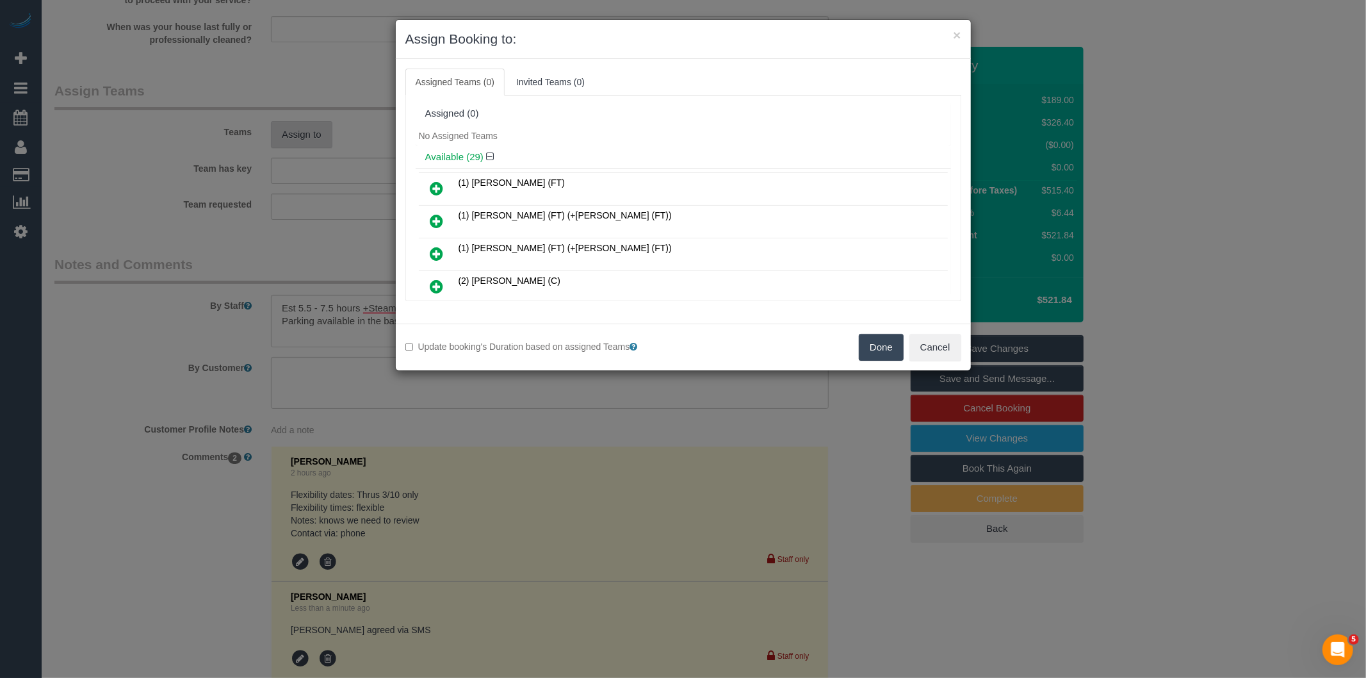
scroll to position [4743, 0]
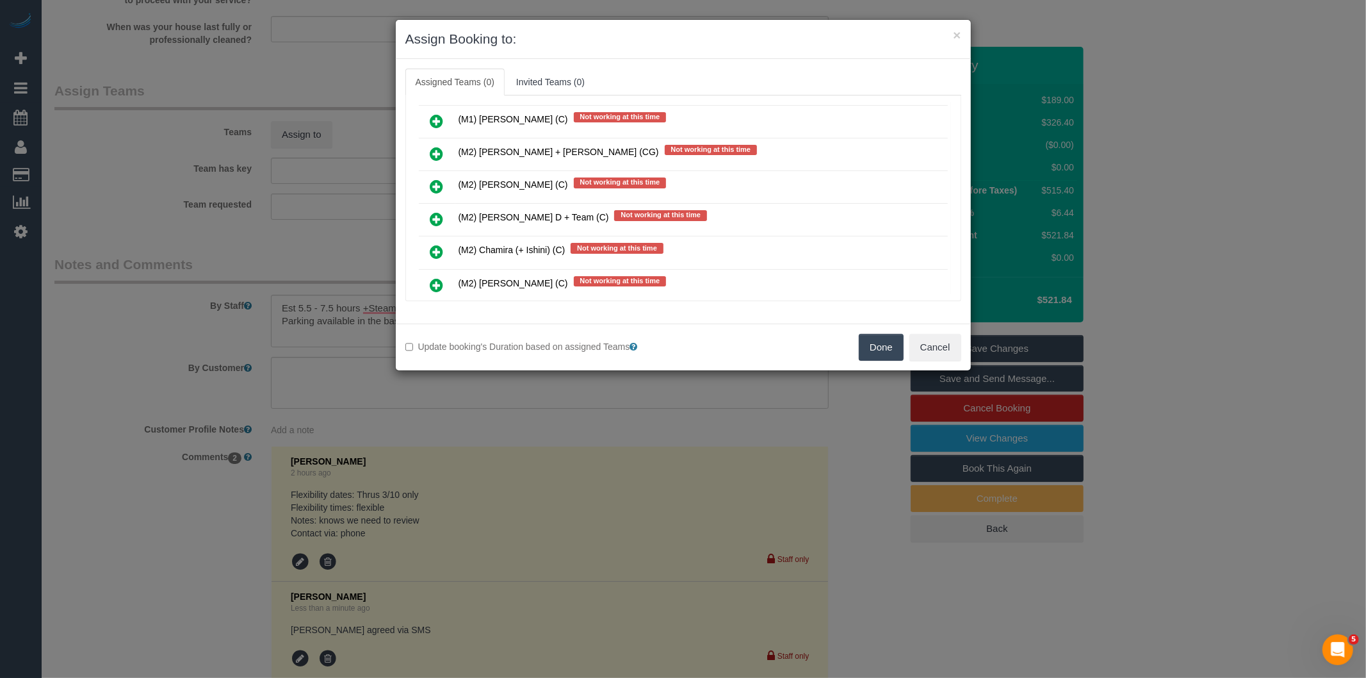
click at [437, 277] on icon at bounding box center [436, 284] width 13 height 15
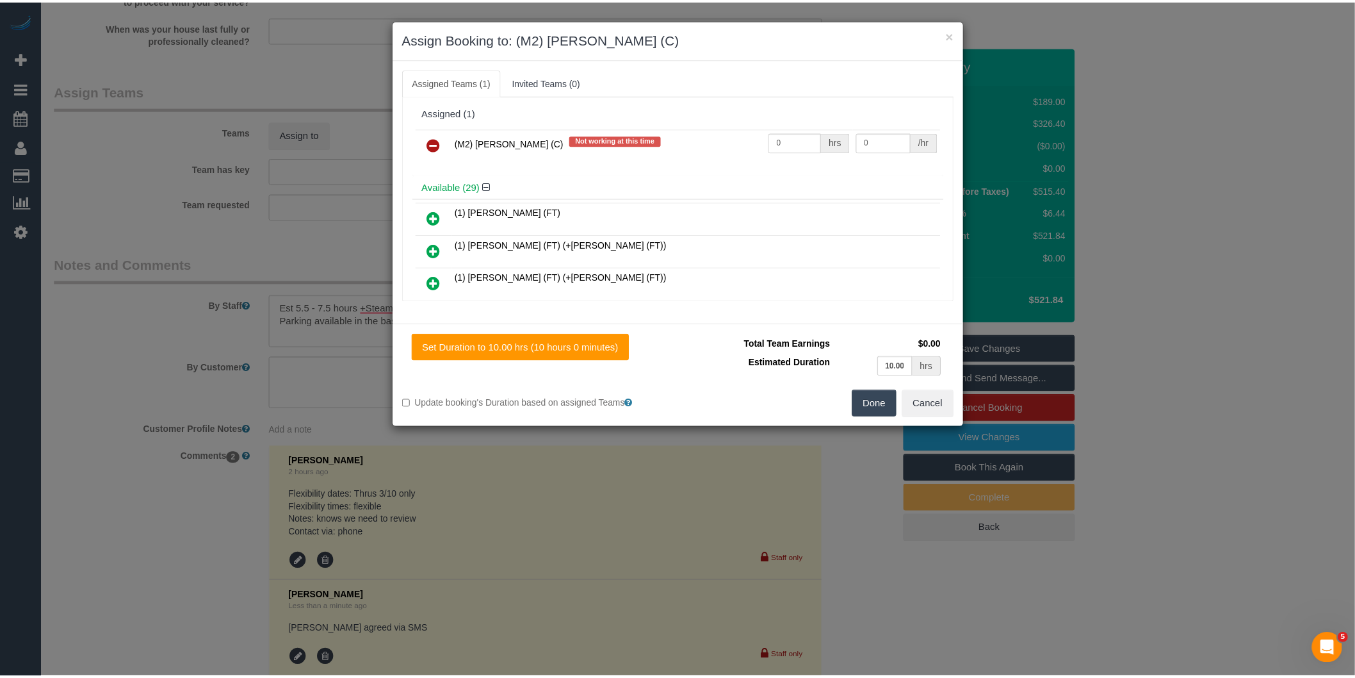
scroll to position [0, 0]
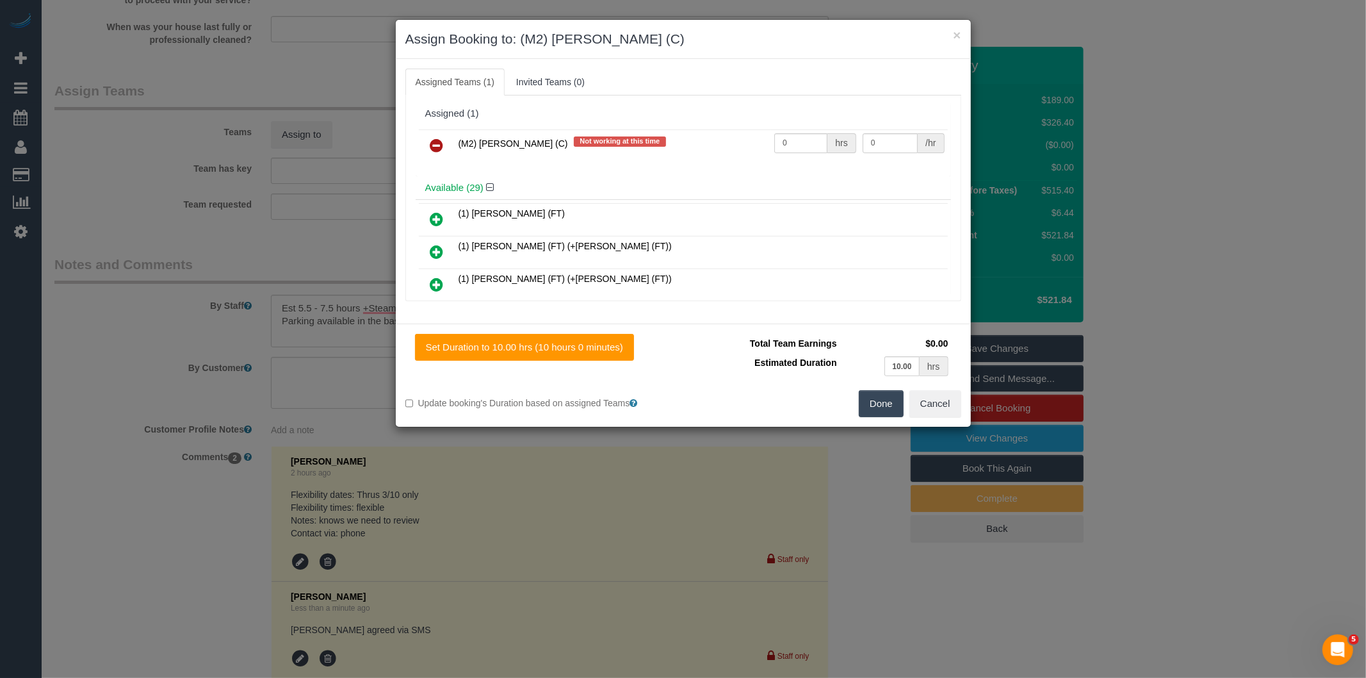
drag, startPoint x: 772, startPoint y: 167, endPoint x: 753, endPoint y: 171, distance: 19.6
drag, startPoint x: 753, startPoint y: 171, endPoint x: 805, endPoint y: 136, distance: 62.2
click at [805, 136] on input "0" at bounding box center [800, 143] width 53 height 20
drag, startPoint x: 803, startPoint y: 139, endPoint x: 717, endPoint y: 143, distance: 85.9
click at [717, 143] on tr "(M2) Darshan Gevariya (C) Not working at this time 0 hrs 0 /hr" at bounding box center [683, 145] width 529 height 33
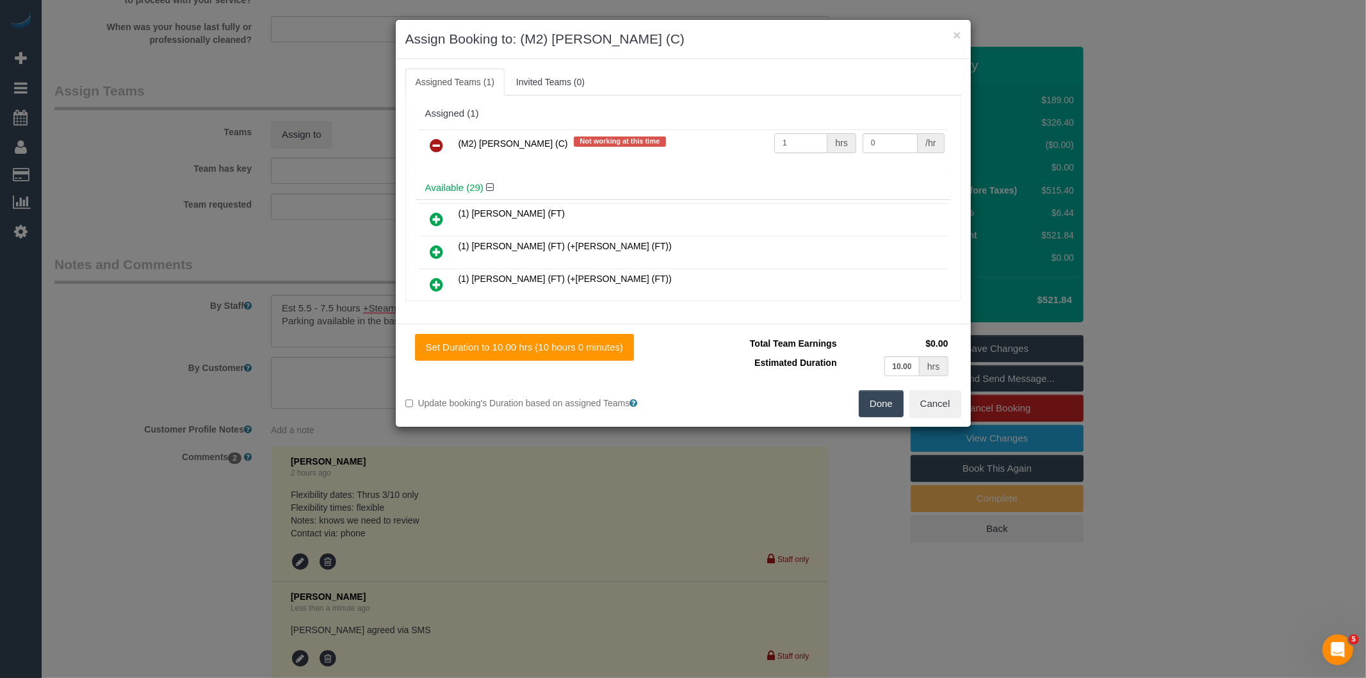
type input "1"
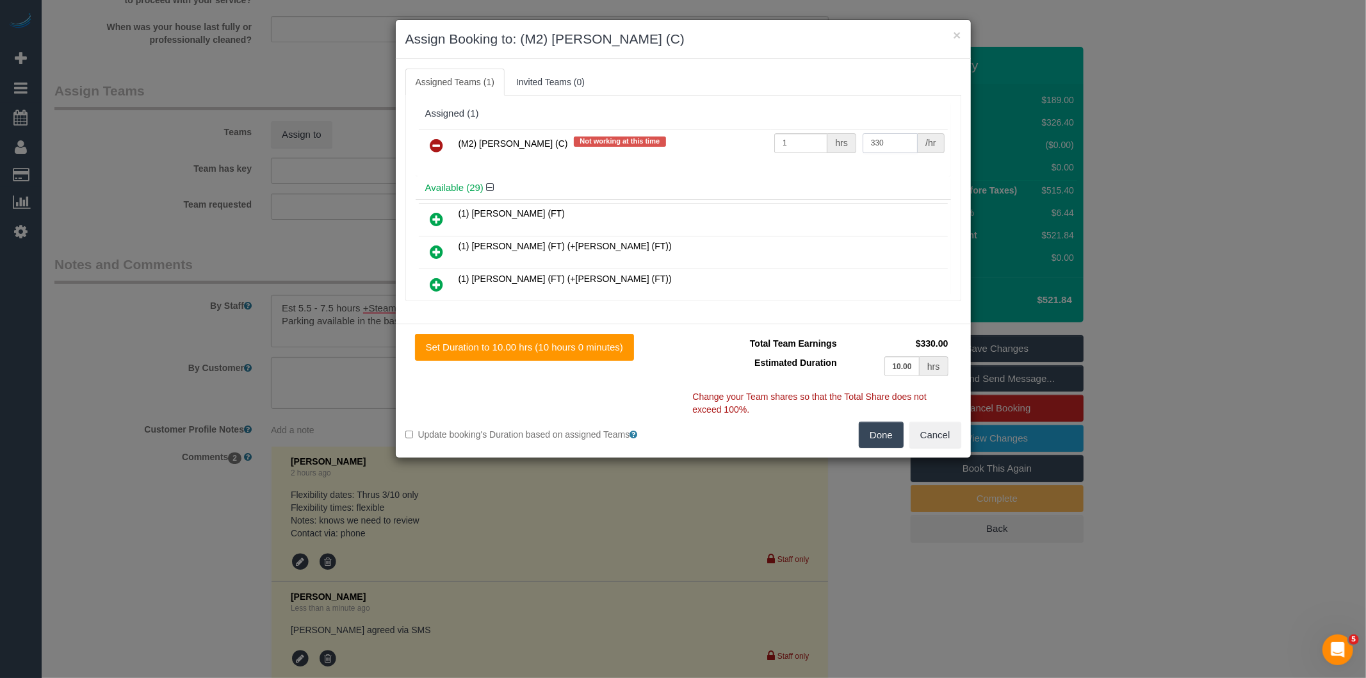
type input "330"
click at [886, 423] on button "Done" at bounding box center [881, 434] width 45 height 27
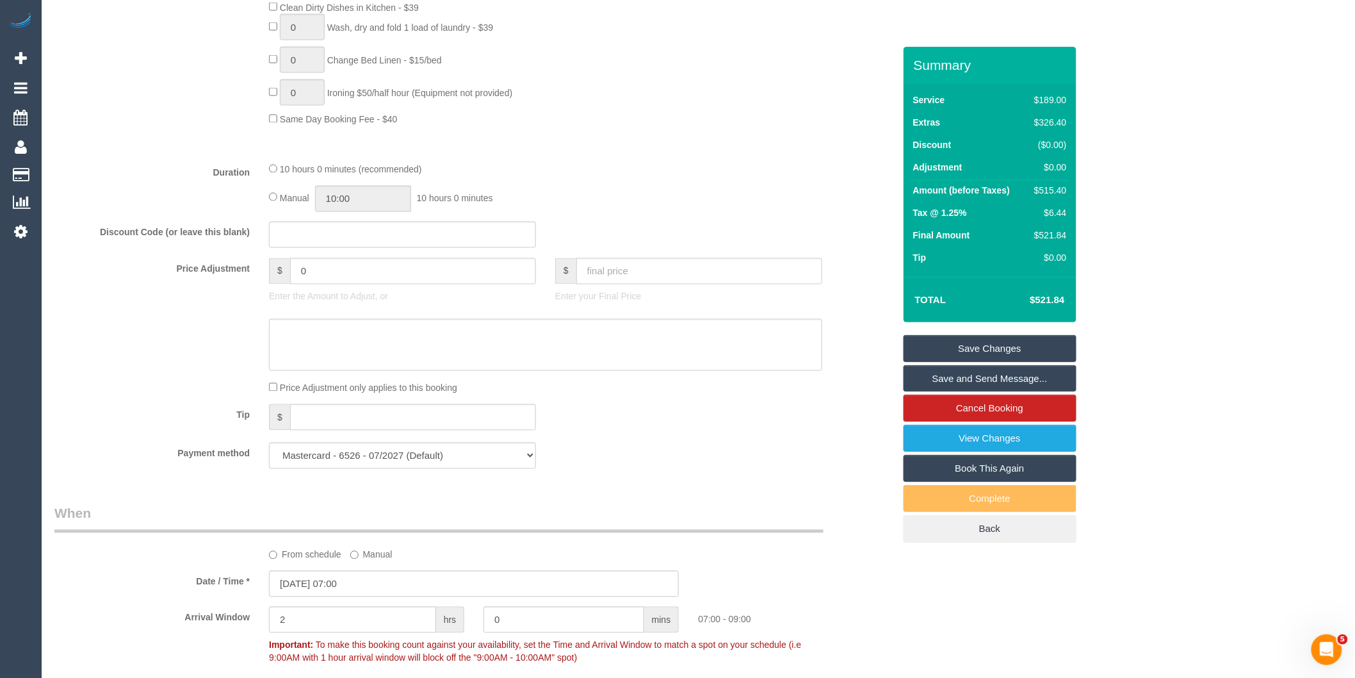
scroll to position [735, 0]
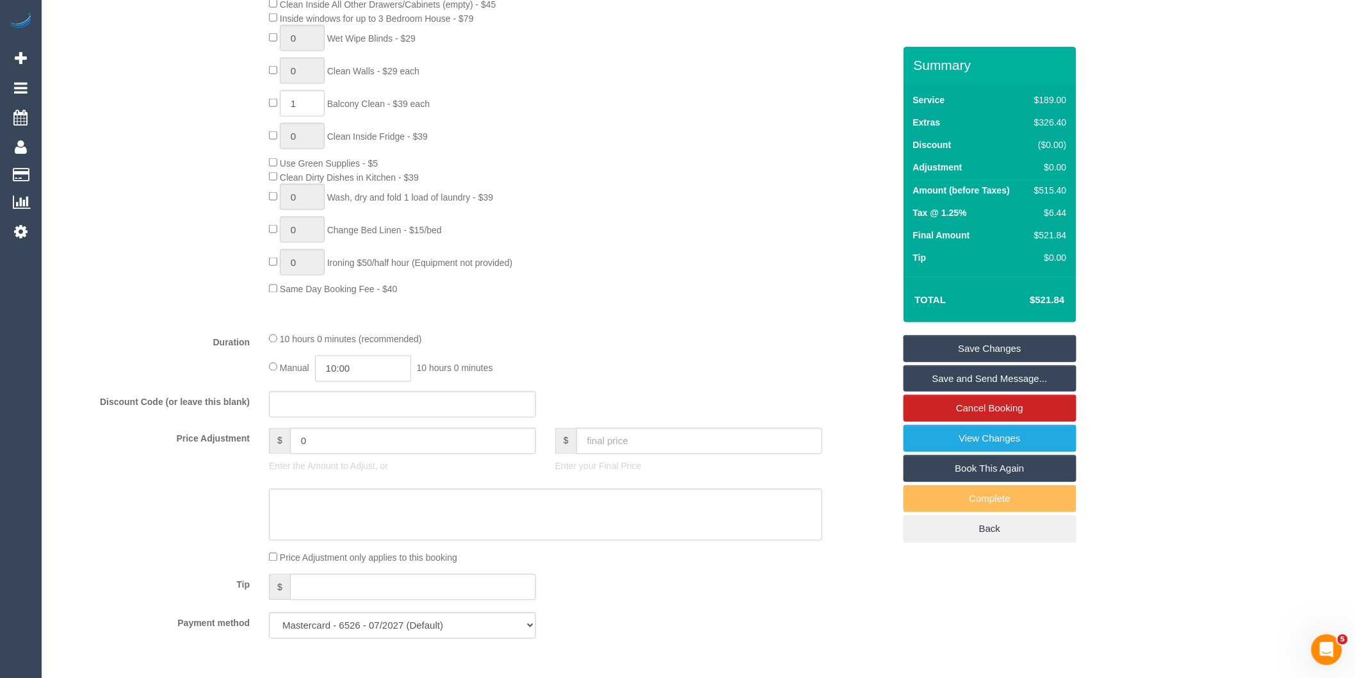
click at [367, 382] on input "10:00" at bounding box center [363, 369] width 96 height 26
type input "07:30"
click at [355, 446] on li "07:30" at bounding box center [349, 454] width 57 height 17
click at [585, 406] on div "Discount Code (or leave this blank)" at bounding box center [474, 404] width 859 height 27
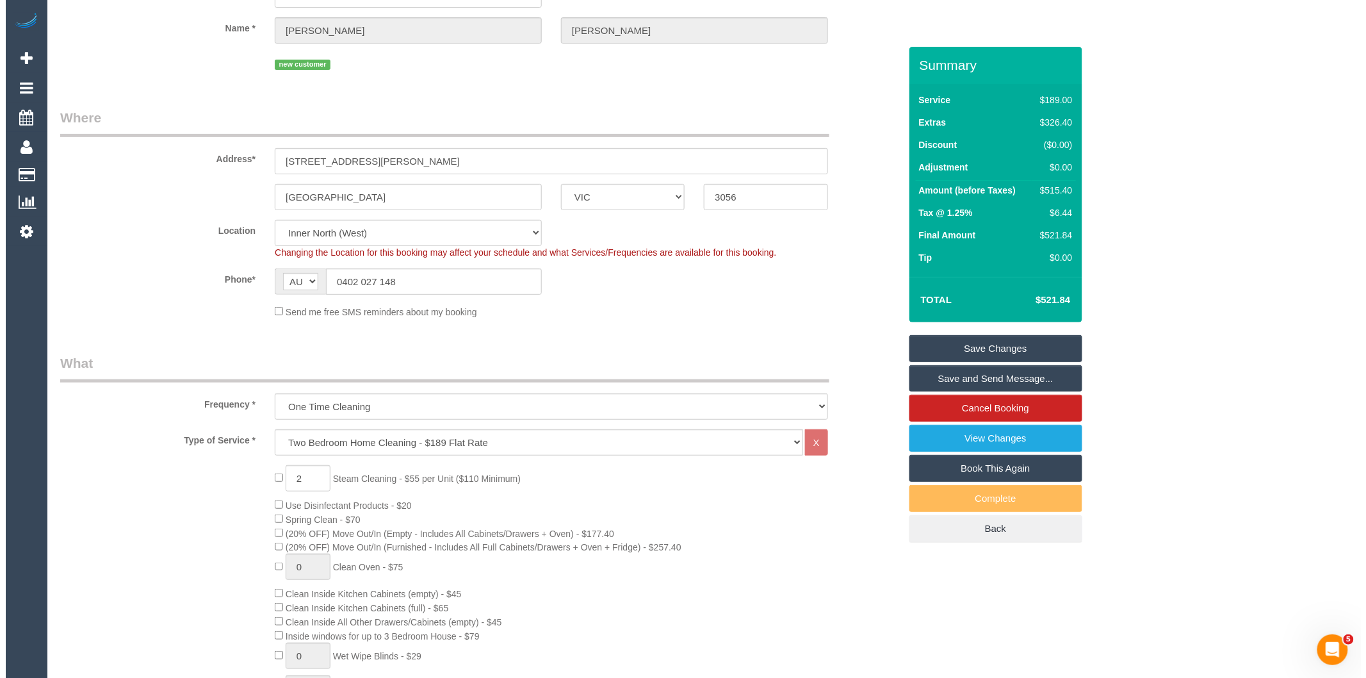
scroll to position [0, 0]
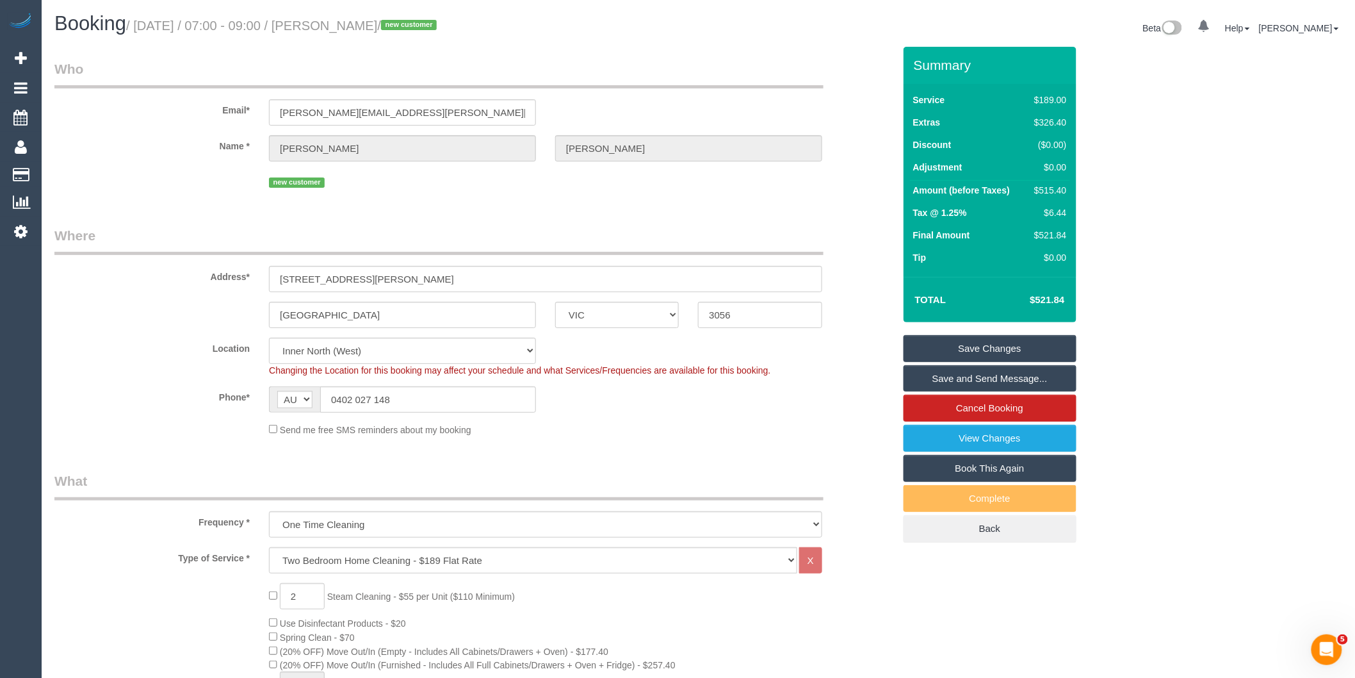
click at [978, 386] on link "Save and Send Message..." at bounding box center [990, 378] width 173 height 27
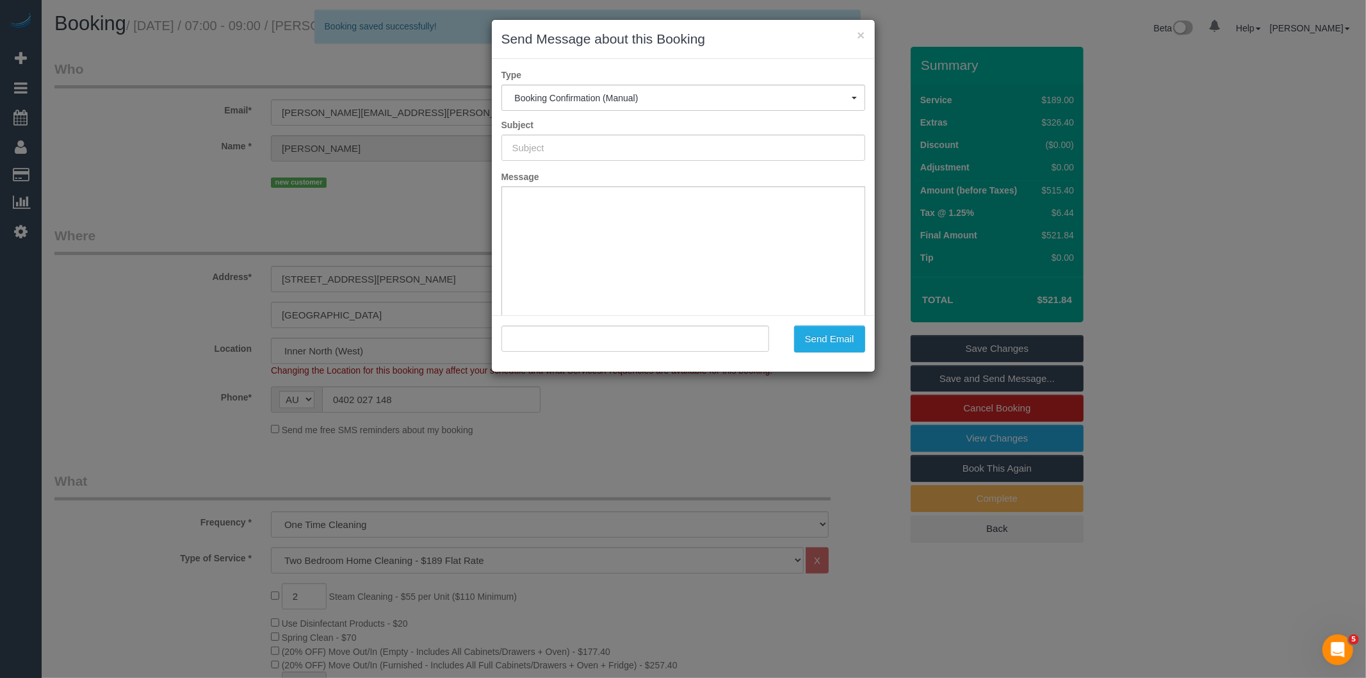
type input "Booking Confirmed"
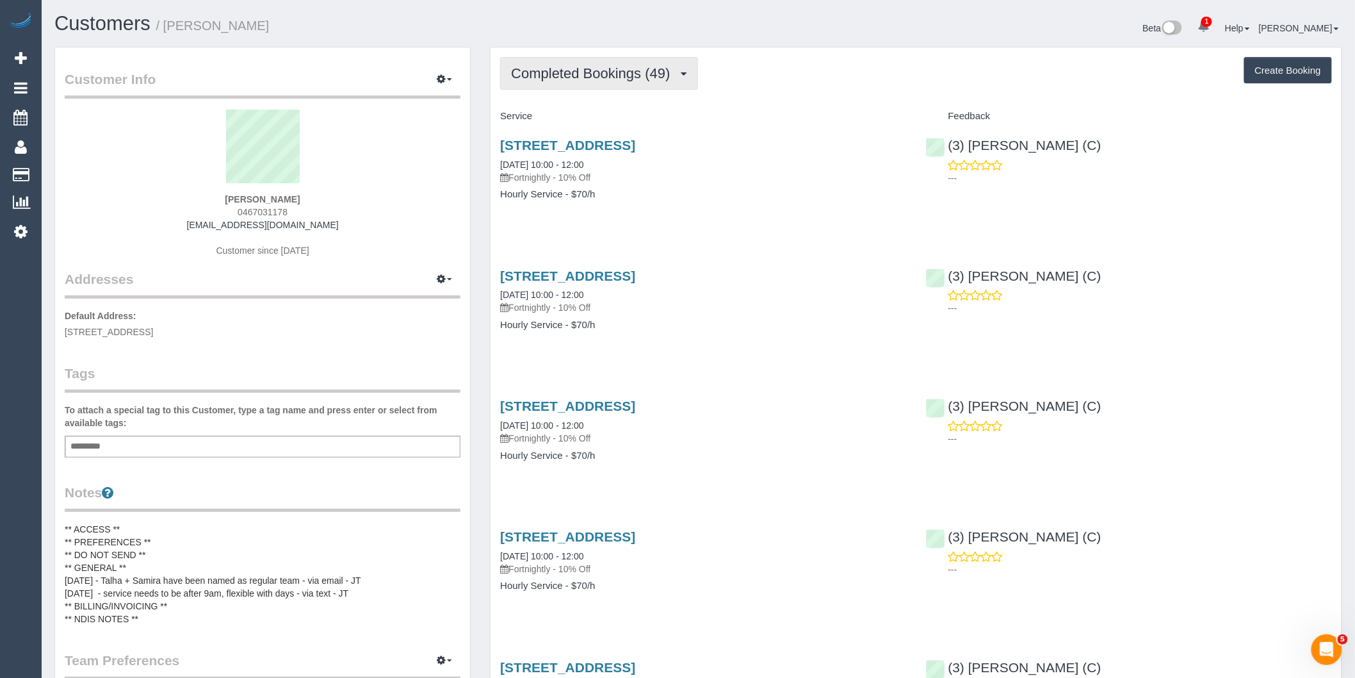
click at [642, 75] on span "Completed Bookings (49)" at bounding box center [593, 73] width 165 height 16
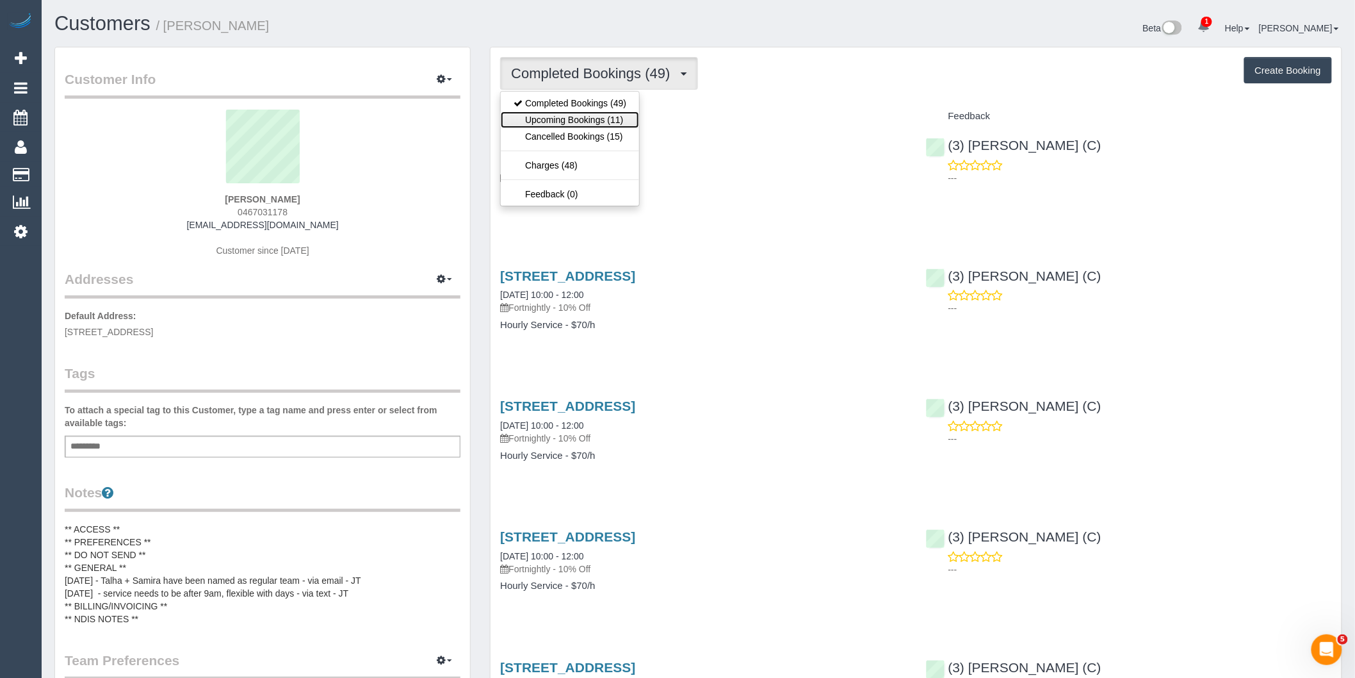
click at [628, 115] on link "Upcoming Bookings (11)" at bounding box center [570, 119] width 138 height 17
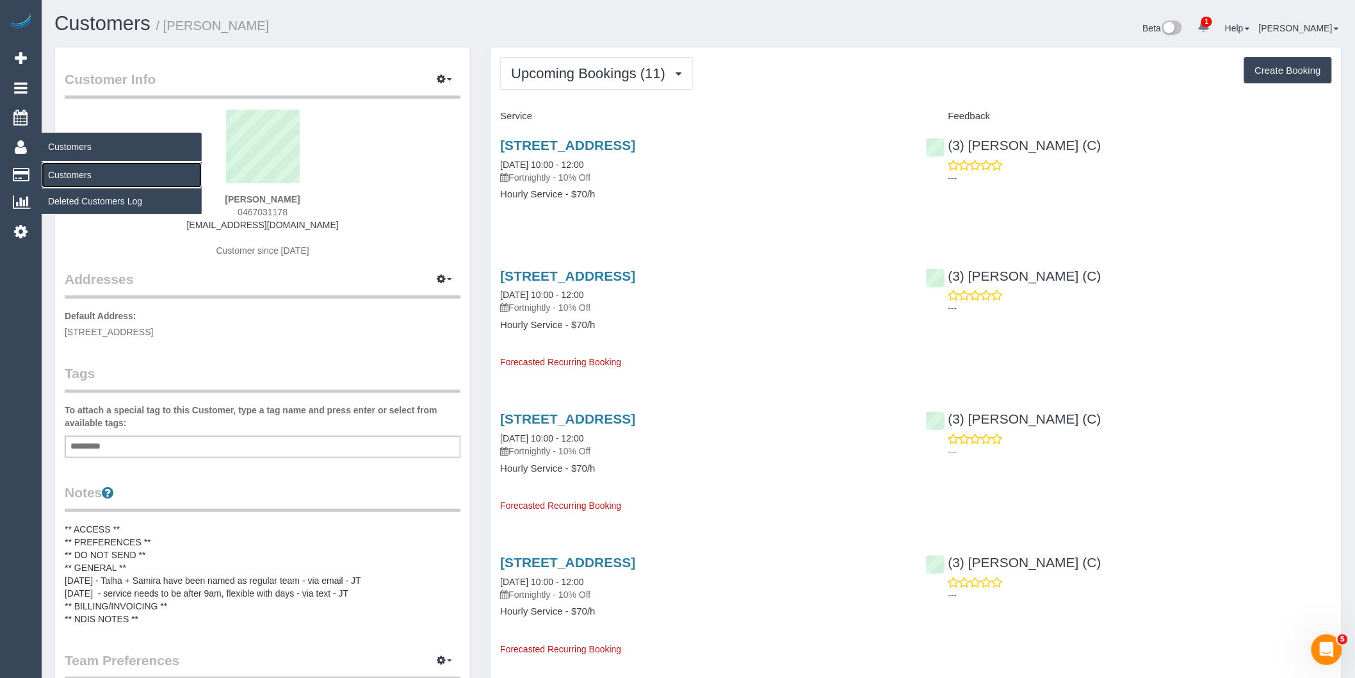
click at [80, 176] on link "Customers" at bounding box center [122, 175] width 160 height 26
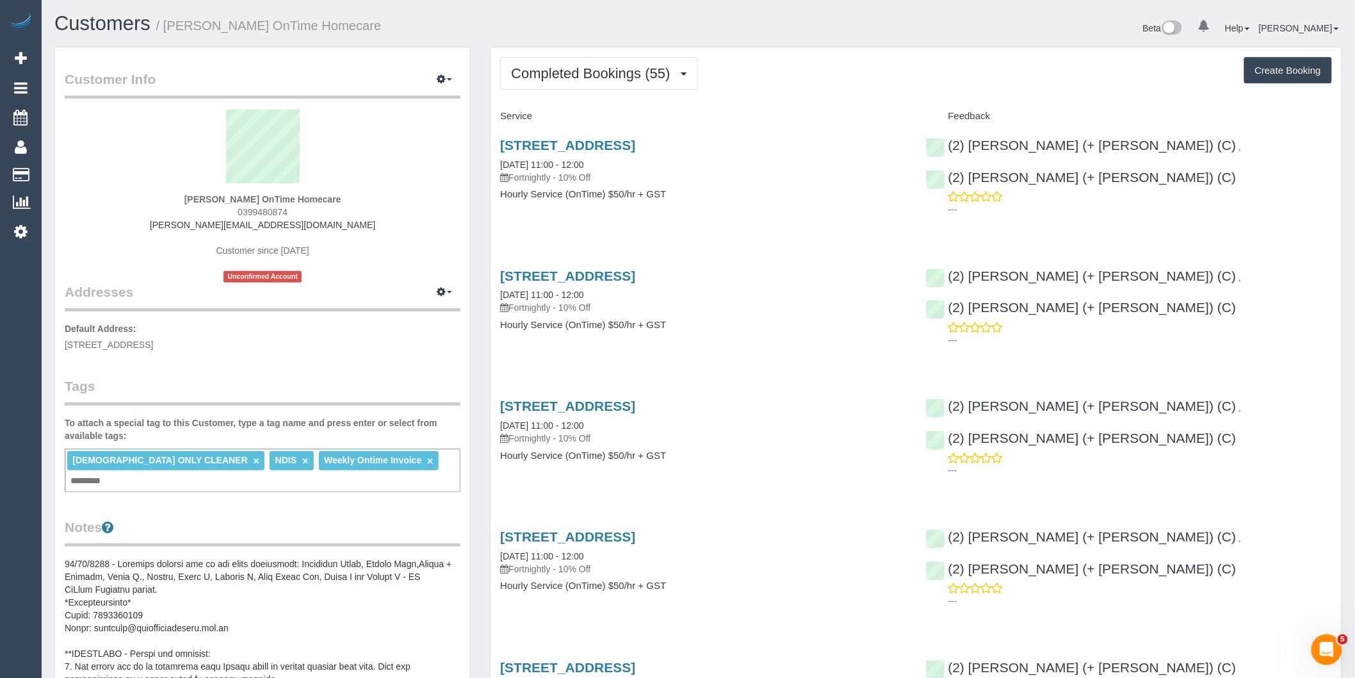
click at [601, 82] on button "Completed Bookings (55)" at bounding box center [598, 73] width 197 height 33
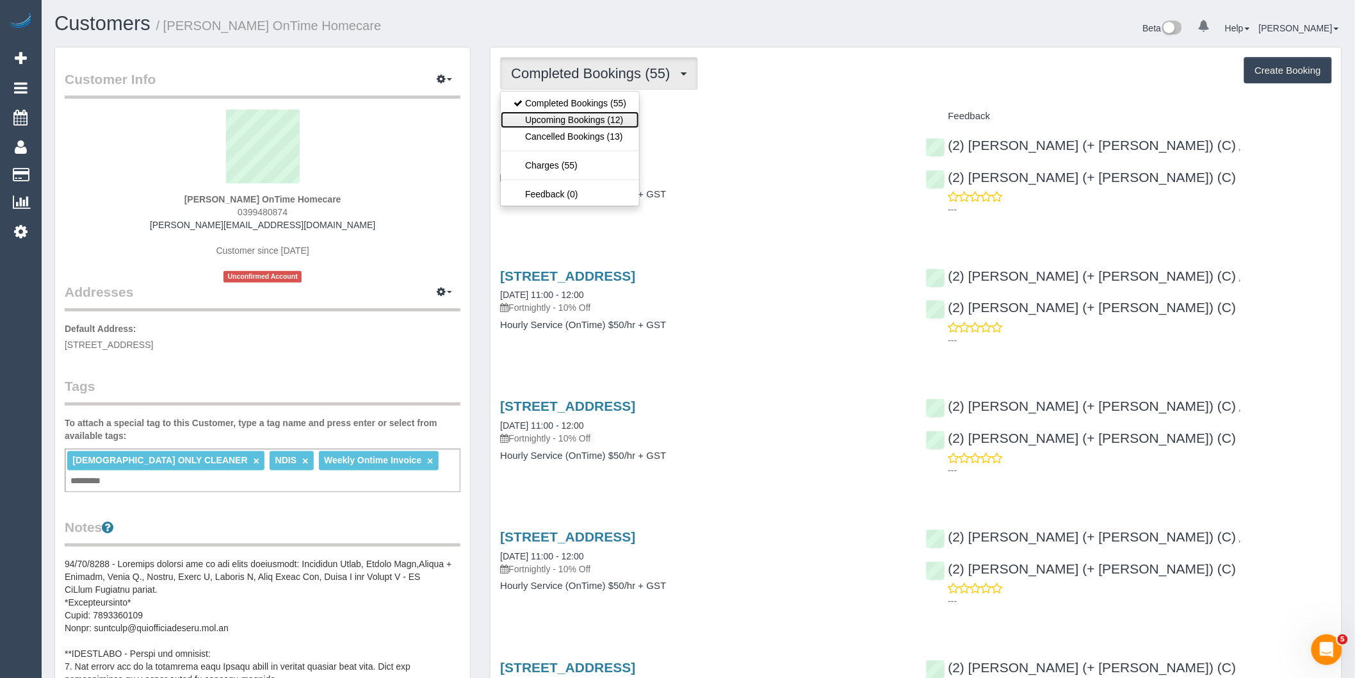
click at [575, 122] on link "Upcoming Bookings (12)" at bounding box center [570, 119] width 138 height 17
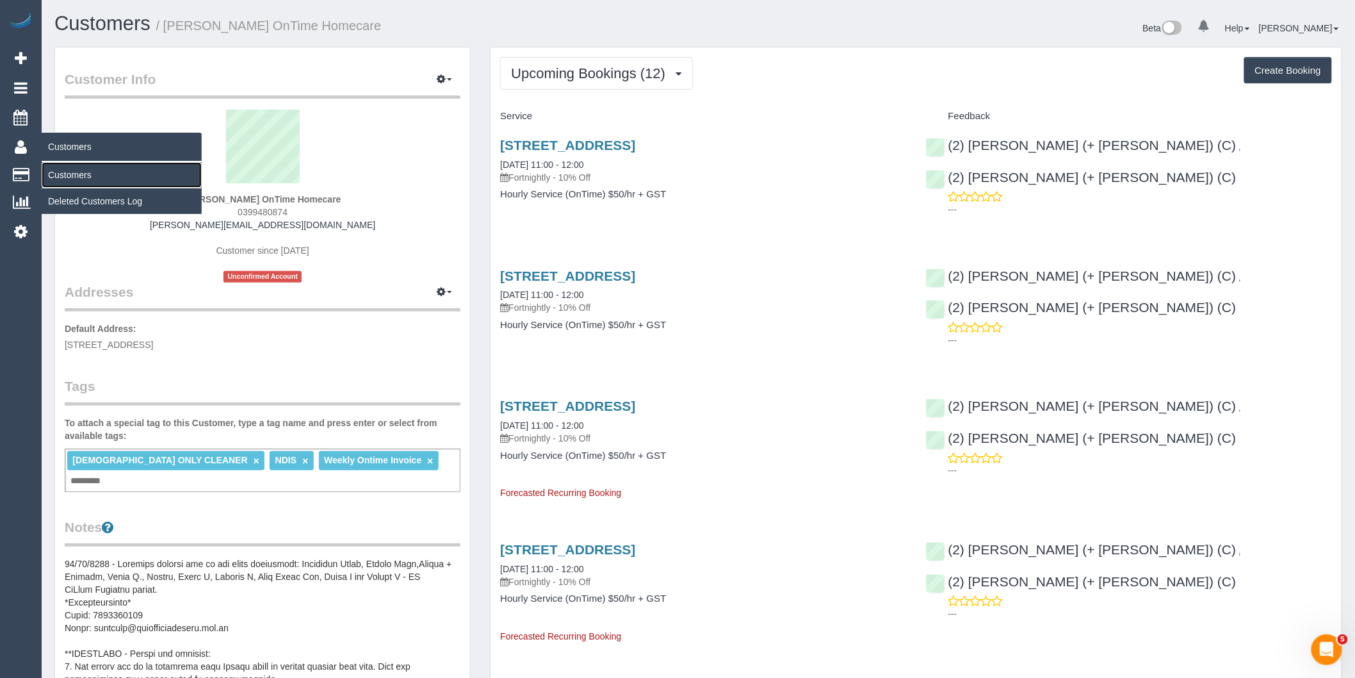
click at [90, 171] on link "Customers" at bounding box center [122, 175] width 160 height 26
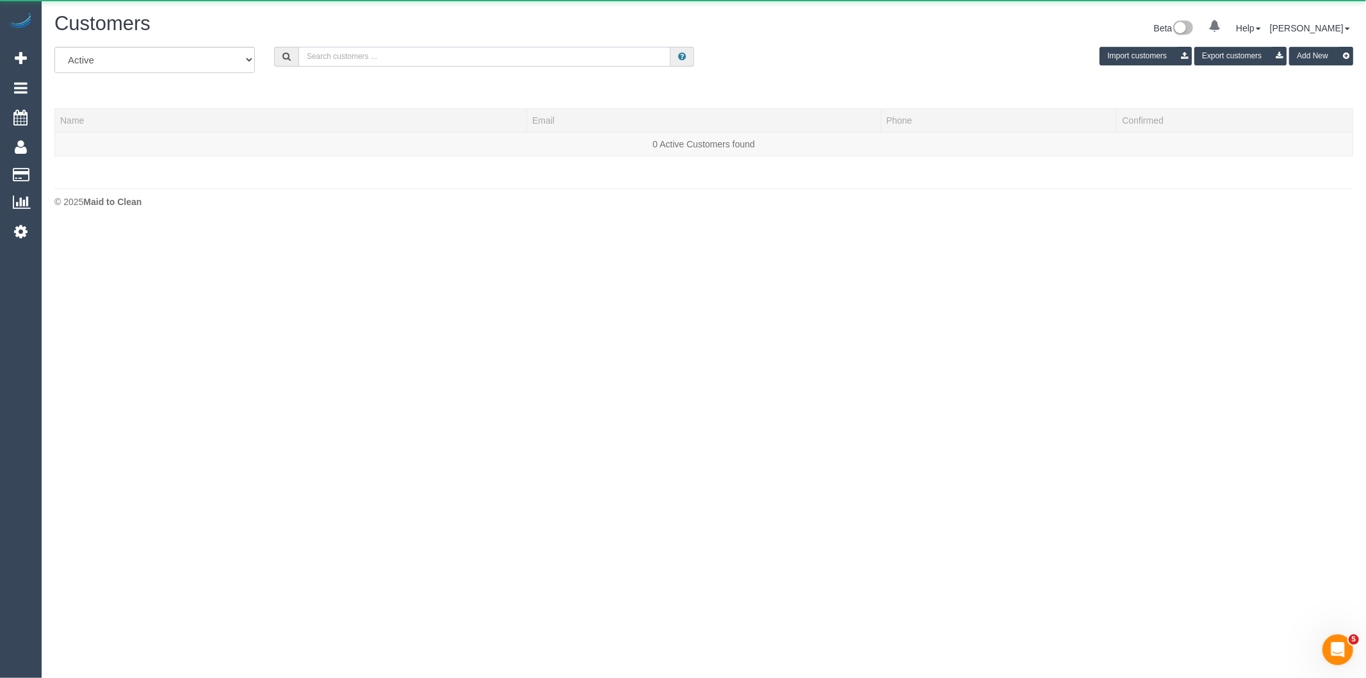
click at [440, 60] on input "text" at bounding box center [484, 57] width 372 height 20
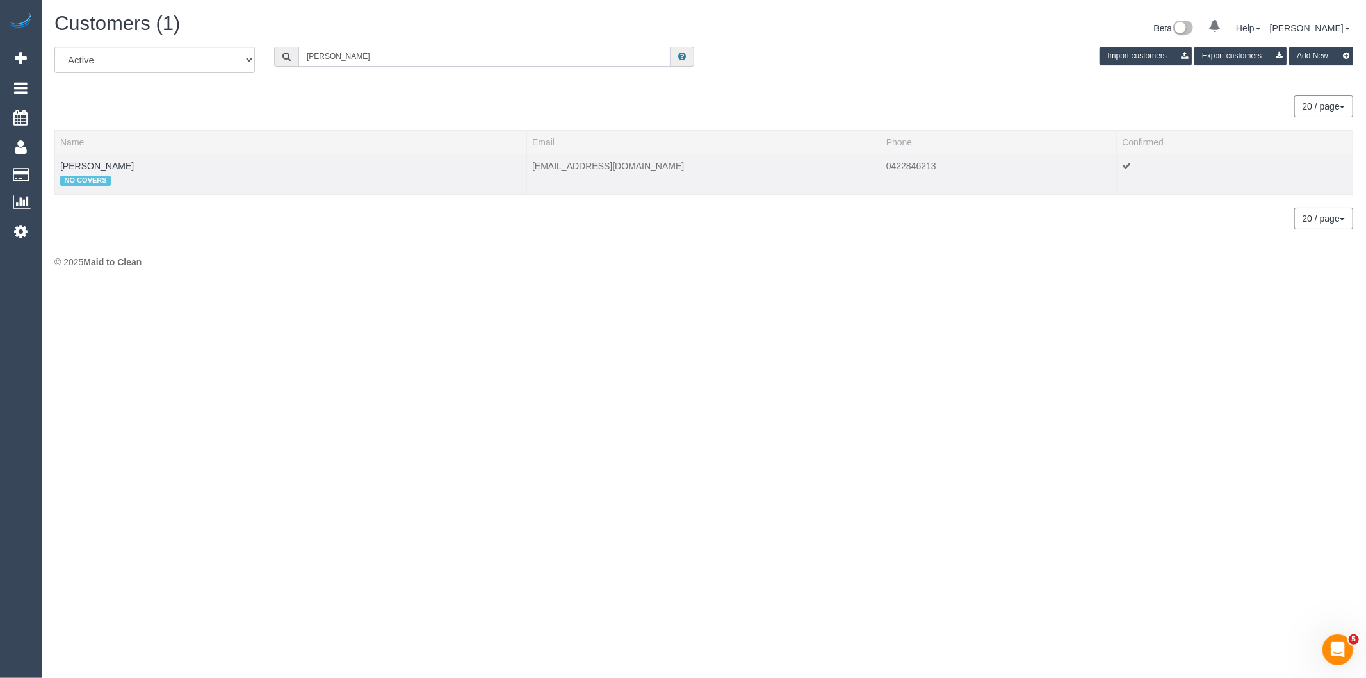
type input "[PERSON_NAME]"
drag, startPoint x: 107, startPoint y: 158, endPoint x: 119, endPoint y: 170, distance: 16.8
click at [107, 158] on td "[PERSON_NAME] NO COVERS" at bounding box center [291, 174] width 472 height 40
click at [117, 161] on link "[PERSON_NAME]" at bounding box center [97, 166] width 74 height 10
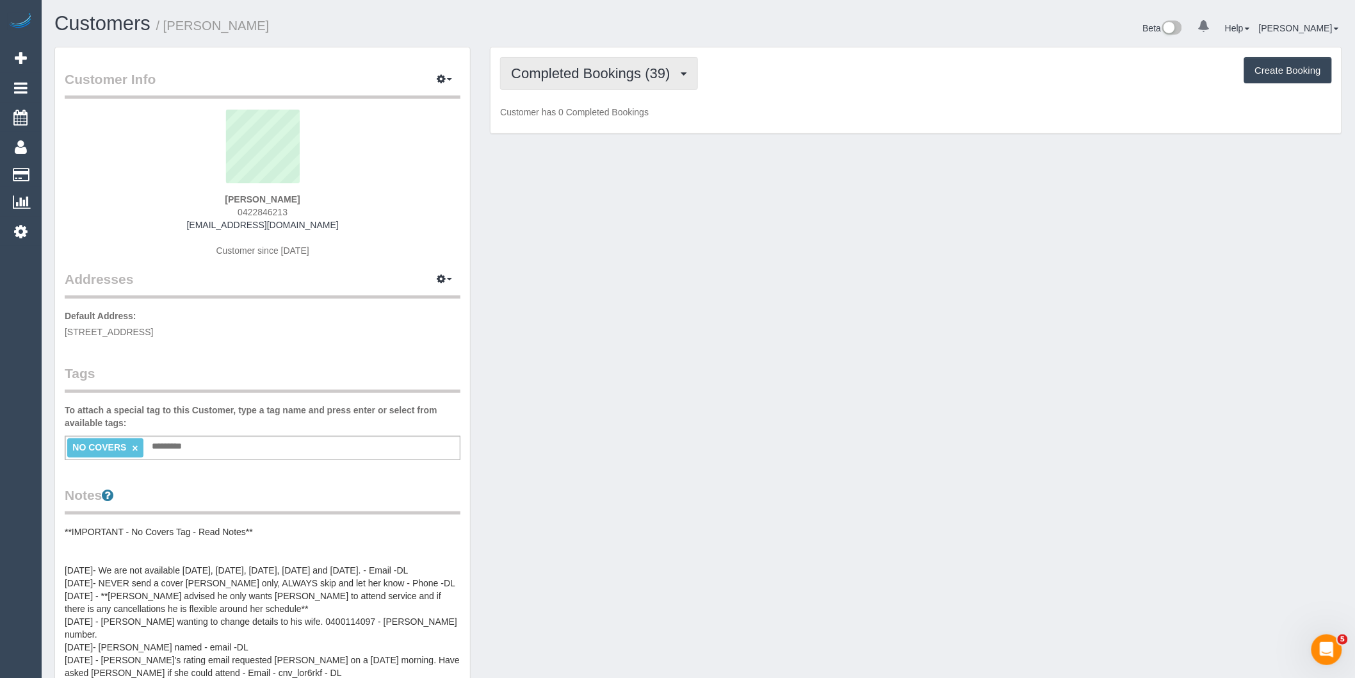
click at [633, 73] on span "Completed Bookings (39)" at bounding box center [593, 73] width 165 height 16
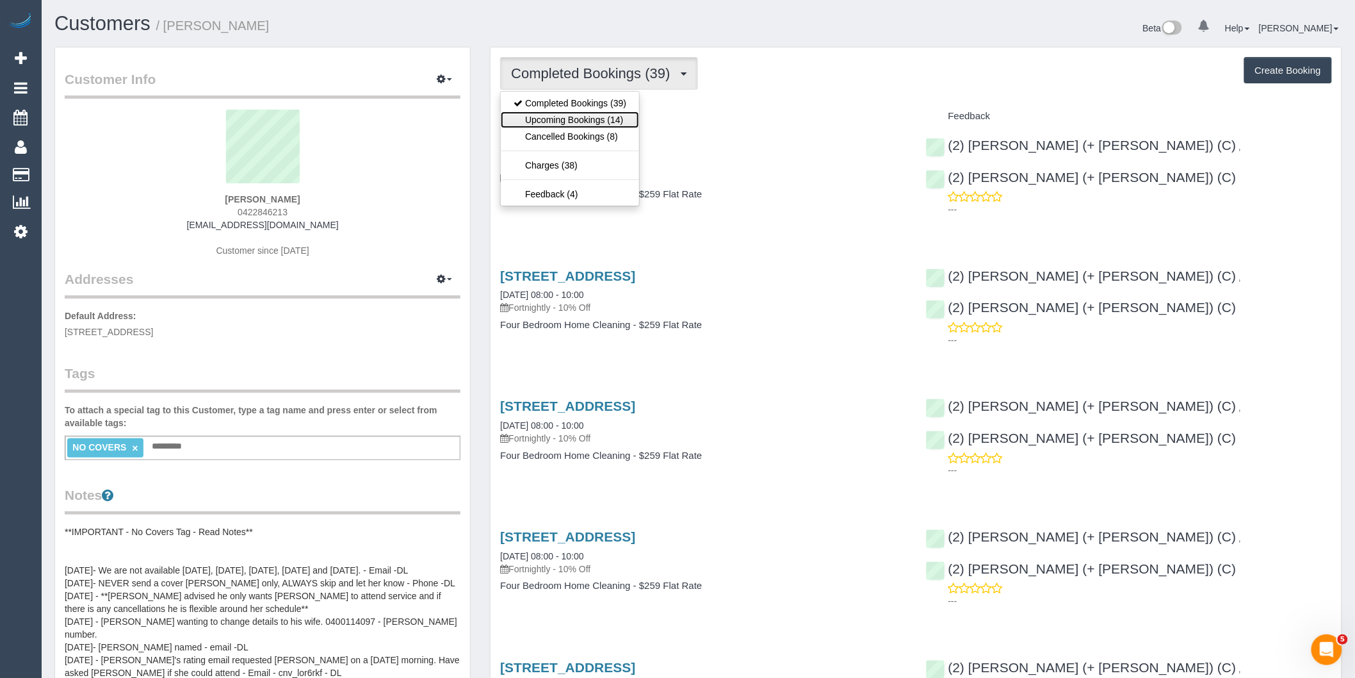
click at [623, 117] on link "Upcoming Bookings (14)" at bounding box center [570, 119] width 138 height 17
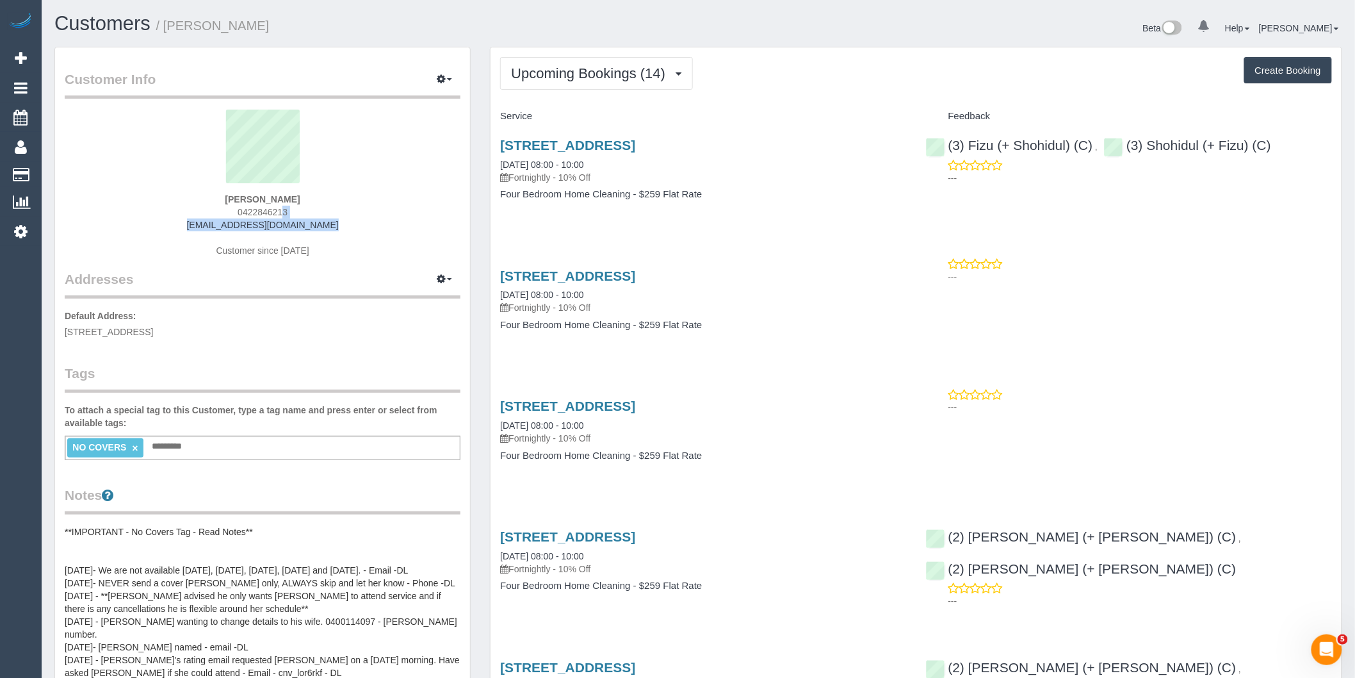
drag, startPoint x: 319, startPoint y: 223, endPoint x: 199, endPoint y: 218, distance: 119.9
click at [199, 218] on div "[PERSON_NAME] 0422846213 [EMAIL_ADDRESS][DOMAIN_NAME] Customer since [DATE]" at bounding box center [263, 190] width 396 height 160
click at [341, 235] on div "[PERSON_NAME] 0422846213 [EMAIL_ADDRESS][DOMAIN_NAME] Customer since [DATE]" at bounding box center [263, 190] width 396 height 160
drag, startPoint x: 331, startPoint y: 233, endPoint x: 208, endPoint y: 222, distance: 123.4
click at [208, 222] on div "[PERSON_NAME] 0422846213 [EMAIL_ADDRESS][DOMAIN_NAME] Customer since [DATE]" at bounding box center [263, 190] width 396 height 160
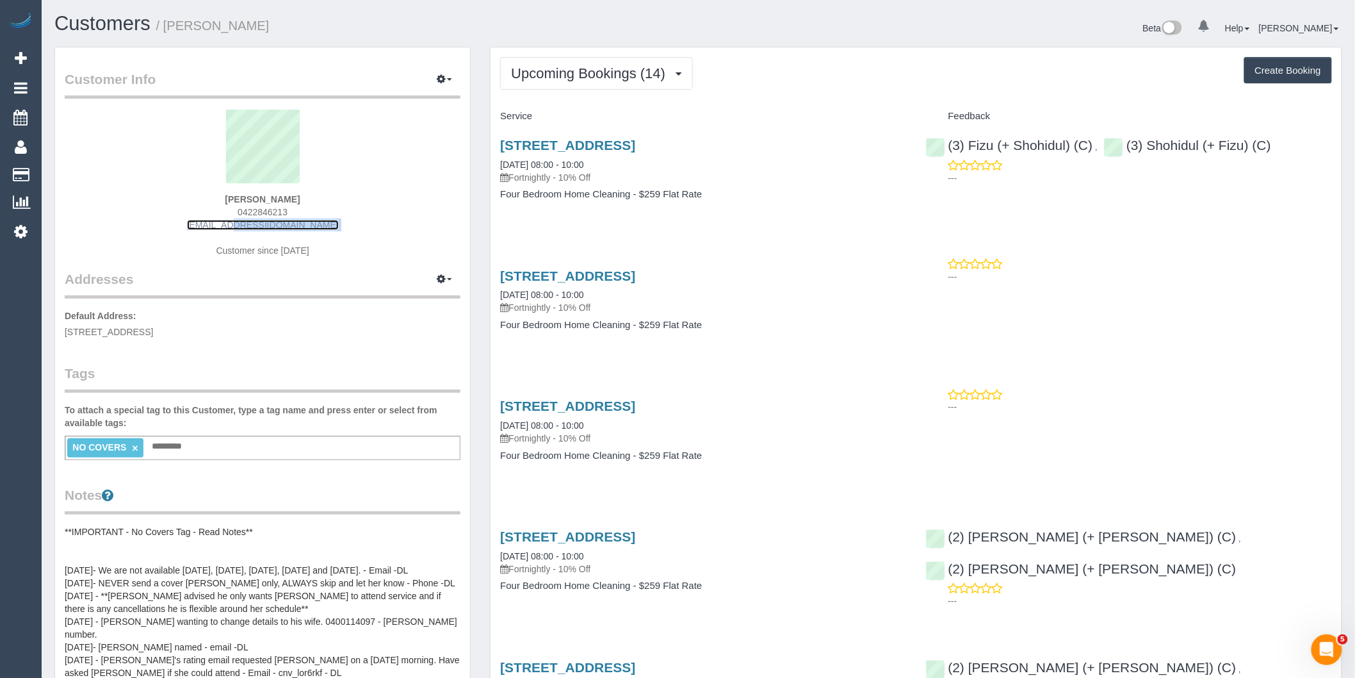
copy div "[EMAIL_ADDRESS][DOMAIN_NAME]"
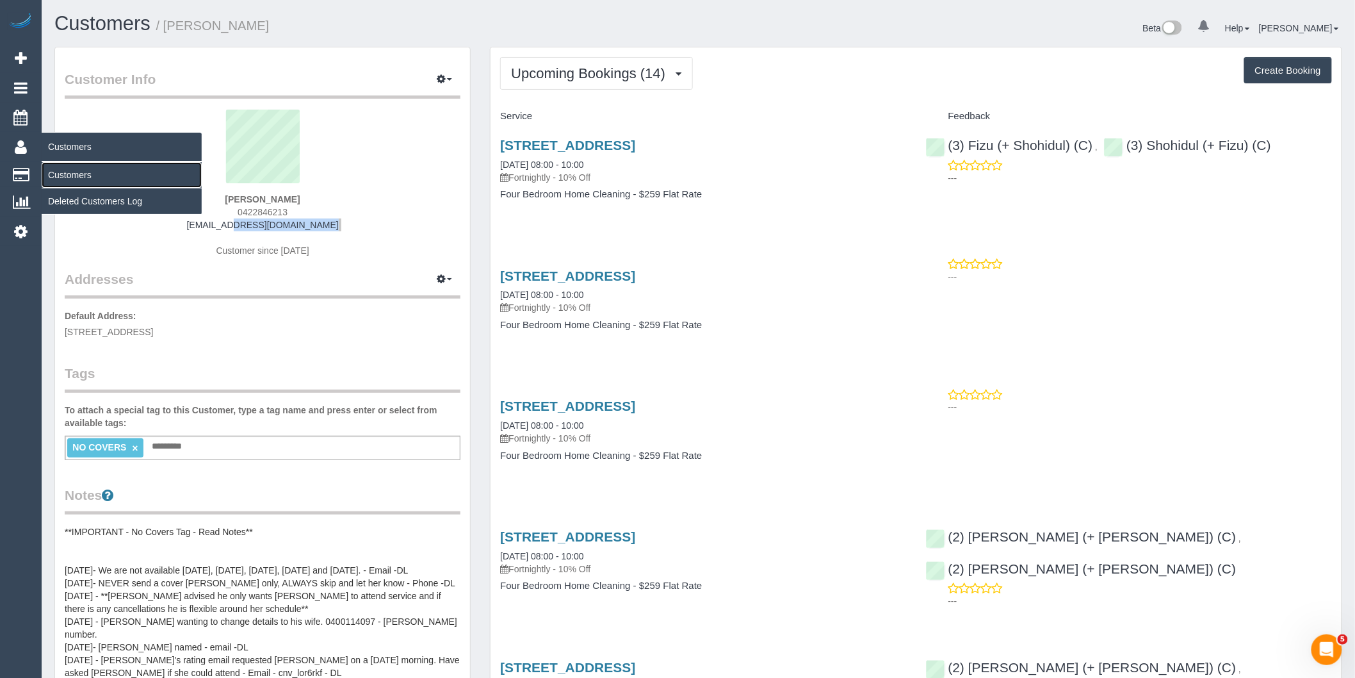
click at [84, 178] on link "Customers" at bounding box center [122, 175] width 160 height 26
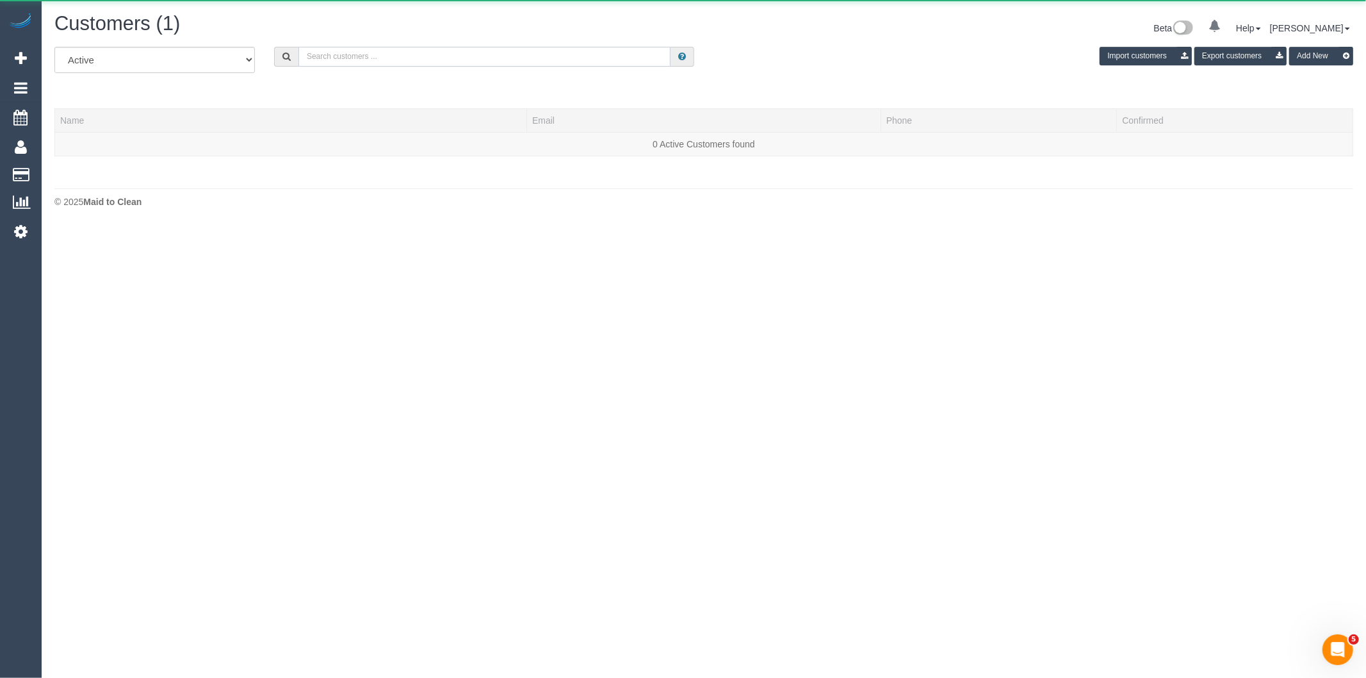
click at [425, 54] on input "text" at bounding box center [484, 57] width 372 height 20
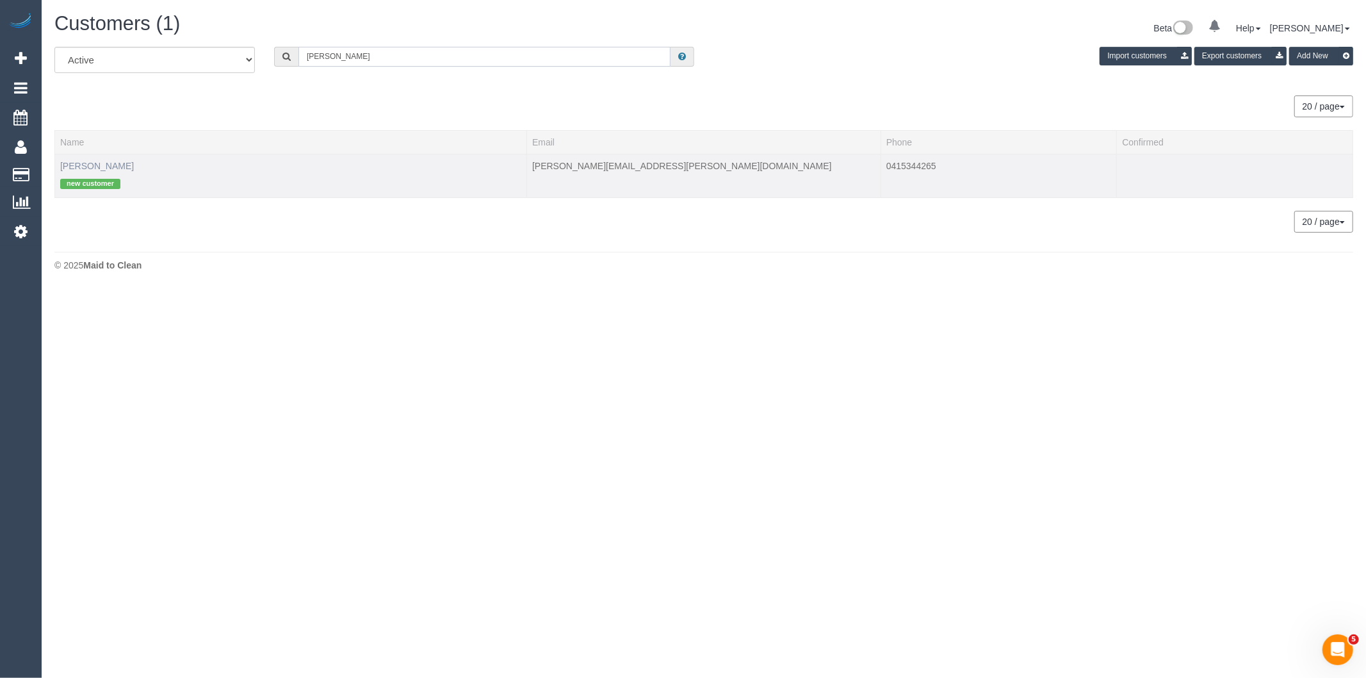
type input "[PERSON_NAME]"
click at [118, 161] on link "[PERSON_NAME]" at bounding box center [97, 166] width 74 height 10
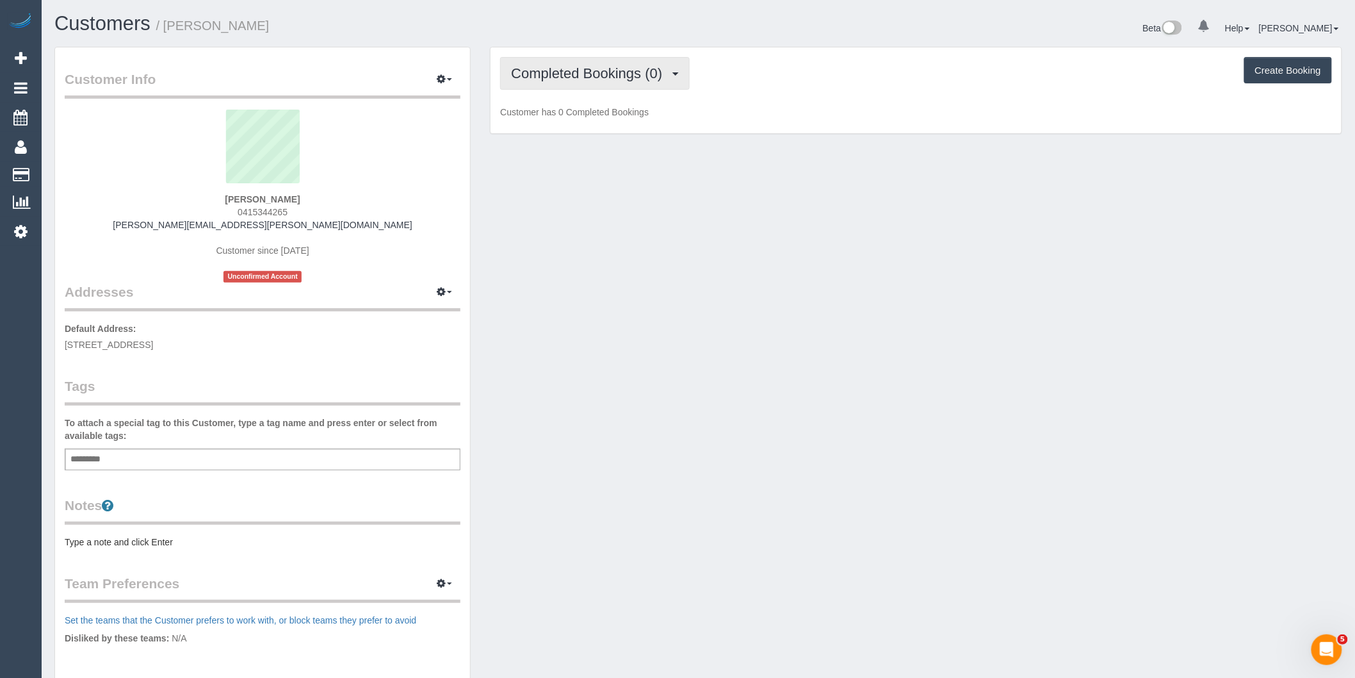
click at [654, 77] on span "Completed Bookings (0)" at bounding box center [590, 73] width 158 height 16
click at [625, 124] on link "Upcoming Bookings (1)" at bounding box center [567, 119] width 133 height 17
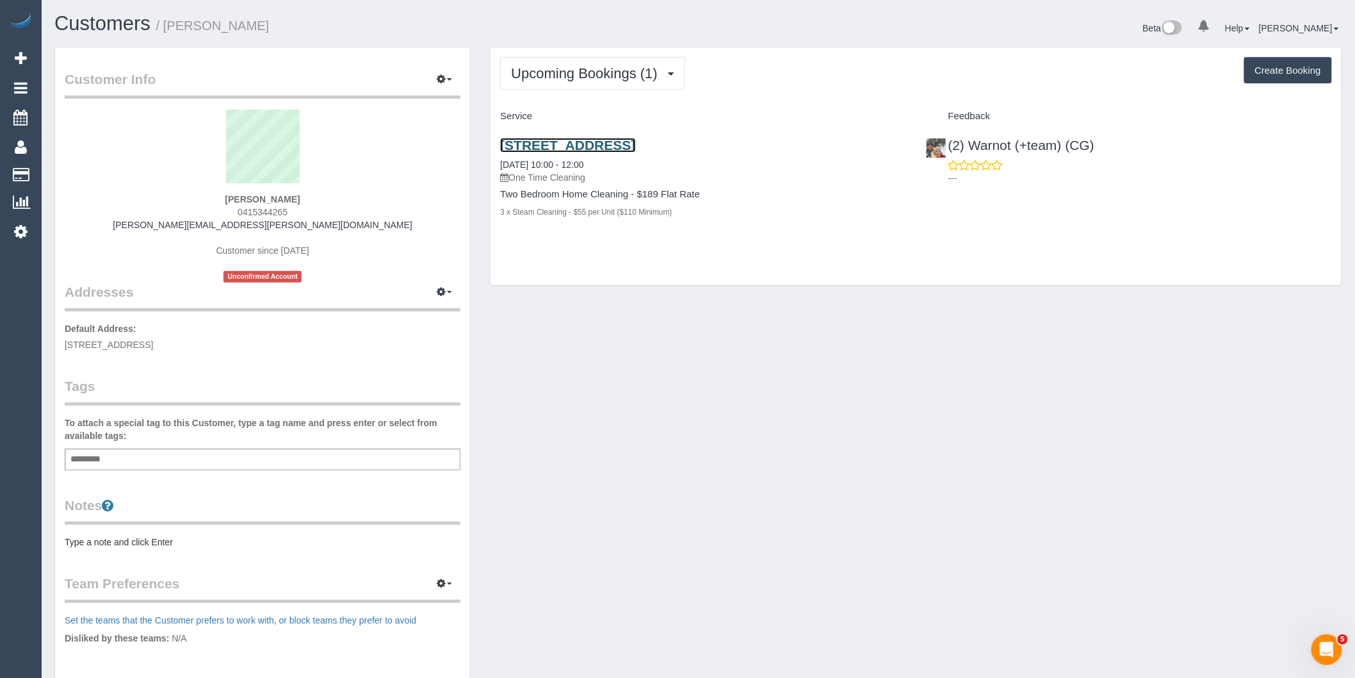
click at [632, 145] on link "[STREET_ADDRESS]" at bounding box center [567, 145] width 135 height 15
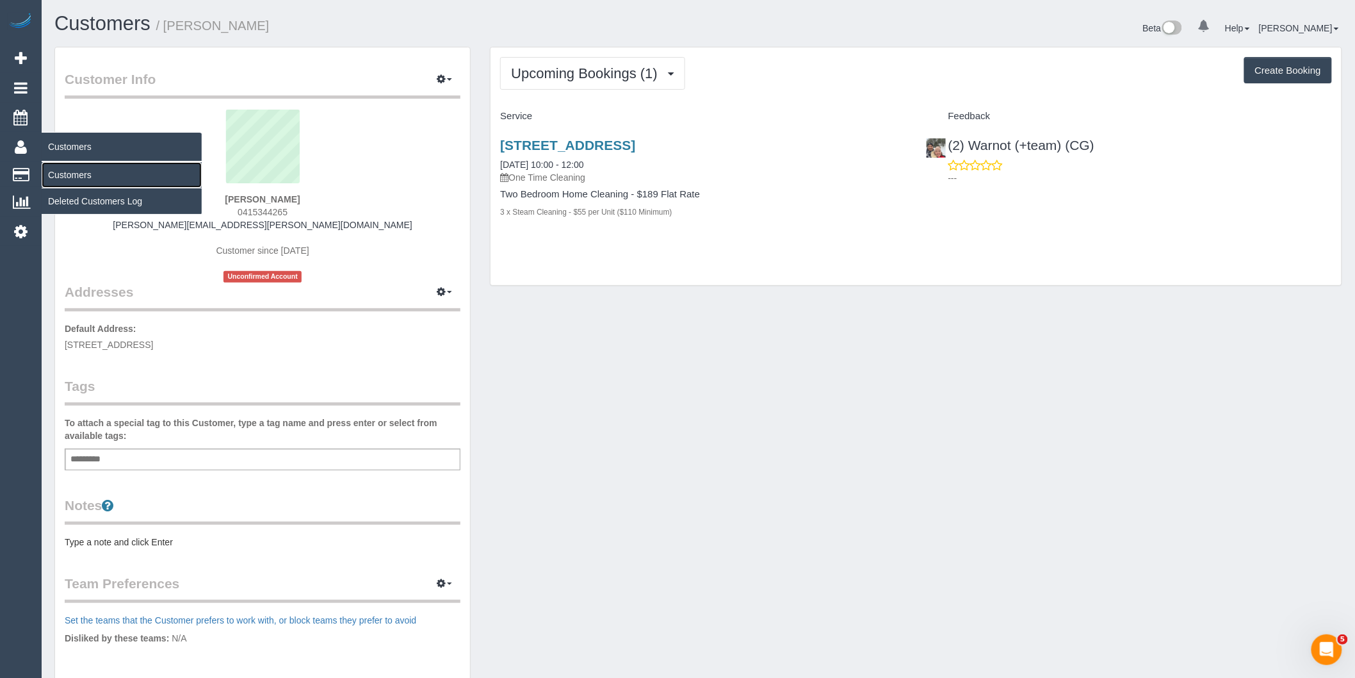
drag, startPoint x: 79, startPoint y: 174, endPoint x: 123, endPoint y: 164, distance: 44.6
click at [79, 174] on link "Customers" at bounding box center [122, 175] width 160 height 26
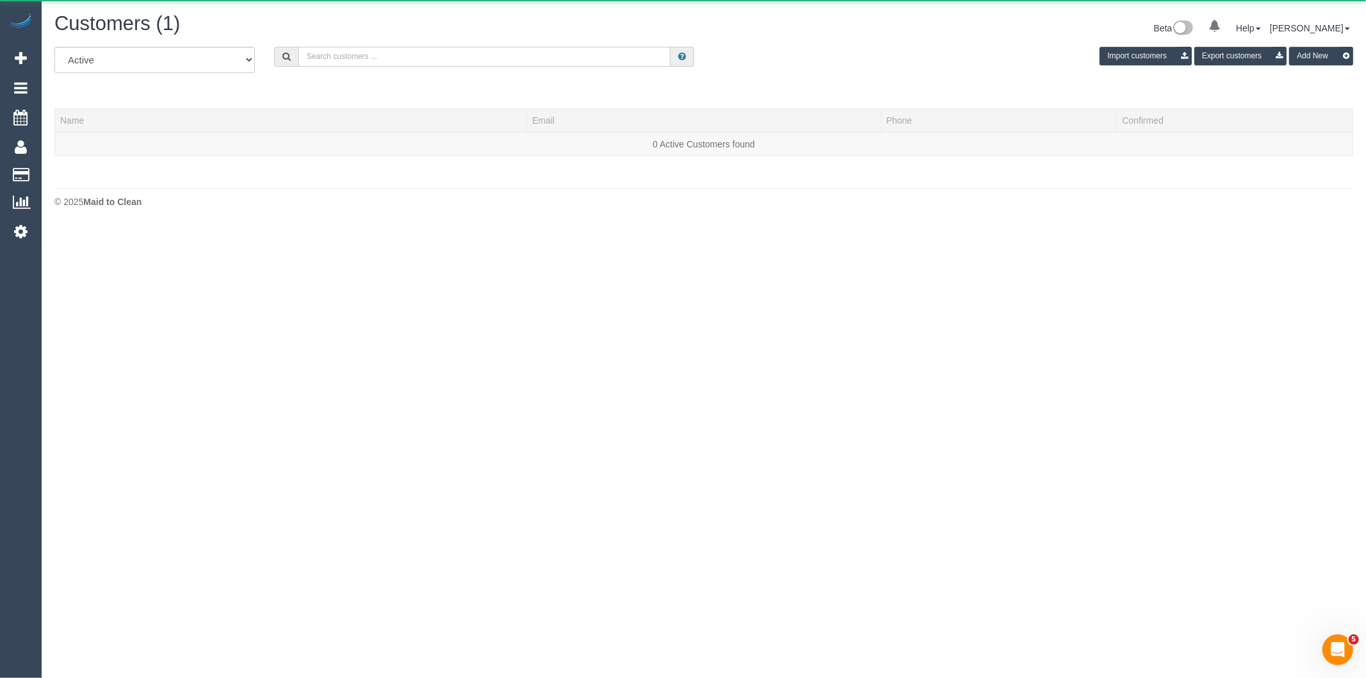
click at [450, 54] on input "text" at bounding box center [484, 57] width 372 height 20
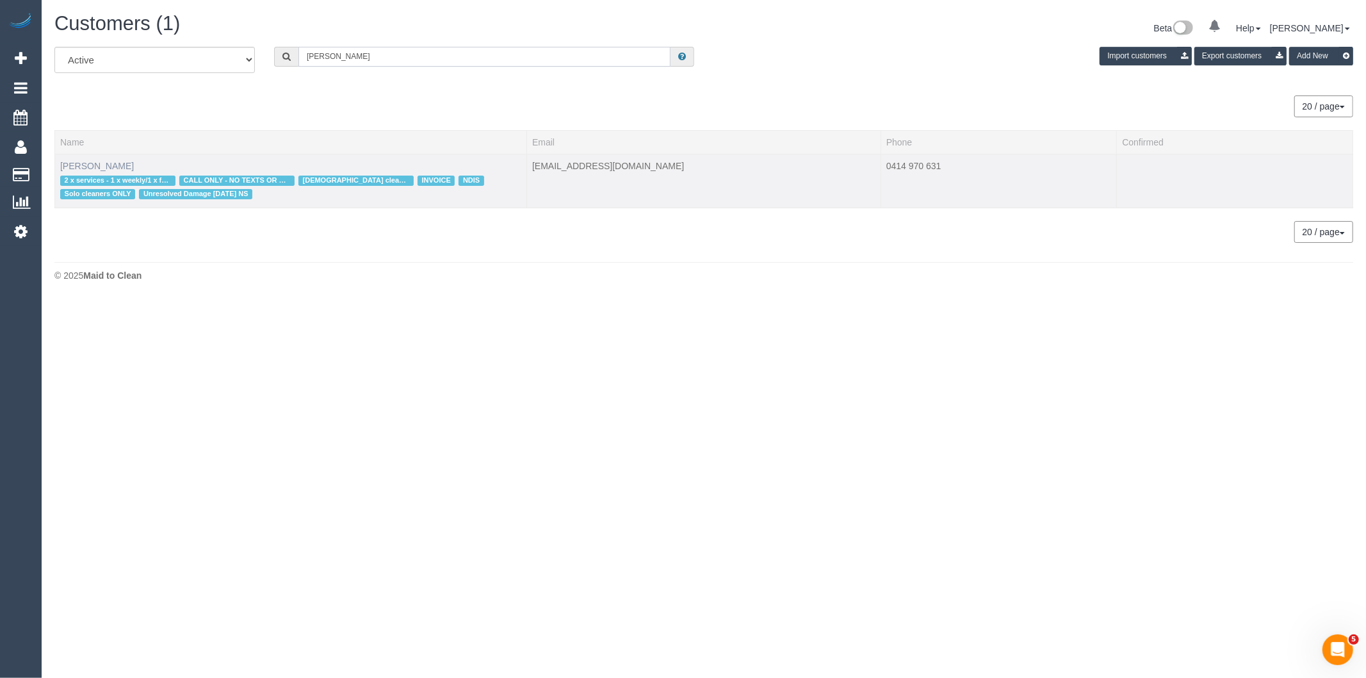
type input "[PERSON_NAME]"
click at [106, 161] on link "[PERSON_NAME]" at bounding box center [97, 166] width 74 height 10
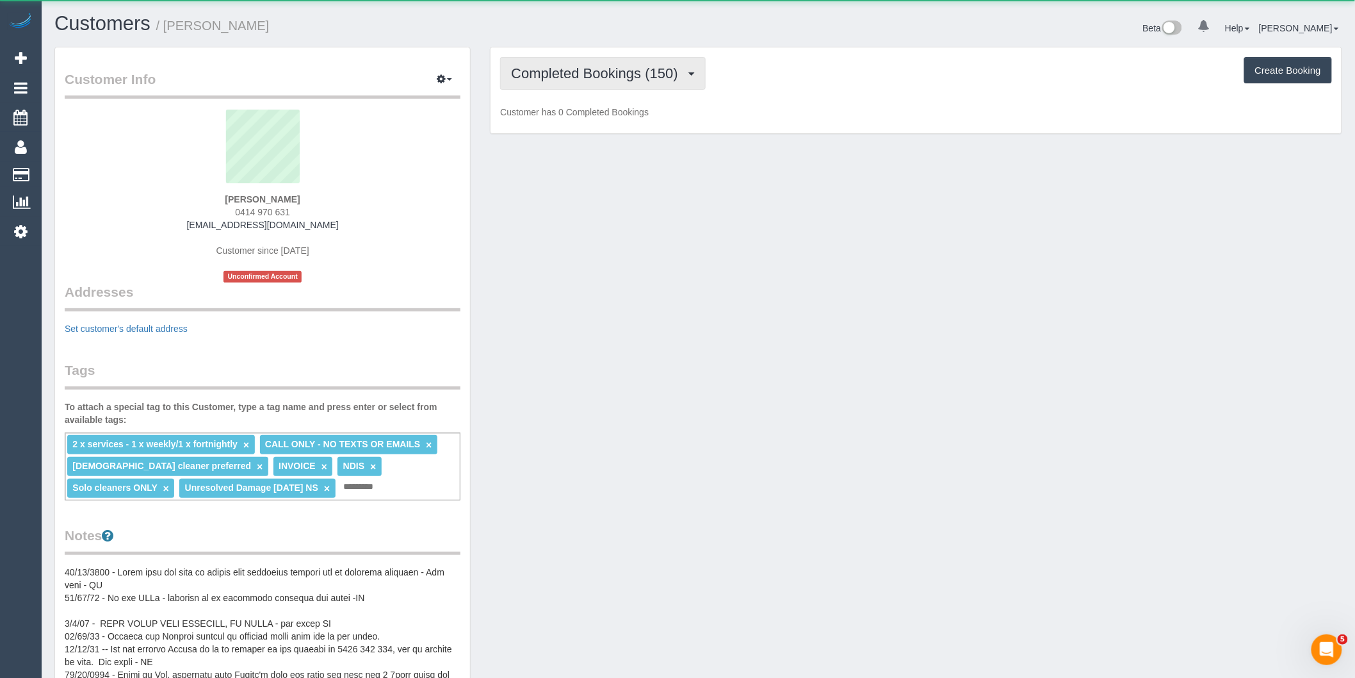
click at [642, 78] on span "Completed Bookings (150)" at bounding box center [597, 73] width 173 height 16
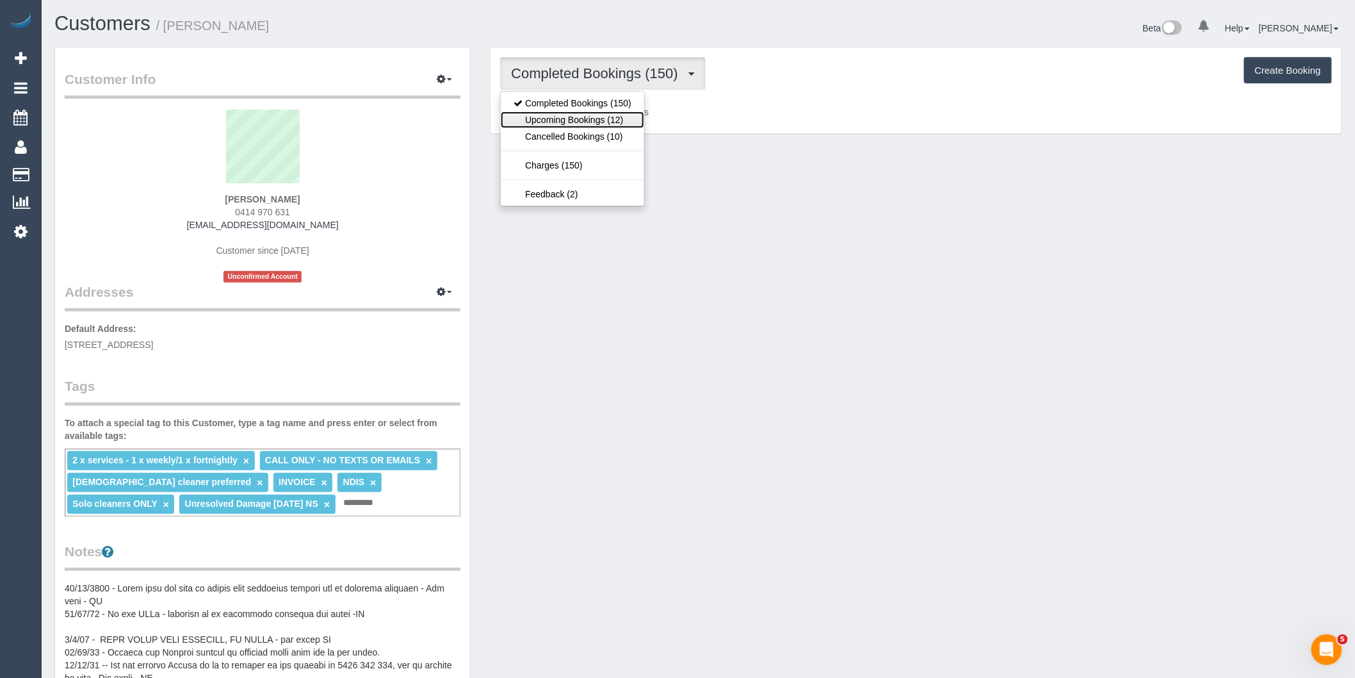
click at [639, 114] on link "Upcoming Bookings (12)" at bounding box center [572, 119] width 143 height 17
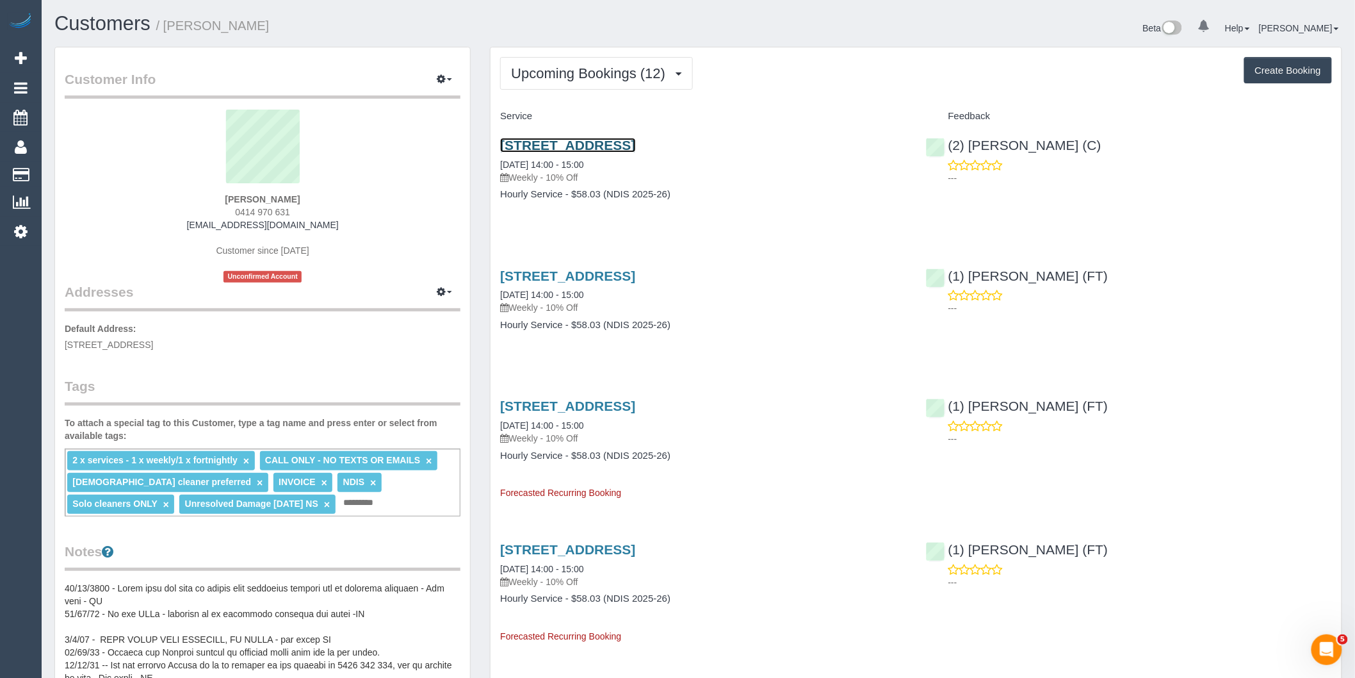
click at [635, 146] on link "[STREET_ADDRESS]" at bounding box center [567, 145] width 135 height 15
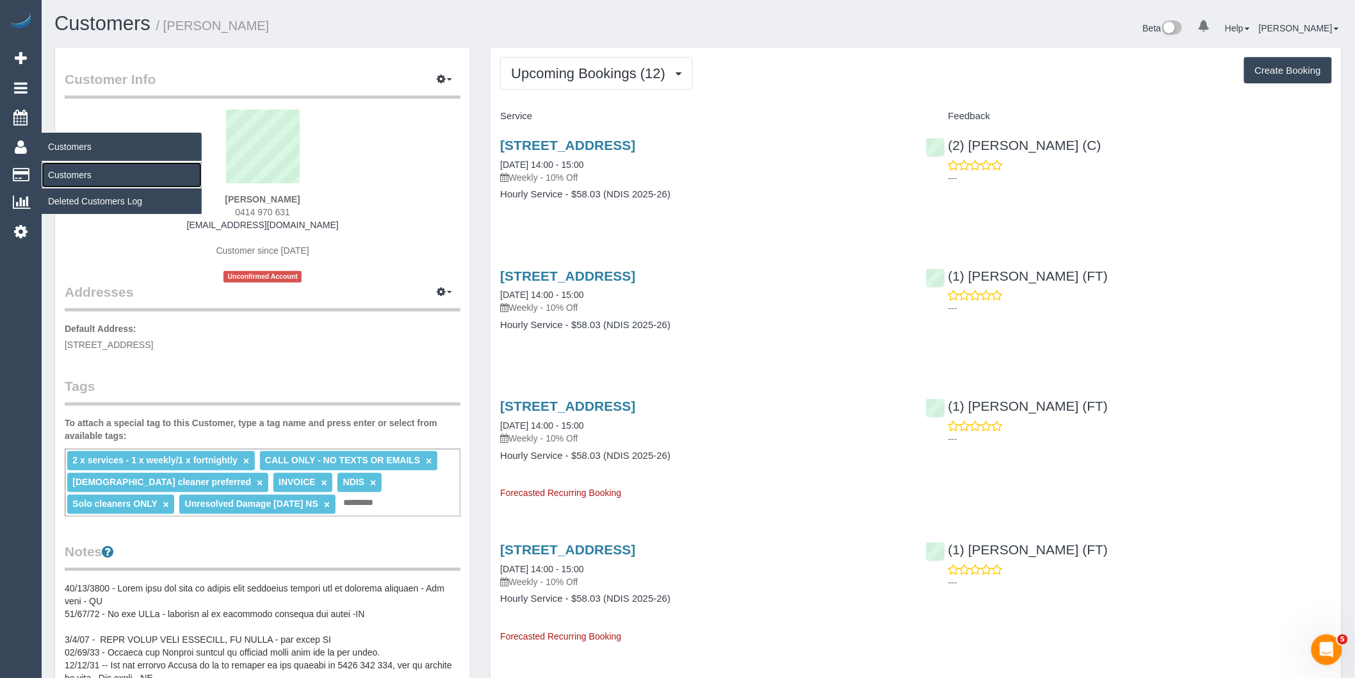
drag, startPoint x: 78, startPoint y: 178, endPoint x: 87, endPoint y: 178, distance: 9.6
click at [78, 178] on link "Customers" at bounding box center [122, 175] width 160 height 26
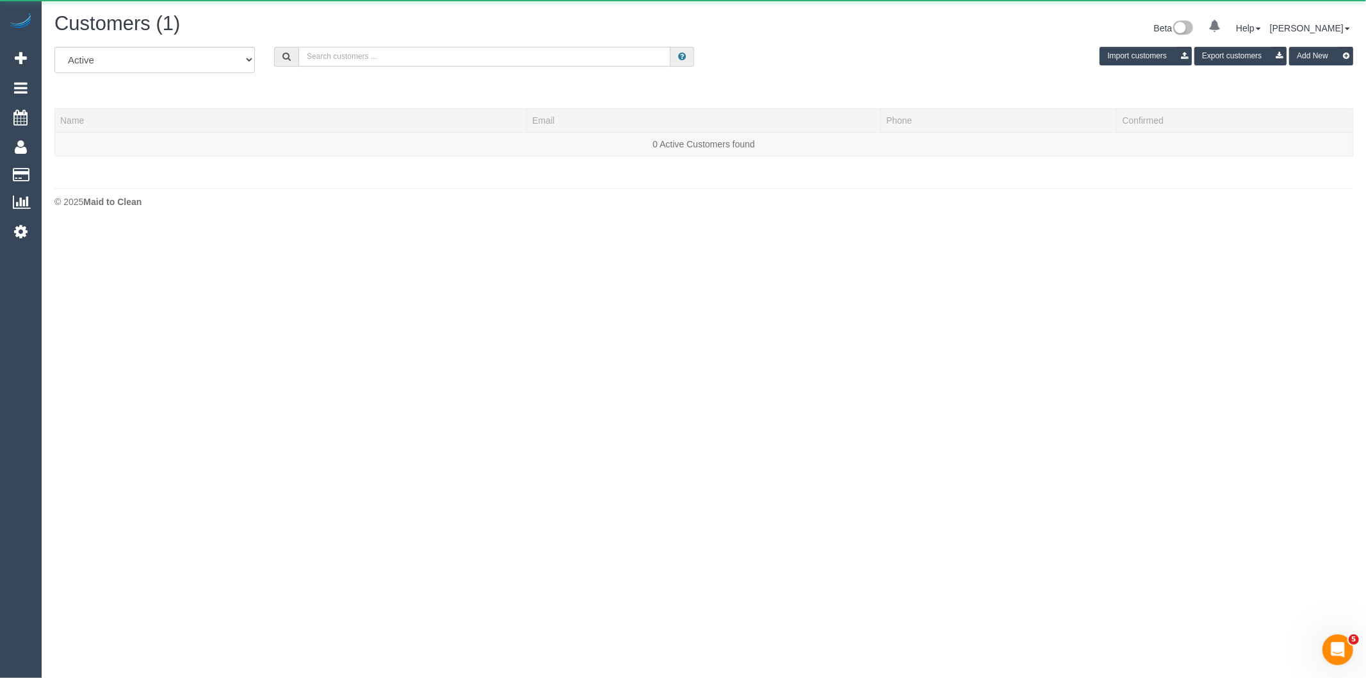
click at [468, 59] on input "text" at bounding box center [484, 57] width 372 height 20
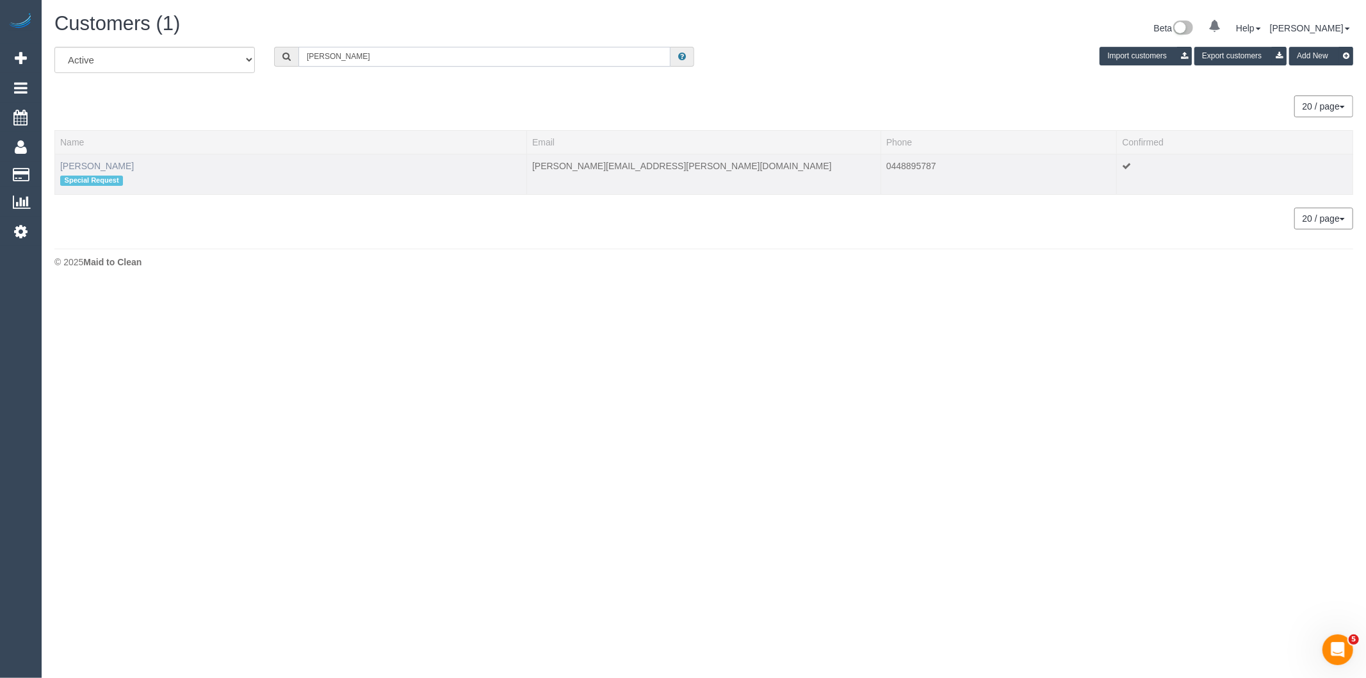
type input "[PERSON_NAME]"
click at [71, 165] on link "[PERSON_NAME]" at bounding box center [97, 166] width 74 height 10
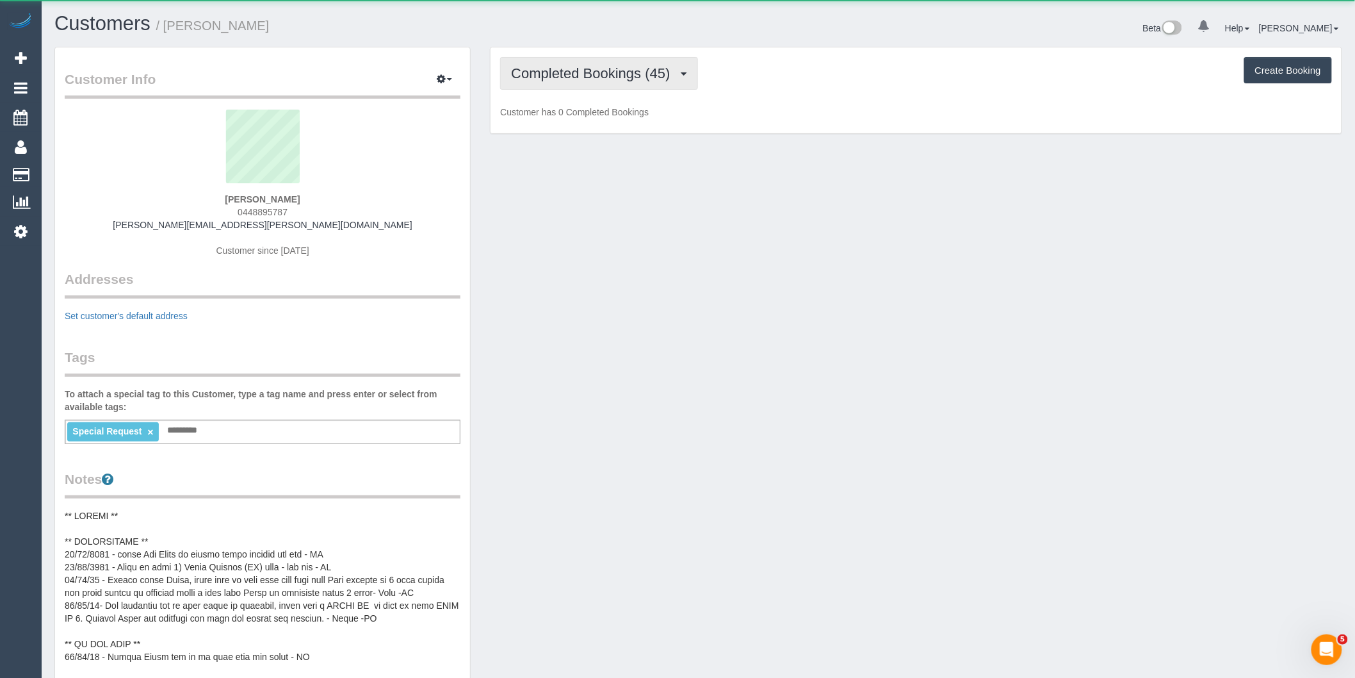
click at [658, 78] on span "Completed Bookings (45)" at bounding box center [593, 73] width 165 height 16
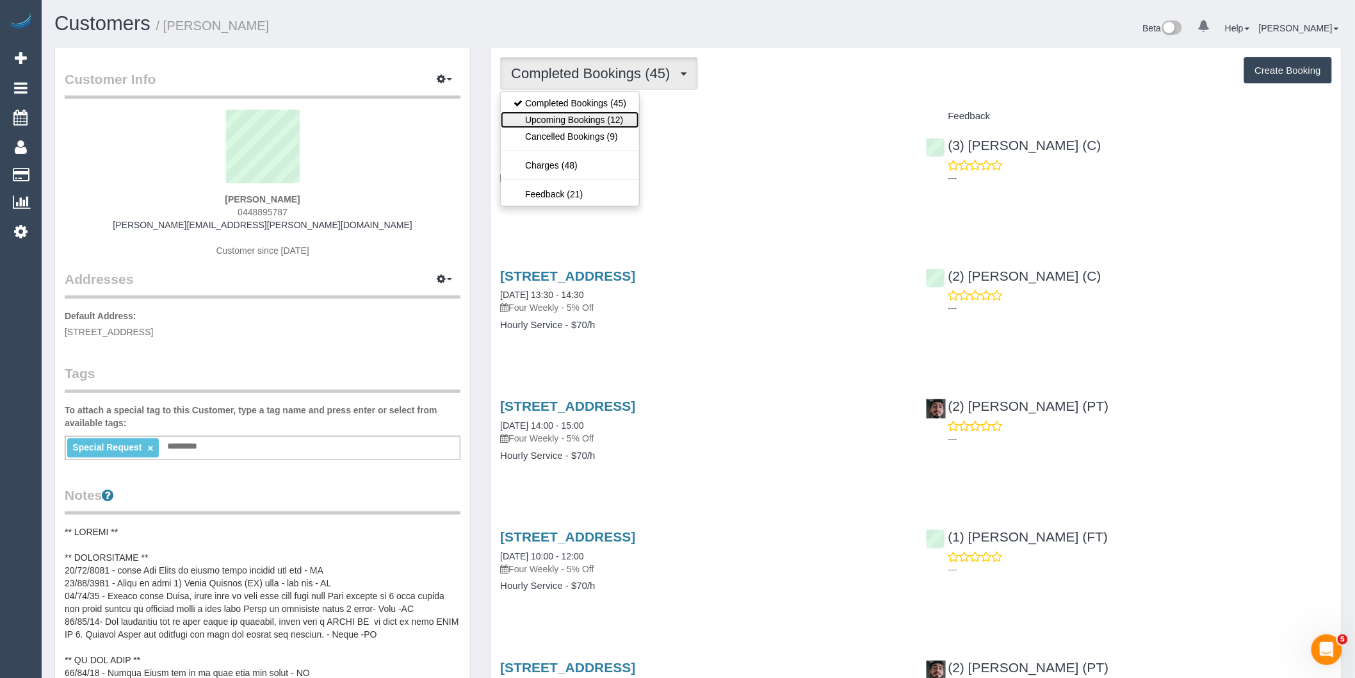
click at [623, 117] on link "Upcoming Bookings (12)" at bounding box center [570, 119] width 138 height 17
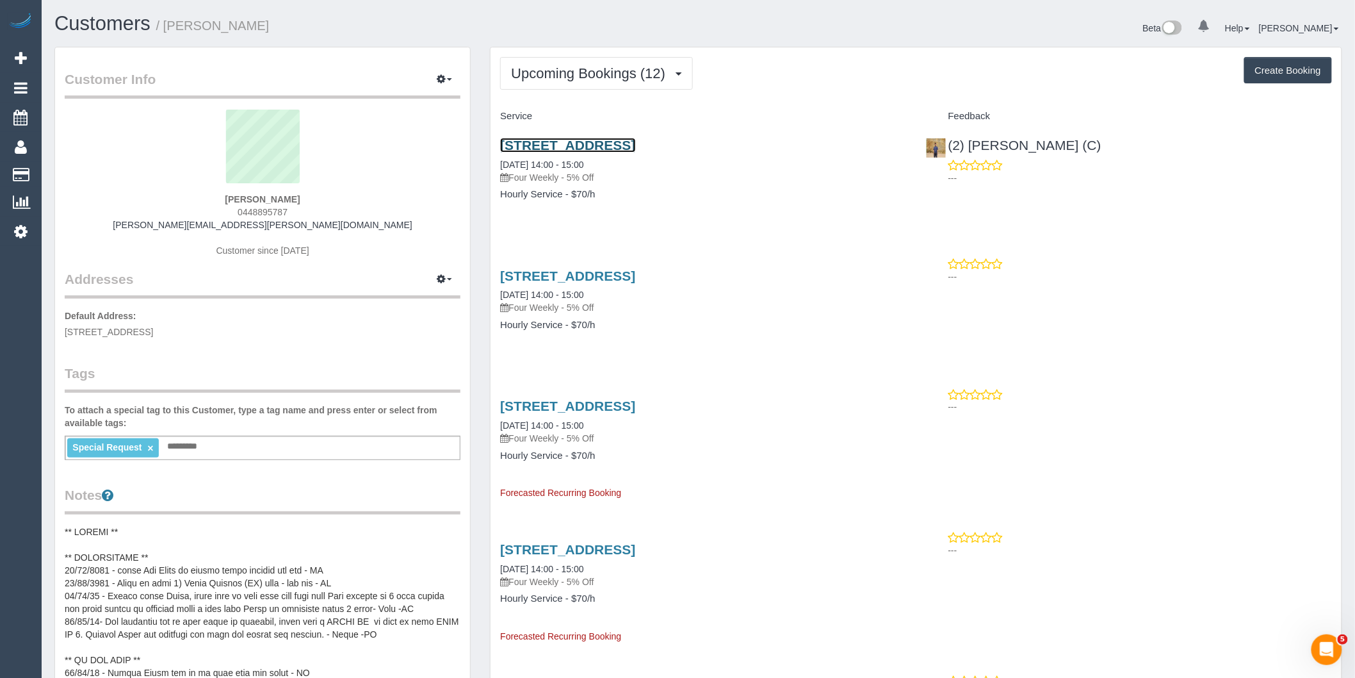
click at [635, 149] on link "[STREET_ADDRESS]" at bounding box center [567, 145] width 135 height 15
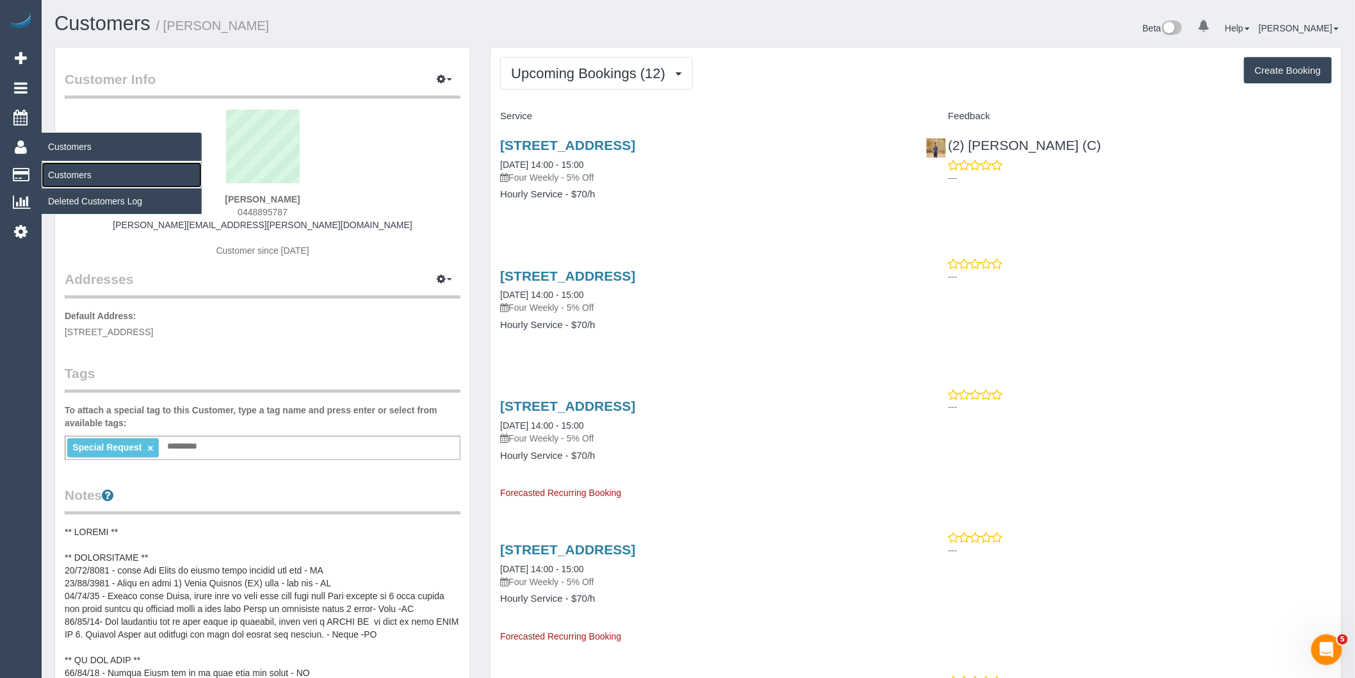
click at [96, 170] on link "Customers" at bounding box center [122, 175] width 160 height 26
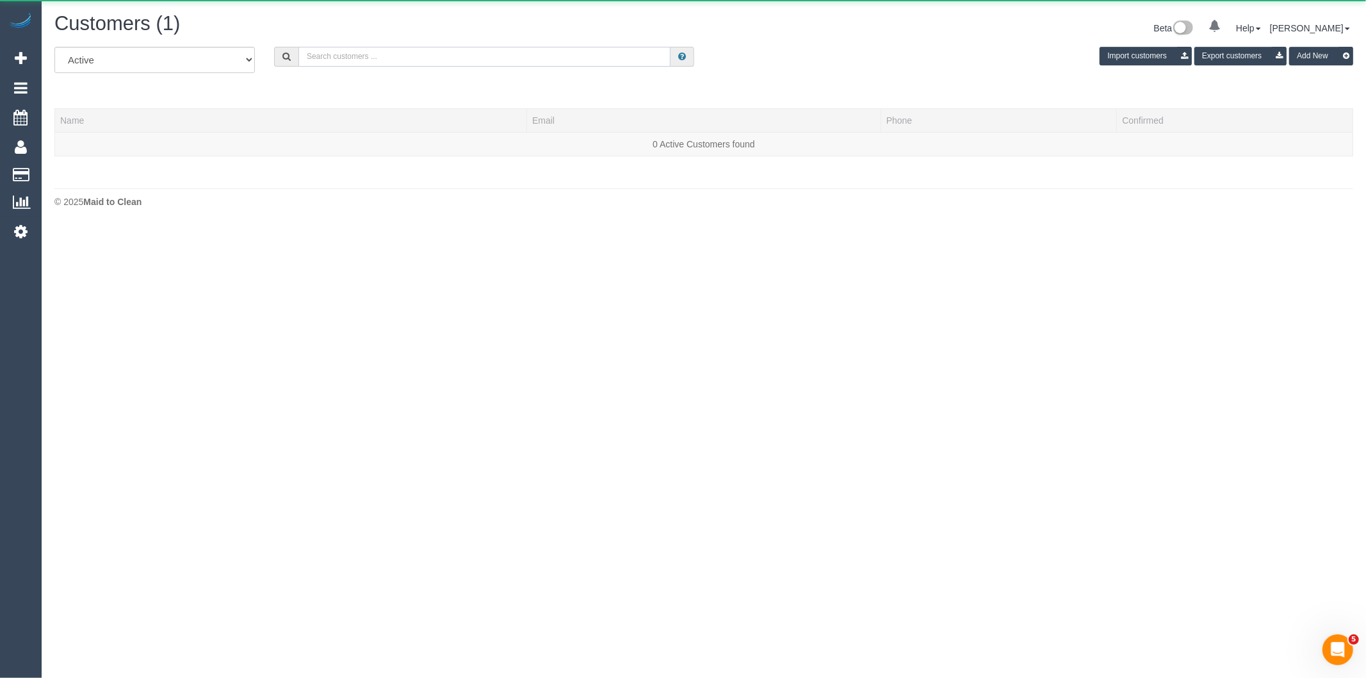
click at [413, 54] on input "text" at bounding box center [484, 57] width 372 height 20
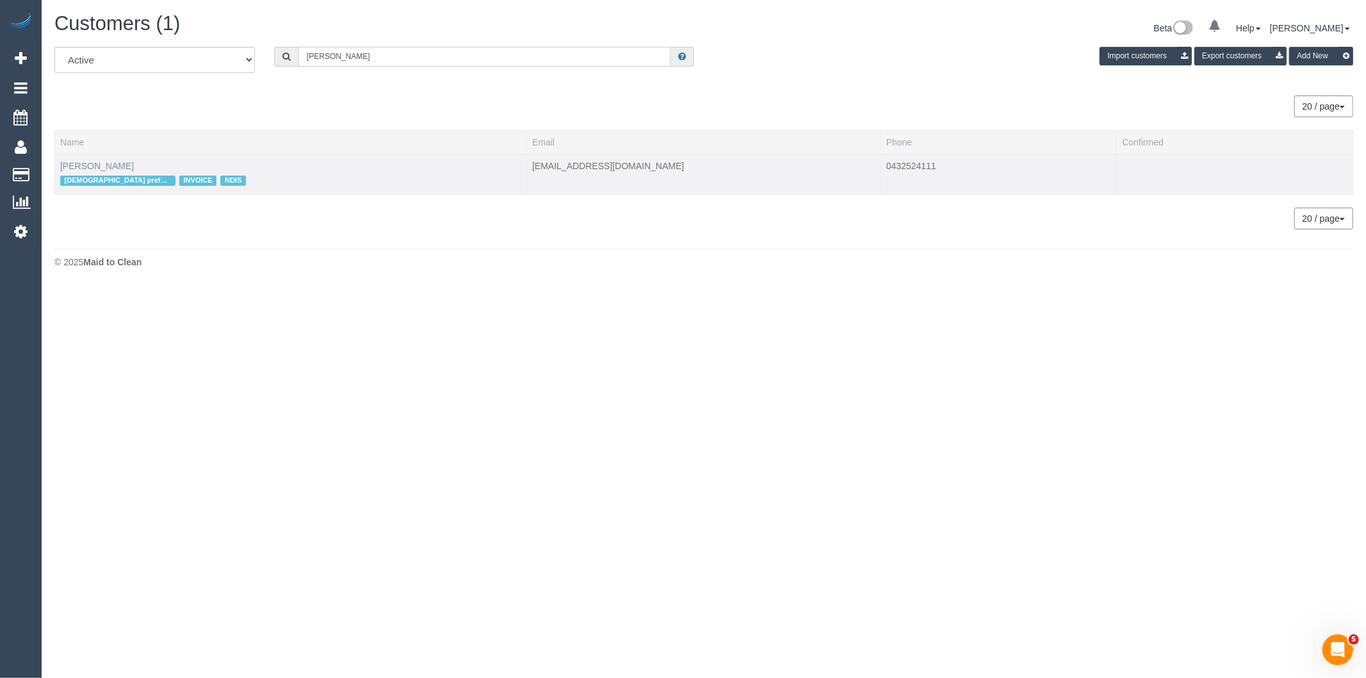
type input "[PERSON_NAME]"
click at [101, 161] on link "[PERSON_NAME]" at bounding box center [97, 166] width 74 height 10
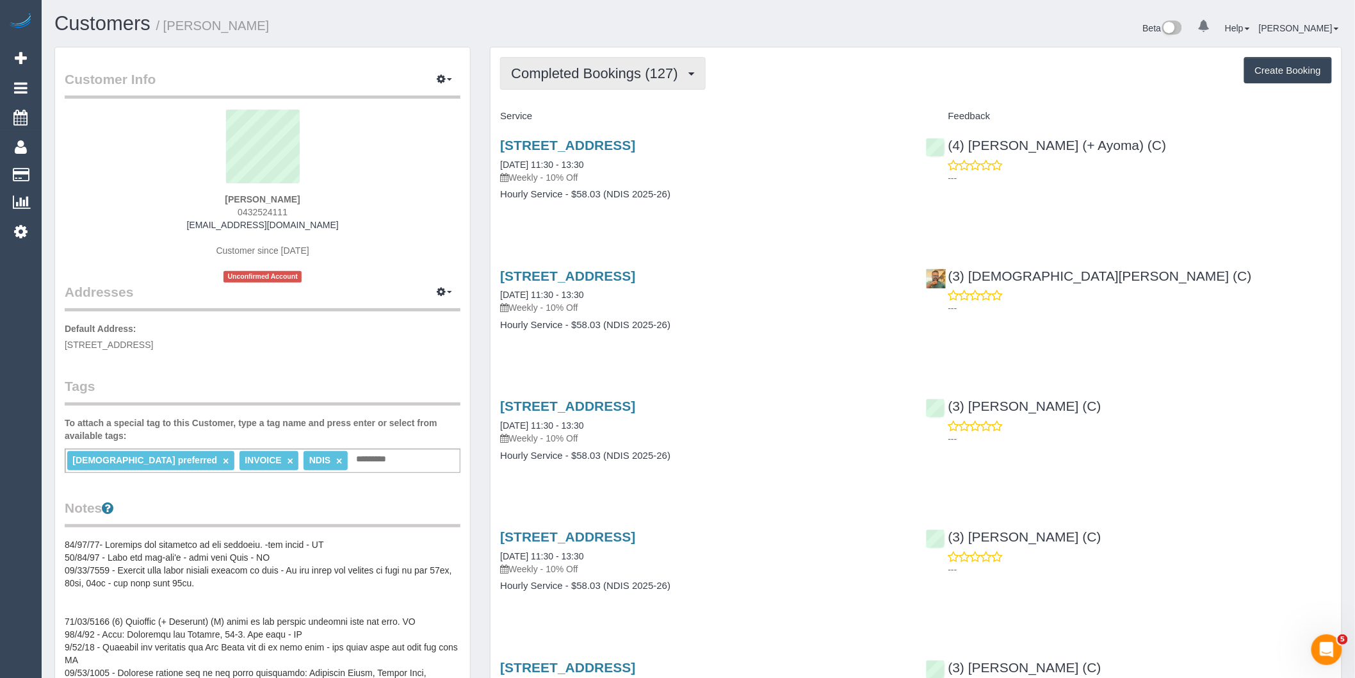
click at [657, 78] on span "Completed Bookings (127)" at bounding box center [597, 73] width 173 height 16
click at [610, 124] on link "Upcoming Bookings (12)" at bounding box center [572, 119] width 143 height 17
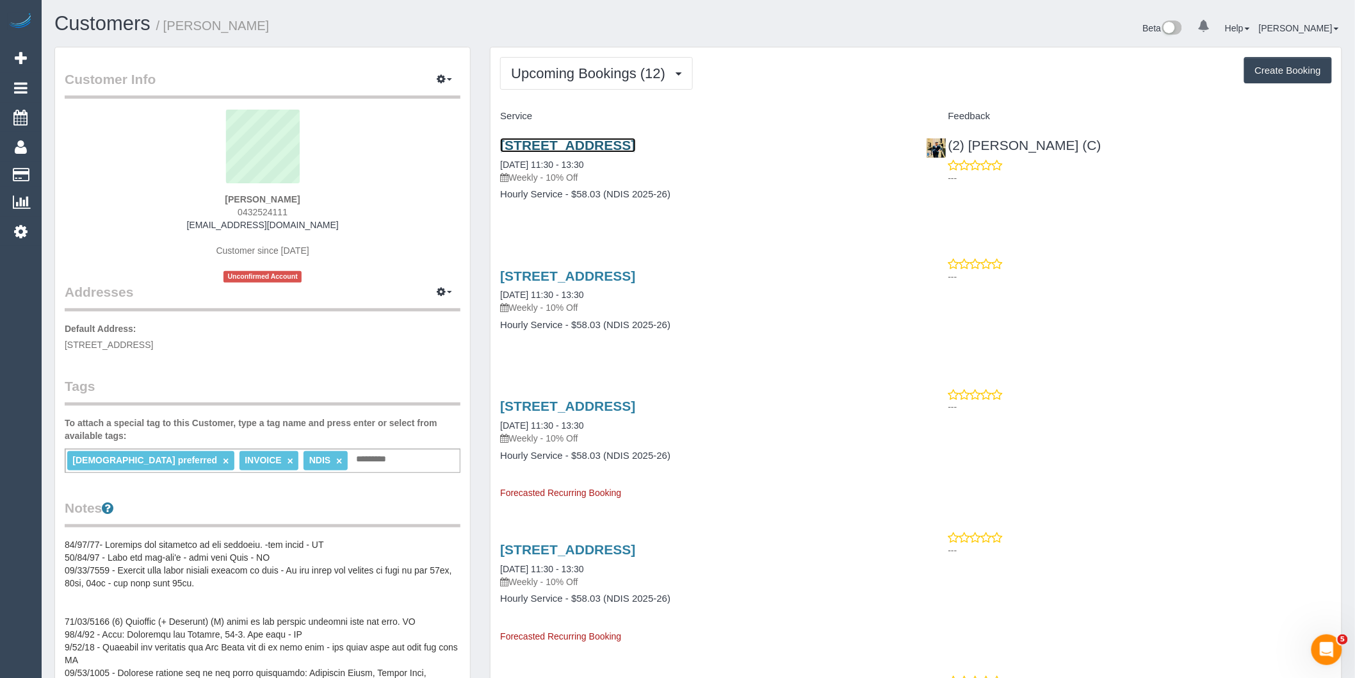
click at [635, 138] on link "[STREET_ADDRESS]" at bounding box center [567, 145] width 135 height 15
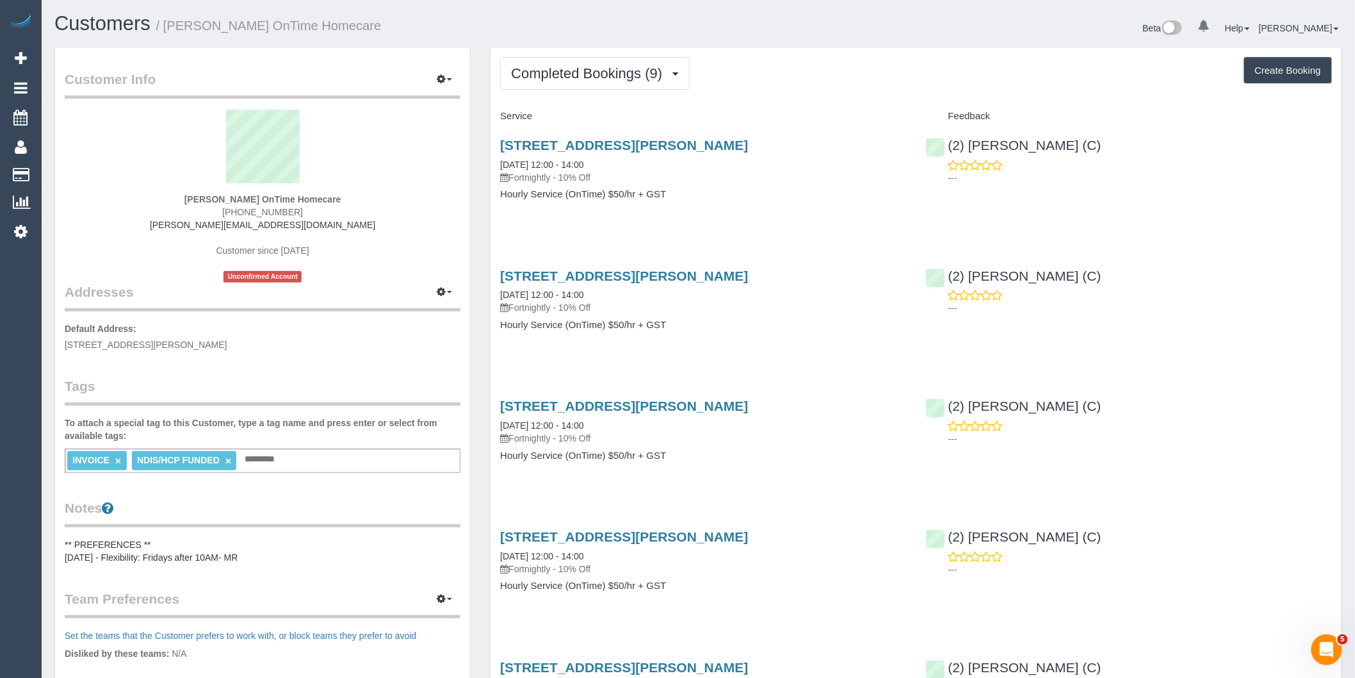
click at [611, 97] on div "Completed Bookings (9) Completed Bookings (9) Upcoming Bookings (11) Cancelled …" at bounding box center [916, 678] width 851 height 1263
click at [610, 81] on span "Completed Bookings (9)" at bounding box center [590, 73] width 158 height 16
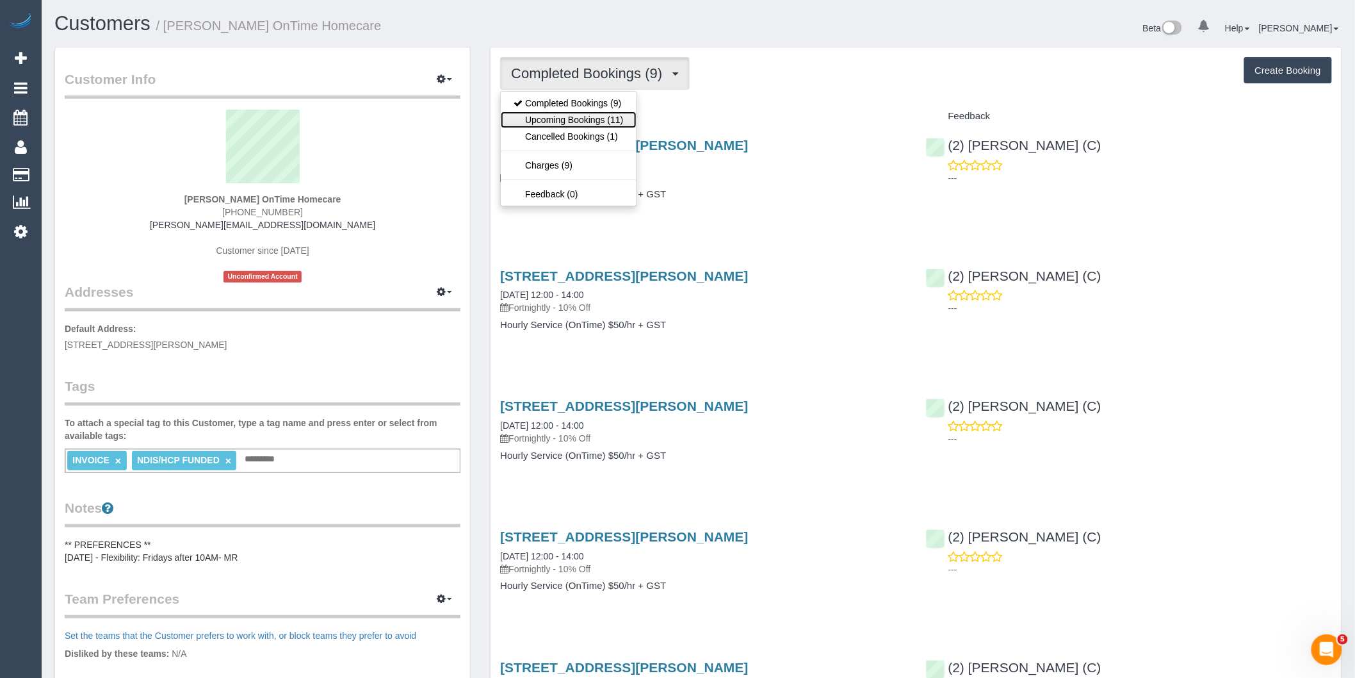
click at [591, 115] on link "Upcoming Bookings (11)" at bounding box center [568, 119] width 135 height 17
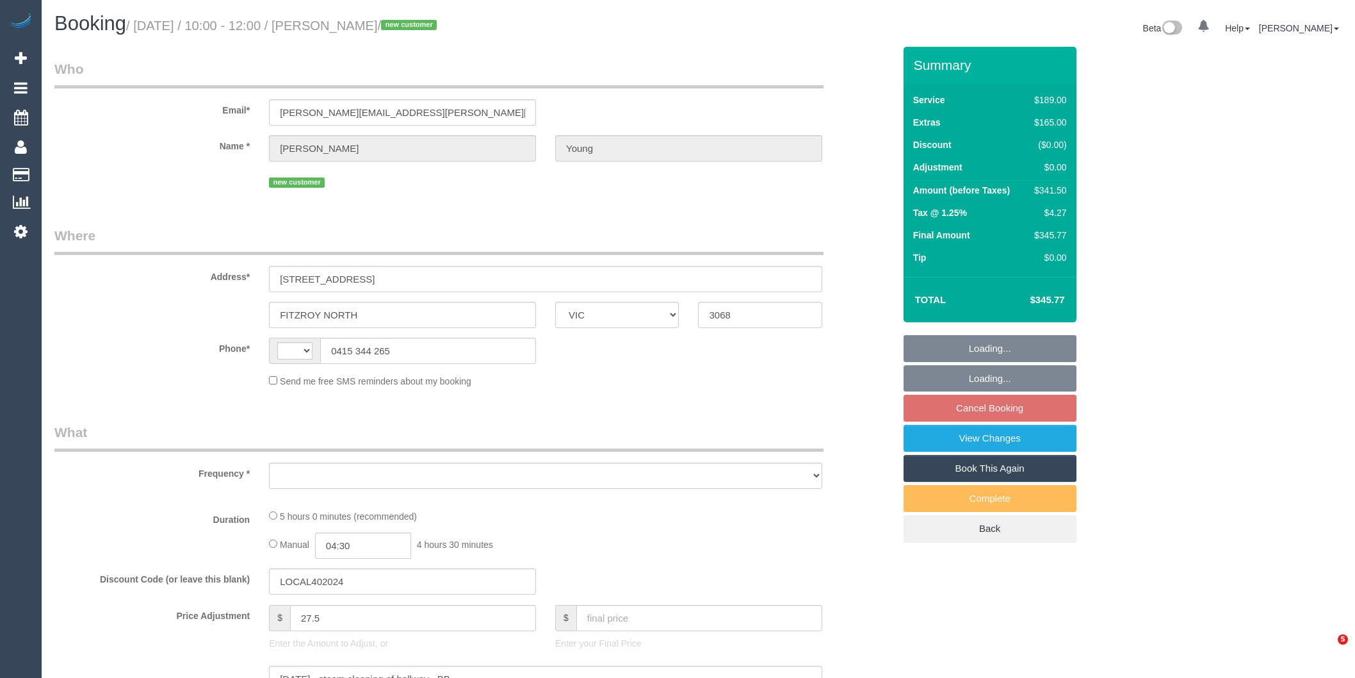
select select "VIC"
select select "string:AU"
select select "number:27"
select select "number:15"
select select "number:19"
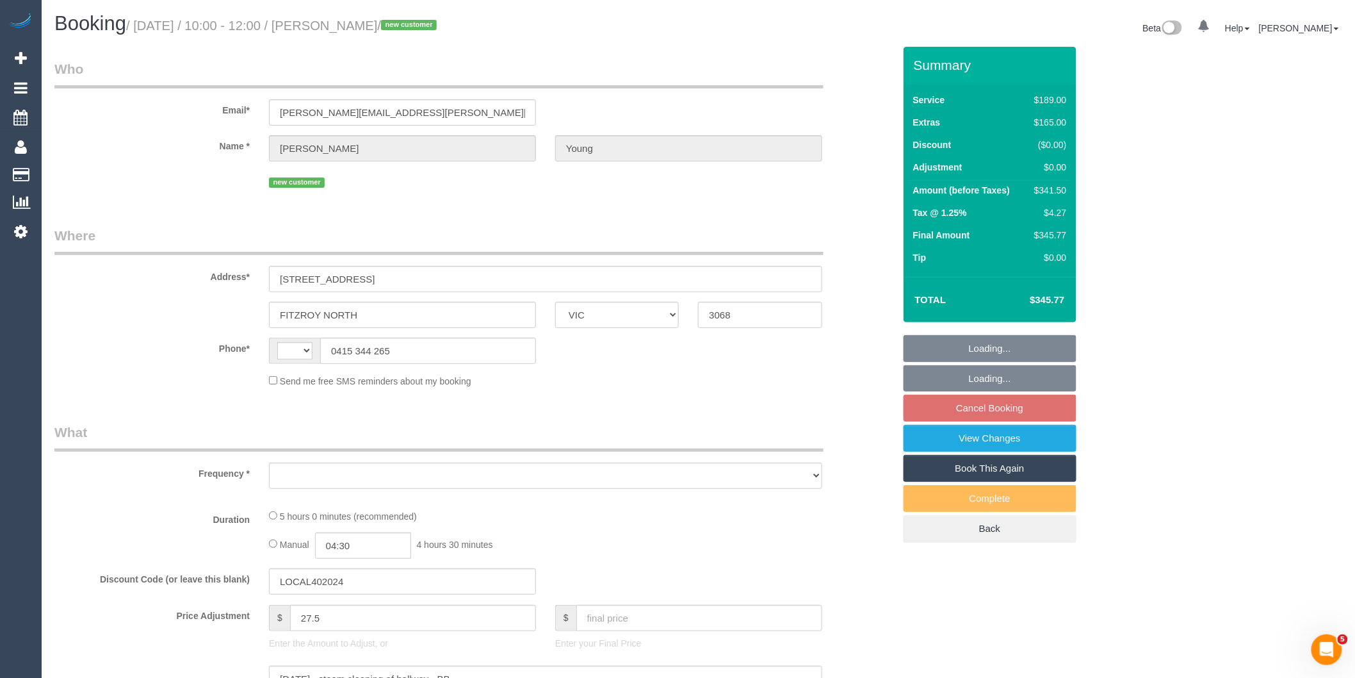
select select "number:22"
select select "number:33"
select select "number:26"
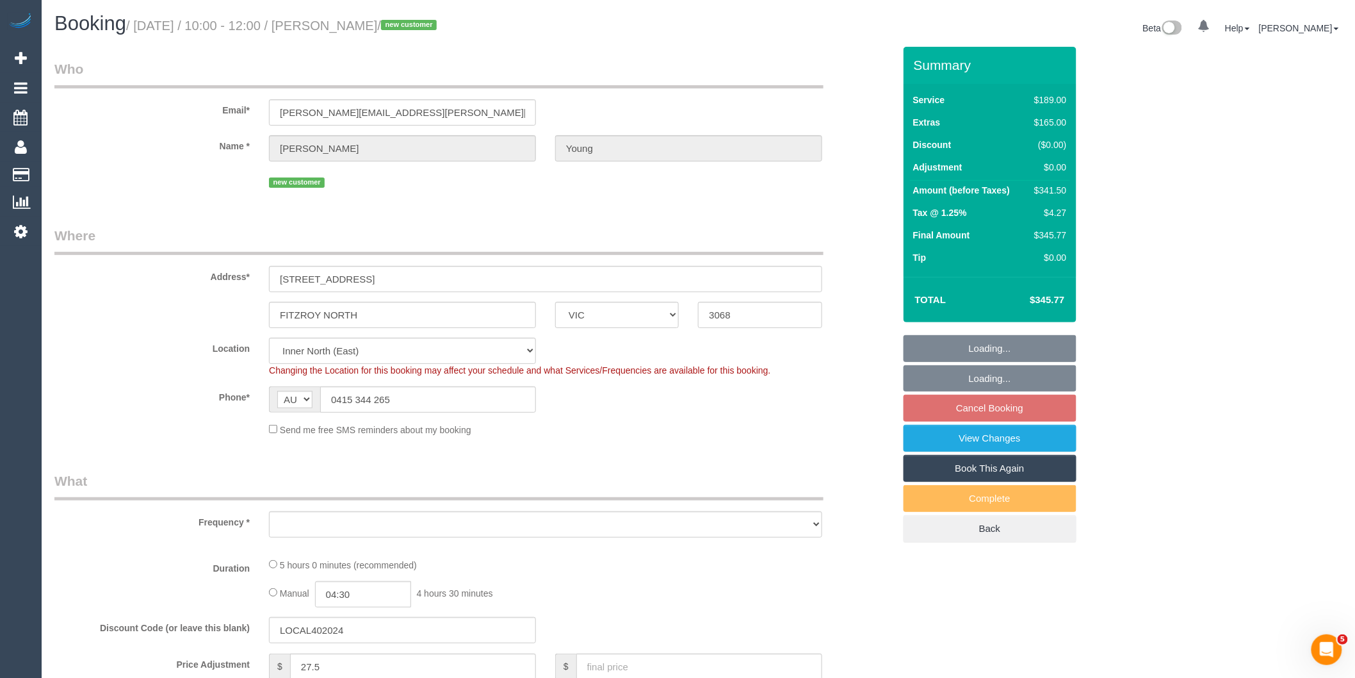
select select "object:709"
select select "string:stripe-pm_1Ry0dJ2GScqysDRVMUxMlHop"
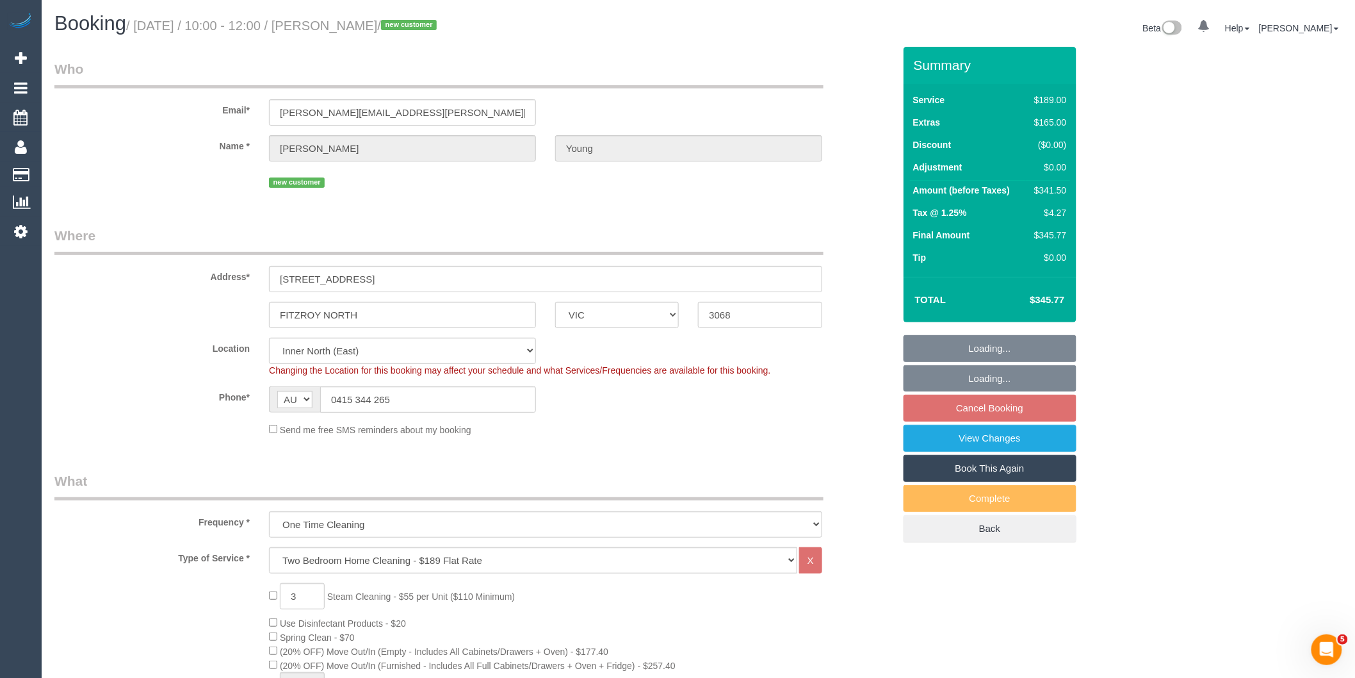
select select "object:810"
select select "spot3"
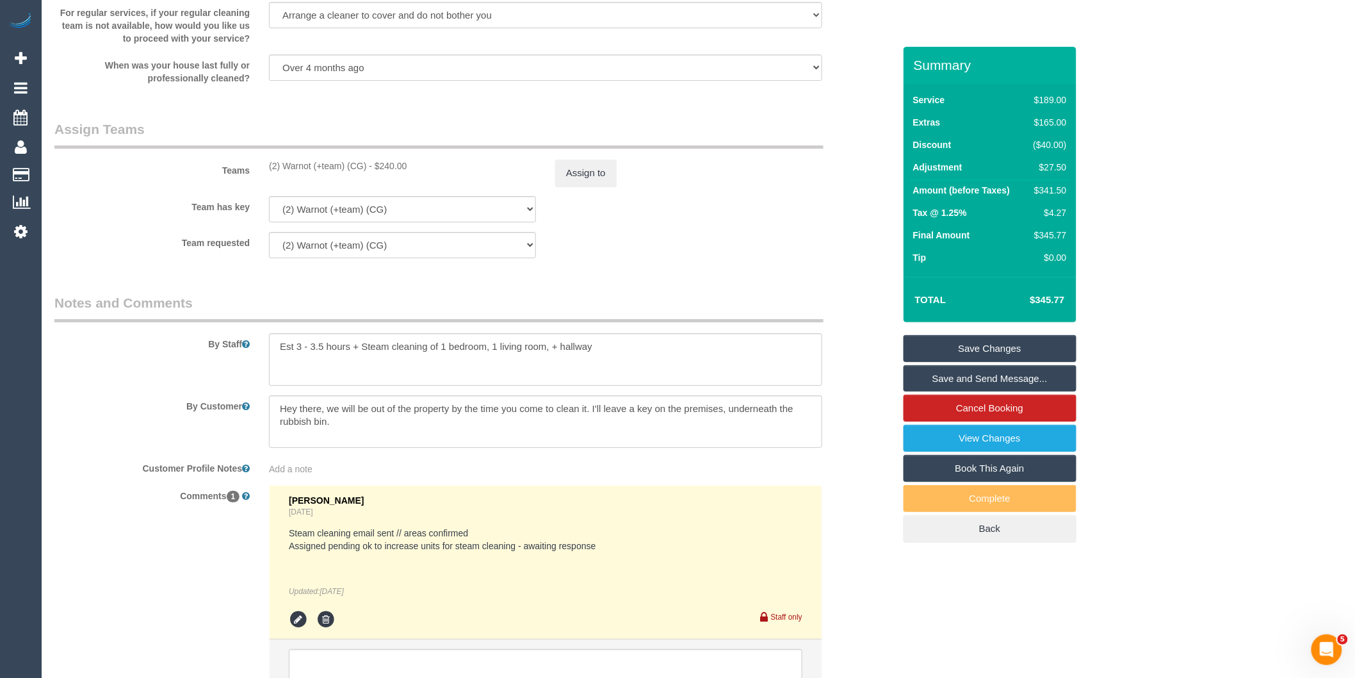
scroll to position [1922, 0]
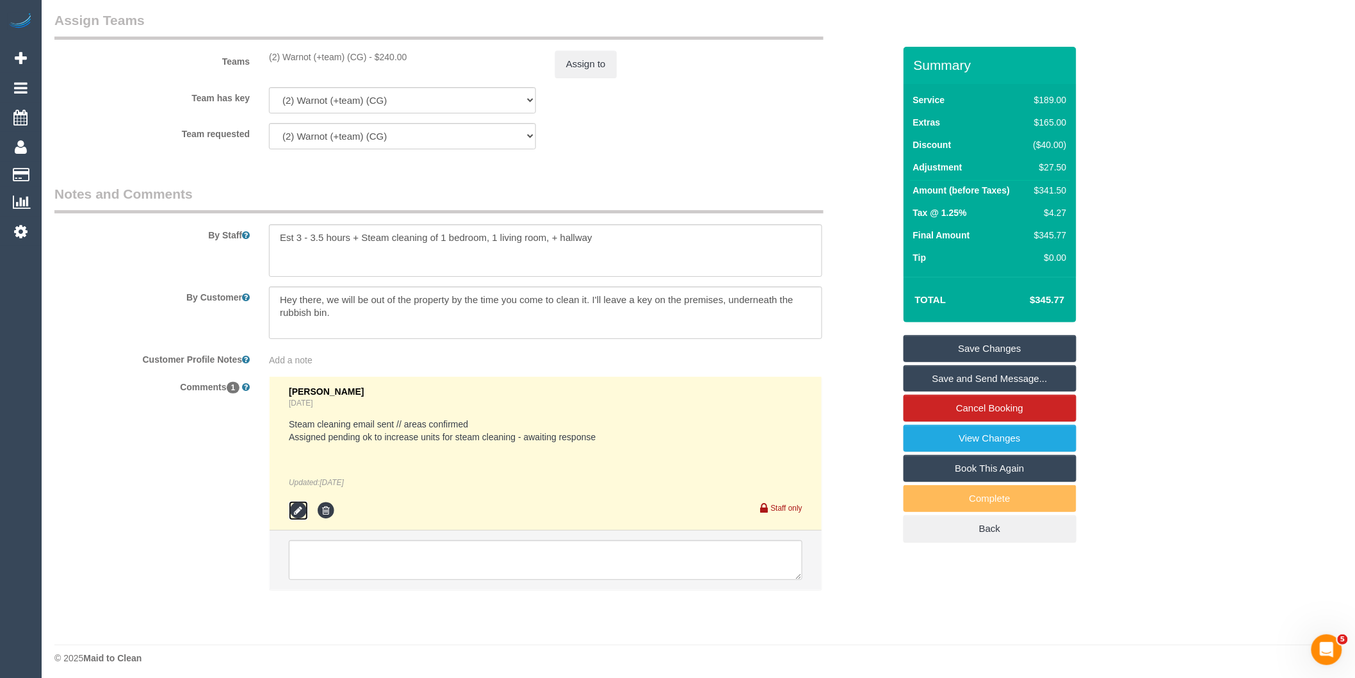
click at [298, 520] on icon at bounding box center [298, 510] width 19 height 19
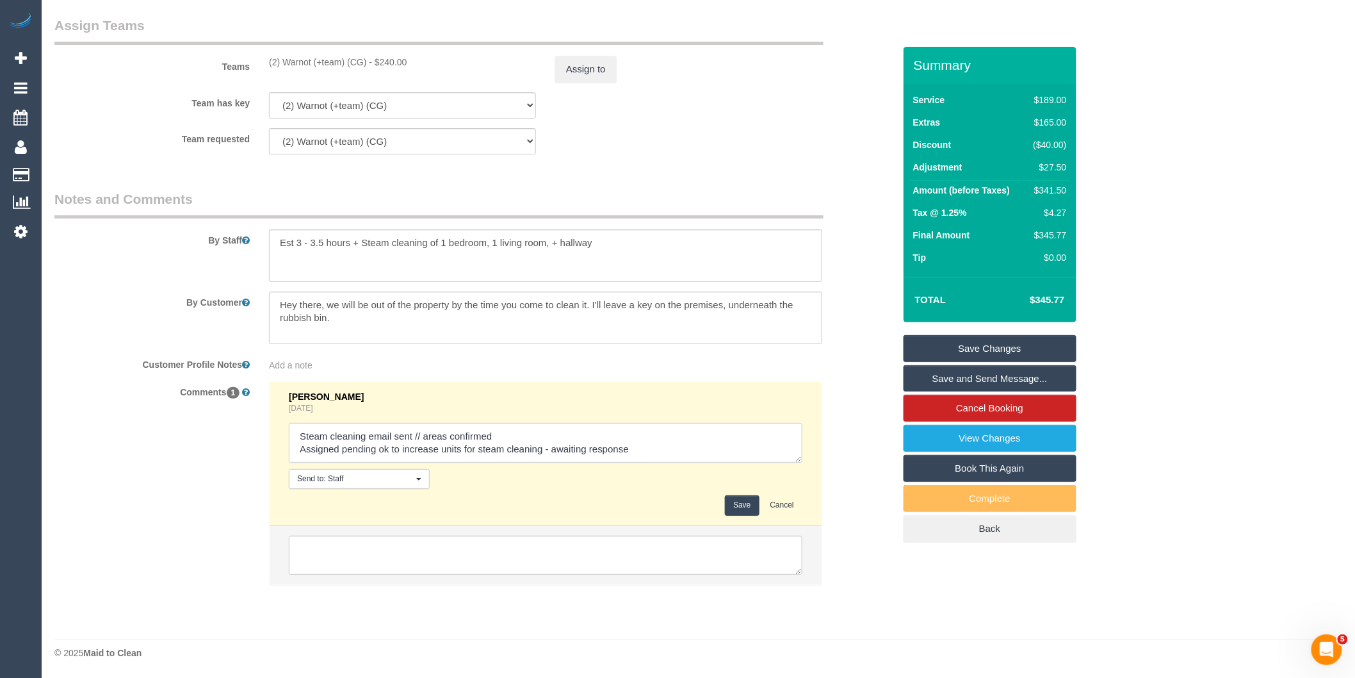
click at [664, 459] on textarea at bounding box center [546, 443] width 514 height 40
type textarea "Steam cleaning email sent // areas confirmed Assigned pending ok to increase un…"
click at [737, 515] on button "Save" at bounding box center [742, 505] width 34 height 20
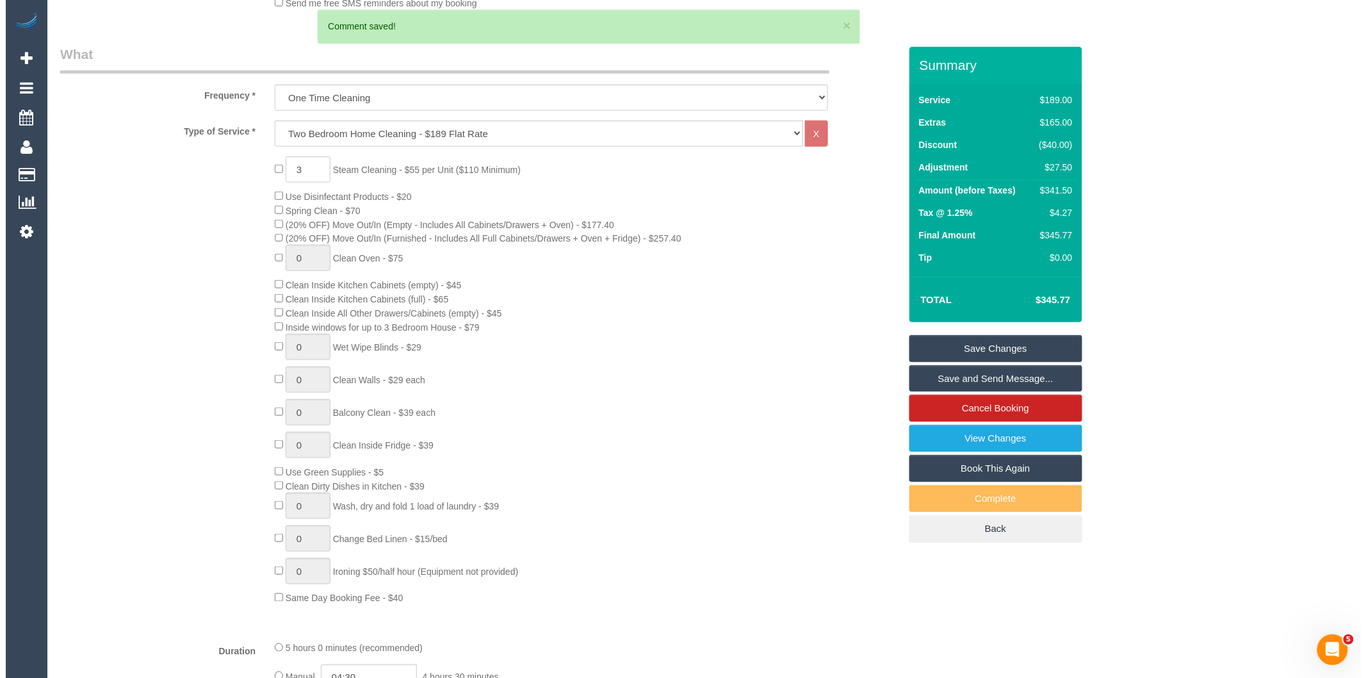
scroll to position [0, 0]
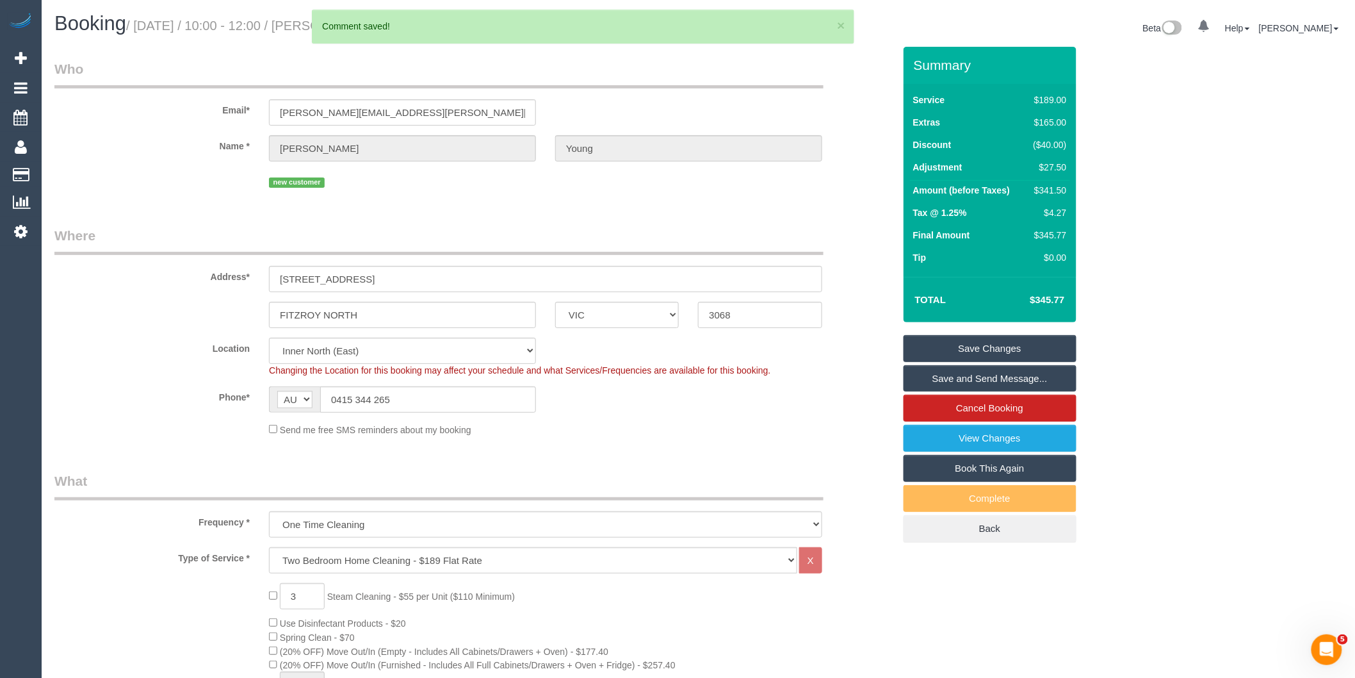
click at [971, 384] on link "Save and Send Message..." at bounding box center [990, 378] width 173 height 27
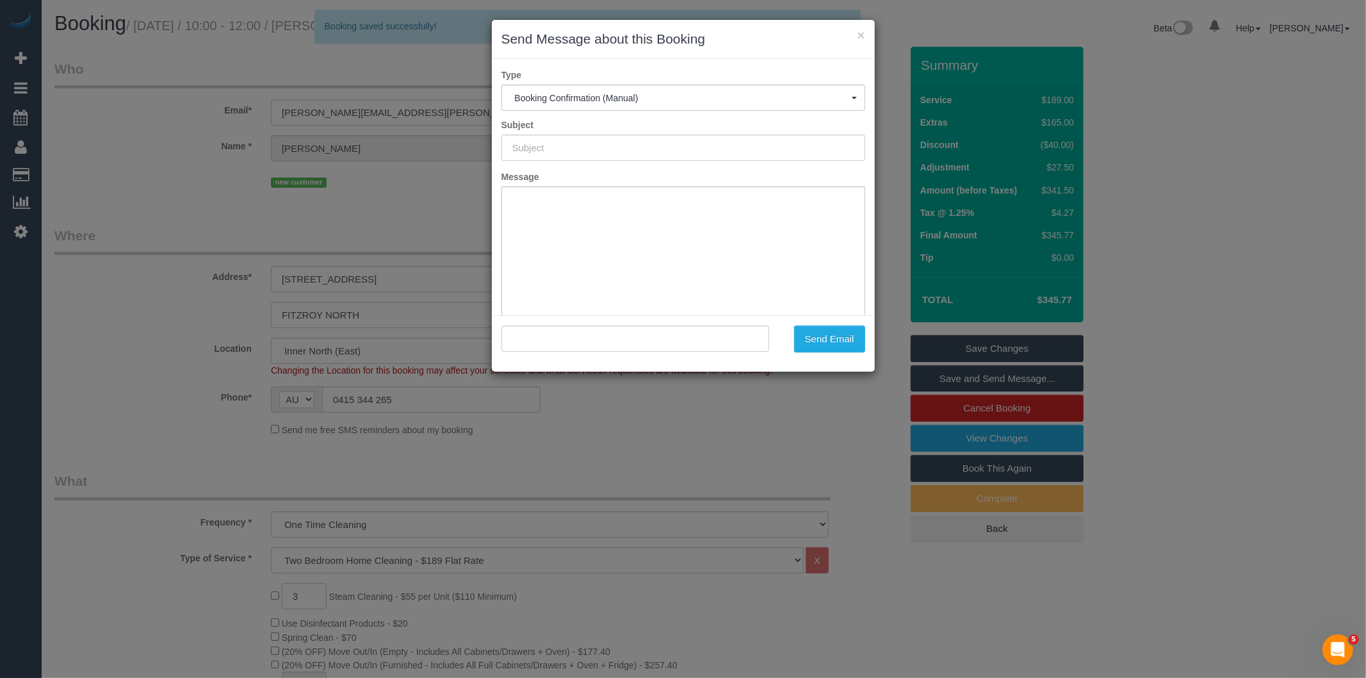
type input "Booking Confirmed"
type input ""Rochelle Young" <rochelle.young@live.com>"
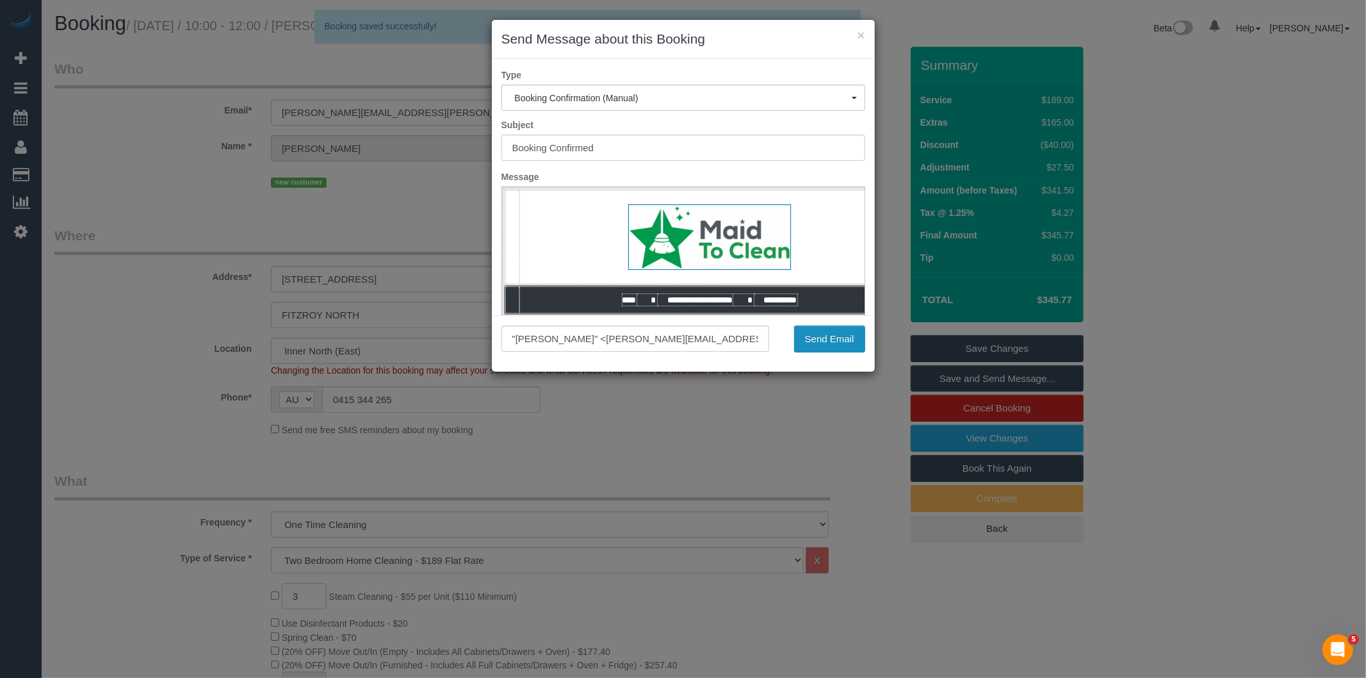
click at [821, 338] on button "Send Email" at bounding box center [829, 338] width 71 height 27
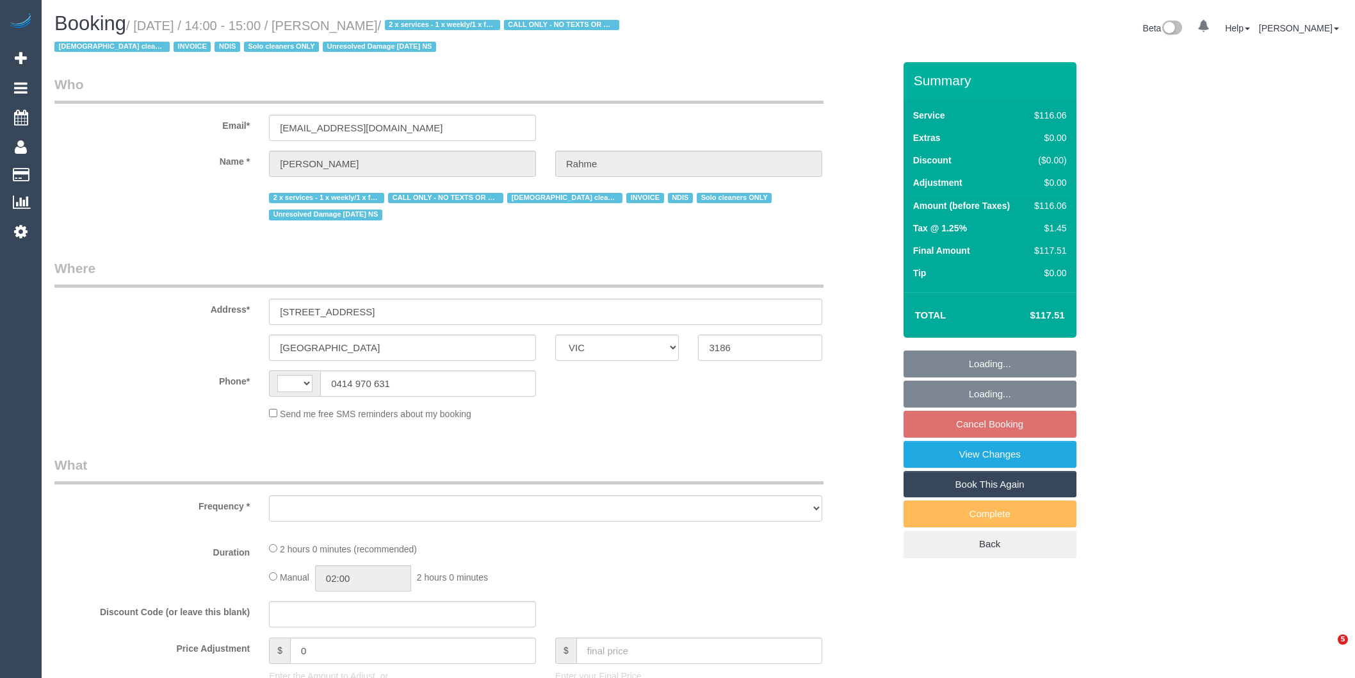
select select "VIC"
select select "string:AU"
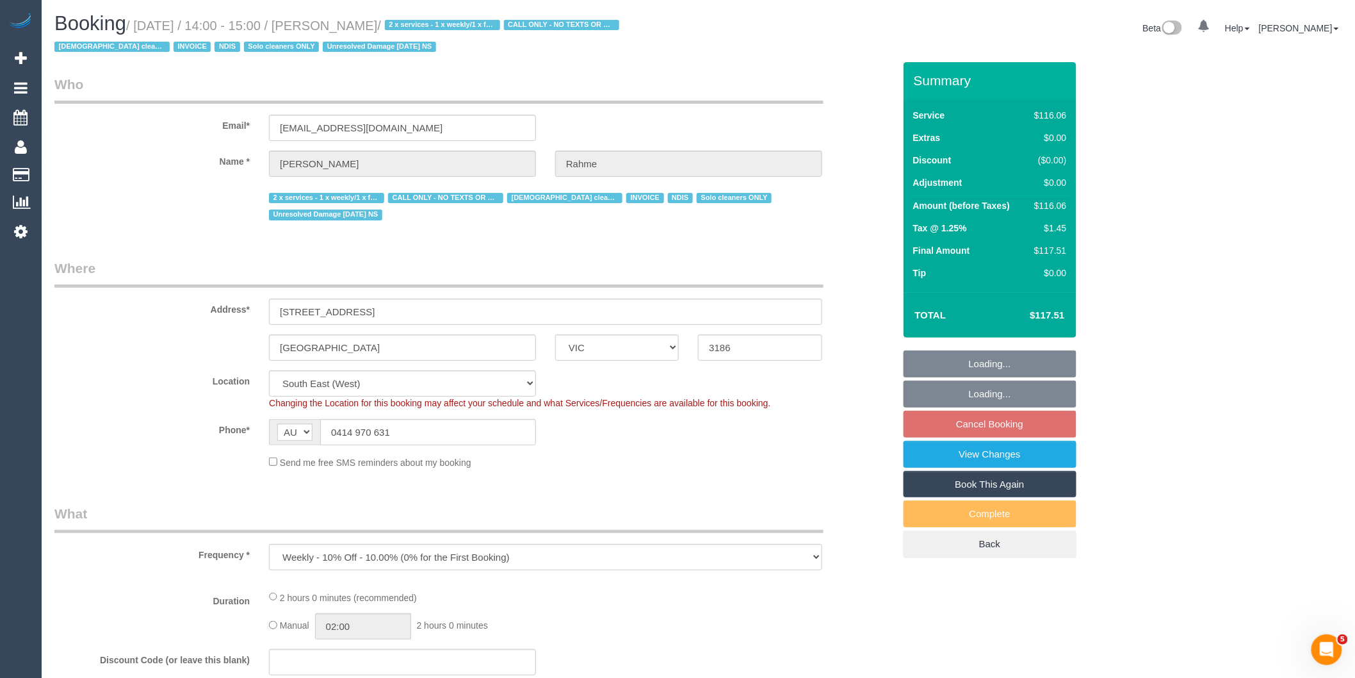
select select "object:796"
select select "number:28"
select select "number:14"
select select "number:19"
select select "number:23"
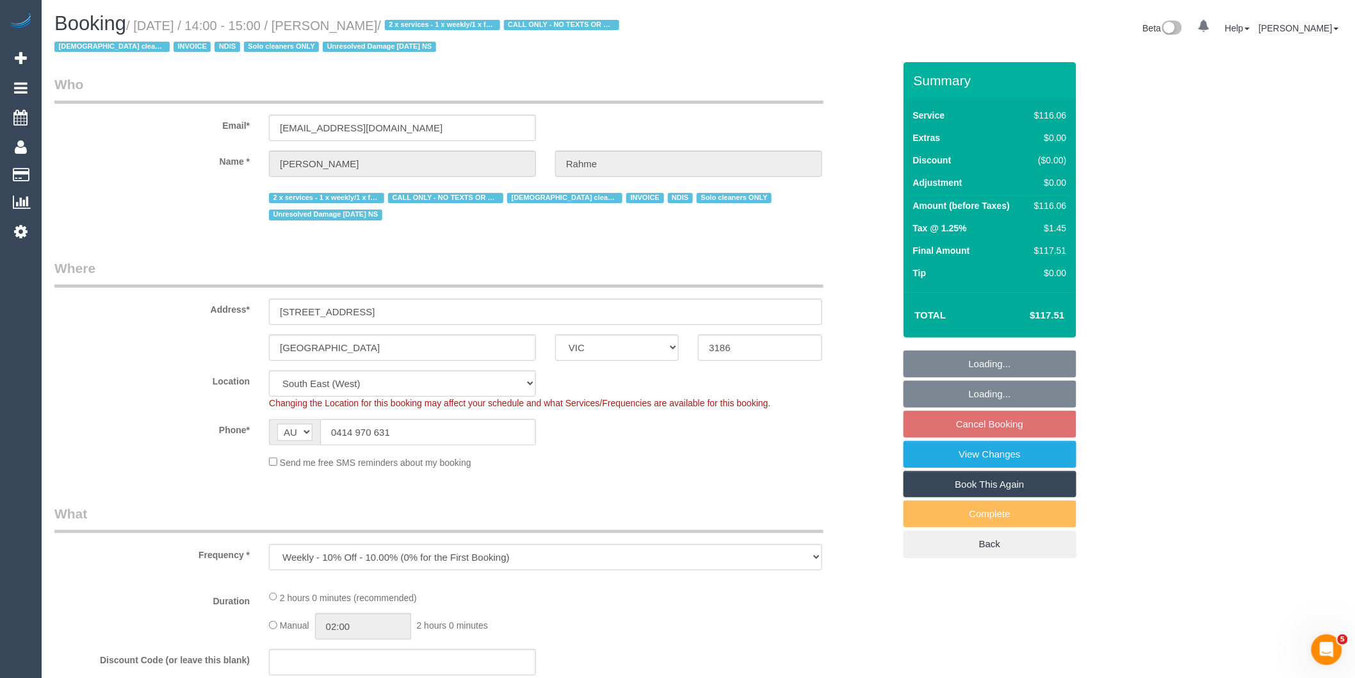
select select "number:35"
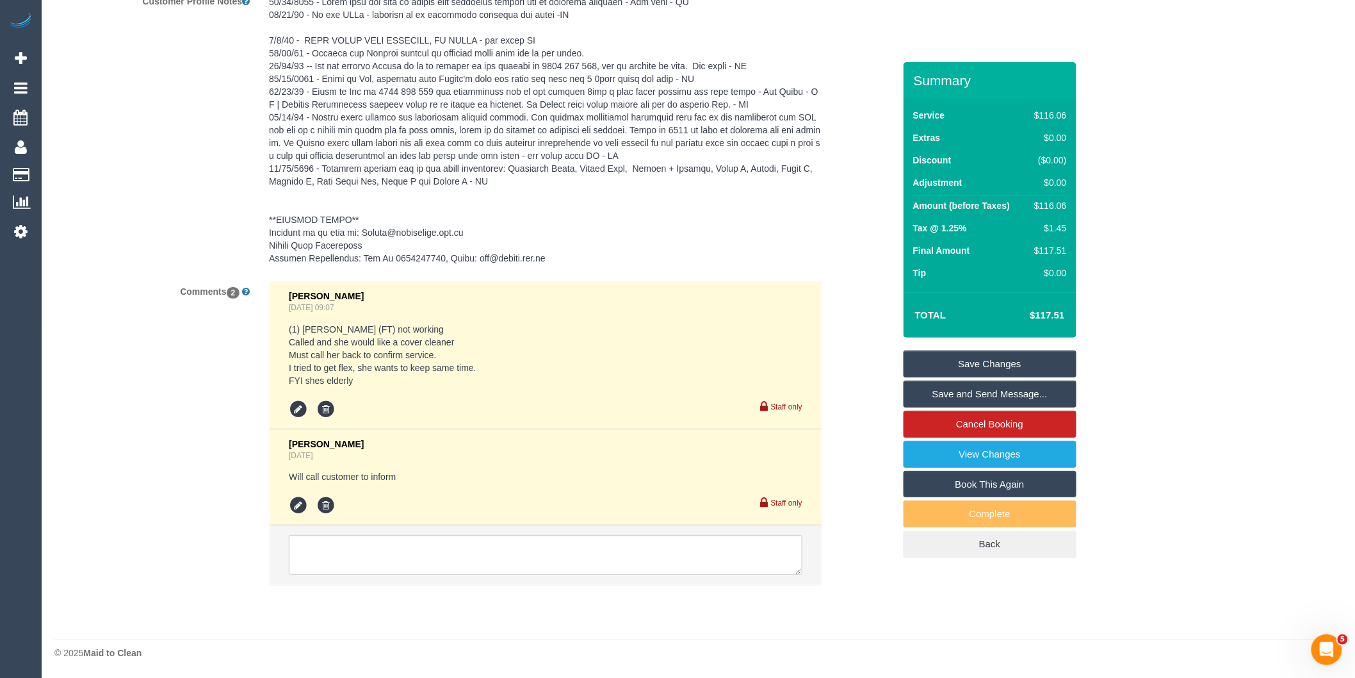
scroll to position [1995, 0]
click at [299, 498] on icon at bounding box center [298, 505] width 19 height 19
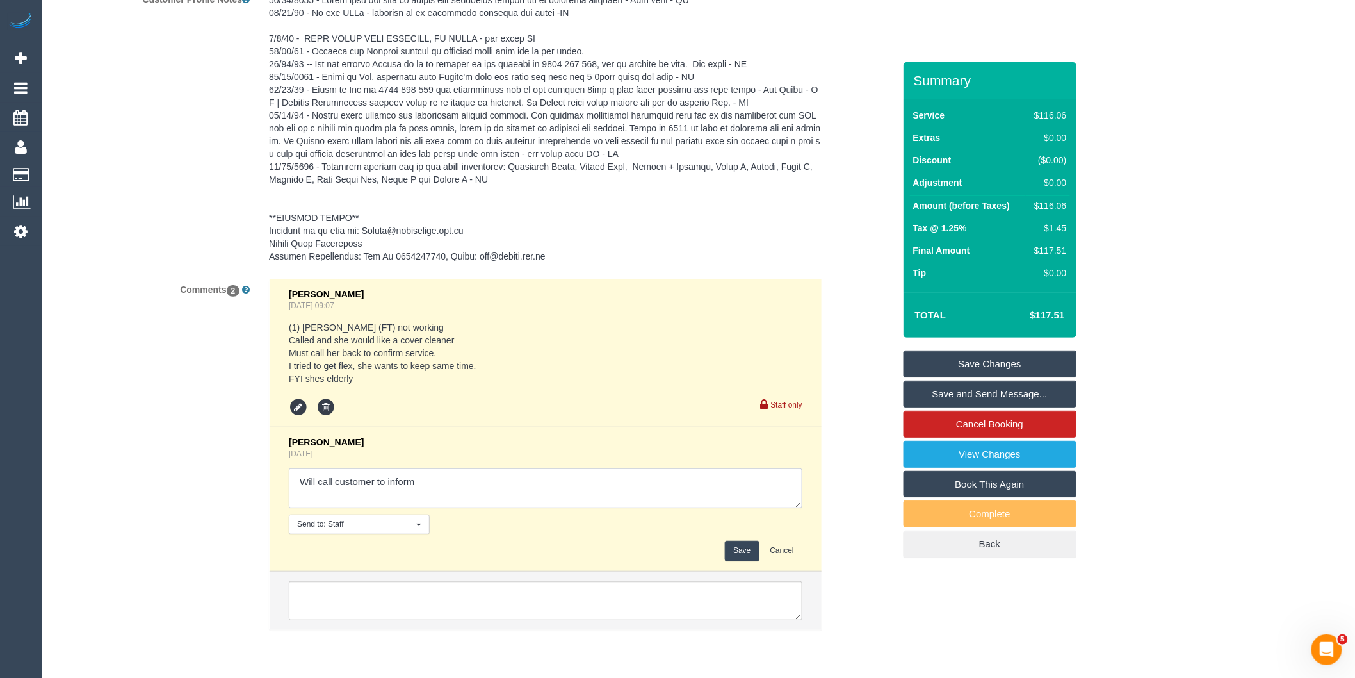
click at [436, 477] on textarea at bounding box center [546, 488] width 514 height 40
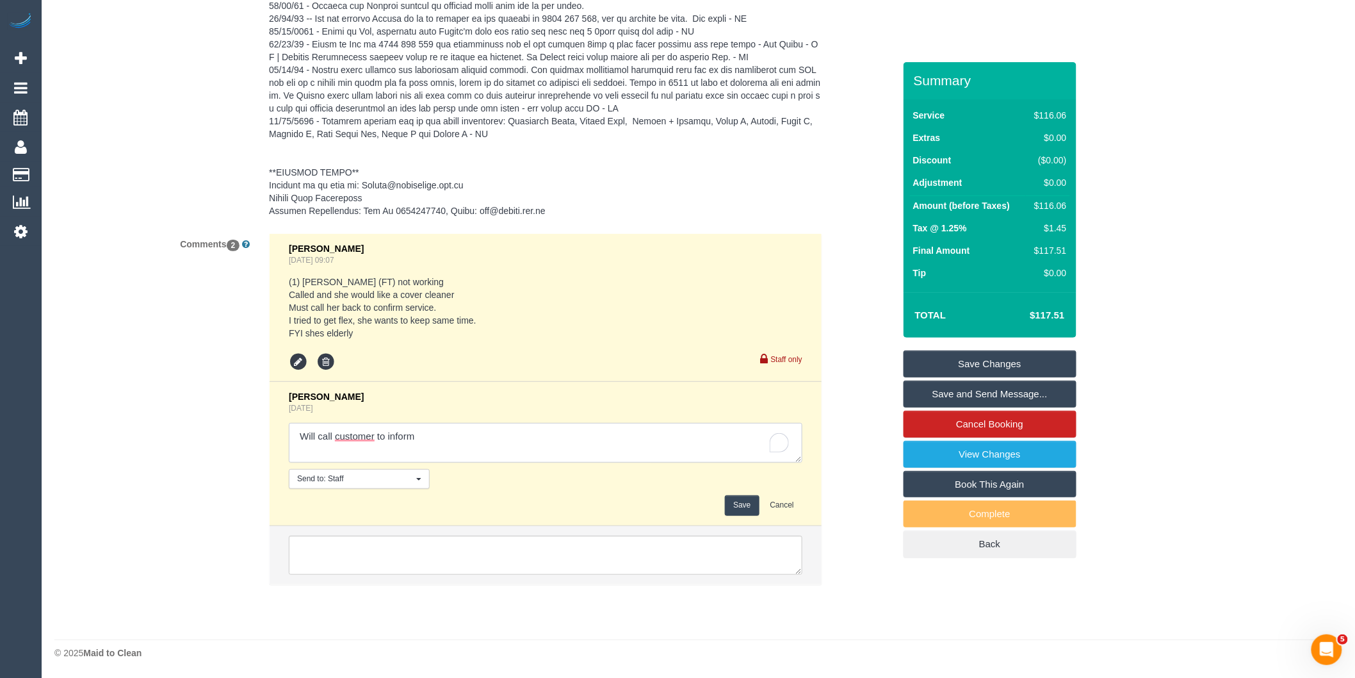
drag, startPoint x: 414, startPoint y: 450, endPoint x: 436, endPoint y: 437, distance: 24.7
click at [414, 450] on textarea "To enrich screen reader interactions, please activate Accessibility in Grammarl…" at bounding box center [546, 443] width 514 height 40
click at [436, 437] on textarea "To enrich screen reader interactions, please activate Accessibility in Grammarl…" at bounding box center [546, 443] width 514 height 40
type textarea "Will call customer to inform // conf via phone"
click at [737, 504] on button "Save" at bounding box center [742, 505] width 34 height 20
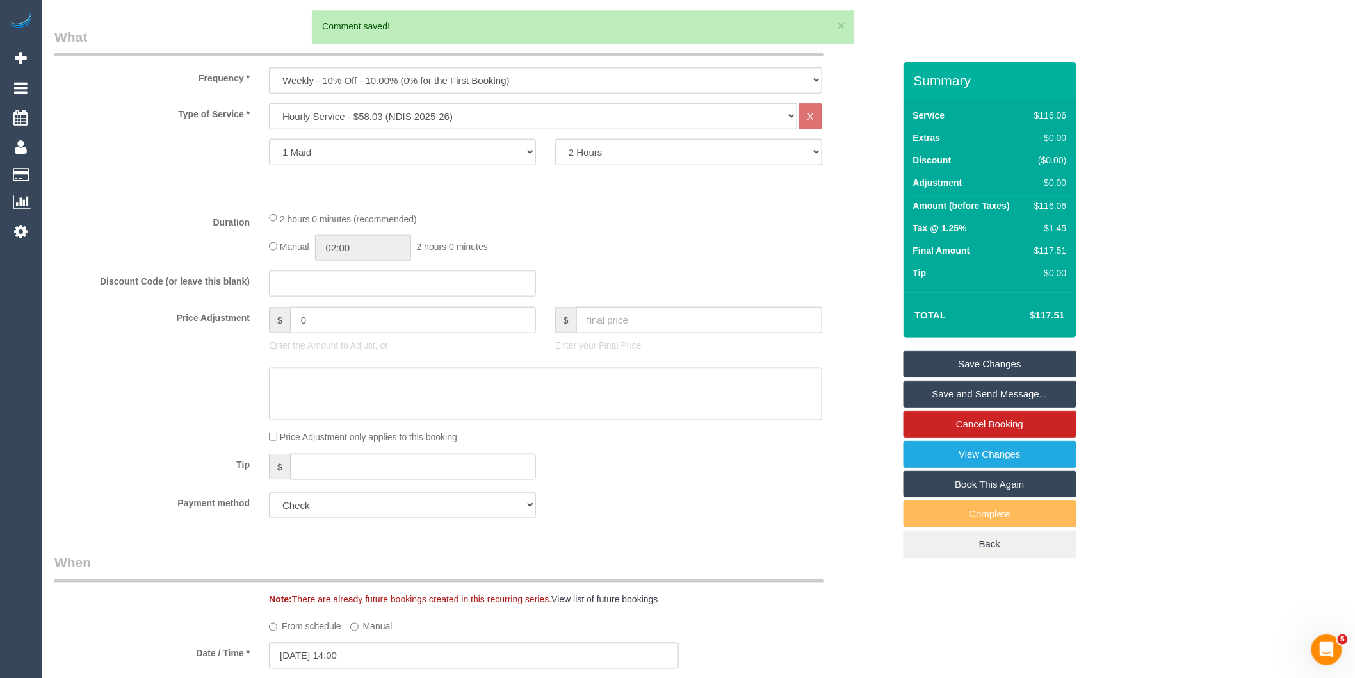
scroll to position [0, 0]
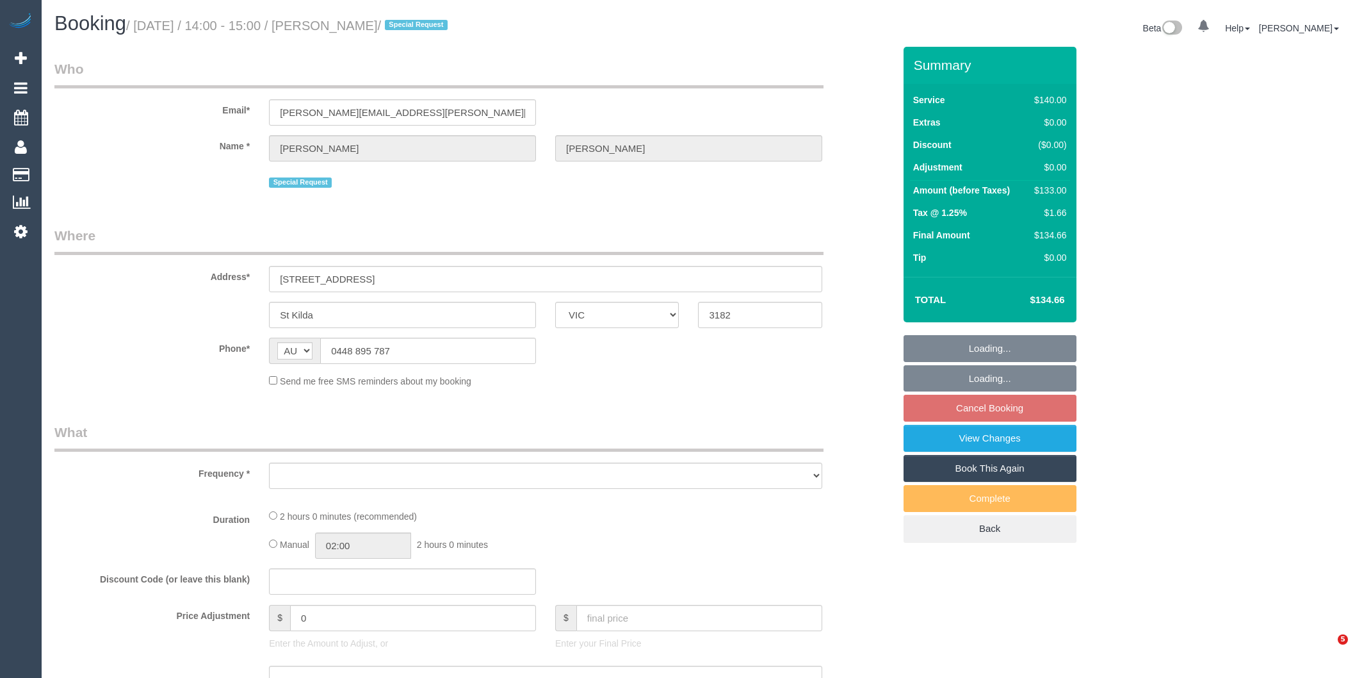
select select "VIC"
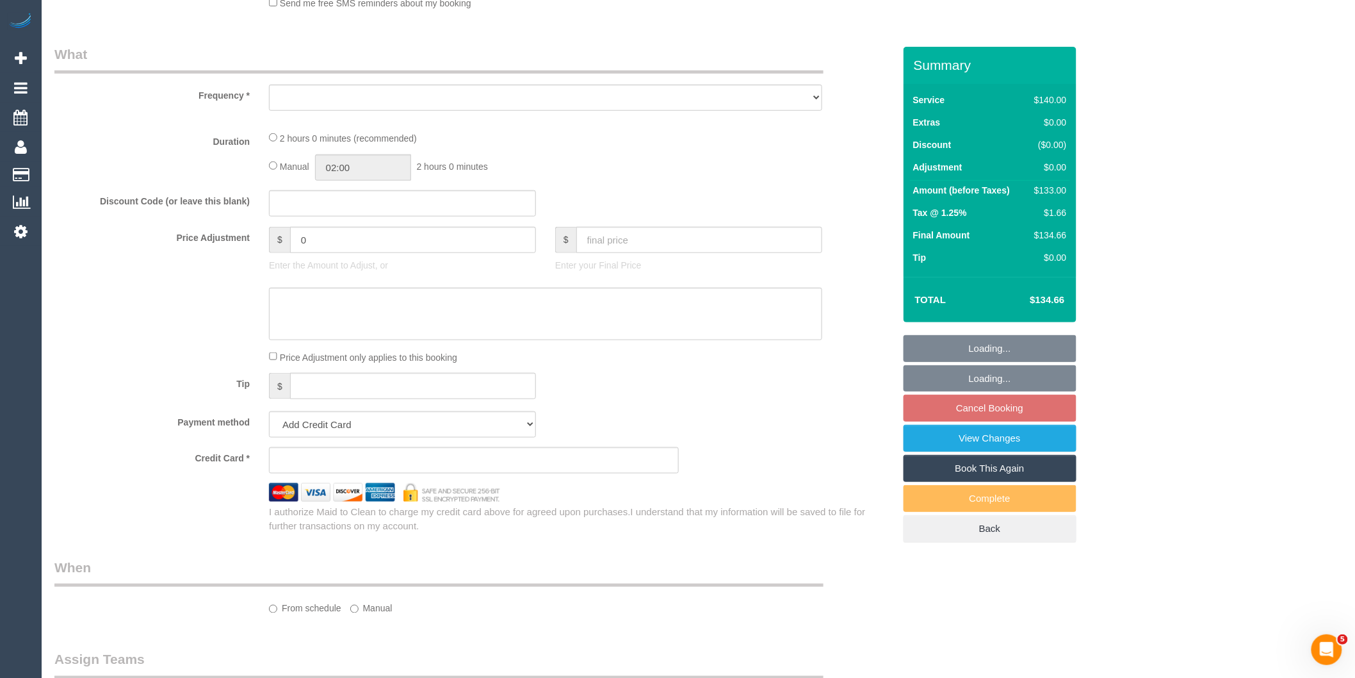
select select "object:578"
select select "string:stripe-pm_1KPxoL2GScqysDRVDB1TxUbP"
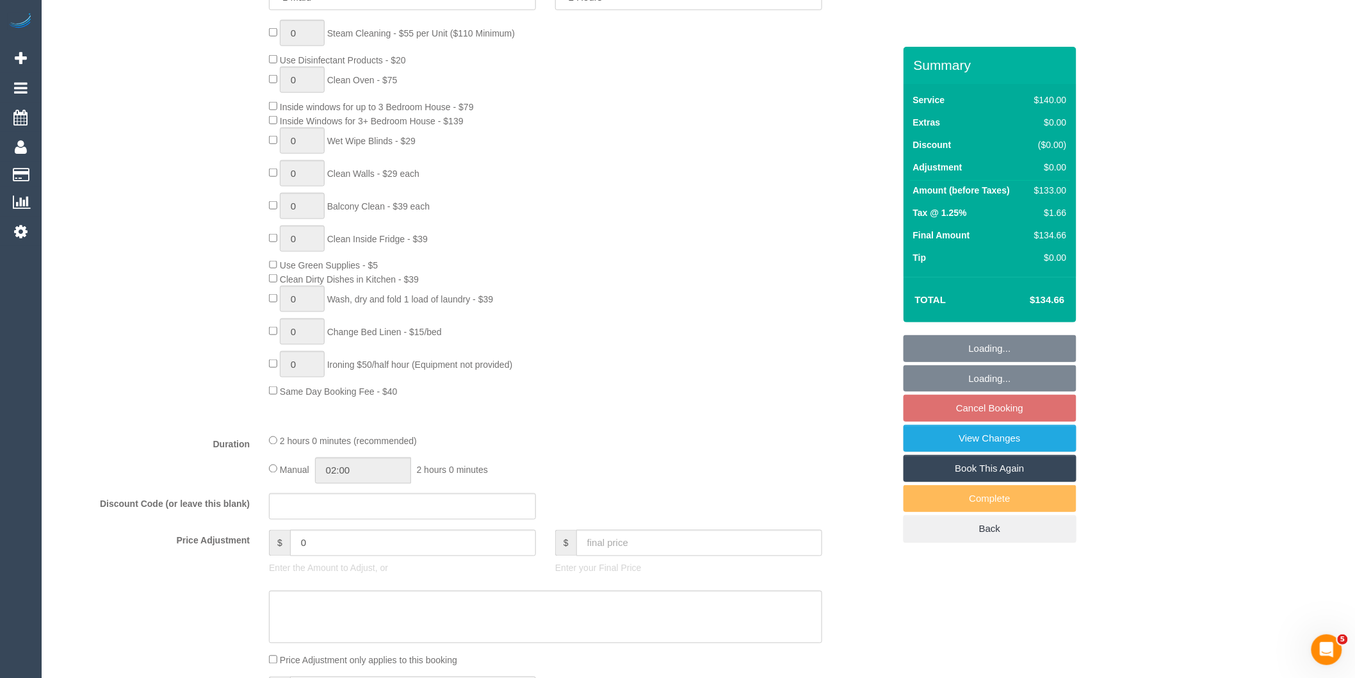
select select "object:893"
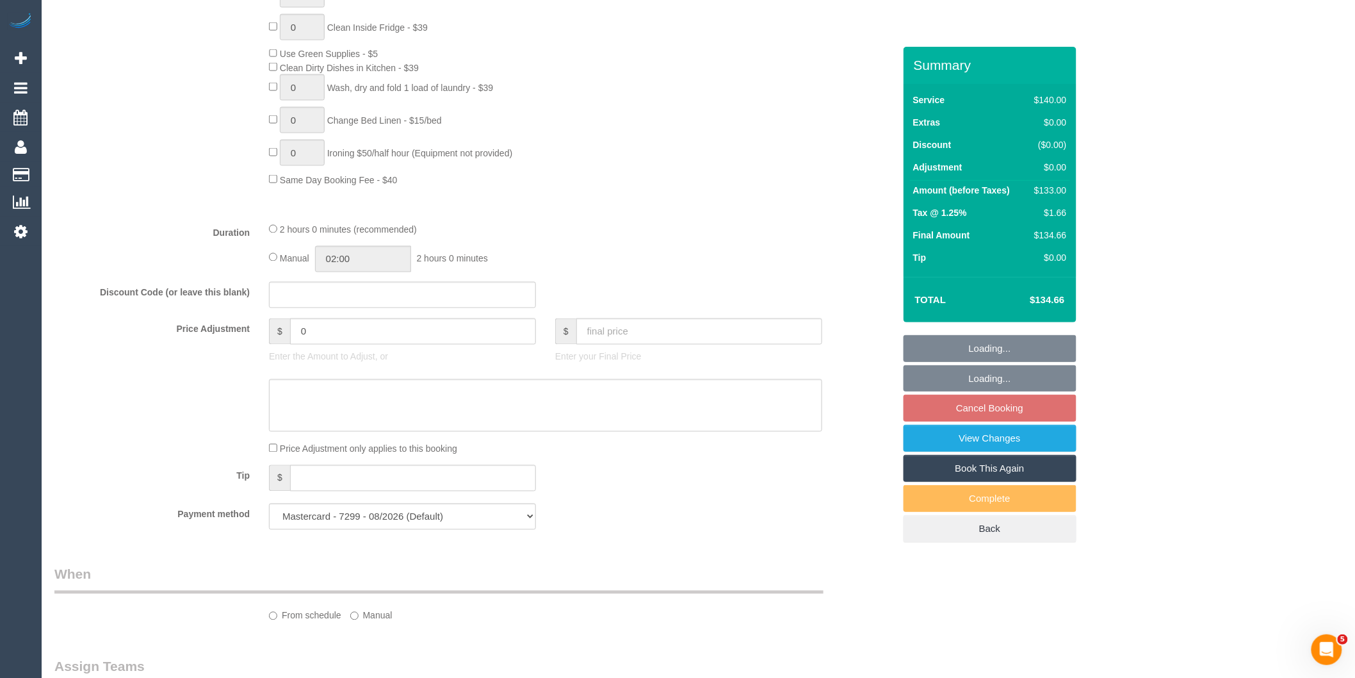
select select "number:27"
select select "number:14"
select select "number:18"
select select "number:22"
select select "number:35"
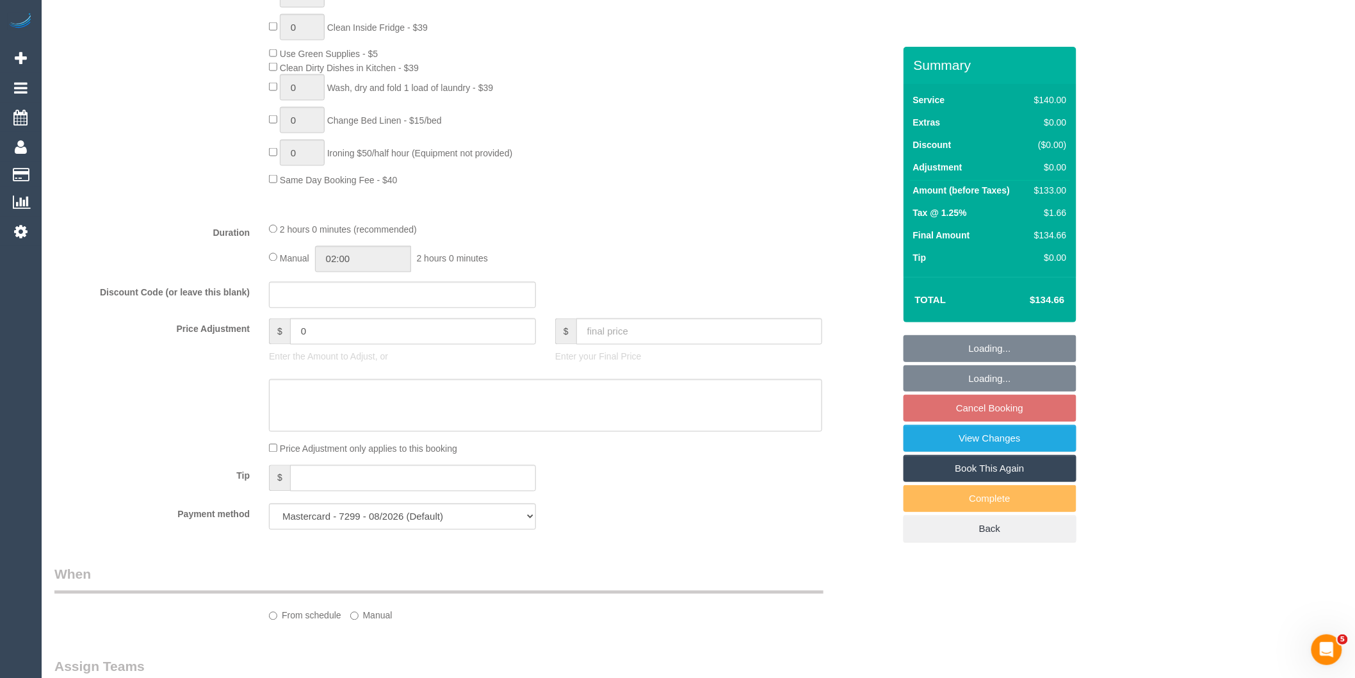
select select "number:26"
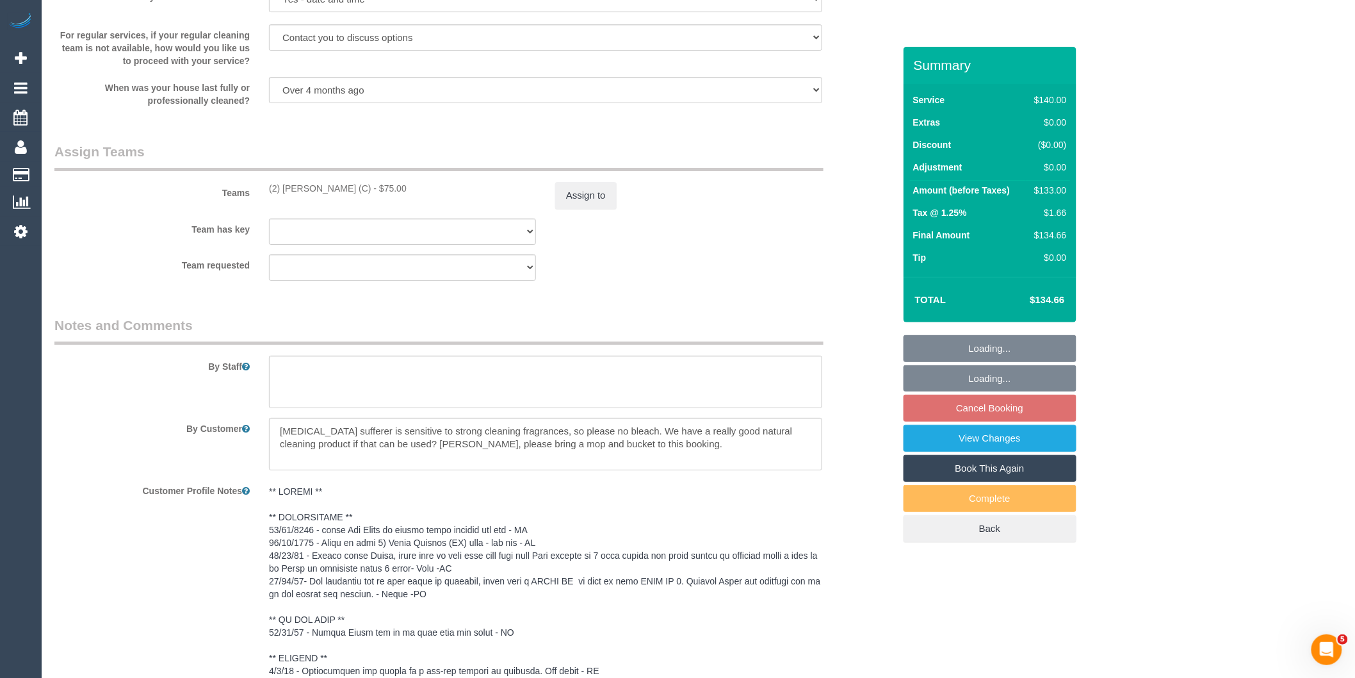
scroll to position [2064, 0]
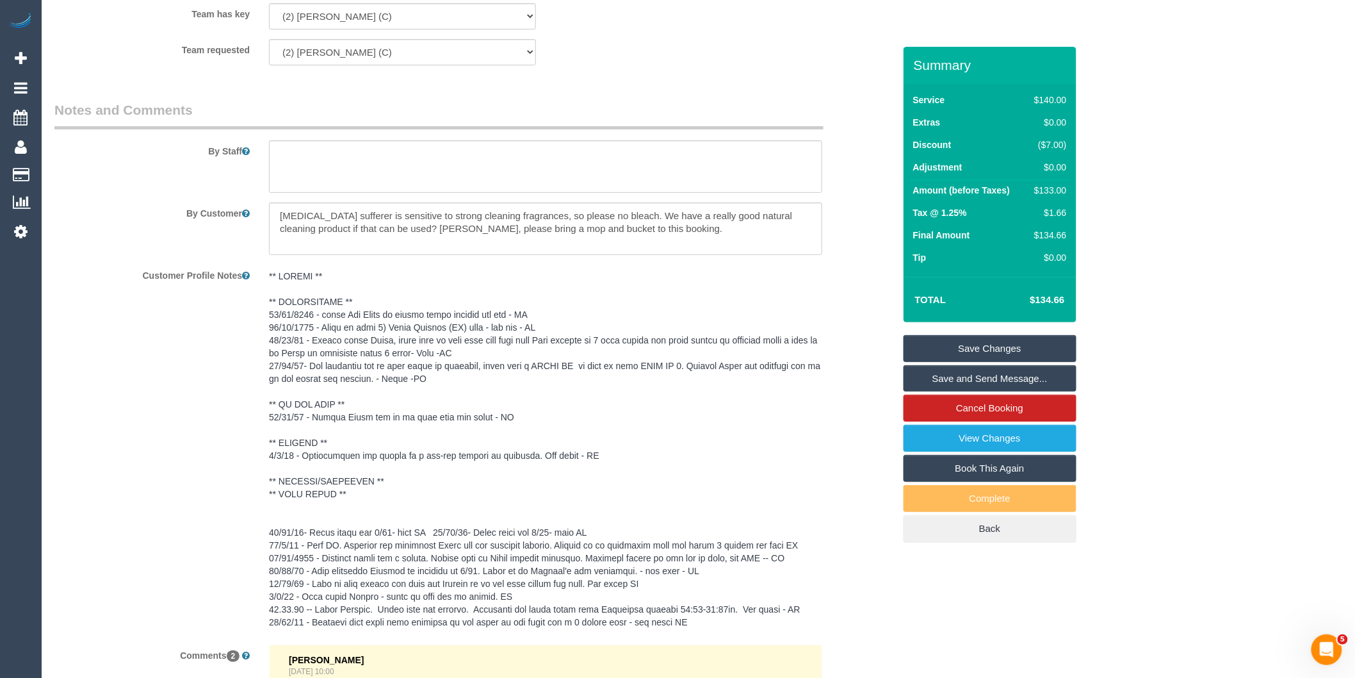
click at [382, 306] on pre at bounding box center [545, 449] width 553 height 359
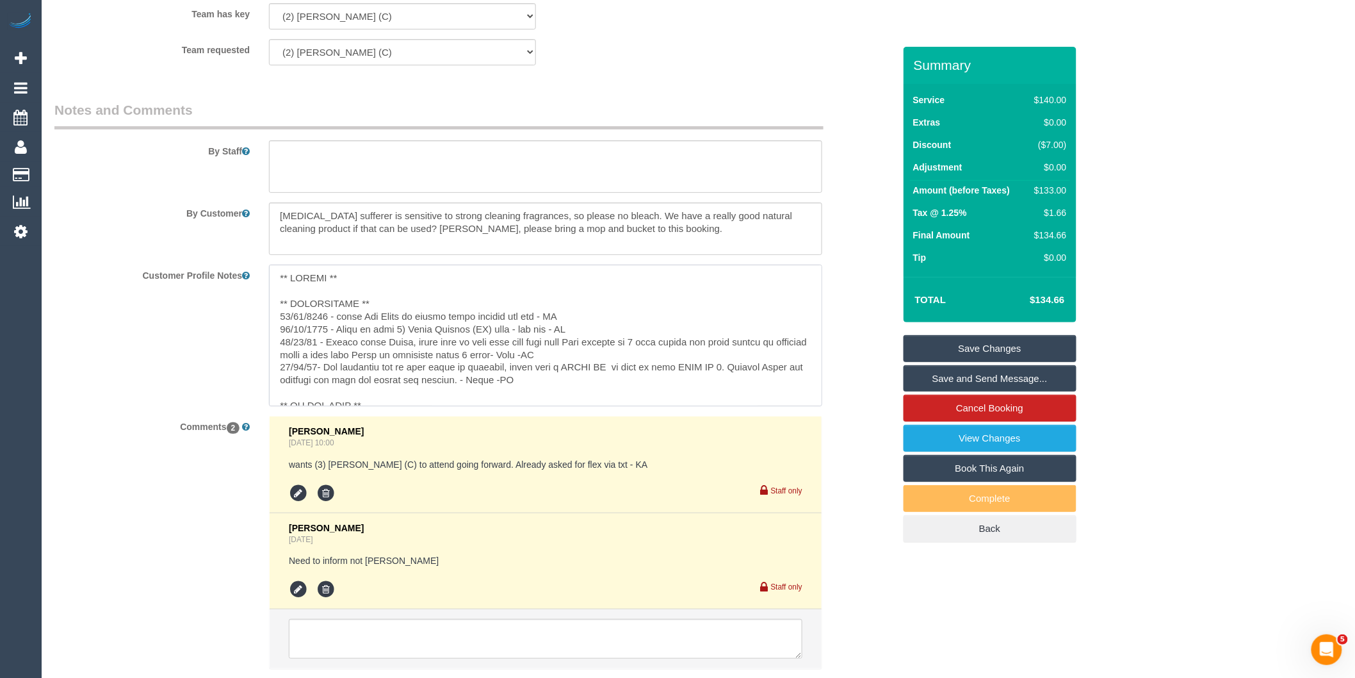
drag, startPoint x: 370, startPoint y: 309, endPoint x: 383, endPoint y: 309, distance: 13.5
click at [373, 309] on textarea at bounding box center [545, 336] width 553 height 142
click at [383, 309] on textarea "To enrich screen reader interactions, please activate Accessibility in Grammarl…" at bounding box center [545, 336] width 553 height 142
type textarea "** ACCESS ** ** PREFERENCES ** 24/9/25 - Has been informed Sam does not work wi…"
click at [176, 369] on div "Customer Profile Notes" at bounding box center [474, 336] width 859 height 142
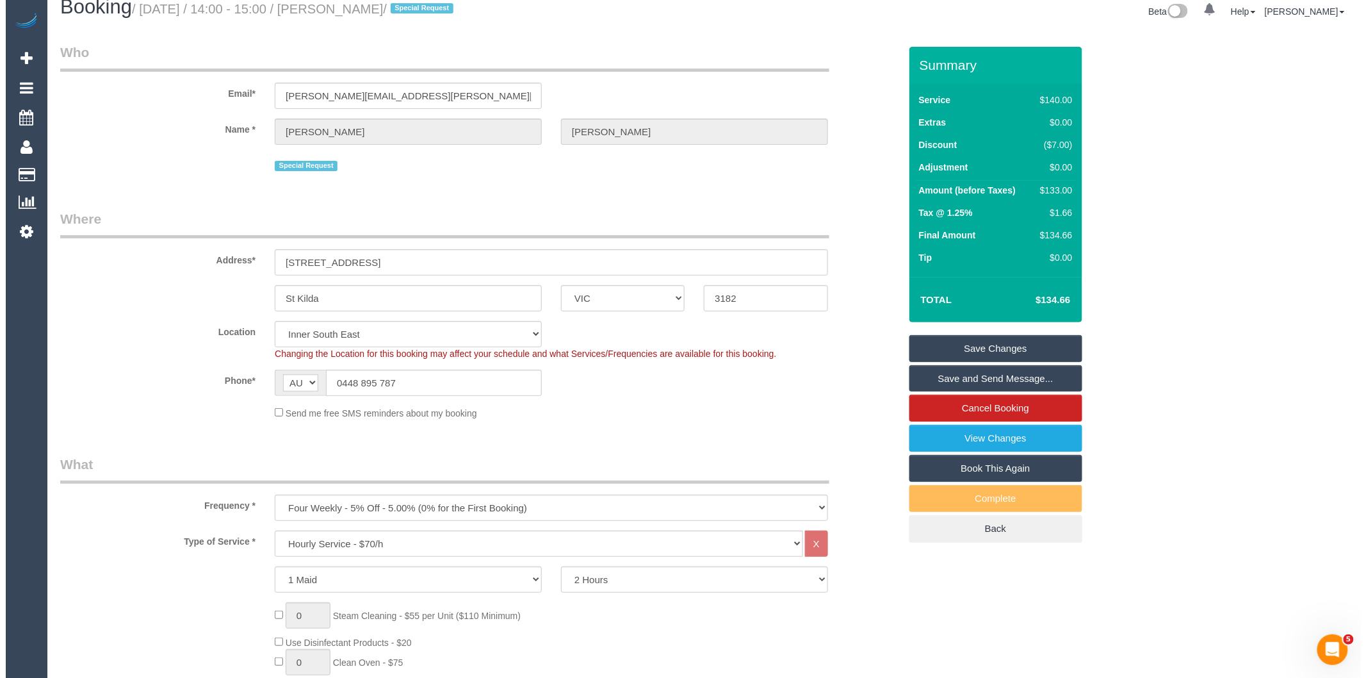
scroll to position [0, 0]
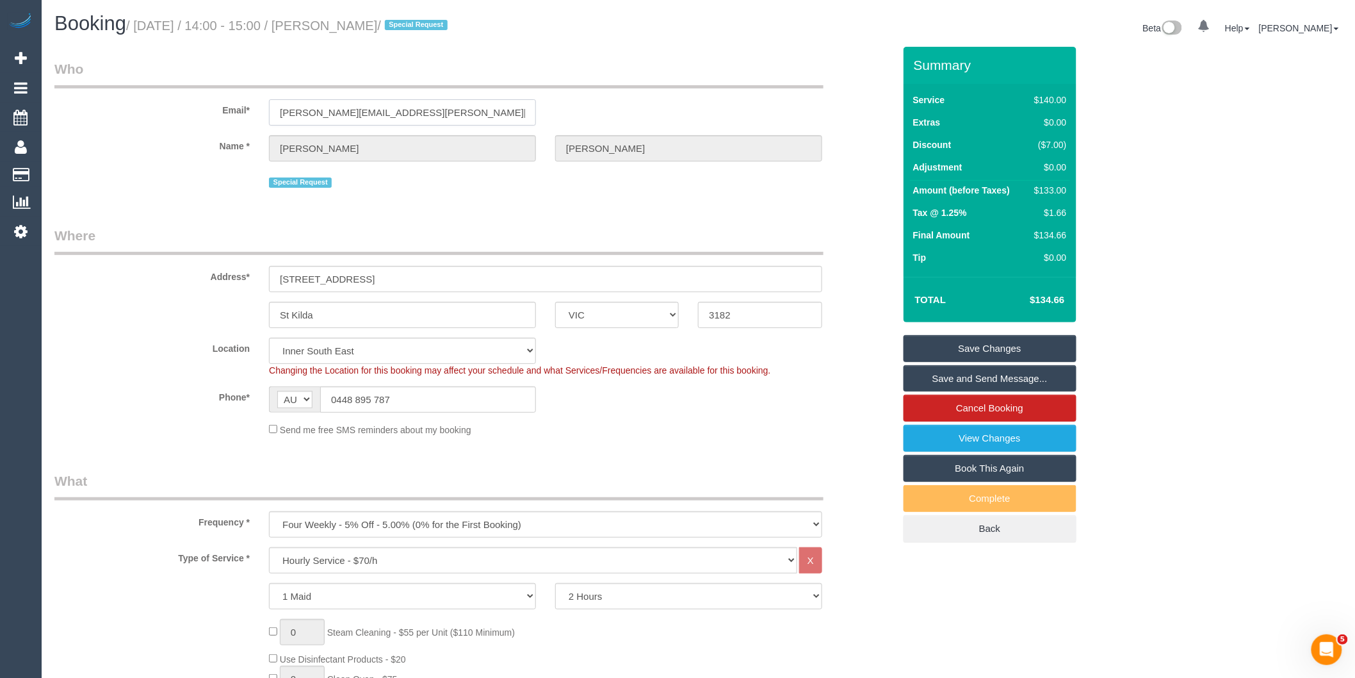
drag, startPoint x: 407, startPoint y: 113, endPoint x: 225, endPoint y: 113, distance: 181.9
click at [225, 113] on div "Email* alyson.hunt@hotmail.com" at bounding box center [474, 93] width 859 height 66
click at [974, 347] on link "Save Changes" at bounding box center [990, 348] width 173 height 27
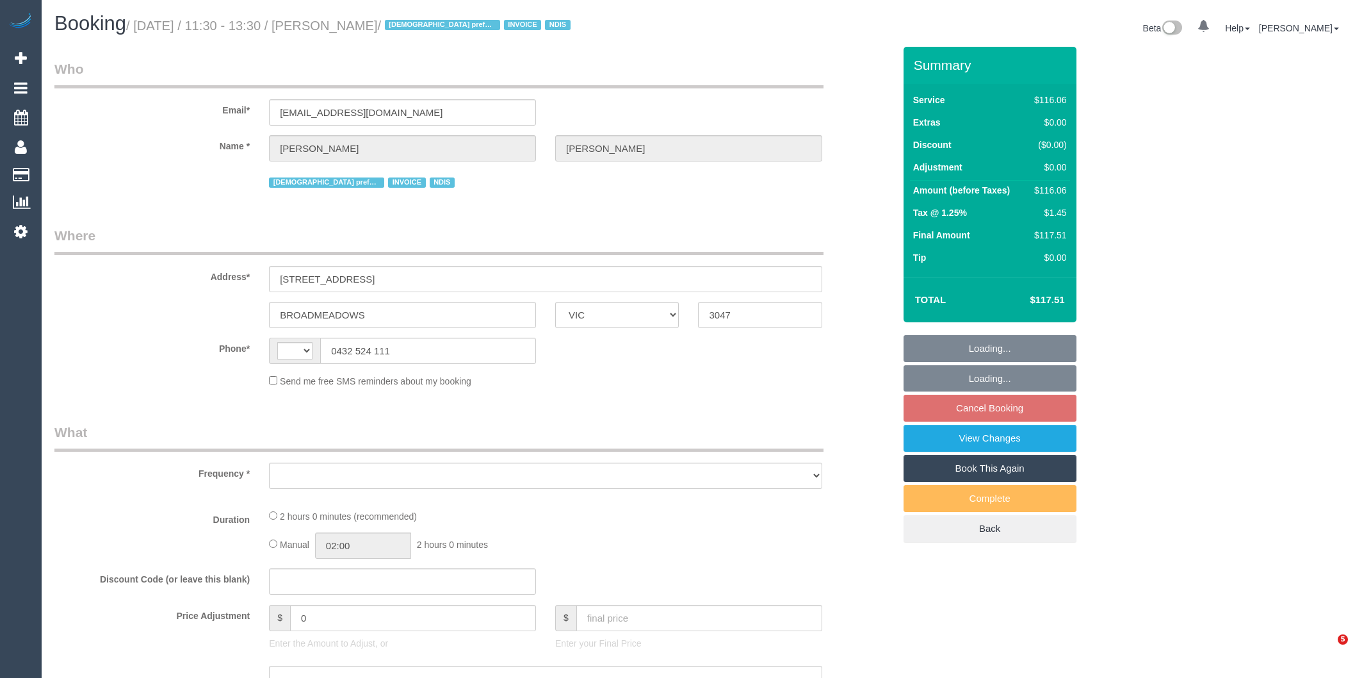
select select "VIC"
select select "string:AU"
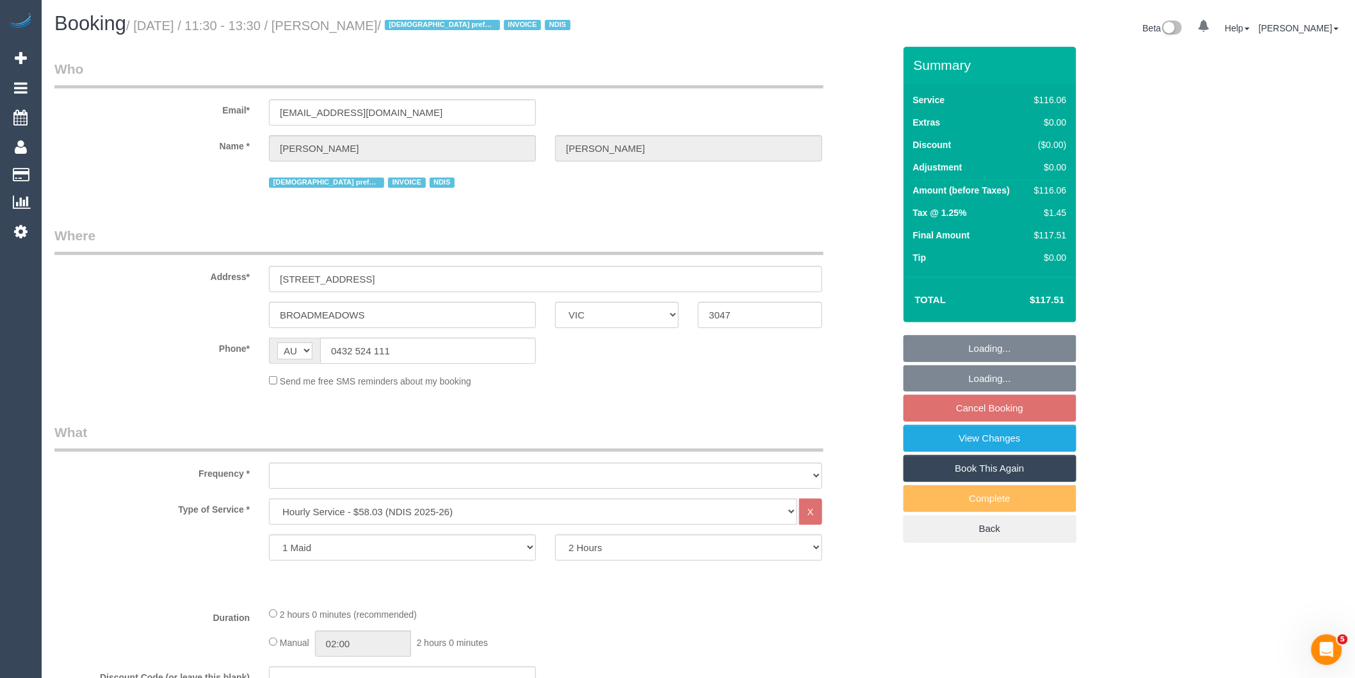
select select "number:27"
select select "number:14"
select select "number:19"
select select "number:25"
select select "number:34"
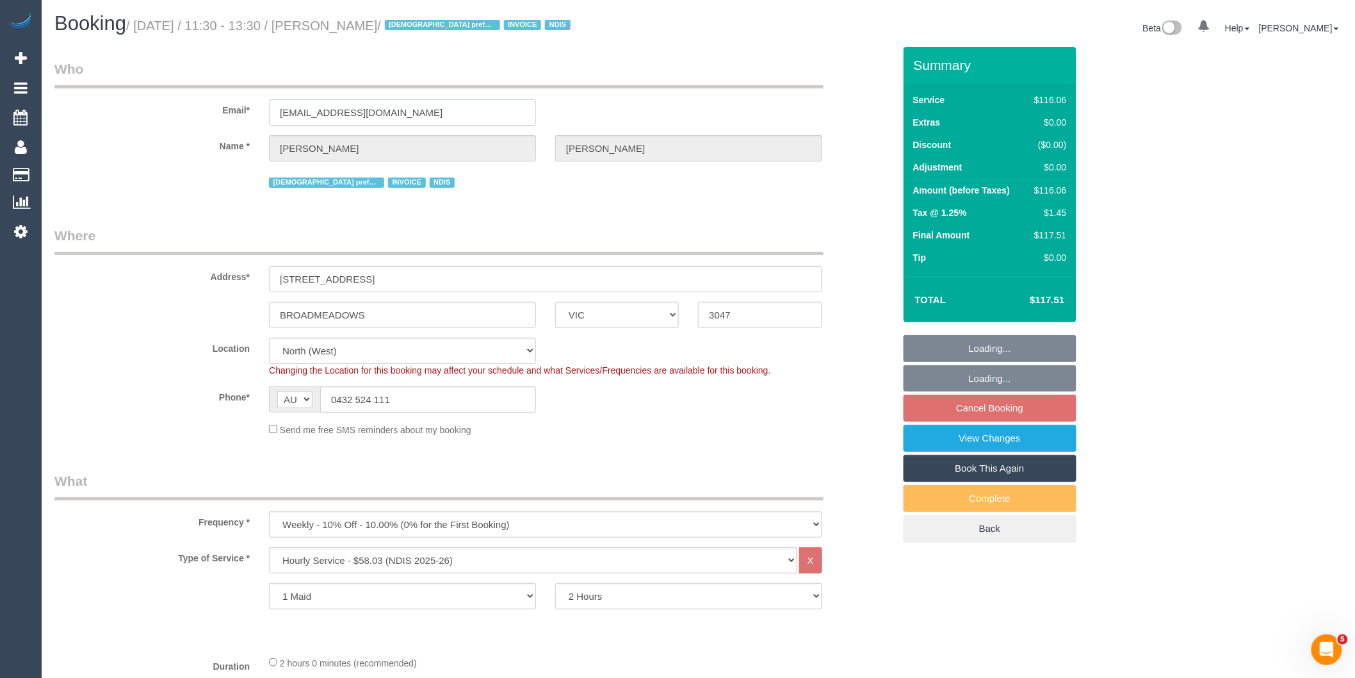
drag, startPoint x: 374, startPoint y: 110, endPoint x: 263, endPoint y: 108, distance: 110.8
click at [263, 108] on div "[EMAIL_ADDRESS][DOMAIN_NAME]" at bounding box center [402, 112] width 286 height 26
select select "object:1512"
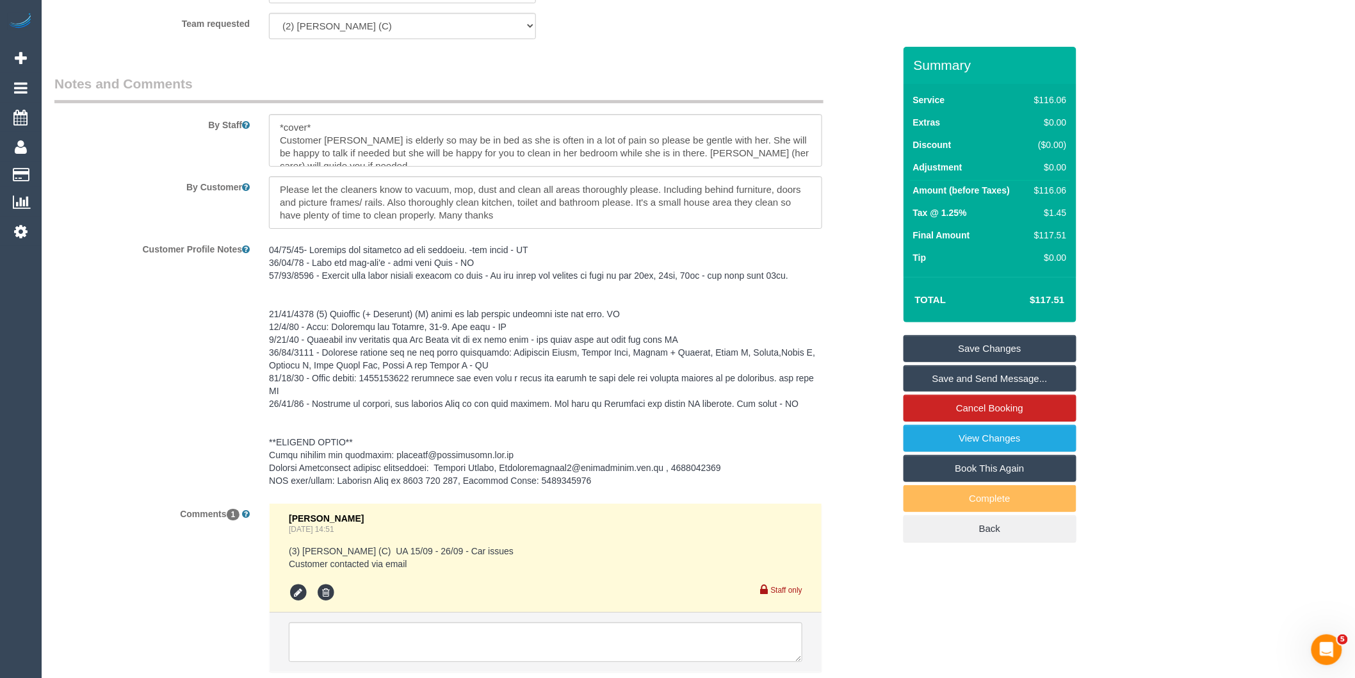
scroll to position [1802, 0]
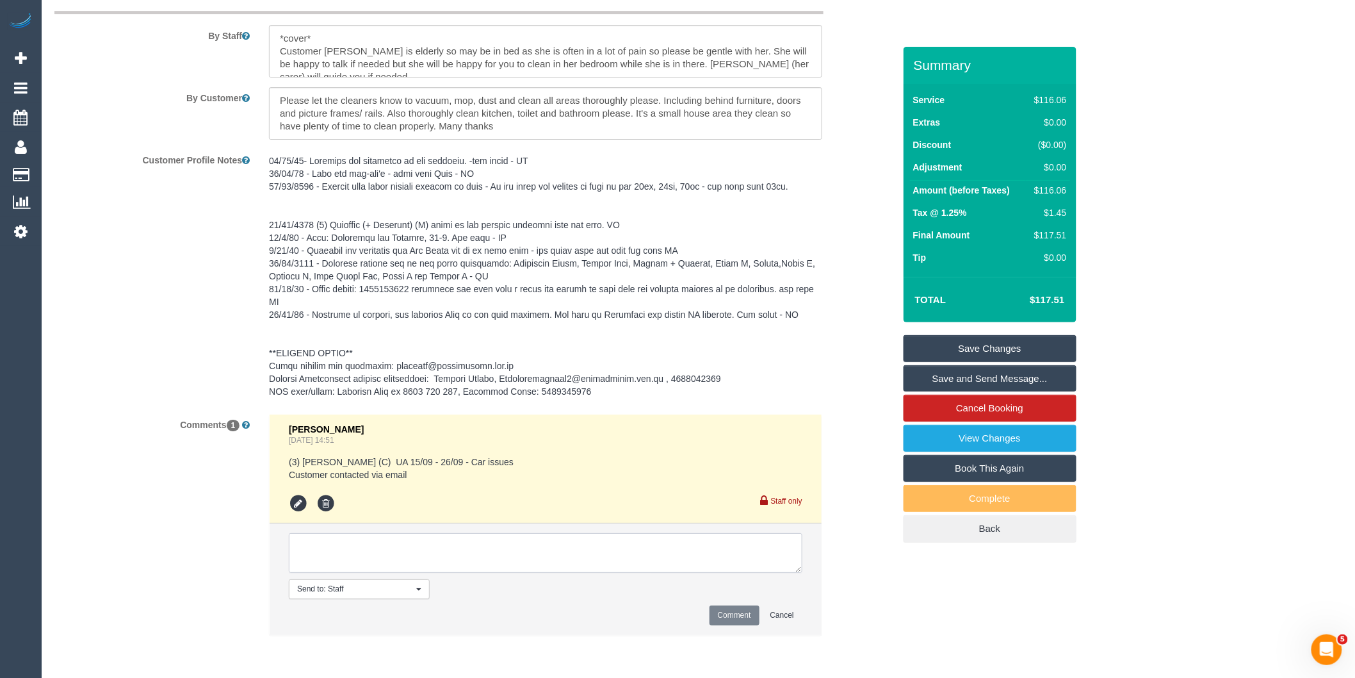
click at [454, 561] on textarea at bounding box center [546, 553] width 514 height 40
type textarea "Inf via email [DEMOGRAPHIC_DATA] cleaner"
click at [754, 625] on button "Comment" at bounding box center [735, 615] width 50 height 20
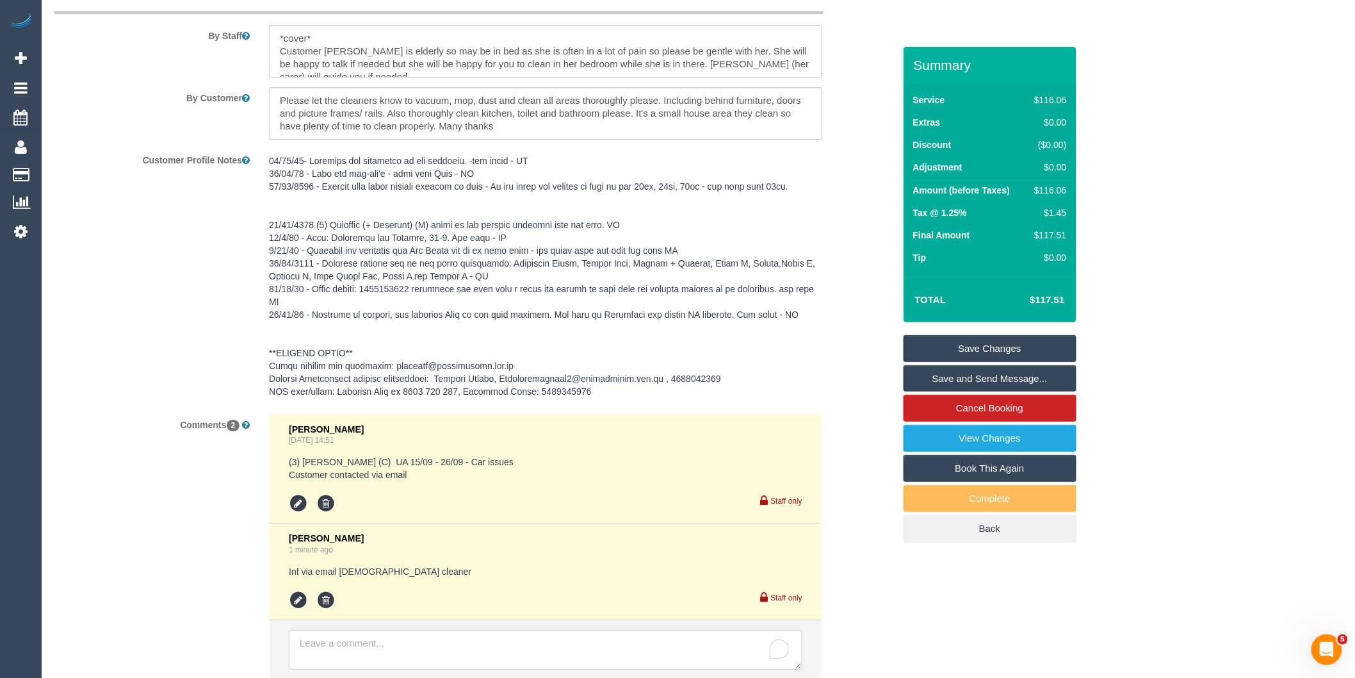
drag, startPoint x: 184, startPoint y: 31, endPoint x: 726, endPoint y: 392, distance: 650.7
click at [726, 392] on pre at bounding box center [545, 275] width 553 height 243
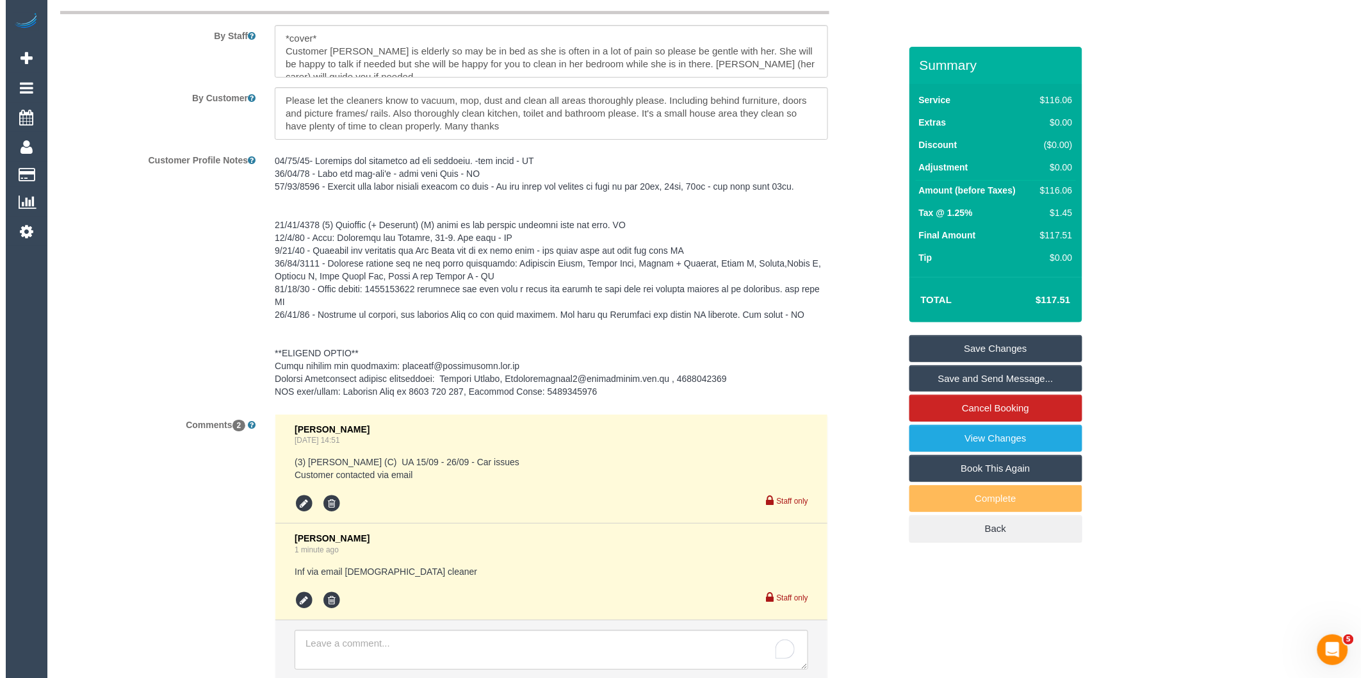
scroll to position [1785, 0]
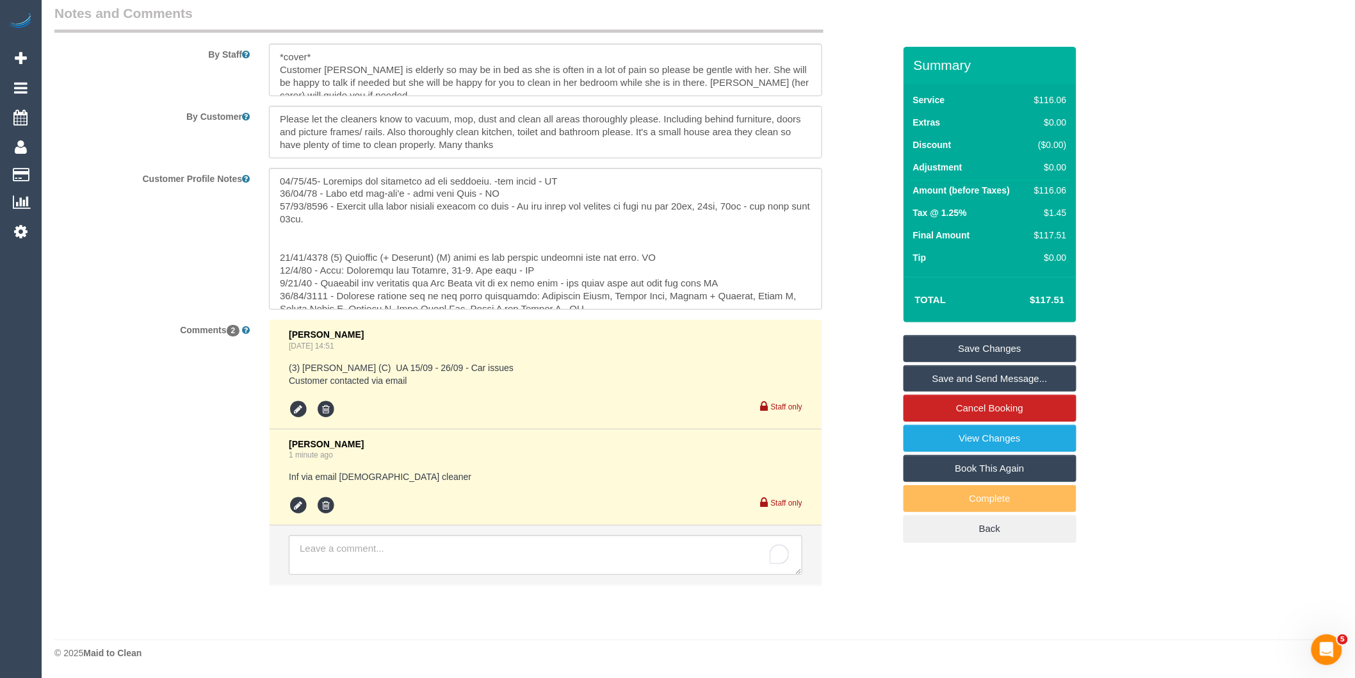
click at [1026, 366] on link "Save and Send Message..." at bounding box center [990, 378] width 173 height 27
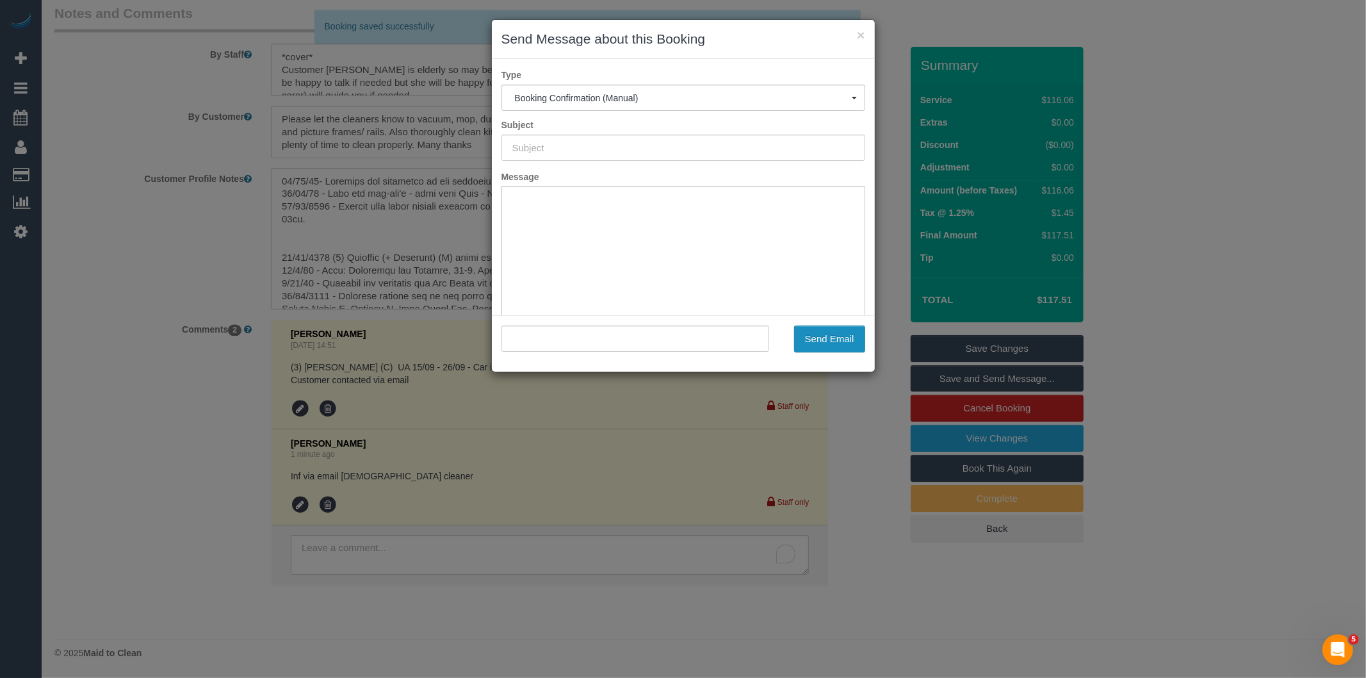
type input "Booking Confirmed"
type input ""[PERSON_NAME]" <[EMAIL_ADDRESS][DOMAIN_NAME]>"
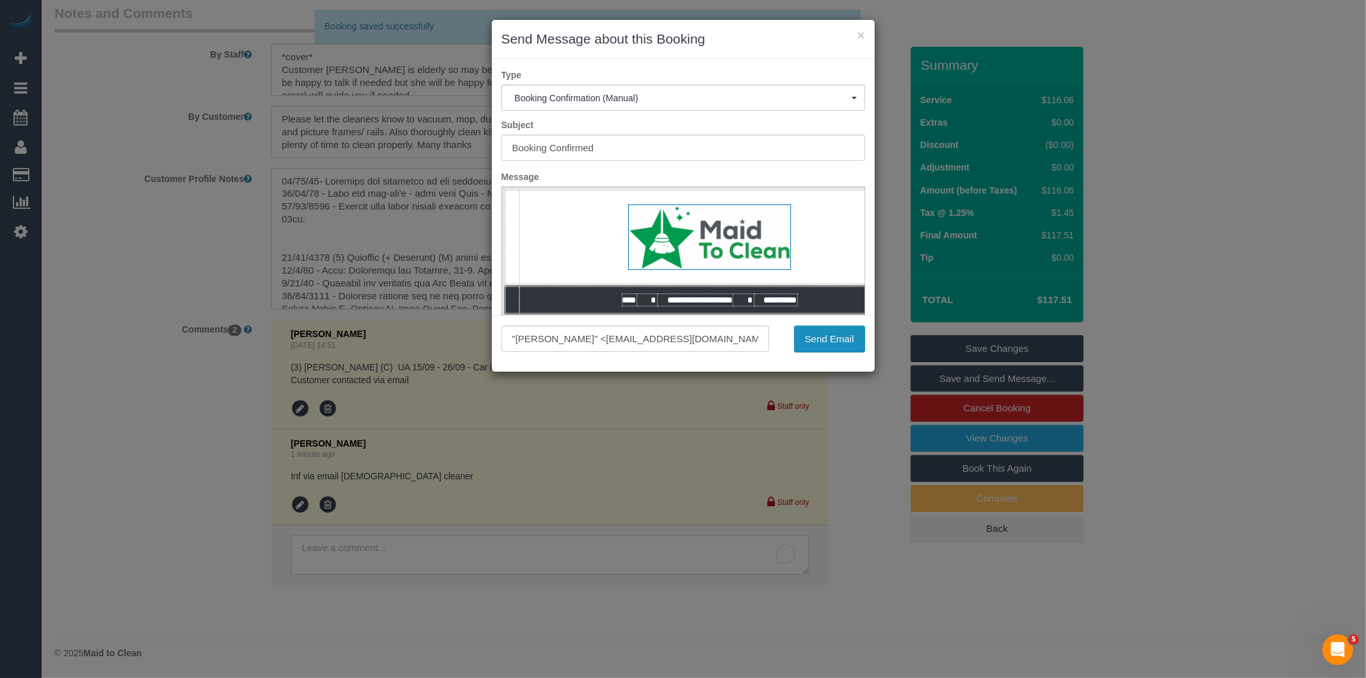
click at [828, 343] on button "Send Email" at bounding box center [829, 338] width 71 height 27
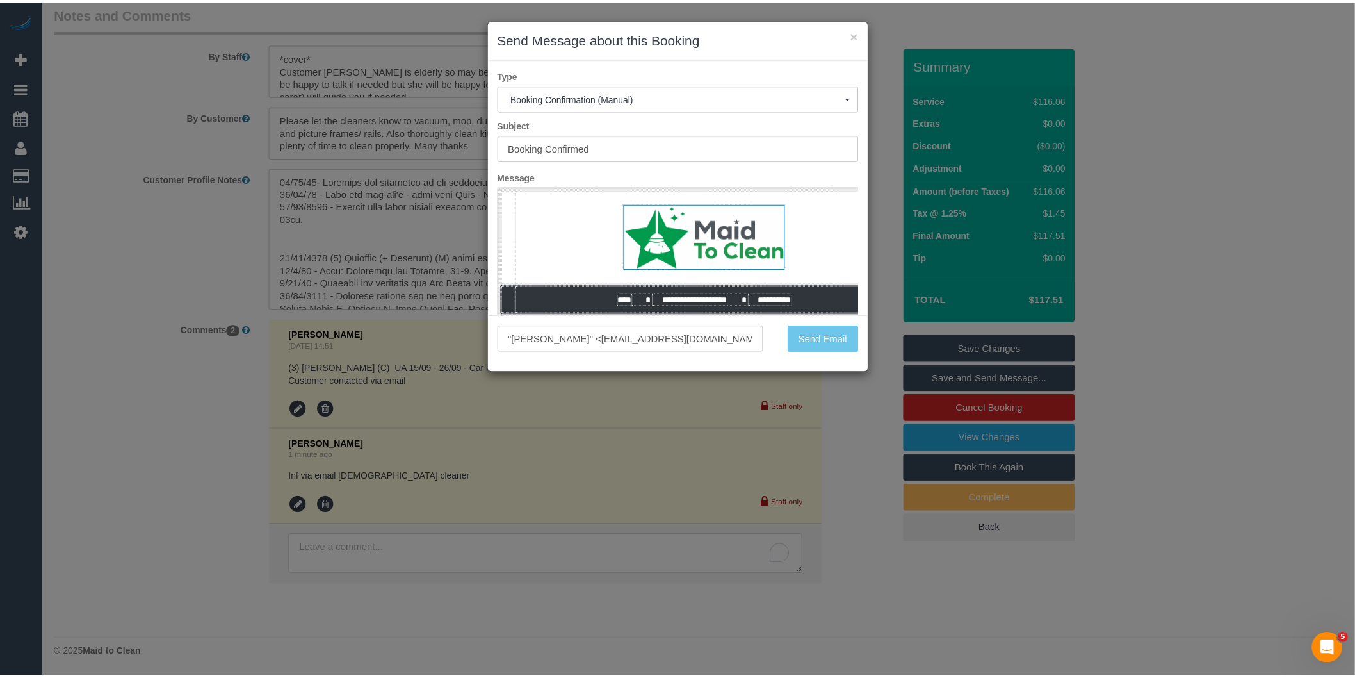
scroll to position [1832, 0]
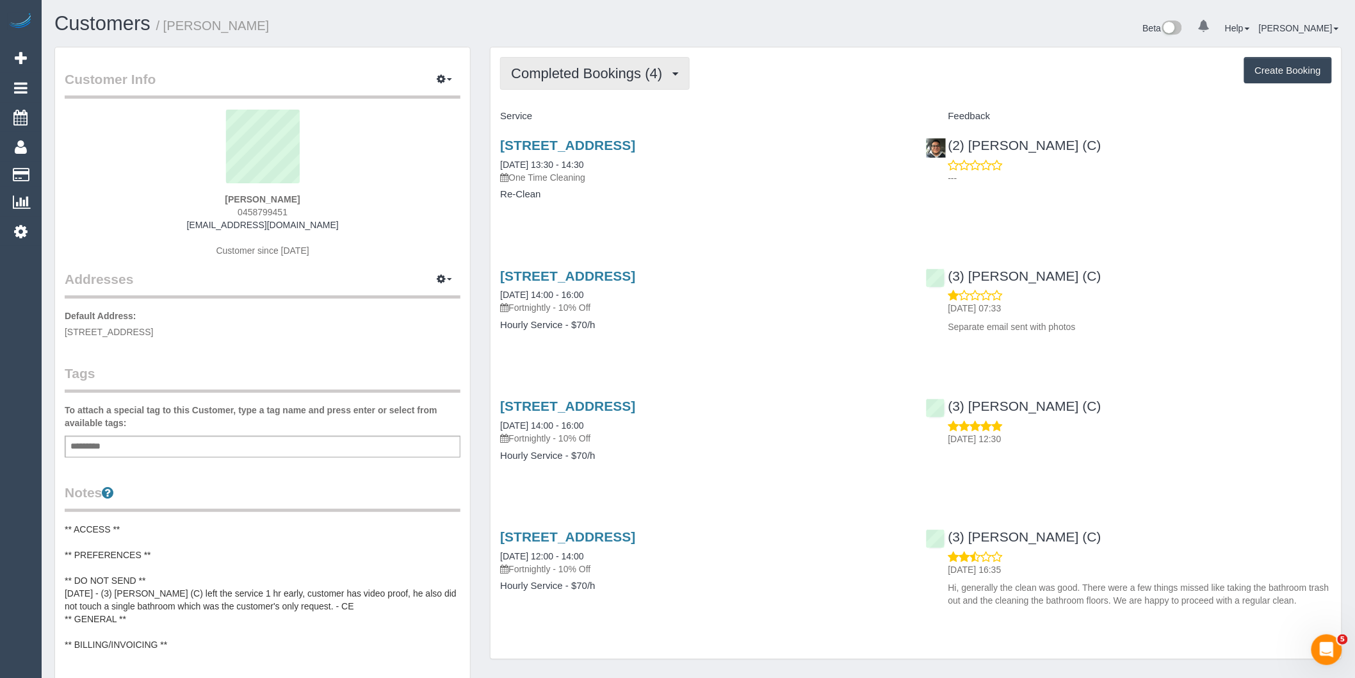
click at [611, 79] on span "Completed Bookings (4)" at bounding box center [590, 73] width 158 height 16
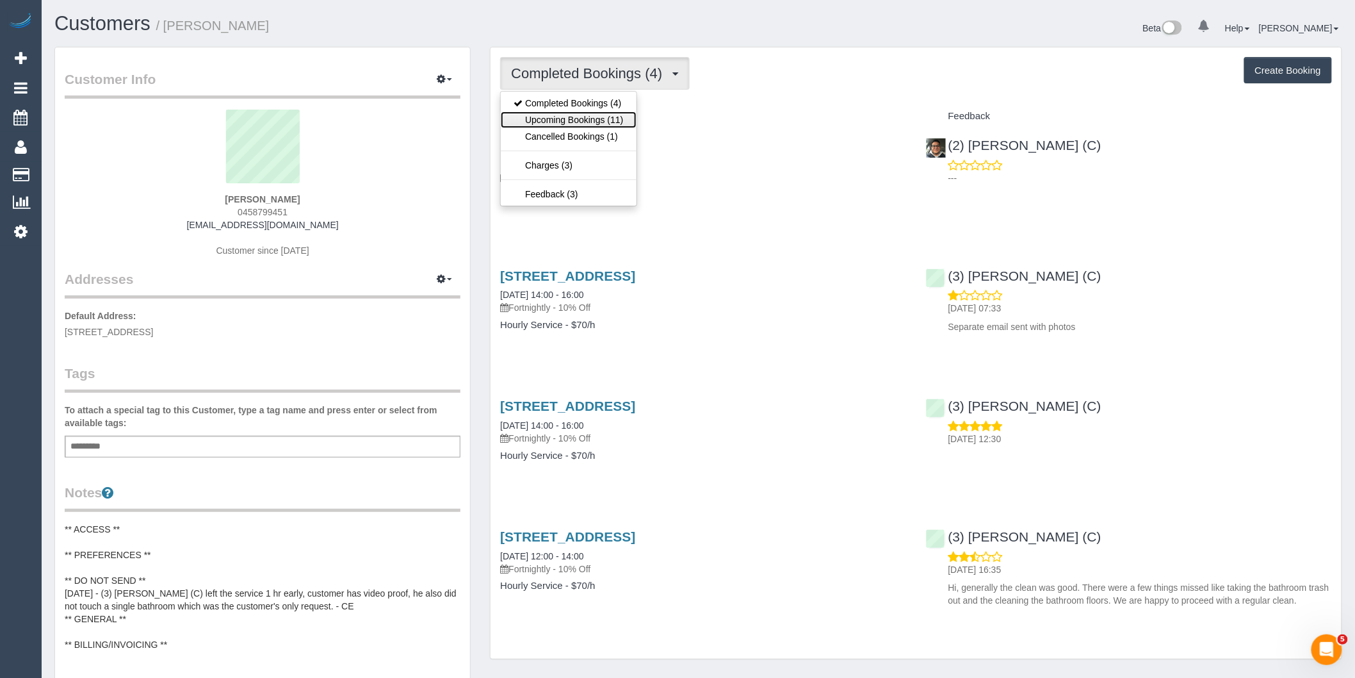
click at [617, 120] on link "Upcoming Bookings (11)" at bounding box center [568, 119] width 135 height 17
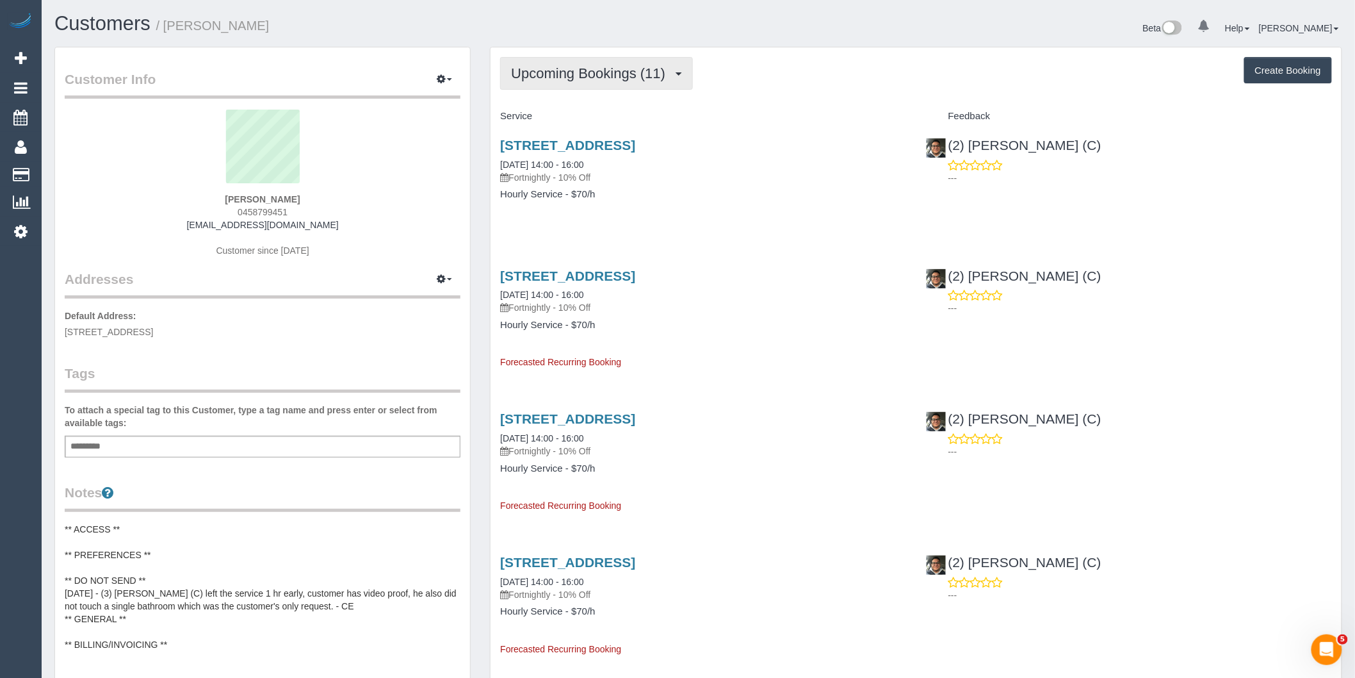
click at [626, 81] on button "Upcoming Bookings (11)" at bounding box center [596, 73] width 193 height 33
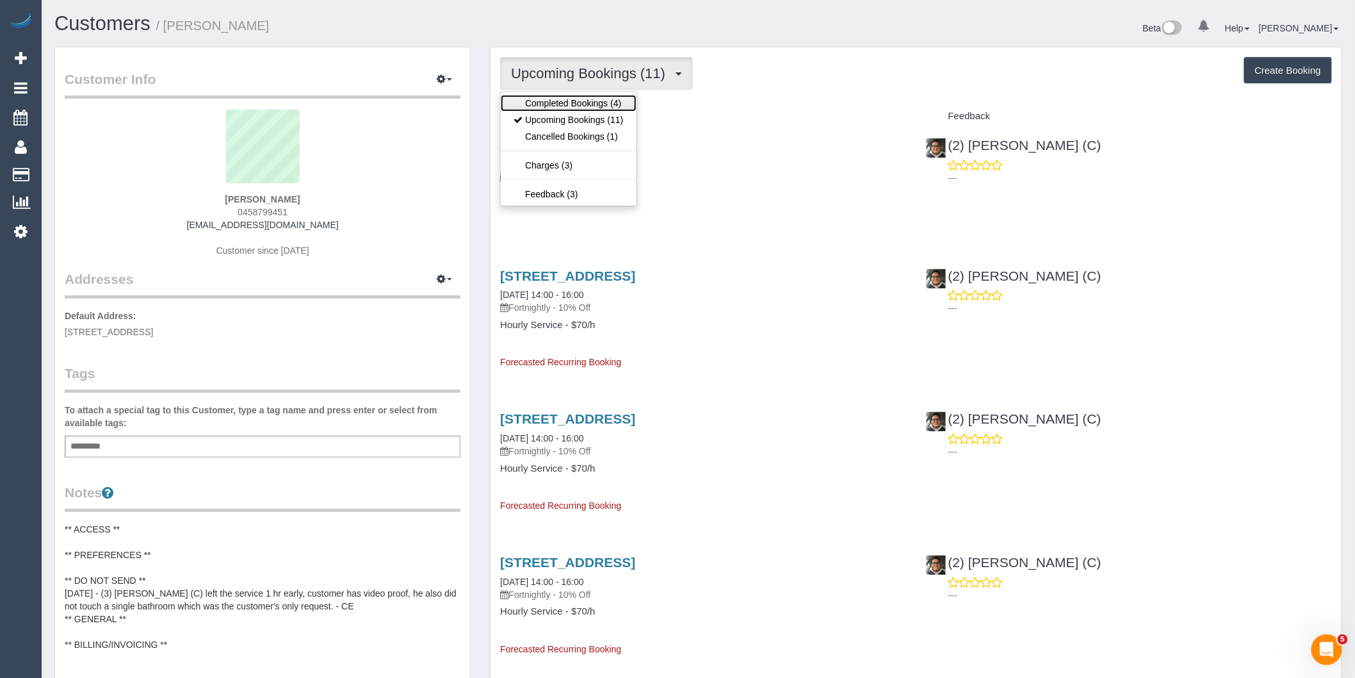
click at [625, 102] on link "Completed Bookings (4)" at bounding box center [568, 103] width 135 height 17
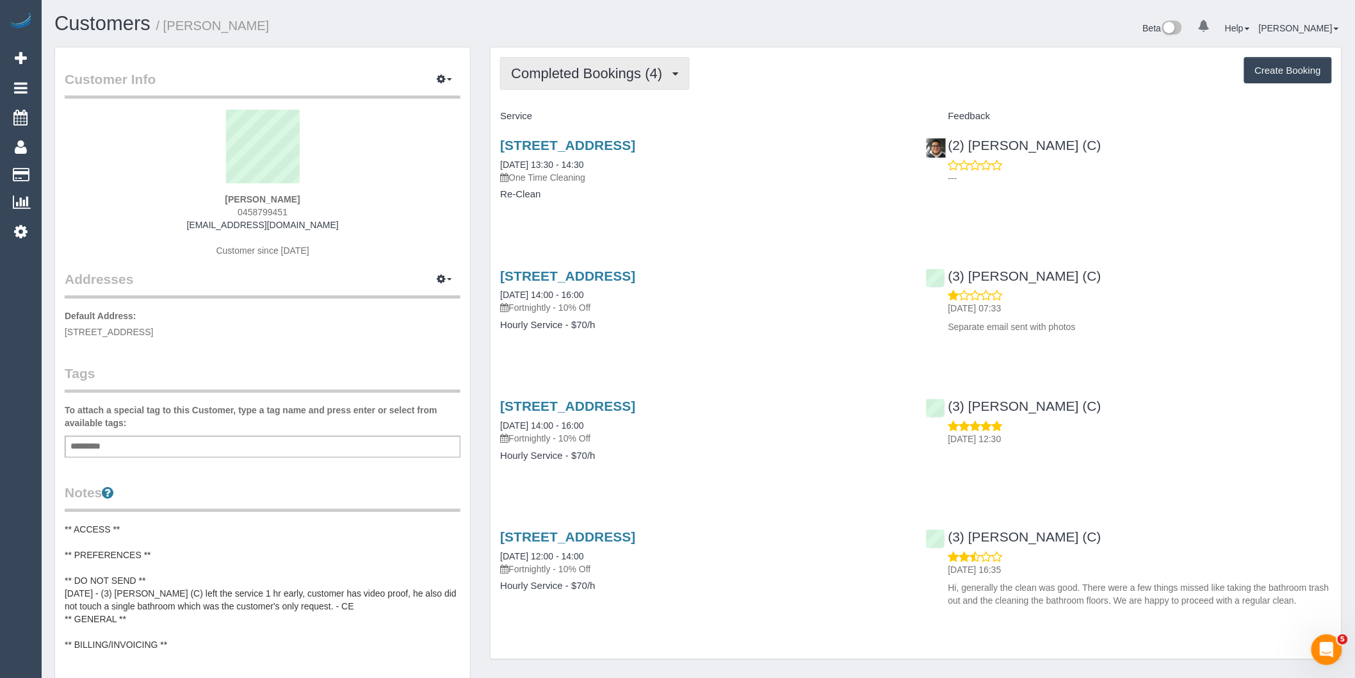
click at [615, 70] on span "Completed Bookings (4)" at bounding box center [590, 73] width 158 height 16
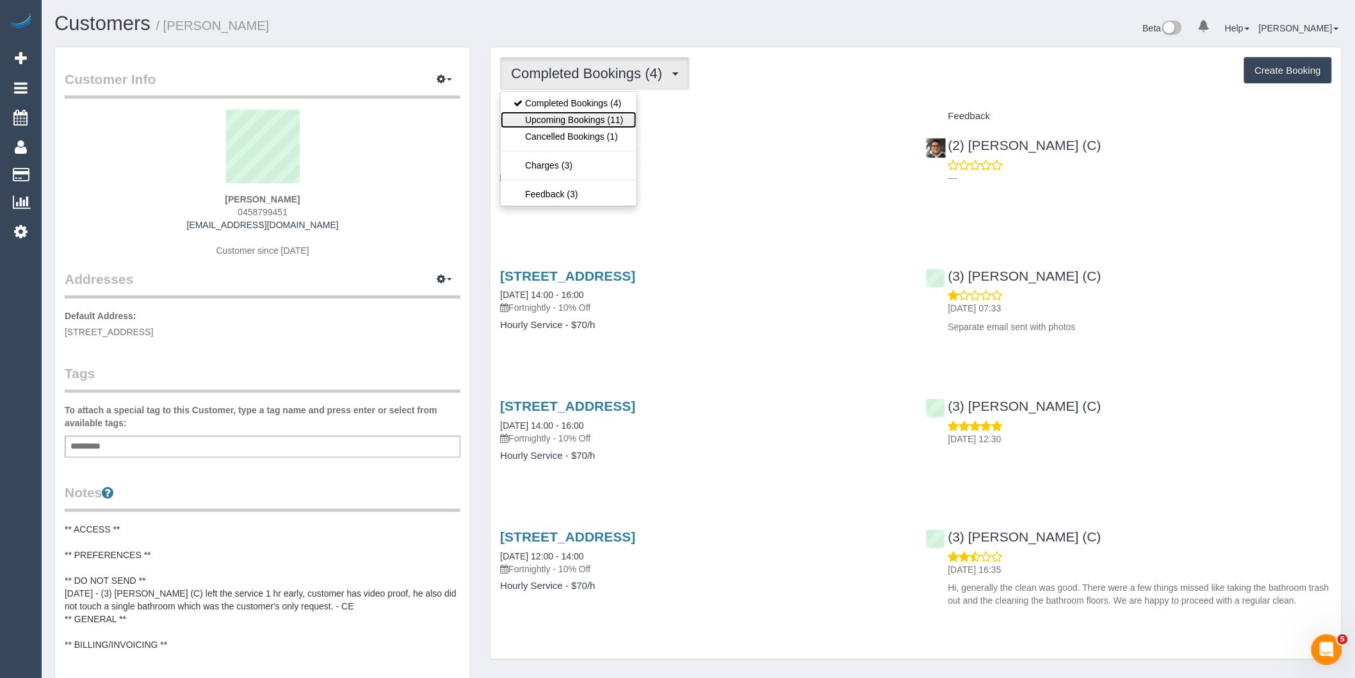
click at [588, 116] on link "Upcoming Bookings (11)" at bounding box center [568, 119] width 135 height 17
